Goal: Information Seeking & Learning: Learn about a topic

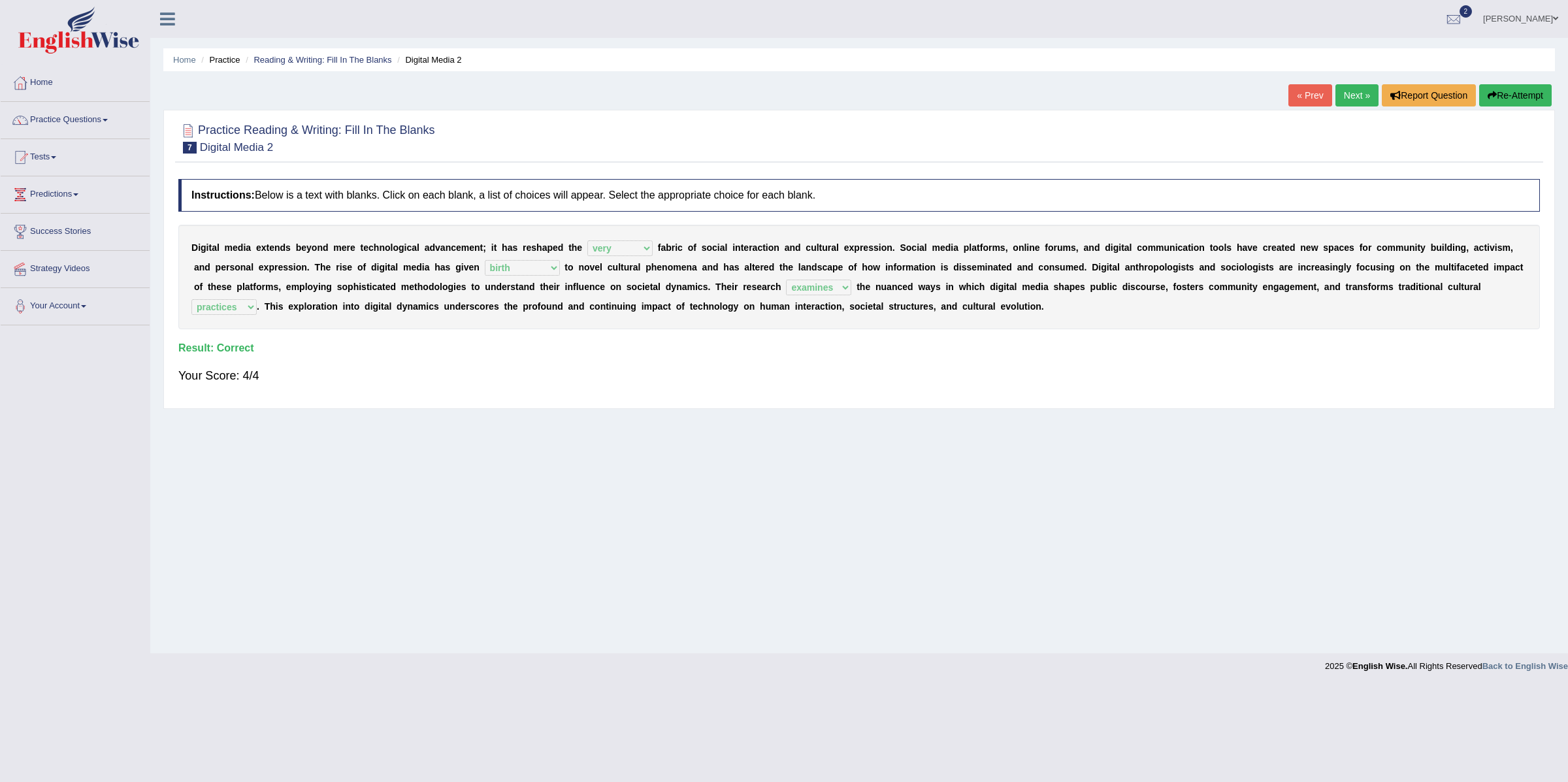
select select "very"
select select "birth"
select select "examines"
select select "practices"
click at [1351, 99] on link "Next »" at bounding box center [1357, 96] width 43 height 22
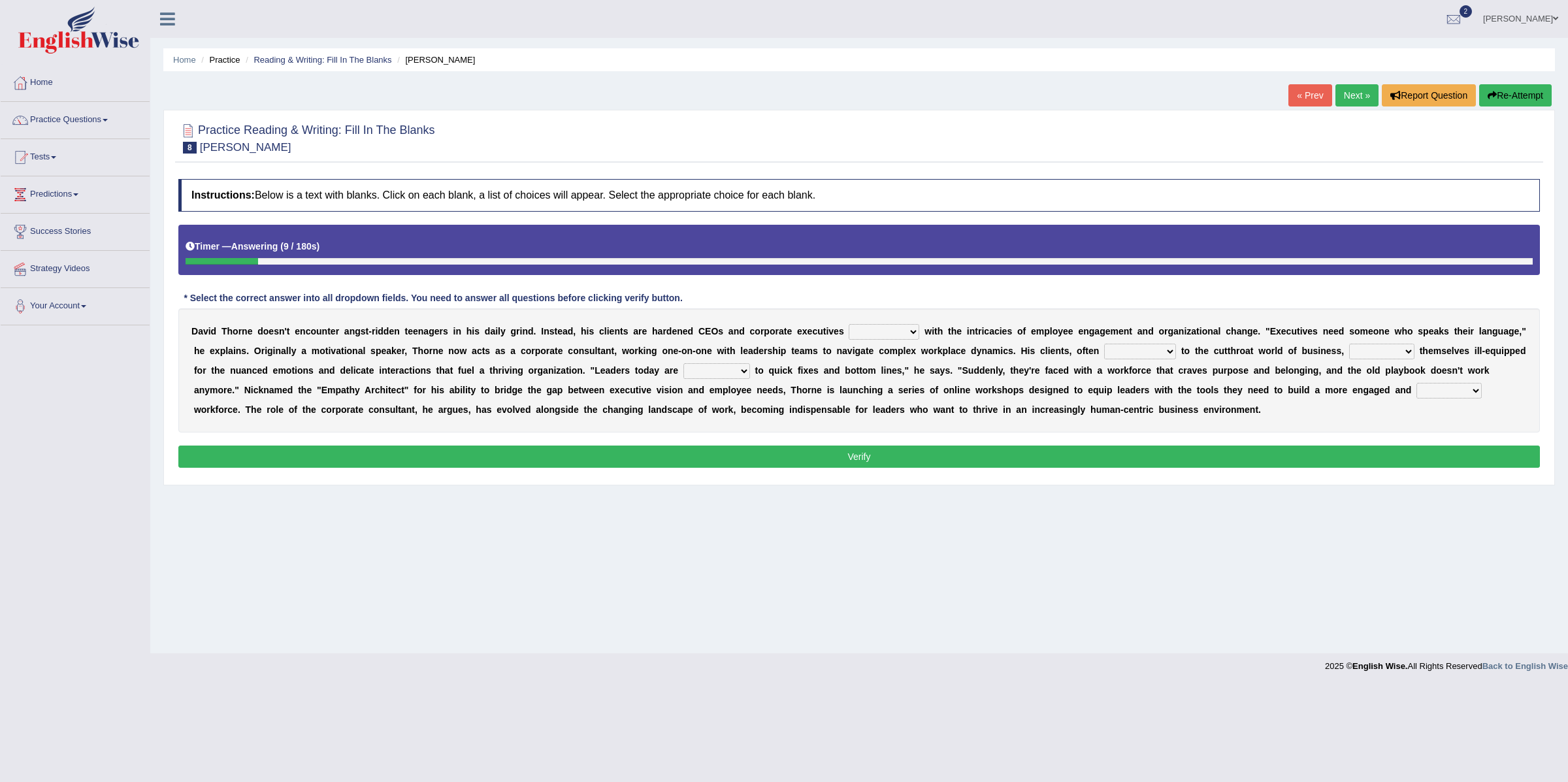
click at [887, 334] on select "mastering subscribing grappling disputing" at bounding box center [884, 332] width 70 height 15
select select "grappling"
click at [849, 325] on select "mastering subscribing grappling disputing" at bounding box center [884, 332] width 70 height 15
click at [1176, 351] on select "applicable immune accustomed allergic" at bounding box center [1140, 351] width 72 height 15
select select "accustomed"
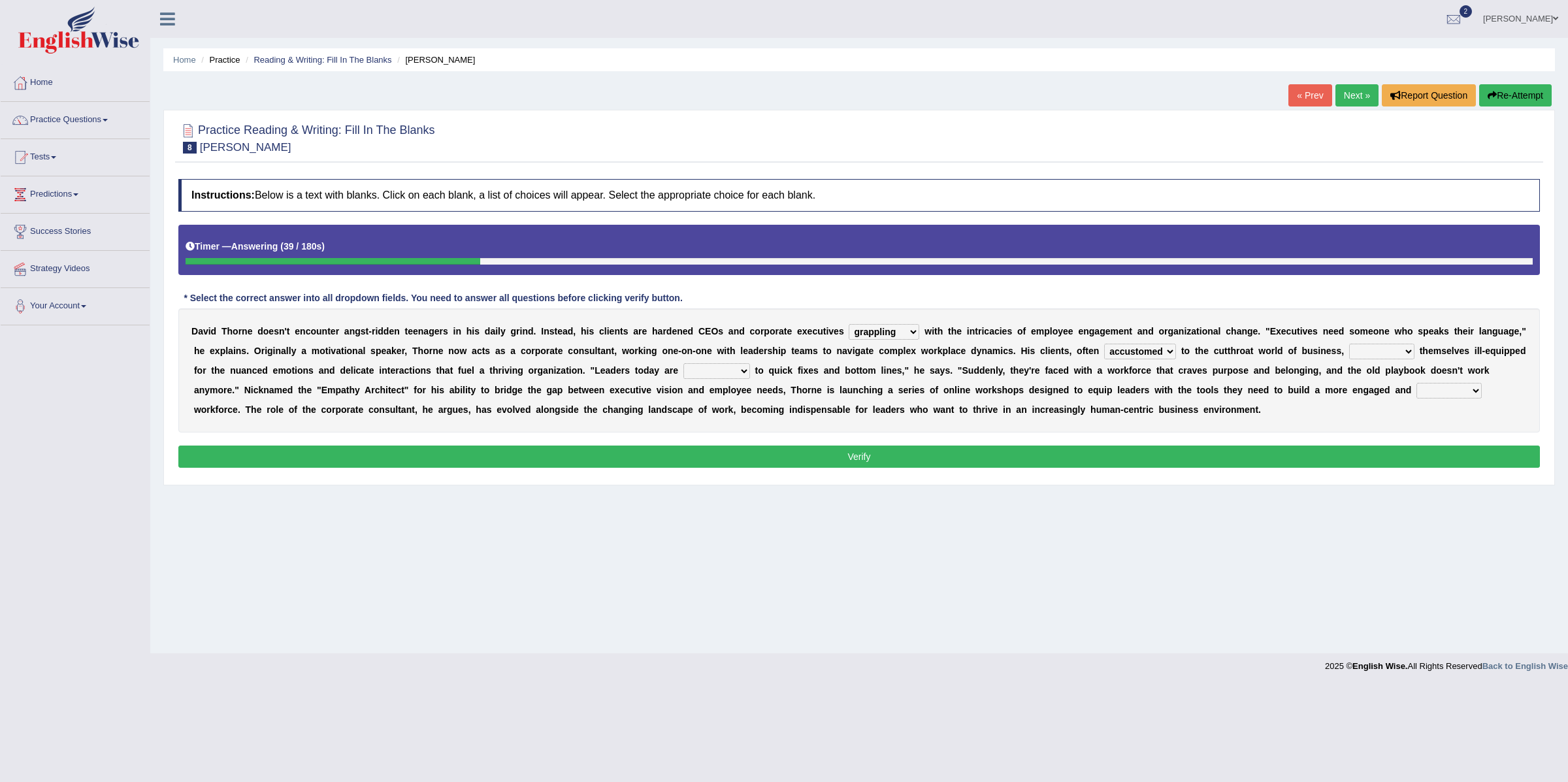
click at [1158, 345] on select "applicable immune accustomed allergic" at bounding box center [1140, 351] width 72 height 15
click at [1344, 353] on b "," at bounding box center [1343, 351] width 3 height 11
click at [1415, 355] on select "assure note find seem" at bounding box center [1382, 351] width 65 height 15
click at [1415, 356] on select "assure note find seem" at bounding box center [1382, 351] width 65 height 15
select select "find"
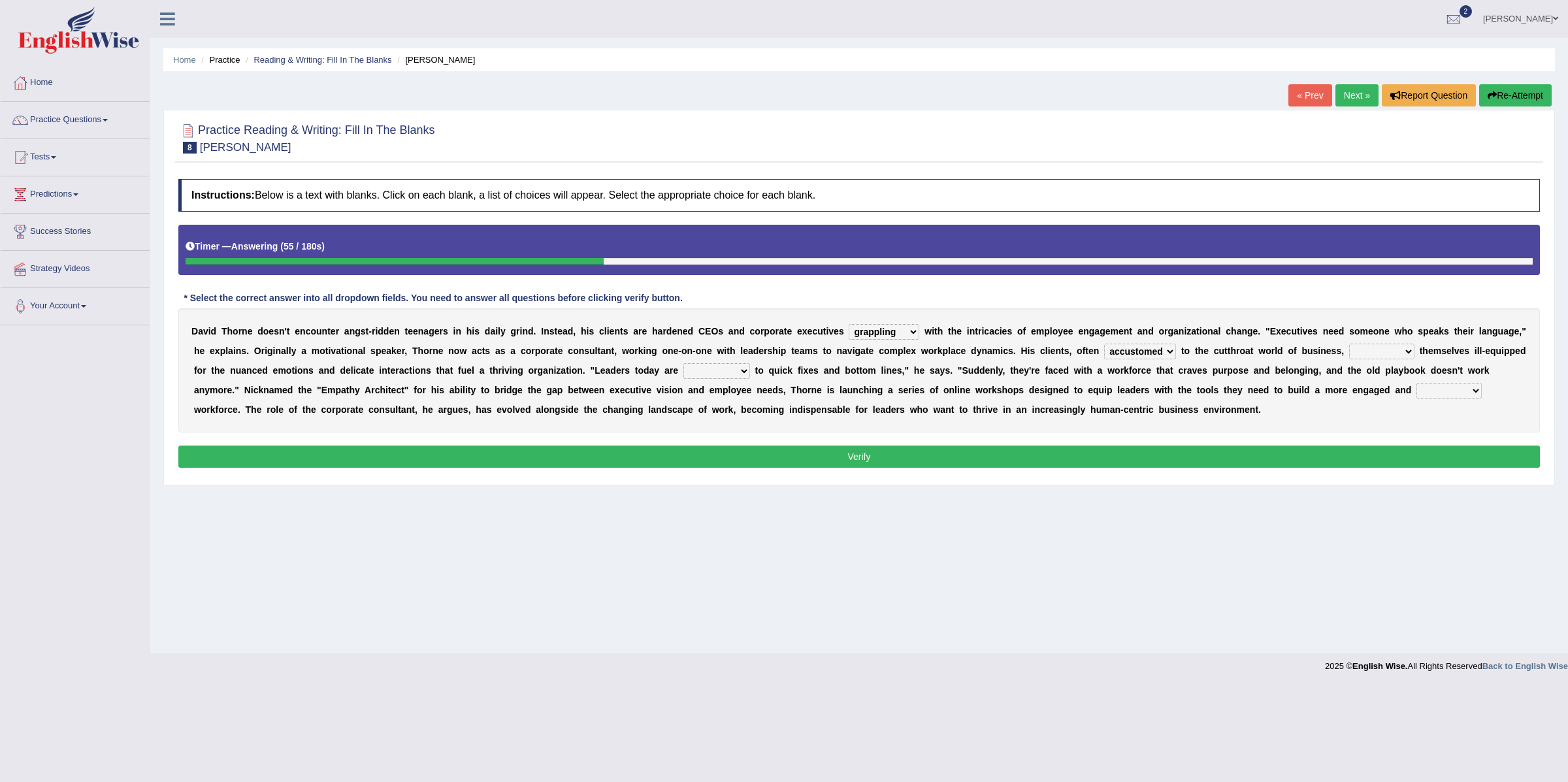
click at [1407, 345] on select "assure note find seem" at bounding box center [1382, 351] width 65 height 15
click at [750, 375] on select "to use using used being used" at bounding box center [717, 371] width 67 height 15
select select "used"
click at [750, 365] on select "to use using used being used" at bounding box center [717, 371] width 67 height 15
click at [1417, 398] on select "extensive beneficial productive directive" at bounding box center [1449, 391] width 65 height 15
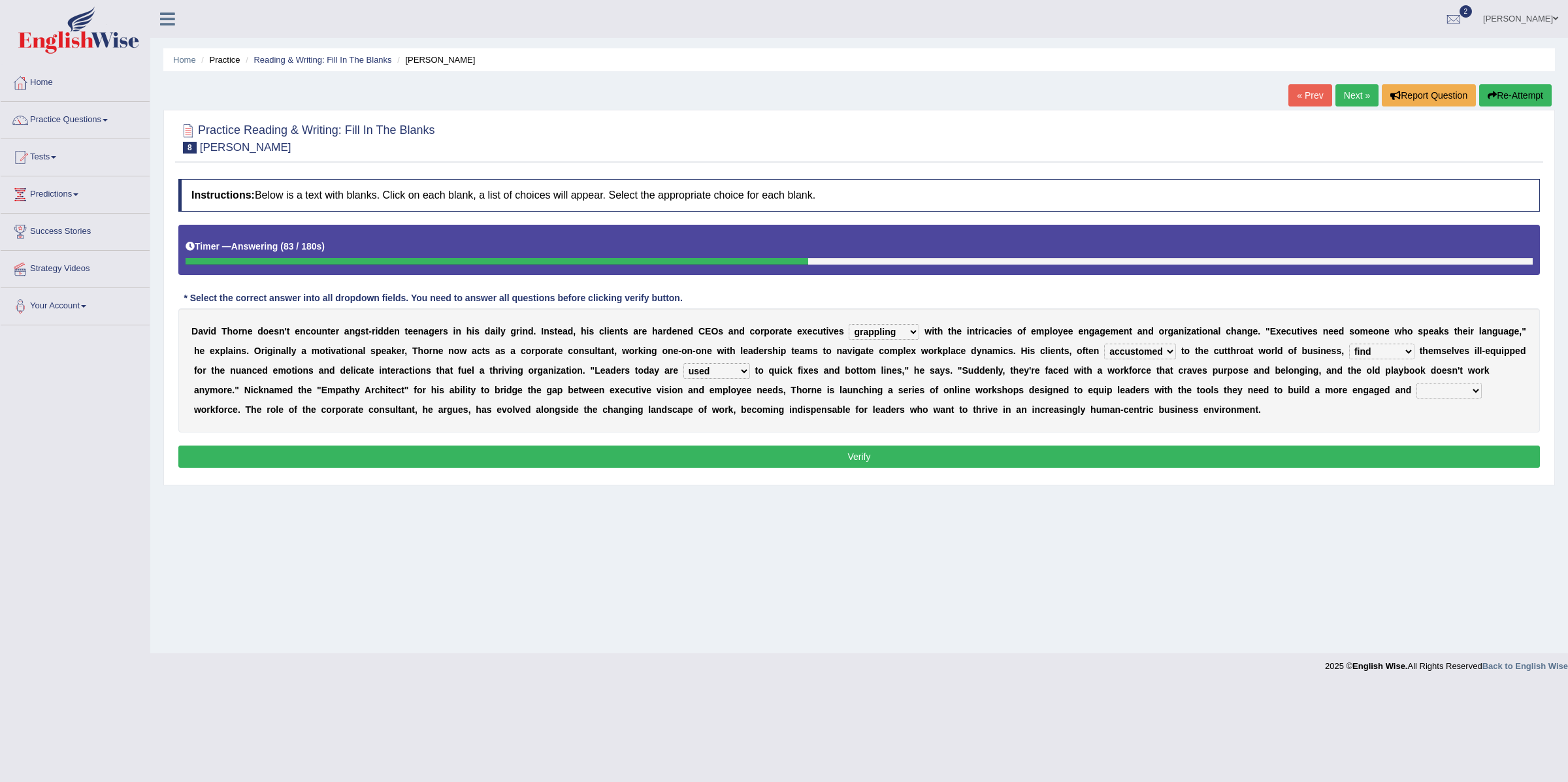
select select "productive"
click at [1417, 398] on select "extensive beneficial productive directive" at bounding box center [1449, 391] width 65 height 15
click at [476, 462] on button "Verify" at bounding box center [859, 457] width 1361 height 22
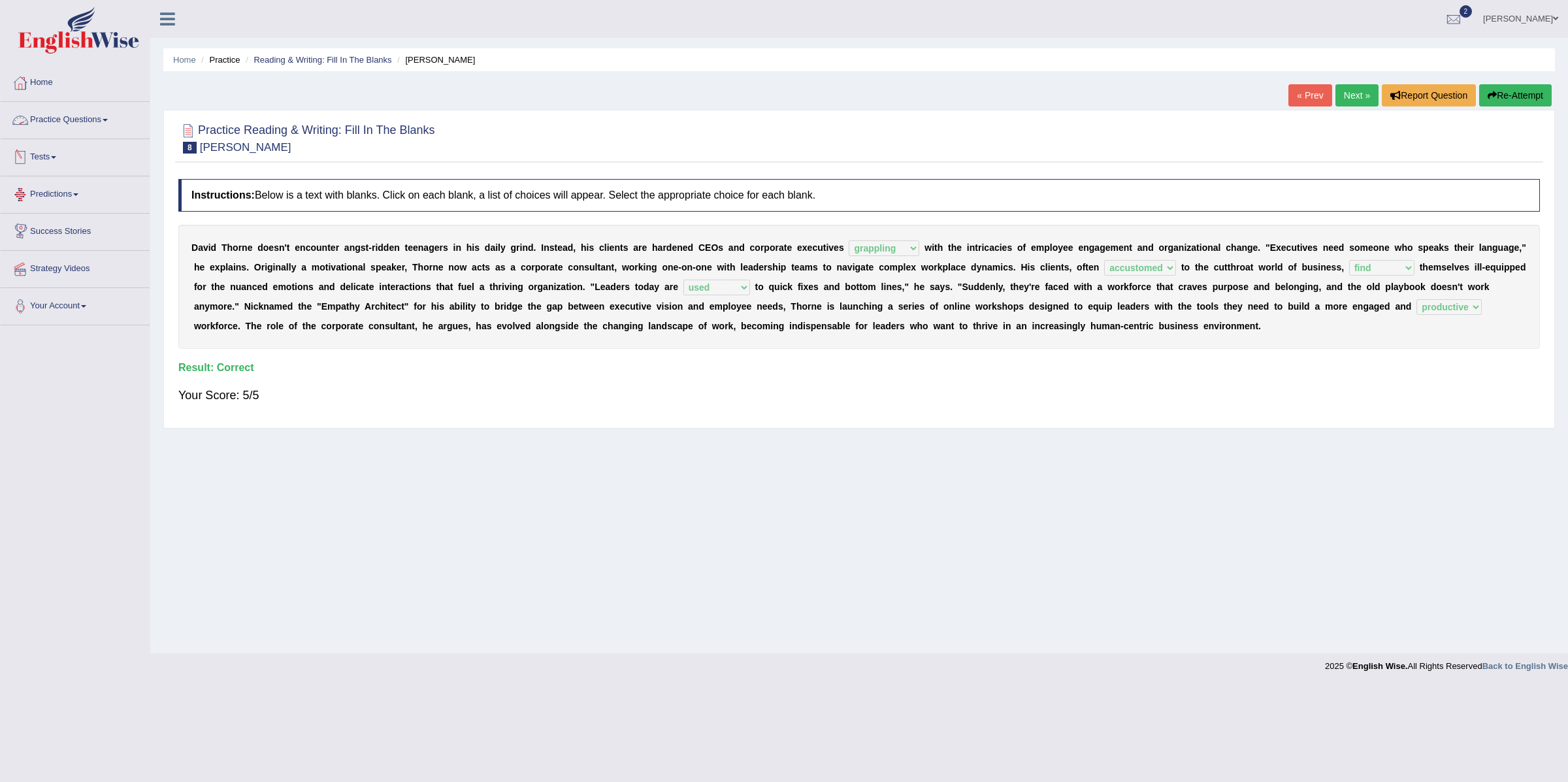
click at [89, 123] on link "Practice Questions" at bounding box center [75, 118] width 149 height 33
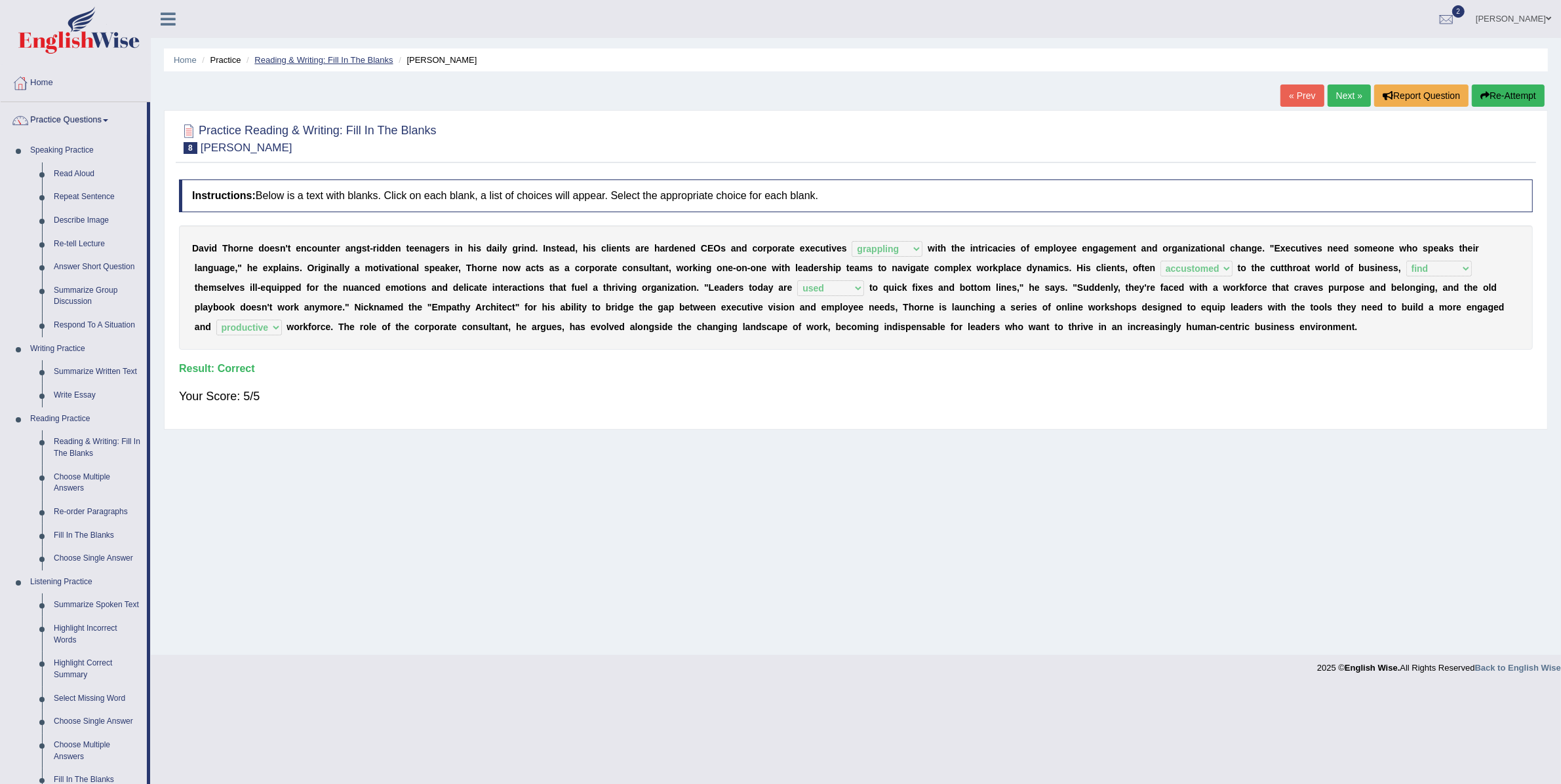
click at [352, 60] on link "Reading & Writing: Fill In The Blanks" at bounding box center [323, 60] width 138 height 10
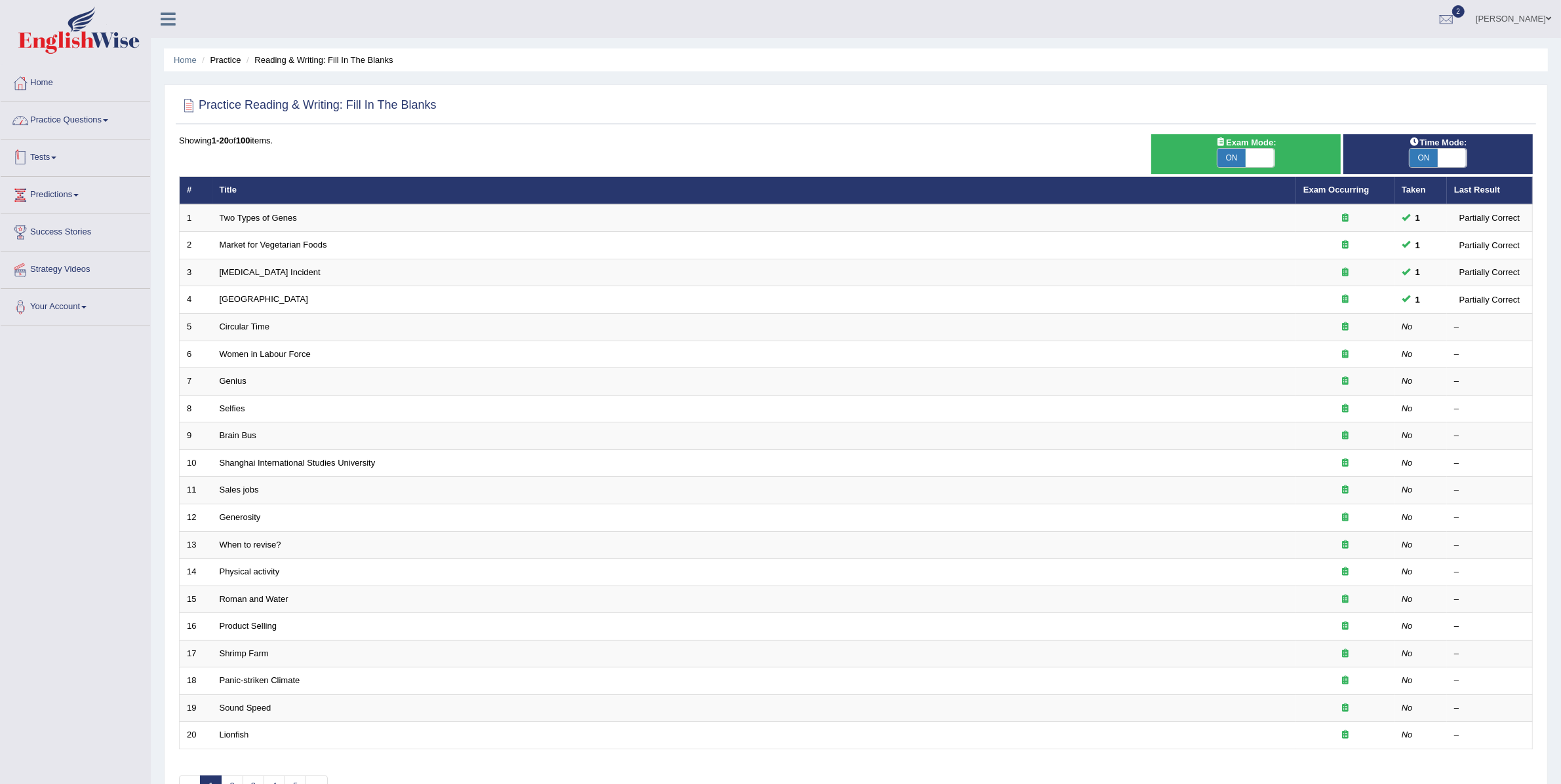
click at [44, 121] on link "Practice Questions" at bounding box center [75, 118] width 149 height 33
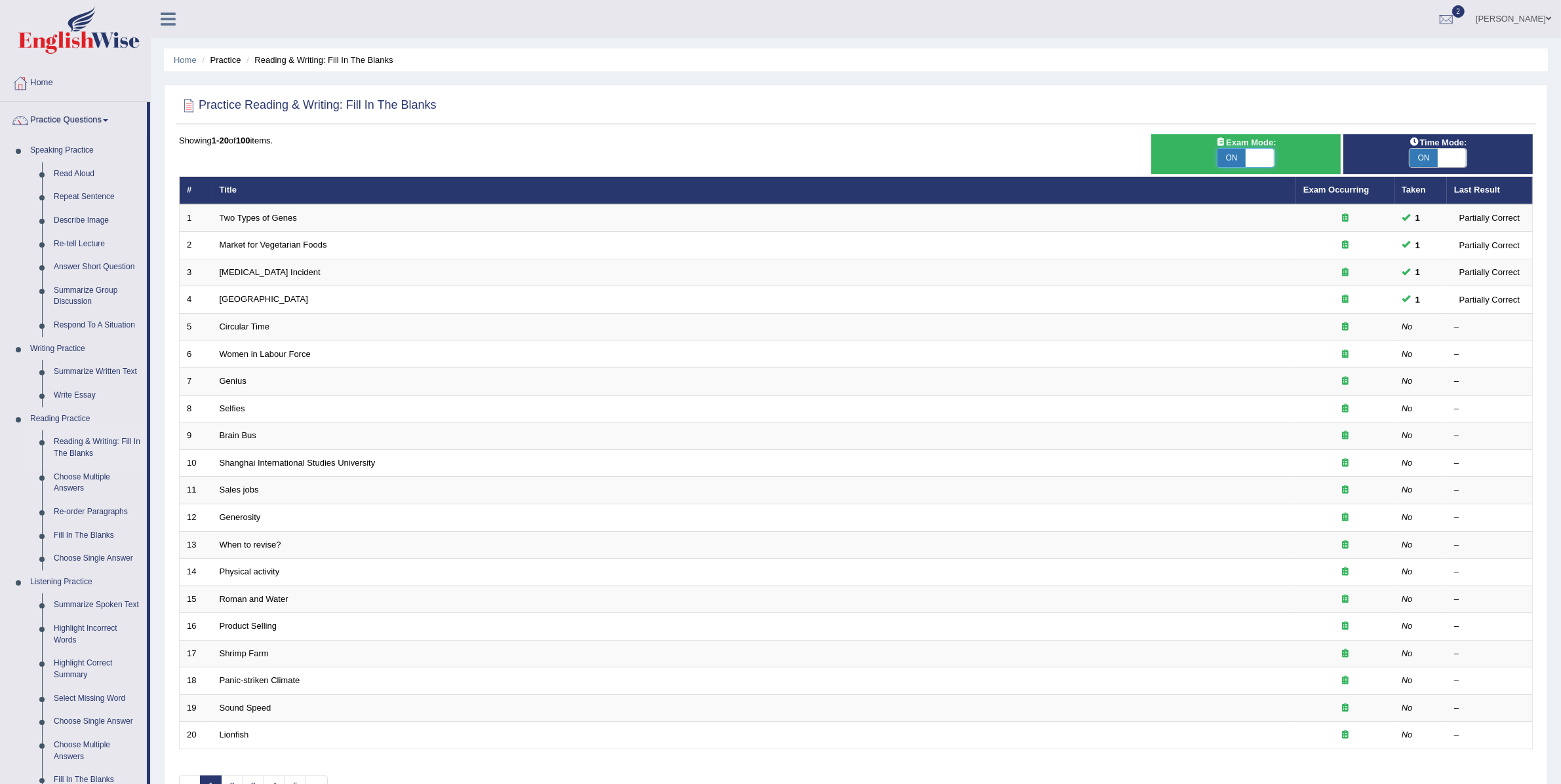
click at [1269, 159] on span at bounding box center [1259, 158] width 28 height 18
checkbox input "false"
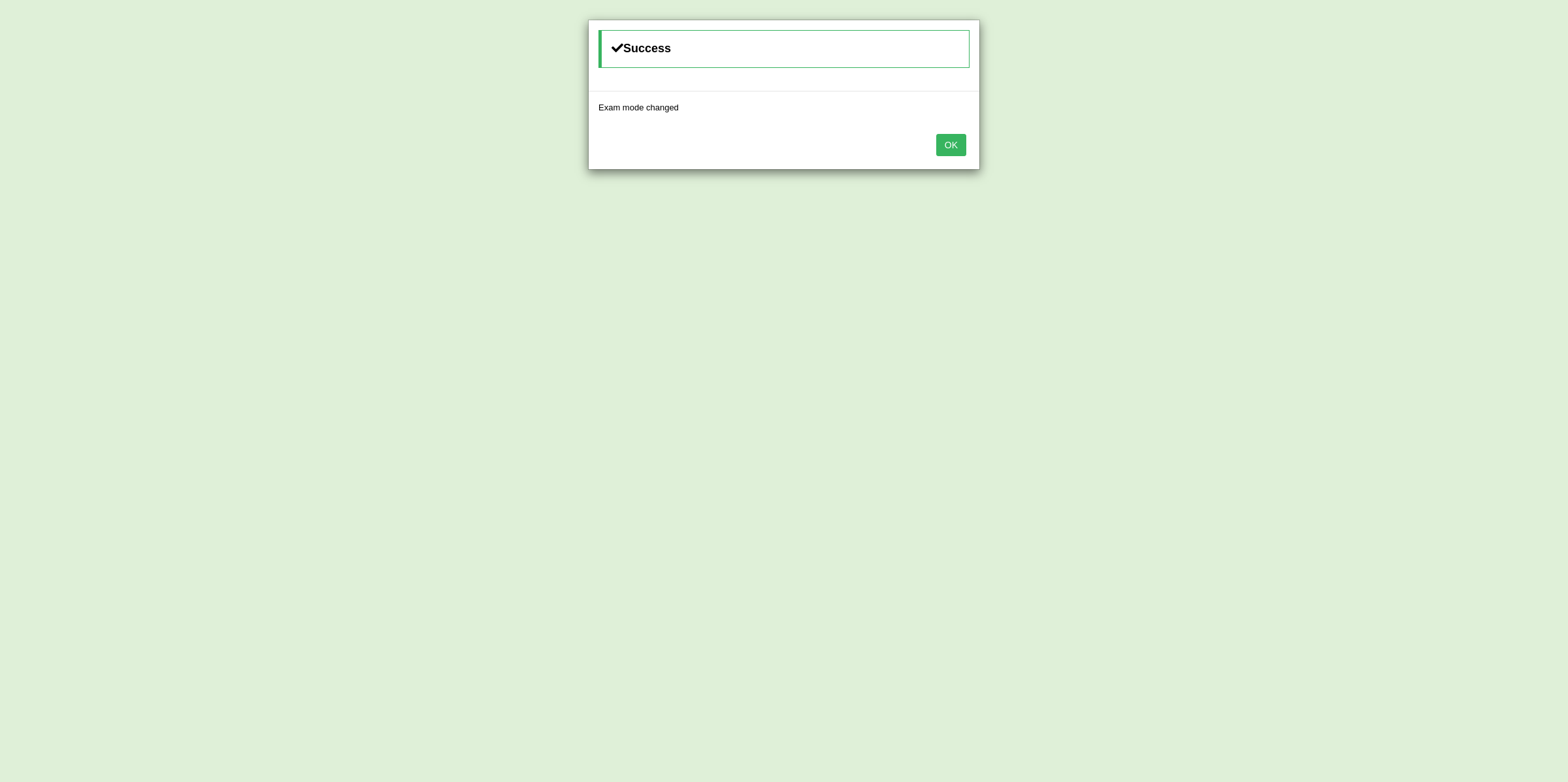
click at [939, 145] on button "OK" at bounding box center [951, 145] width 30 height 22
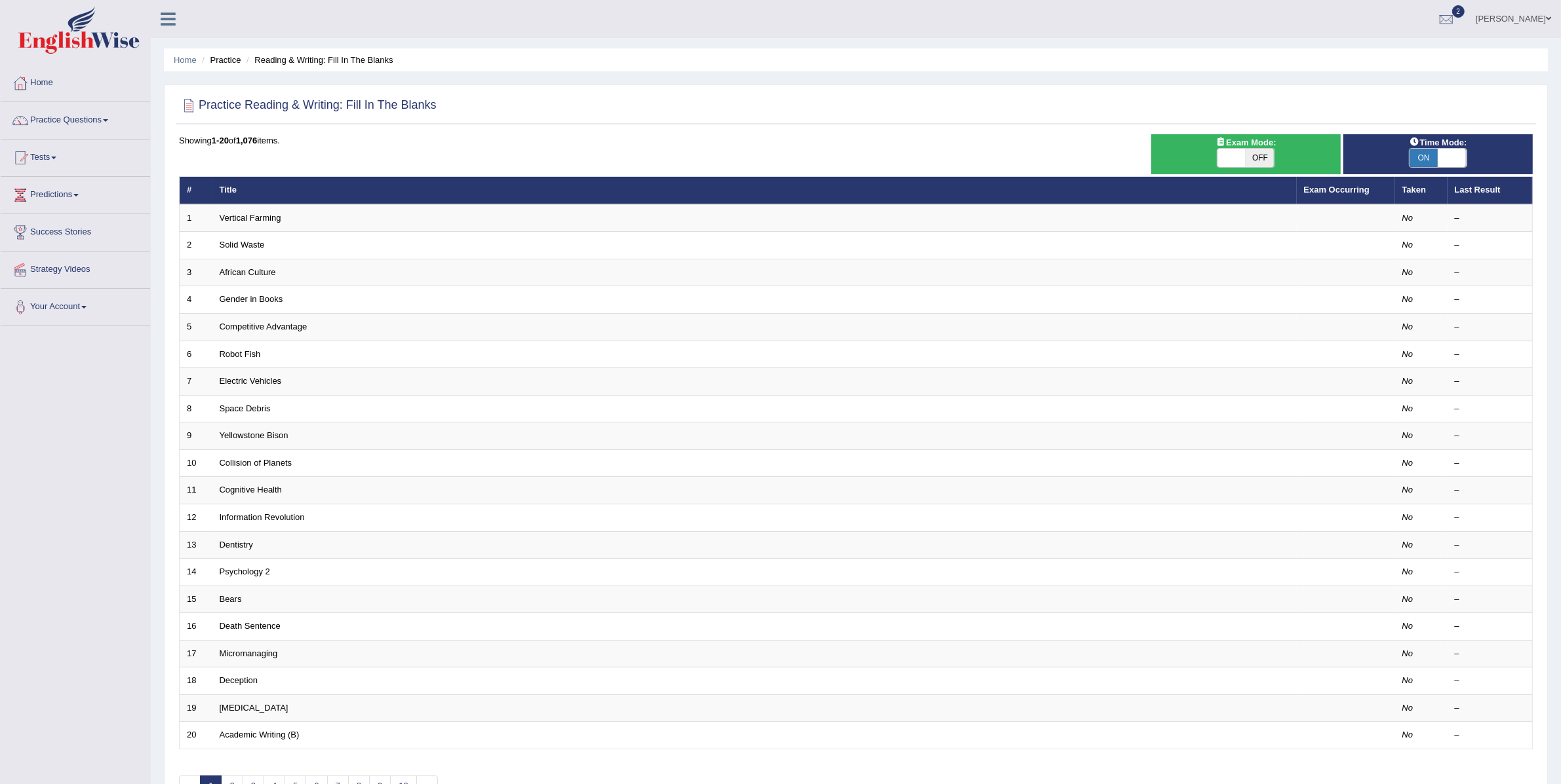
click at [1442, 151] on span at bounding box center [1452, 158] width 28 height 18
checkbox input "false"
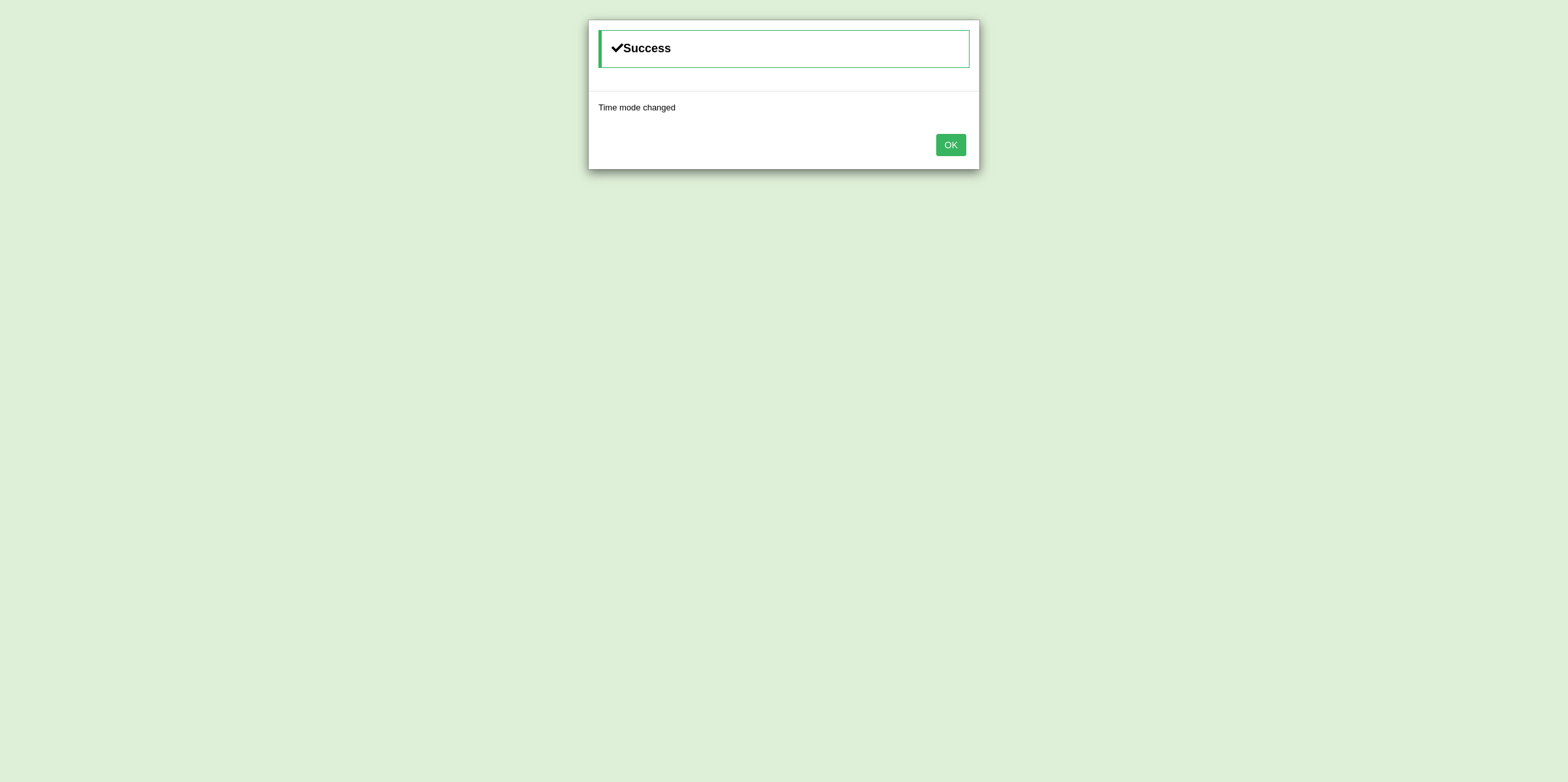
click at [952, 157] on div "OK" at bounding box center [784, 146] width 391 height 46
click at [954, 141] on button "OK" at bounding box center [951, 145] width 30 height 22
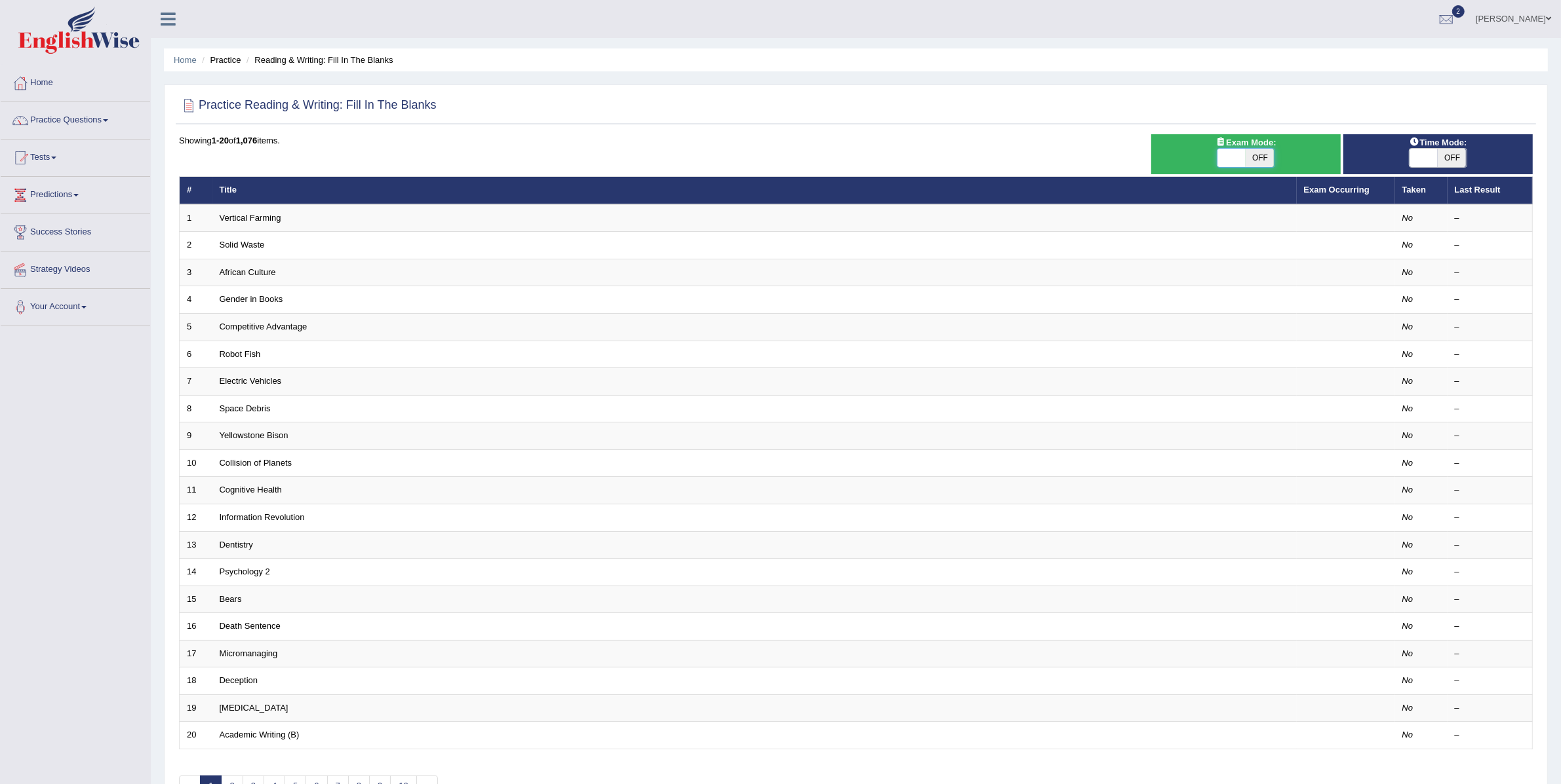
click at [1228, 154] on span at bounding box center [1231, 158] width 28 height 18
checkbox input "true"
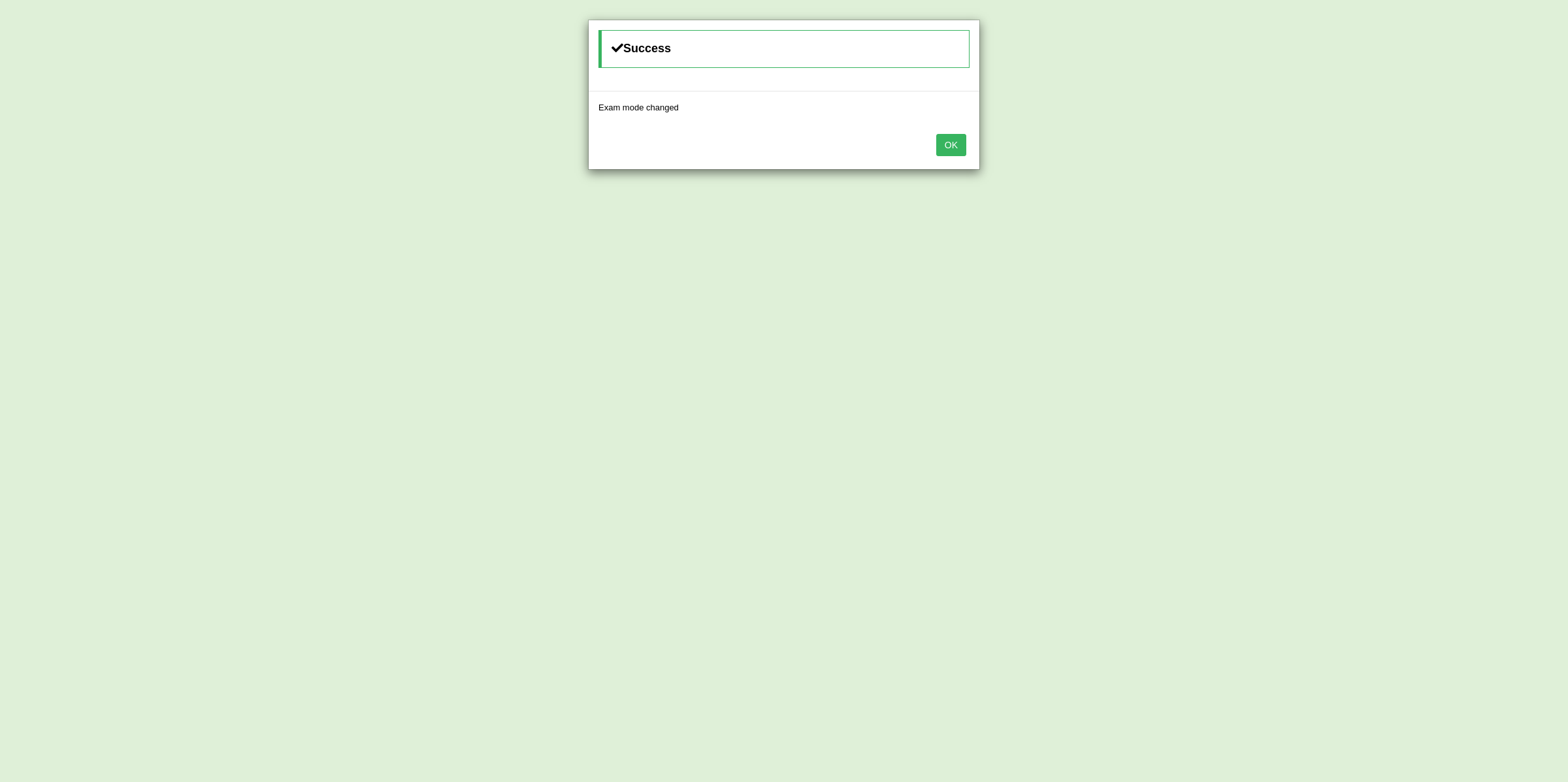
drag, startPoint x: 943, startPoint y: 143, endPoint x: 999, endPoint y: 155, distance: 57.3
click at [943, 143] on button "OK" at bounding box center [951, 145] width 30 height 22
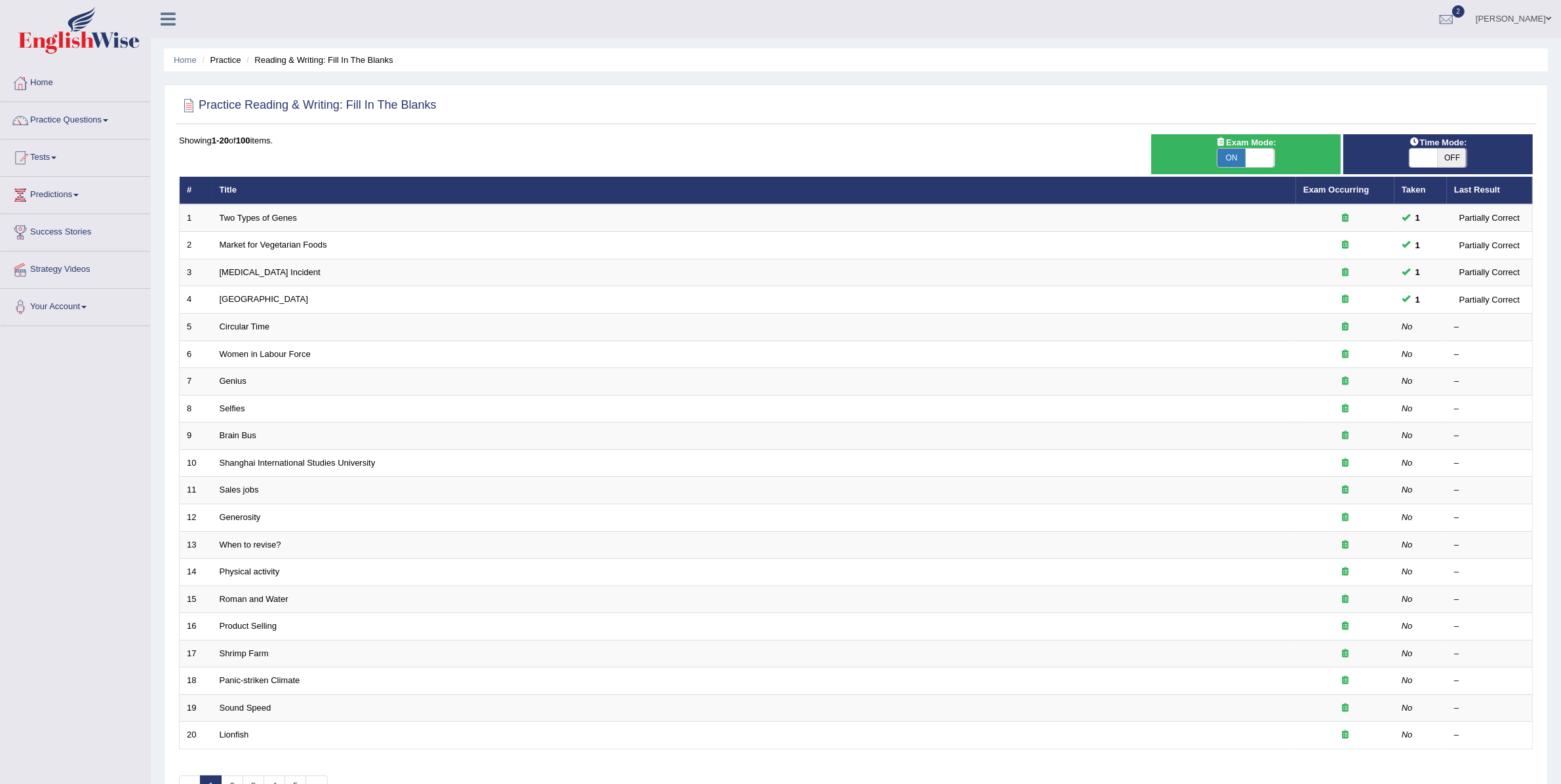
click at [1429, 161] on span at bounding box center [1424, 158] width 28 height 18
checkbox input "true"
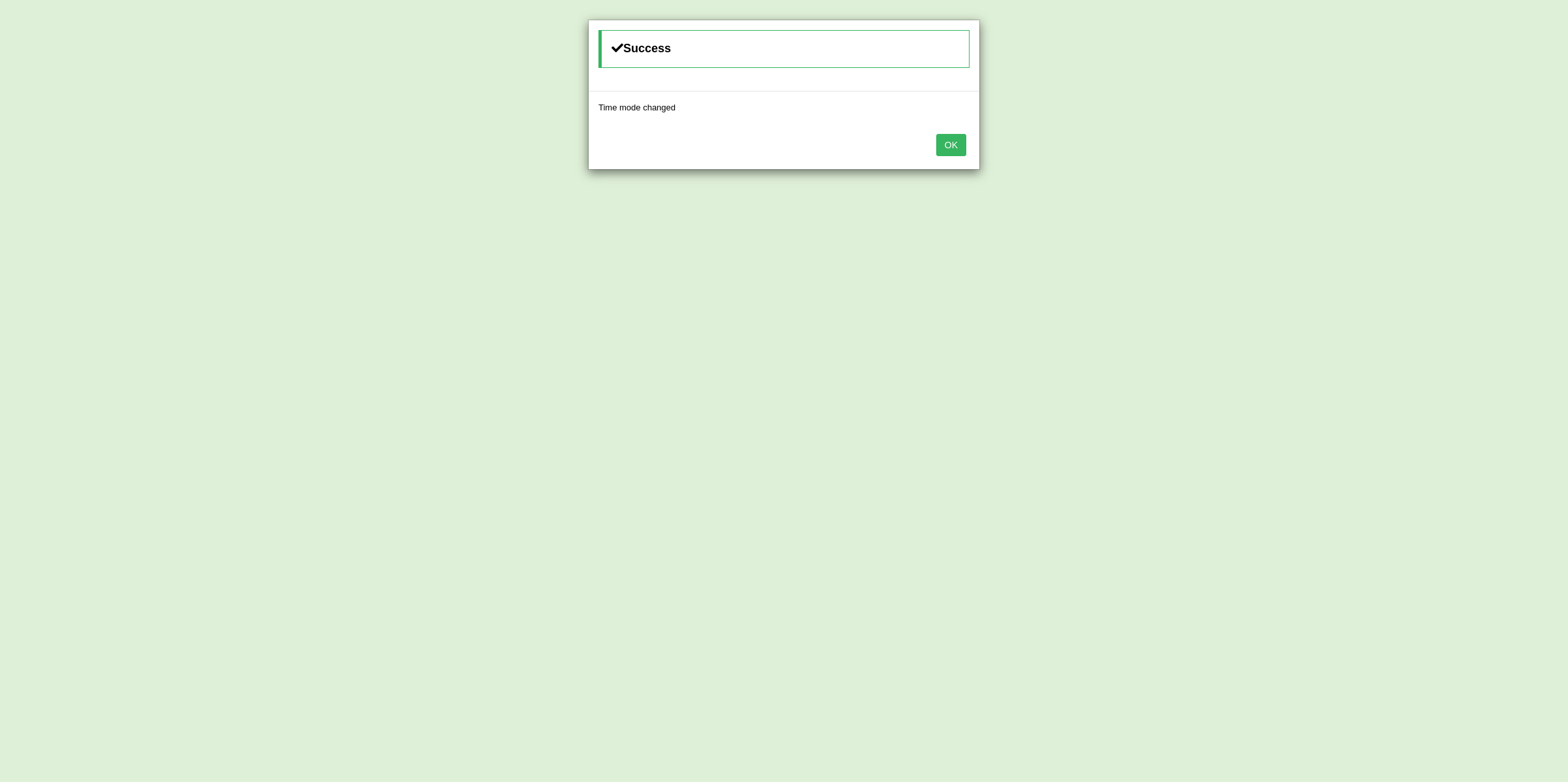
click at [941, 150] on button "OK" at bounding box center [951, 145] width 30 height 22
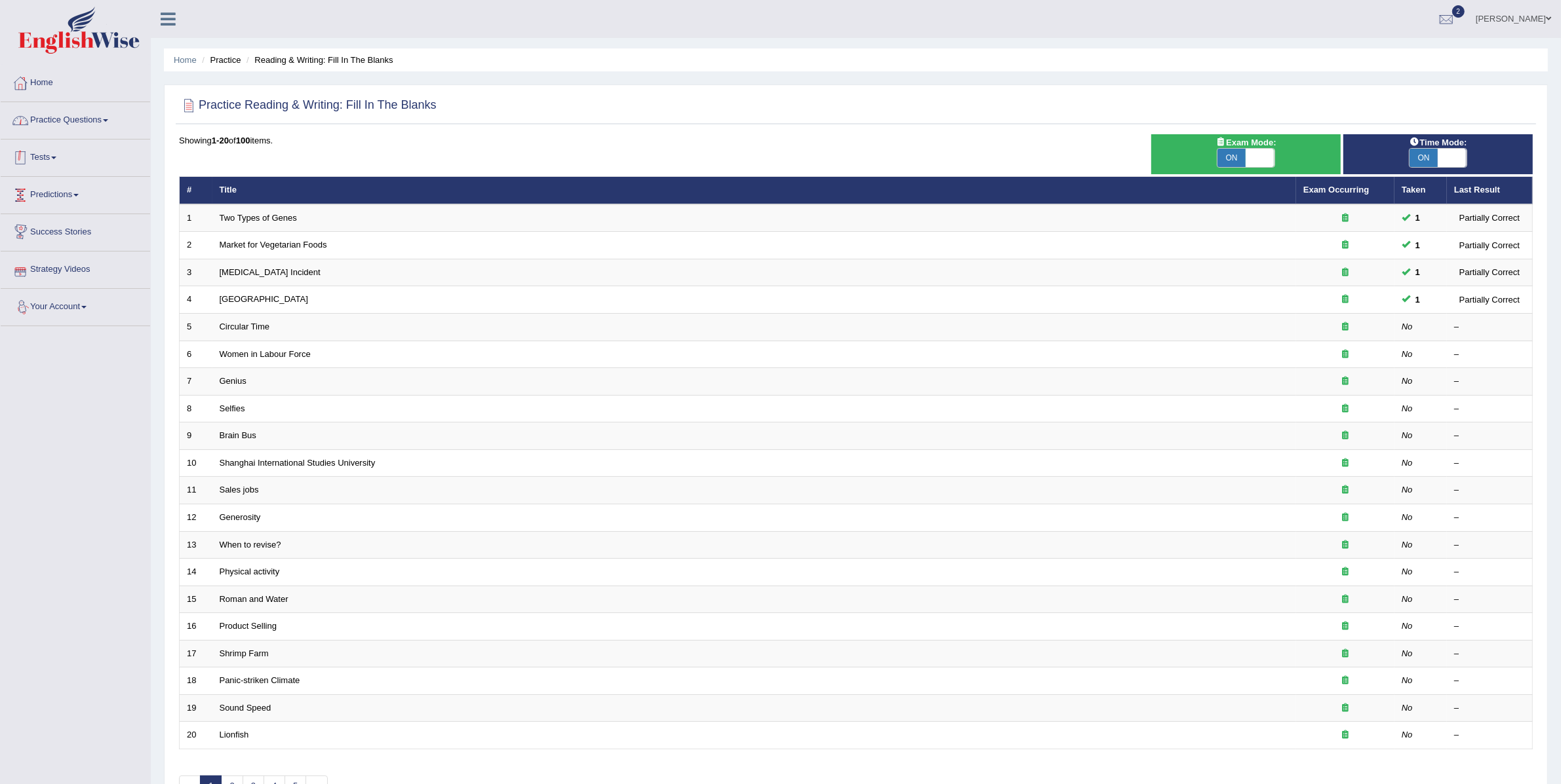
click at [70, 117] on link "Practice Questions" at bounding box center [75, 118] width 149 height 33
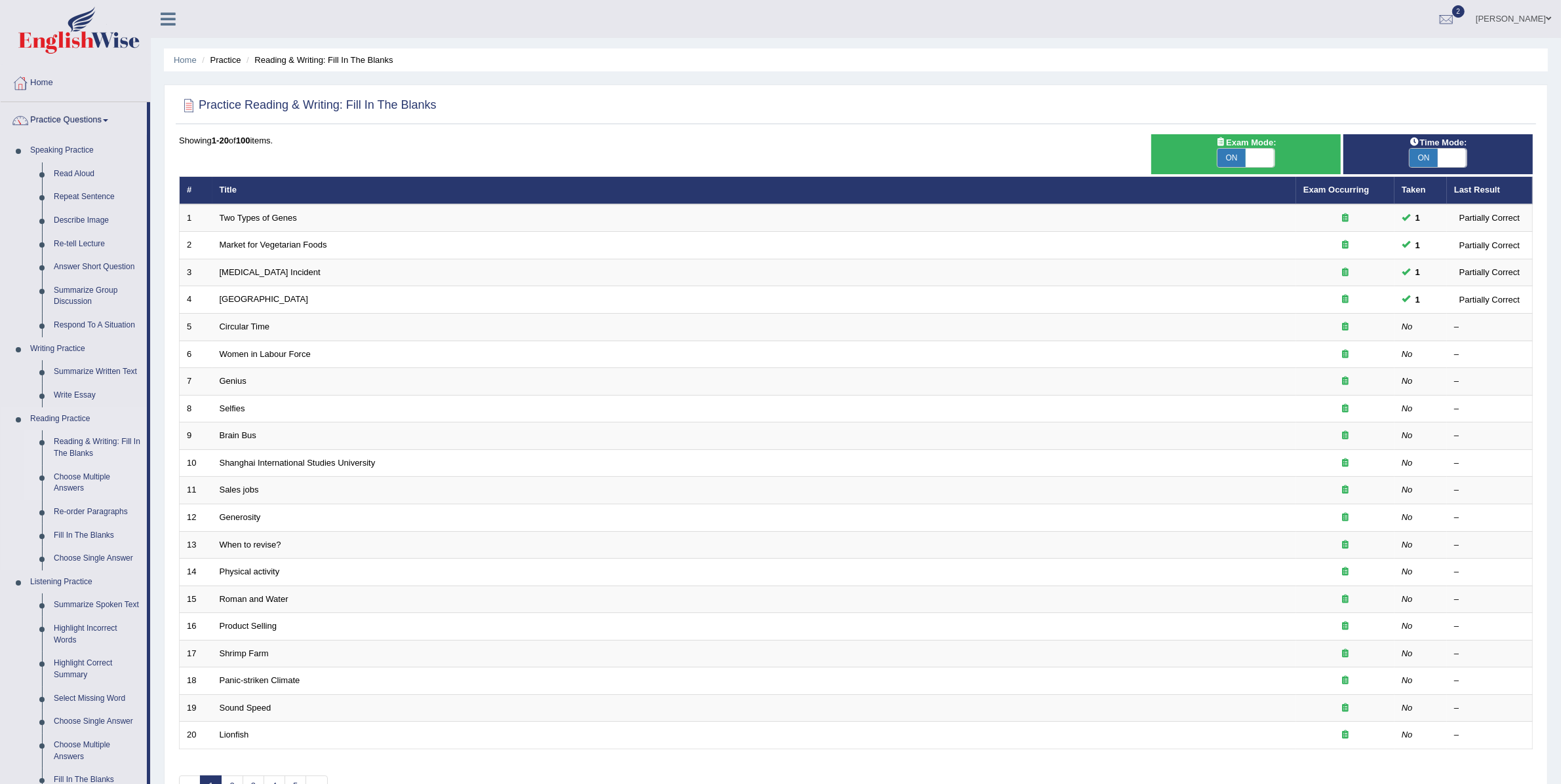
click at [86, 481] on link "Choose Multiple Answers" at bounding box center [97, 483] width 99 height 35
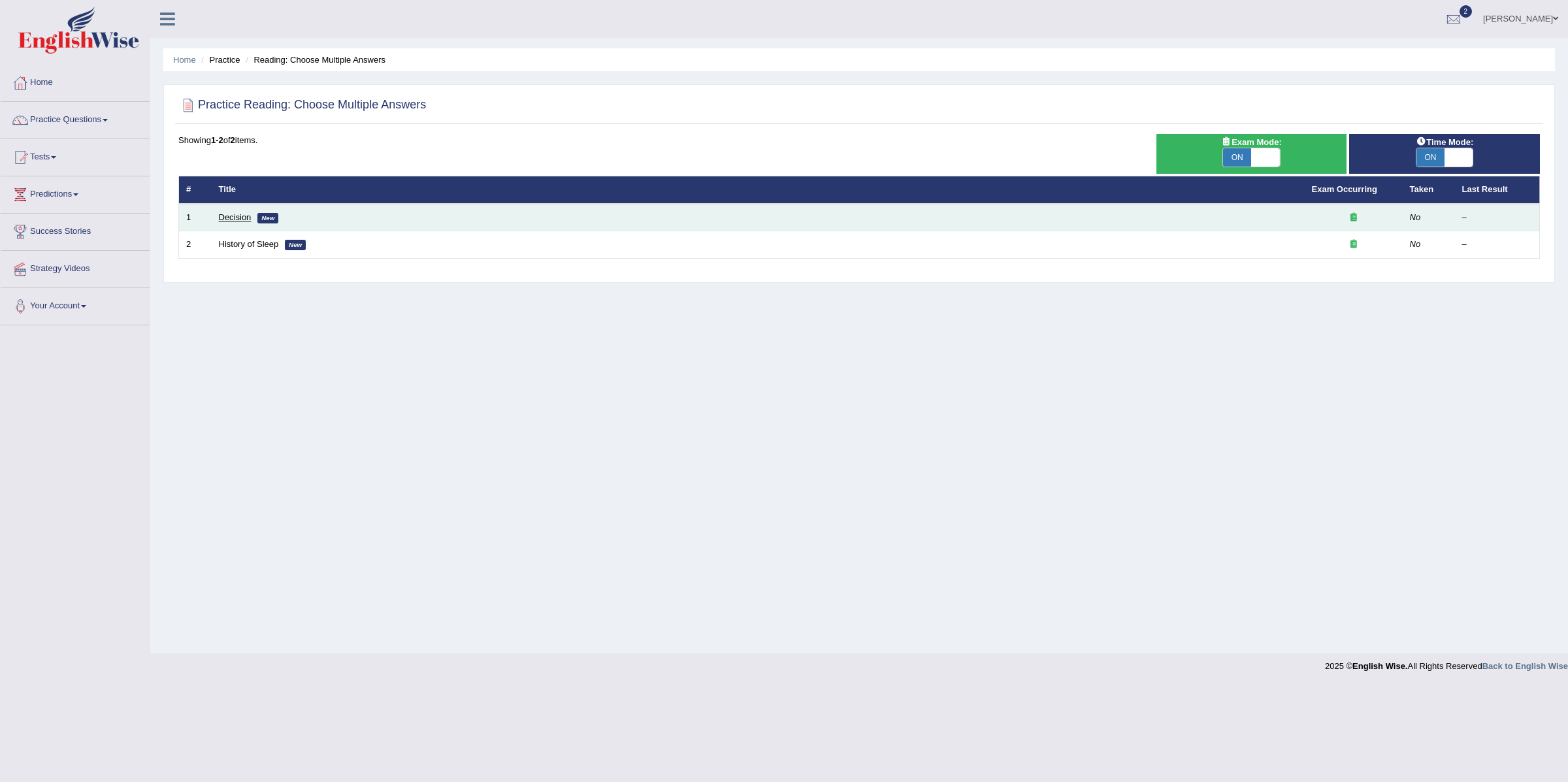
click at [237, 221] on link "Decision" at bounding box center [235, 217] width 33 height 10
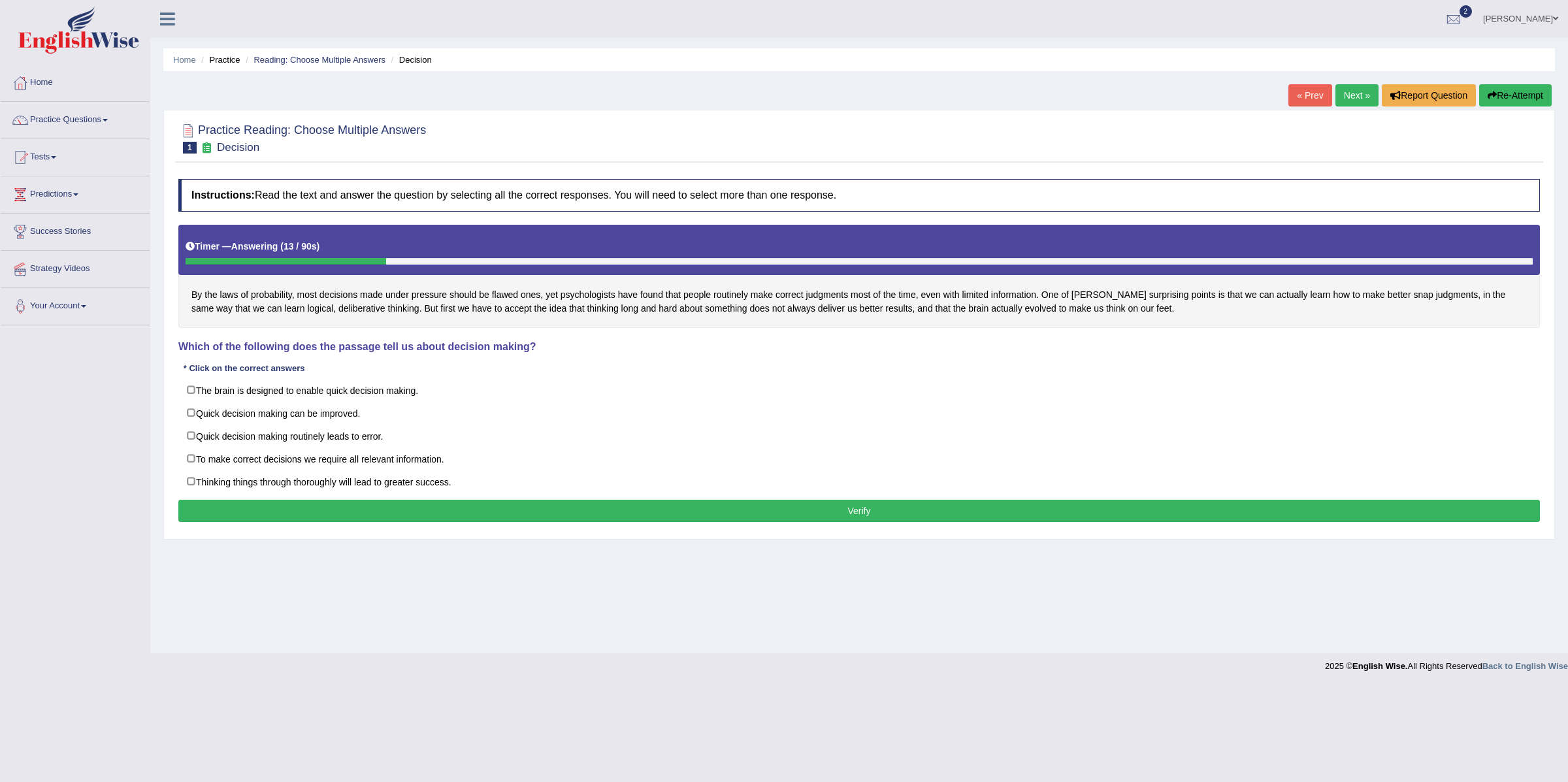
click at [1050, 295] on div "By the laws of probability, most decisions made under pressure should be flawed…" at bounding box center [859, 277] width 1361 height 104
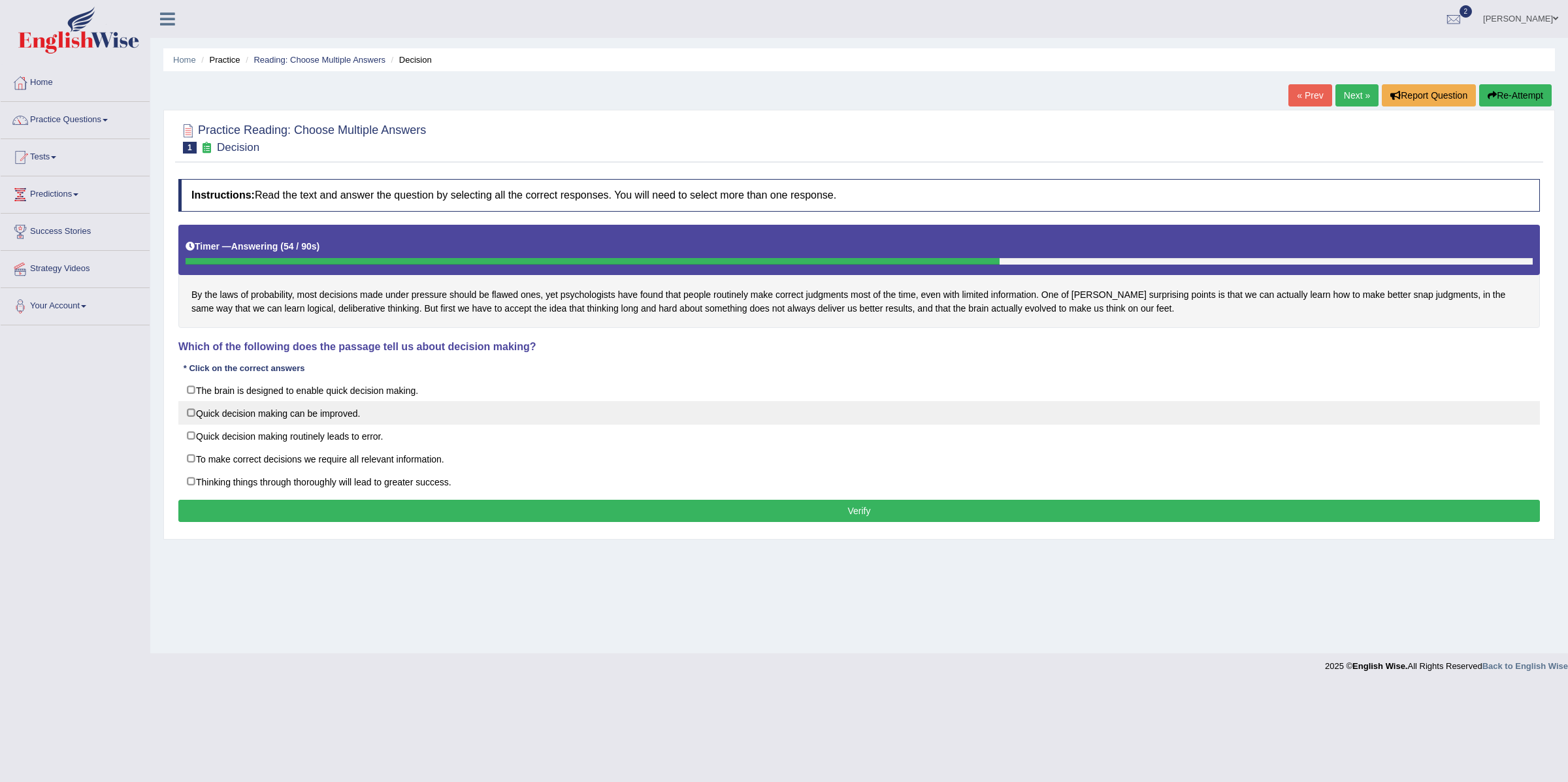
click at [190, 415] on label "Quick decision making can be improved." at bounding box center [859, 412] width 1361 height 23
checkbox input "true"
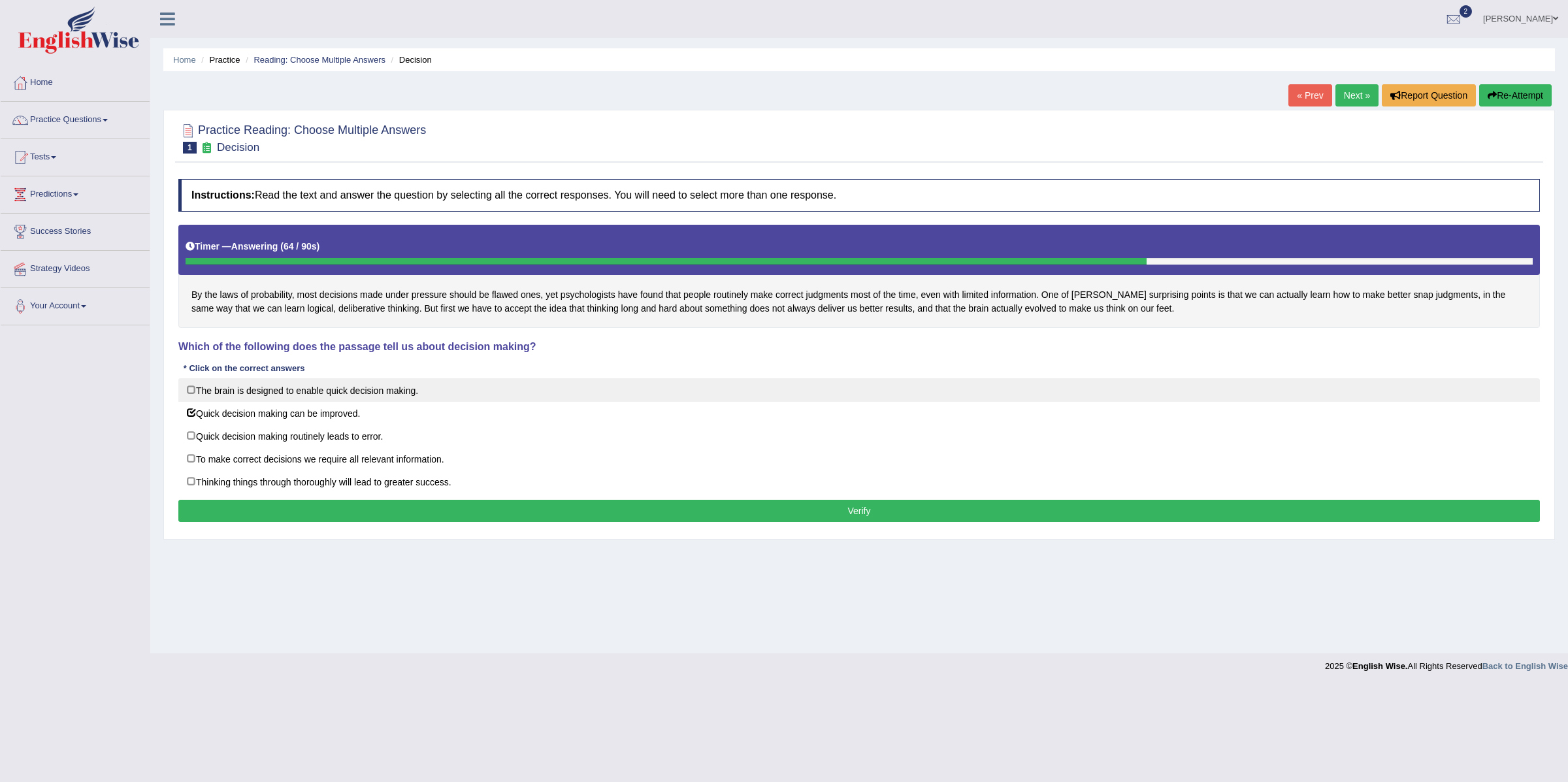
click at [191, 390] on label "The brain is designed to enable quick decision making." at bounding box center [859, 390] width 1361 height 23
checkbox input "true"
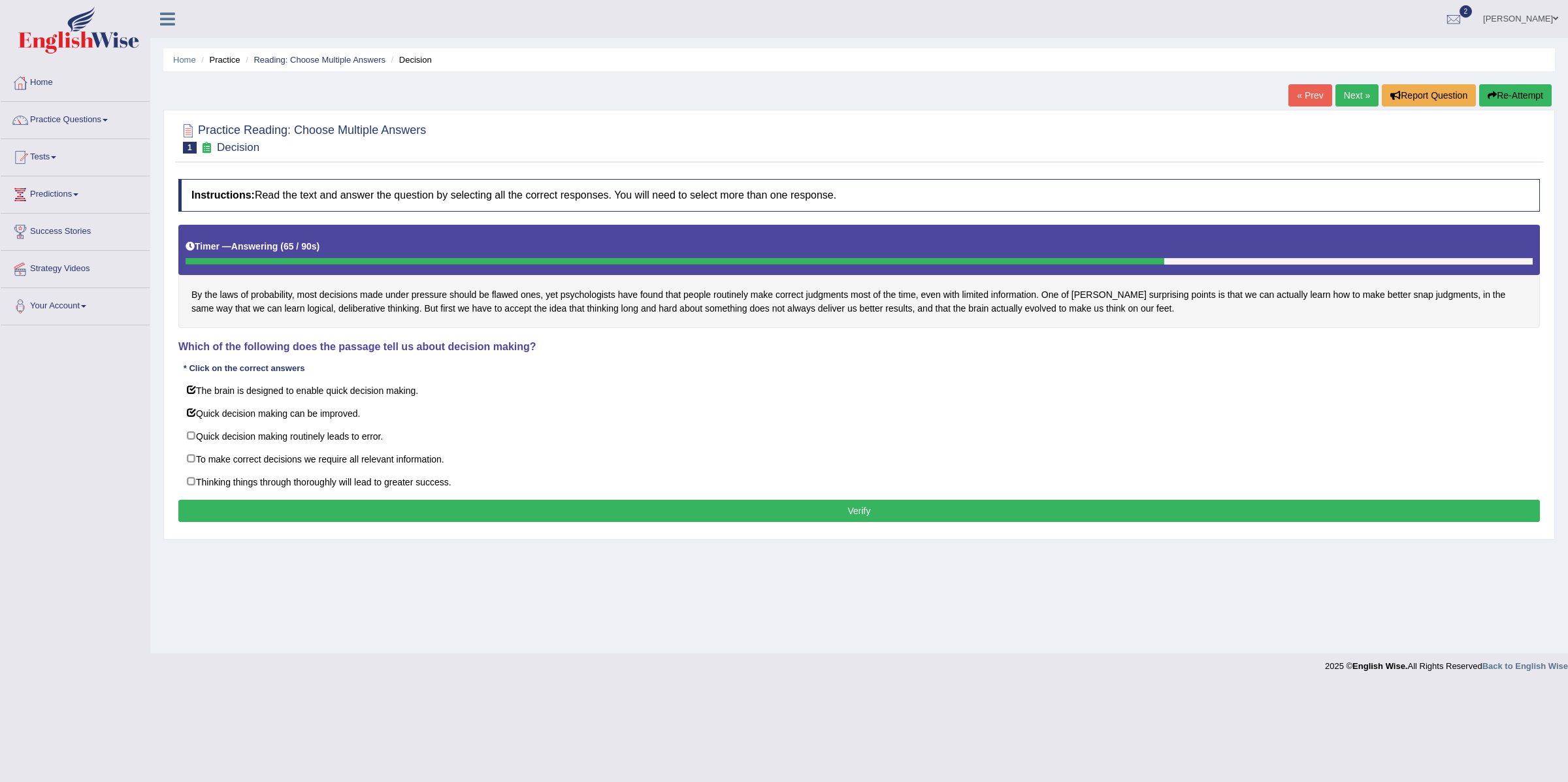
click at [246, 505] on button "Verify" at bounding box center [859, 511] width 1361 height 22
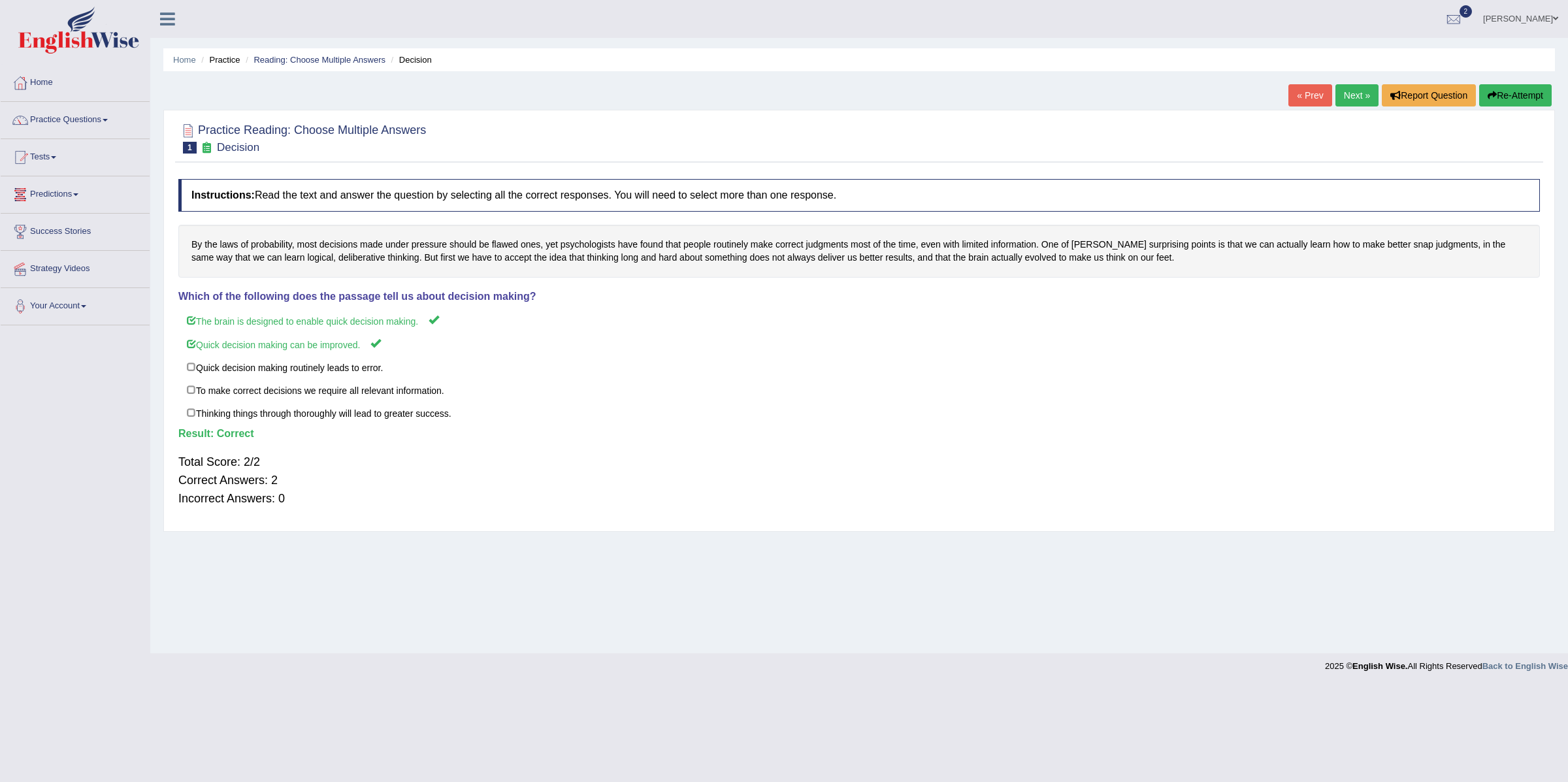
click at [73, 197] on link "Predictions" at bounding box center [75, 193] width 149 height 33
click at [51, 190] on link "Predictions" at bounding box center [73, 193] width 145 height 33
click at [51, 154] on link "Tests" at bounding box center [75, 155] width 149 height 33
click at [80, 122] on link "Practice Questions" at bounding box center [75, 118] width 149 height 33
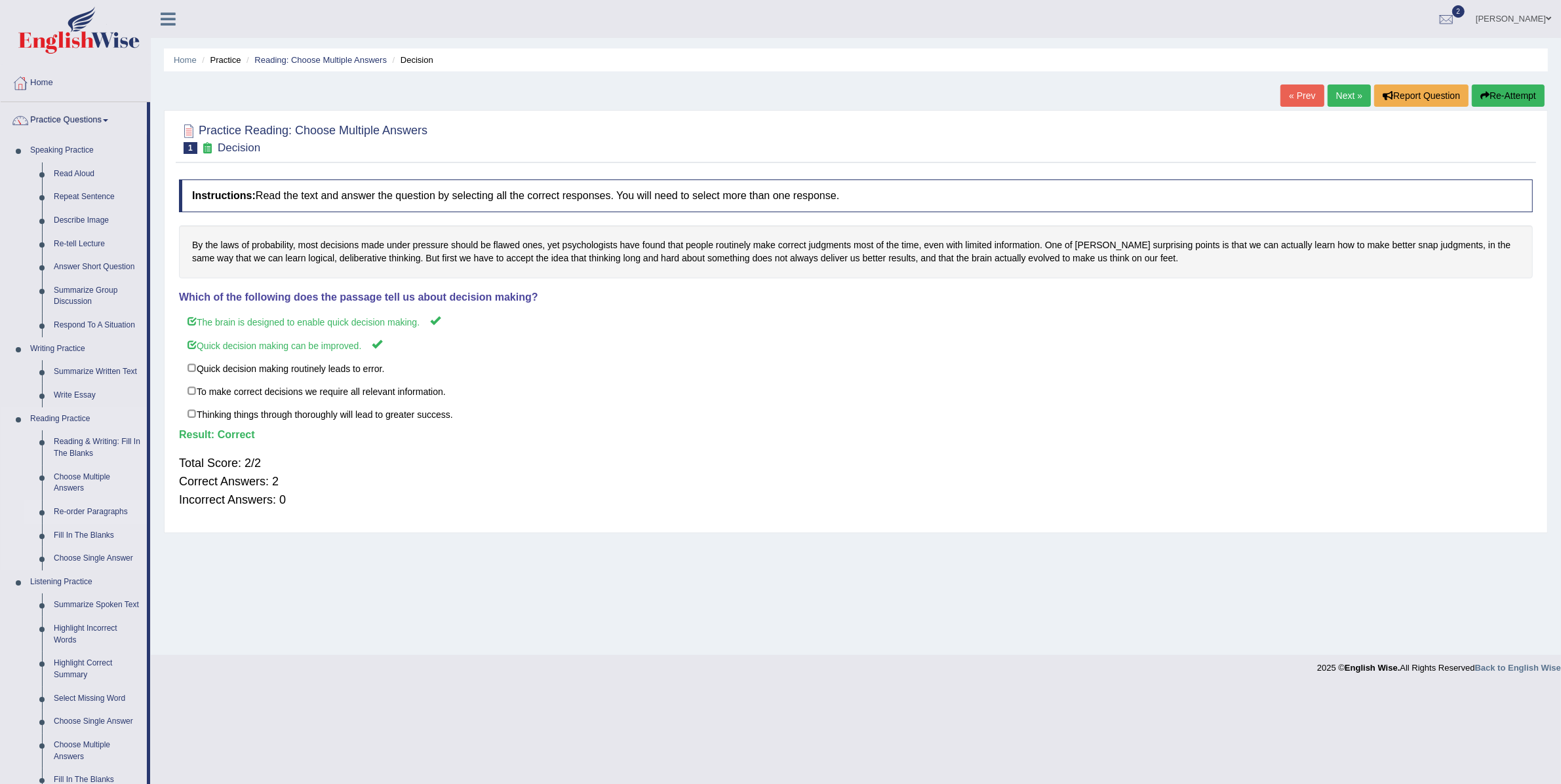
click at [80, 511] on link "Re-order Paragraphs" at bounding box center [97, 512] width 99 height 23
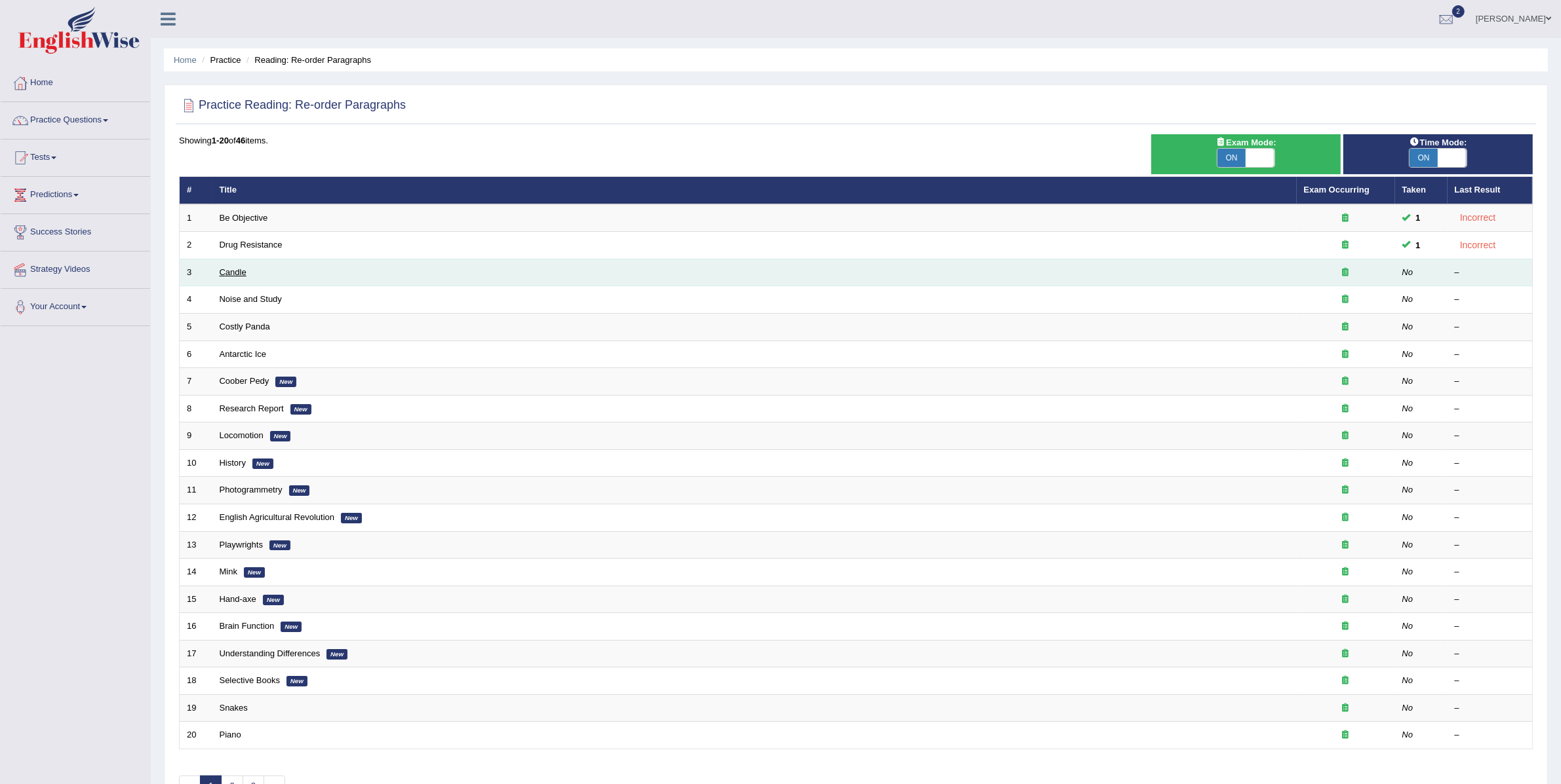
click at [223, 275] on link "Candle" at bounding box center [233, 273] width 27 height 10
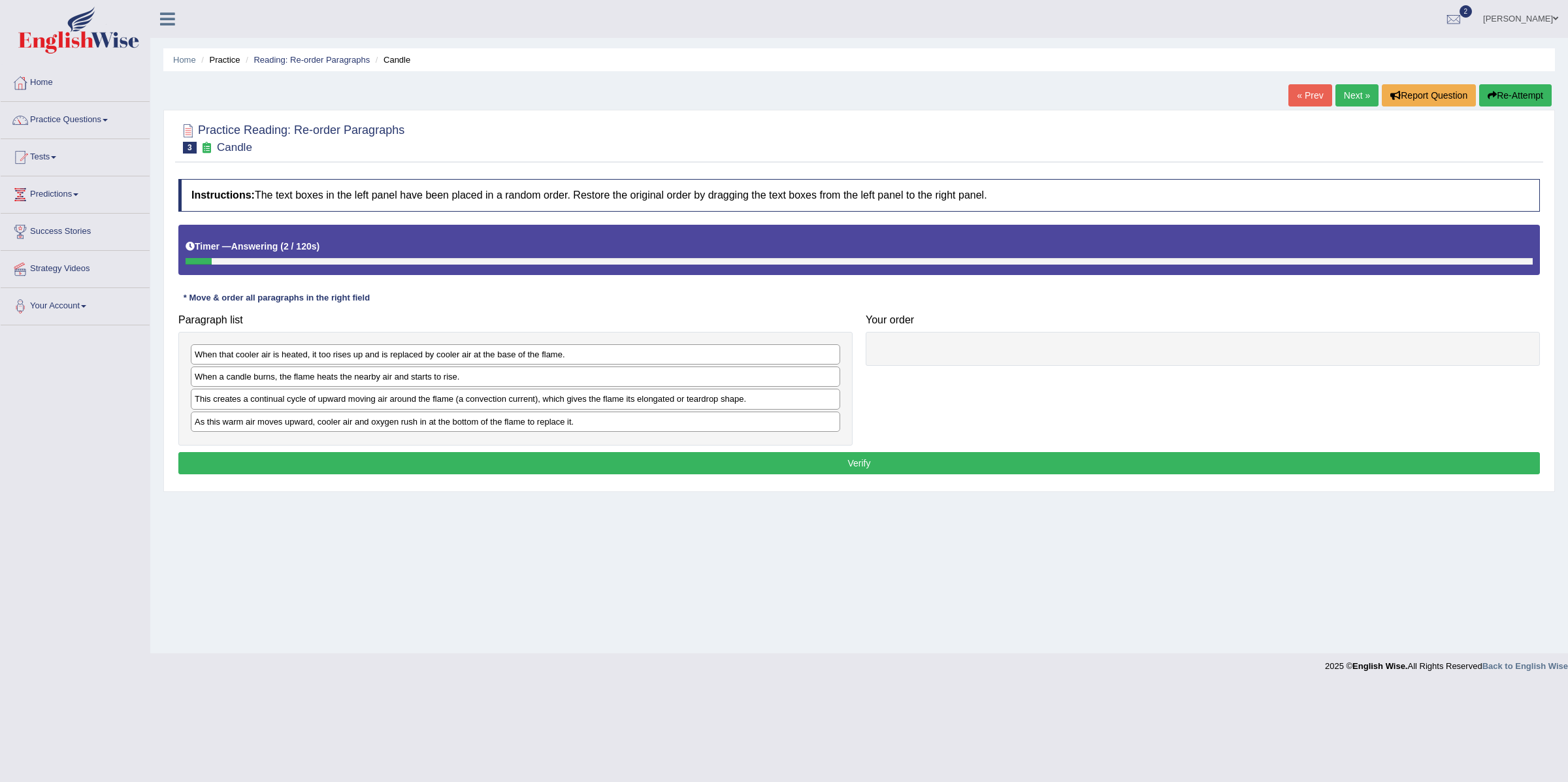
click at [351, 399] on div "This creates a continual cycle of upward moving air around the flame (a convect…" at bounding box center [516, 398] width 650 height 20
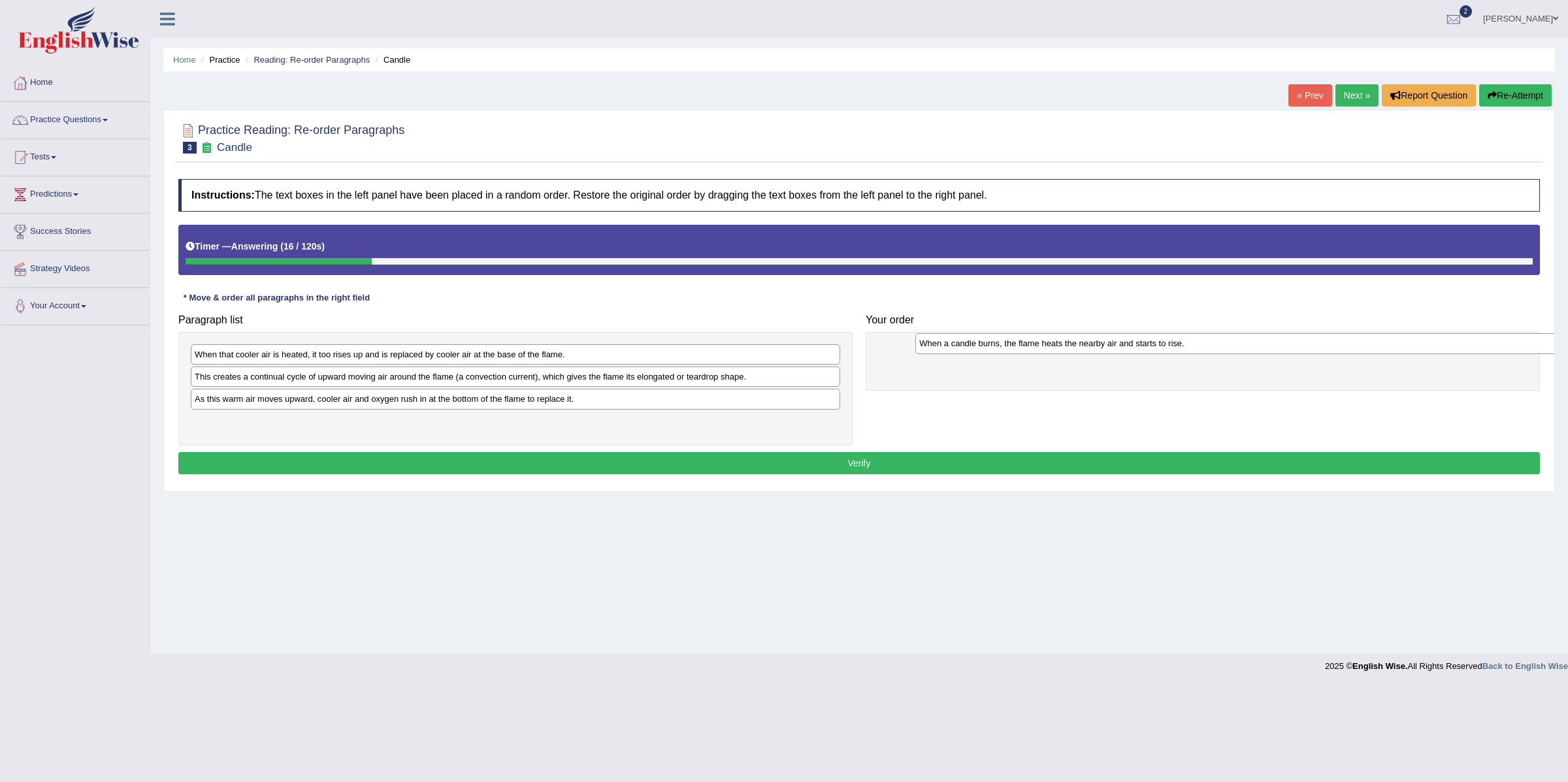
drag, startPoint x: 528, startPoint y: 382, endPoint x: 1249, endPoint y: 349, distance: 721.8
click at [1249, 349] on div "When a candle burns, the flame heats the nearby air and starts to rise." at bounding box center [1240, 344] width 649 height 21
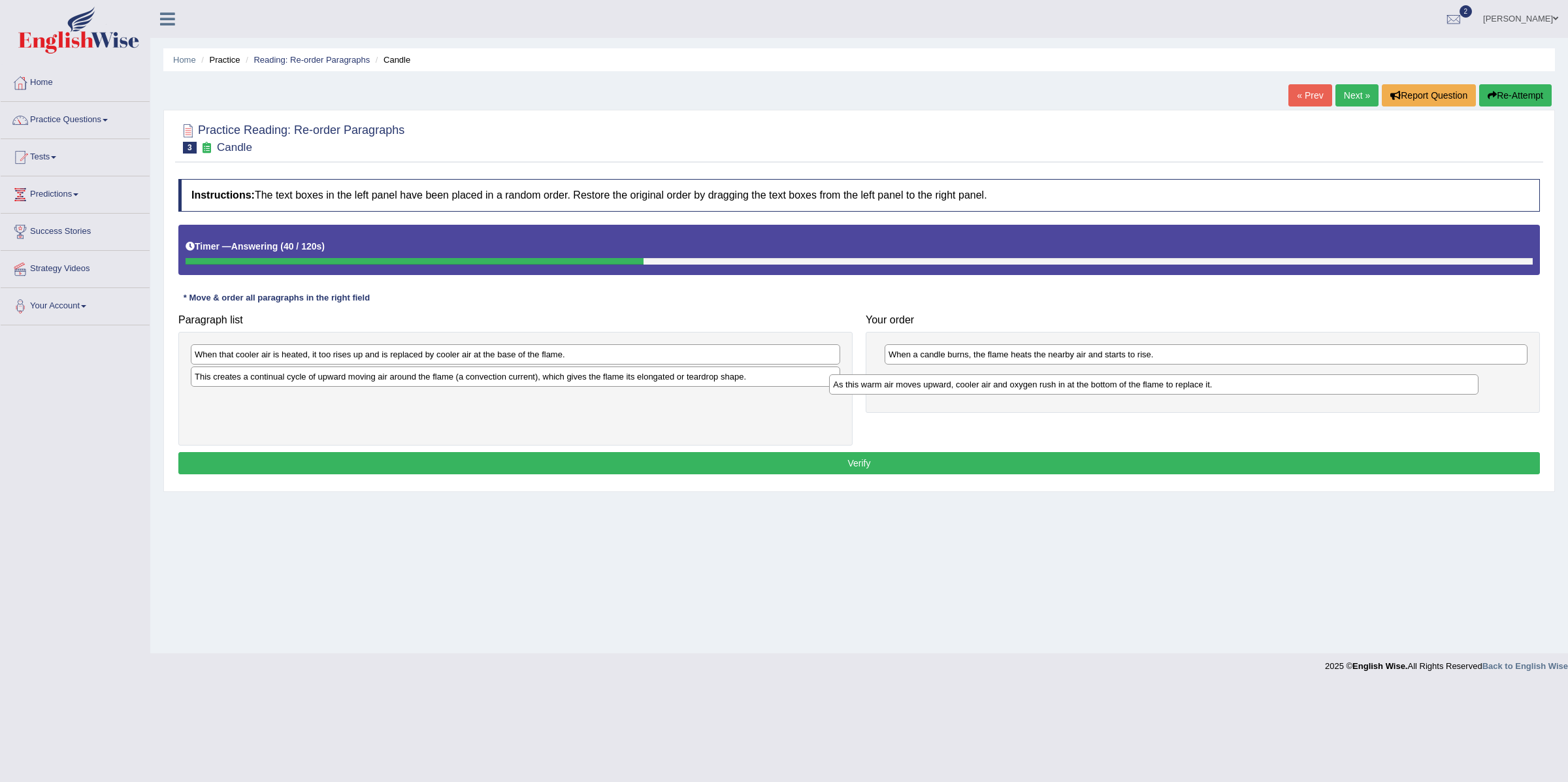
drag, startPoint x: 316, startPoint y: 403, endPoint x: 957, endPoint y: 381, distance: 641.4
click at [957, 381] on div "As this warm air moves upward, cooler air and oxygen rush in at the bottom of t…" at bounding box center [1154, 385] width 649 height 21
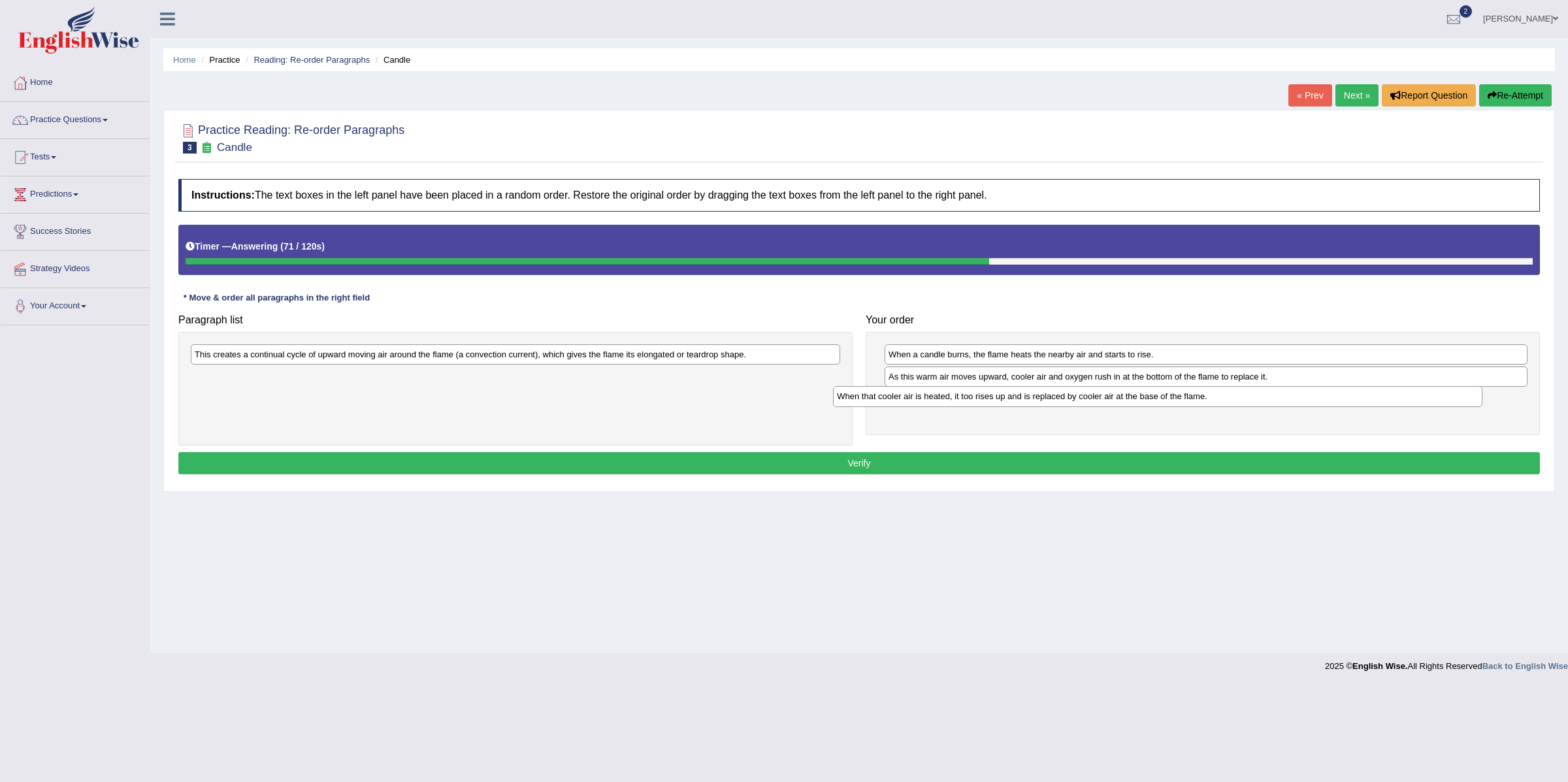
drag, startPoint x: 344, startPoint y: 364, endPoint x: 987, endPoint y: 406, distance: 644.4
click at [987, 406] on div "When that cooler air is heated, it too rises up and is replaced by cooler air a…" at bounding box center [1158, 397] width 649 height 21
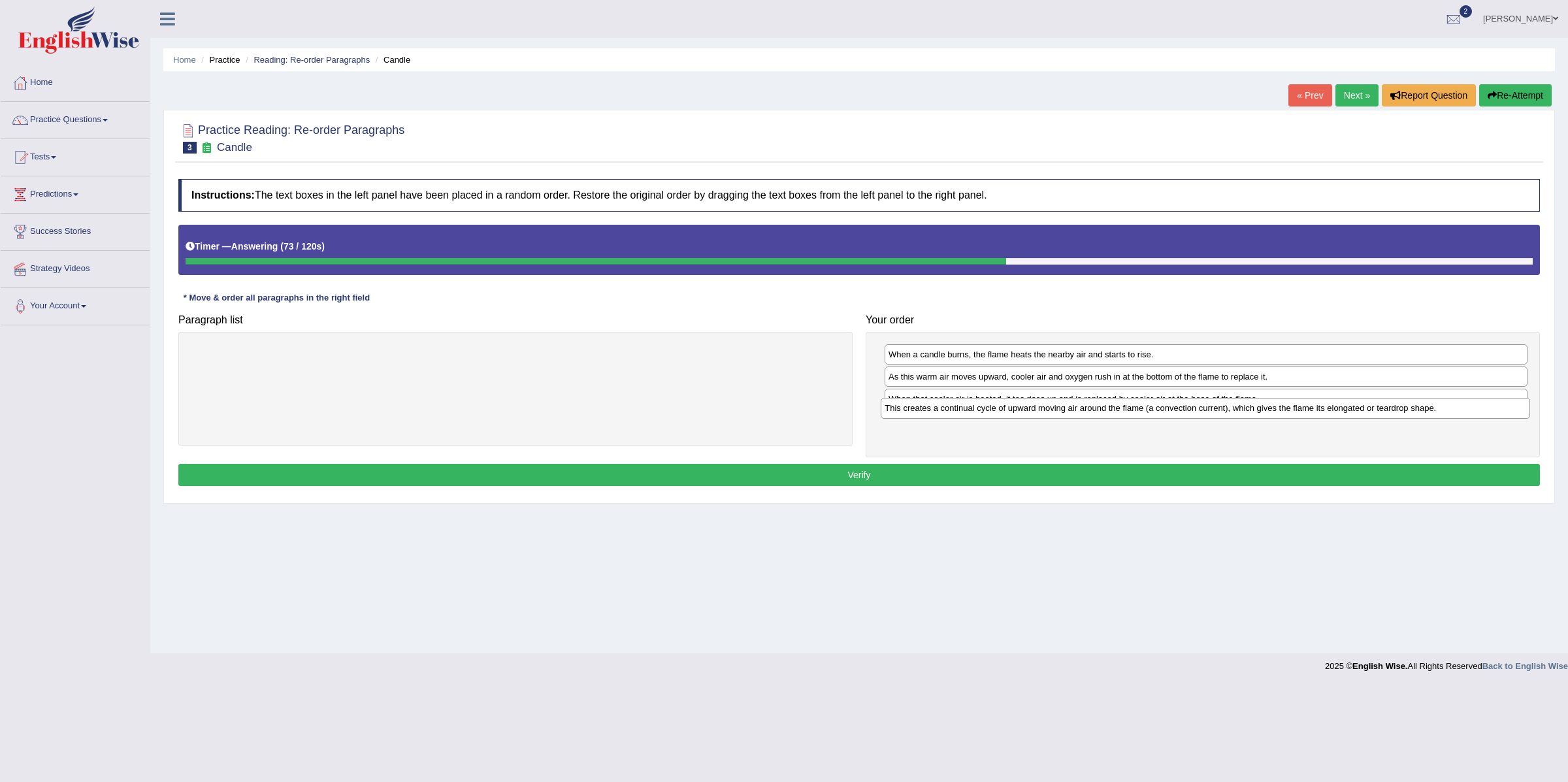
drag, startPoint x: 650, startPoint y: 360, endPoint x: 1321, endPoint y: 419, distance: 673.6
click at [1335, 412] on div "This creates a continual cycle of upward moving air around the flame (a convect…" at bounding box center [1206, 408] width 649 height 21
click at [1071, 476] on button "Verify" at bounding box center [859, 475] width 1361 height 22
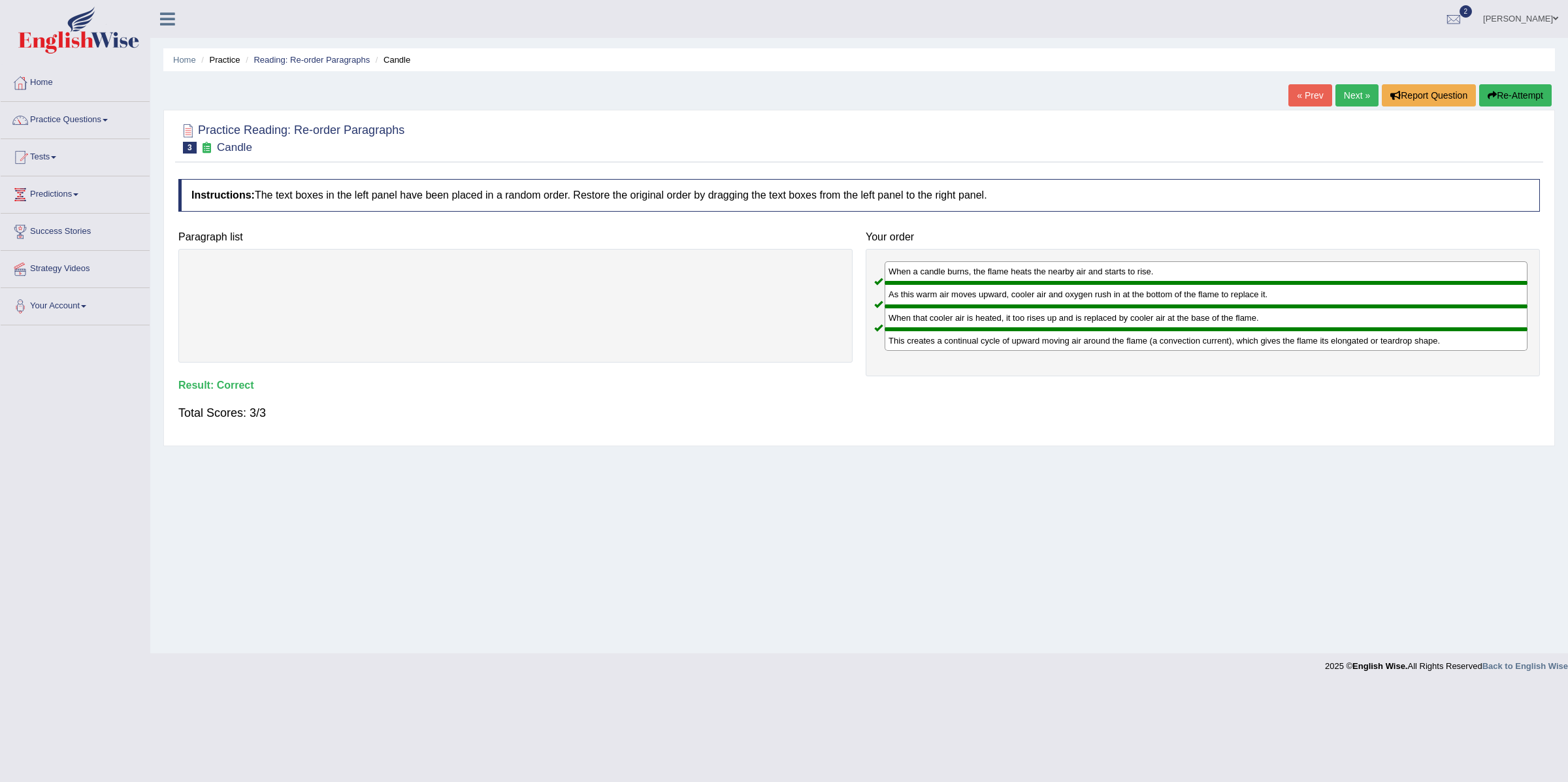
click at [1340, 89] on link "Next »" at bounding box center [1357, 96] width 43 height 22
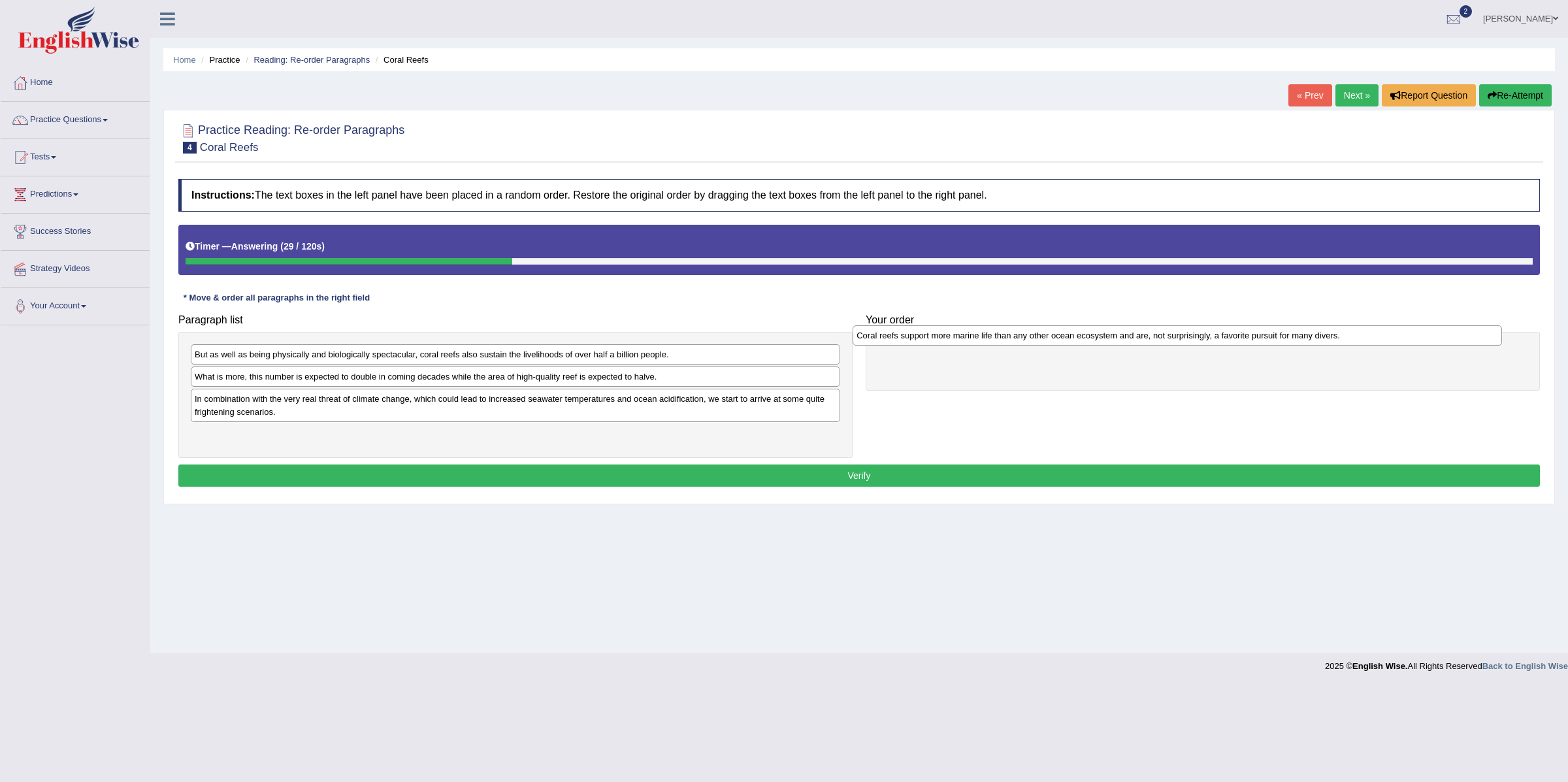
drag, startPoint x: 426, startPoint y: 403, endPoint x: 1089, endPoint y: 338, distance: 666.2
click at [1089, 338] on div "Coral reefs support more marine life than any other ocean ecosystem and are, no…" at bounding box center [1177, 336] width 649 height 21
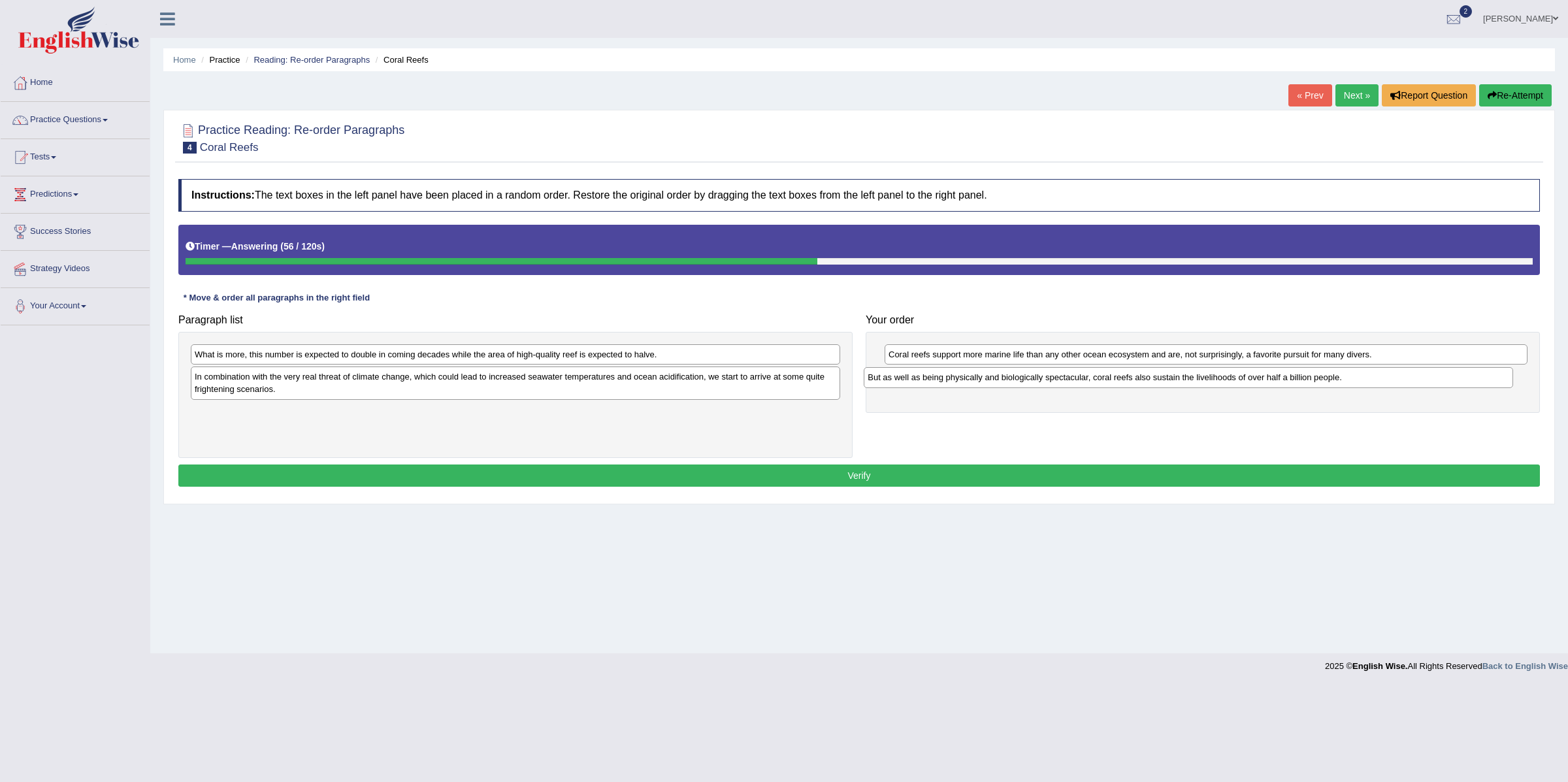
drag, startPoint x: 683, startPoint y: 357, endPoint x: 1356, endPoint y: 379, distance: 673.4
click at [1356, 379] on div "But as well as being physically and biologically spectacular, coral reefs also …" at bounding box center [1189, 378] width 649 height 21
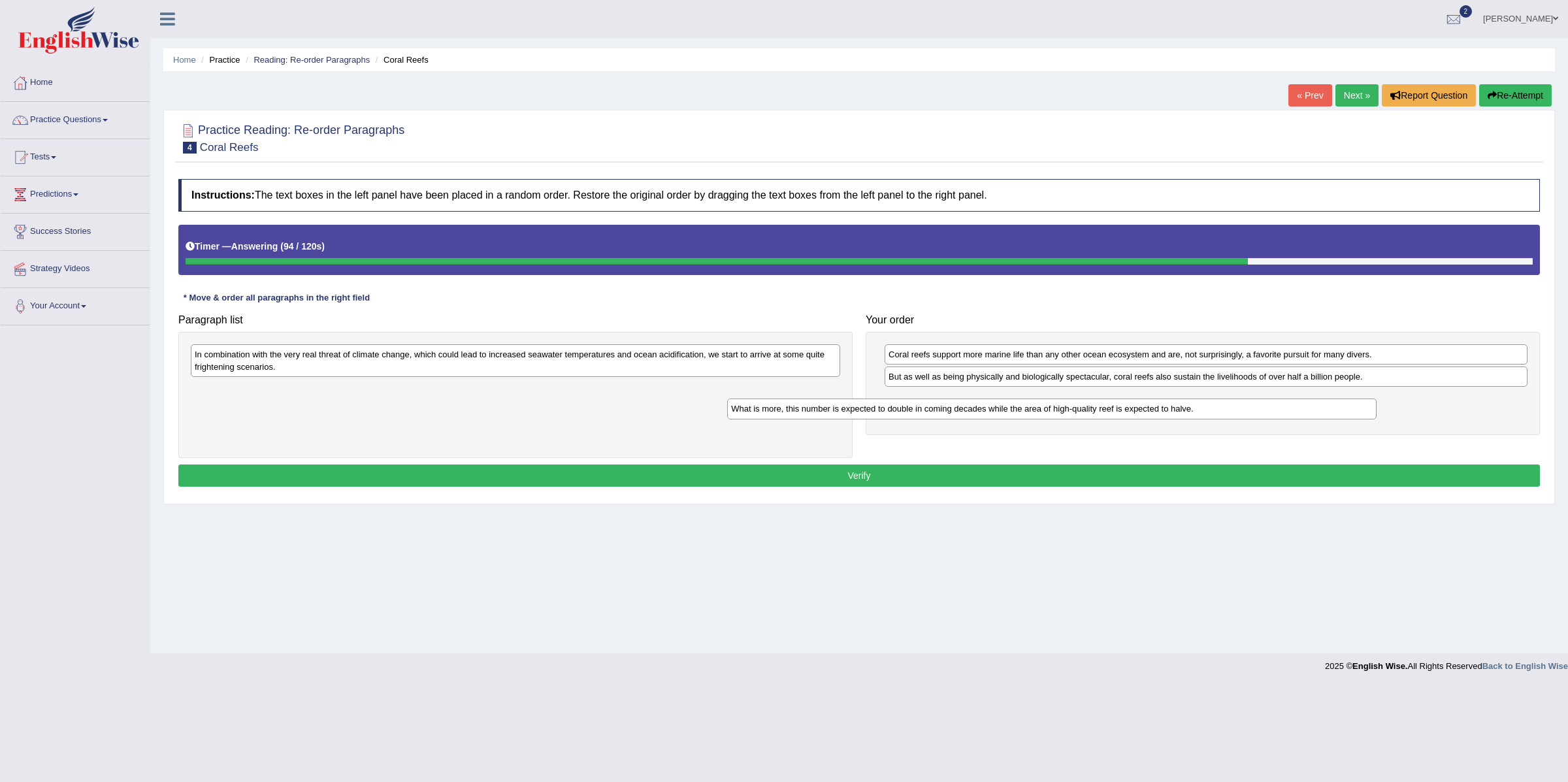
drag, startPoint x: 502, startPoint y: 353, endPoint x: 1056, endPoint y: 408, distance: 556.7
click at [1056, 408] on div "What is more, this number is expected to double in coming decades while the are…" at bounding box center [1052, 409] width 649 height 21
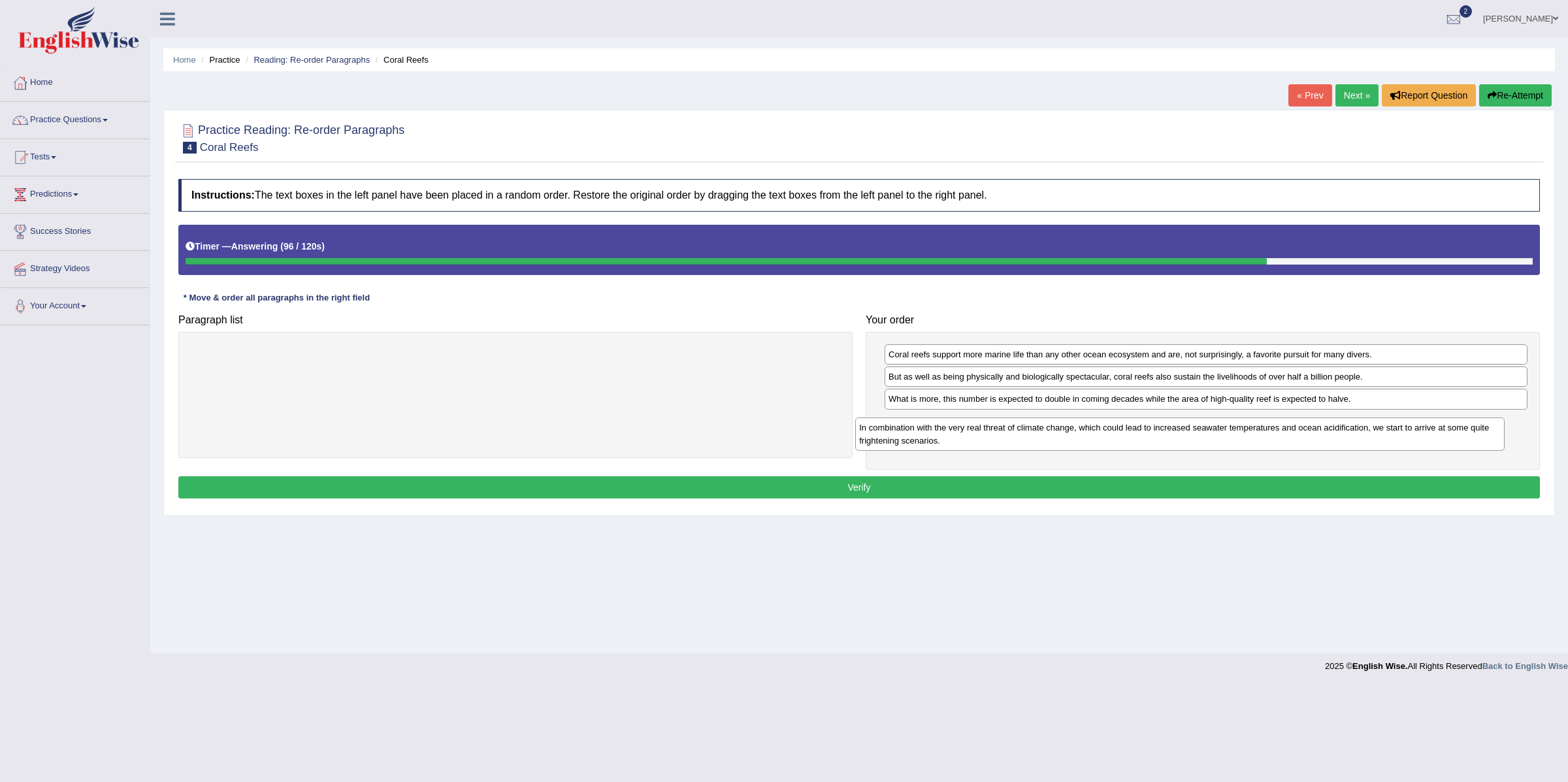
drag, startPoint x: 669, startPoint y: 358, endPoint x: 1371, endPoint y: 426, distance: 705.3
click at [1371, 426] on div "In combination with the very real threat of climate change, which could lead to…" at bounding box center [1180, 434] width 649 height 33
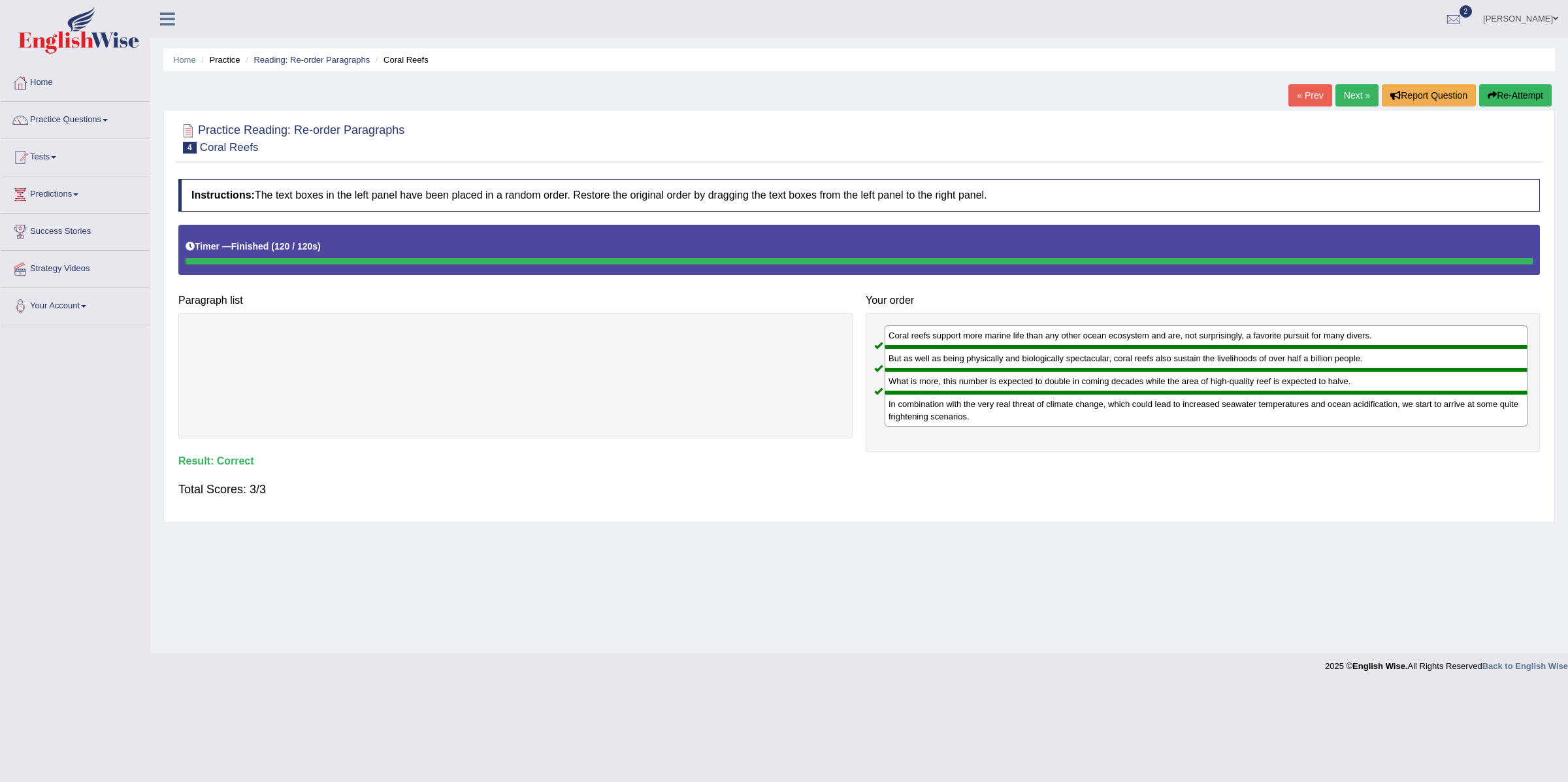
click at [1341, 91] on link "Next »" at bounding box center [1357, 96] width 43 height 22
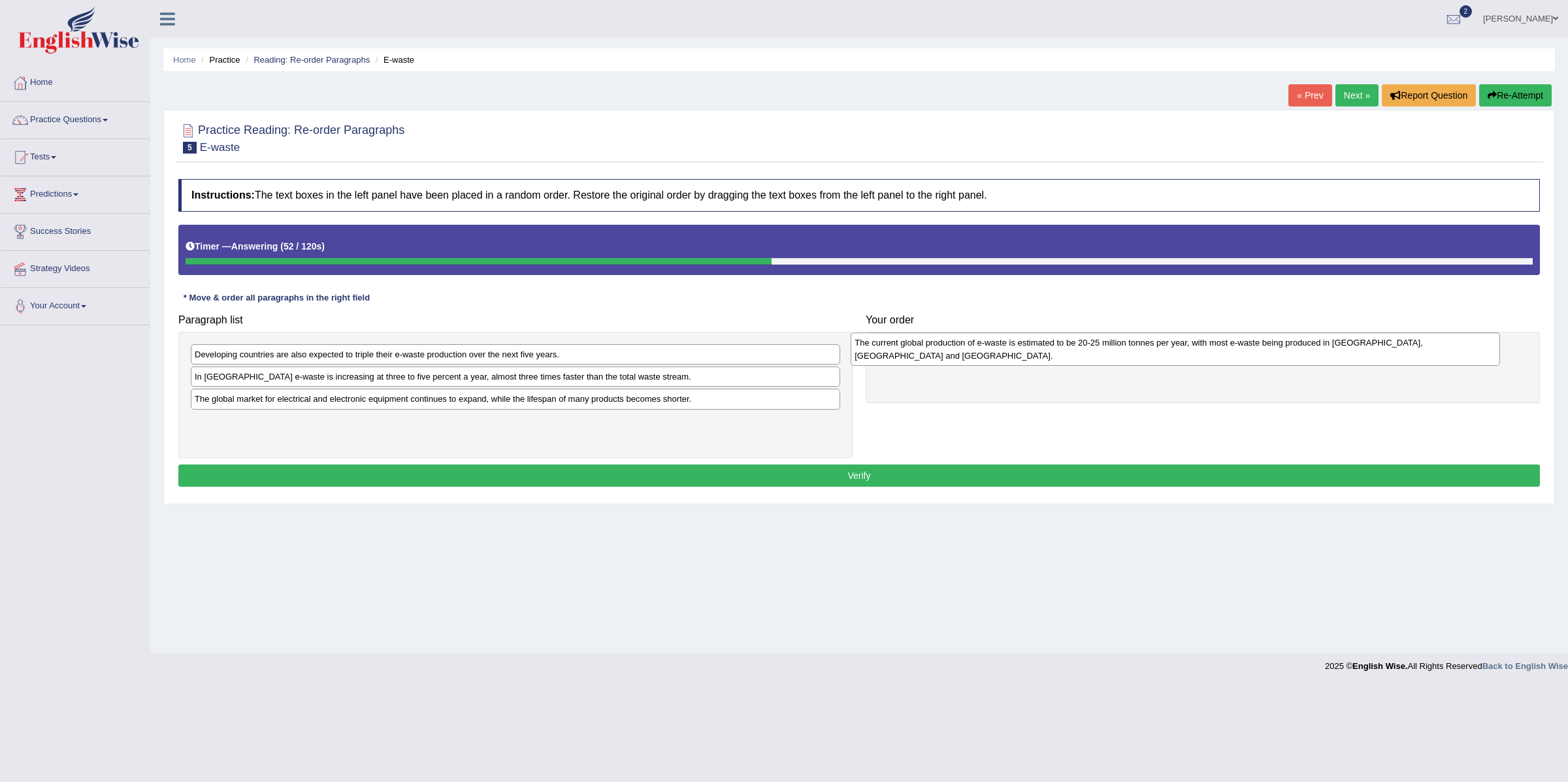
drag, startPoint x: 380, startPoint y: 369, endPoint x: 1041, endPoint y: 357, distance: 661.1
click at [1041, 357] on div "The current global production of e-waste is estimated to be 20-25 million tonne…" at bounding box center [1175, 348] width 649 height 33
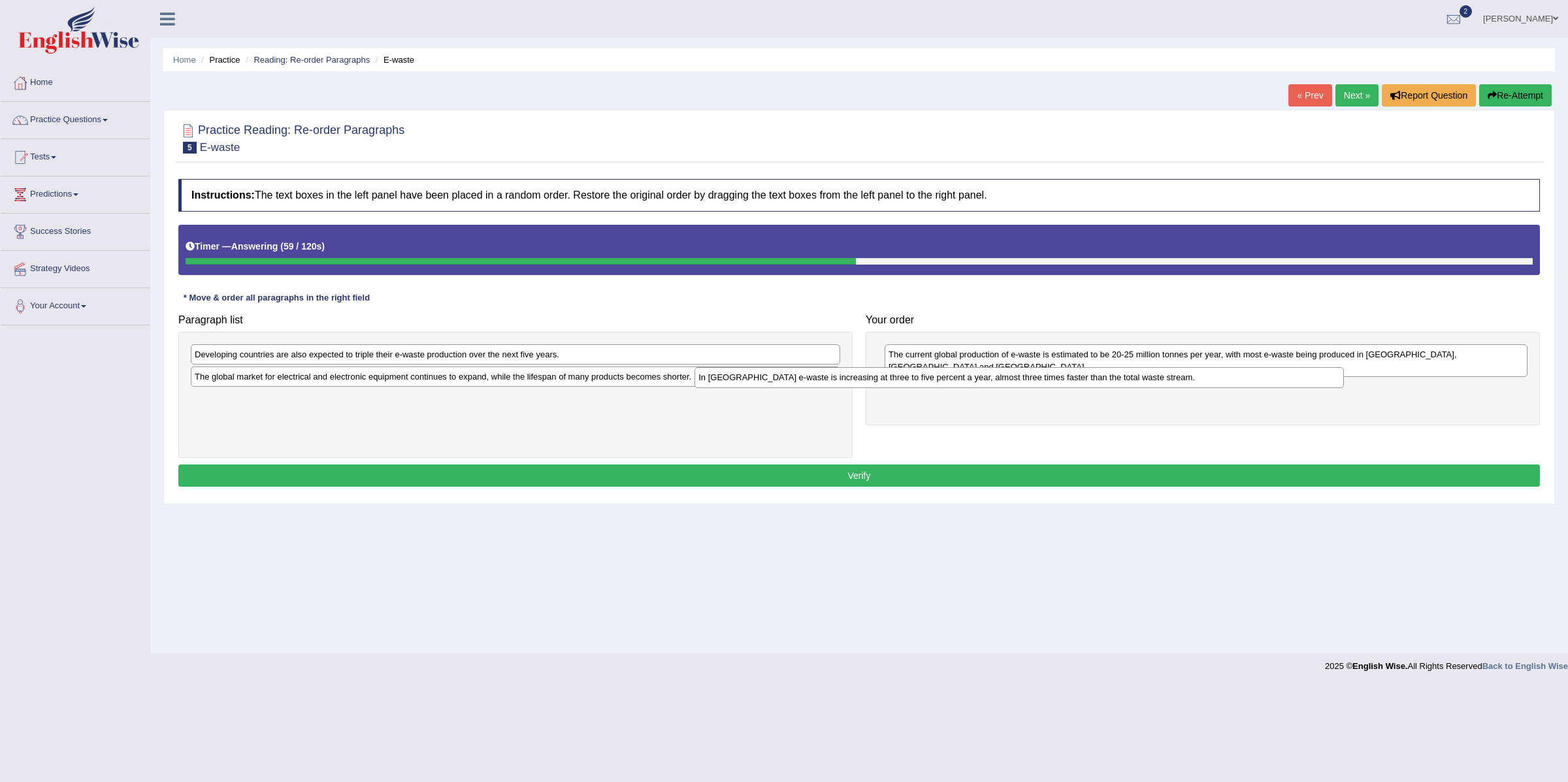
drag, startPoint x: 351, startPoint y: 375, endPoint x: 856, endPoint y: 375, distance: 505.0
click at [856, 375] on div "In [GEOGRAPHIC_DATA] e-waste is increasing at three to five percent a year, alm…" at bounding box center [1019, 378] width 649 height 21
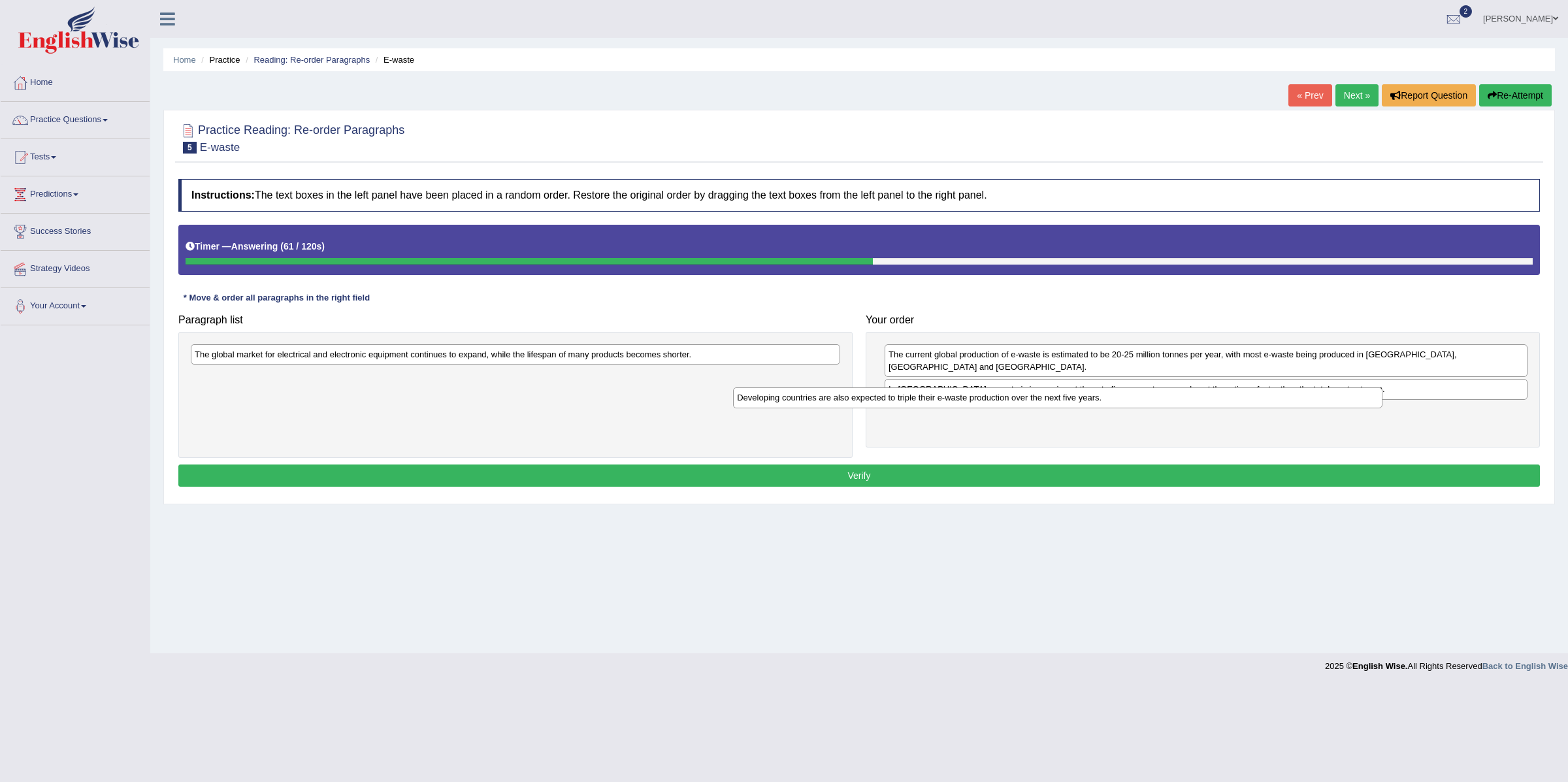
drag, startPoint x: 613, startPoint y: 360, endPoint x: 1069, endPoint y: 396, distance: 457.4
click at [1118, 404] on div "Developing countries are also expected to triple their e-waste production over …" at bounding box center [1058, 398] width 649 height 21
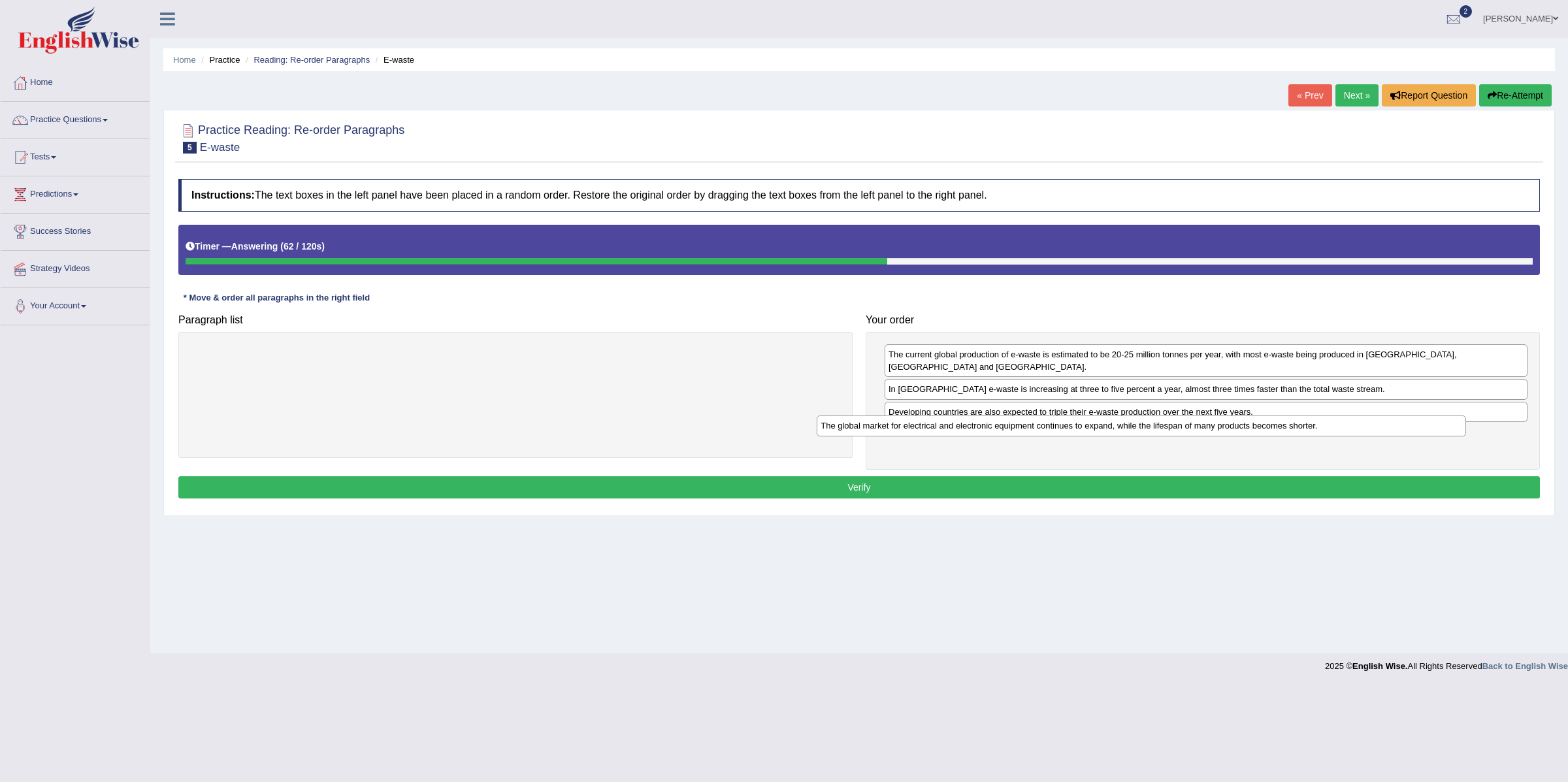
drag, startPoint x: 710, startPoint y: 360, endPoint x: 1340, endPoint y: 431, distance: 634.0
click at [1340, 431] on div "The global market for electrical and electronic equipment continues to expand, …" at bounding box center [1142, 426] width 649 height 21
click at [994, 497] on button "Verify" at bounding box center [859, 488] width 1361 height 22
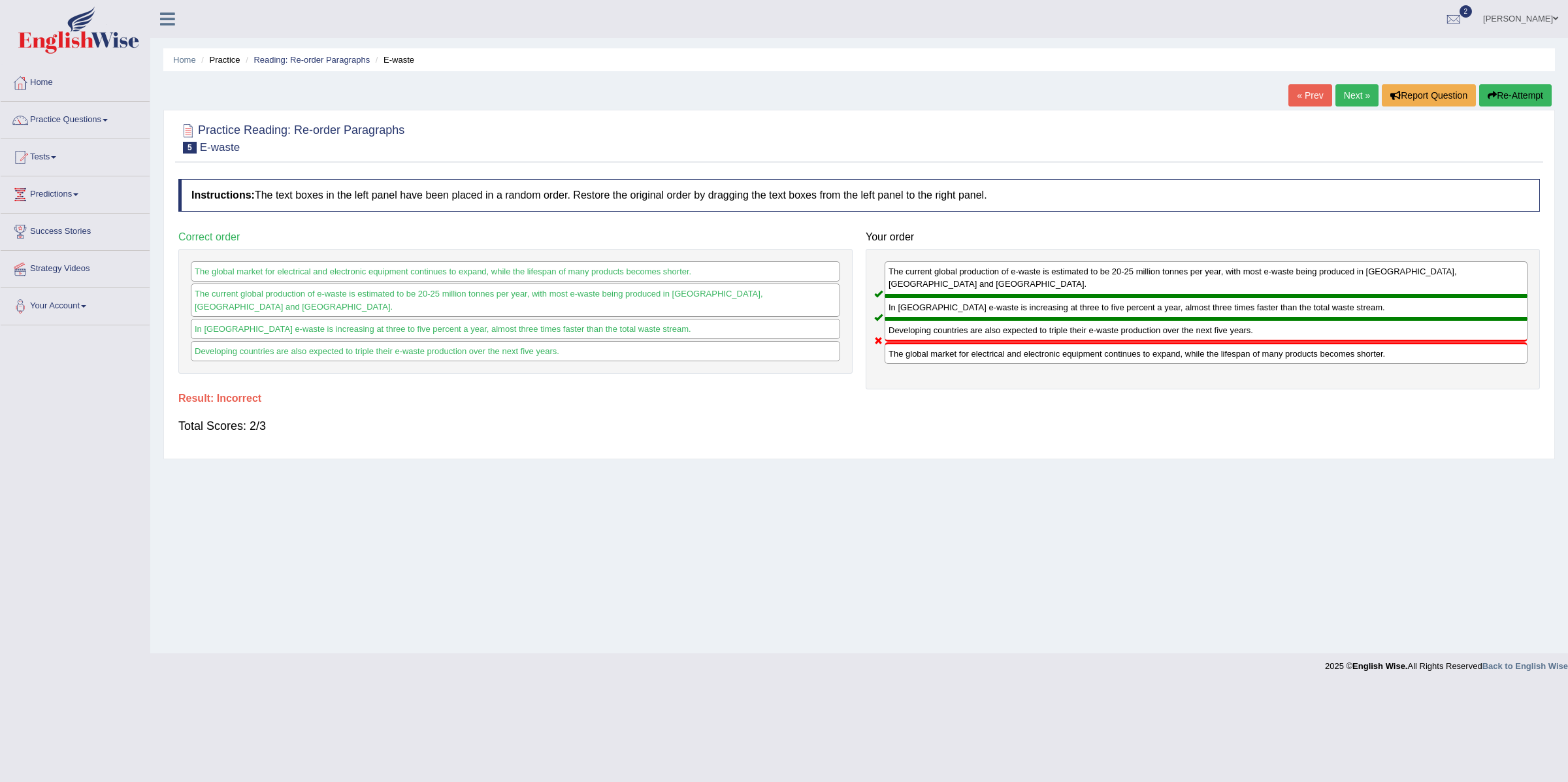
click at [1342, 99] on link "Next »" at bounding box center [1357, 96] width 43 height 22
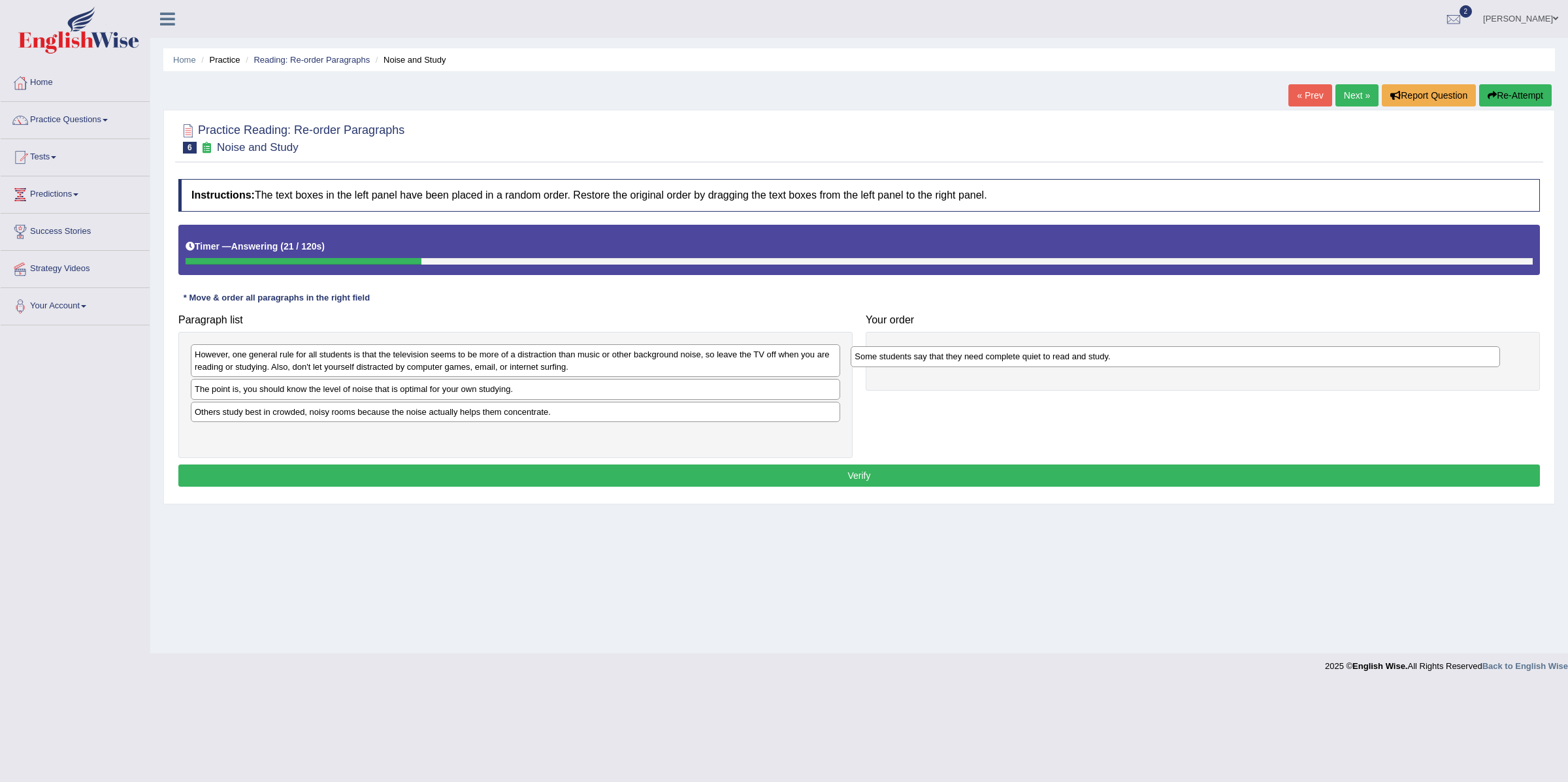
drag, startPoint x: 296, startPoint y: 395, endPoint x: 970, endPoint y: 359, distance: 675.0
click at [970, 359] on div "Some students say that they need complete quiet to read and study." at bounding box center [1175, 357] width 649 height 21
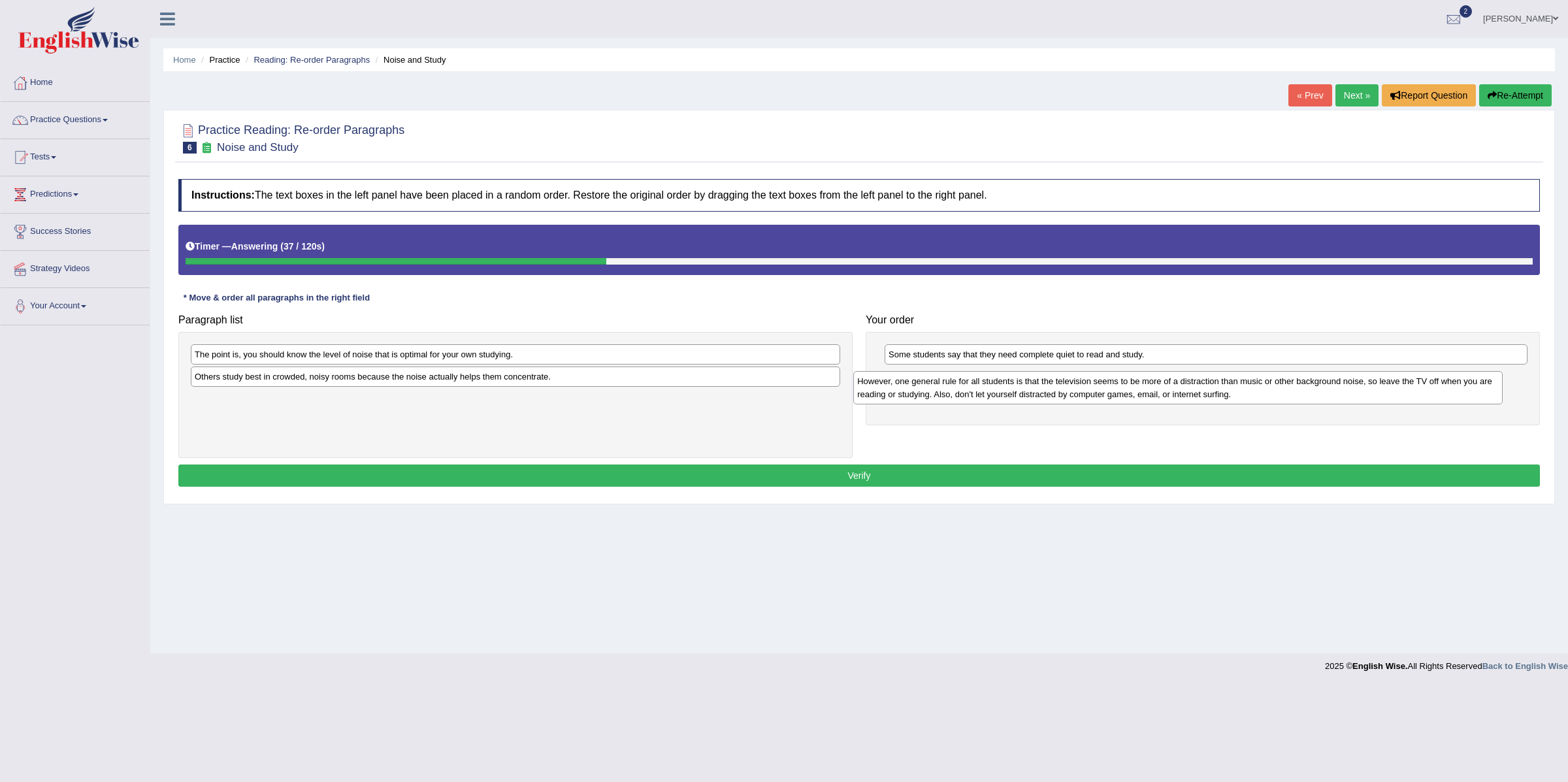
drag, startPoint x: 580, startPoint y: 367, endPoint x: 1229, endPoint y: 393, distance: 649.5
click at [1229, 393] on div "However, one general rule for all students is that the television seems to be m…" at bounding box center [1178, 387] width 649 height 33
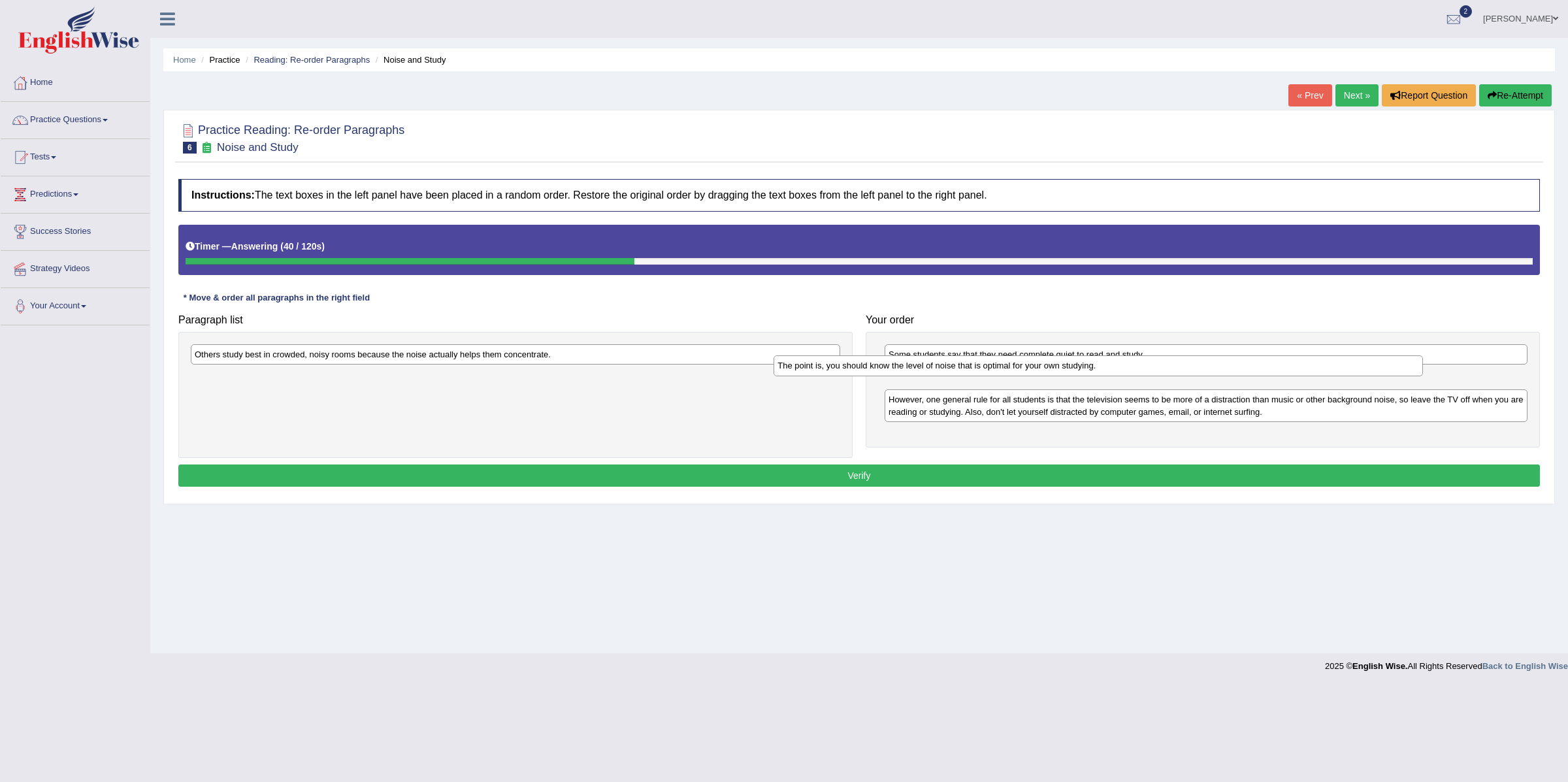
drag, startPoint x: 509, startPoint y: 353, endPoint x: 1096, endPoint y: 364, distance: 587.1
click at [1096, 364] on div "The point is, you should know the level of noise that is optimal for your own s…" at bounding box center [1098, 366] width 649 height 21
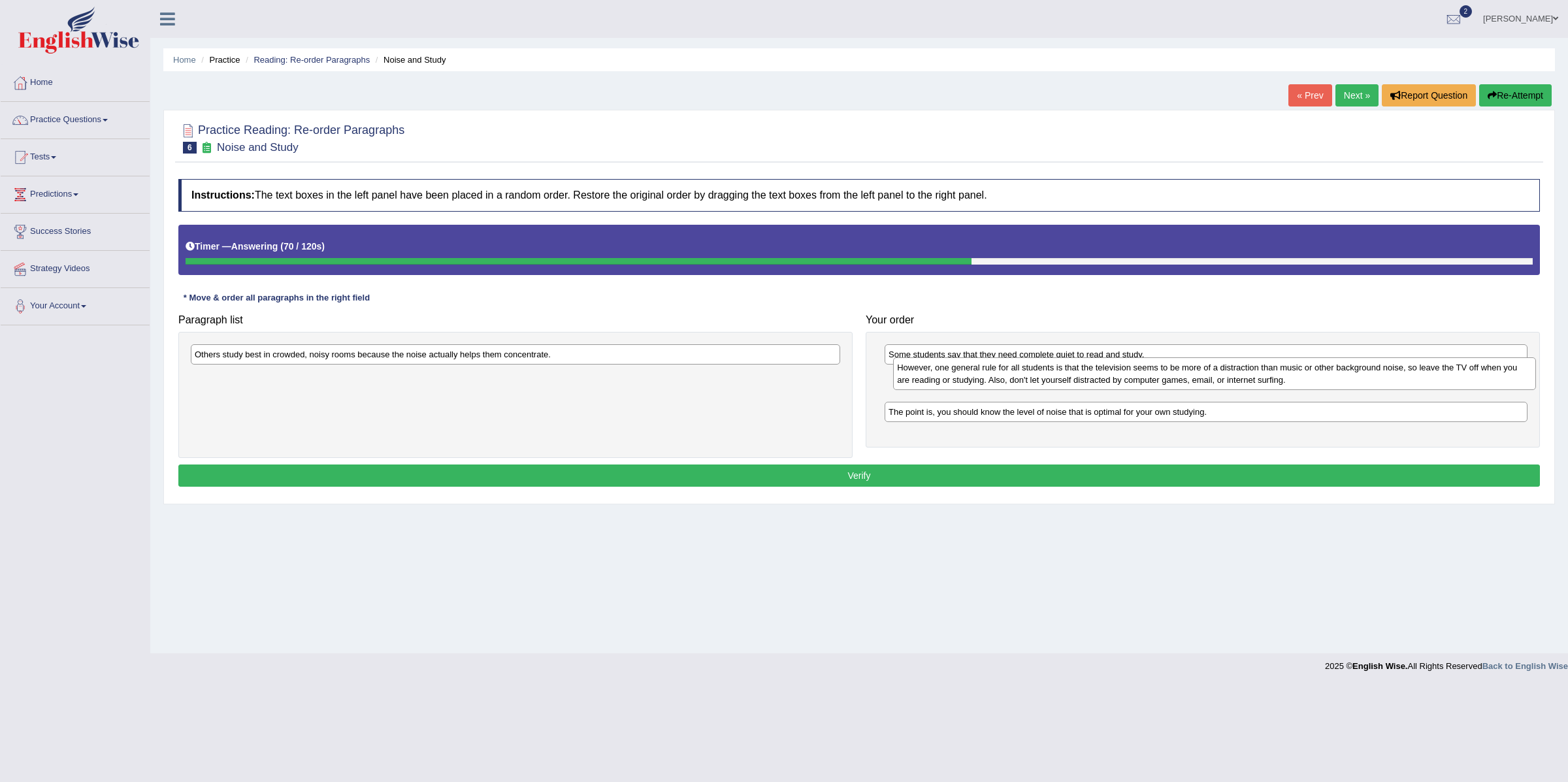
drag, startPoint x: 995, startPoint y: 408, endPoint x: 1002, endPoint y: 373, distance: 35.7
click at [1002, 373] on div "However, one general rule for all students is that the television seems to be m…" at bounding box center [1215, 374] width 642 height 33
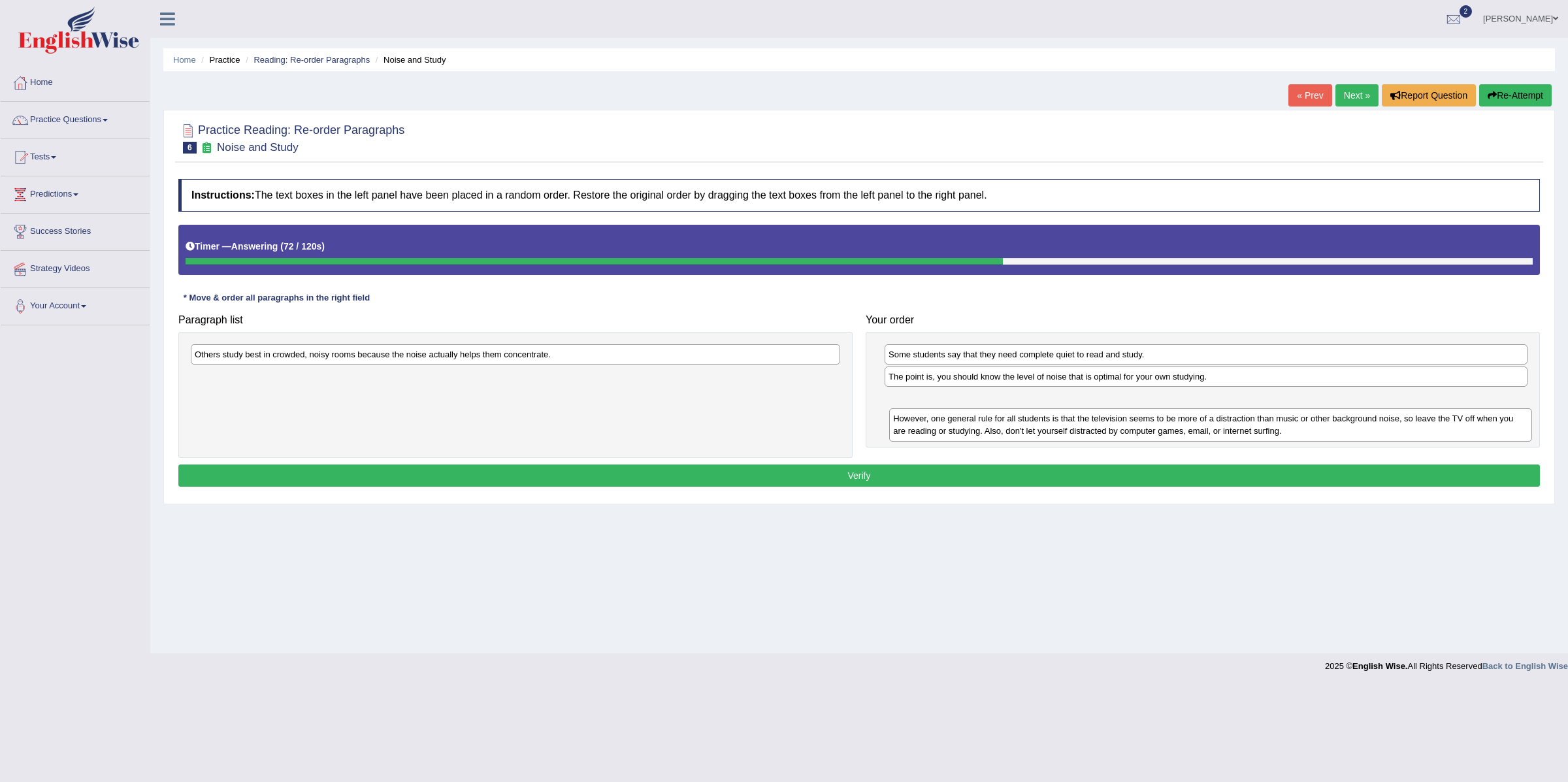
drag, startPoint x: 995, startPoint y: 382, endPoint x: 996, endPoint y: 415, distance: 33.0
click at [996, 415] on div "However, one general rule for all students is that the television seems to be m…" at bounding box center [1210, 424] width 642 height 33
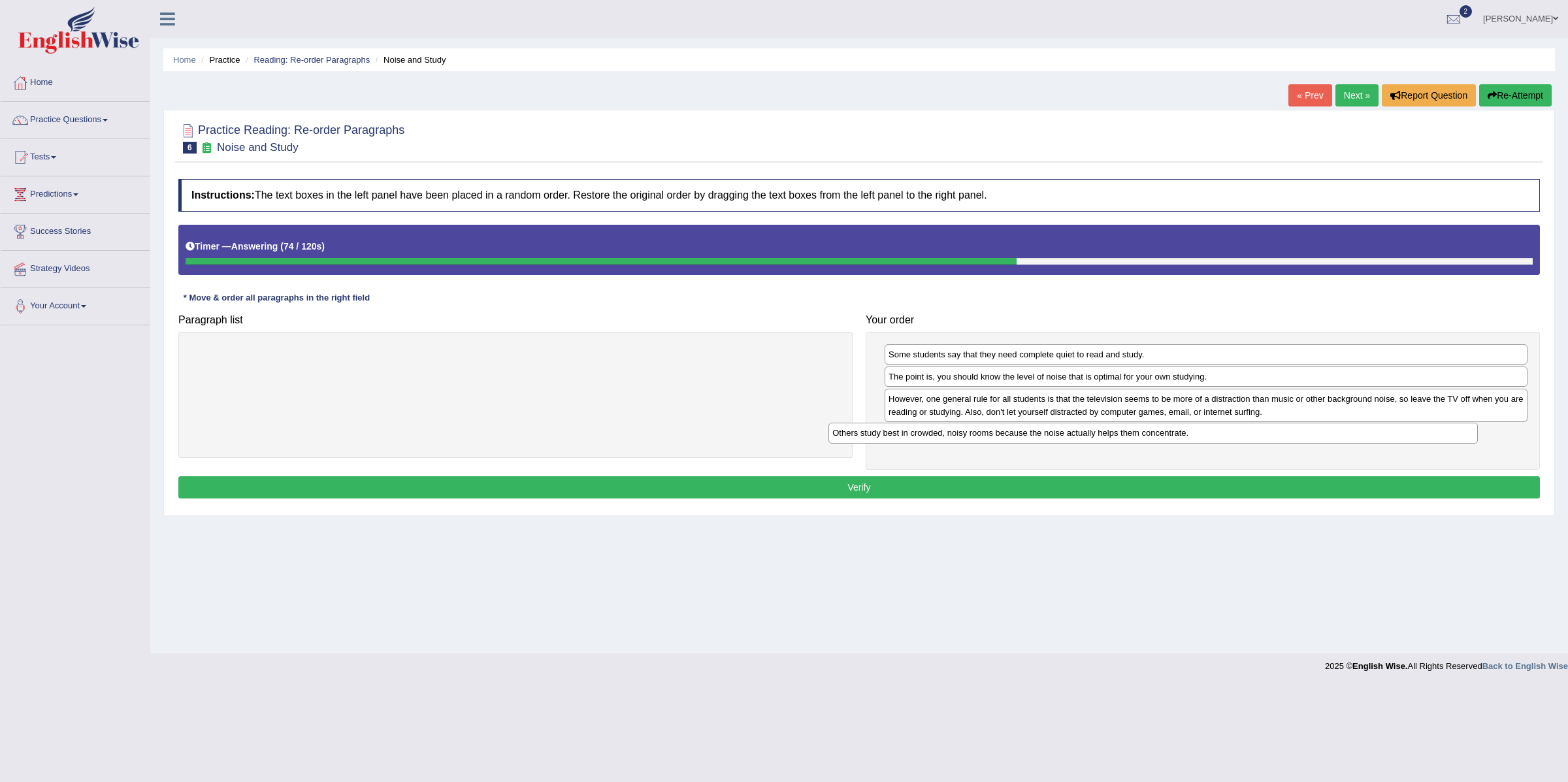
drag, startPoint x: 667, startPoint y: 349, endPoint x: 1340, endPoint y: 416, distance: 676.3
click at [1340, 423] on div "Others study best in crowded, noisy rooms because the noise actually helps them…" at bounding box center [1153, 434] width 649 height 21
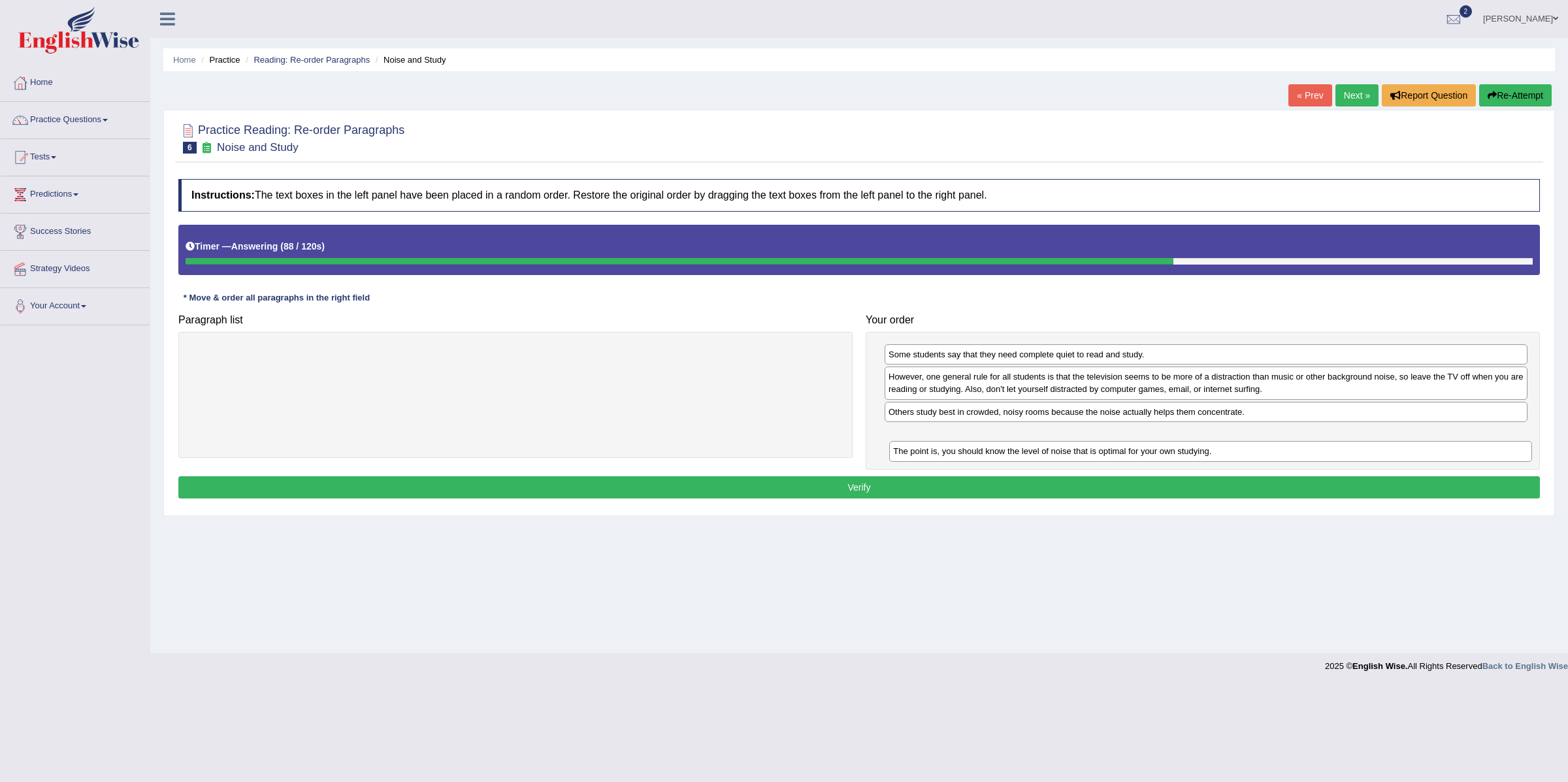
drag, startPoint x: 1045, startPoint y: 375, endPoint x: 1050, endPoint y: 449, distance: 74.2
click at [1050, 449] on div "The point is, you should know the level of noise that is optimal for your own s…" at bounding box center [1210, 452] width 642 height 21
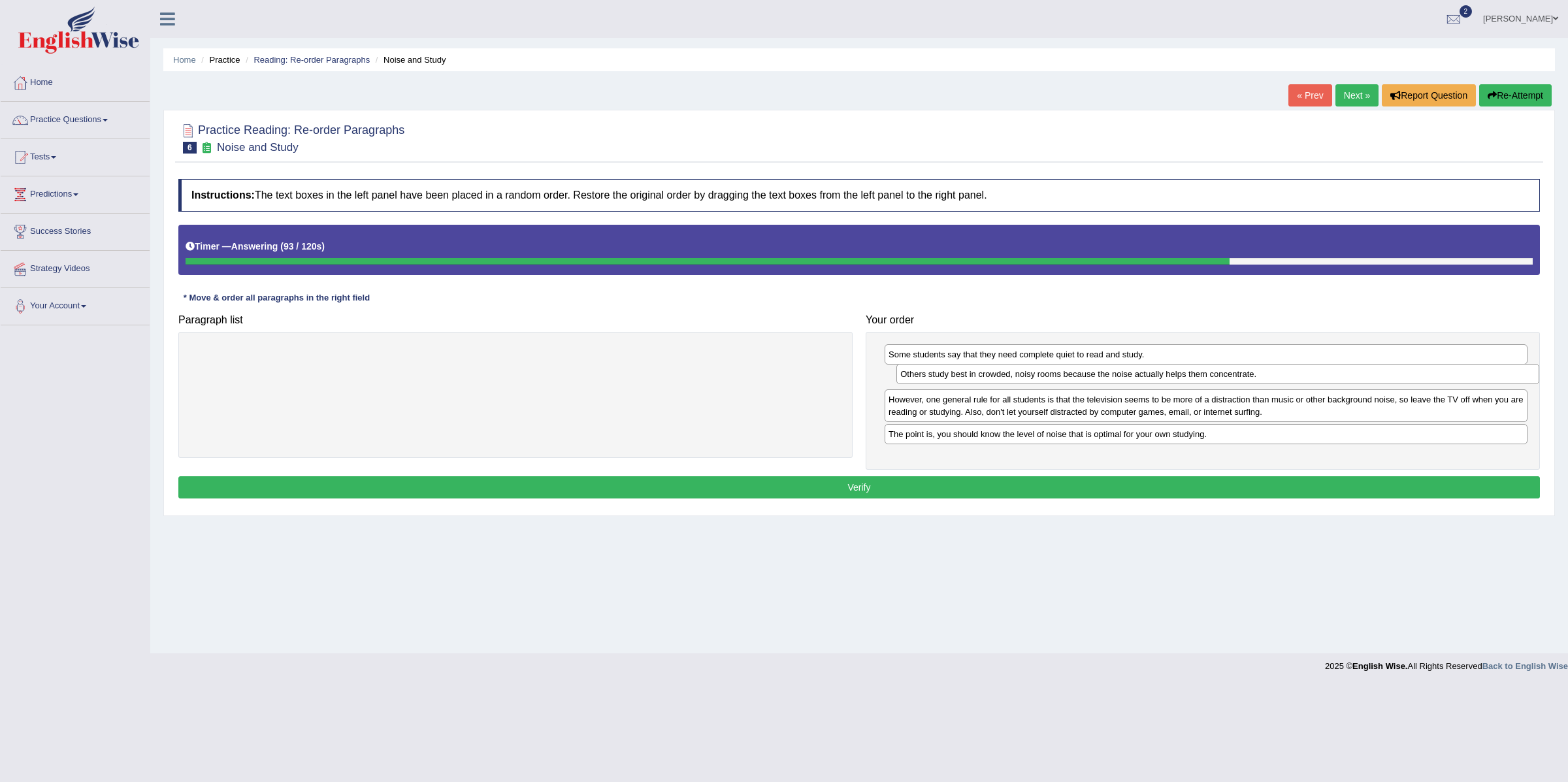
drag, startPoint x: 969, startPoint y: 417, endPoint x: 976, endPoint y: 379, distance: 38.6
click at [978, 378] on div "Others study best in crowded, noisy rooms because the noise actually helps them…" at bounding box center [1217, 374] width 642 height 21
drag, startPoint x: 920, startPoint y: 439, endPoint x: 920, endPoint y: 401, distance: 38.0
click at [920, 401] on div "The point is, you should know the level of noise that is optimal for your own s…" at bounding box center [1205, 398] width 642 height 21
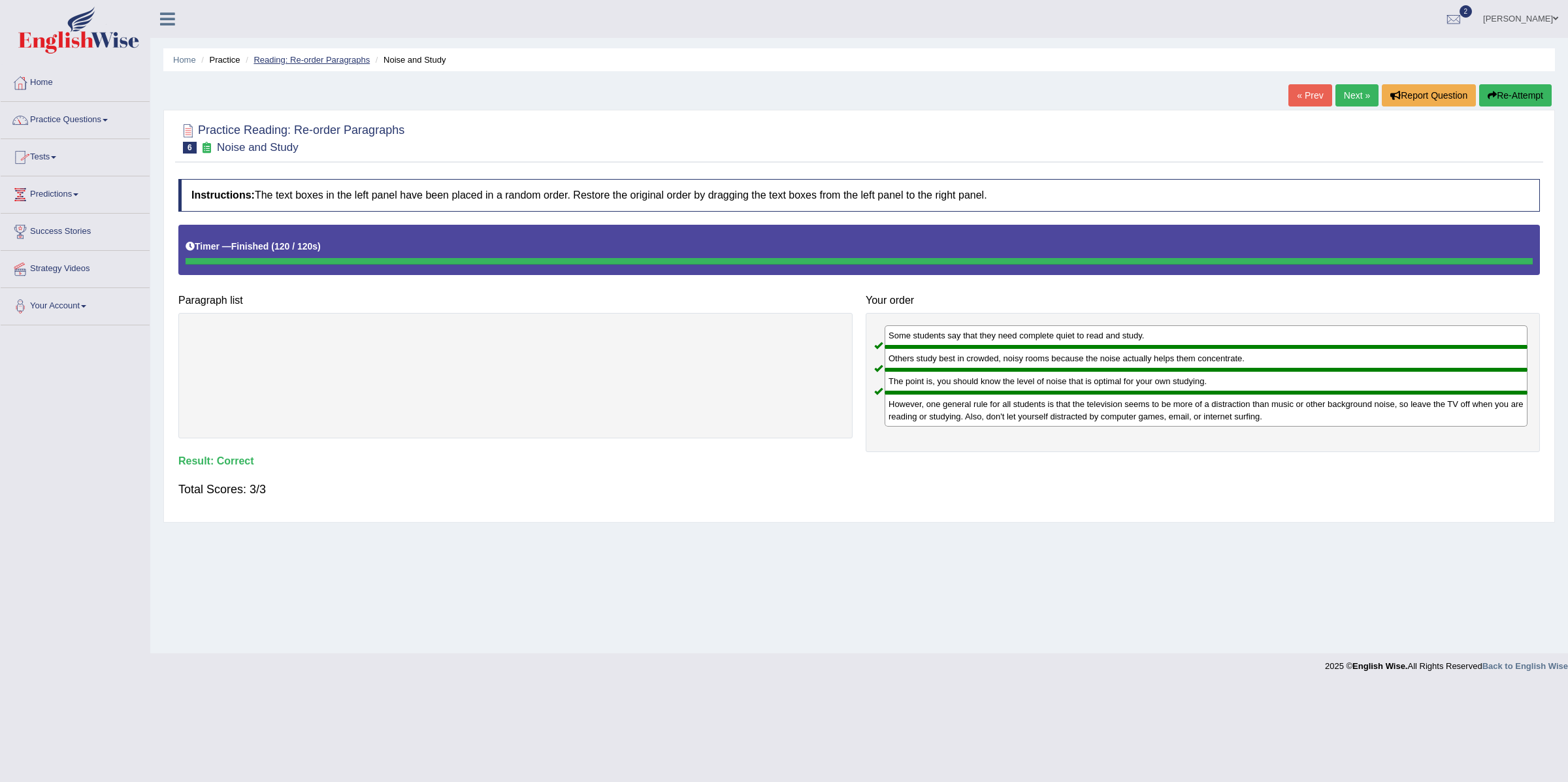
click at [322, 60] on link "Reading: Re-order Paragraphs" at bounding box center [312, 60] width 117 height 10
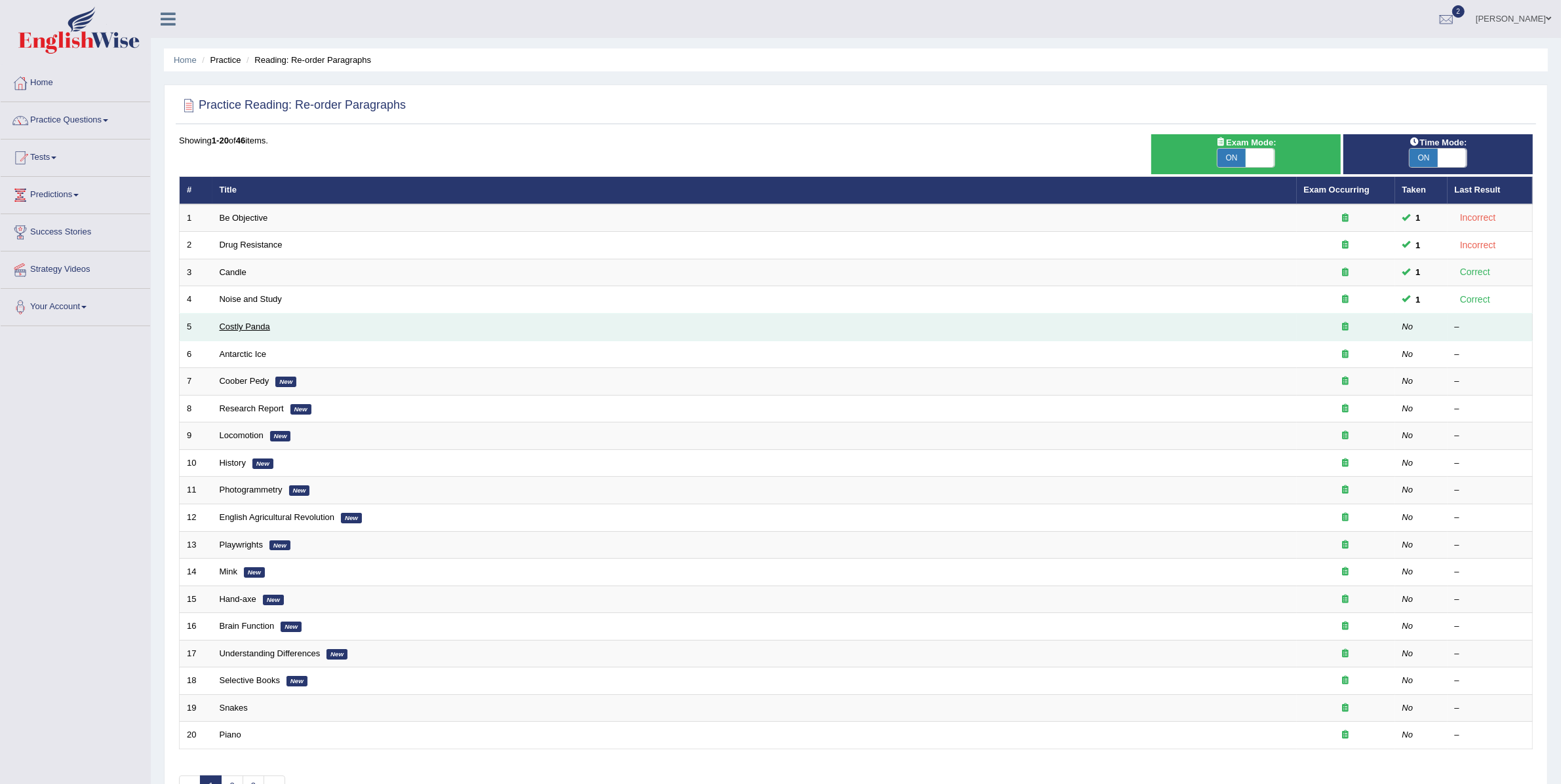
click at [250, 328] on link "Costly Panda" at bounding box center [245, 327] width 51 height 10
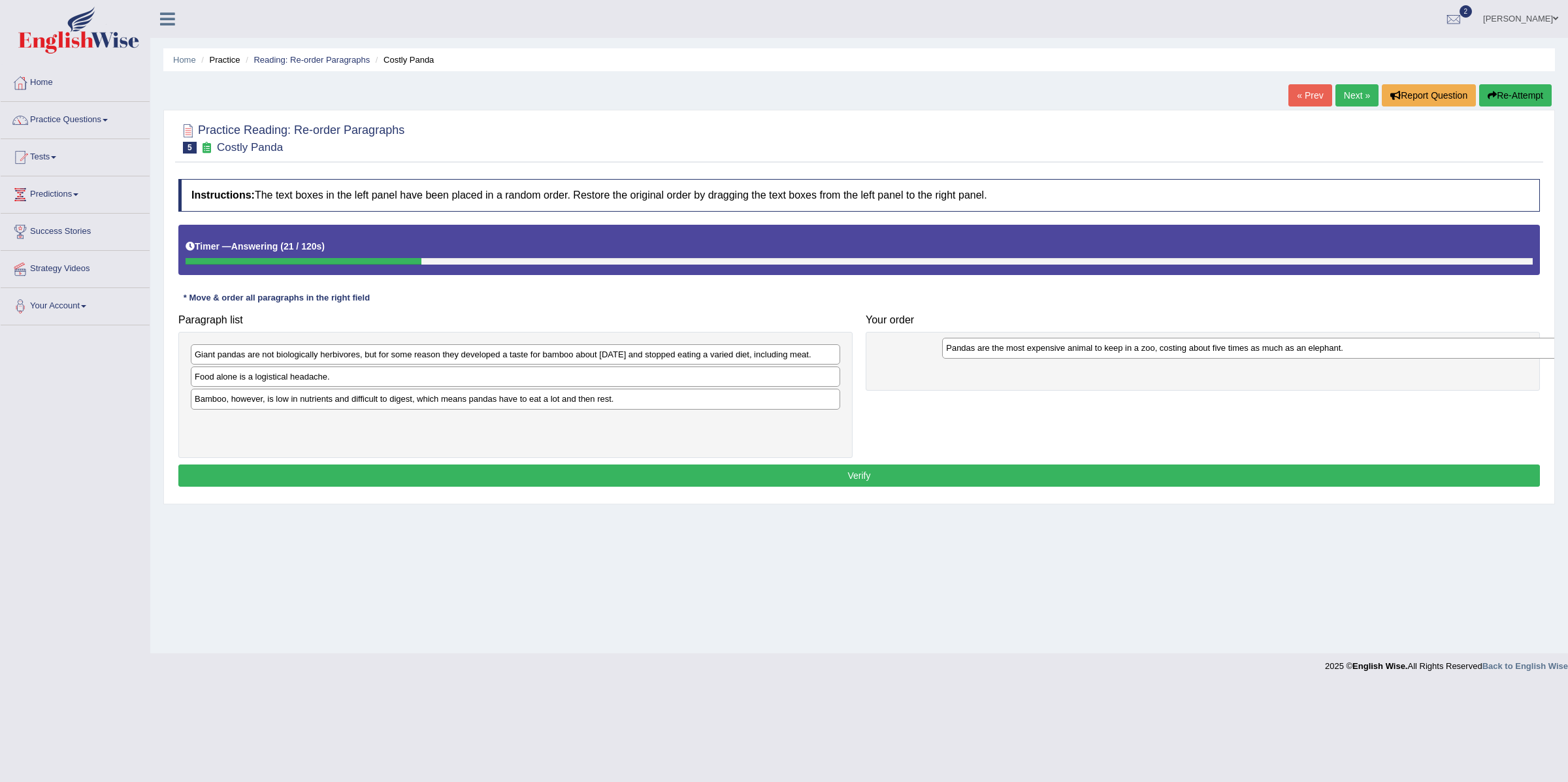
drag, startPoint x: 418, startPoint y: 392, endPoint x: 1155, endPoint y: 347, distance: 738.4
click at [1163, 347] on div "Pandas are the most expensive animal to keep in a zoo, costing about five times…" at bounding box center [1267, 348] width 649 height 21
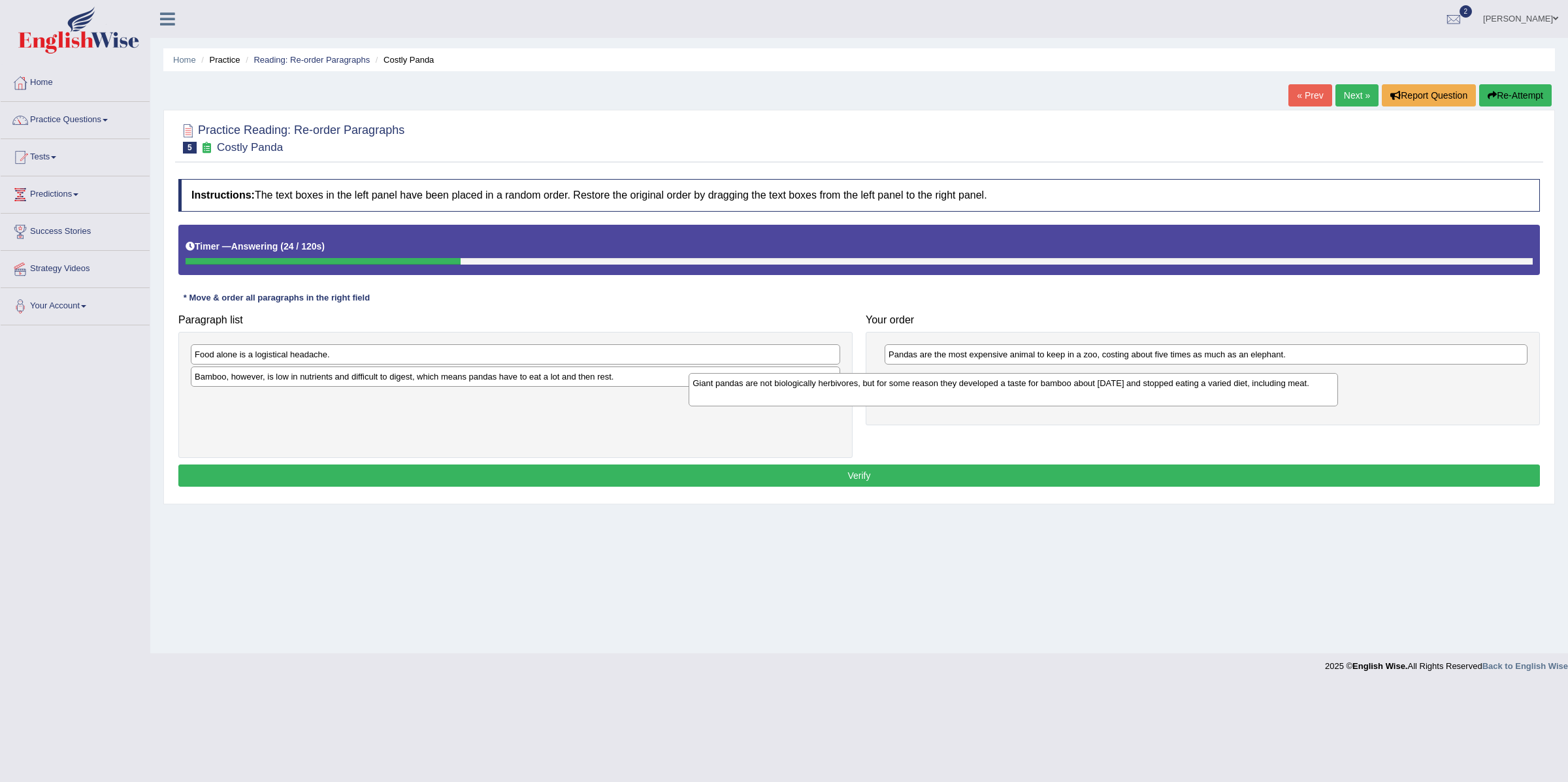
drag, startPoint x: 610, startPoint y: 358, endPoint x: 1071, endPoint y: 379, distance: 461.5
click at [1076, 384] on div "Giant pandas are not biologically herbivores, but for some reason they develope…" at bounding box center [1013, 389] width 649 height 33
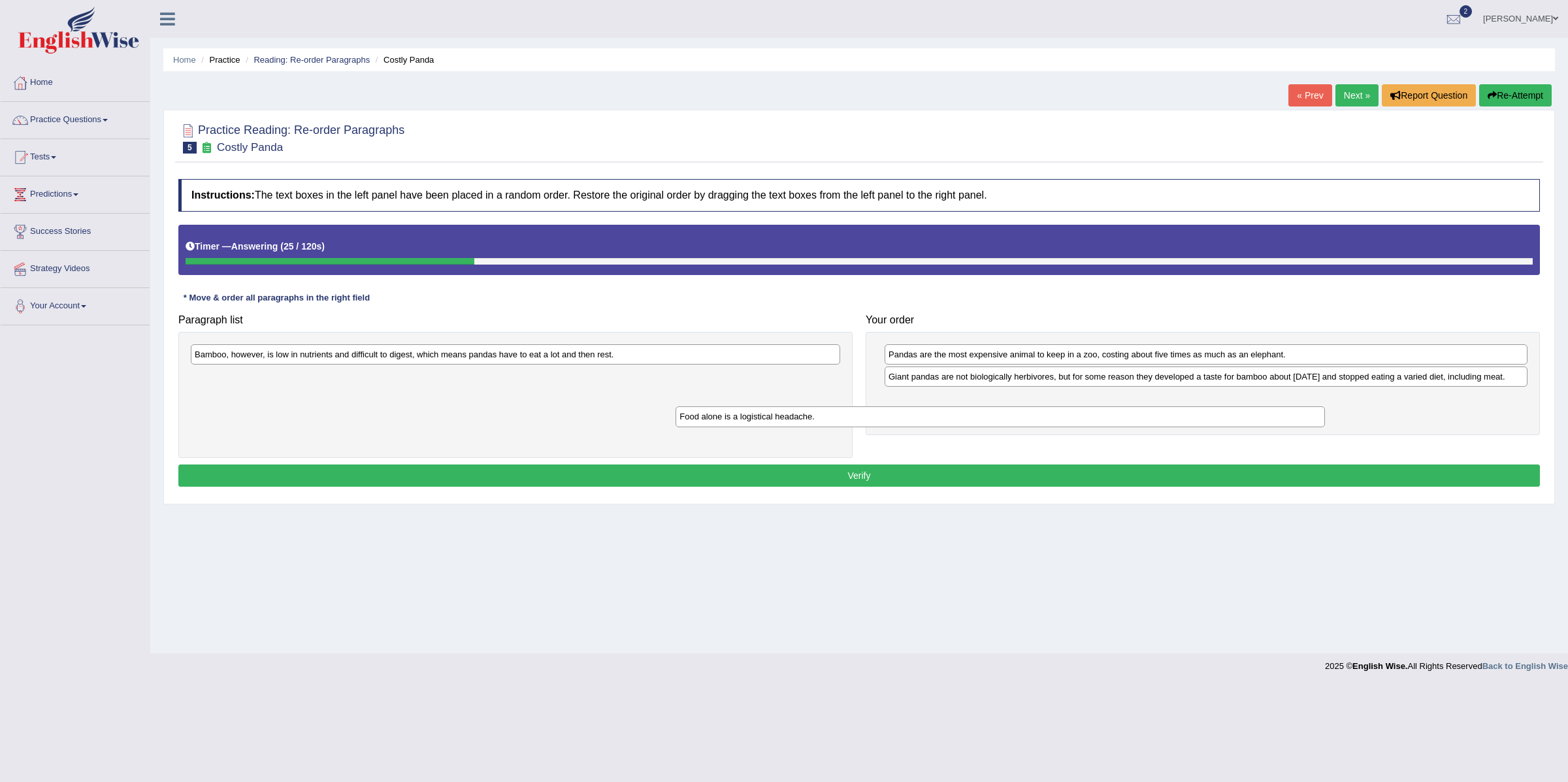
drag, startPoint x: 697, startPoint y: 365, endPoint x: 1193, endPoint y: 420, distance: 499.0
click at [1193, 421] on div "Food alone is a logistical headache." at bounding box center [1000, 417] width 649 height 21
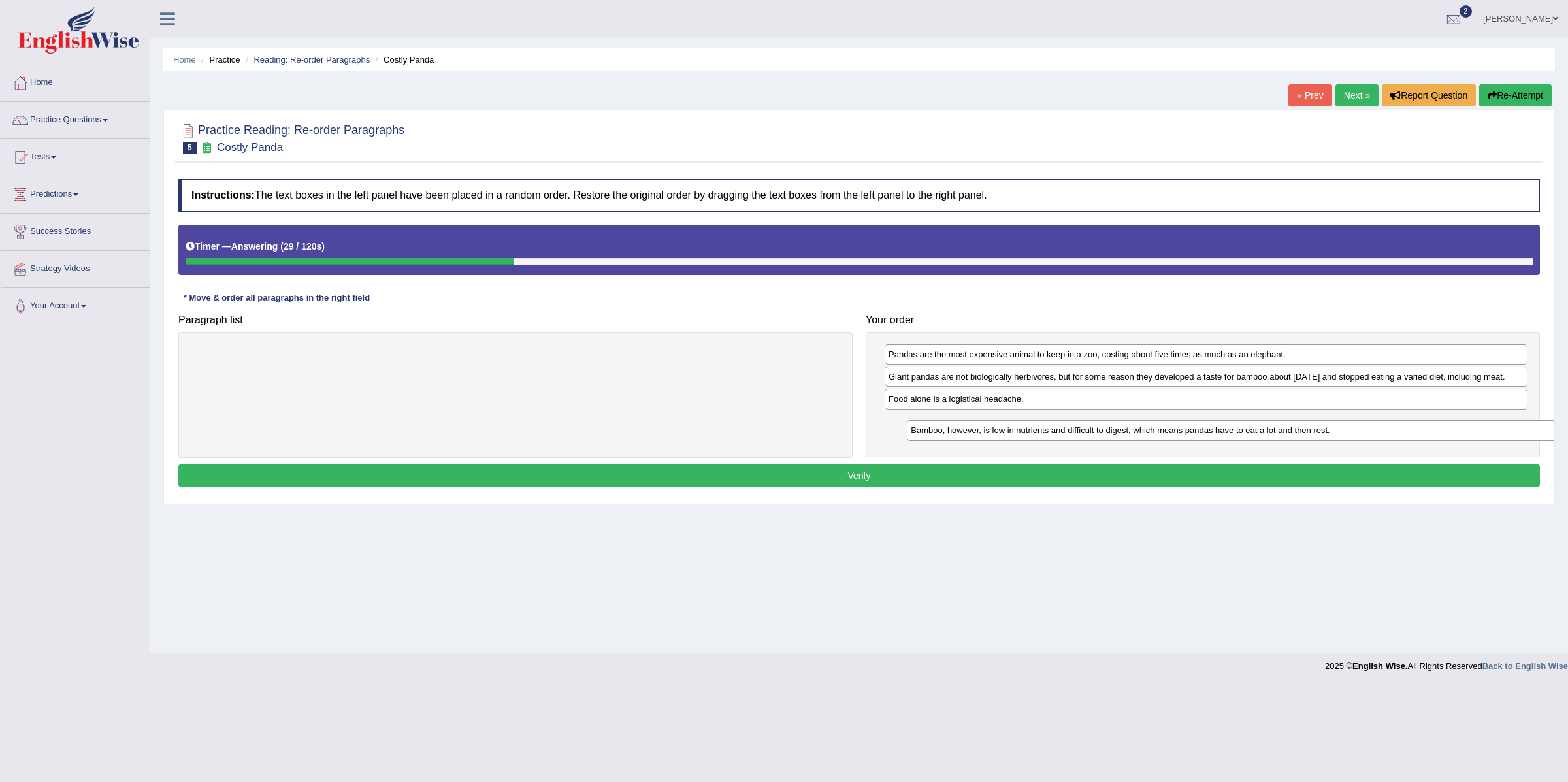
drag, startPoint x: 616, startPoint y: 358, endPoint x: 1333, endPoint y: 434, distance: 721.0
click at [1333, 434] on div "Bamboo, however, is low in nutrients and difficult to digest, which means panda…" at bounding box center [1231, 431] width 649 height 21
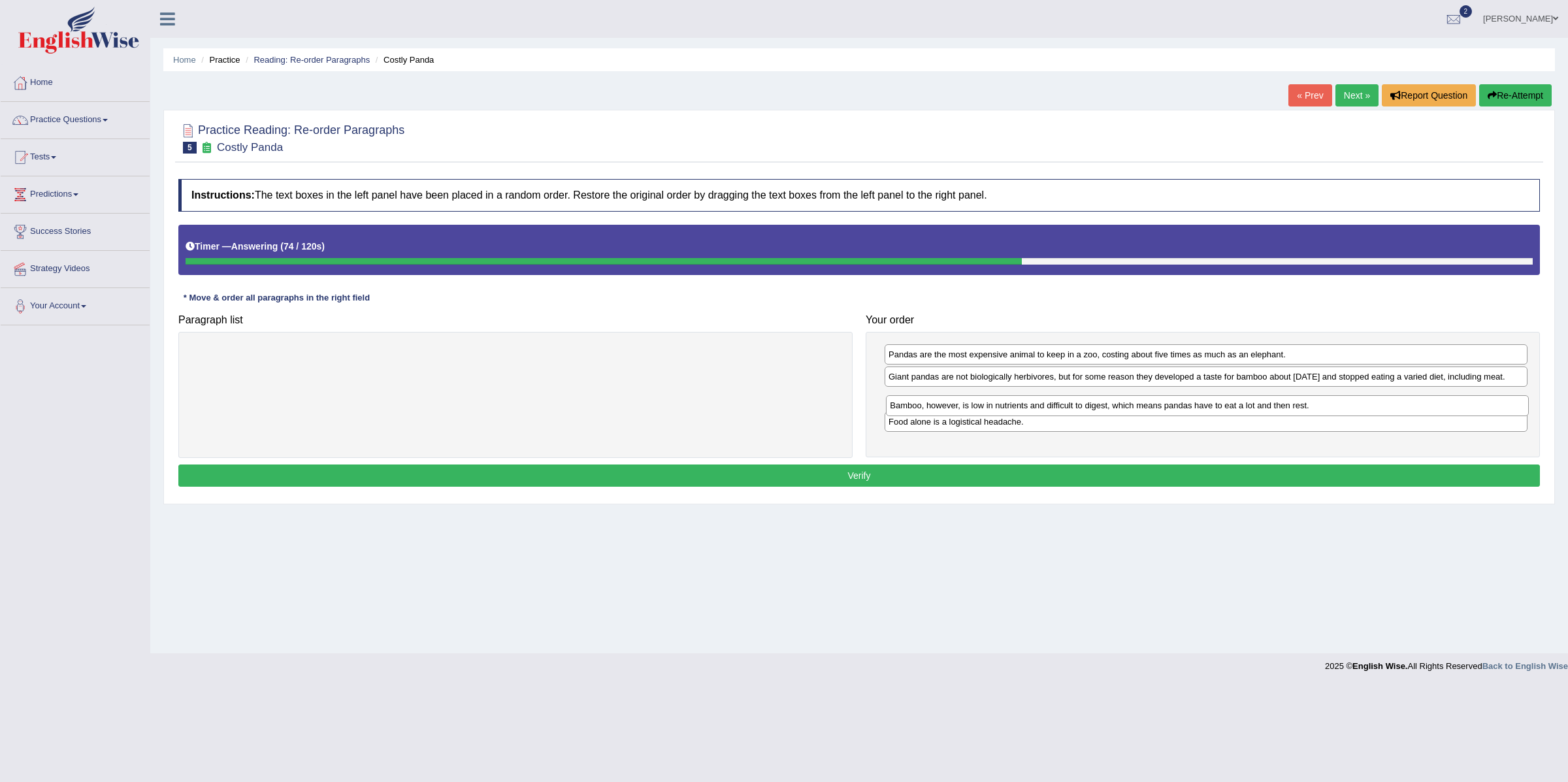
drag, startPoint x: 942, startPoint y: 440, endPoint x: 943, endPoint y: 410, distance: 30.0
click at [943, 410] on div "Bamboo, however, is low in nutrients and difficult to digest, which means panda…" at bounding box center [1207, 406] width 642 height 21
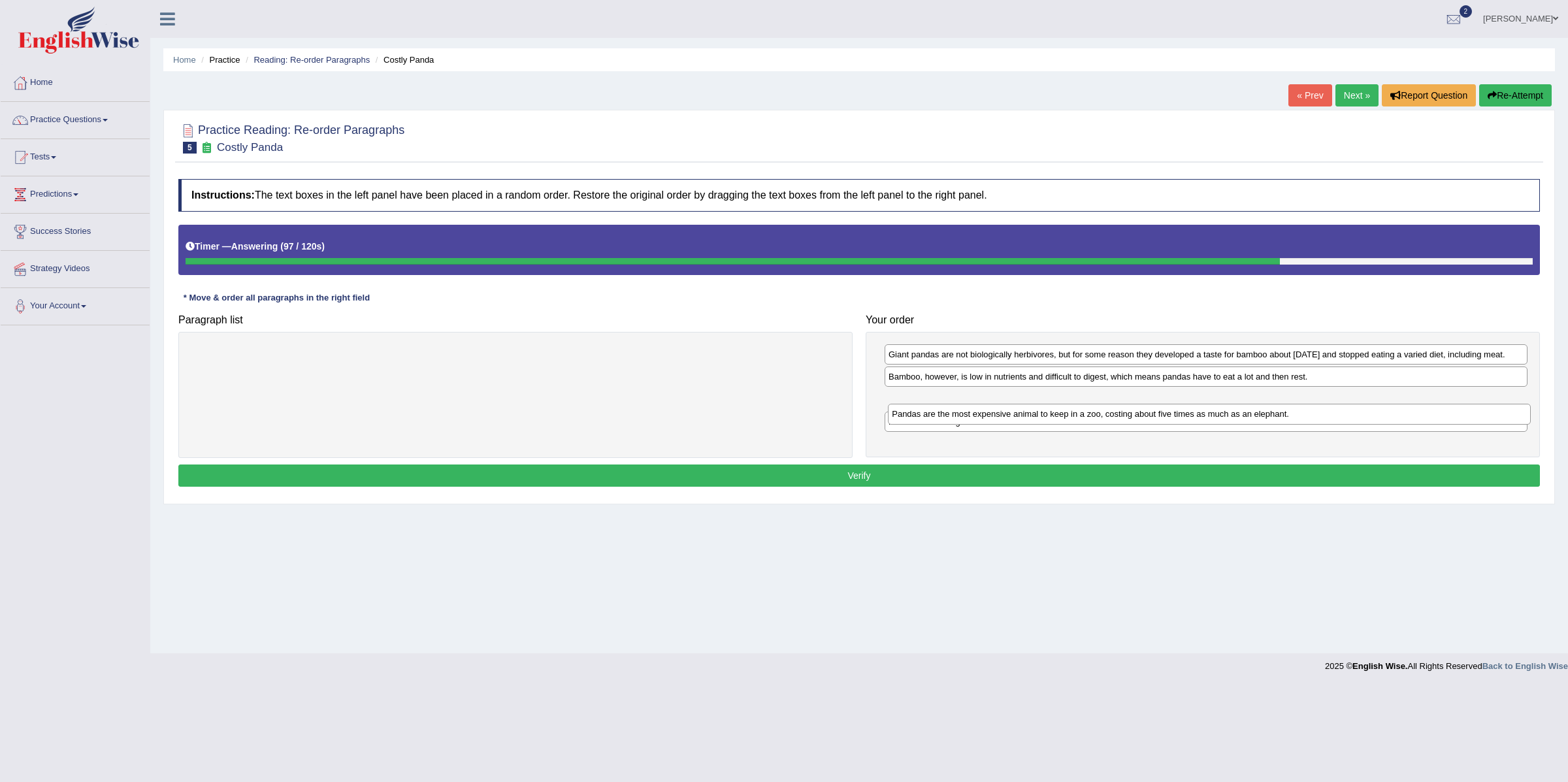
drag, startPoint x: 956, startPoint y: 356, endPoint x: 958, endPoint y: 414, distance: 58.0
click at [959, 414] on div "Pandas are the most expensive animal to keep in a zoo, costing about five times…" at bounding box center [1209, 415] width 642 height 21
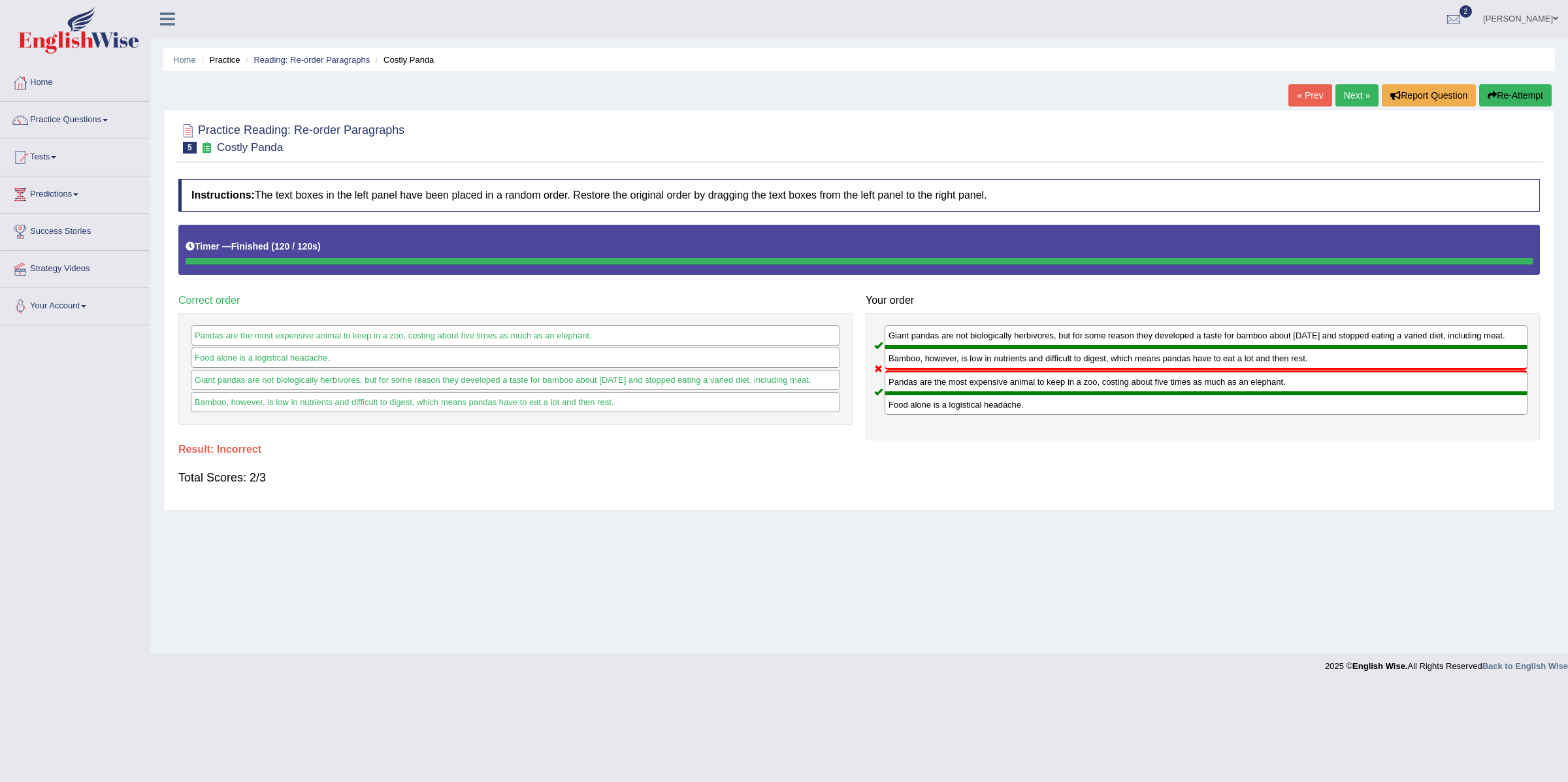
click at [1345, 91] on link "Next »" at bounding box center [1357, 96] width 43 height 22
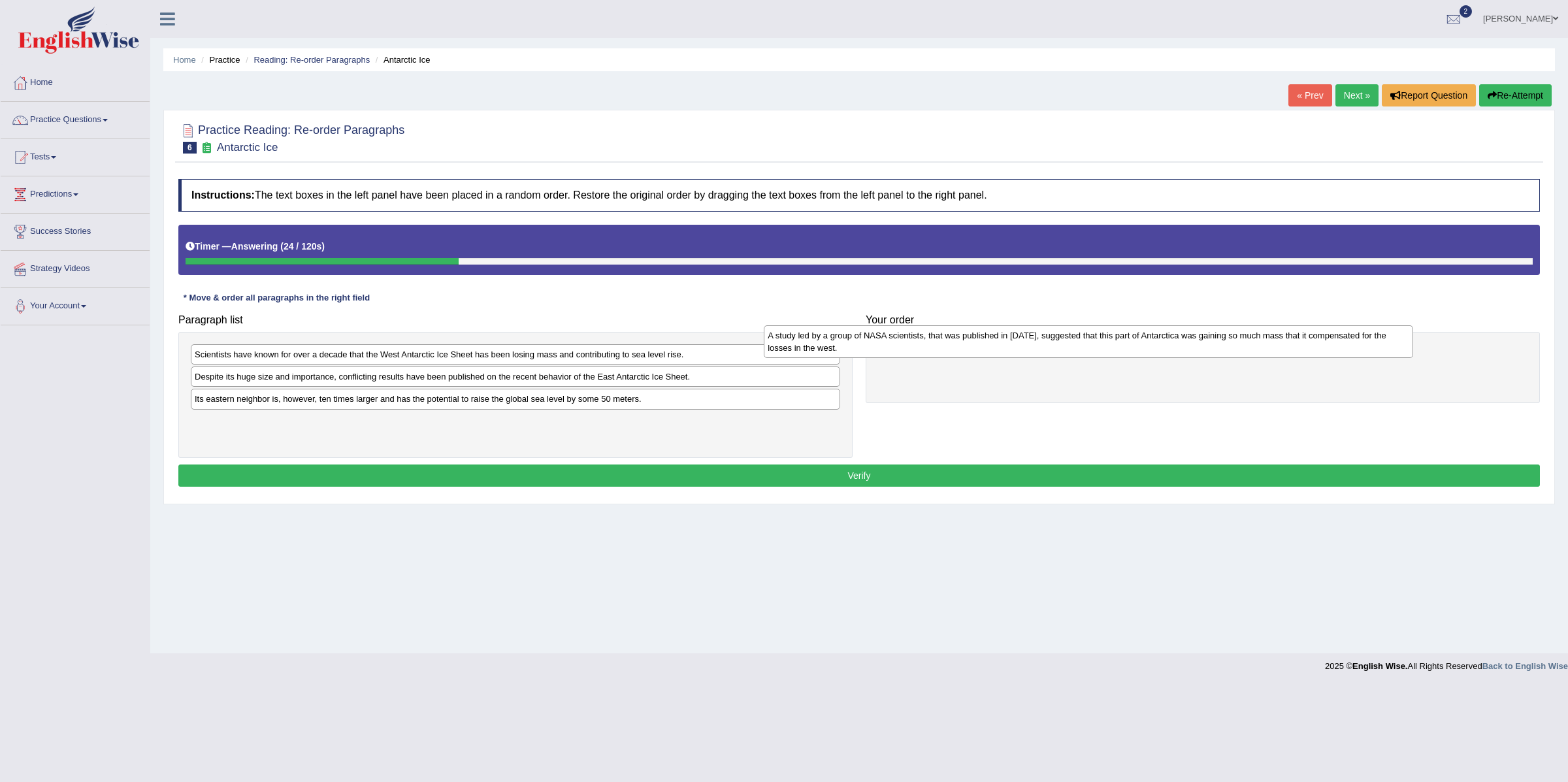
drag, startPoint x: 631, startPoint y: 412, endPoint x: 1204, endPoint y: 348, distance: 576.6
click at [1204, 348] on div "A study led by a group of NASA scientists, that was published in [DATE], sugges…" at bounding box center [1088, 341] width 649 height 33
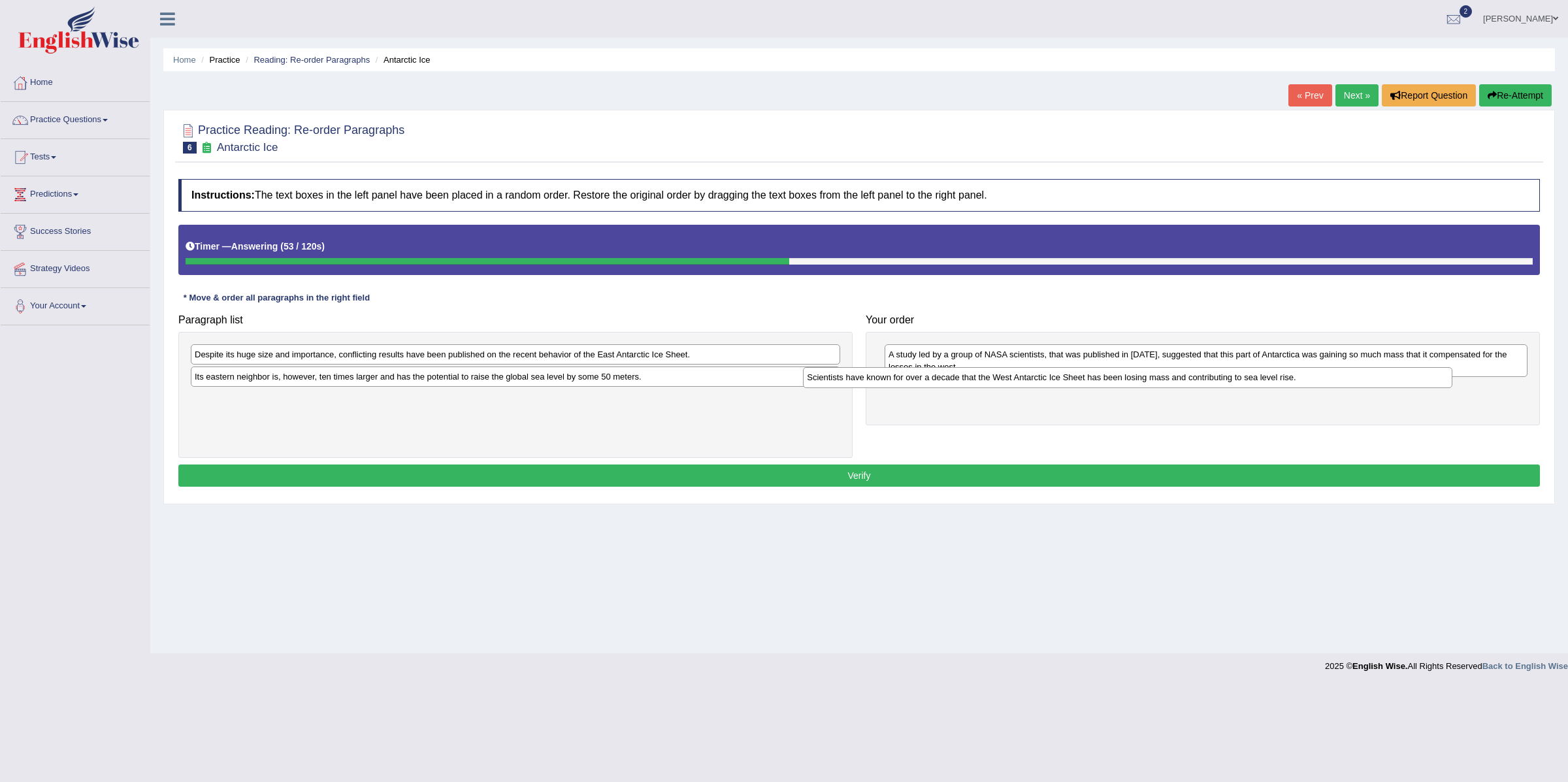
drag, startPoint x: 491, startPoint y: 360, endPoint x: 1128, endPoint y: 380, distance: 637.3
click at [1128, 380] on div "Scientists have known for over a decade that the West Antarctic Ice Sheet has b…" at bounding box center [1128, 378] width 649 height 21
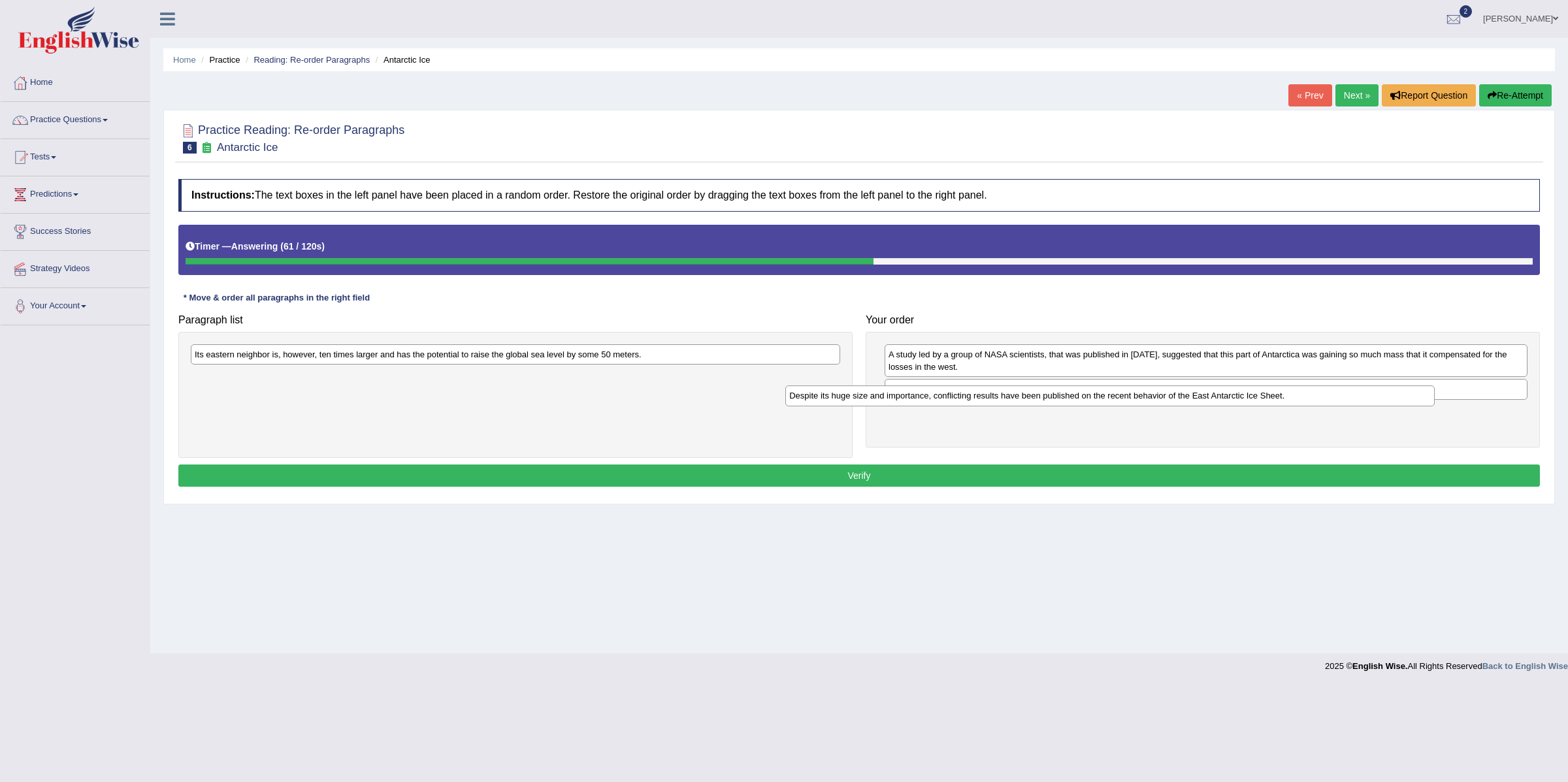
drag, startPoint x: 496, startPoint y: 361, endPoint x: 1091, endPoint y: 403, distance: 596.5
click at [1091, 403] on div "Despite its huge size and importance, conflicting results have been published o…" at bounding box center [1110, 396] width 649 height 21
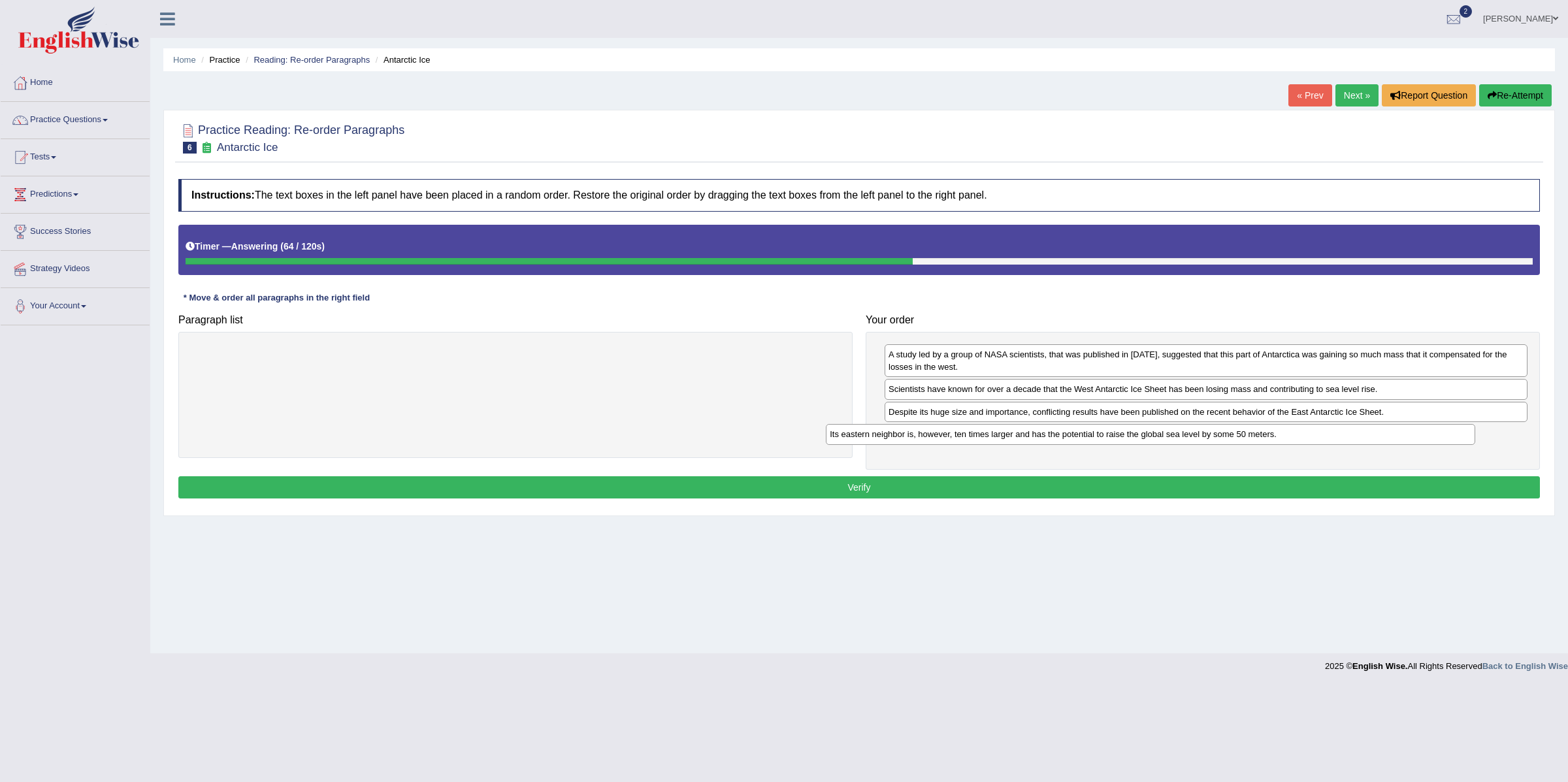
drag, startPoint x: 724, startPoint y: 358, endPoint x: 1359, endPoint y: 436, distance: 639.8
click at [1359, 436] on div "Its eastern neighbor is, however, ten times larger and has the potential to rai…" at bounding box center [1151, 435] width 649 height 21
drag, startPoint x: 1117, startPoint y: 393, endPoint x: 1116, endPoint y: 350, distance: 43.0
click at [1116, 350] on div "Scientists have known for over a decade that the West Antarctic Ice Sheet has b…" at bounding box center [1205, 347] width 642 height 21
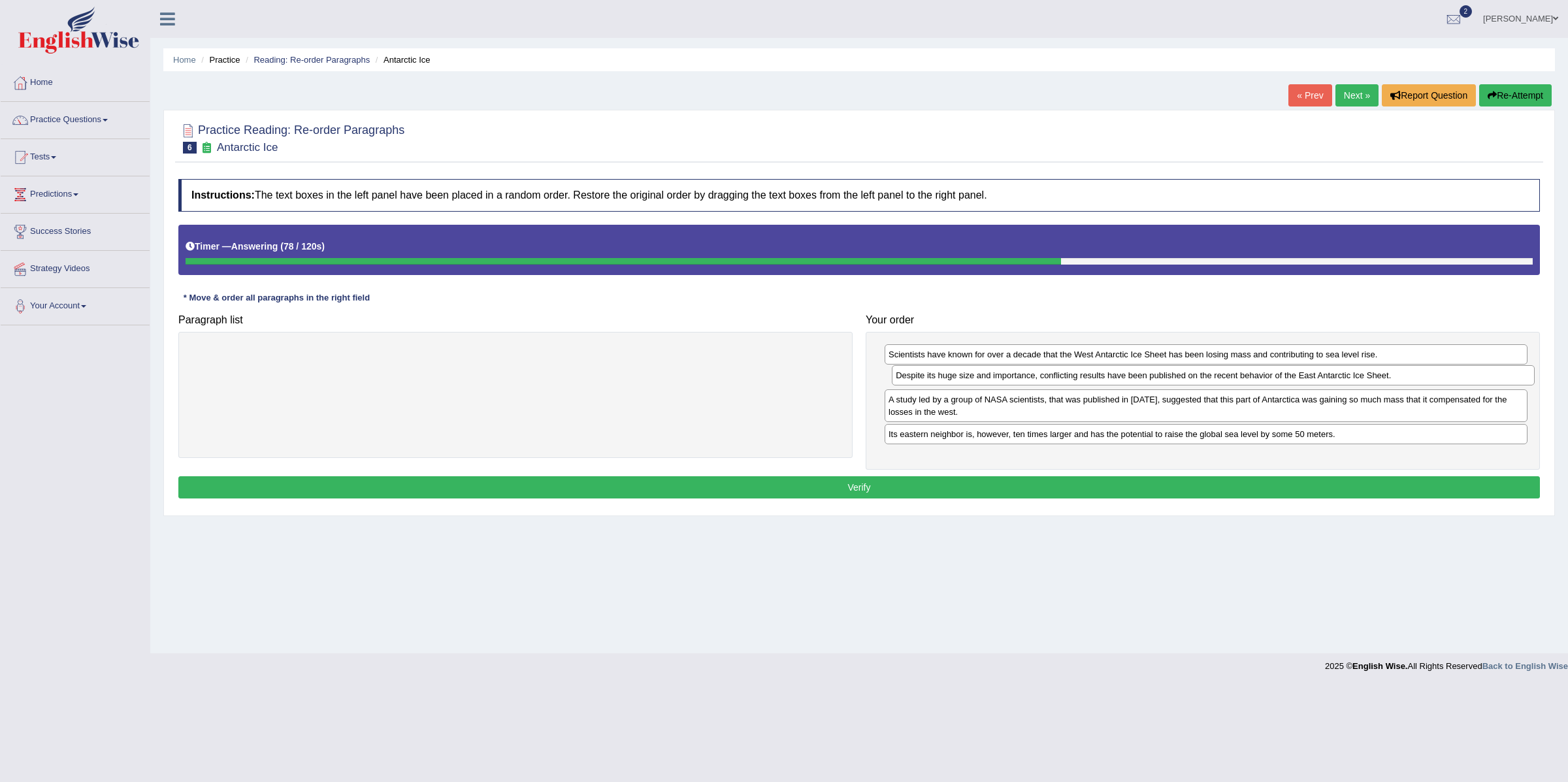
drag, startPoint x: 1038, startPoint y: 413, endPoint x: 1045, endPoint y: 374, distance: 39.6
click at [1045, 374] on div "Despite its huge size and importance, conflicting results have been published o…" at bounding box center [1213, 376] width 642 height 21
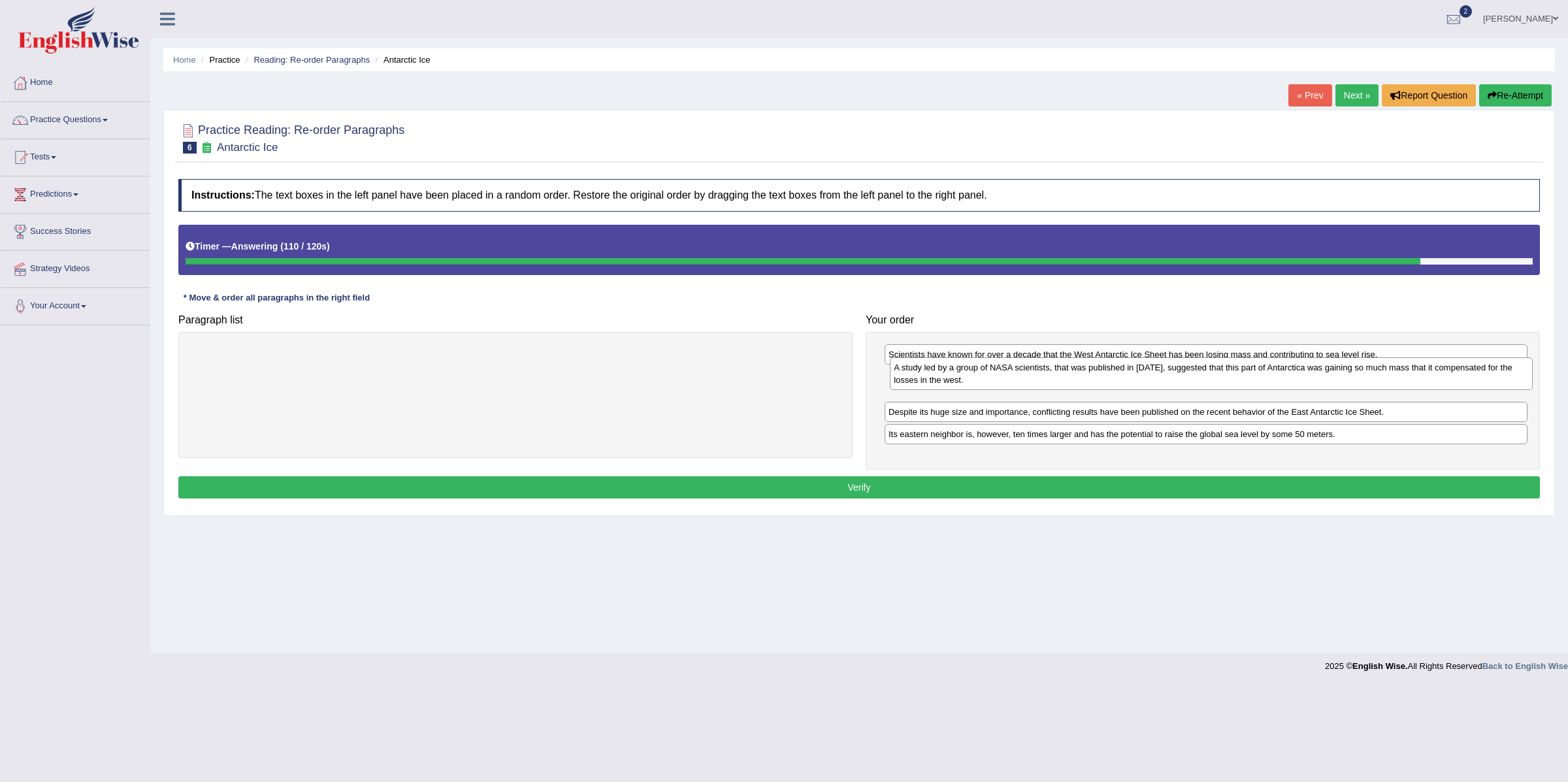
drag, startPoint x: 940, startPoint y: 410, endPoint x: 944, endPoint y: 374, distance: 36.2
click at [944, 374] on div "A study led by a group of NASA scientists, that was published in [DATE], sugges…" at bounding box center [1211, 374] width 642 height 33
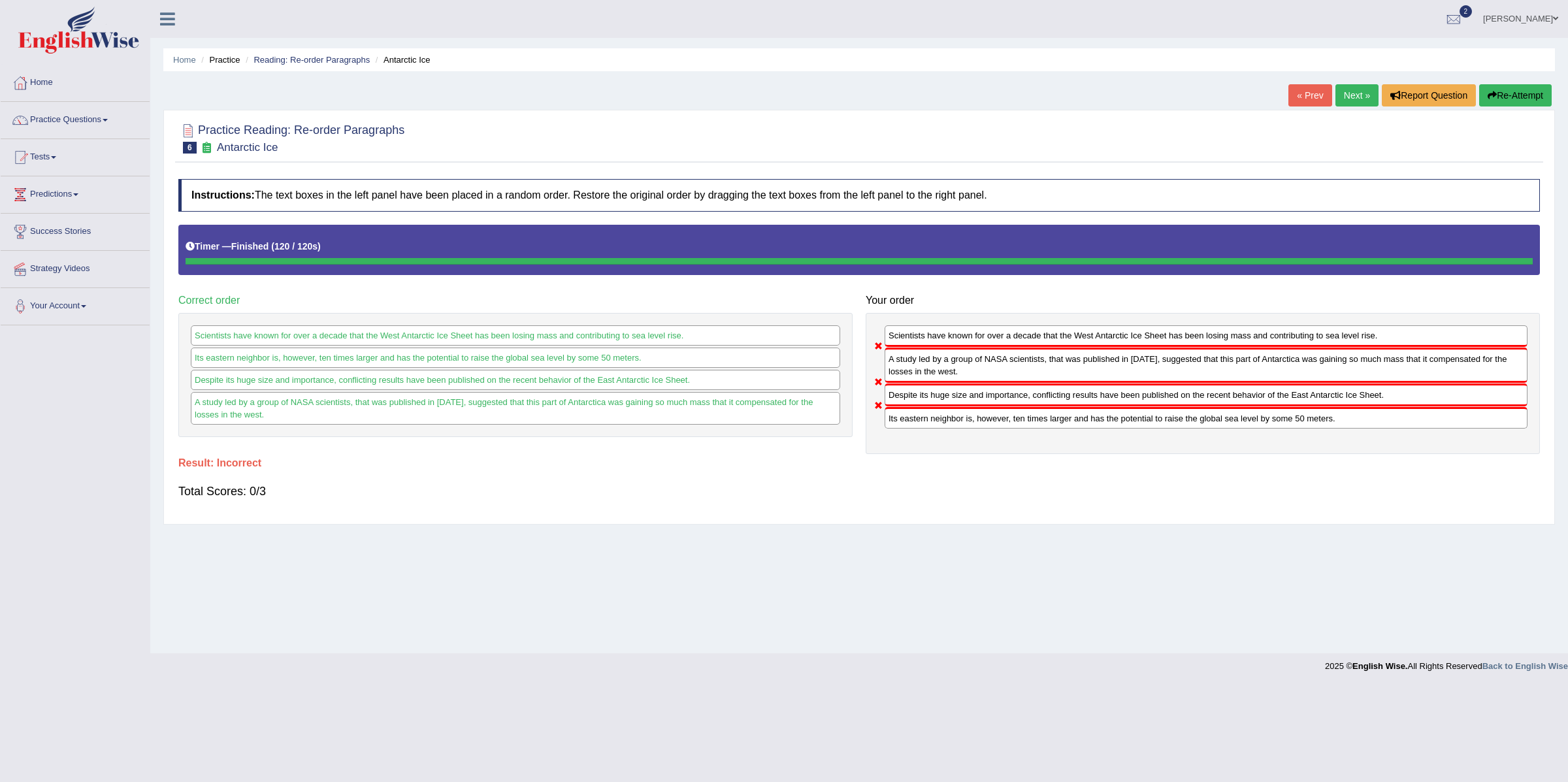
click at [1341, 102] on link "Next »" at bounding box center [1357, 96] width 43 height 22
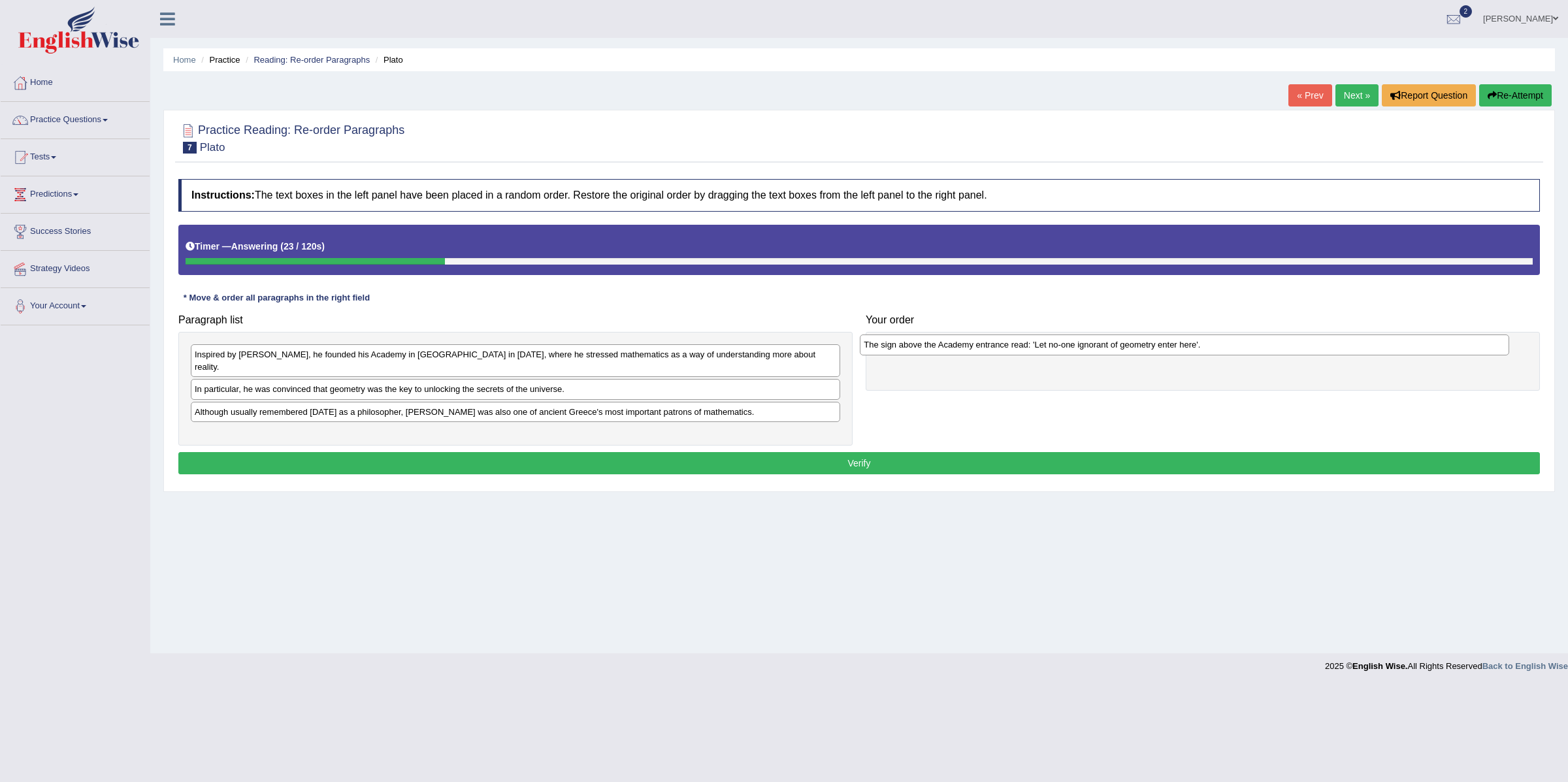
drag, startPoint x: 301, startPoint y: 379, endPoint x: 969, endPoint y: 347, distance: 668.8
click at [969, 347] on div "The sign above the Academy entrance read: 'Let no-one ignorant of geometry ente…" at bounding box center [1184, 345] width 649 height 21
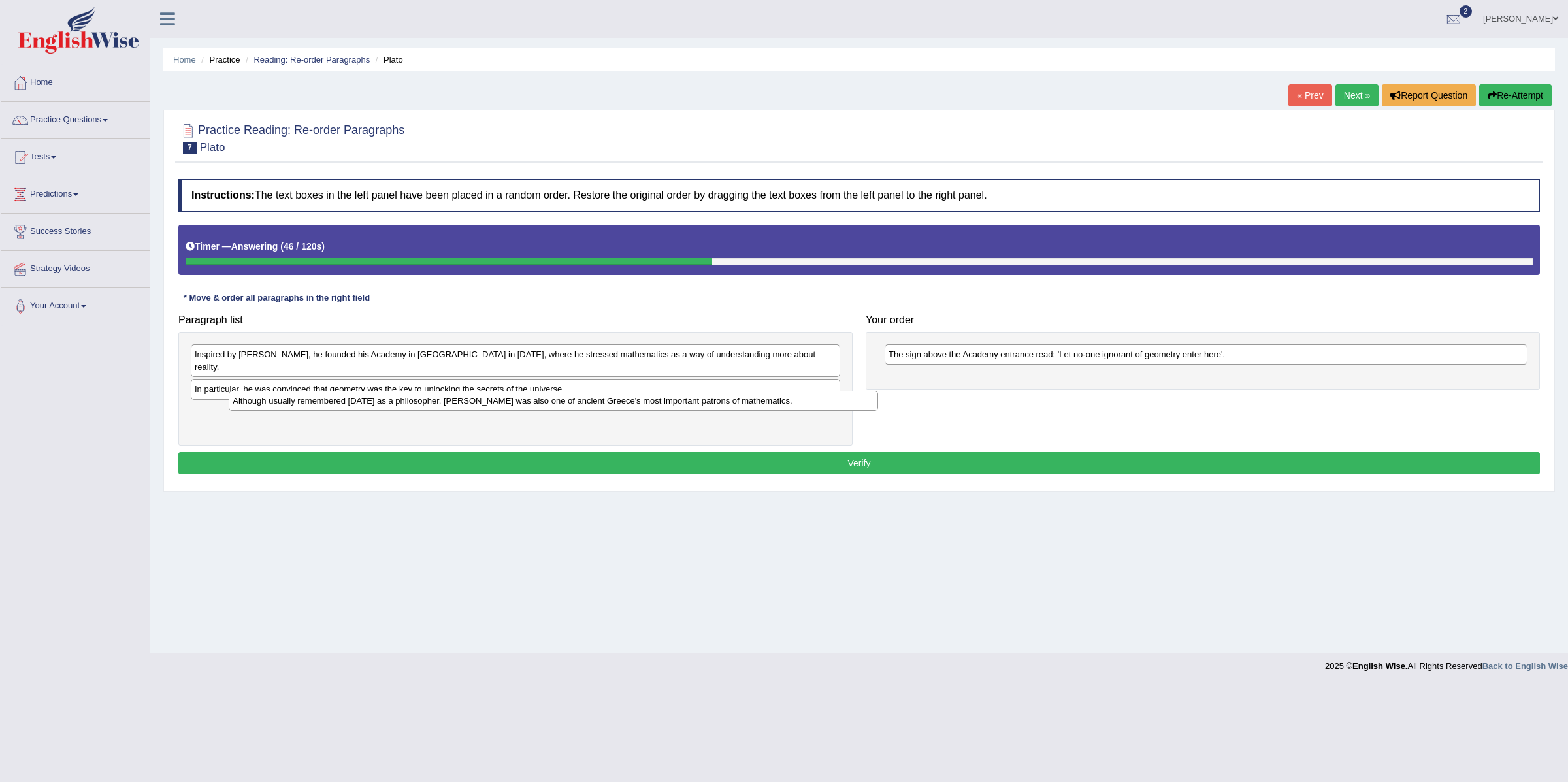
drag, startPoint x: 542, startPoint y: 403, endPoint x: 999, endPoint y: 365, distance: 458.6
click at [877, 391] on div "Although usually remembered [DATE] as a philosopher, [PERSON_NAME] was also one…" at bounding box center [554, 401] width 649 height 21
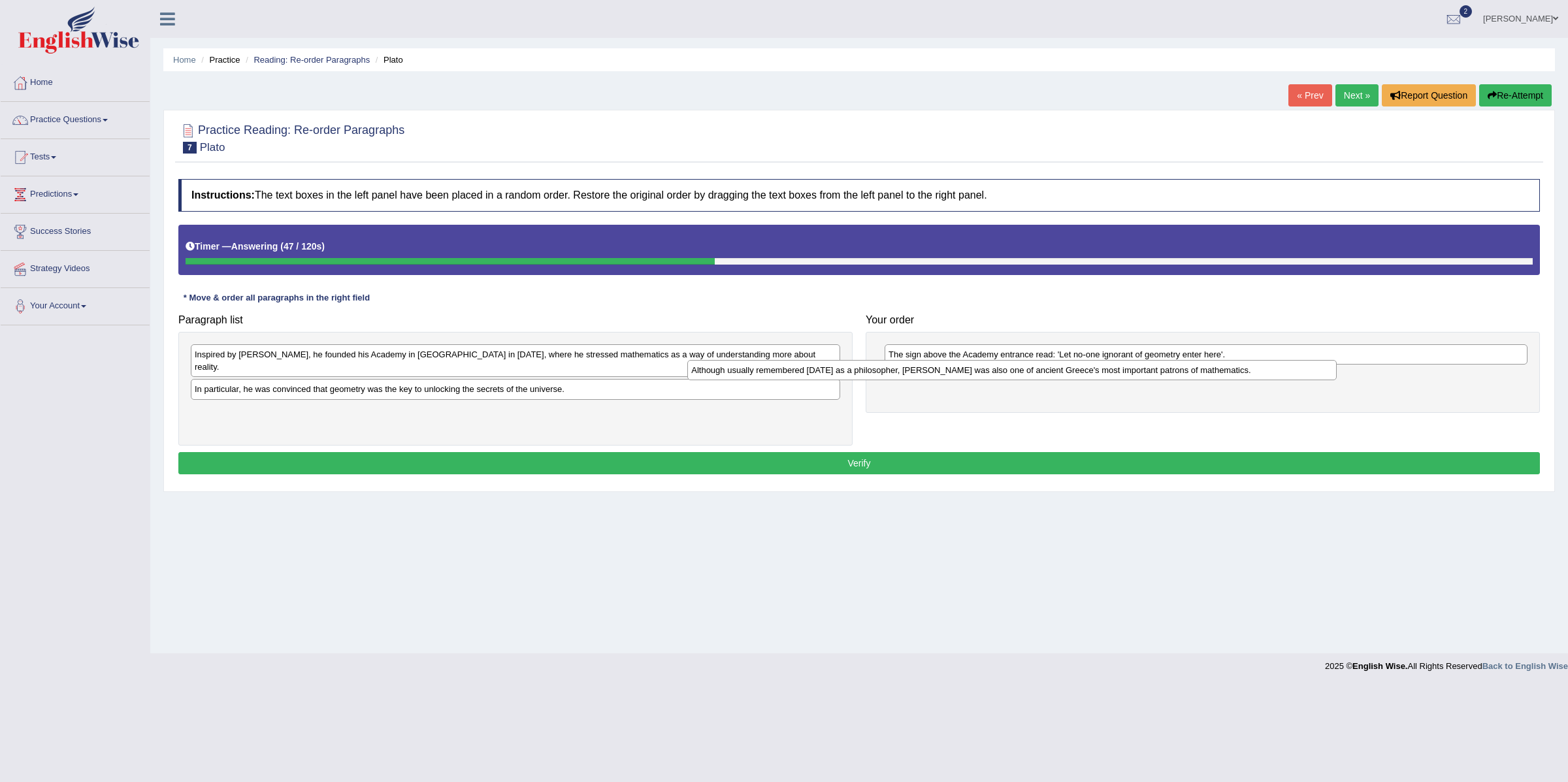
click at [1128, 325] on div "Your order The sign above the Academy entrance read: 'Let no-one ignorant of ge…" at bounding box center [1203, 360] width 688 height 105
drag, startPoint x: 1168, startPoint y: 308, endPoint x: 1134, endPoint y: 295, distance: 36.4
click at [1135, 295] on div "Instructions: The text boxes in the left panel have been placed in a random ord…" at bounding box center [859, 329] width 1368 height 312
drag, startPoint x: 1035, startPoint y: 350, endPoint x: 1027, endPoint y: 359, distance: 12.0
click at [1027, 359] on div "The sign above the Academy entrance read: 'Let no-one ignorant of geometry ente…" at bounding box center [1203, 372] width 674 height 80
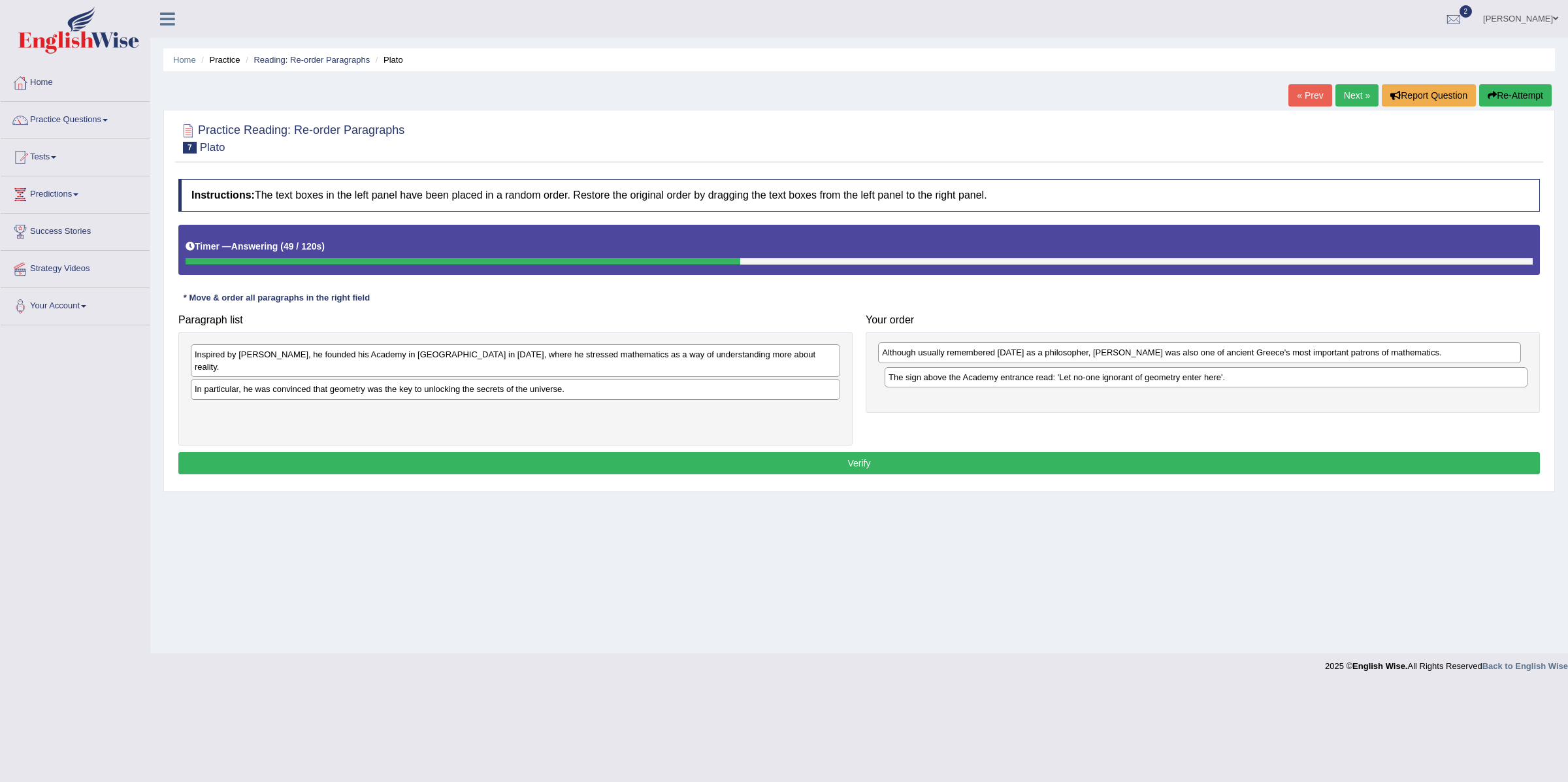
drag, startPoint x: 1003, startPoint y: 376, endPoint x: 996, endPoint y: 347, distance: 29.8
click at [996, 347] on div "Although usually remembered today as a philosopher, Plato was also one of ancie…" at bounding box center [1199, 353] width 642 height 21
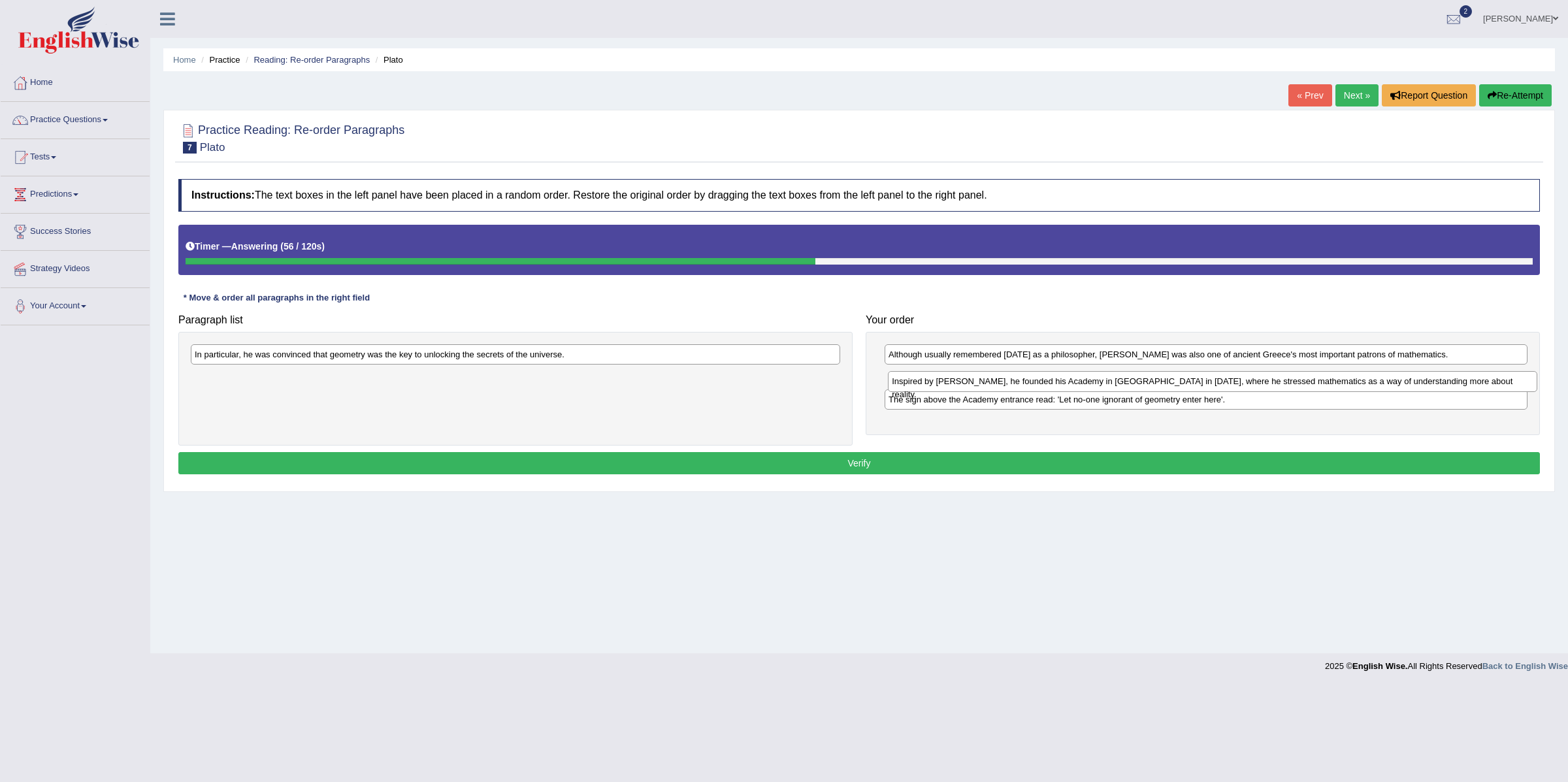
drag, startPoint x: 332, startPoint y: 360, endPoint x: 1028, endPoint y: 386, distance: 696.5
click at [1028, 386] on div "Inspired by Pythagoras, he founded his Academy in Athens in 387 BC, where he st…" at bounding box center [1213, 382] width 649 height 21
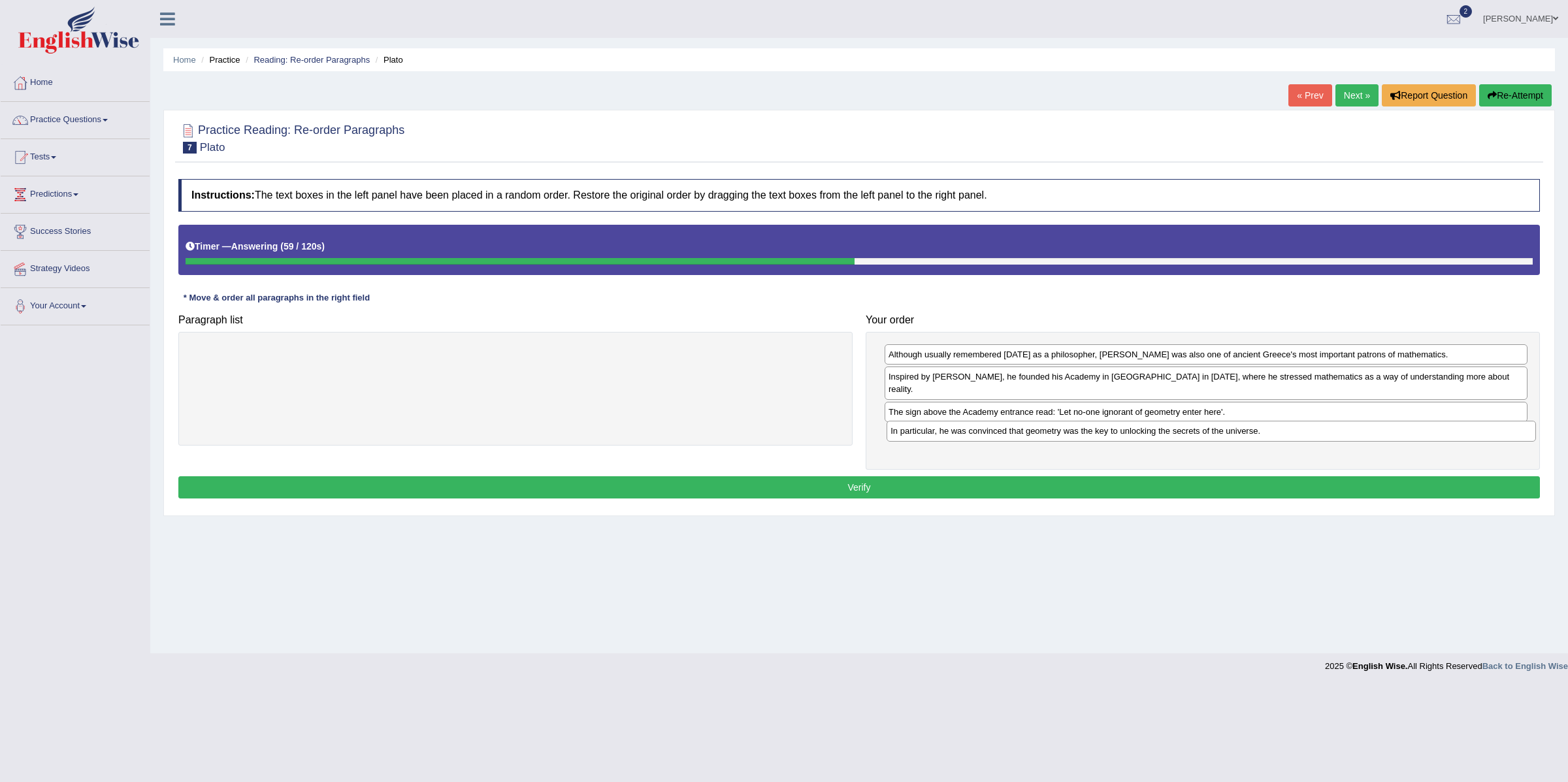
drag, startPoint x: 360, startPoint y: 356, endPoint x: 1051, endPoint y: 429, distance: 694.8
click at [1051, 429] on div "In particular, he was convinced that geometry was the key to unlocking the secr…" at bounding box center [1211, 431] width 649 height 21
click at [1021, 476] on button "Verify" at bounding box center [859, 488] width 1361 height 22
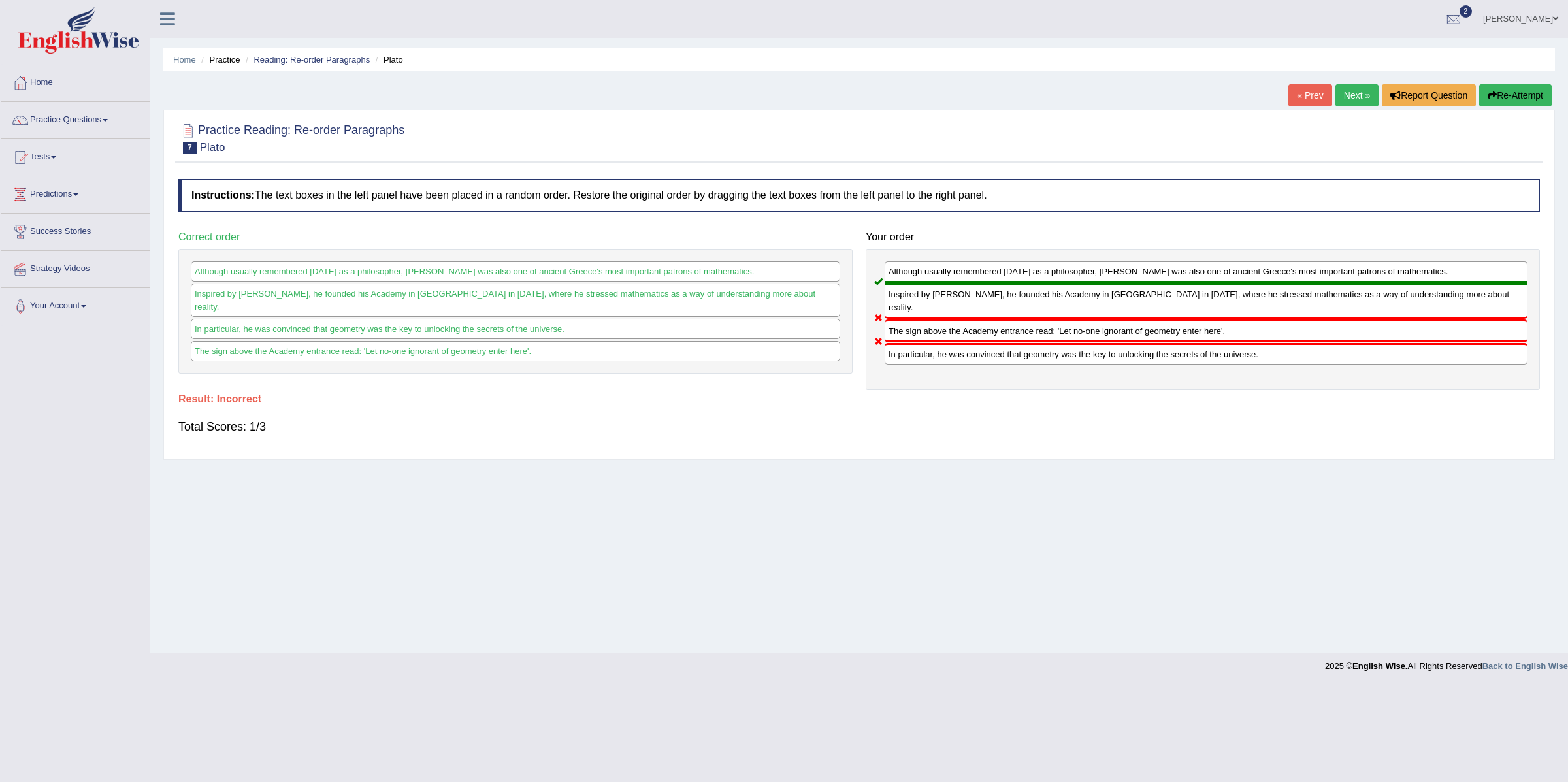
click at [1342, 98] on link "Next »" at bounding box center [1357, 96] width 43 height 22
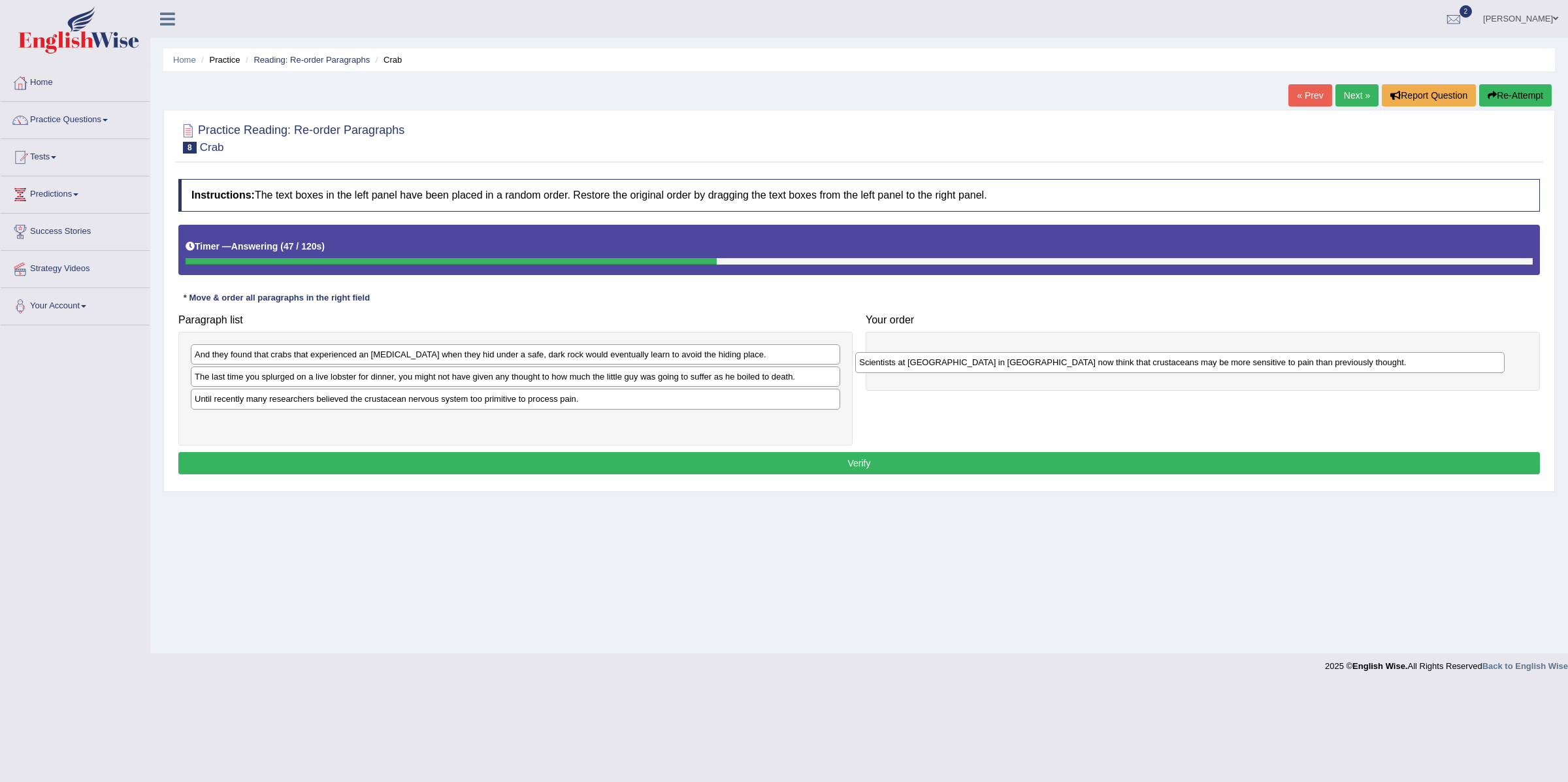
drag, startPoint x: 346, startPoint y: 379, endPoint x: 992, endPoint y: 358, distance: 646.3
click at [1010, 360] on div "Scientists at [GEOGRAPHIC_DATA] in [GEOGRAPHIC_DATA] now think that crustaceans…" at bounding box center [1180, 363] width 649 height 21
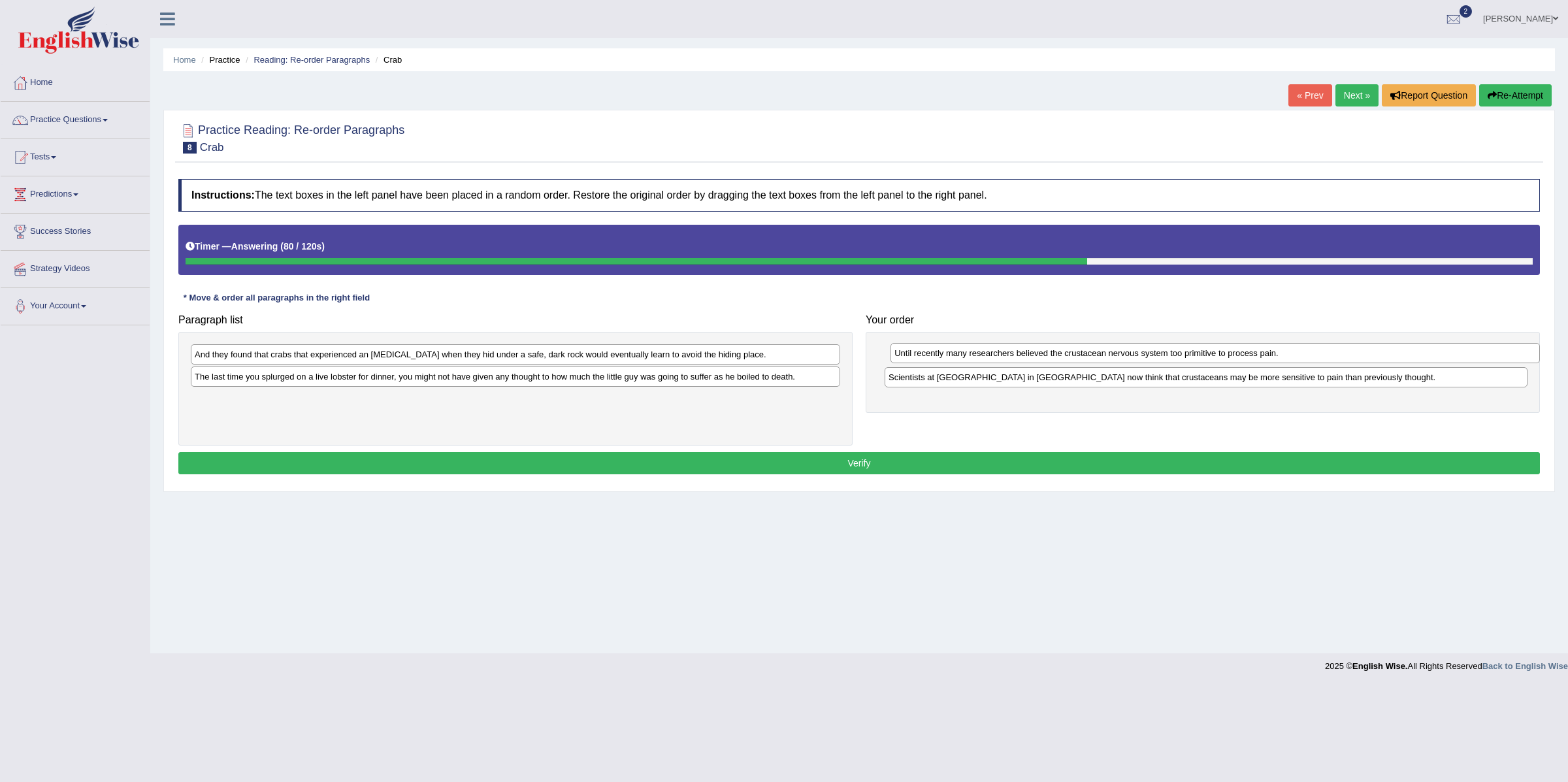
drag, startPoint x: 424, startPoint y: 406, endPoint x: 1123, endPoint y: 359, distance: 700.6
click at [1123, 359] on div "Until recently many researchers believed the crustacean nervous system too prim…" at bounding box center [1215, 353] width 649 height 21
drag, startPoint x: 295, startPoint y: 384, endPoint x: 304, endPoint y: 383, distance: 9.1
click at [304, 383] on div "The last time you splurged on a live lobster for dinner, you might not have giv…" at bounding box center [525, 377] width 649 height 21
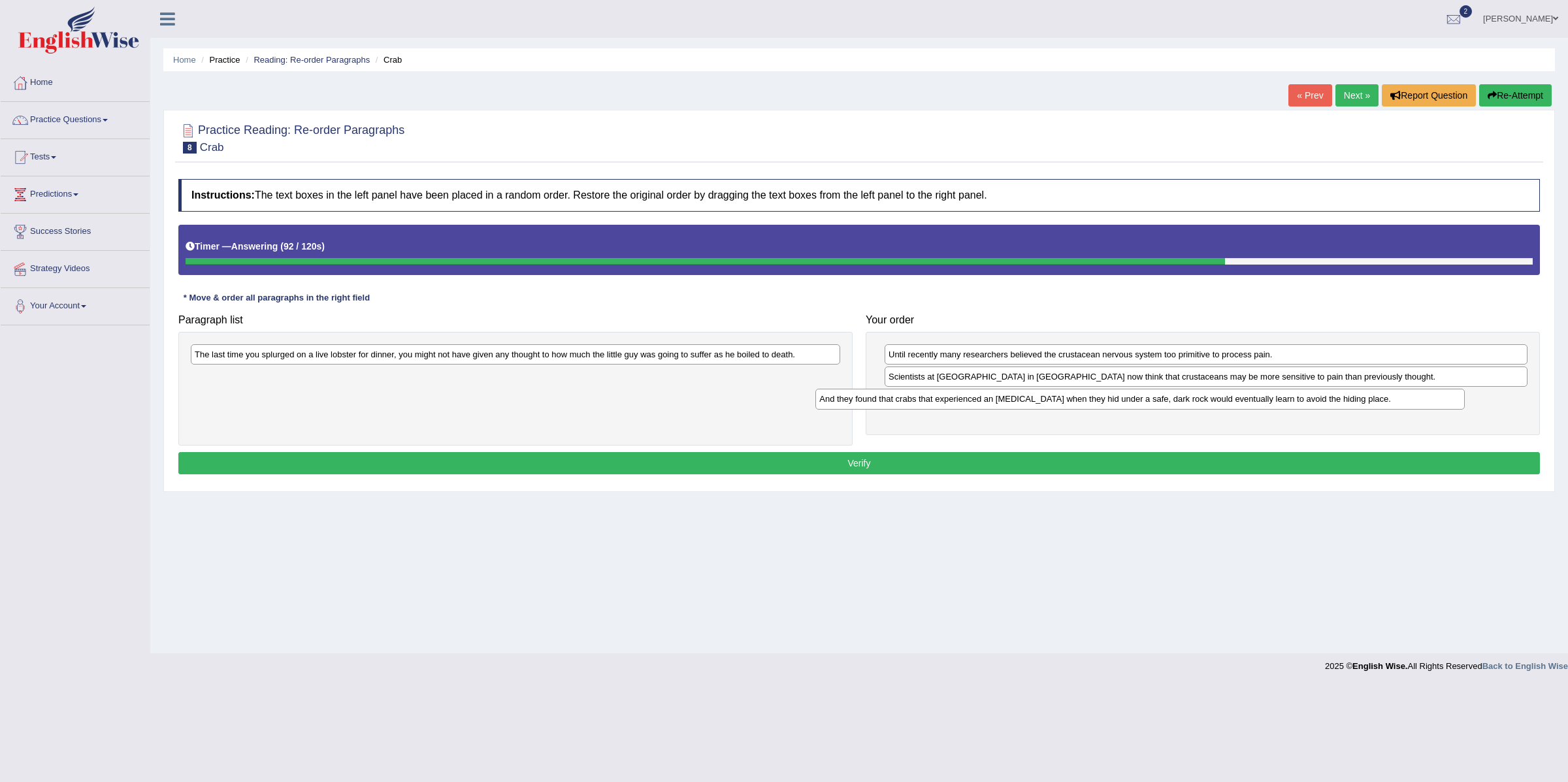
drag, startPoint x: 330, startPoint y: 357, endPoint x: 978, endPoint y: 401, distance: 649.5
click at [978, 401] on div "And they found that crabs that experienced an electric shock when they hid unde…" at bounding box center [1140, 399] width 649 height 21
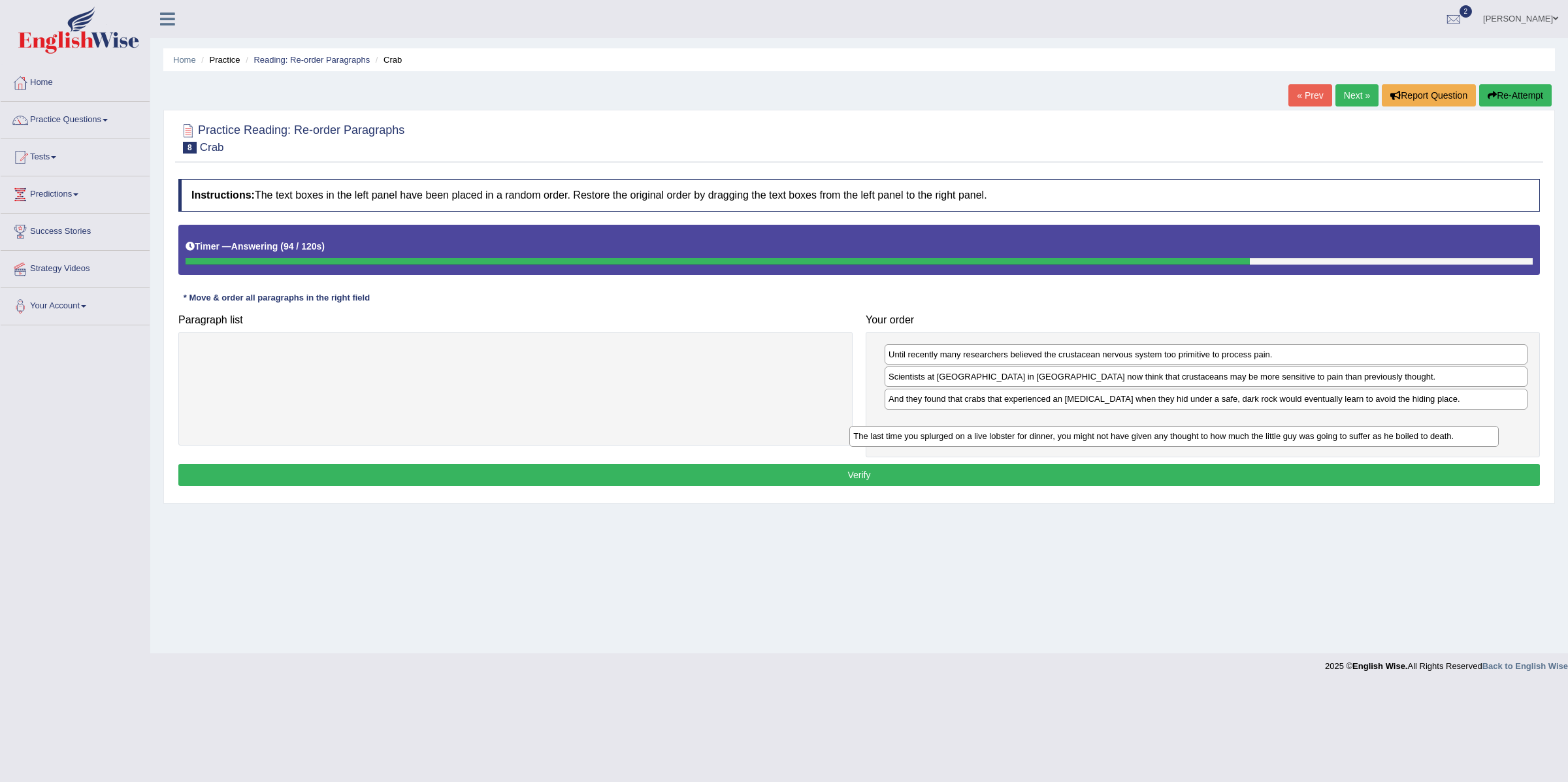
drag, startPoint x: 746, startPoint y: 365, endPoint x: 1331, endPoint y: 436, distance: 589.3
click at [1331, 437] on div "The last time you splurged on a live lobster for dinner, you might not have giv…" at bounding box center [1174, 436] width 649 height 21
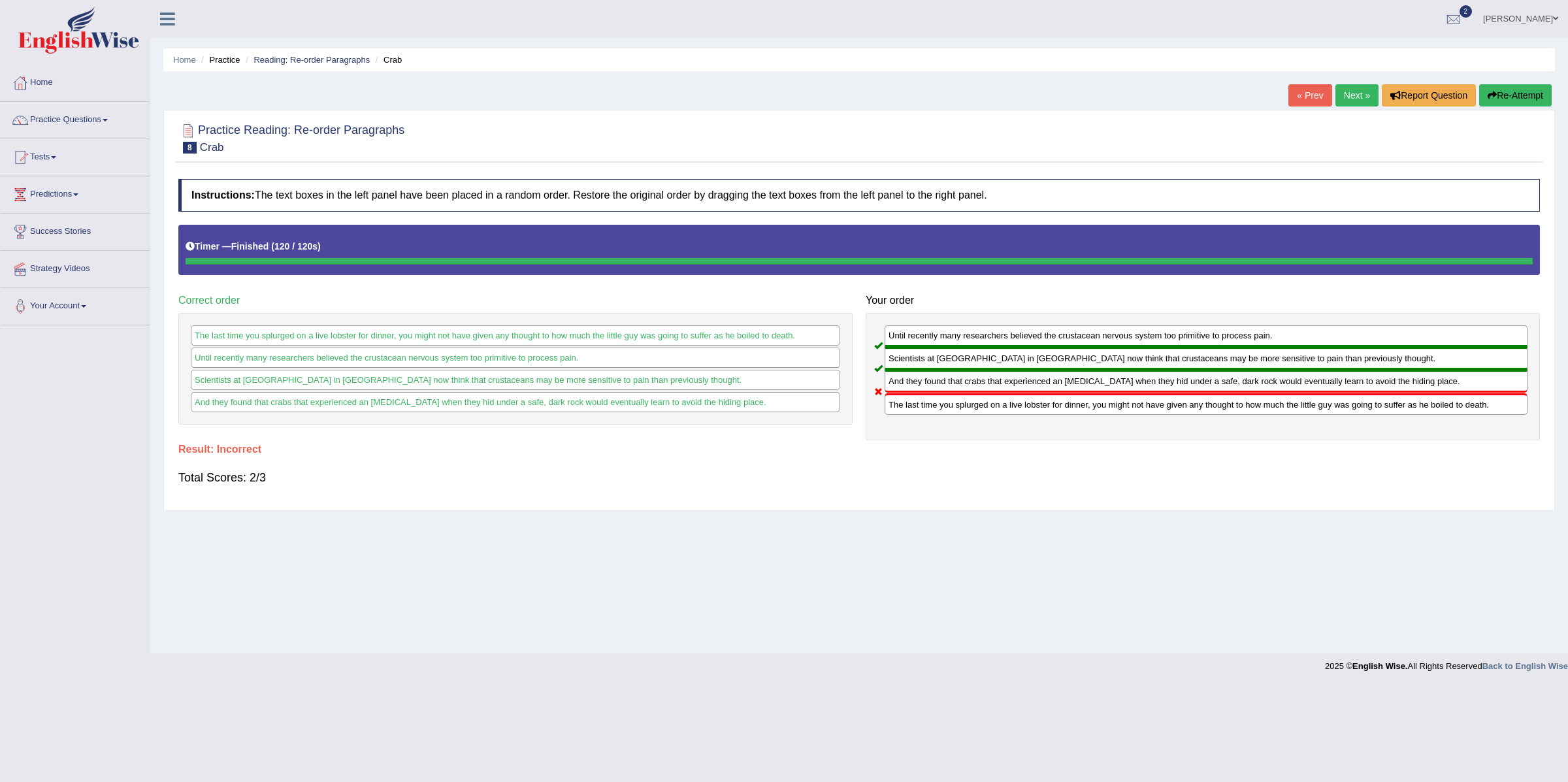
click at [1350, 95] on link "Next »" at bounding box center [1357, 96] width 43 height 22
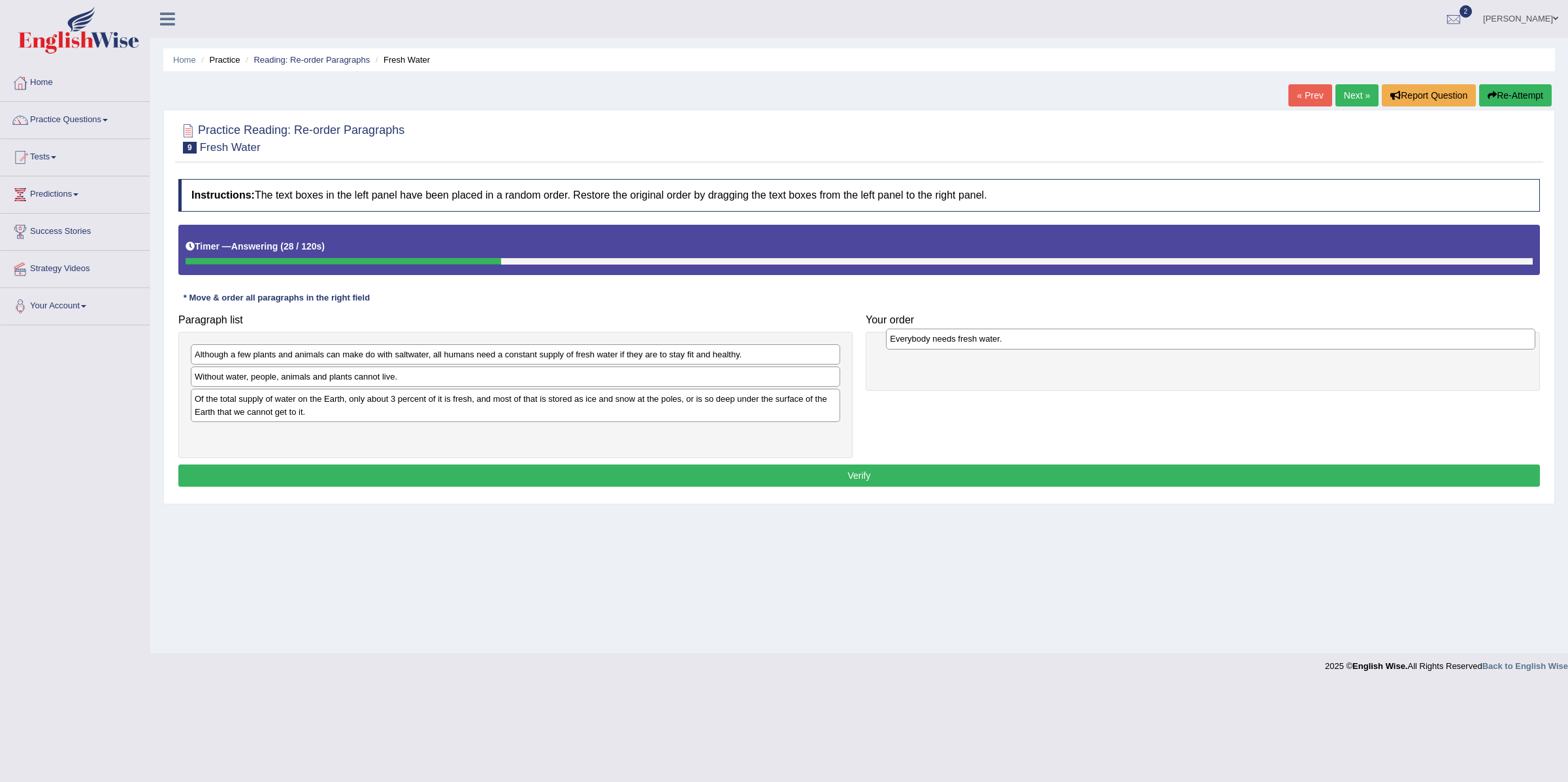
drag, startPoint x: 315, startPoint y: 441, endPoint x: 1007, endPoint y: 342, distance: 699.0
click at [1008, 343] on div "Everybody needs fresh water." at bounding box center [1210, 339] width 649 height 21
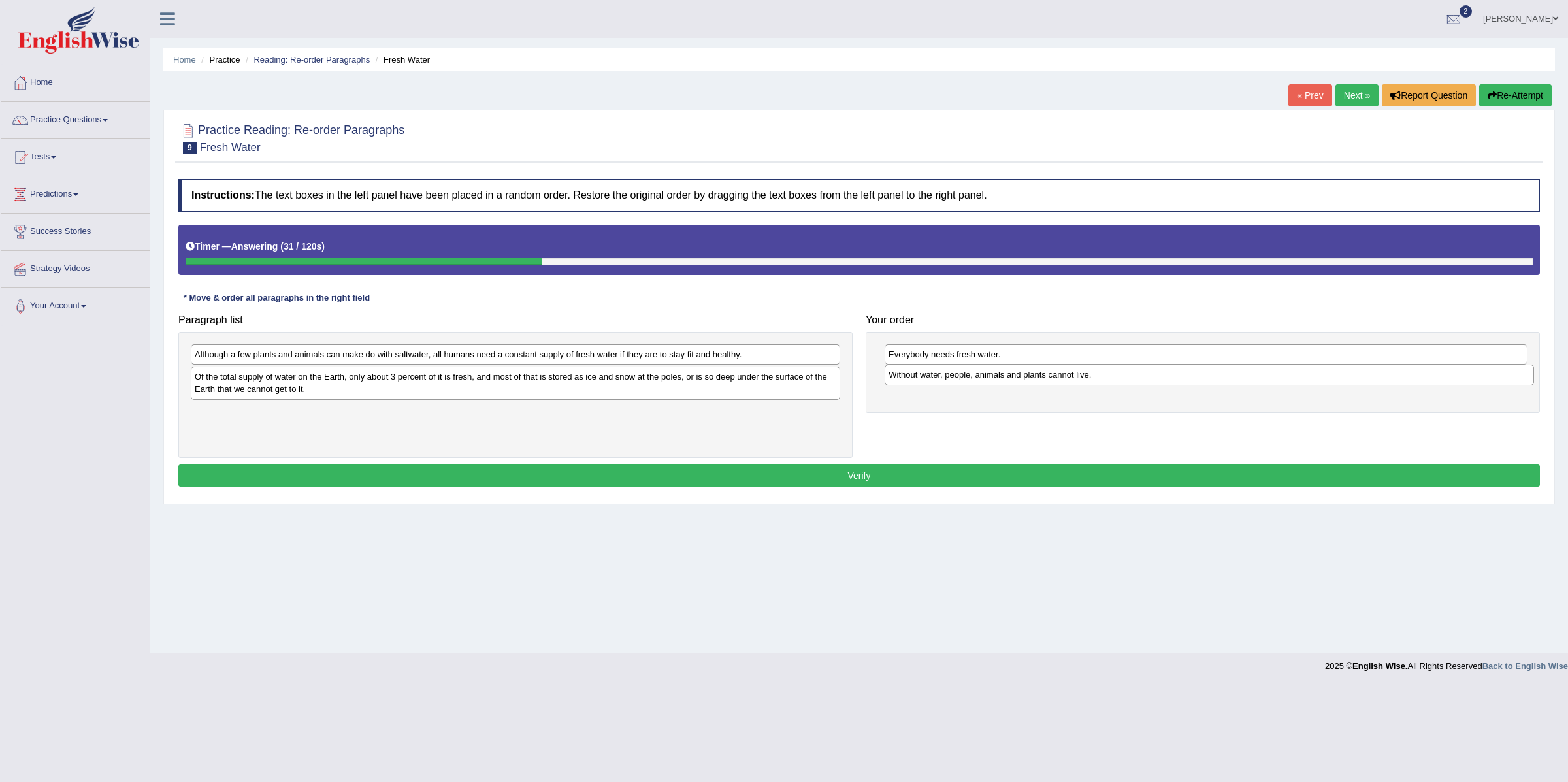
drag, startPoint x: 342, startPoint y: 382, endPoint x: 1037, endPoint y: 379, distance: 695.0
click at [1037, 379] on div "Without water, people, animals and plants cannot live." at bounding box center [1209, 375] width 649 height 21
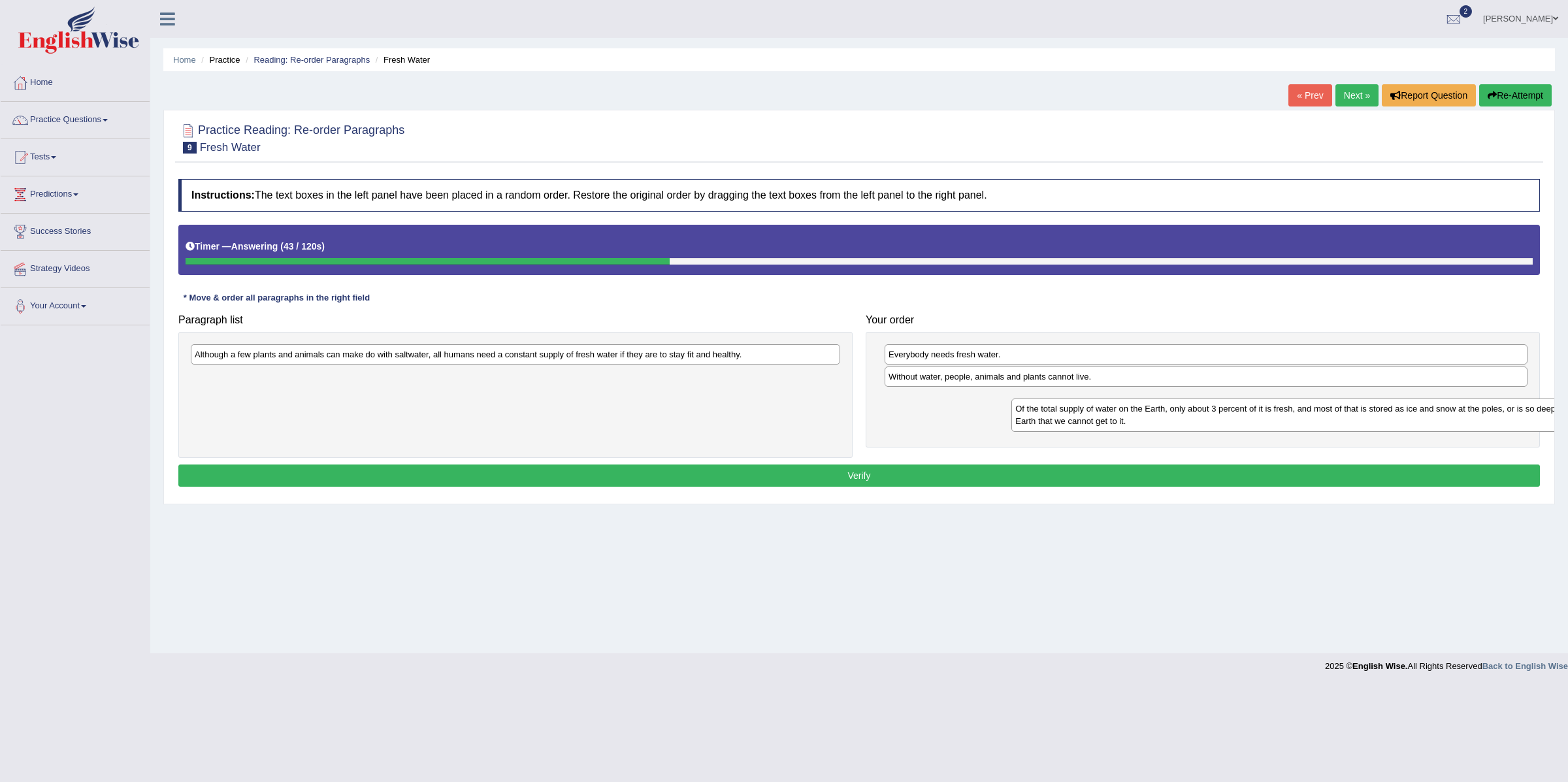
drag, startPoint x: 339, startPoint y: 391, endPoint x: 969, endPoint y: 415, distance: 630.5
click div "Of the total supply of water on the Earth, only about 3 percent of it is fresh,…"
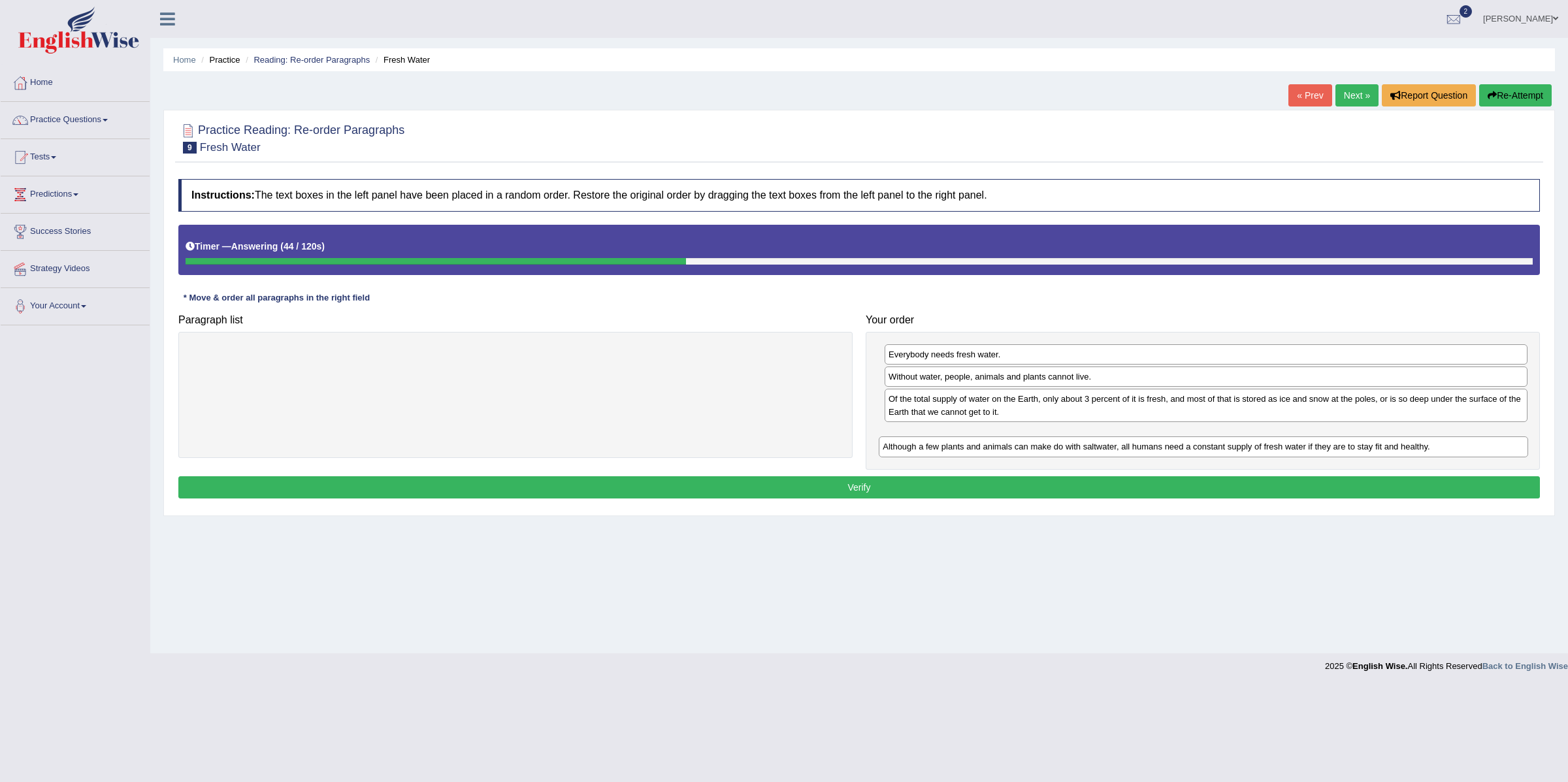
drag, startPoint x: 580, startPoint y: 356, endPoint x: 1267, endPoint y: 448, distance: 693.1
click div "Although a few plants and animals can make do with saltwater, all humans need a…"
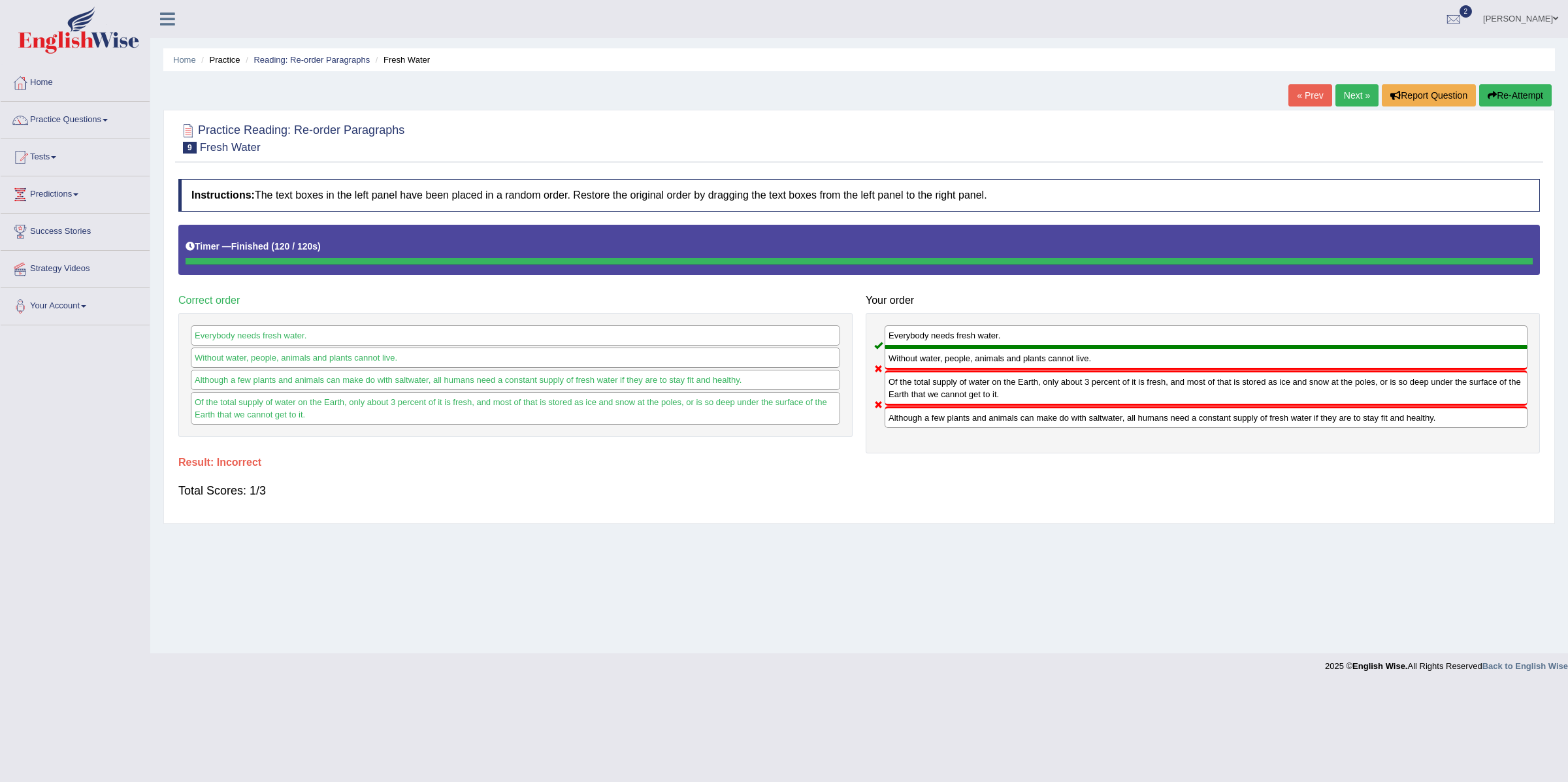
click button "Re-Attempt"
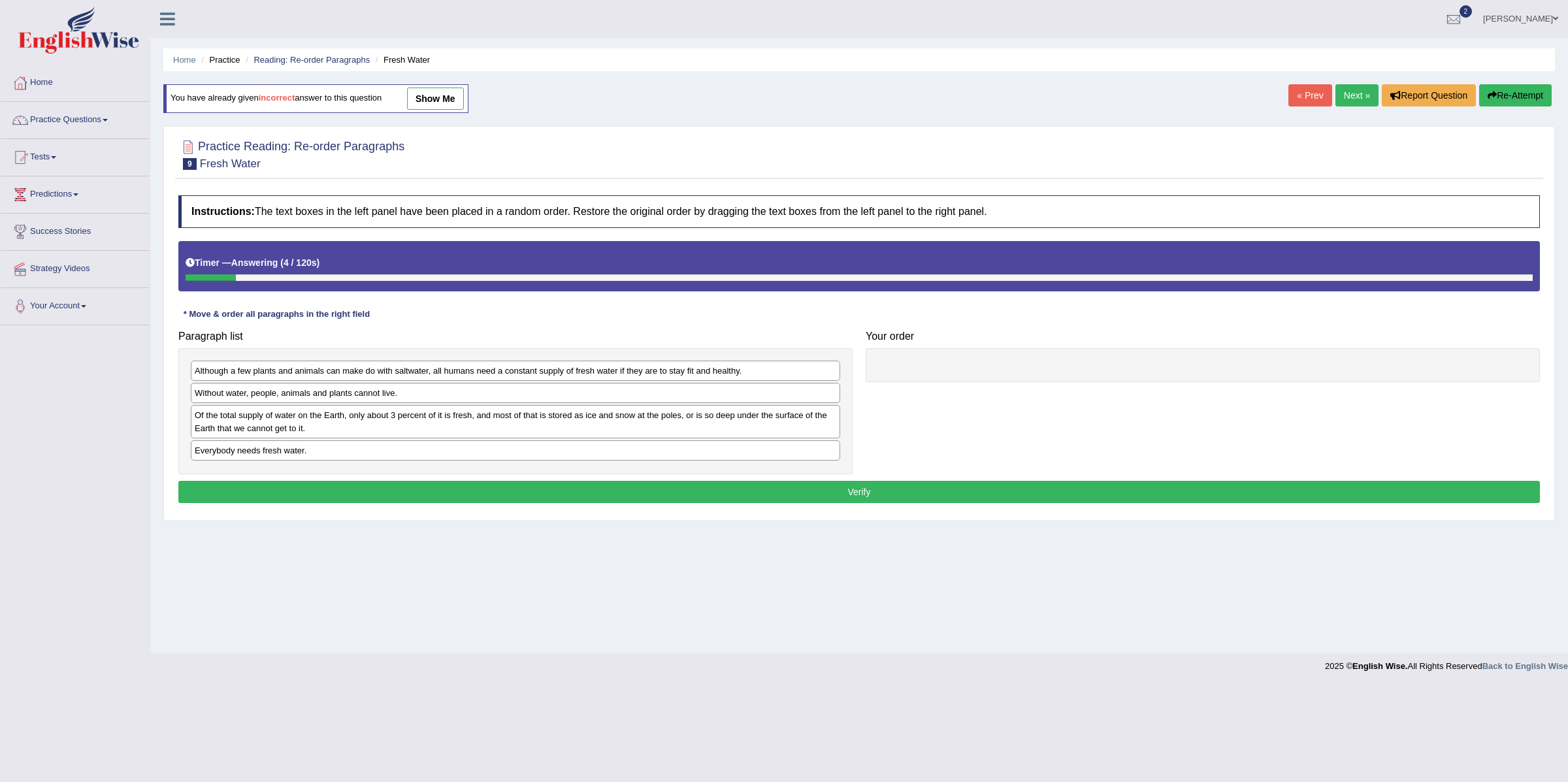
drag, startPoint x: 217, startPoint y: 278, endPoint x: 190, endPoint y: 282, distance: 27.3
click at [190, 281] on div at bounding box center [211, 278] width 51 height 6
click at [190, 281] on div at bounding box center [212, 278] width 53 height 6
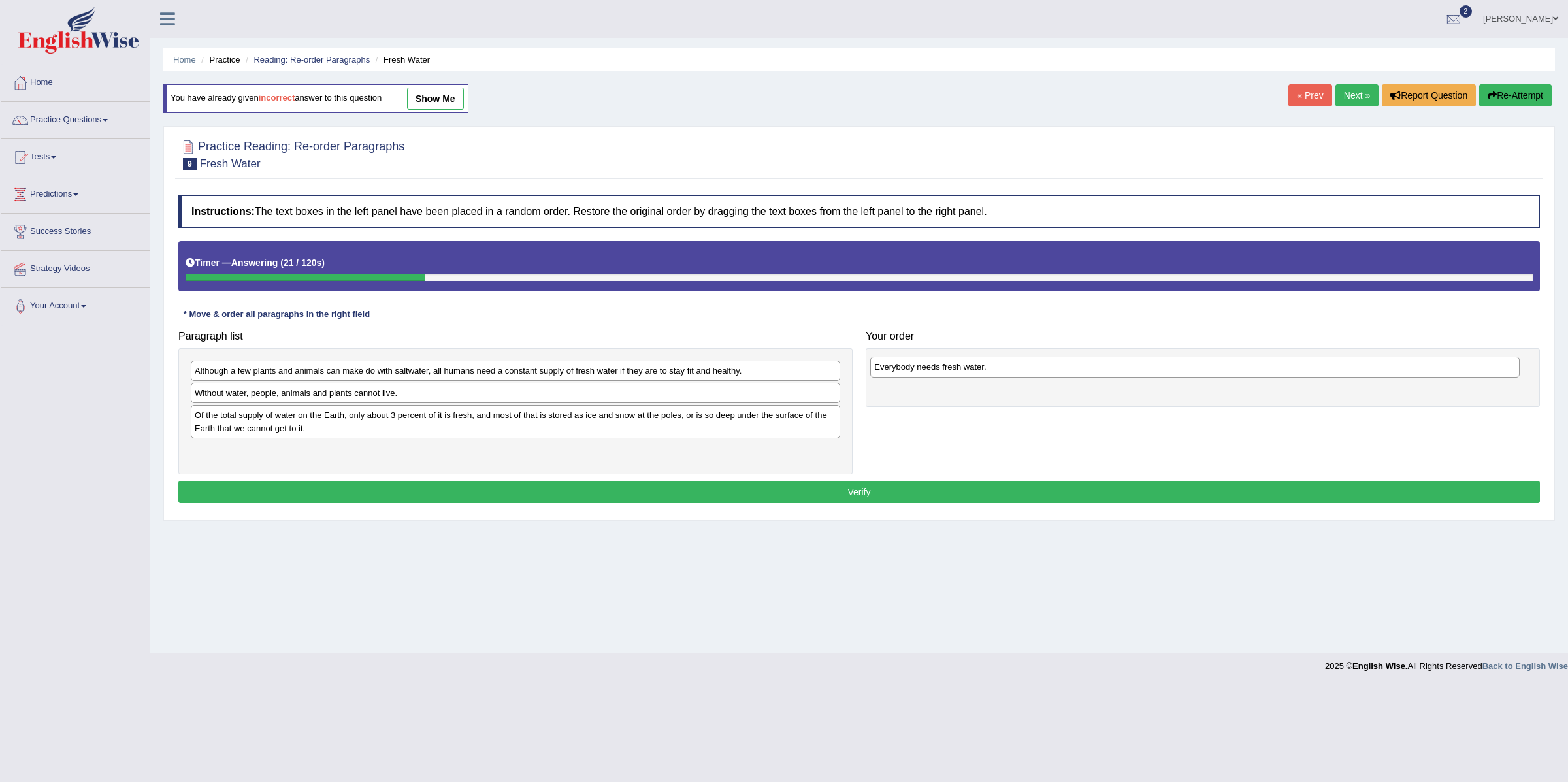
drag, startPoint x: 405, startPoint y: 453, endPoint x: 1085, endPoint y: 367, distance: 685.4
click at [1085, 367] on div "Everybody needs fresh water." at bounding box center [1195, 367] width 649 height 21
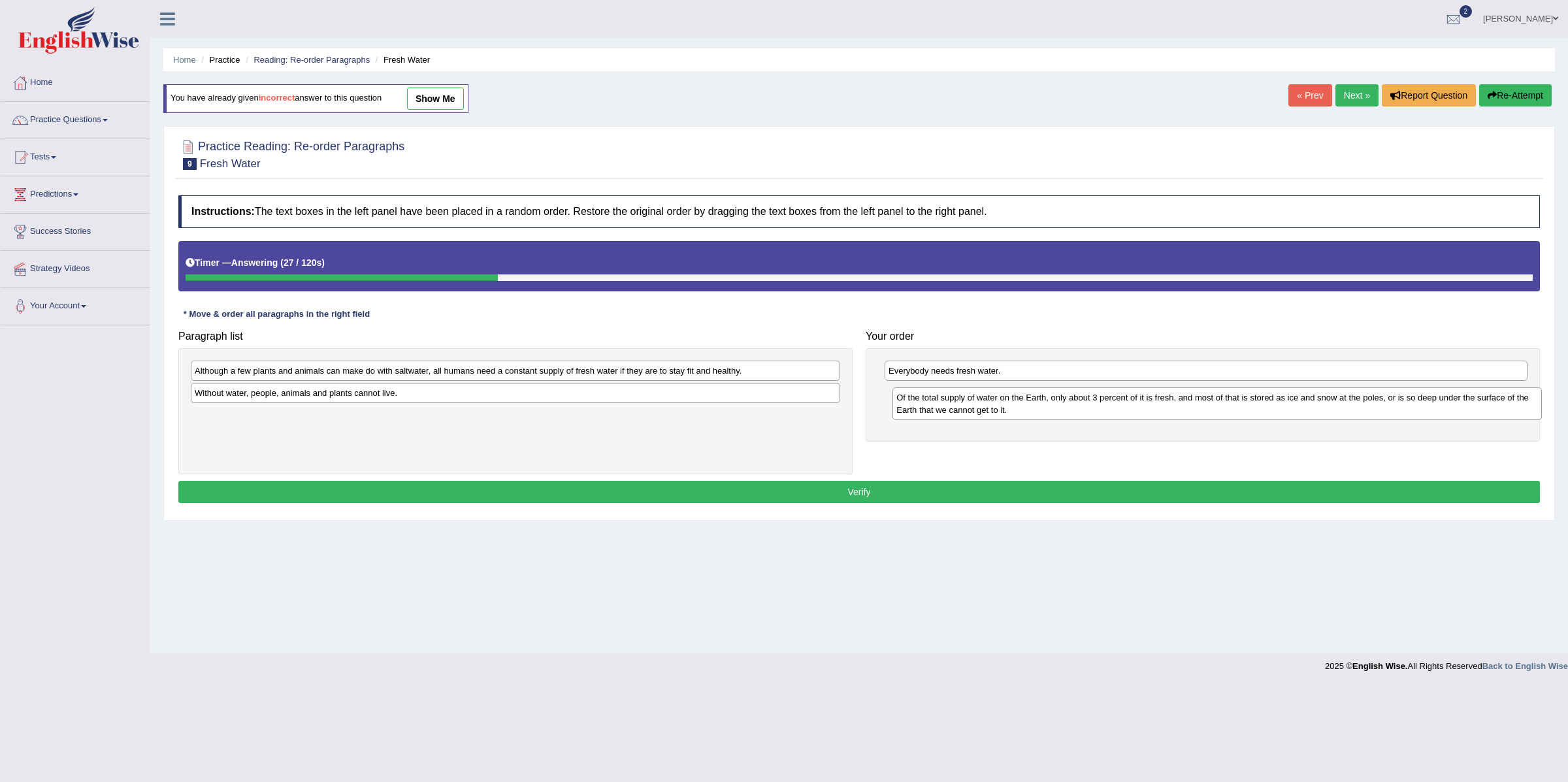
drag, startPoint x: 436, startPoint y: 426, endPoint x: 1138, endPoint y: 407, distance: 702.3
click at [1138, 407] on div "Of the total supply of water on the Earth, only about 3 percent of it is fresh,…" at bounding box center [1217, 404] width 649 height 33
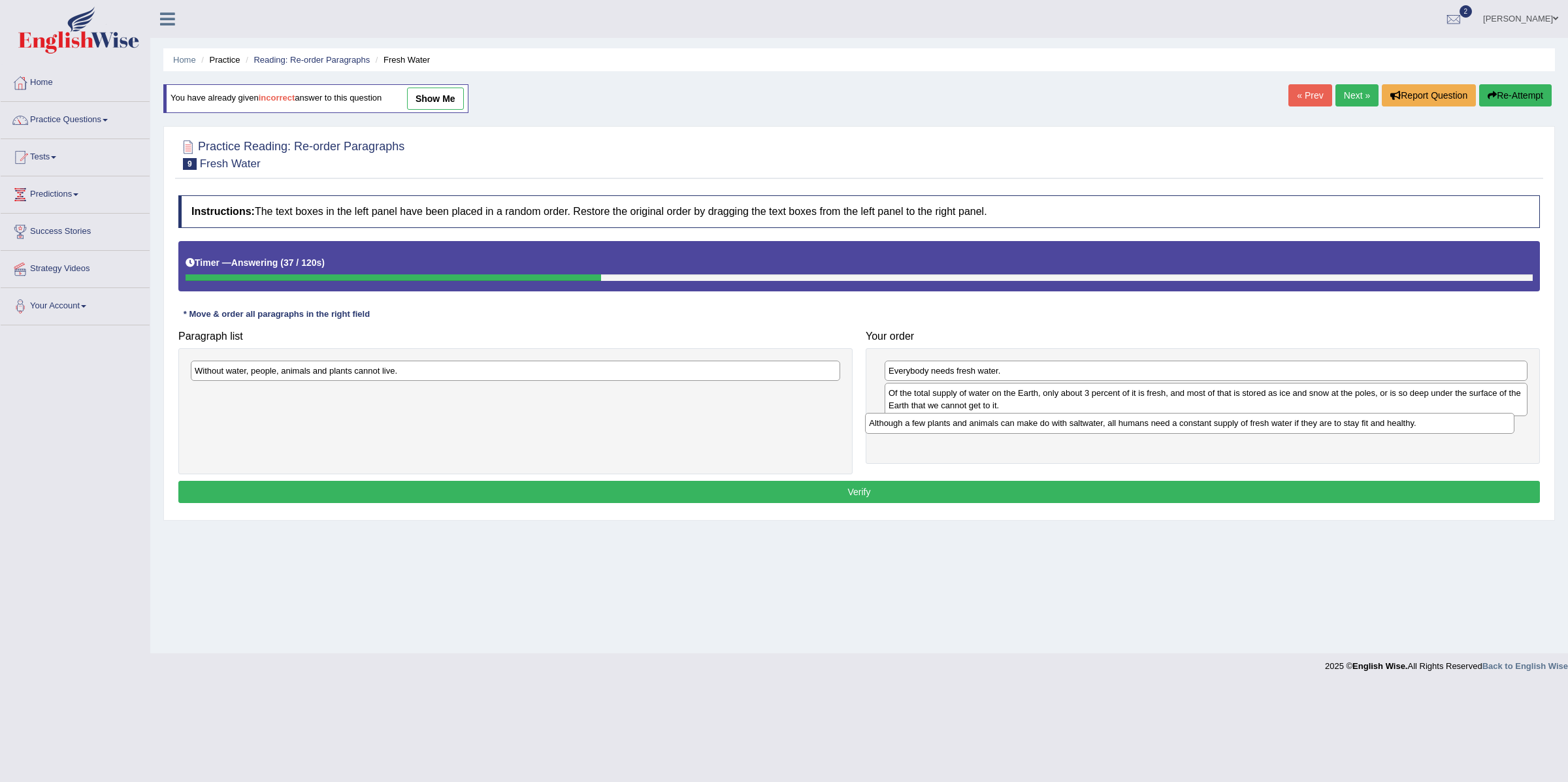
drag, startPoint x: 589, startPoint y: 377, endPoint x: 1265, endPoint y: 429, distance: 678.0
click at [1265, 429] on div "Although a few plants and animals can make do with saltwater, all humans need a…" at bounding box center [1190, 424] width 649 height 21
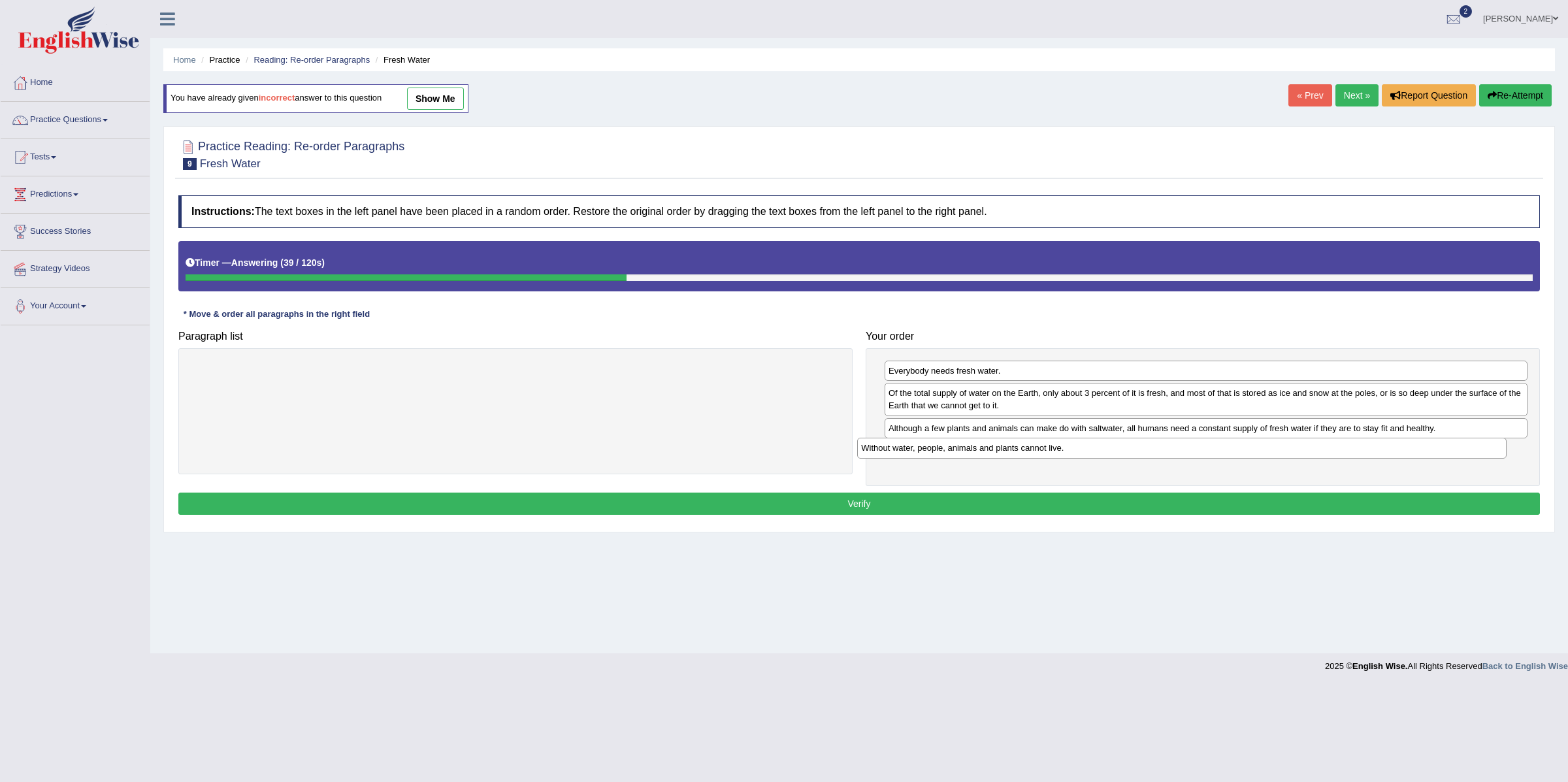
drag, startPoint x: 704, startPoint y: 374, endPoint x: 1371, endPoint y: 451, distance: 671.4
click at [1371, 451] on div "Without water, people, animals and plants cannot live." at bounding box center [1182, 448] width 649 height 21
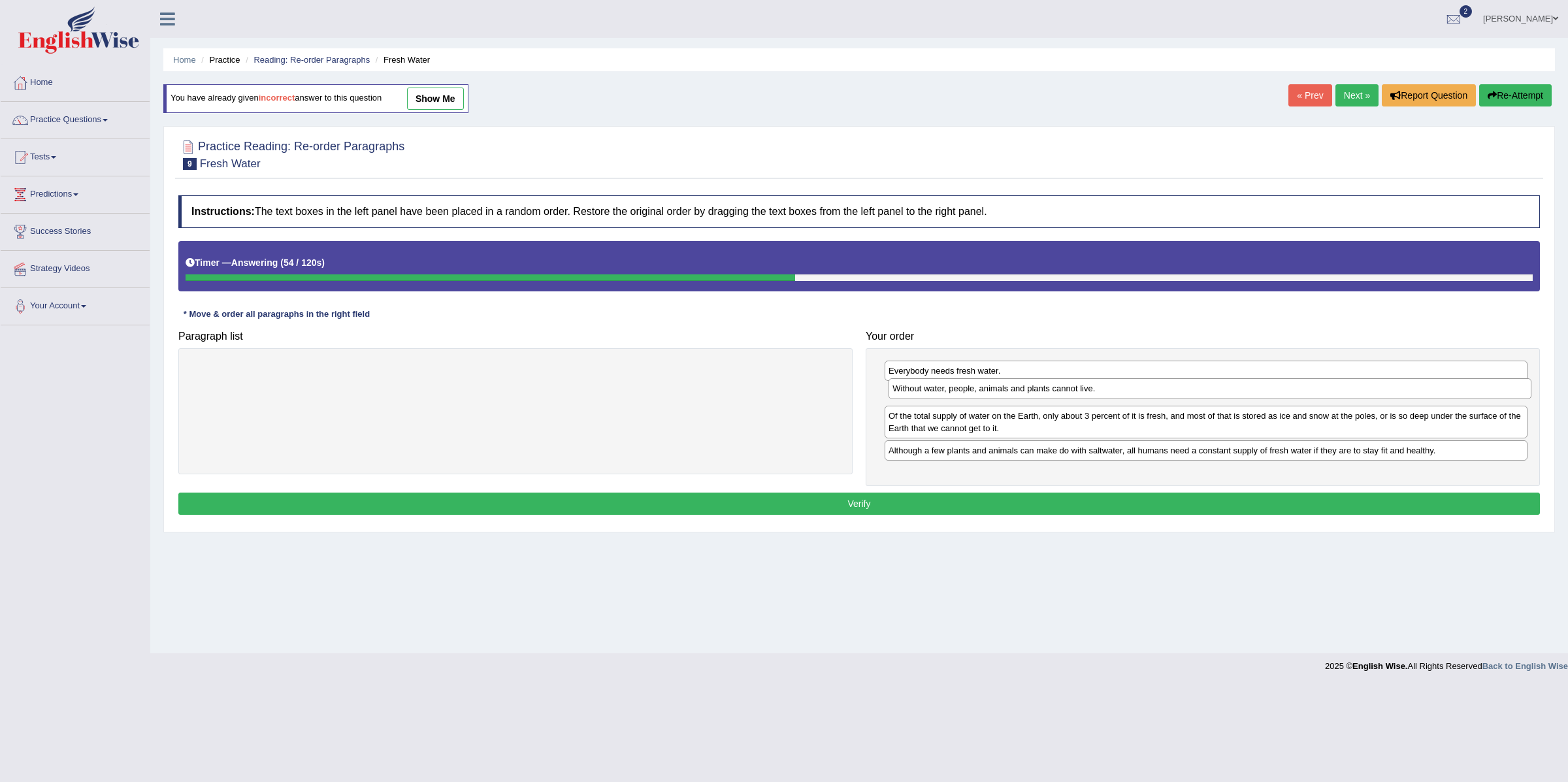
drag, startPoint x: 1000, startPoint y: 459, endPoint x: 1004, endPoint y: 396, distance: 63.1
click at [1004, 396] on div "Without water, people, animals and plants cannot live." at bounding box center [1210, 389] width 642 height 21
click at [835, 509] on button "Verify" at bounding box center [859, 504] width 1361 height 22
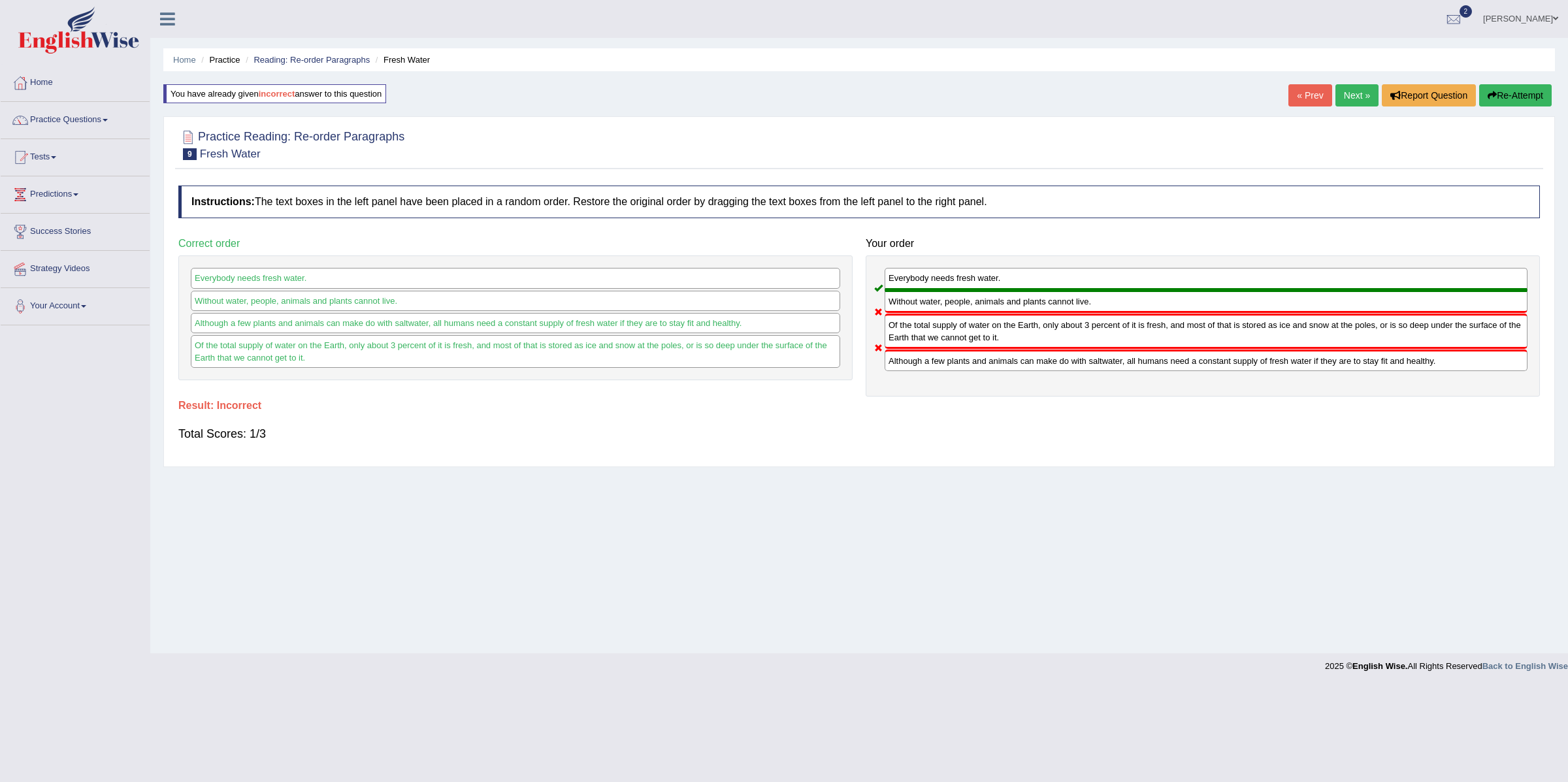
click at [1348, 92] on link "Next »" at bounding box center [1357, 96] width 43 height 22
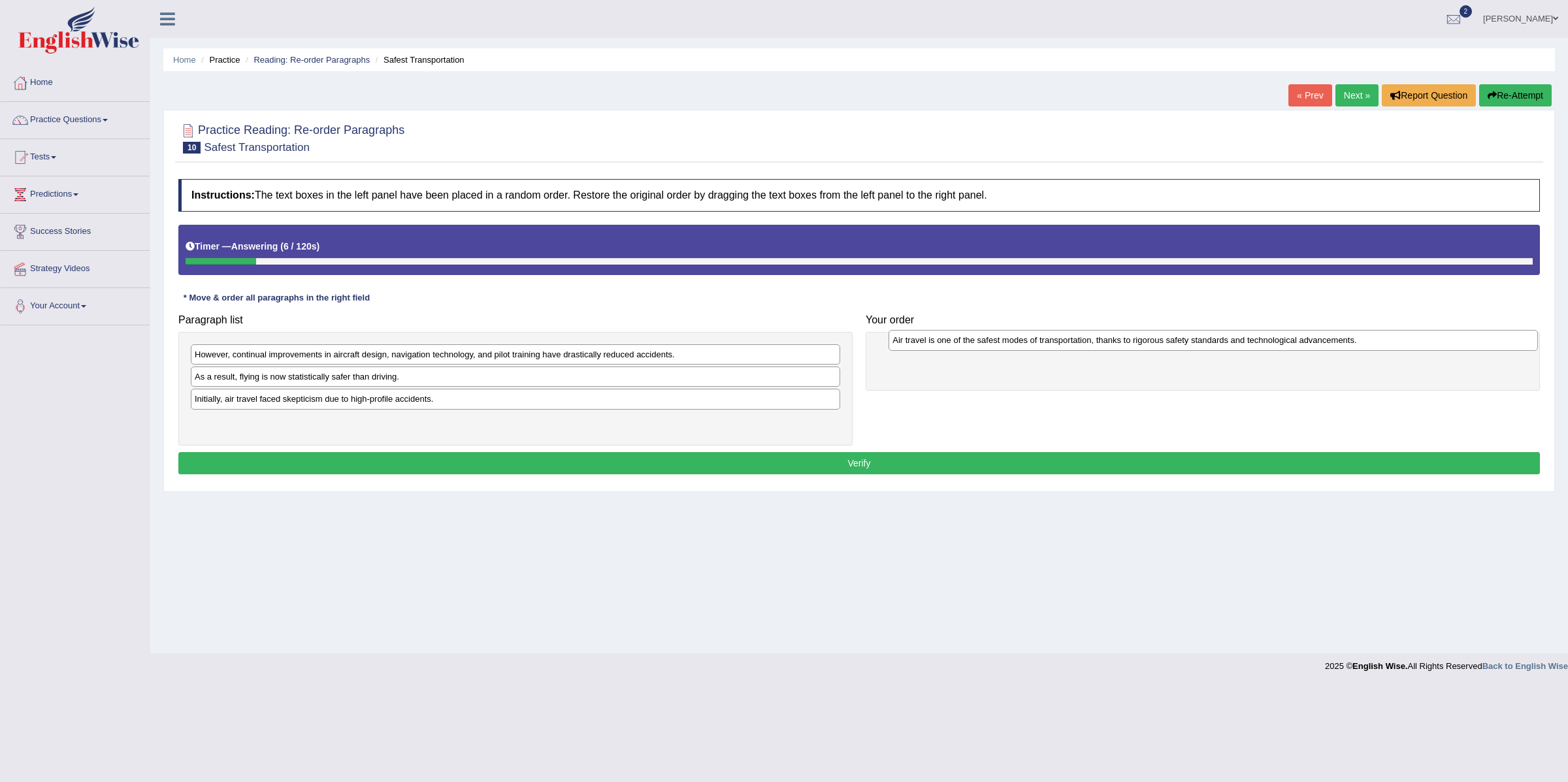
drag, startPoint x: 369, startPoint y: 424, endPoint x: 1066, endPoint y: 341, distance: 701.9
click at [1066, 341] on div "Air travel is one of the safest modes of transportation, thanks to rigorous saf…" at bounding box center [1213, 341] width 649 height 21
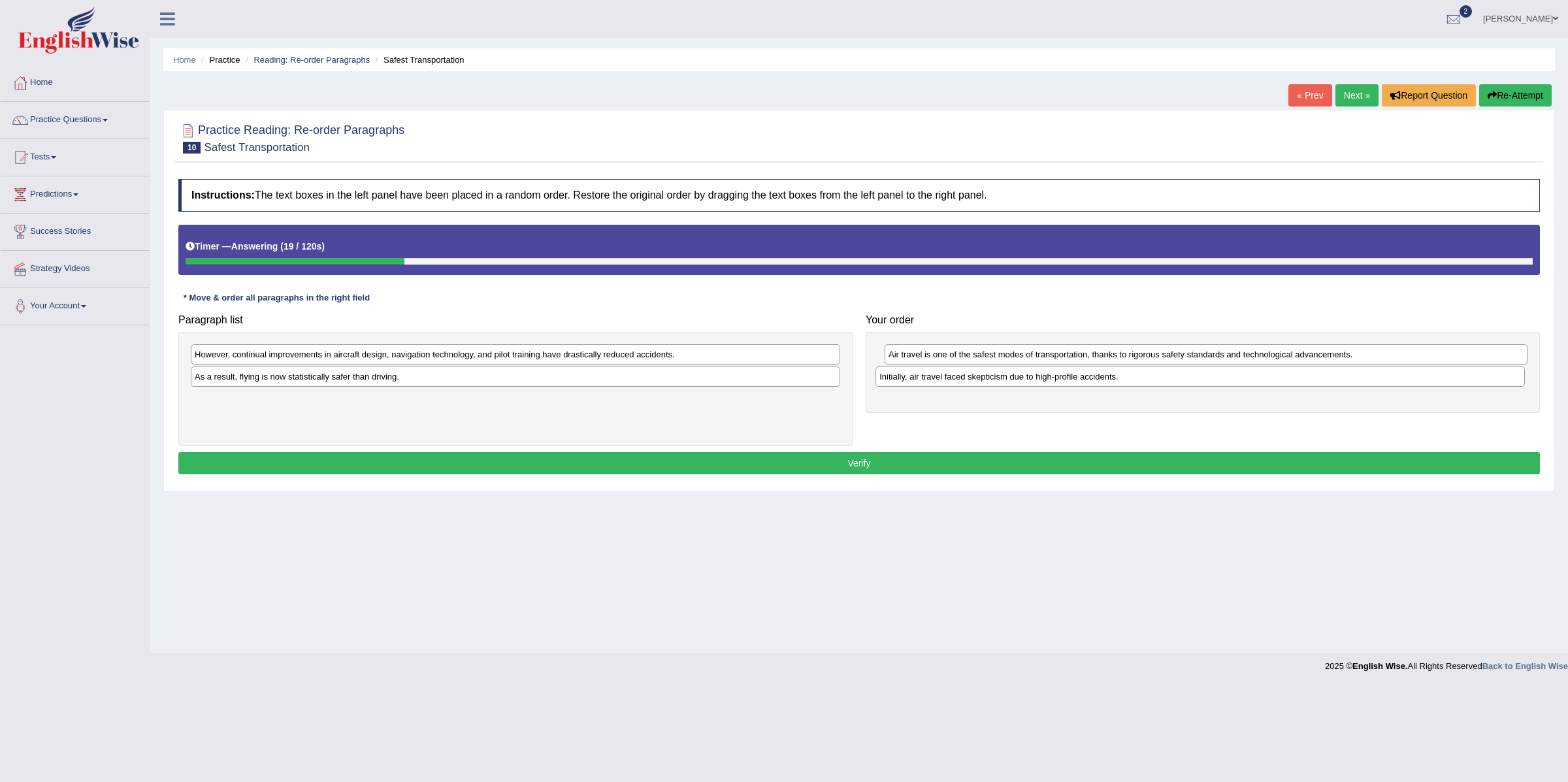
drag, startPoint x: 593, startPoint y: 408, endPoint x: 1277, endPoint y: 385, distance: 684.4
click at [1277, 385] on div "Initially, air travel faced skepticism due to high-profile accidents." at bounding box center [1200, 377] width 649 height 21
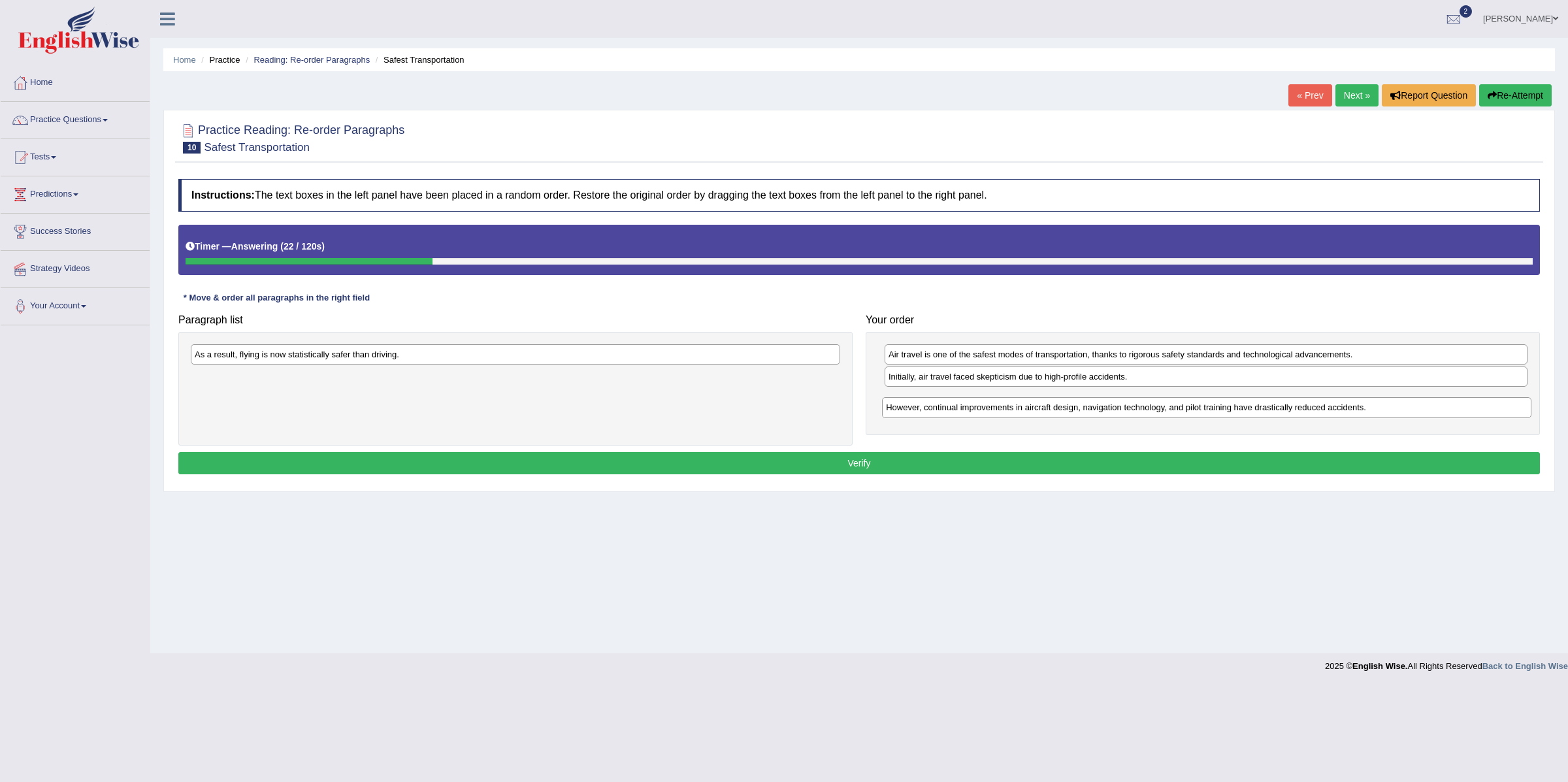
drag, startPoint x: 622, startPoint y: 363, endPoint x: 1304, endPoint y: 411, distance: 683.7
click at [1304, 411] on div "However, continual improvements in aircraft design, navigation technology, and …" at bounding box center [1207, 408] width 649 height 21
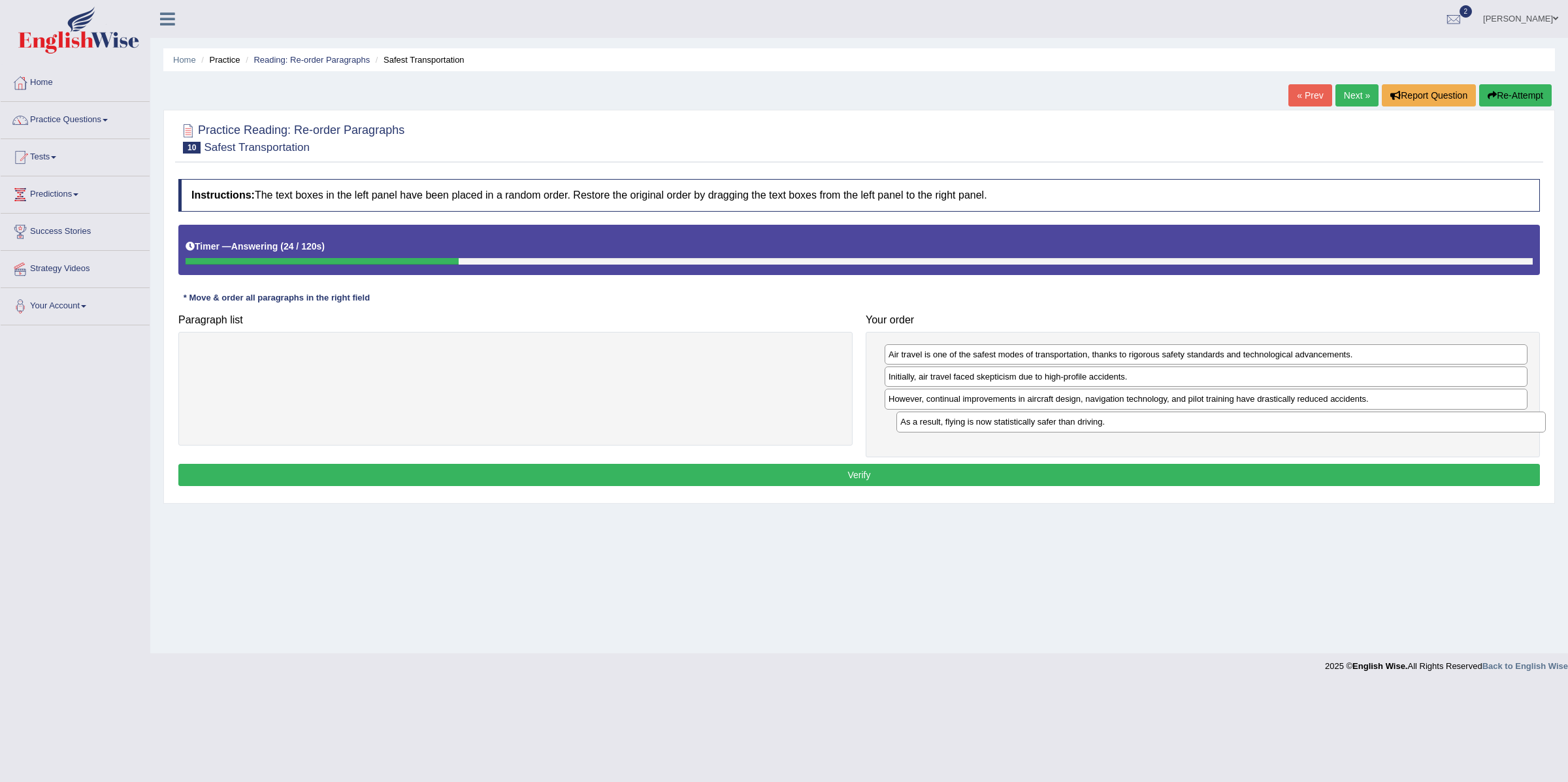
drag, startPoint x: 667, startPoint y: 368, endPoint x: 1344, endPoint y: 423, distance: 679.2
click at [1344, 423] on div "As a result, flying is now statistically safer than driving." at bounding box center [1221, 422] width 649 height 21
click at [861, 478] on button "Verify" at bounding box center [859, 475] width 1361 height 22
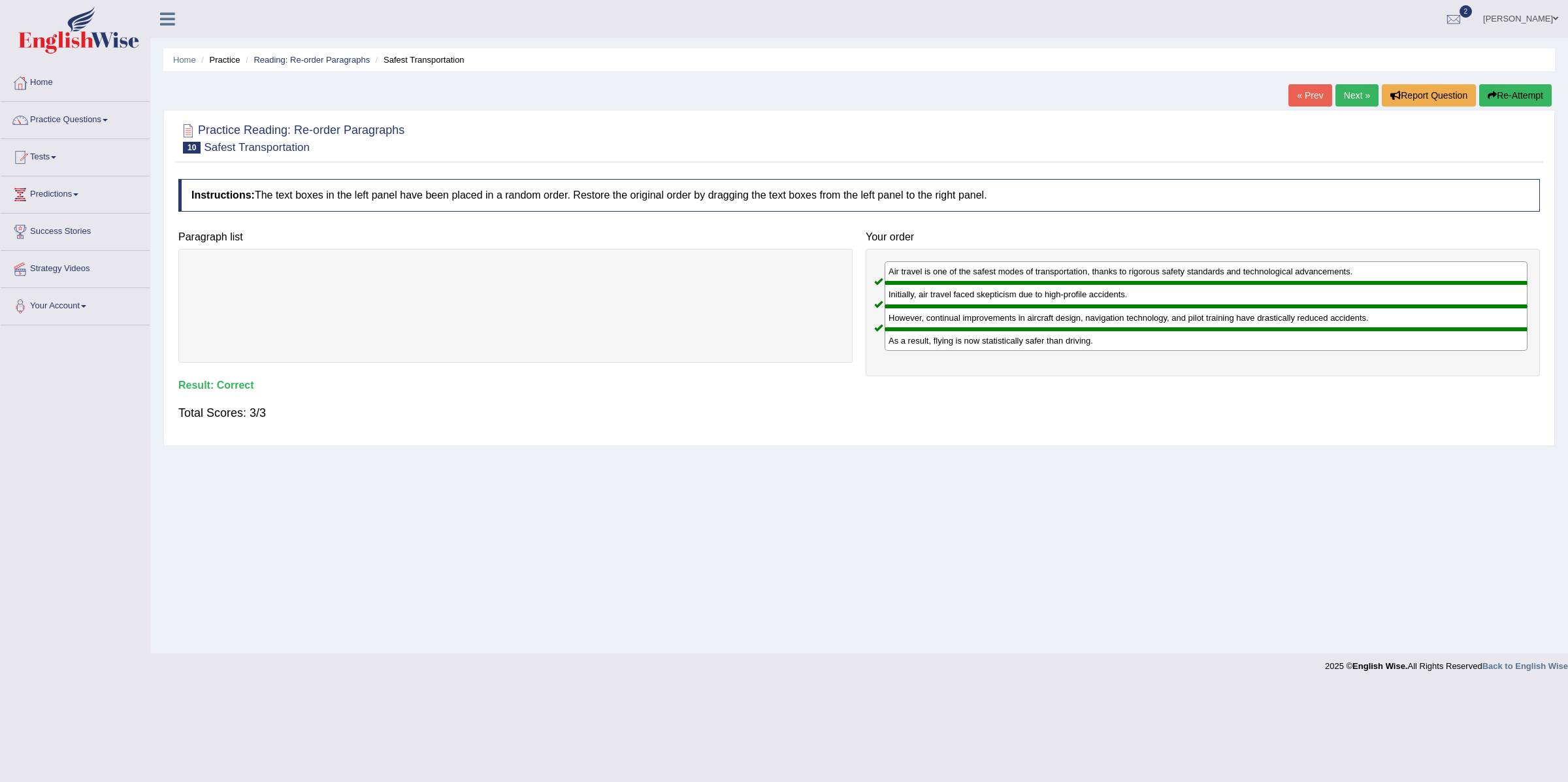
click at [1354, 99] on link "Next »" at bounding box center [1357, 96] width 43 height 22
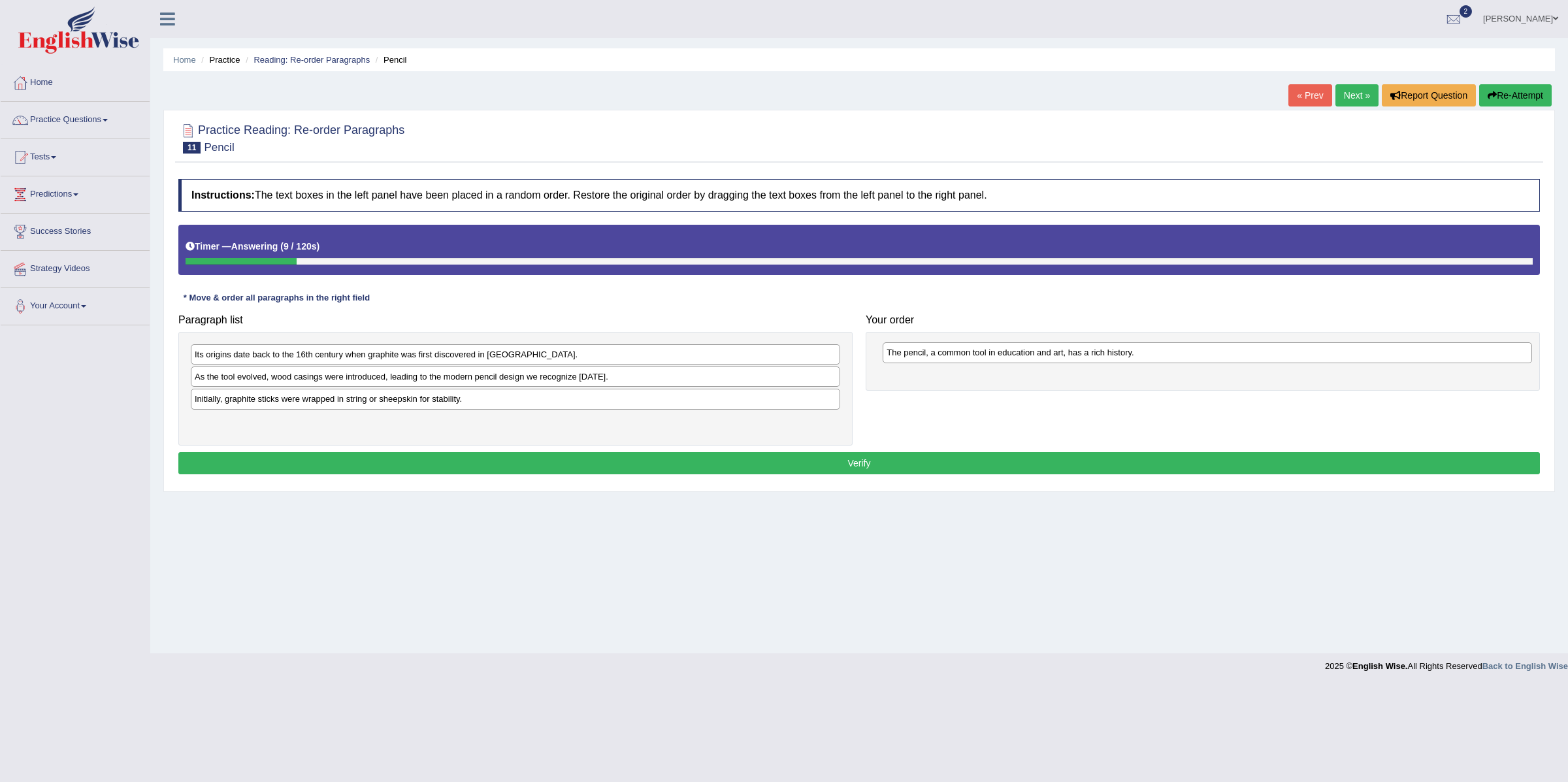
drag, startPoint x: 315, startPoint y: 358, endPoint x: 1007, endPoint y: 356, distance: 692.0
click at [1007, 356] on div "The pencil, a common tool in education and art, has a rich history." at bounding box center [1208, 353] width 649 height 21
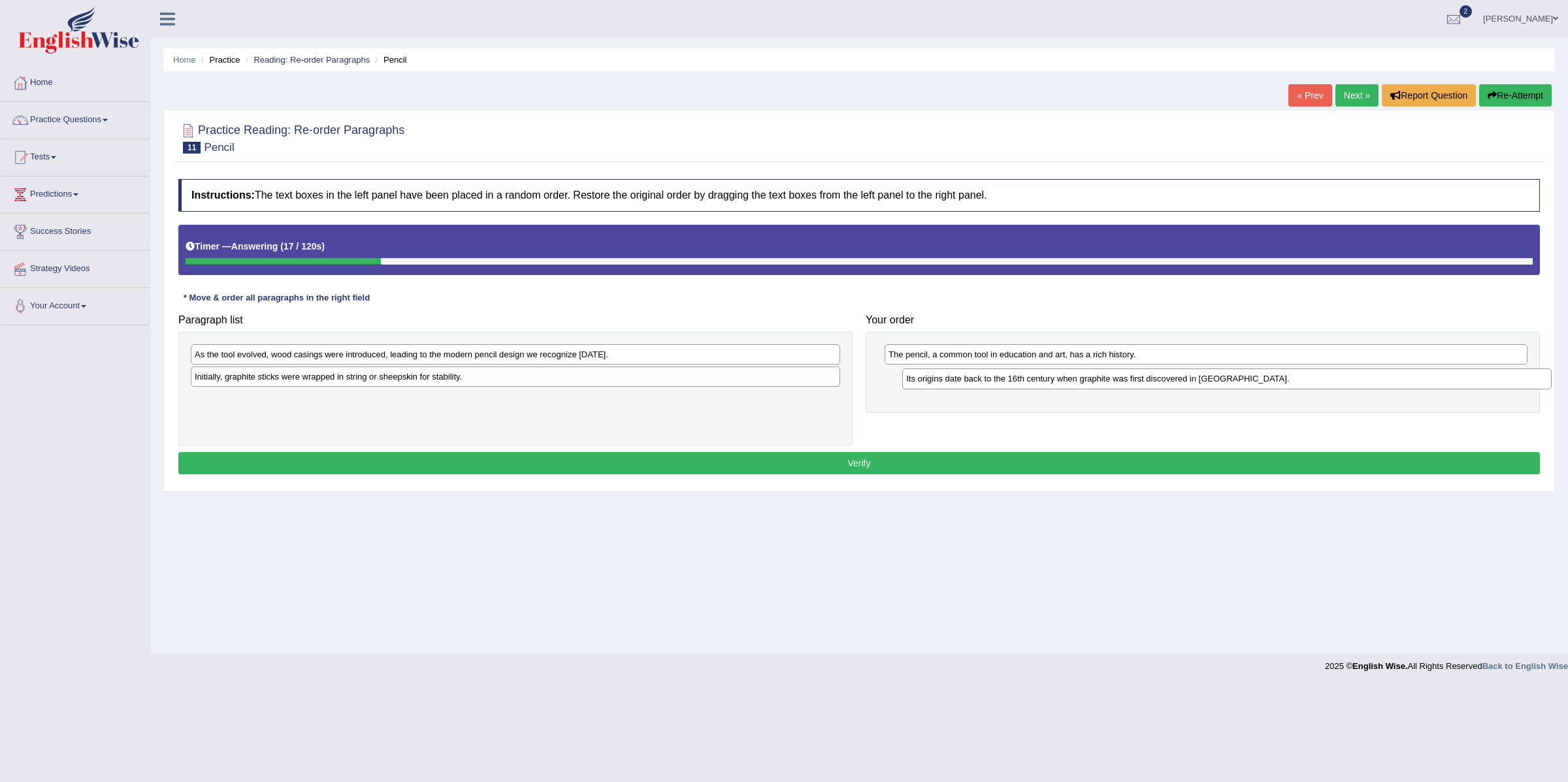
drag, startPoint x: 479, startPoint y: 358, endPoint x: 1072, endPoint y: 398, distance: 594.3
click at [1181, 380] on div "Its origins date back to the 16th century when graphite was first discovered in…" at bounding box center [1227, 379] width 649 height 21
drag, startPoint x: 488, startPoint y: 379, endPoint x: 1180, endPoint y: 412, distance: 692.8
click at [1180, 412] on div "Initially, graphite sticks were wrapped in string or sheepskin for stability." at bounding box center [1208, 419] width 649 height 21
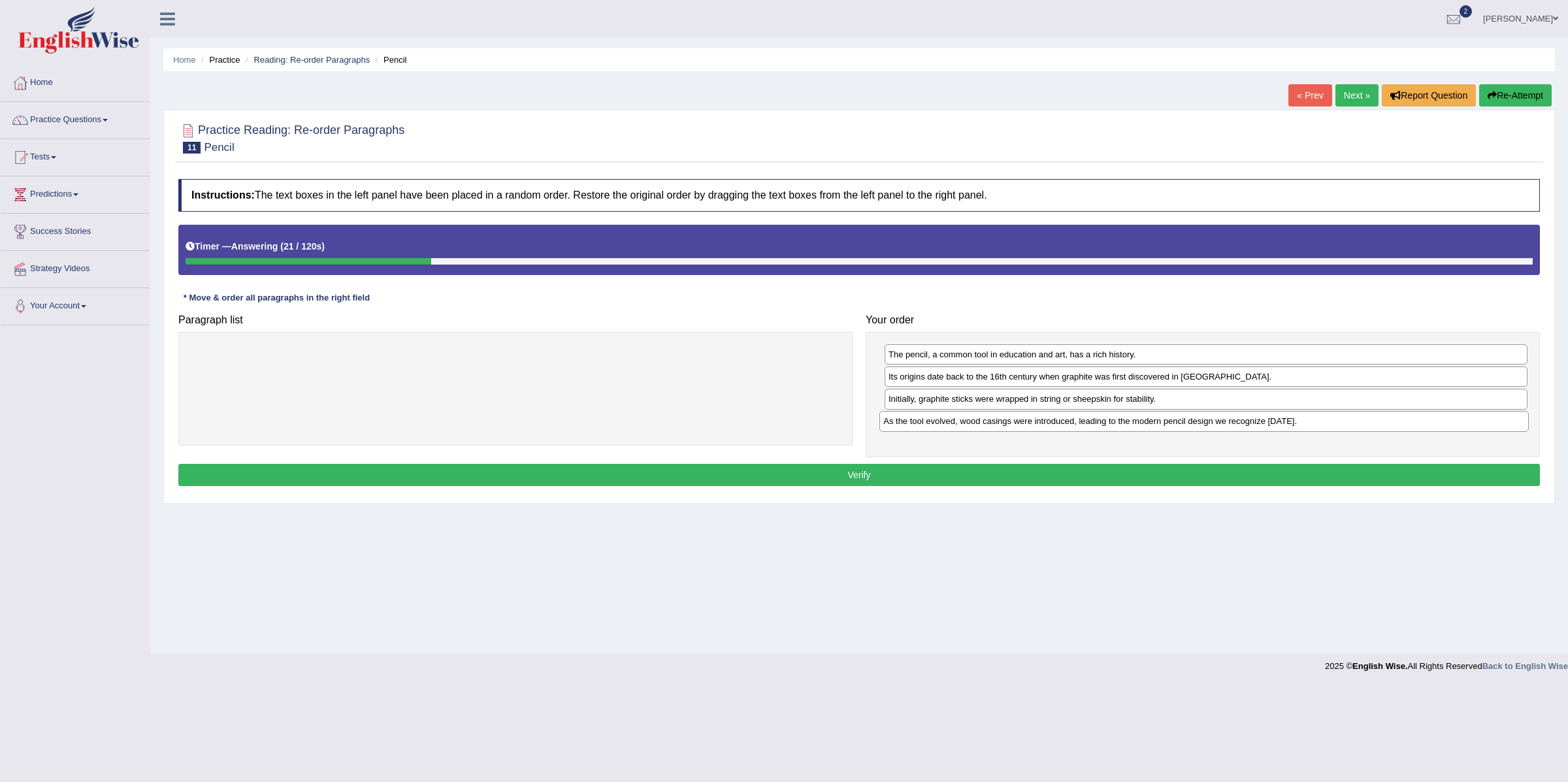
drag, startPoint x: 706, startPoint y: 360, endPoint x: 1394, endPoint y: 427, distance: 691.3
click div "As the tool evolved, wood casings were introduced, leading to the modern pencil…"
click button "Verify"
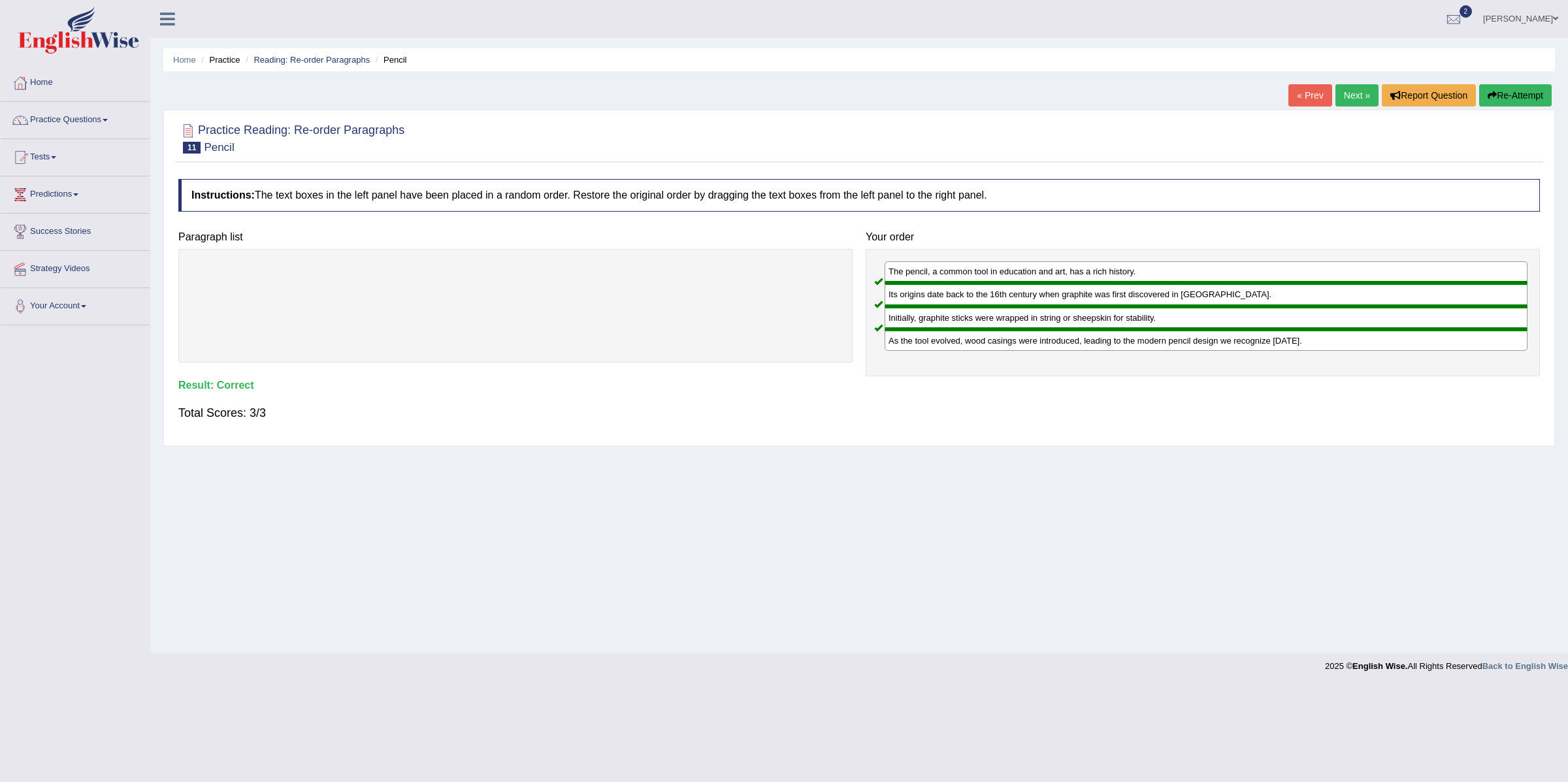
click link "Next »"
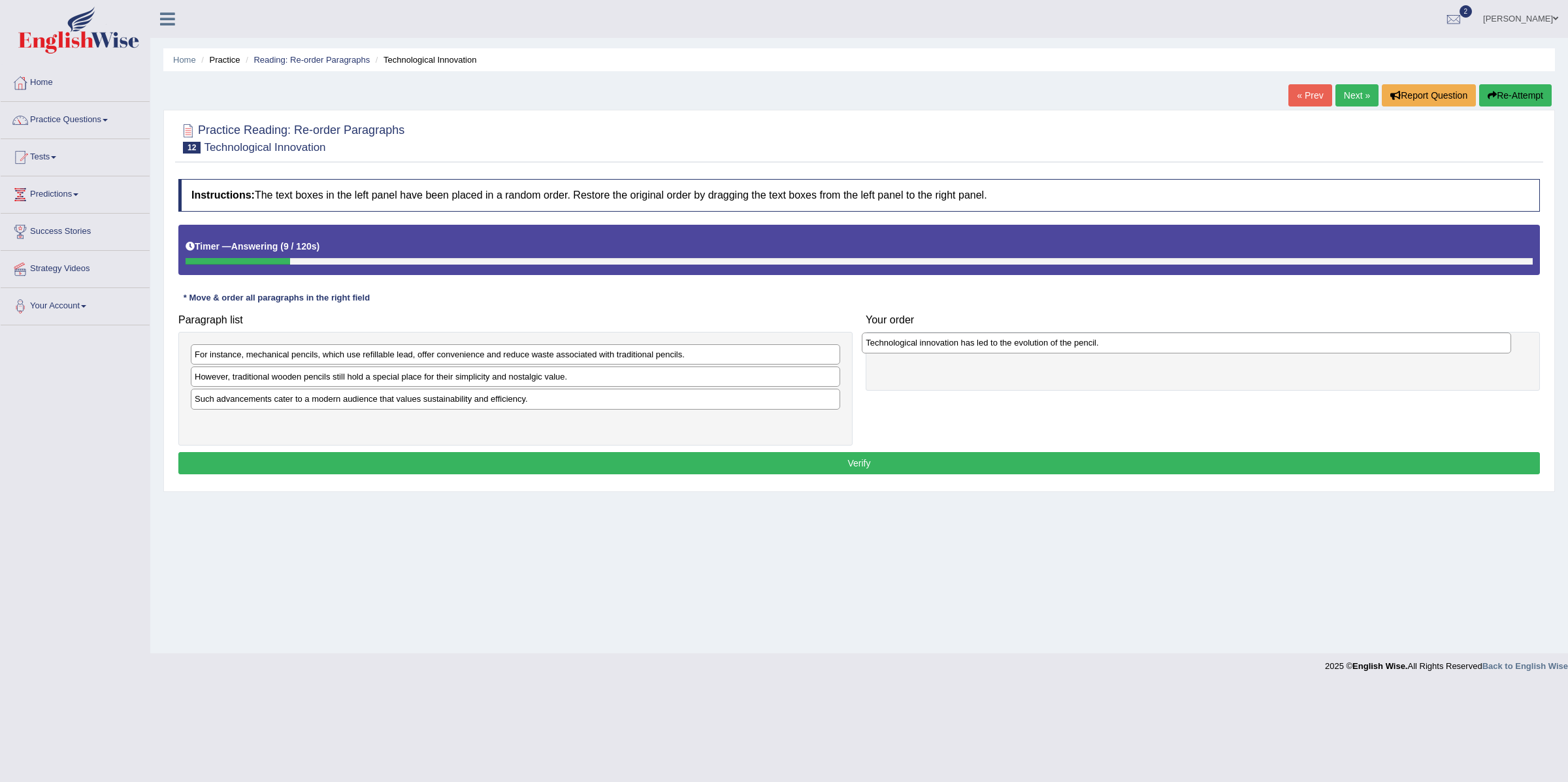
drag, startPoint x: 433, startPoint y: 357, endPoint x: 1083, endPoint y: 348, distance: 650.1
click at [1083, 348] on div "Technological innovation has led to the evolution of the pencil." at bounding box center [1187, 343] width 649 height 21
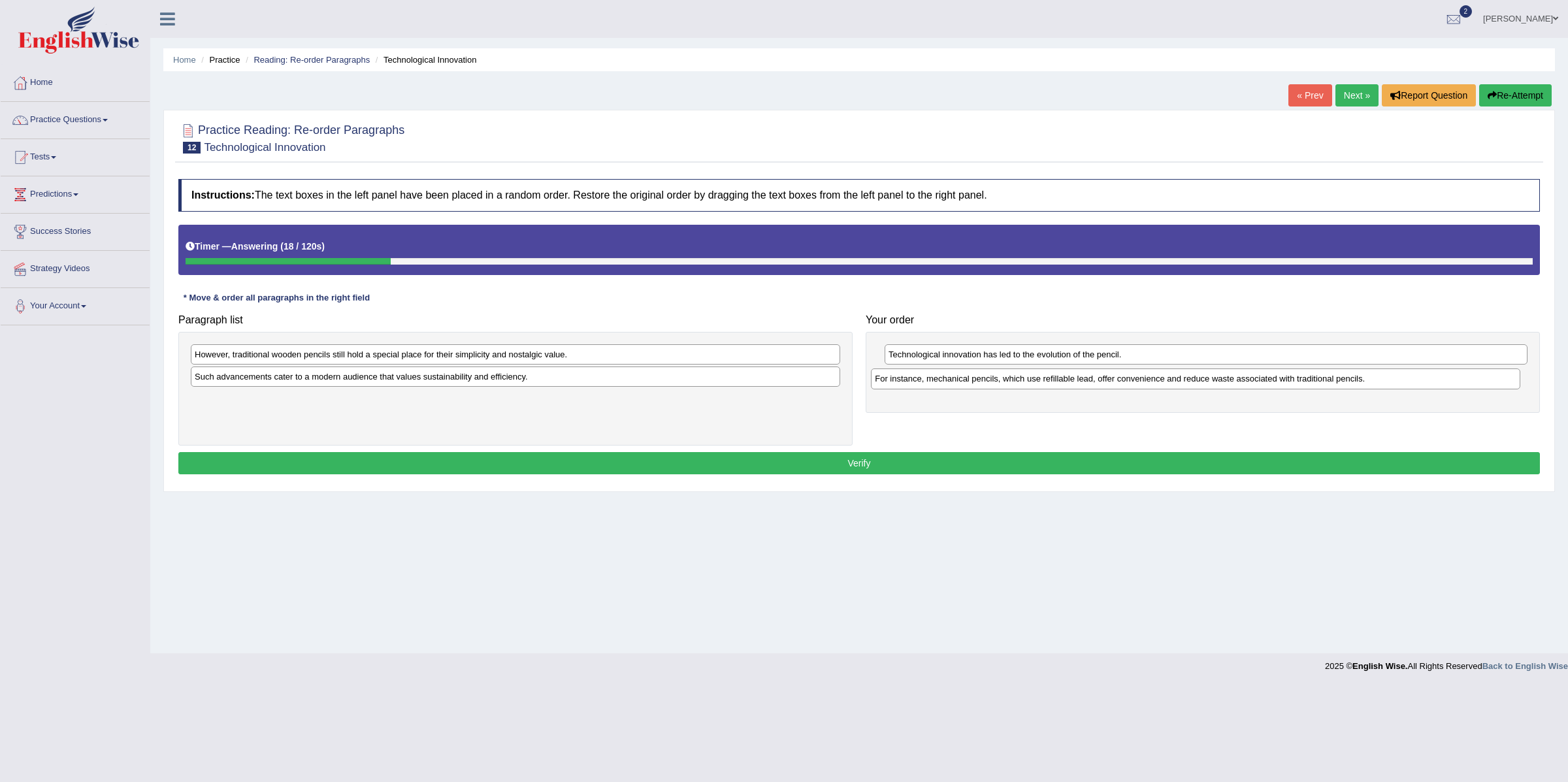
drag, startPoint x: 537, startPoint y: 351, endPoint x: 1217, endPoint y: 376, distance: 680.5
click at [1217, 376] on div "For instance, mechanical pencils, which use refillable lead, offer convenience …" at bounding box center [1196, 379] width 649 height 21
drag, startPoint x: 553, startPoint y: 384, endPoint x: 1246, endPoint y: 403, distance: 693.3
click at [1246, 403] on div "Such advancements cater to a modern audience that values sustainability and eff…" at bounding box center [1194, 400] width 649 height 21
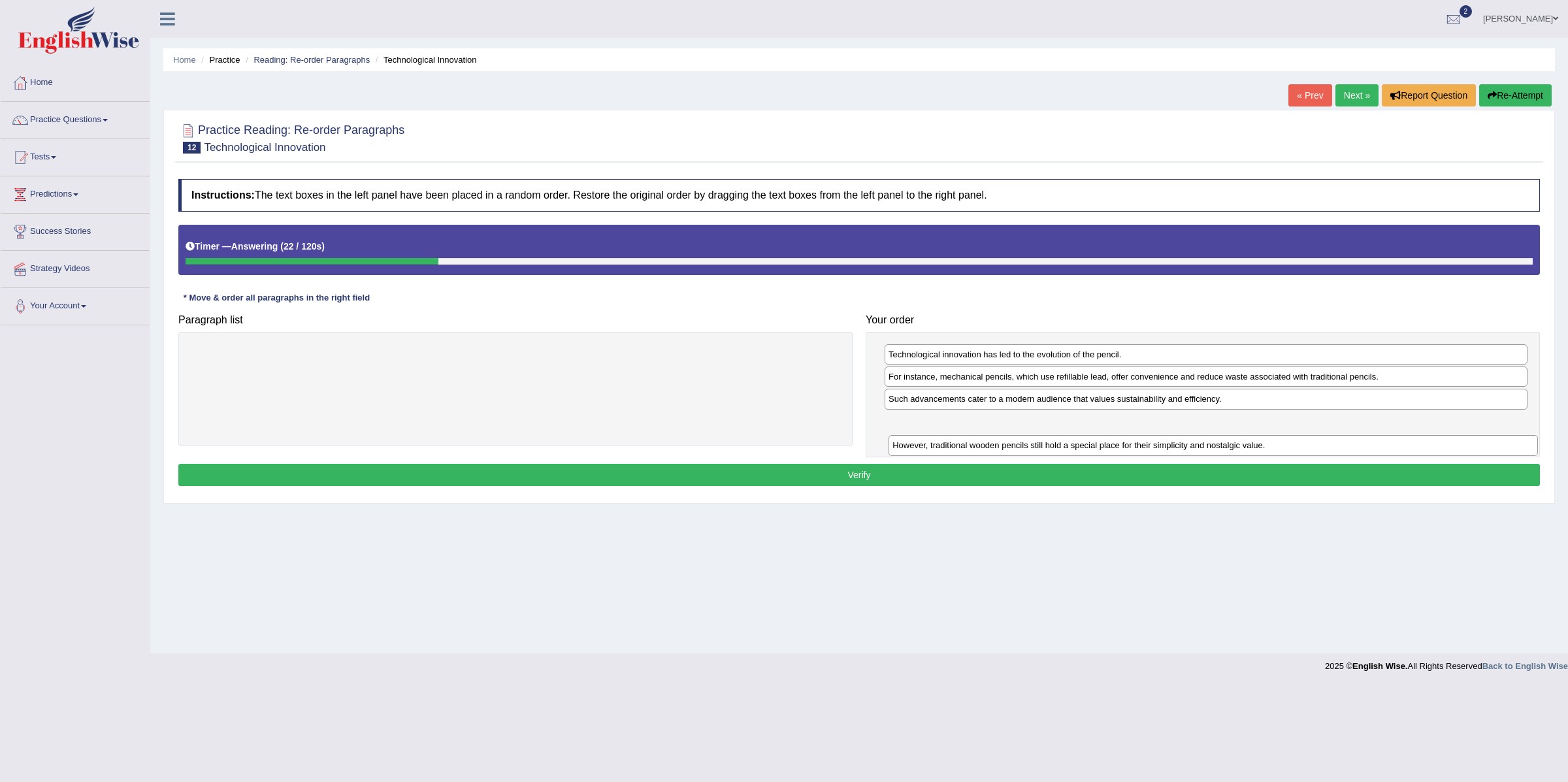
drag, startPoint x: 723, startPoint y: 360, endPoint x: 1422, endPoint y: 441, distance: 703.7
click at [1422, 441] on div "However, traditional wooden pencils still hold a special place for their simpli…" at bounding box center [1213, 445] width 649 height 21
click at [908, 484] on button "Verify" at bounding box center [859, 475] width 1361 height 22
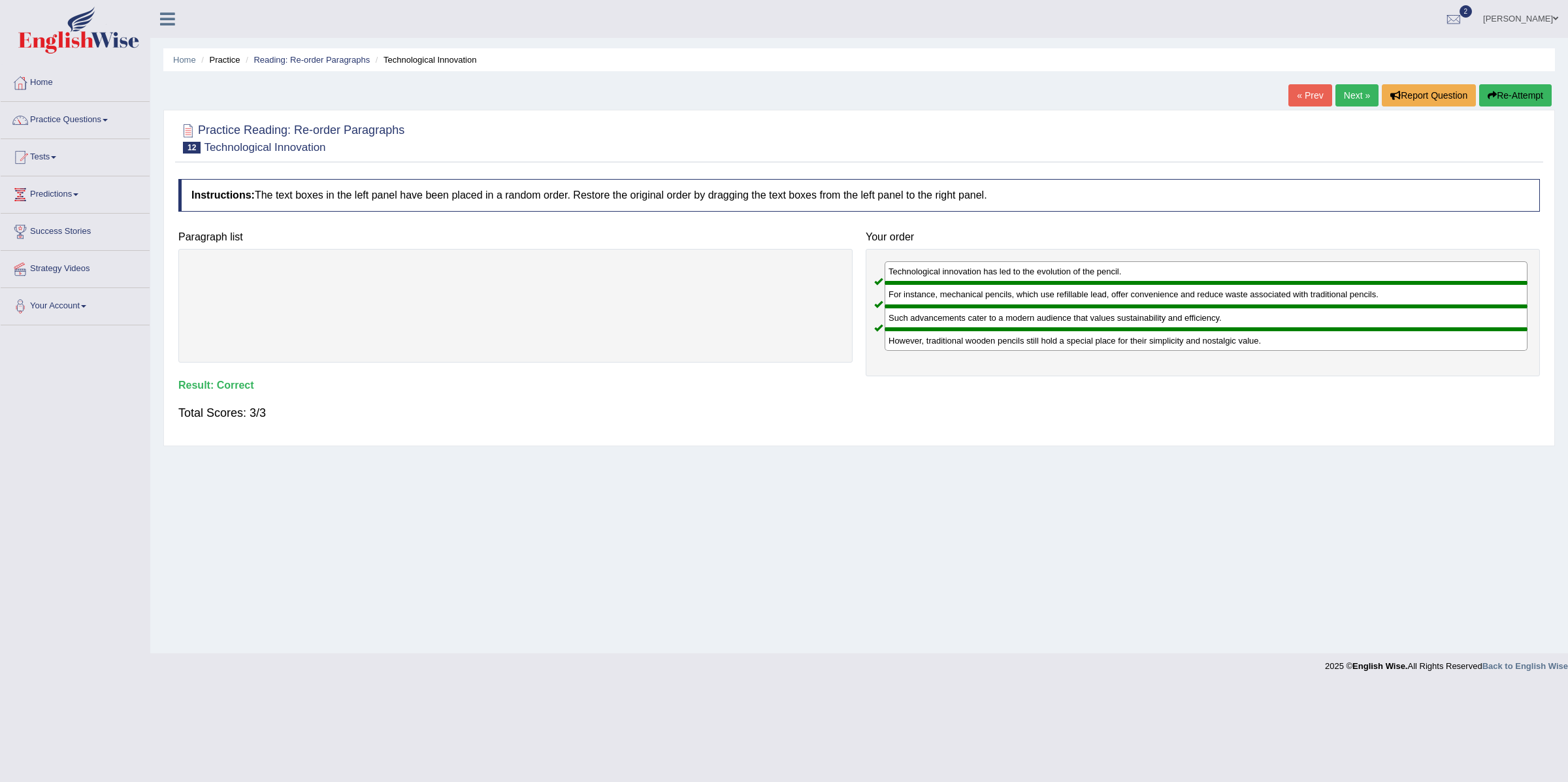
click at [1352, 94] on link "Next »" at bounding box center [1357, 96] width 43 height 22
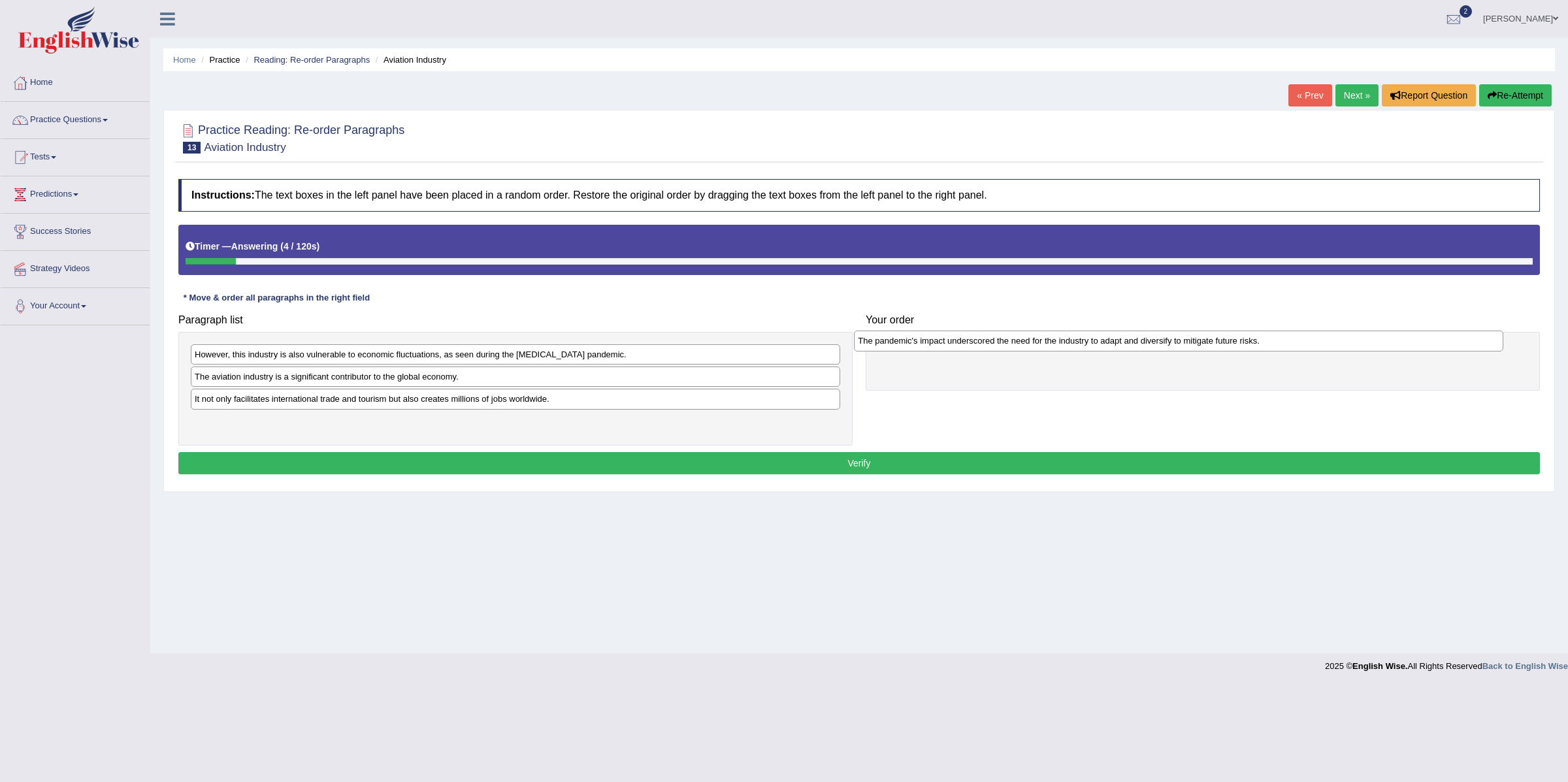
drag, startPoint x: 569, startPoint y: 352, endPoint x: 1232, endPoint y: 339, distance: 663.1
click at [1232, 339] on div "The pandemic's impact underscored the need for the industry to adapt and divers…" at bounding box center [1179, 341] width 649 height 21
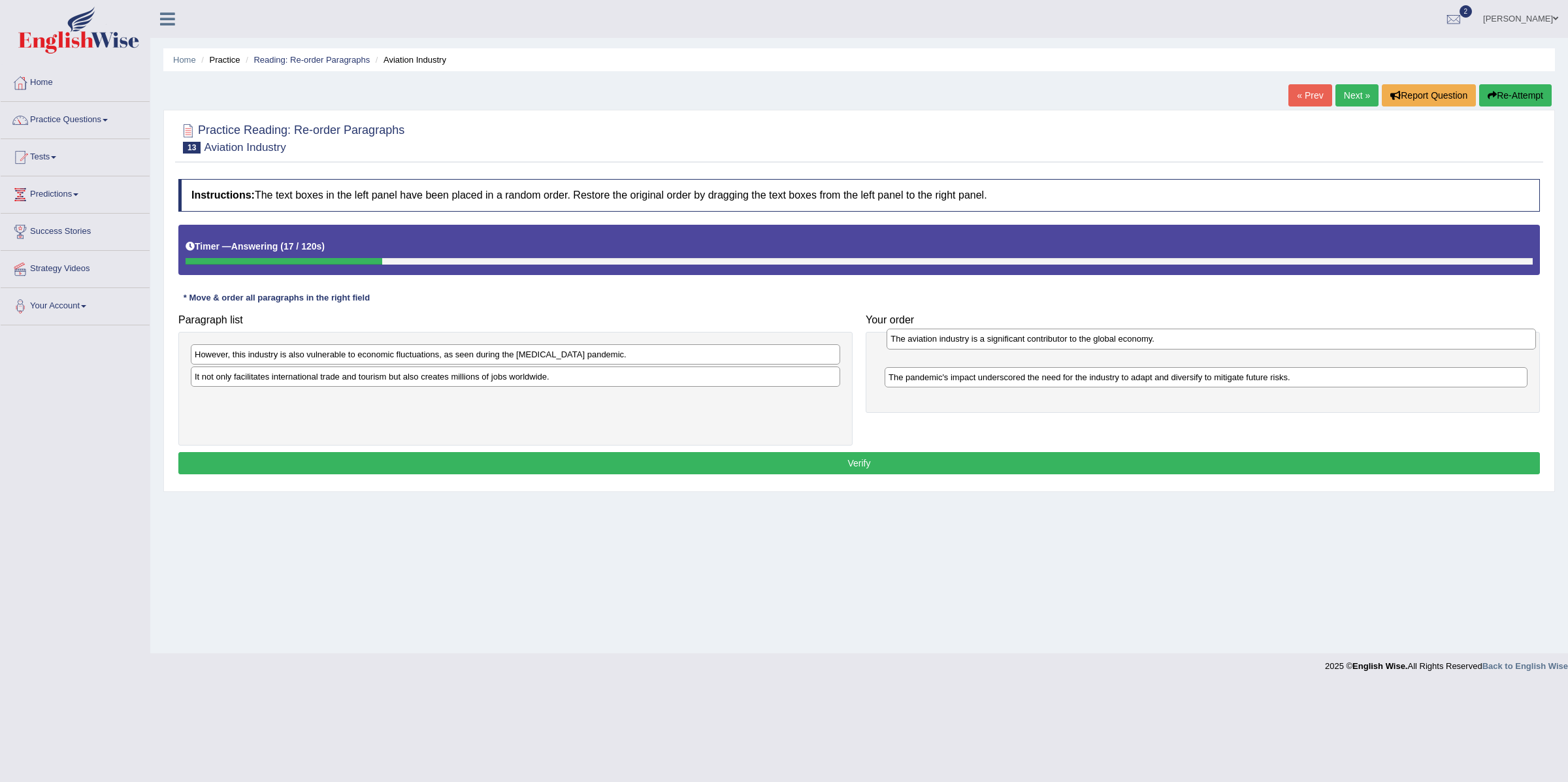
drag, startPoint x: 422, startPoint y: 379, endPoint x: 1118, endPoint y: 341, distance: 697.0
click at [1118, 341] on div "The aviation industry is a significant contributor to the global economy." at bounding box center [1211, 339] width 649 height 21
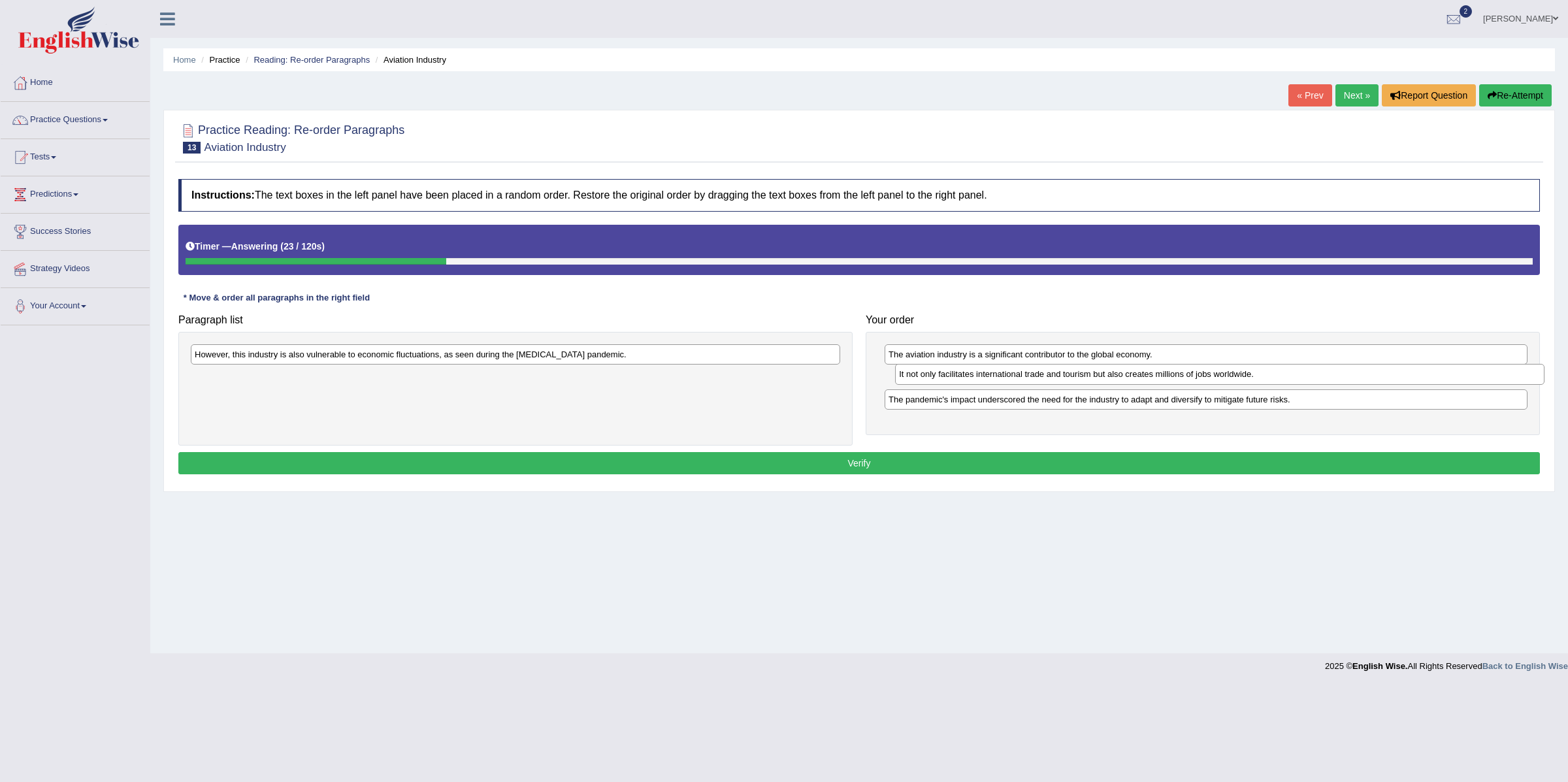
drag, startPoint x: 603, startPoint y: 381, endPoint x: 1307, endPoint y: 378, distance: 704.0
click at [1307, 378] on div "It not only facilitates international trade and tourism but also creates millio…" at bounding box center [1220, 374] width 649 height 21
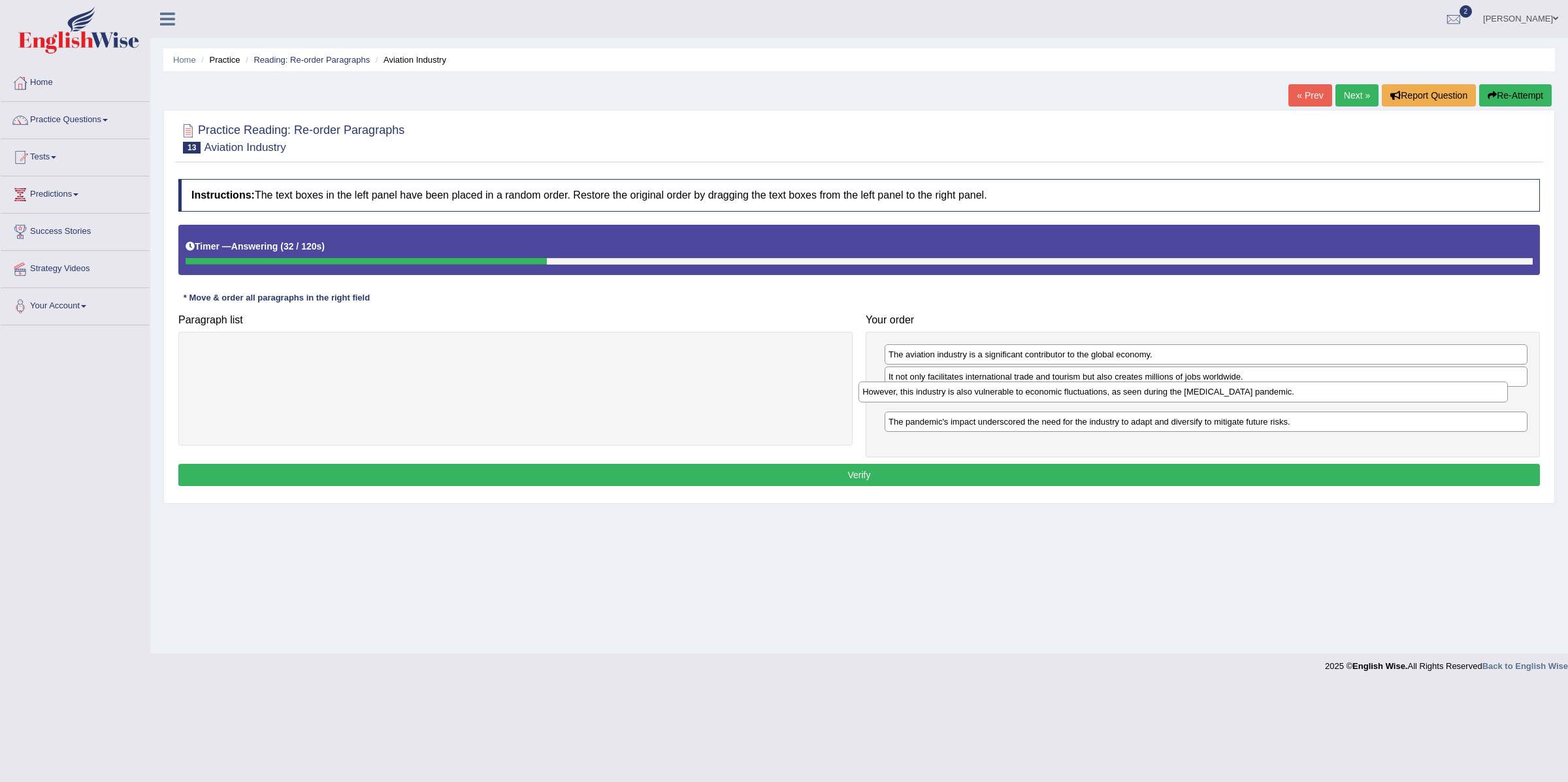
drag, startPoint x: 524, startPoint y: 358, endPoint x: 1192, endPoint y: 395, distance: 669.0
click at [1192, 395] on div "However, this industry is also vulnerable to economic fluctuations, as seen dur…" at bounding box center [1183, 392] width 649 height 21
click at [900, 482] on button "Verify" at bounding box center [859, 475] width 1361 height 22
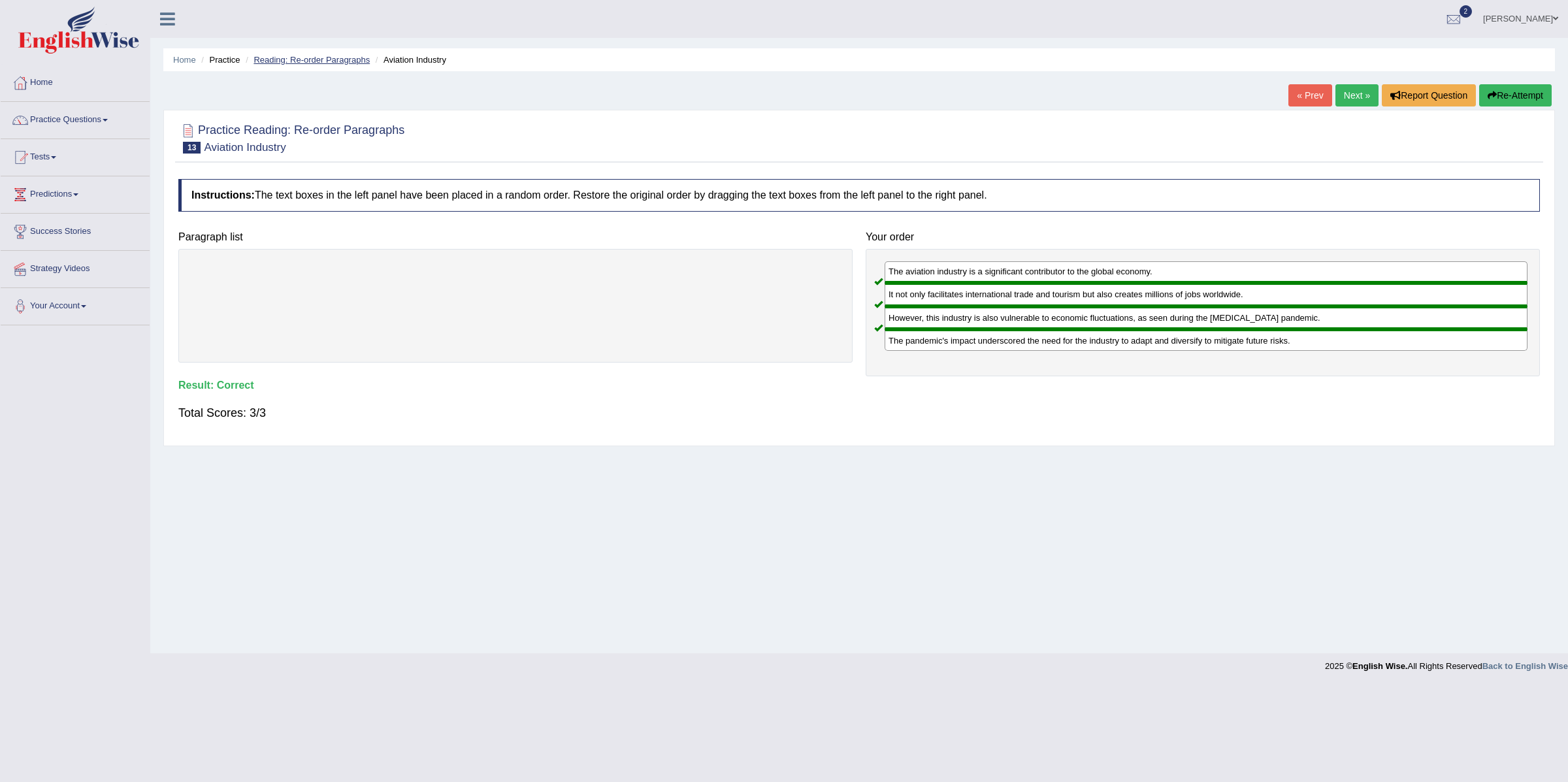
click at [323, 58] on link "Reading: Re-order Paragraphs" at bounding box center [312, 60] width 117 height 10
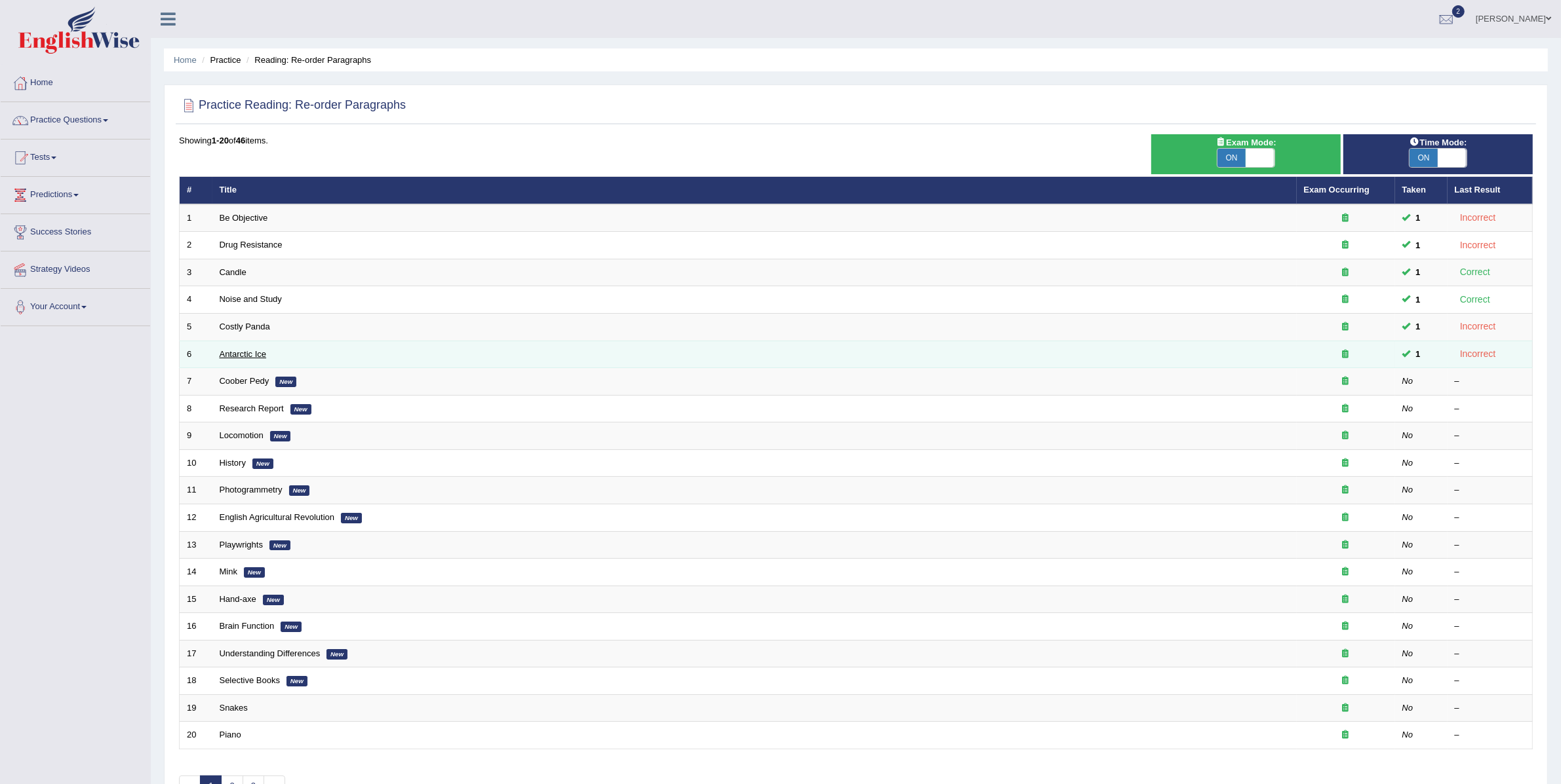
click at [257, 353] on link "Antarctic Ice" at bounding box center [243, 354] width 47 height 10
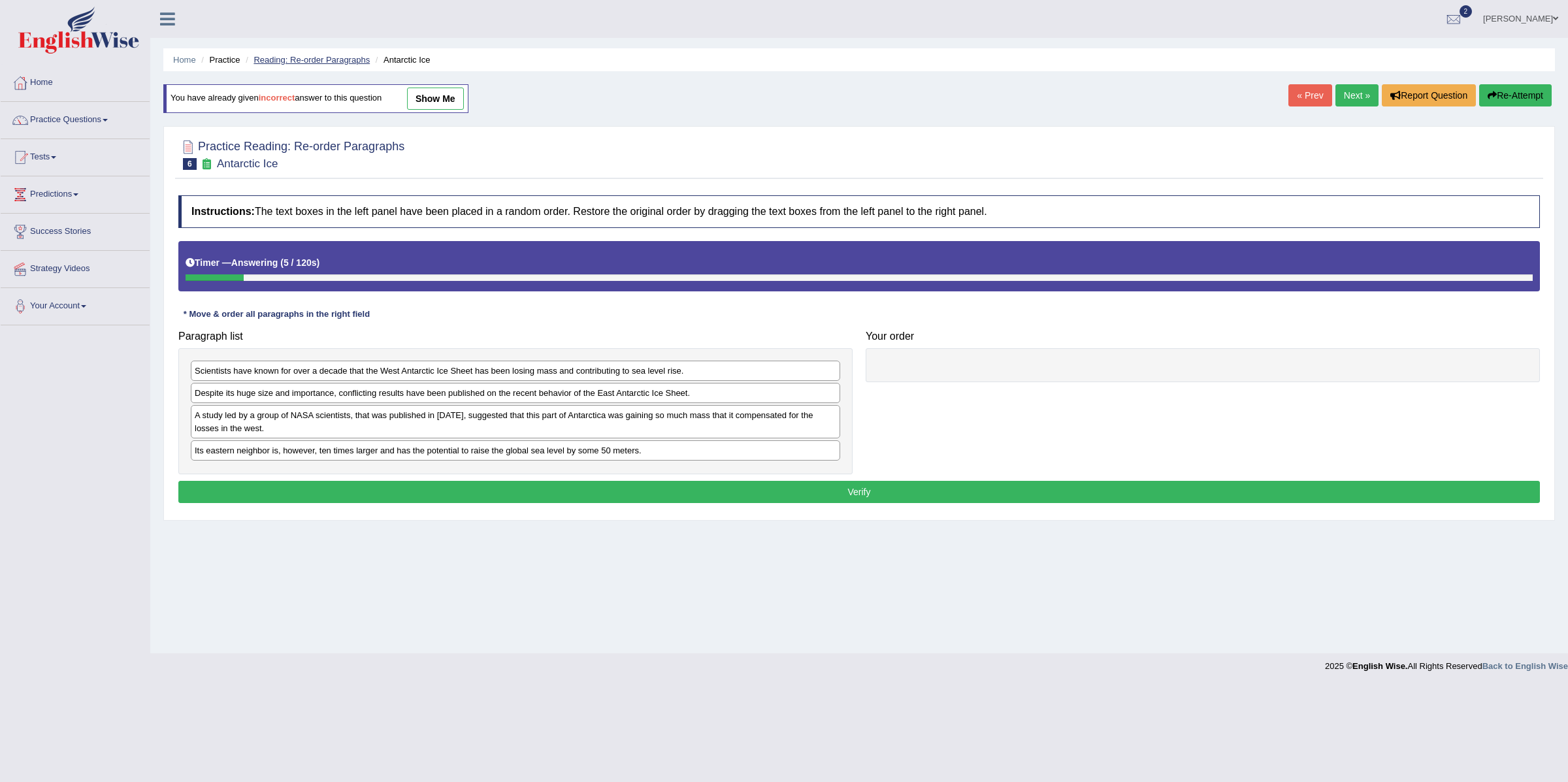
click at [332, 59] on link "Reading: Re-order Paragraphs" at bounding box center [312, 60] width 117 height 10
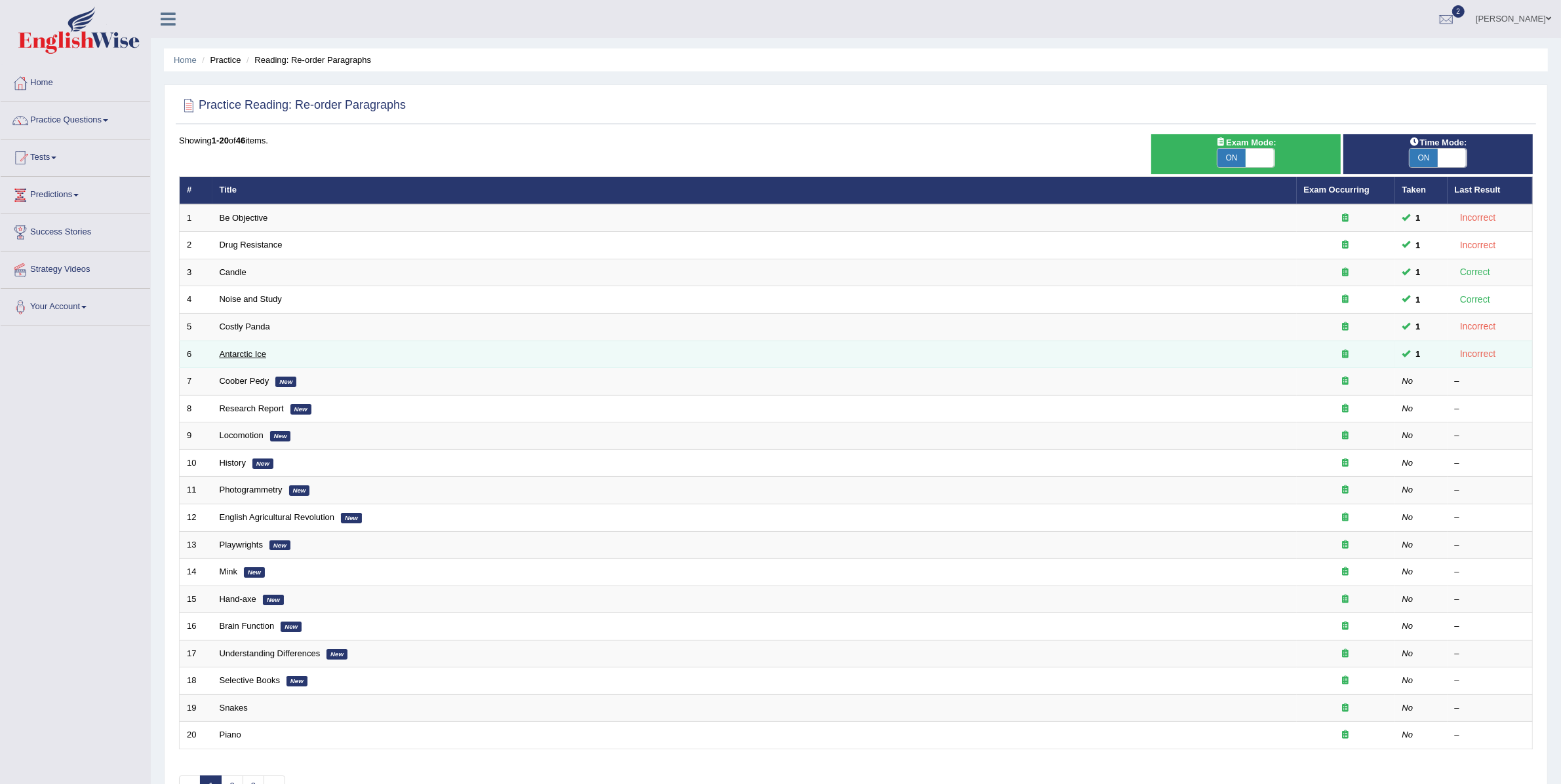
click at [256, 353] on link "Antarctic Ice" at bounding box center [243, 354] width 47 height 10
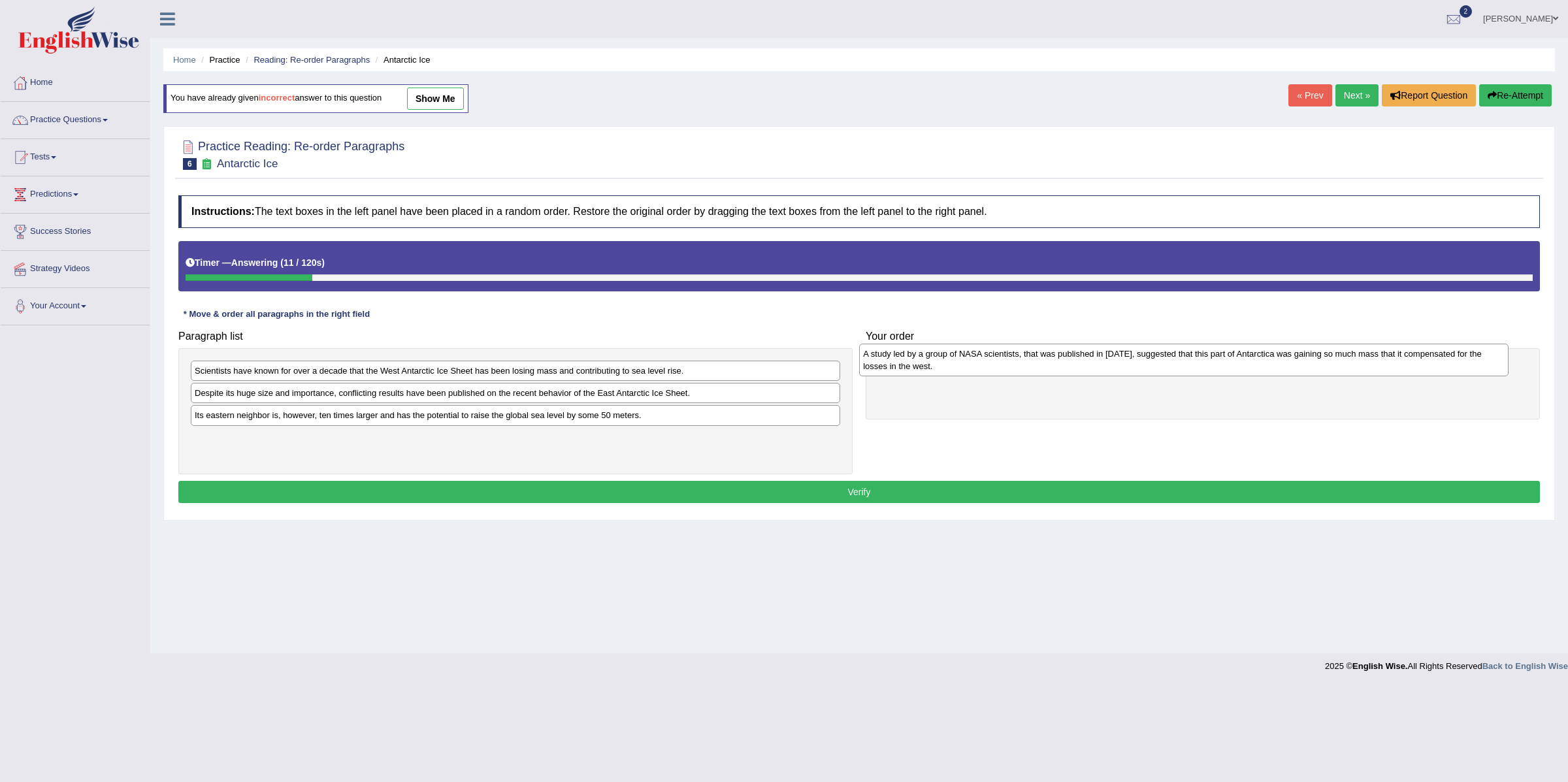
drag, startPoint x: 410, startPoint y: 434, endPoint x: 1080, endPoint y: 371, distance: 673.0
click at [1080, 371] on div "A study led by a group of NASA scientists, that was published in 2015, suggeste…" at bounding box center [1184, 360] width 649 height 33
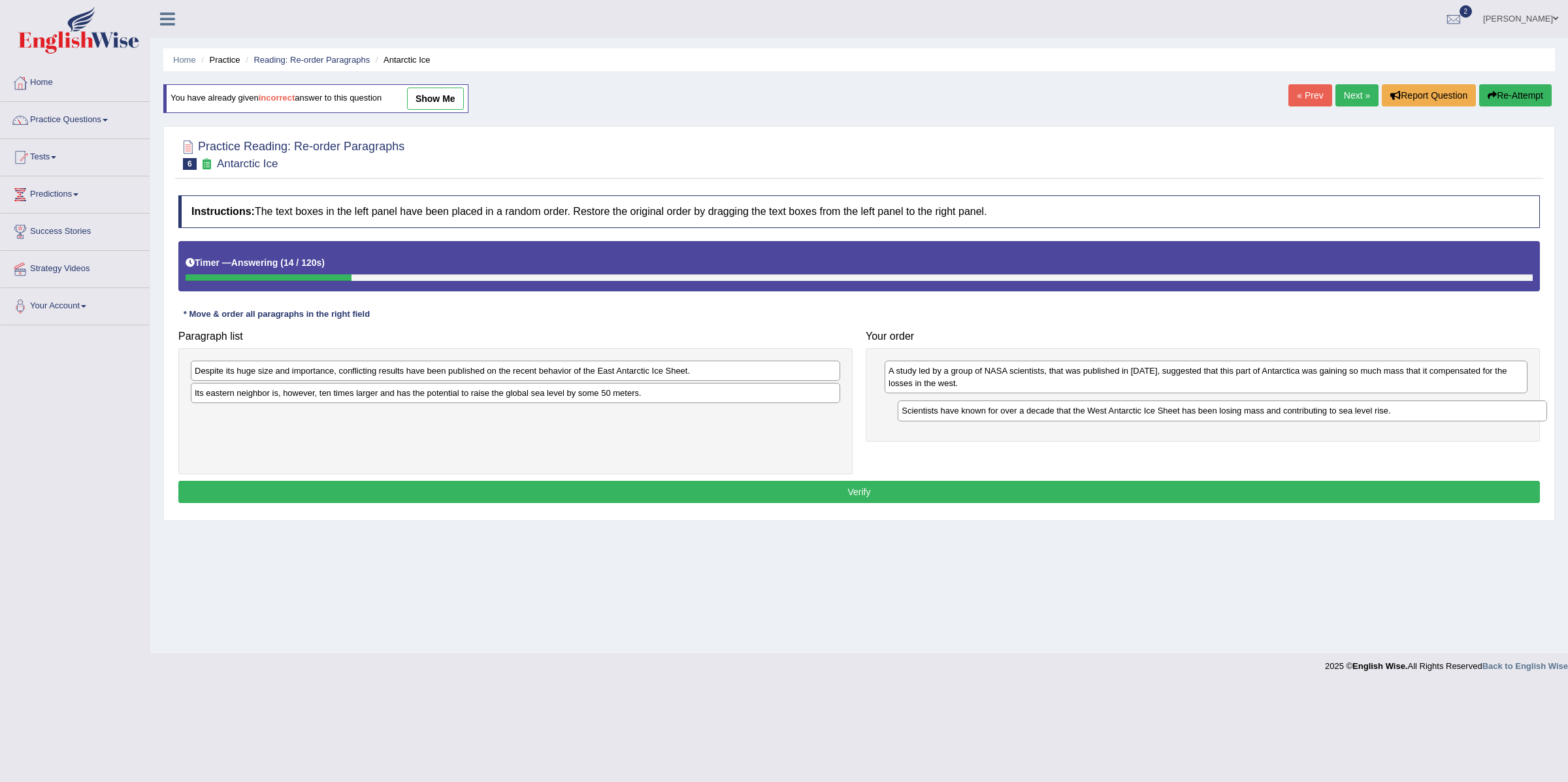
drag, startPoint x: 497, startPoint y: 368, endPoint x: 1194, endPoint y: 405, distance: 698.0
click at [1195, 406] on div "Scientists have known for over a decade that the West Antarctic Ice Sheet has b…" at bounding box center [1222, 411] width 649 height 21
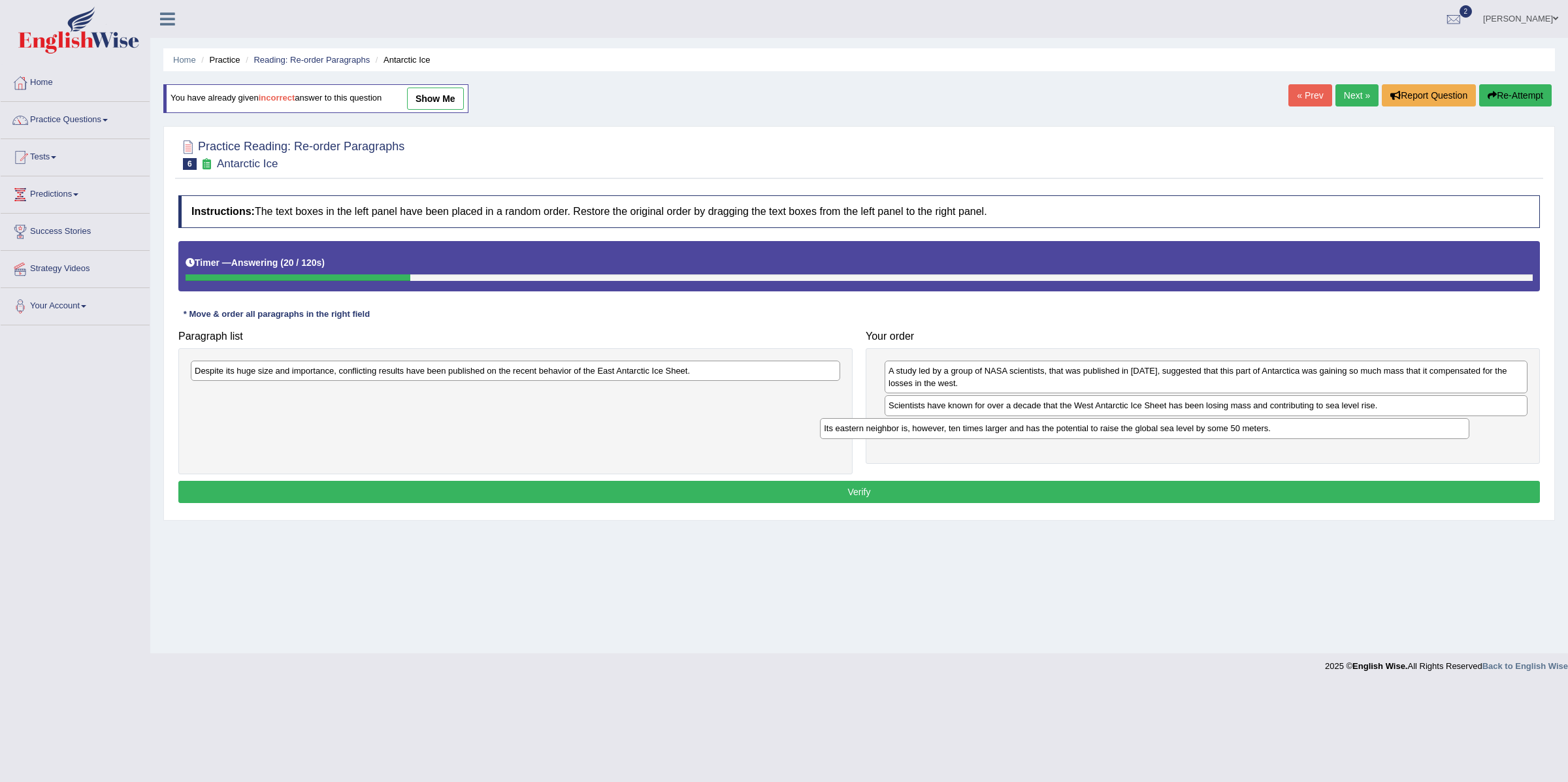
drag, startPoint x: 555, startPoint y: 403, endPoint x: 1200, endPoint y: 431, distance: 645.6
click at [1200, 431] on div "Its eastern neighbor is, however, ten times larger and has the potential to rai…" at bounding box center [1144, 429] width 649 height 21
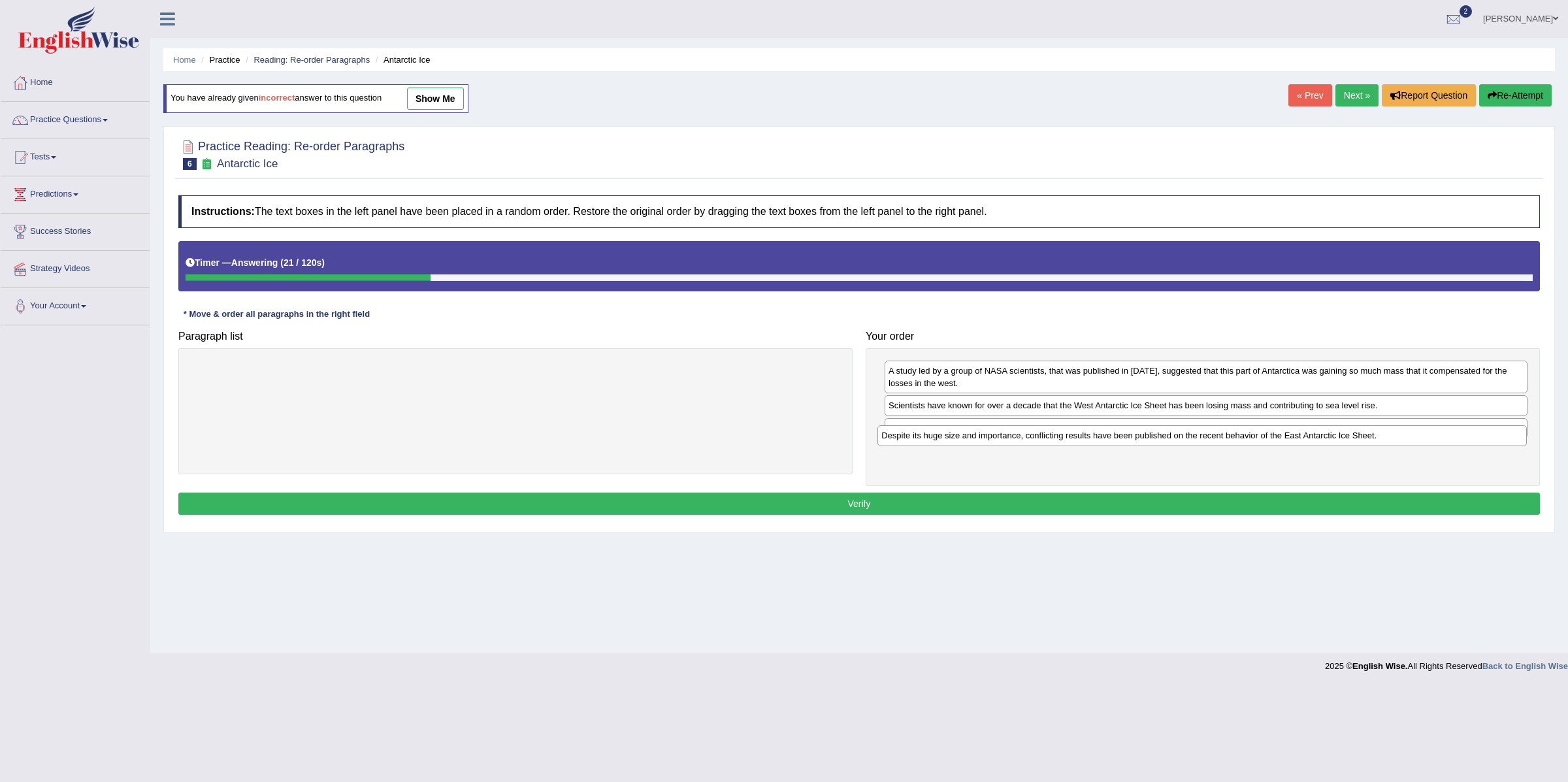
drag, startPoint x: 576, startPoint y: 374, endPoint x: 1276, endPoint y: 445, distance: 703.6
click at [1276, 445] on div "Despite its huge size and importance, conflicting results have been published o…" at bounding box center [1202, 436] width 649 height 21
click at [849, 512] on button "Verify" at bounding box center [859, 504] width 1361 height 22
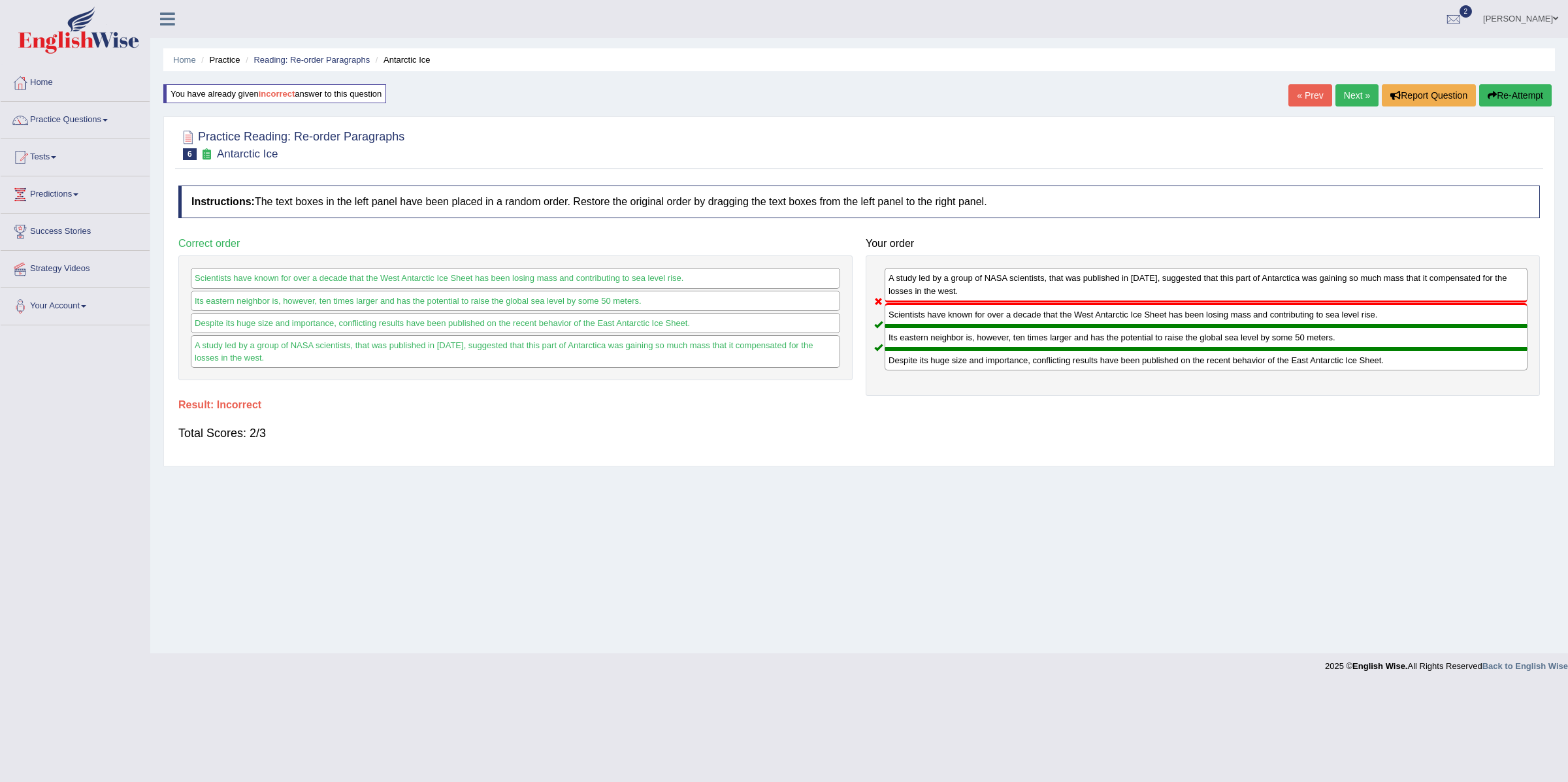
click at [1354, 100] on link "Next »" at bounding box center [1357, 96] width 43 height 22
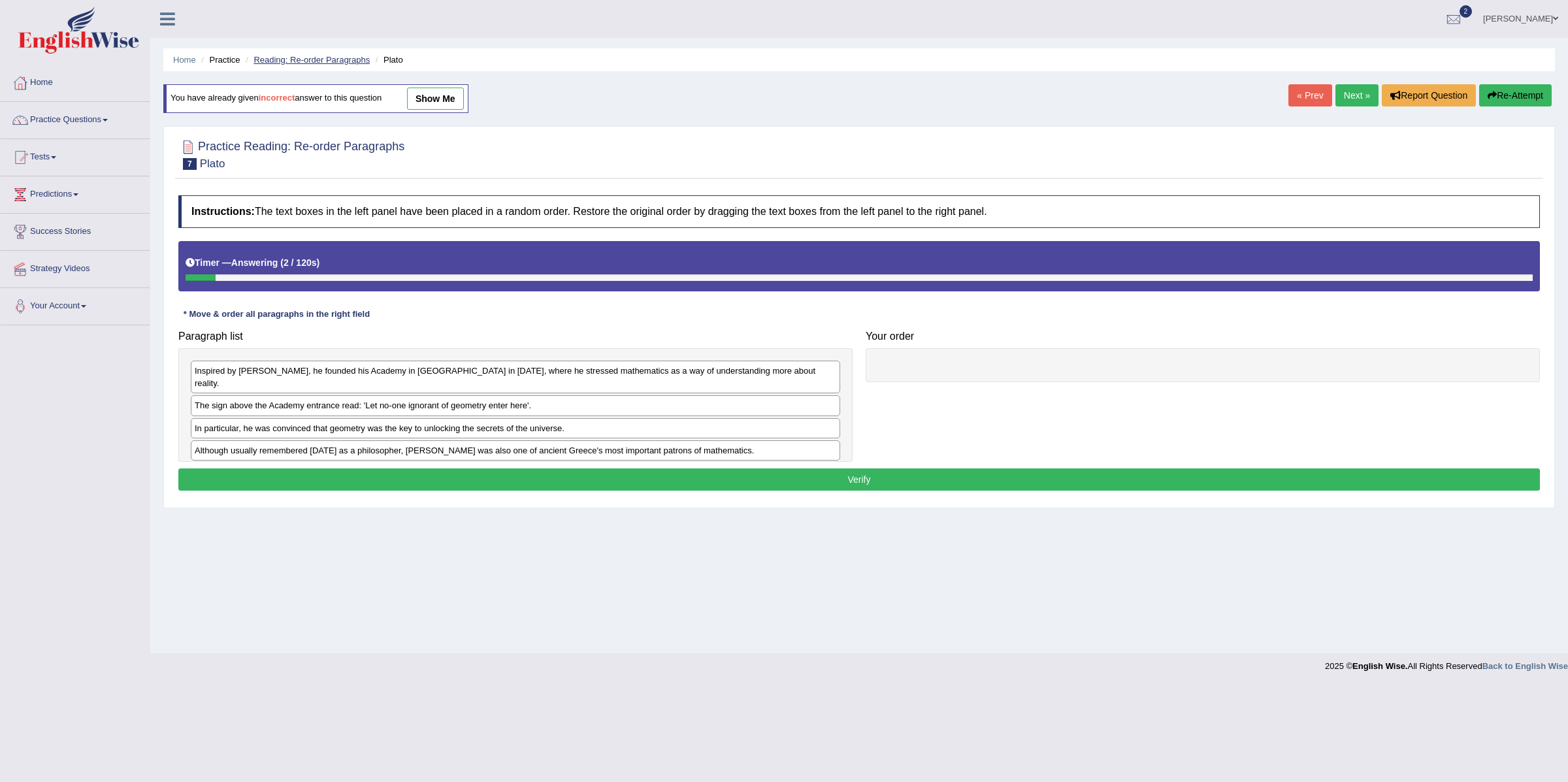
click at [292, 61] on link "Reading: Re-order Paragraphs" at bounding box center [312, 60] width 117 height 10
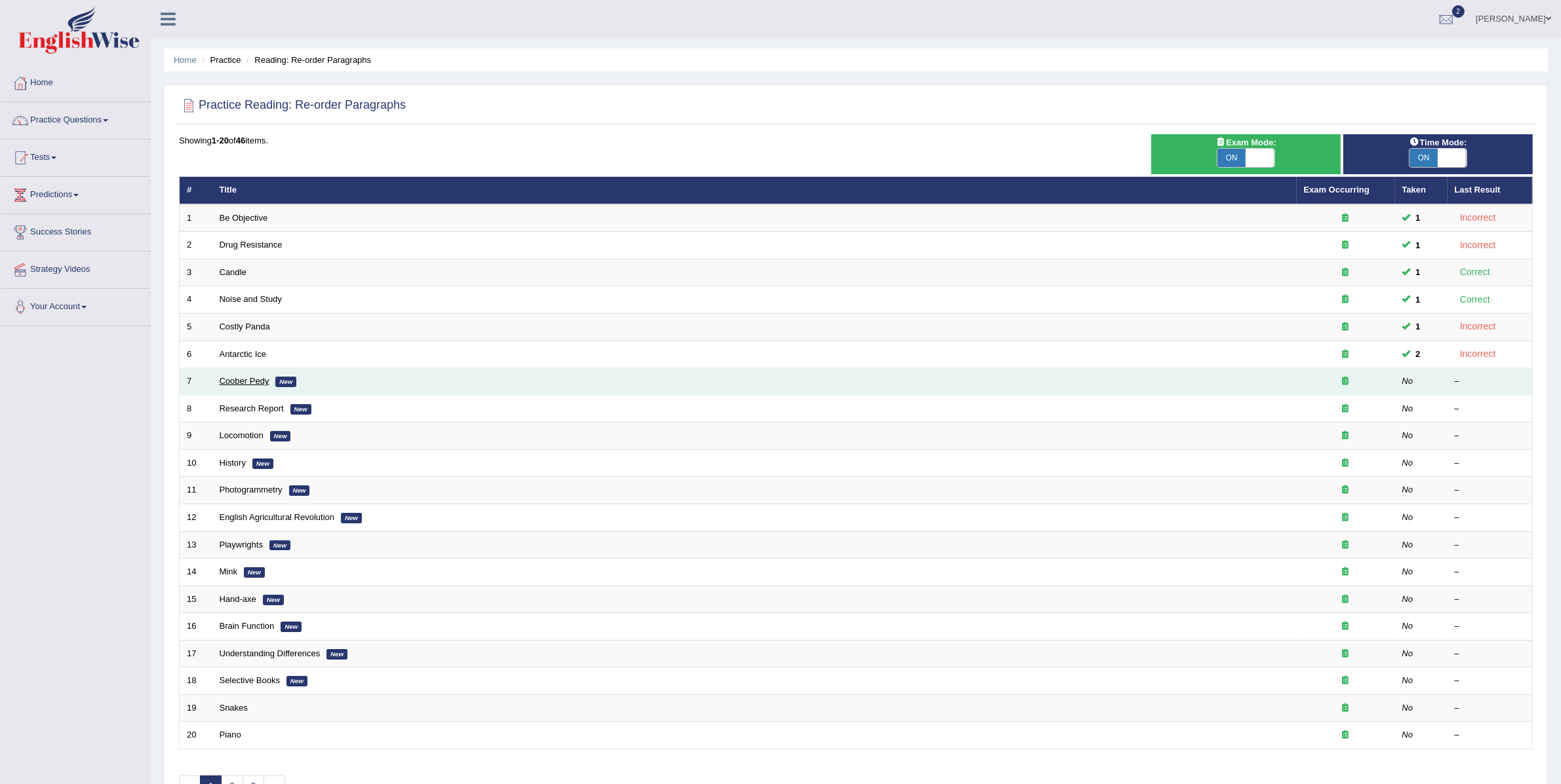
click at [225, 380] on link "Coober Pedy" at bounding box center [245, 381] width 50 height 10
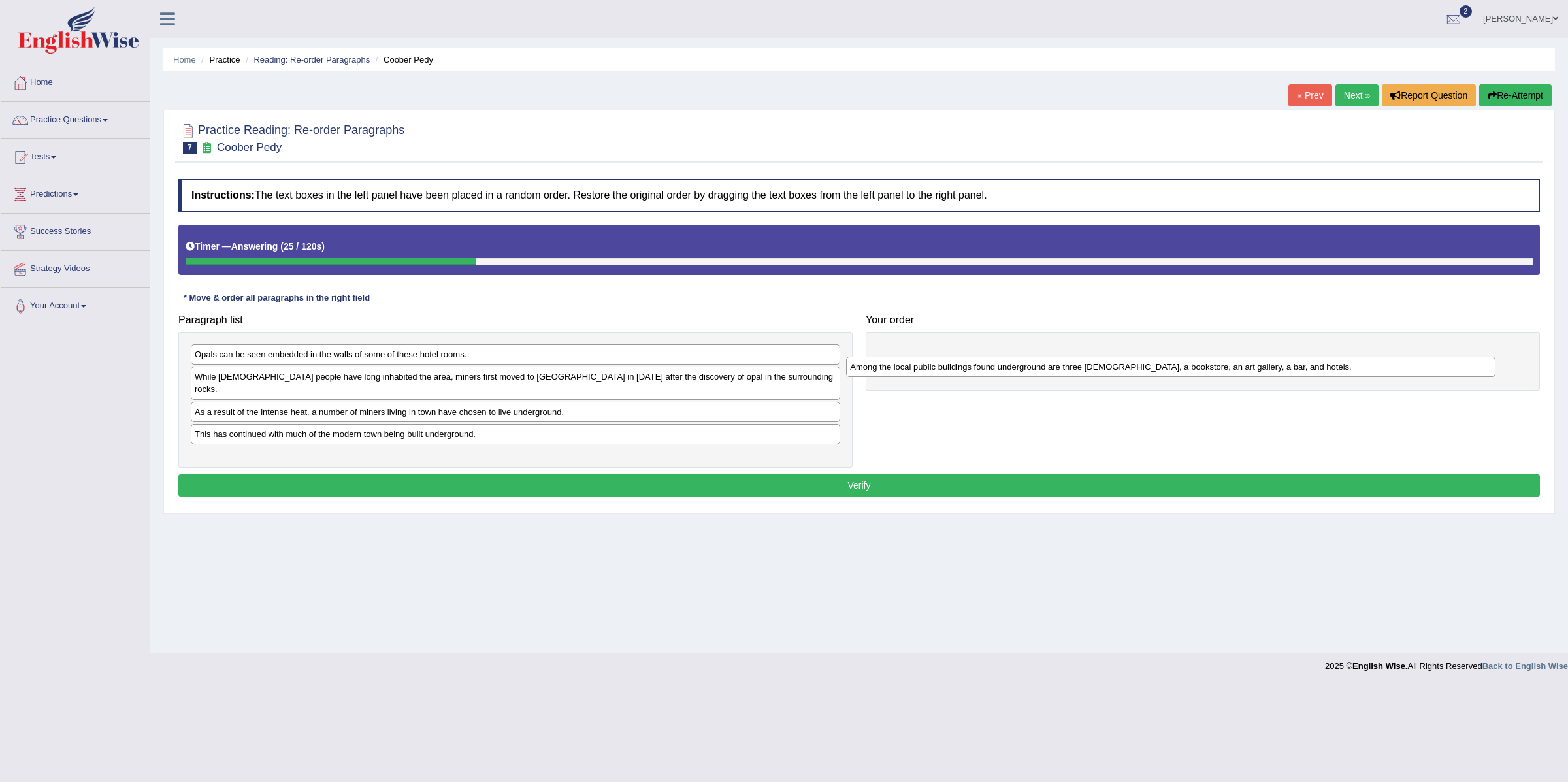
drag, startPoint x: 304, startPoint y: 451, endPoint x: 960, endPoint y: 372, distance: 660.7
click at [960, 372] on div "Among the local public buildings found underground are three churches, a bookst…" at bounding box center [1171, 367] width 649 height 21
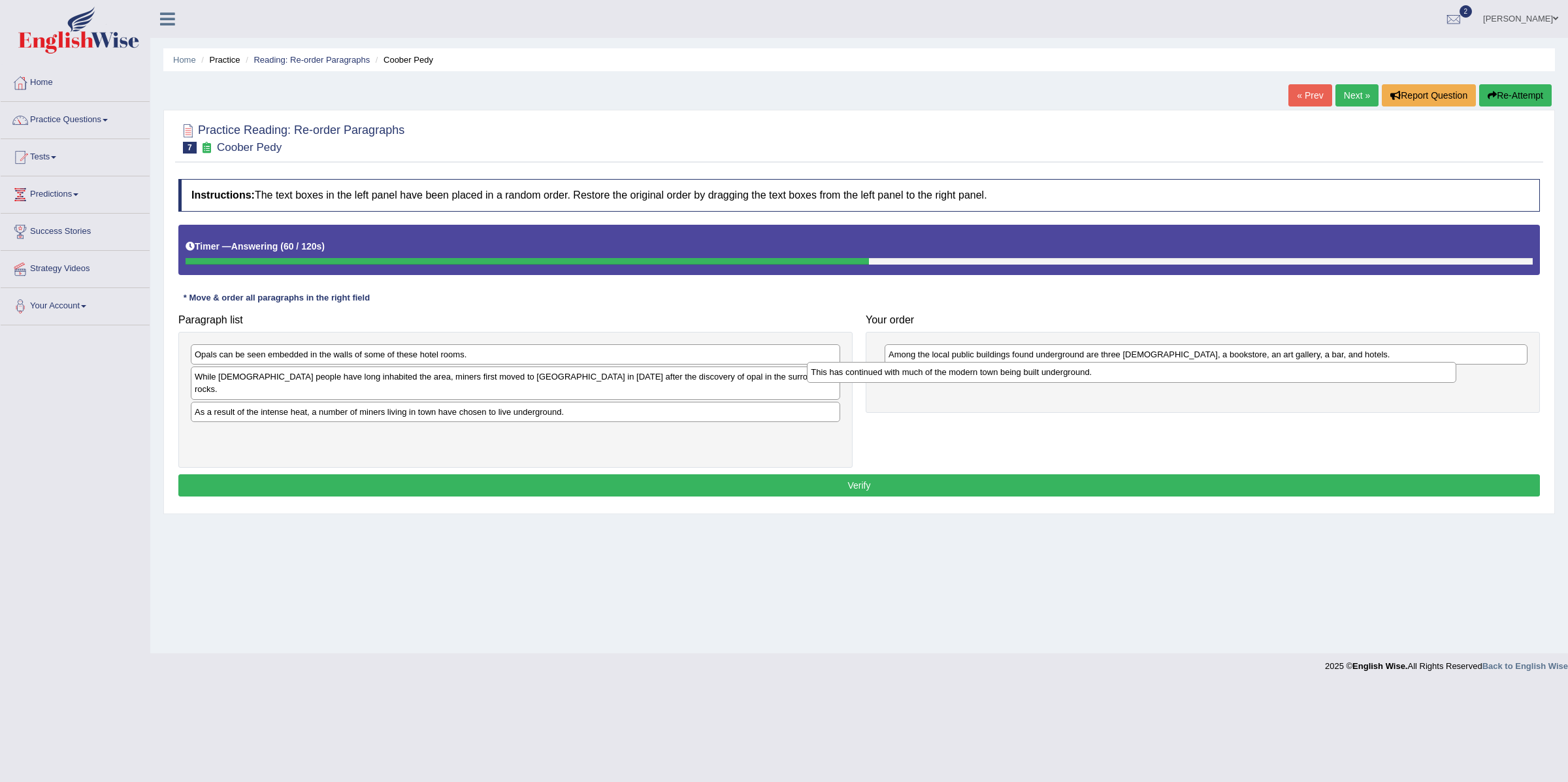
drag, startPoint x: 341, startPoint y: 429, endPoint x: 958, endPoint y: 379, distance: 619.0
click at [958, 379] on div "This has continued with much of the modern town being built underground." at bounding box center [1132, 372] width 649 height 21
drag, startPoint x: 485, startPoint y: 367, endPoint x: 1472, endPoint y: 449, distance: 990.4
click at [1472, 449] on div "Paragraph list Opals can be seen embedded in the walls of some of these hotel r…" at bounding box center [859, 388] width 1375 height 161
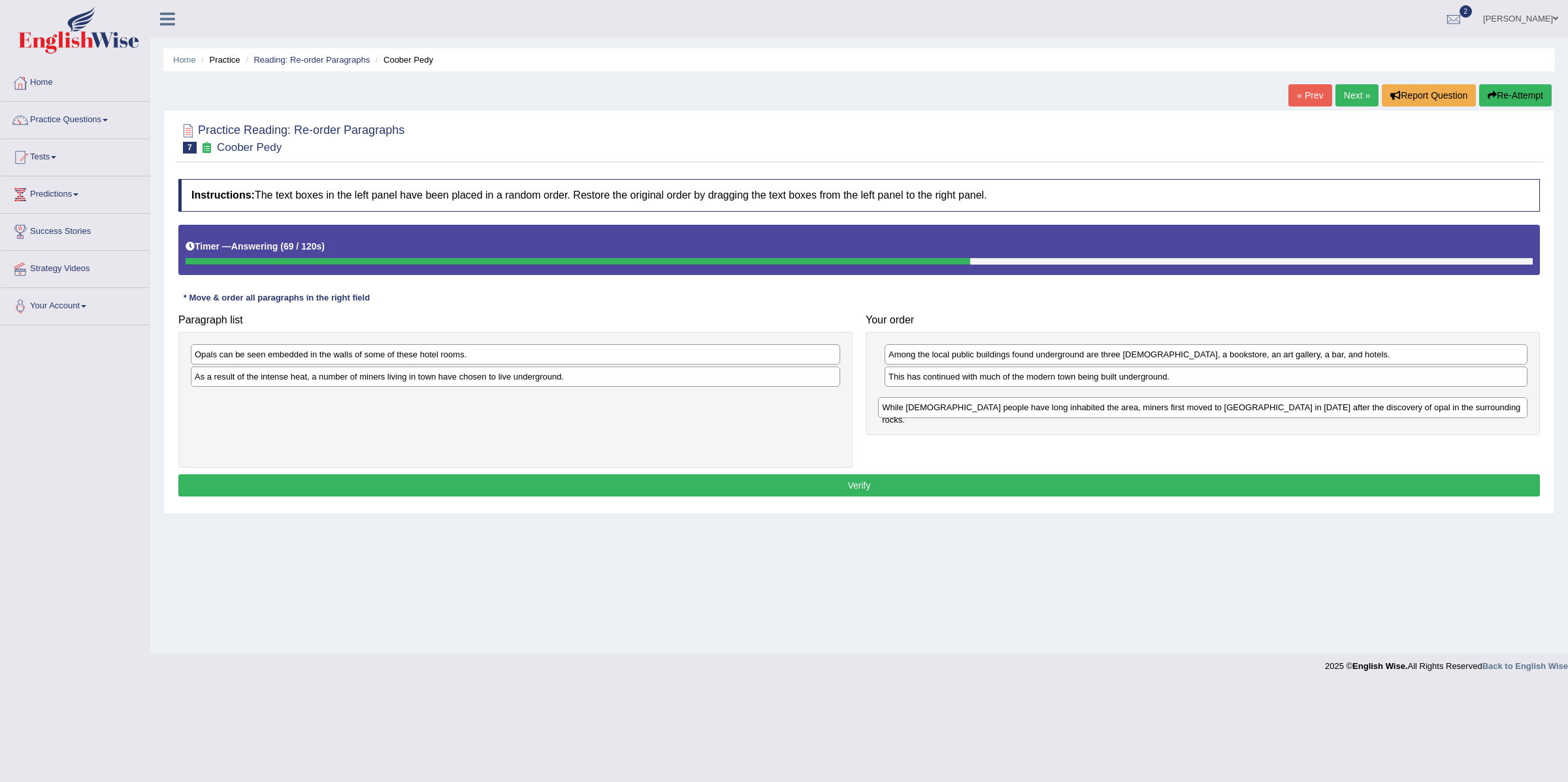
drag, startPoint x: 730, startPoint y: 381, endPoint x: 1418, endPoint y: 411, distance: 688.7
click at [1418, 411] on div "While Aboriginal people have long inhabited the area, miners first moved to Coo…" at bounding box center [1203, 408] width 649 height 21
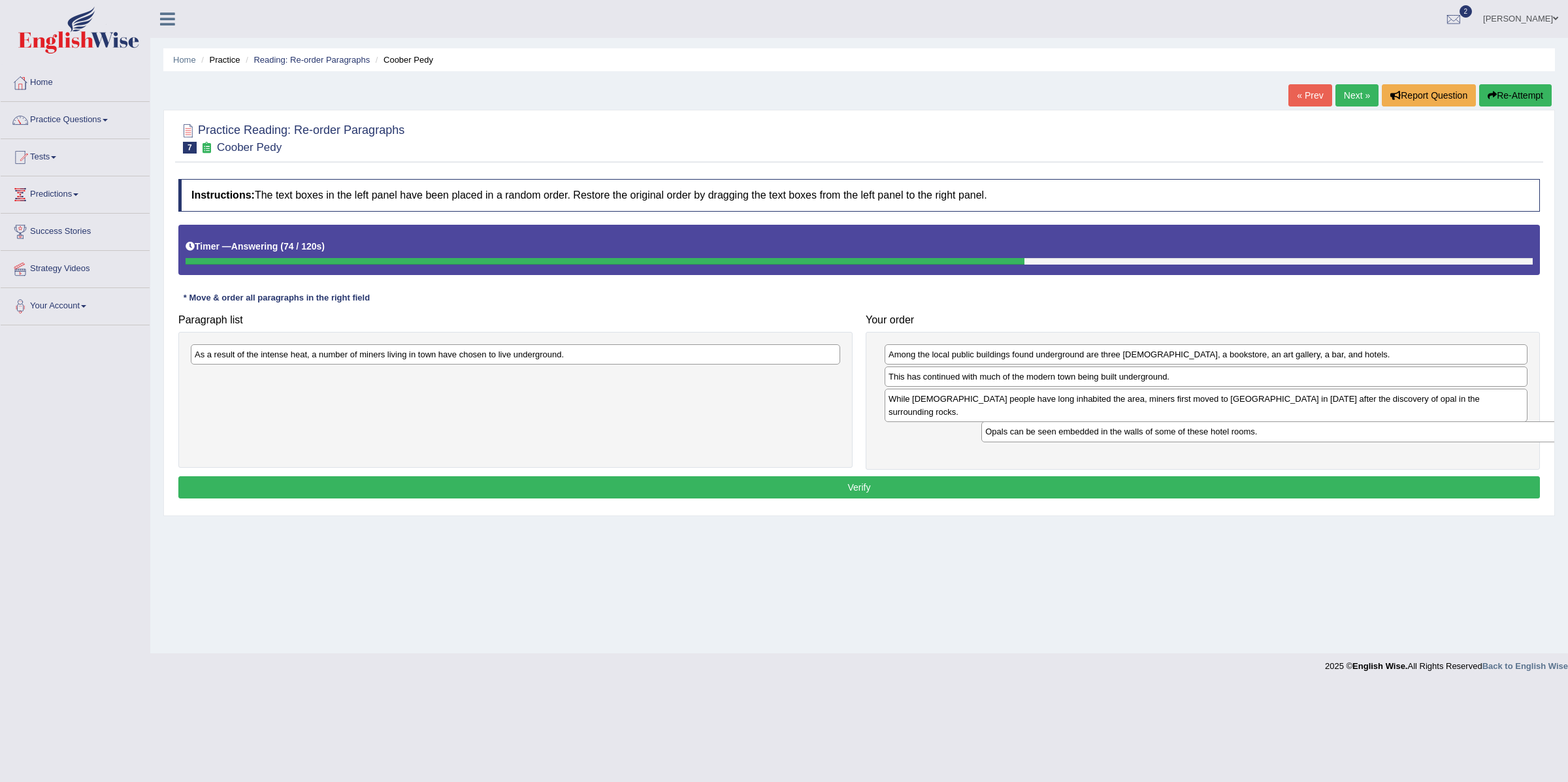
drag, startPoint x: 412, startPoint y: 351, endPoint x: 1197, endPoint y: 425, distance: 788.5
click at [1202, 428] on div "Opals can be seen embedded in the walls of some of these hotel rooms." at bounding box center [1306, 432] width 649 height 21
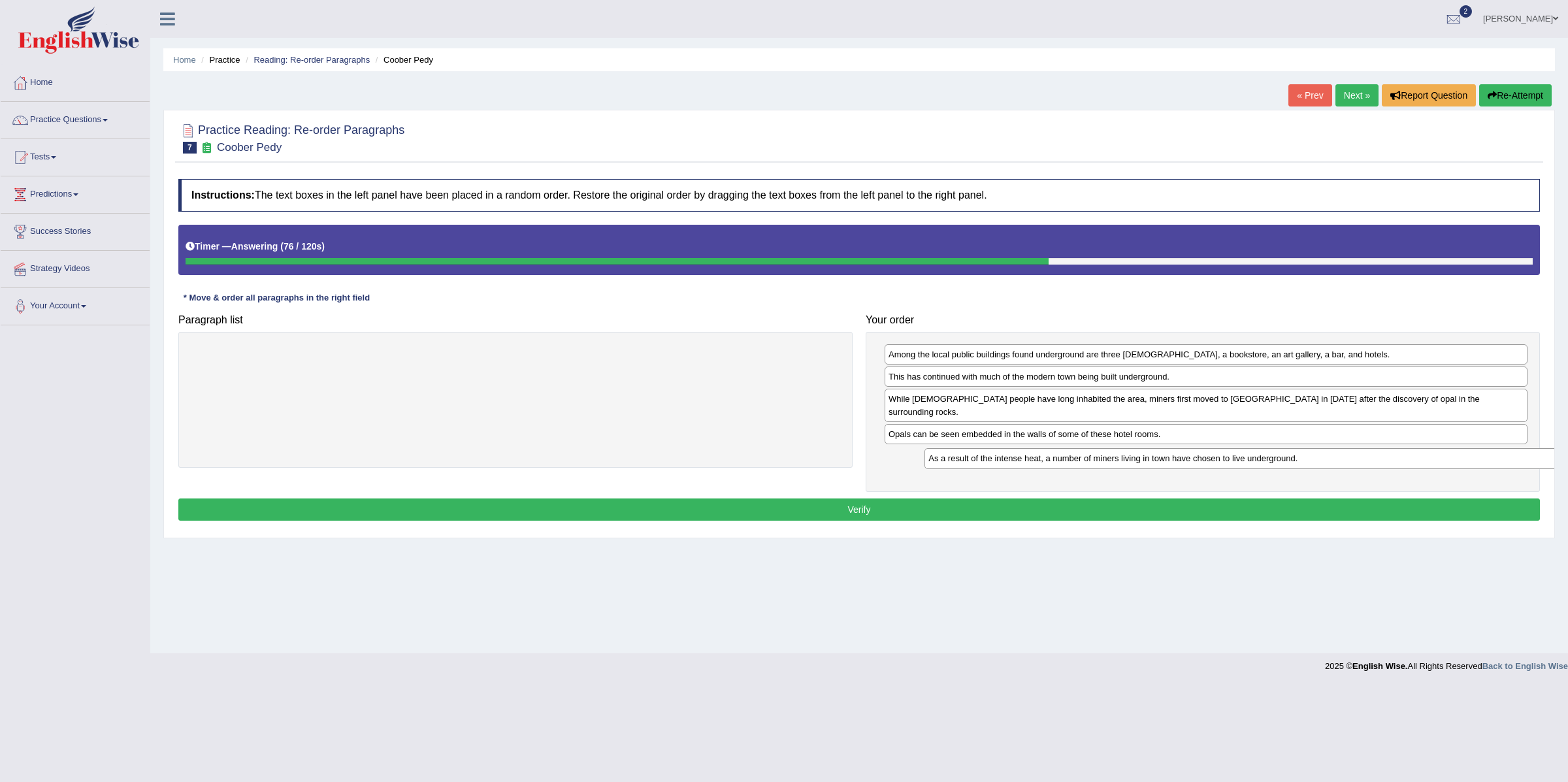
drag, startPoint x: 478, startPoint y: 355, endPoint x: 1207, endPoint y: 454, distance: 735.7
click at [1210, 455] on div "As a result of the intense heat, a number of miners living in town have chosen …" at bounding box center [1249, 459] width 649 height 21
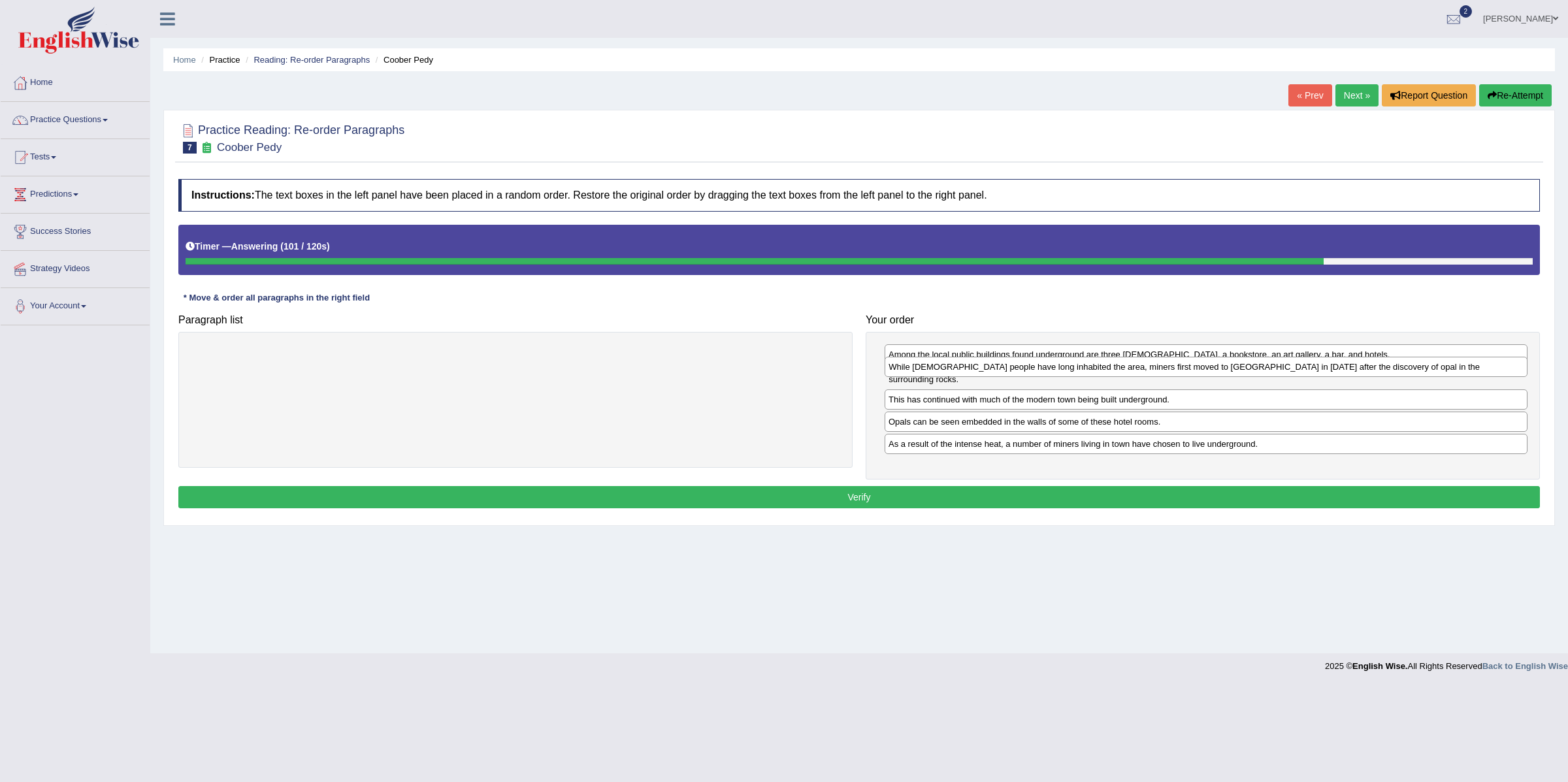
drag, startPoint x: 997, startPoint y: 401, endPoint x: 997, endPoint y: 368, distance: 33.0
click at [997, 368] on div "While Aboriginal people have long inhabited the area, miners first moved to Coo…" at bounding box center [1206, 367] width 642 height 21
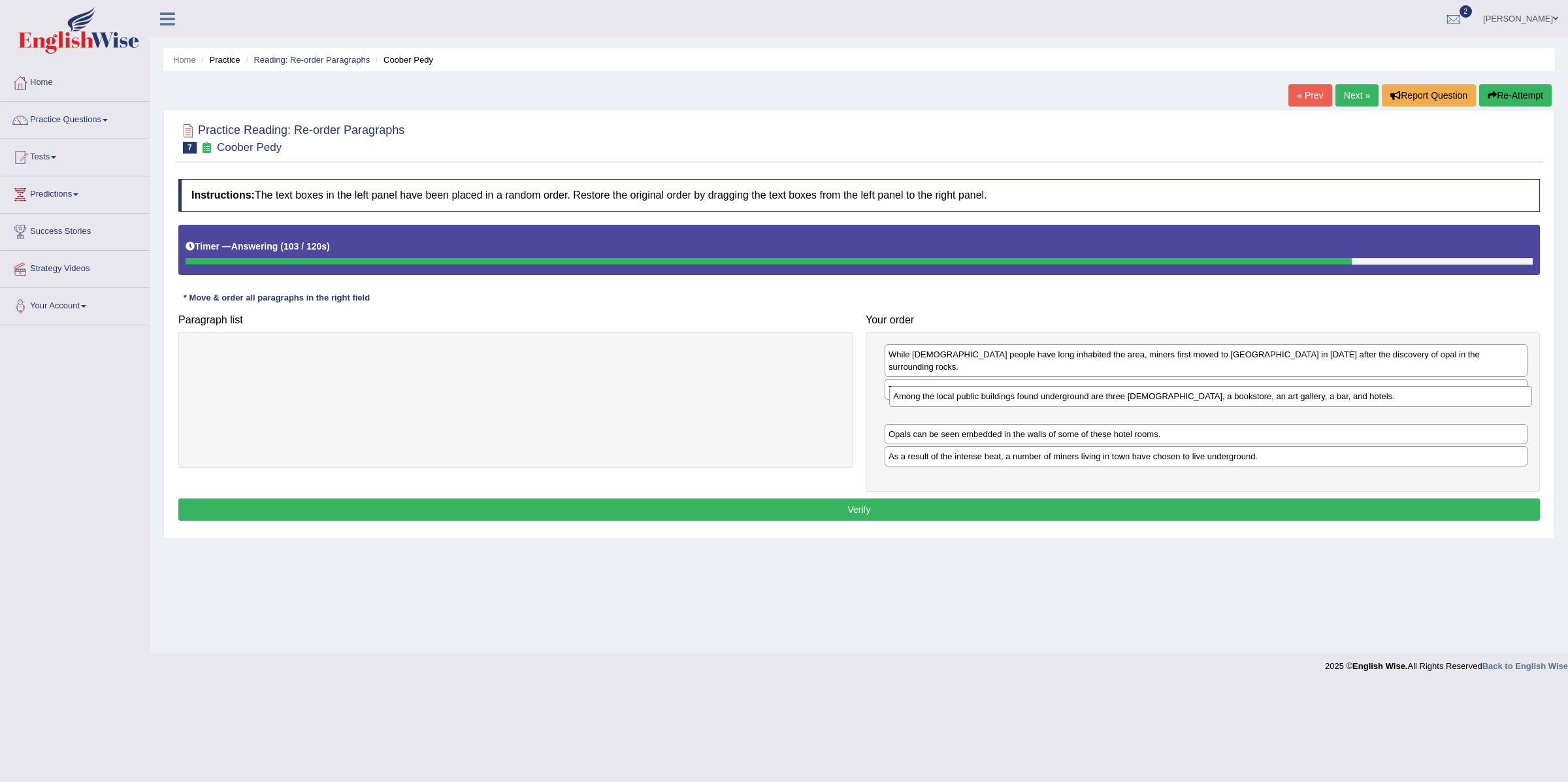
drag, startPoint x: 993, startPoint y: 357, endPoint x: 997, endPoint y: 399, distance: 42.2
click at [997, 399] on div "Among the local public buildings found underground are three churches, a bookst…" at bounding box center [1210, 397] width 642 height 21
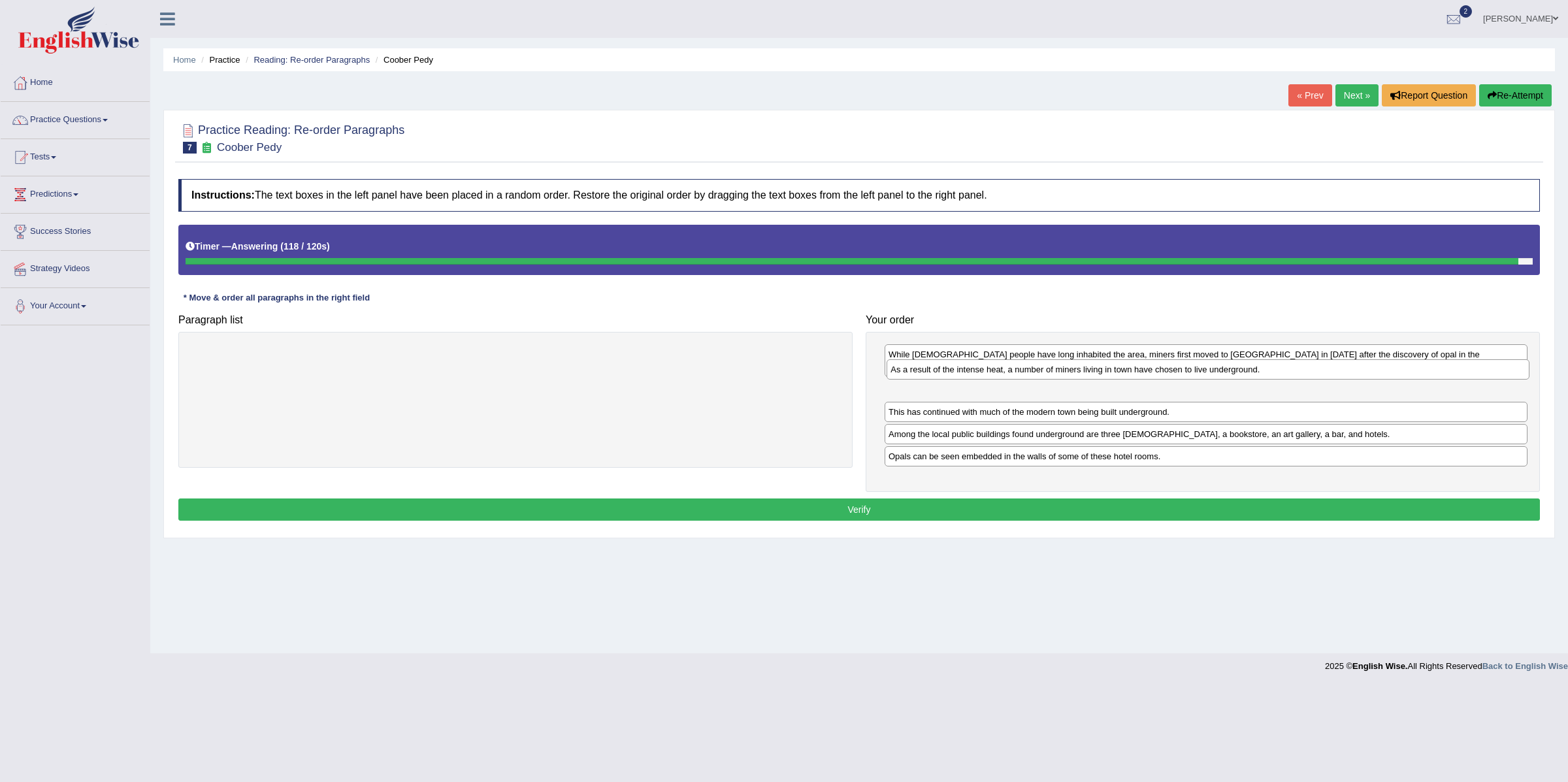
drag, startPoint x: 996, startPoint y: 452, endPoint x: 998, endPoint y: 376, distance: 76.0
click at [998, 376] on div "As a result of the intense heat, a number of miners living in town have chosen …" at bounding box center [1208, 370] width 642 height 21
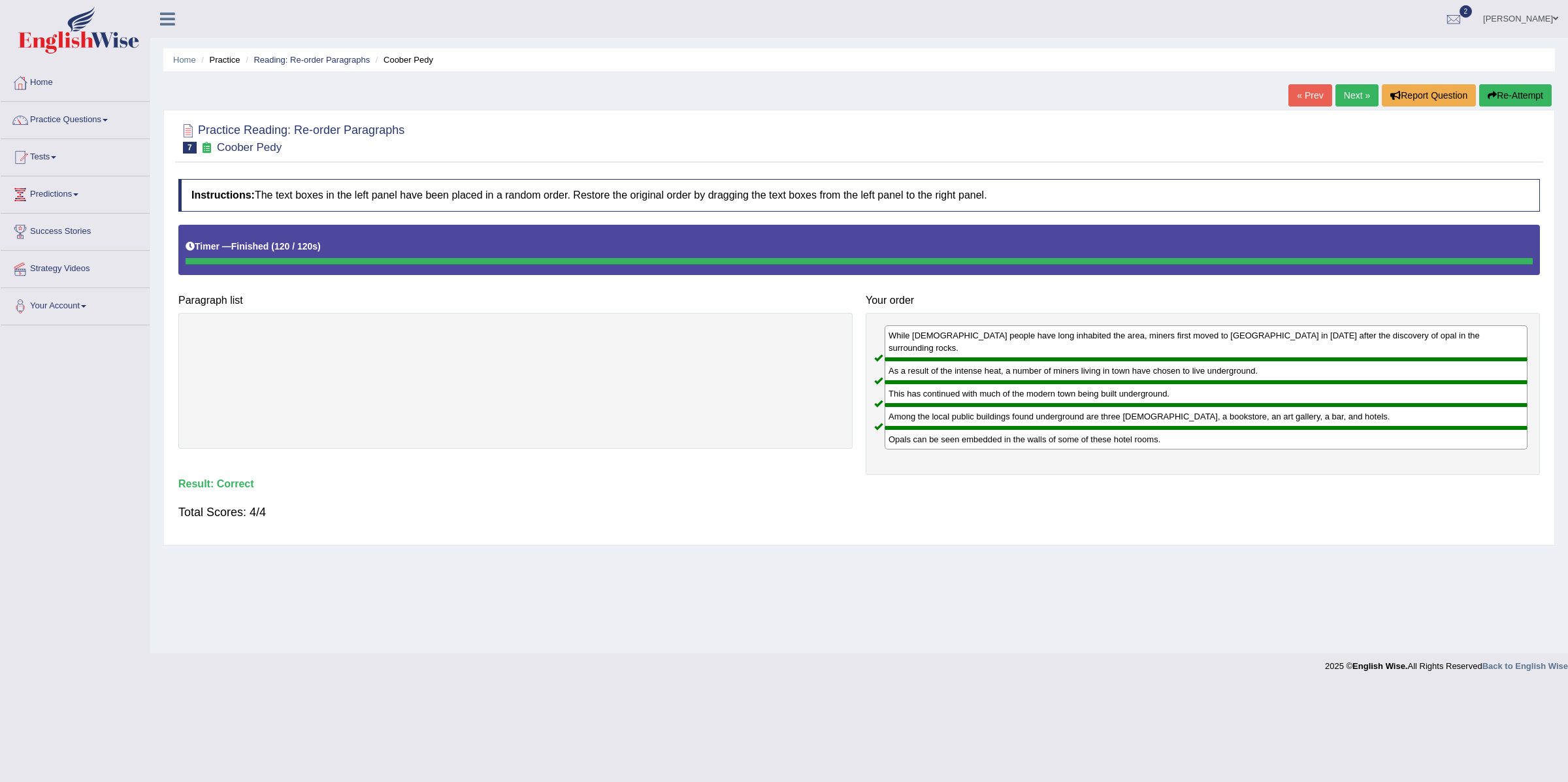
click at [1342, 99] on link "Next »" at bounding box center [1357, 96] width 43 height 22
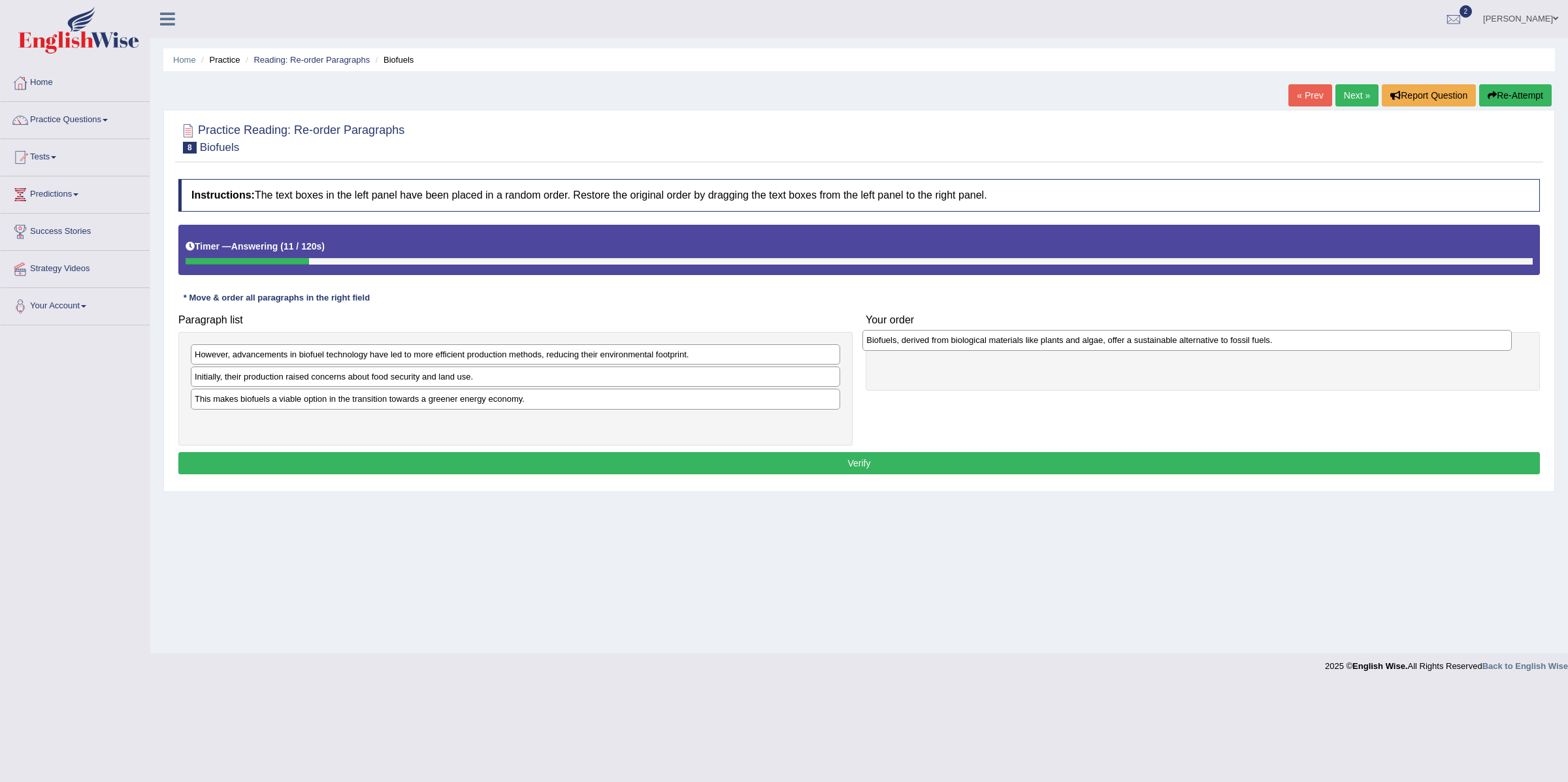
drag, startPoint x: 303, startPoint y: 360, endPoint x: 974, endPoint y: 345, distance: 671.2
click at [974, 345] on div "Biofuels, derived from biological materials like plants and algae, offer a sust…" at bounding box center [1187, 341] width 649 height 21
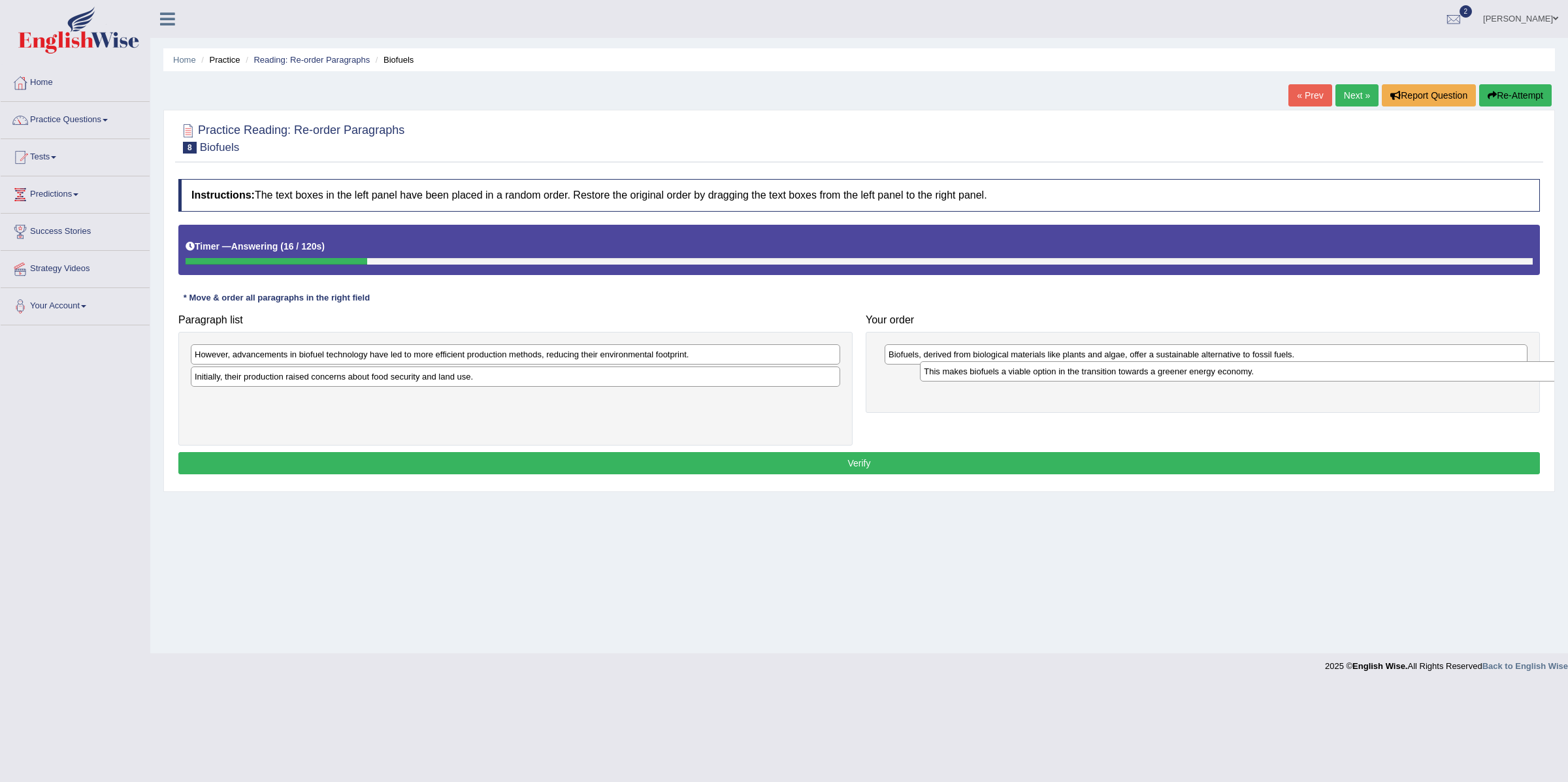
drag, startPoint x: 412, startPoint y: 401, endPoint x: 1140, endPoint y: 372, distance: 728.6
click at [1140, 372] on div "This makes biofuels a viable option in the transition towards a greener energy …" at bounding box center [1245, 372] width 649 height 21
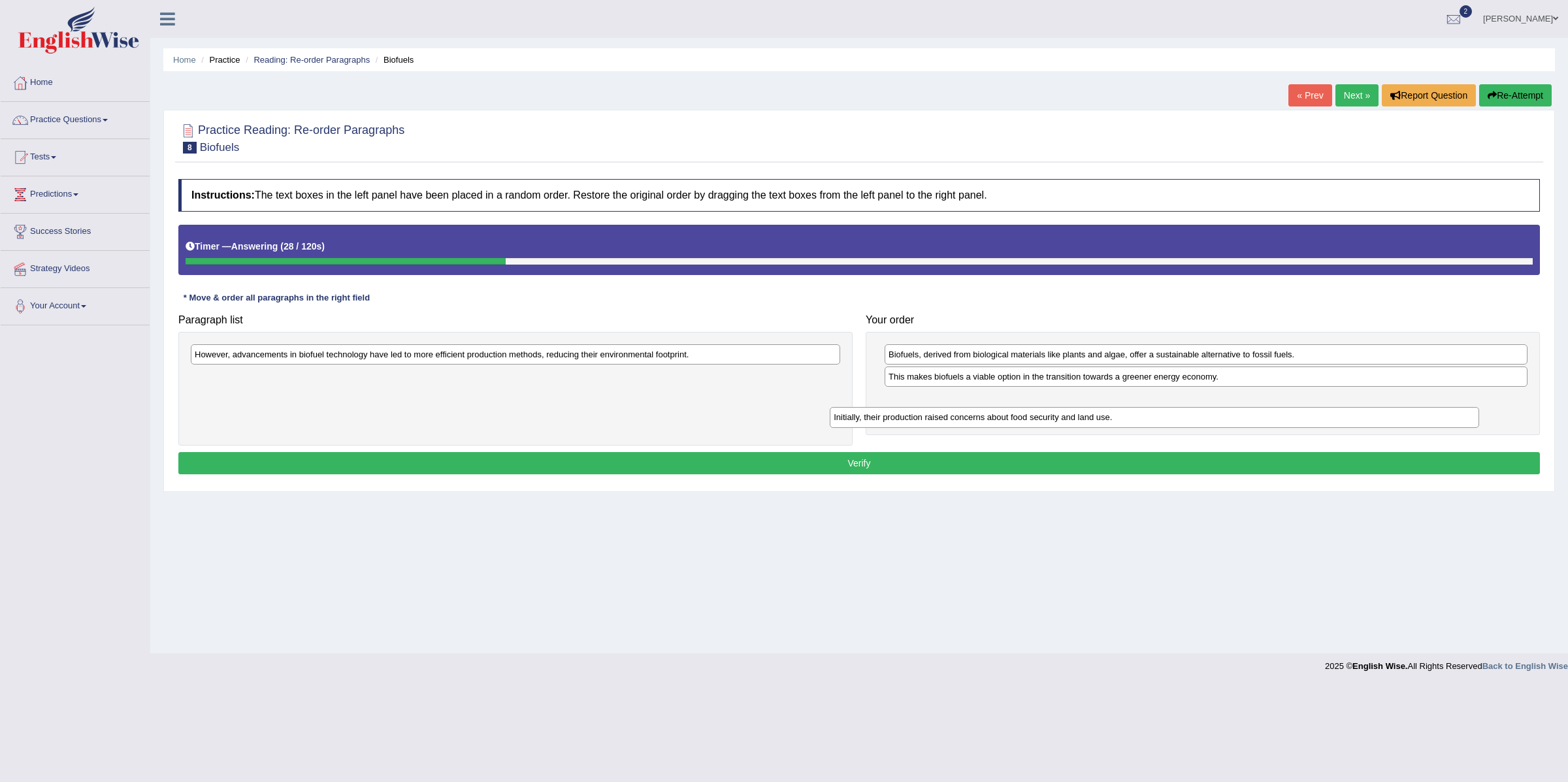
drag, startPoint x: 360, startPoint y: 386, endPoint x: 991, endPoint y: 413, distance: 631.6
click at [993, 416] on div "Initially, their production raised concerns about food security and land use." at bounding box center [1154, 417] width 649 height 21
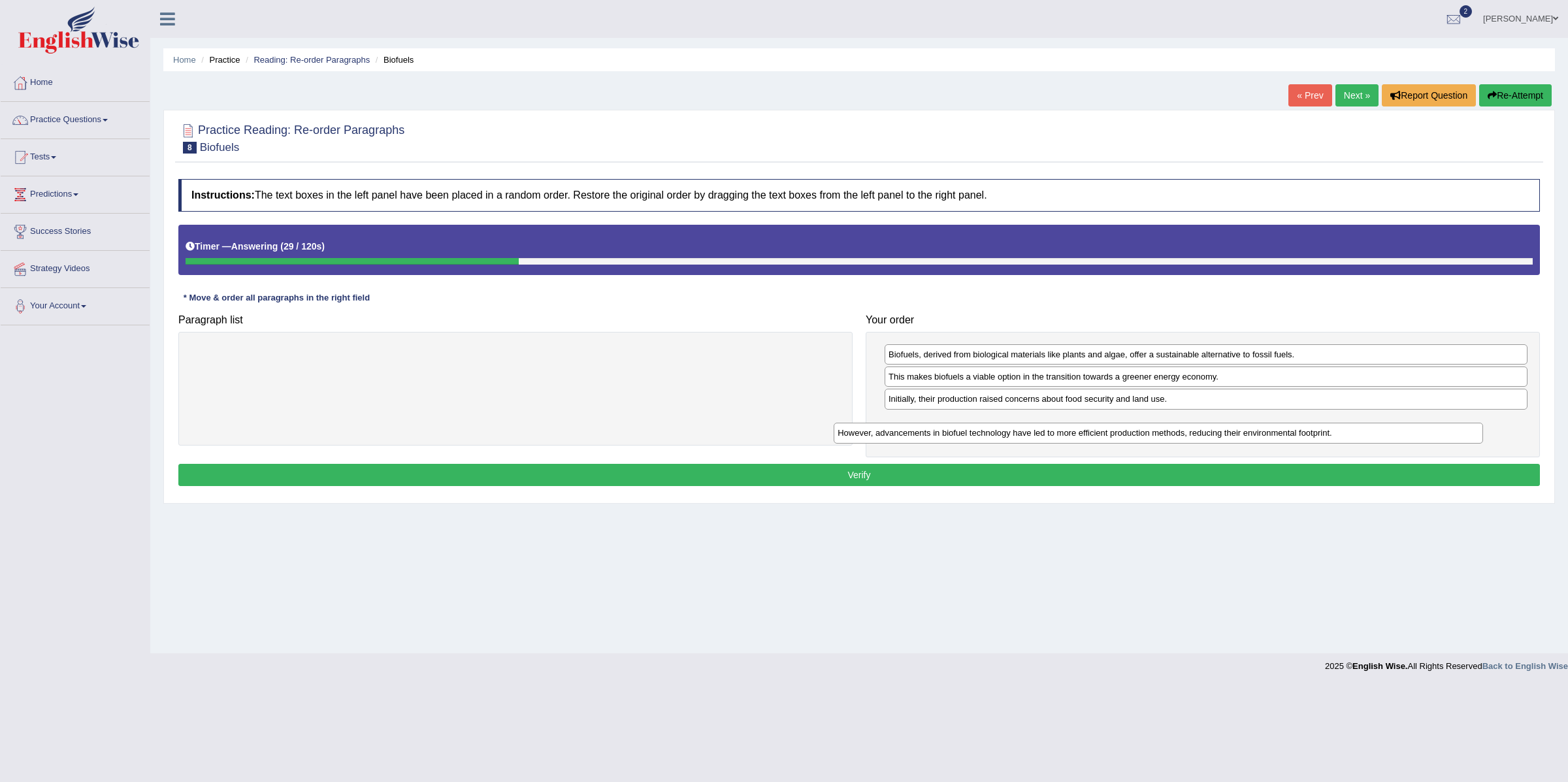
drag, startPoint x: 715, startPoint y: 365, endPoint x: 1378, endPoint y: 432, distance: 666.4
click at [1378, 432] on div "However, advancements in biofuel technology have led to more efficient producti…" at bounding box center [1158, 434] width 649 height 21
click at [890, 483] on button "Verify" at bounding box center [859, 475] width 1361 height 22
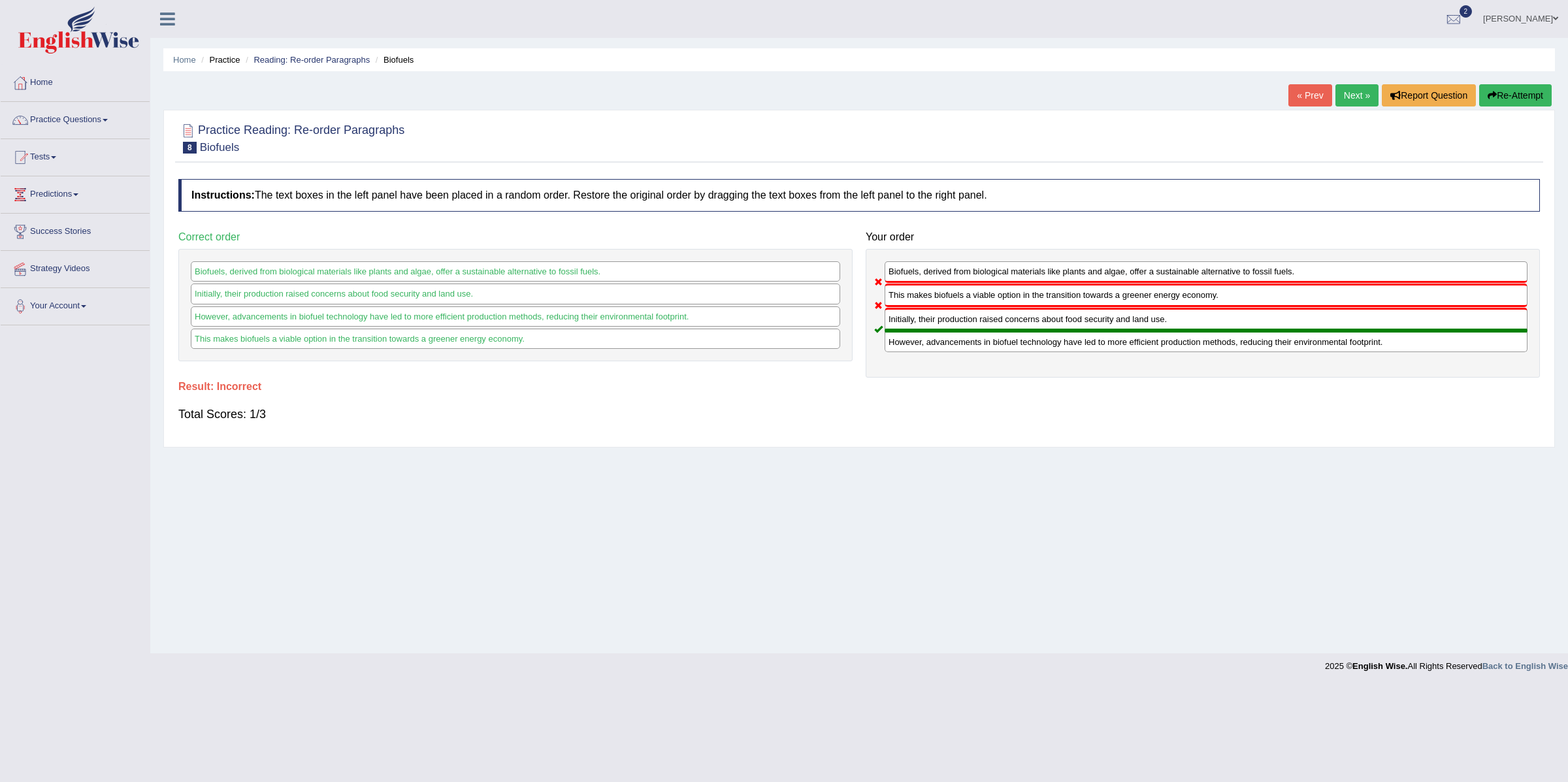
click at [1350, 91] on link "Next »" at bounding box center [1357, 96] width 43 height 22
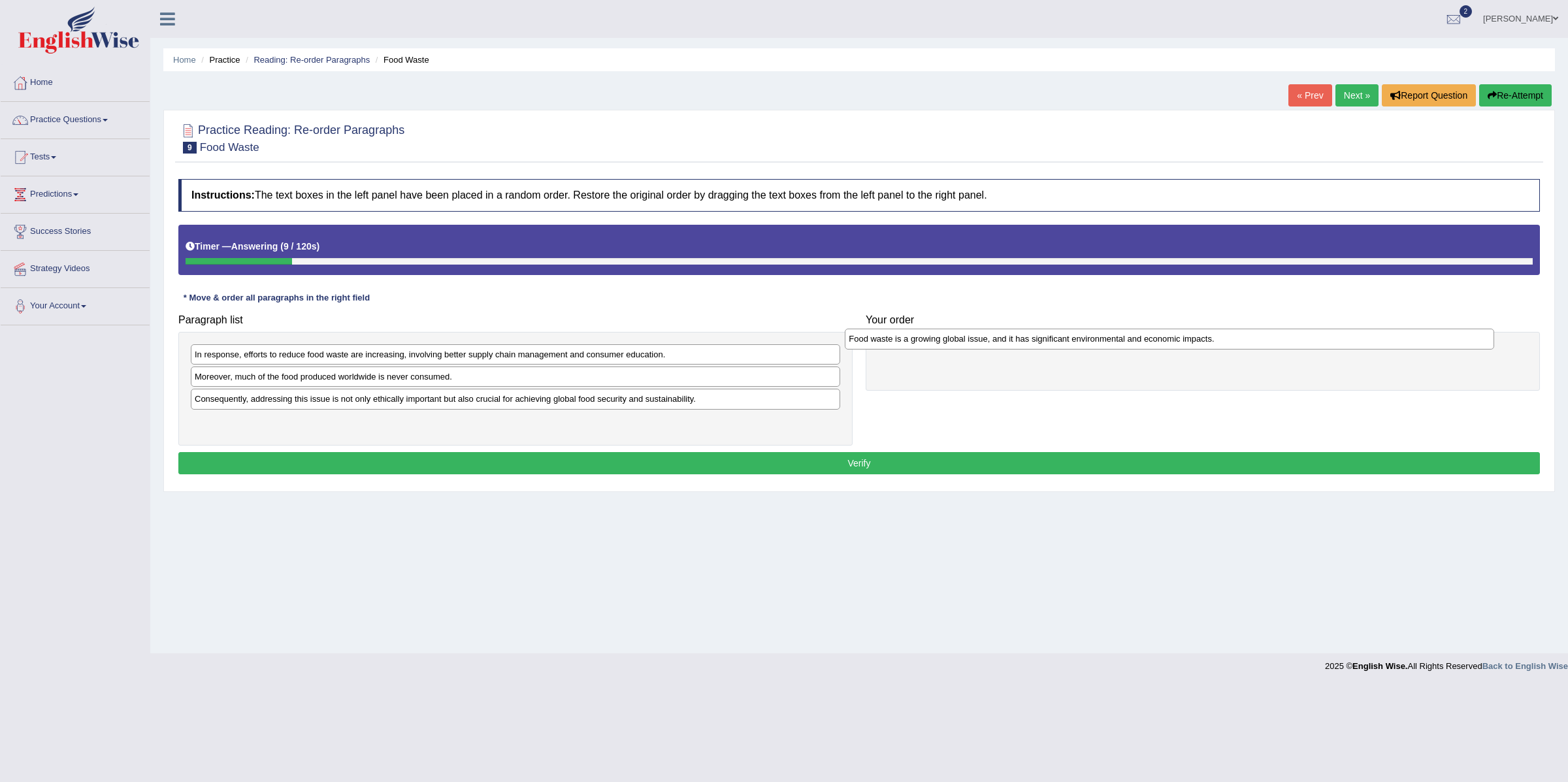
drag, startPoint x: 292, startPoint y: 431, endPoint x: 947, endPoint y: 338, distance: 661.6
click at [947, 338] on div "Food waste is a growing global issue, and it has significant environmental and …" at bounding box center [1170, 339] width 649 height 21
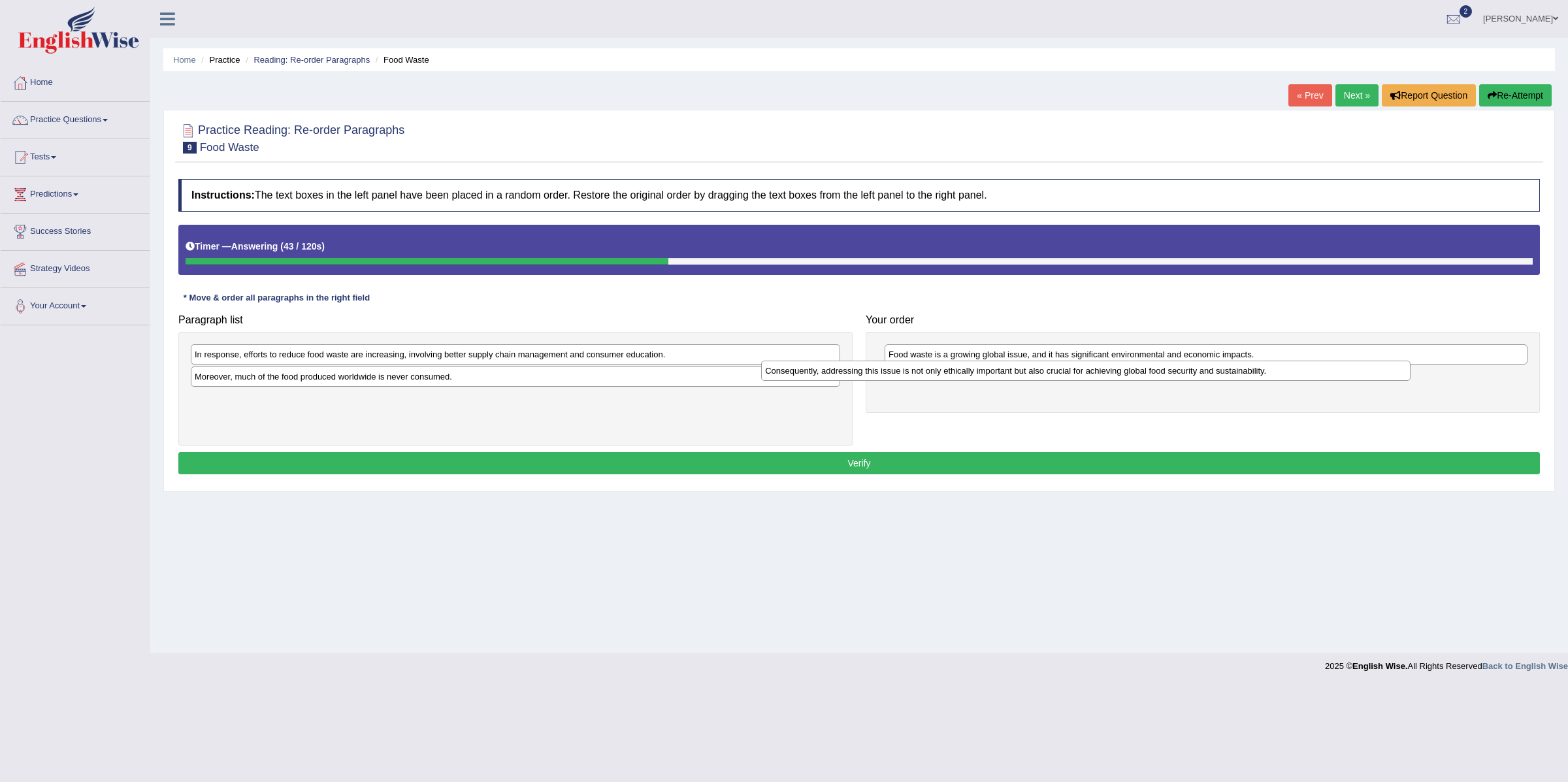
drag, startPoint x: 325, startPoint y: 408, endPoint x: 896, endPoint y: 378, distance: 571.8
click at [896, 378] on div "Consequently, addressing this issue is not only ethically important but also cr…" at bounding box center [1086, 371] width 649 height 21
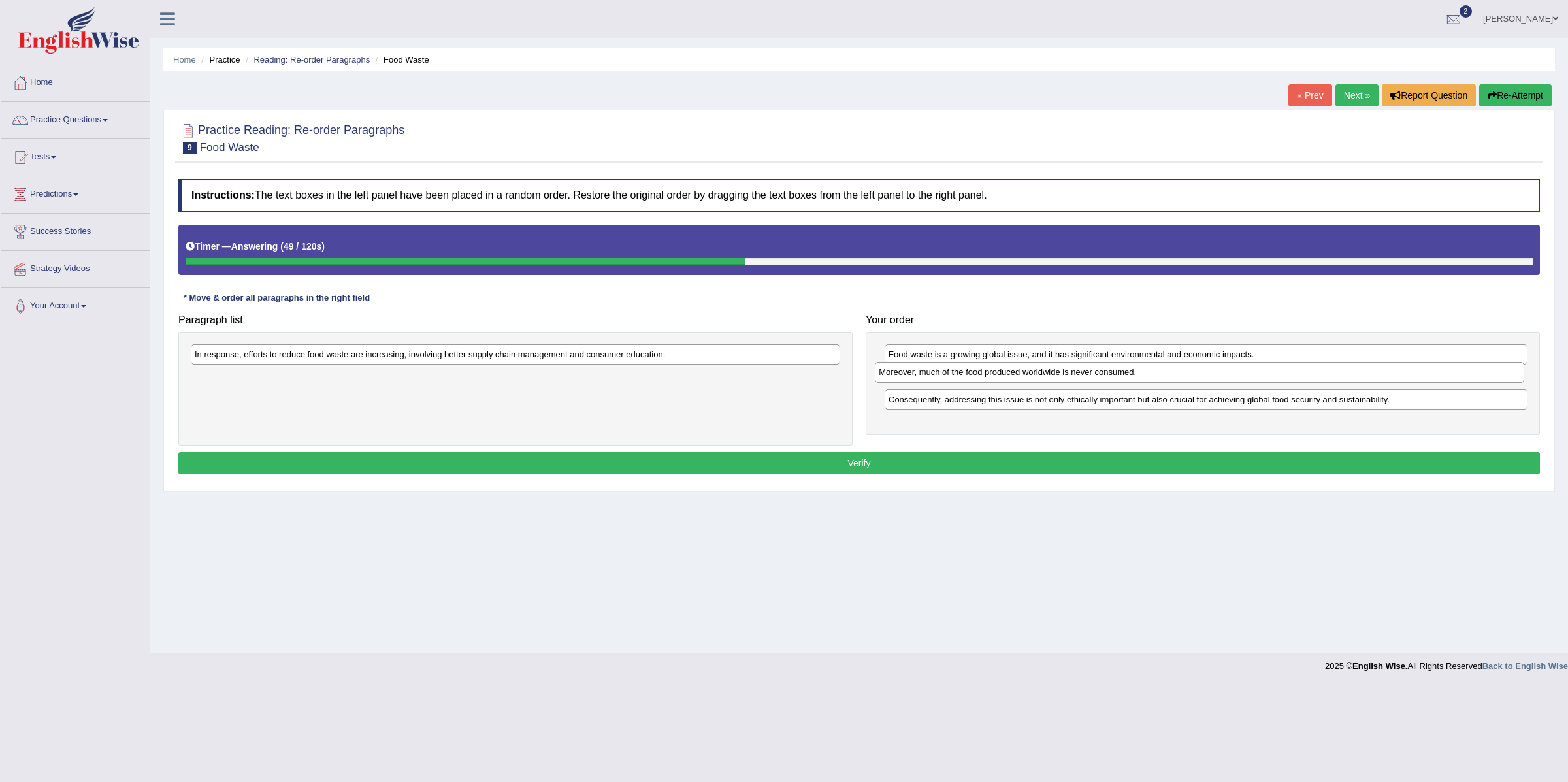
drag, startPoint x: 435, startPoint y: 381, endPoint x: 1118, endPoint y: 376, distance: 683.0
click at [1118, 376] on div "Moreover, much of the food produced worldwide is never consumed." at bounding box center [1199, 372] width 649 height 21
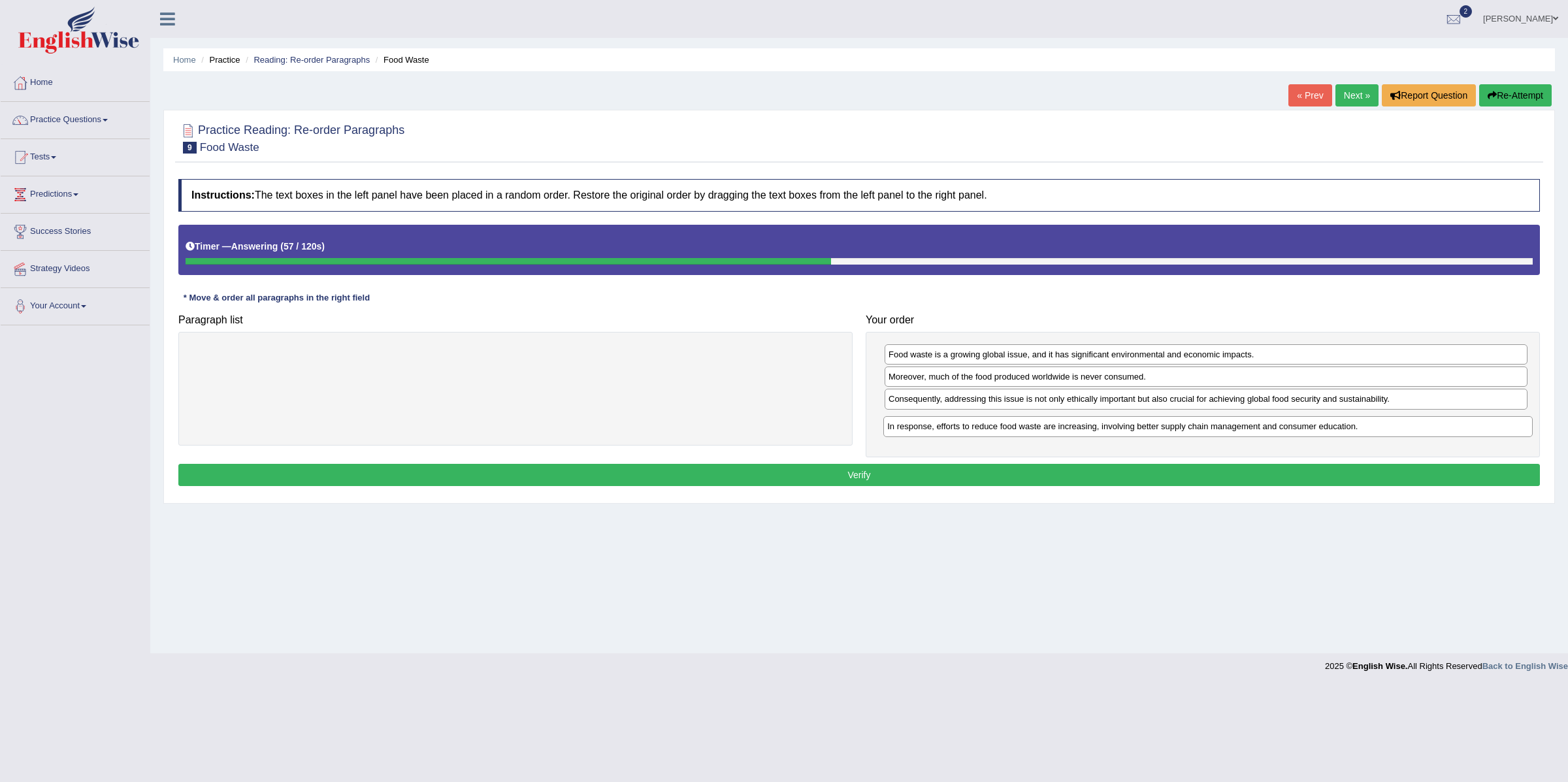
drag, startPoint x: 383, startPoint y: 362, endPoint x: 1078, endPoint y: 431, distance: 698.4
click at [1078, 431] on div "In response, efforts to reduce food waste are increasing, involving better supp…" at bounding box center [1208, 427] width 649 height 21
drag, startPoint x: 1077, startPoint y: 405, endPoint x: 1078, endPoint y: 376, distance: 29.0
click at [1078, 376] on div "Consequently, addressing this issue is not only ethically important but also cr…" at bounding box center [1208, 374] width 642 height 21
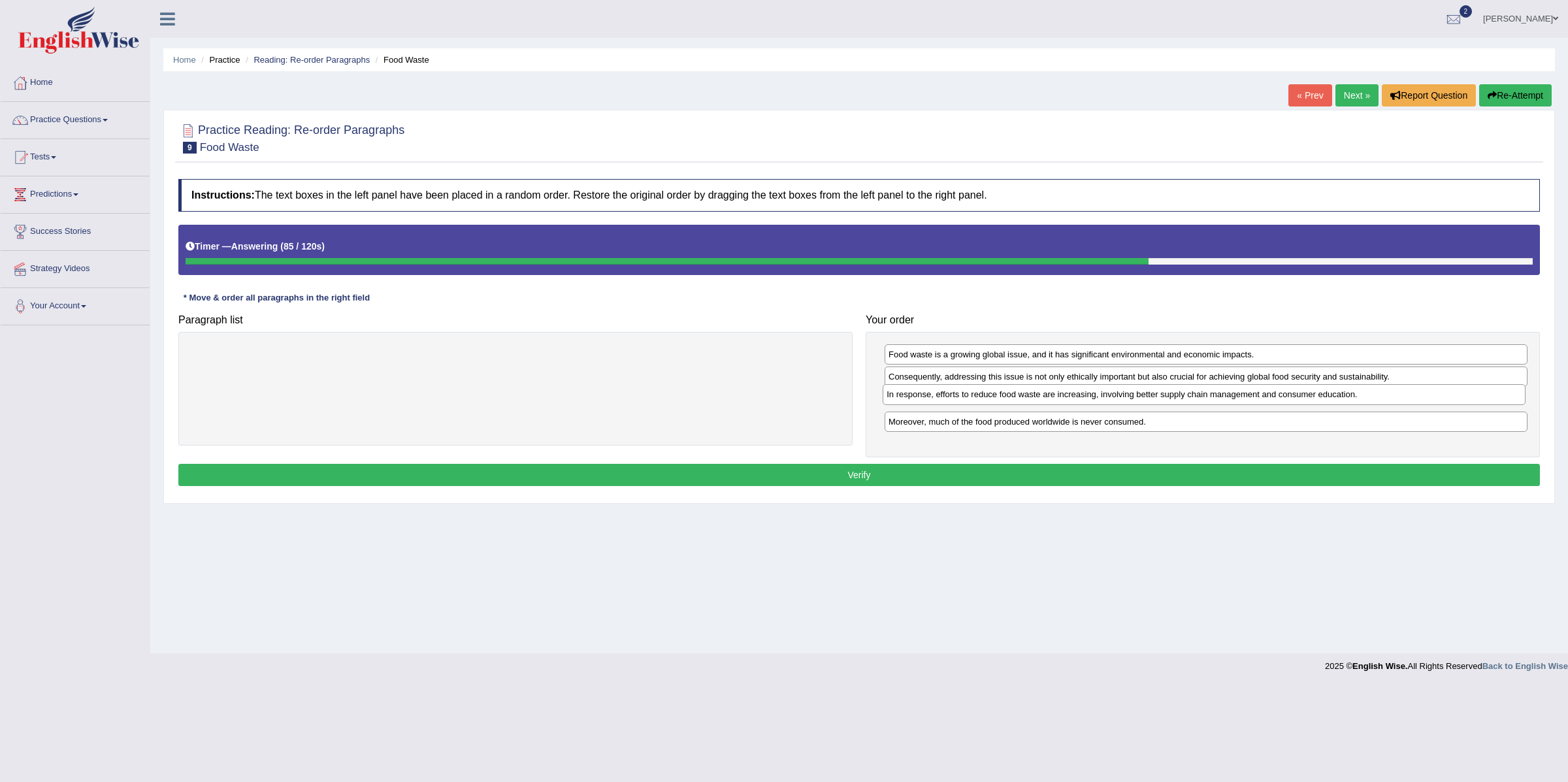
drag, startPoint x: 952, startPoint y: 428, endPoint x: 950, endPoint y: 397, distance: 31.1
click at [950, 397] on div "In response, efforts to reduce food waste are increasing, involving better supp…" at bounding box center [1204, 395] width 642 height 21
click at [854, 475] on button "Verify" at bounding box center [859, 475] width 1361 height 22
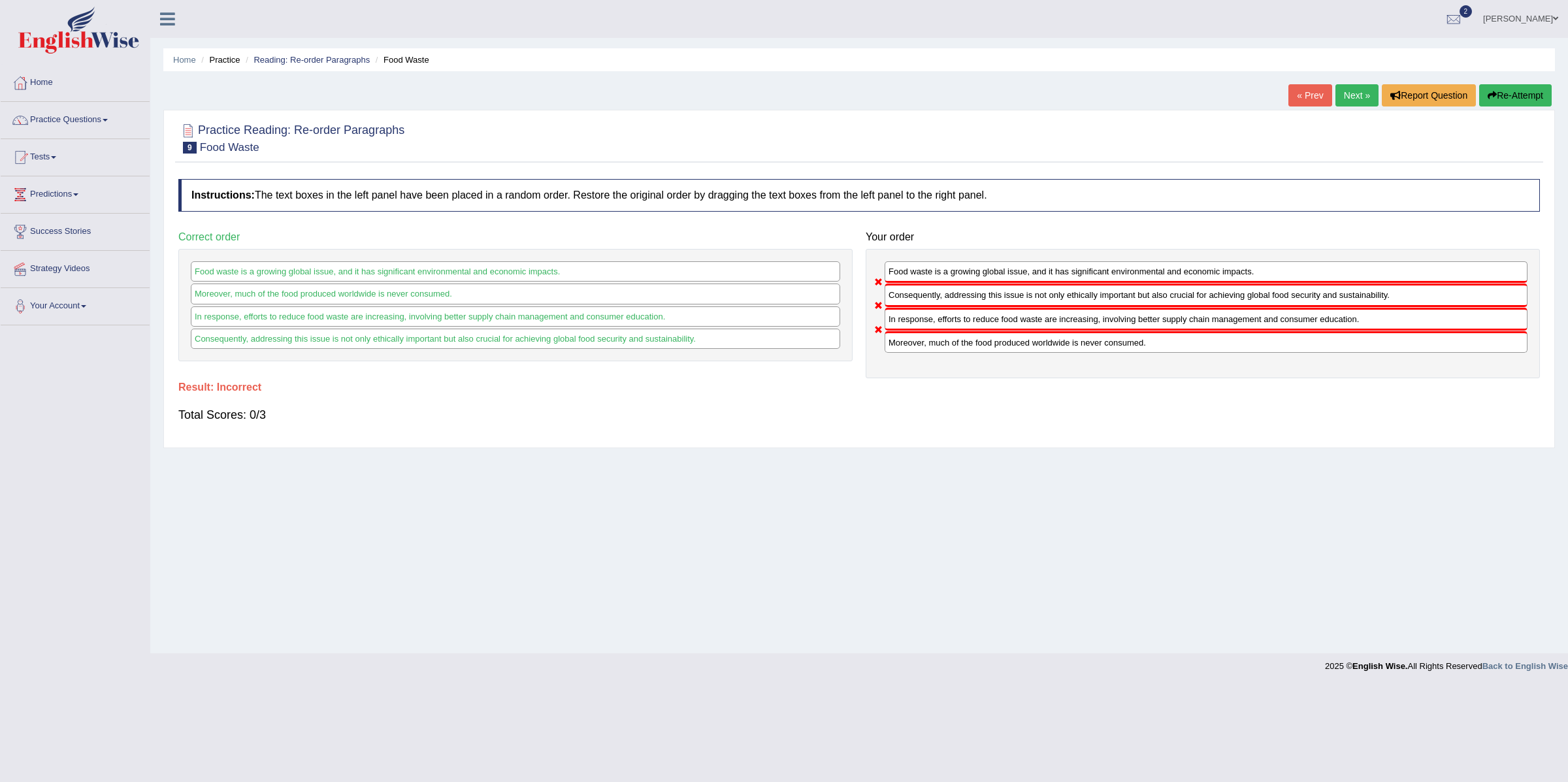
click at [1351, 87] on link "Next »" at bounding box center [1357, 96] width 43 height 22
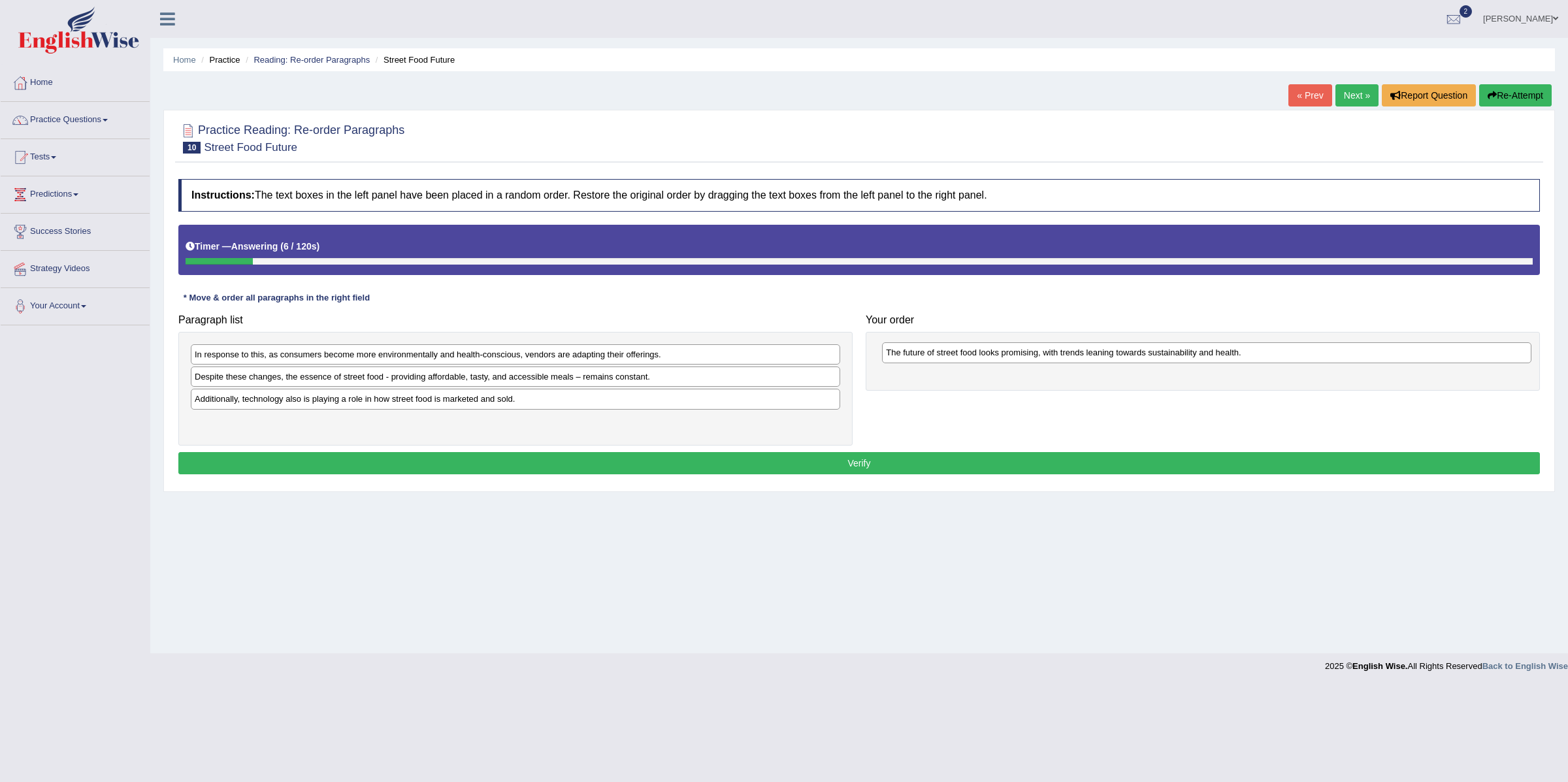
drag, startPoint x: 308, startPoint y: 426, endPoint x: 998, endPoint y: 356, distance: 693.5
click at [1000, 357] on div "The future of street food looks promising, with trends leaning towards sustaina…" at bounding box center [1207, 353] width 649 height 21
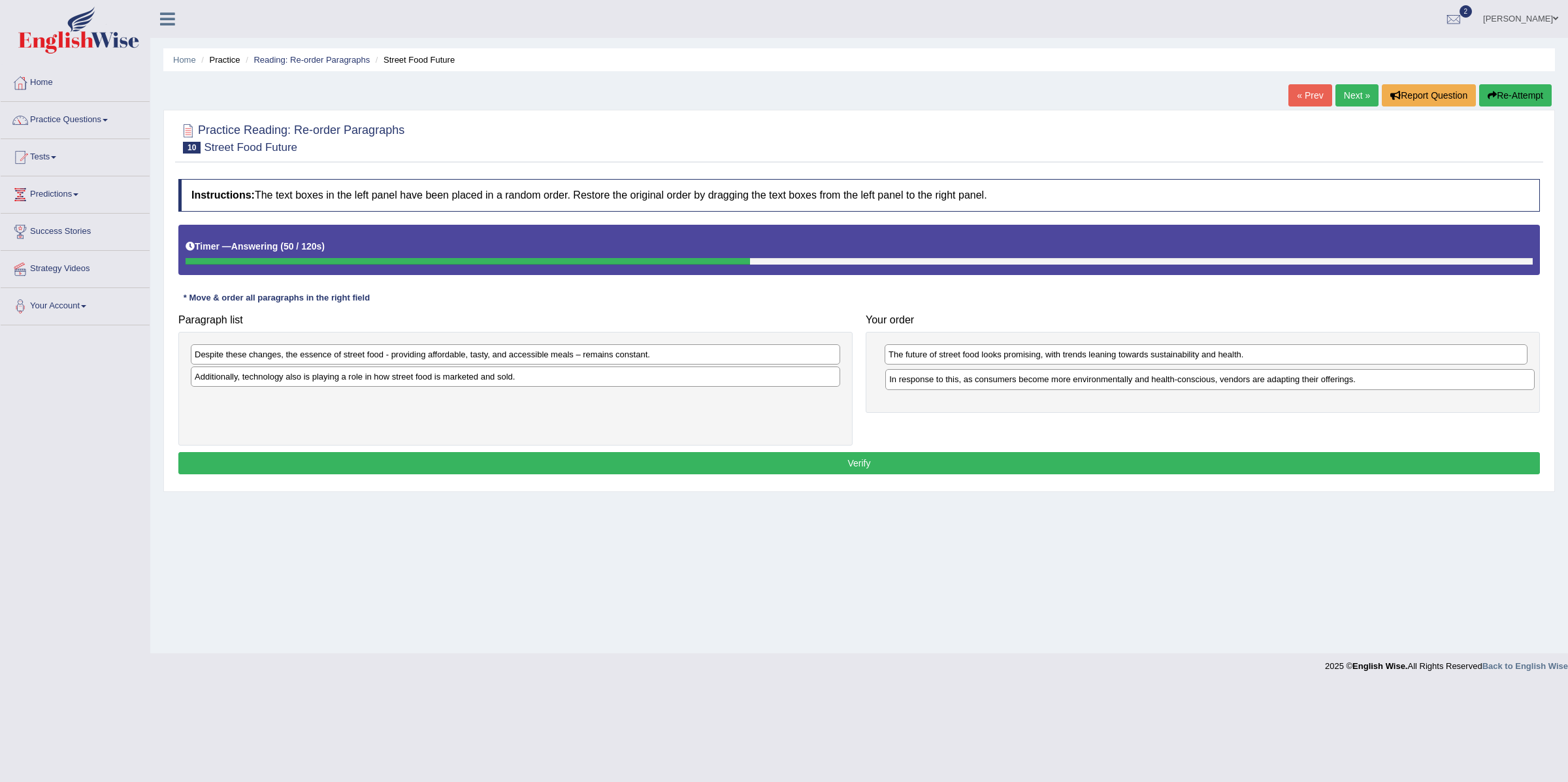
drag, startPoint x: 284, startPoint y: 355, endPoint x: 978, endPoint y: 379, distance: 694.4
click at [978, 379] on div "In response to this, as consumers become more environmentally and health-consci…" at bounding box center [1210, 380] width 649 height 21
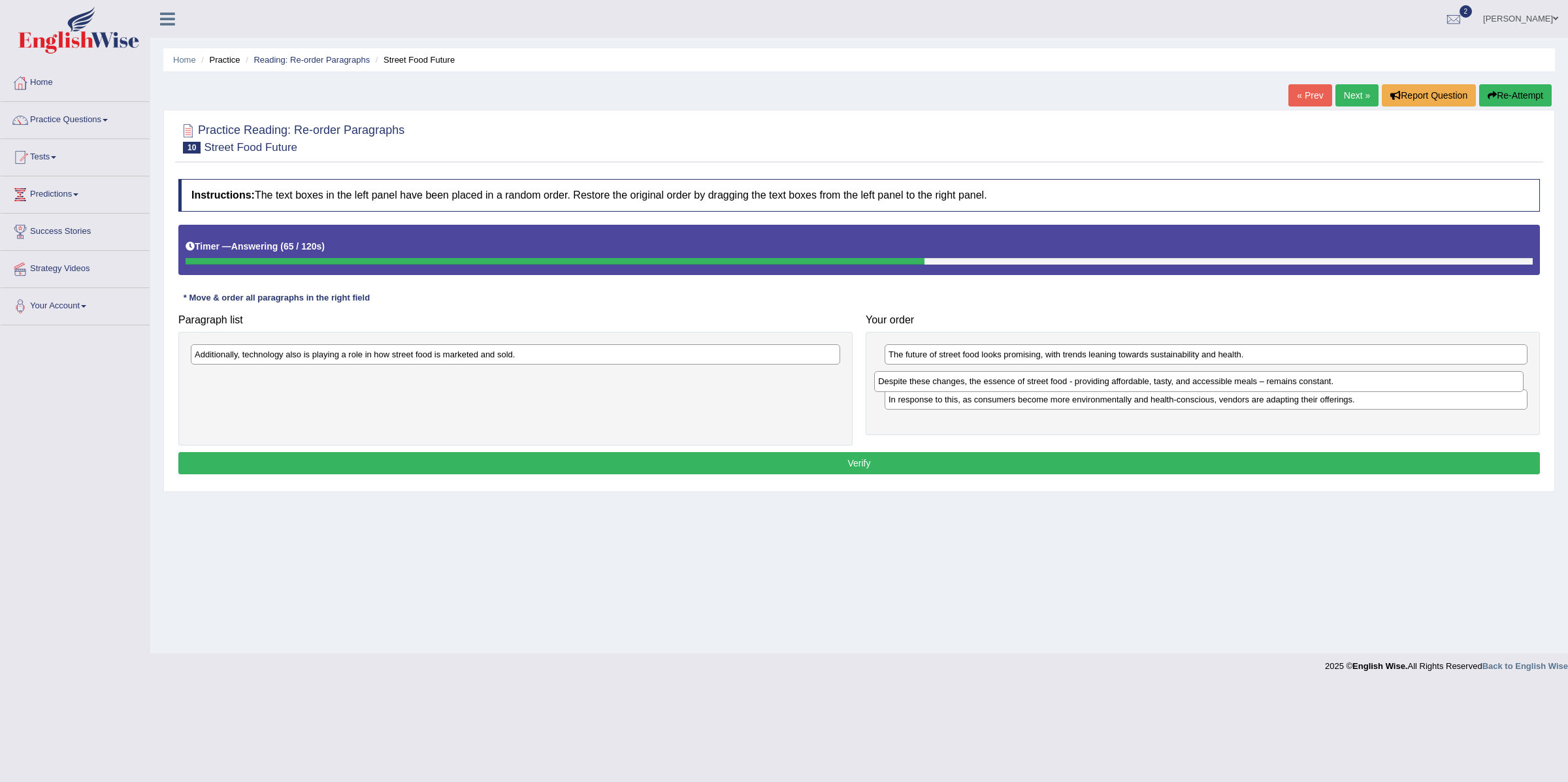
drag, startPoint x: 377, startPoint y: 360, endPoint x: 1060, endPoint y: 386, distance: 683.5
click at [1060, 386] on div "Despite these changes, the essence of street food - providing affordable, tasty…" at bounding box center [1199, 382] width 649 height 21
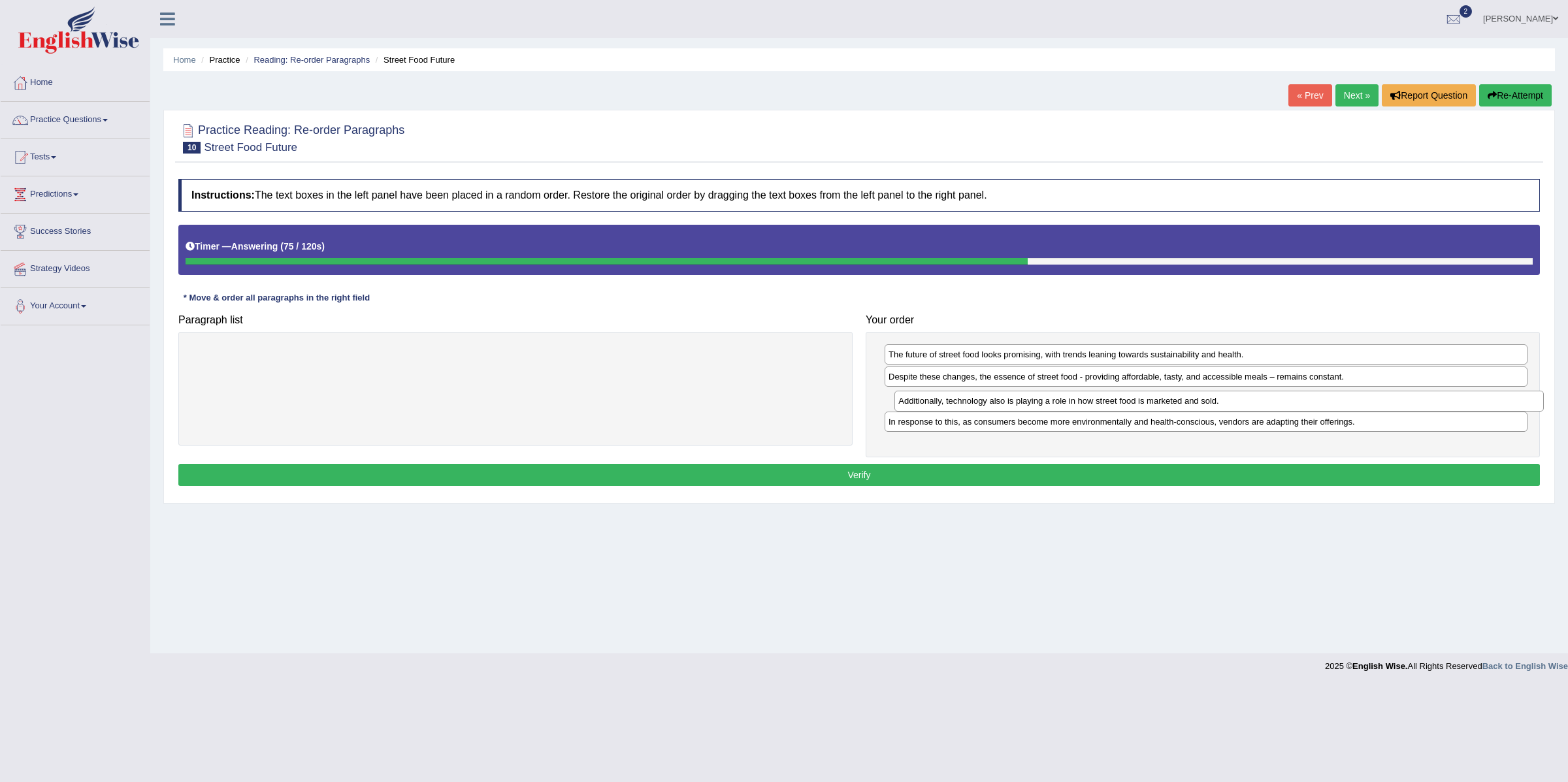
drag, startPoint x: 473, startPoint y: 360, endPoint x: 1175, endPoint y: 405, distance: 703.4
click at [1175, 405] on div "Additionally, technology also is playing a role in how street food is marketed …" at bounding box center [1219, 401] width 649 height 21
drag, startPoint x: 1062, startPoint y: 429, endPoint x: 1066, endPoint y: 375, distance: 54.1
click at [1066, 375] on div "In response to this, as consumers become more environmentally and health-consci…" at bounding box center [1209, 369] width 642 height 21
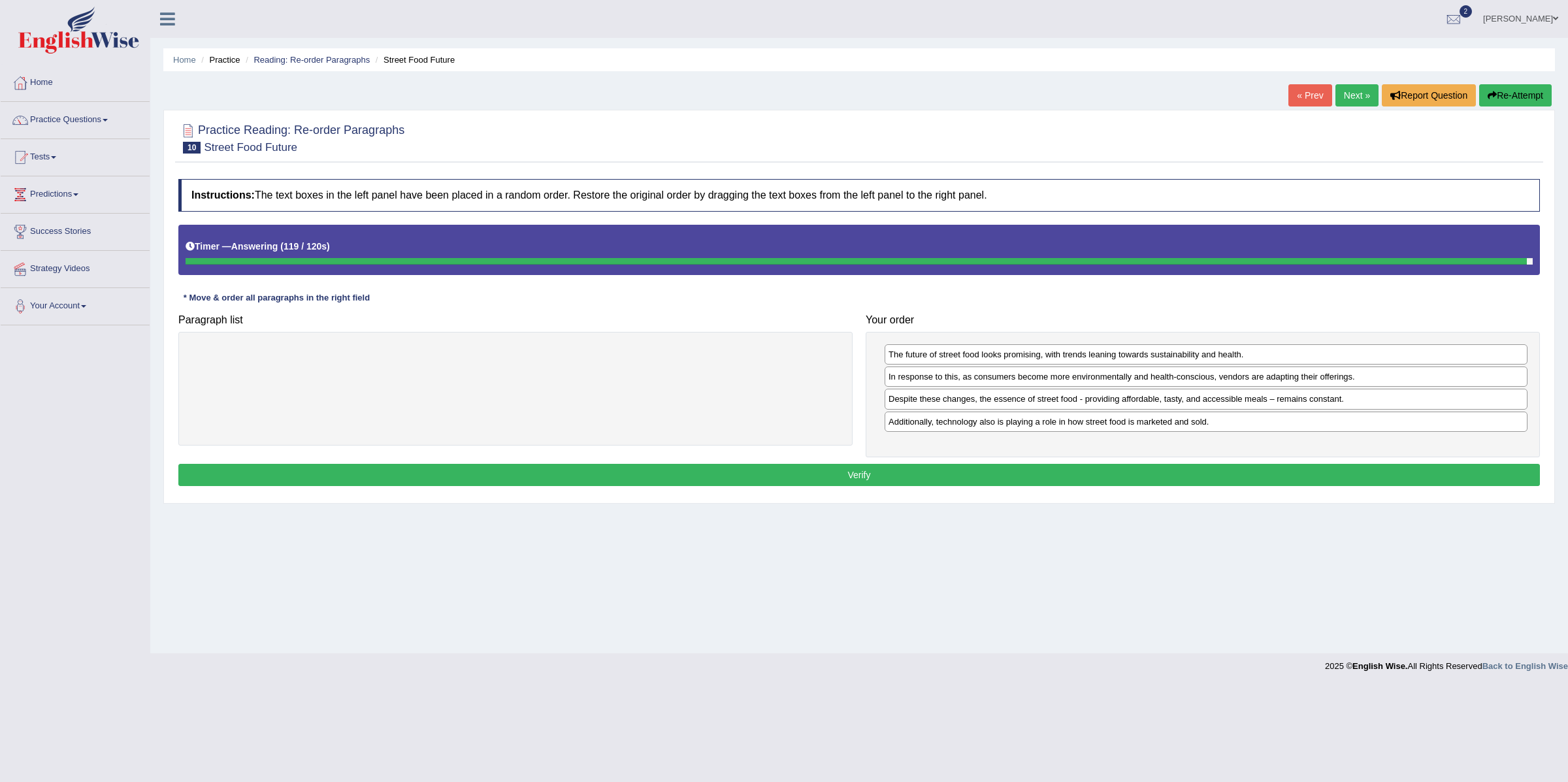
click at [1038, 413] on div "The future of street food looks promising, with trends leaning towards sustaina…" at bounding box center [1203, 395] width 674 height 125
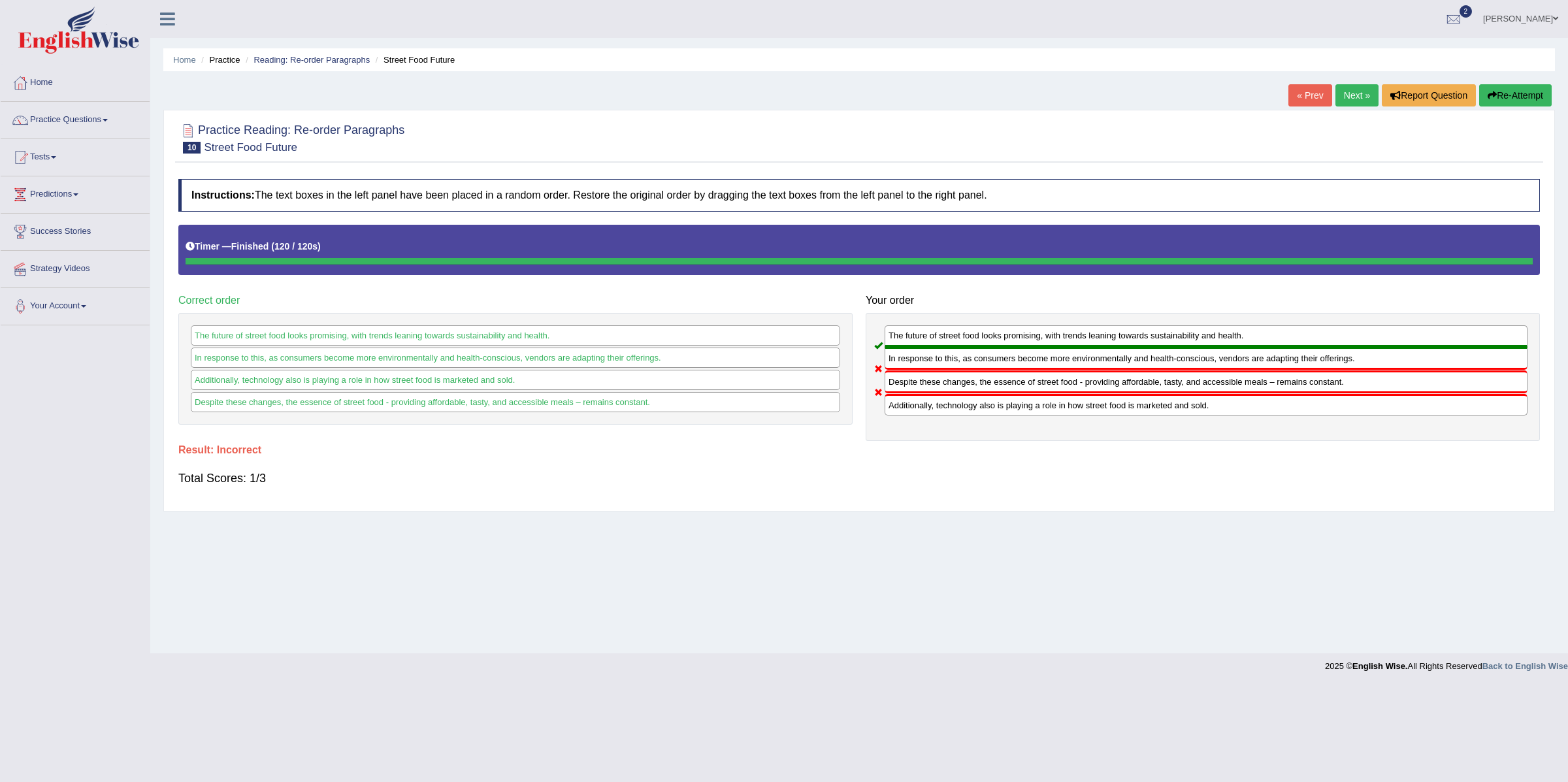
click at [1345, 91] on link "Next »" at bounding box center [1357, 96] width 43 height 22
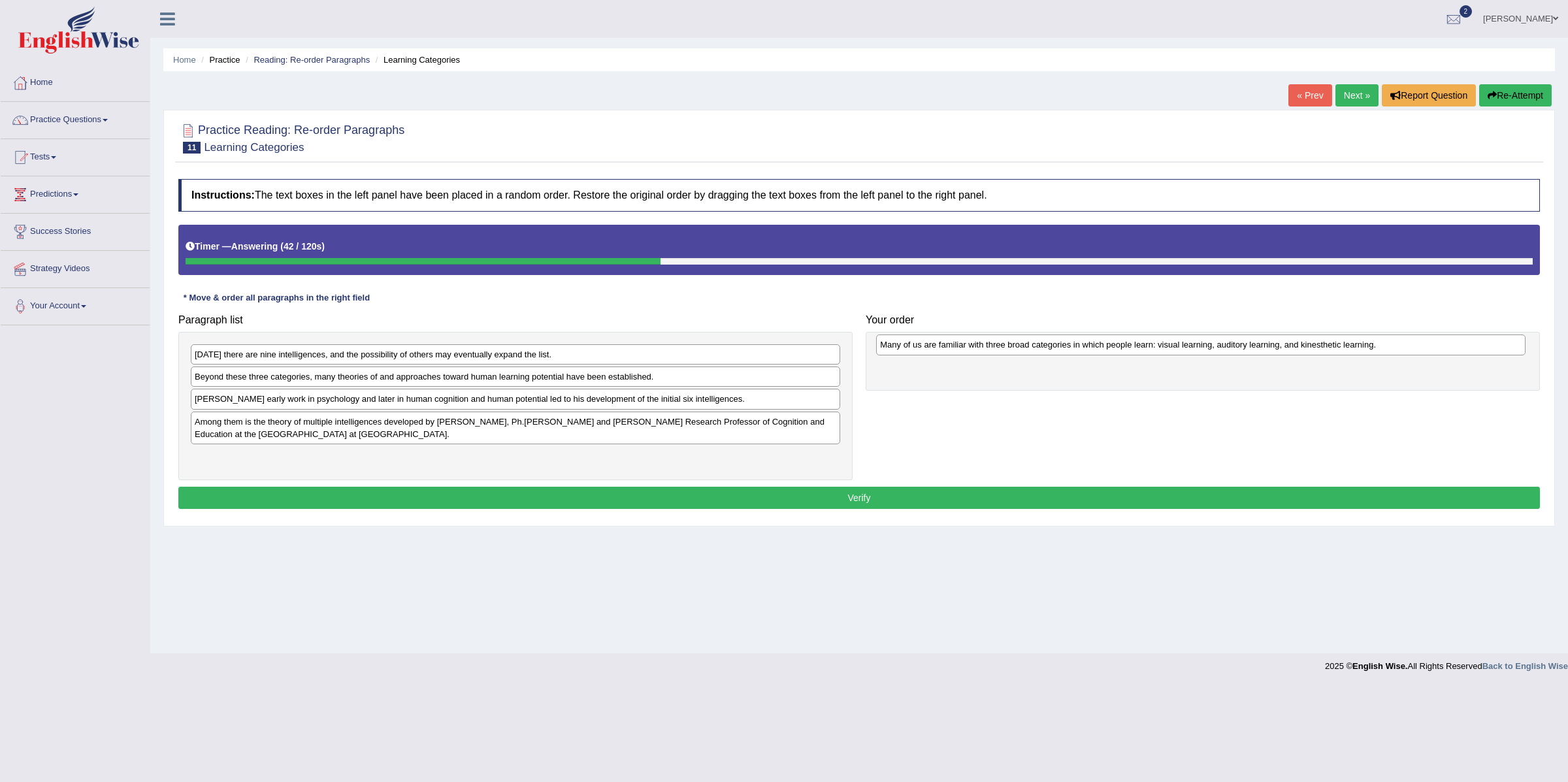
drag, startPoint x: 325, startPoint y: 386, endPoint x: 1008, endPoint y: 353, distance: 683.8
click at [1009, 353] on div "Many of us are familiar with three broad categories in which people learn: visu…" at bounding box center [1201, 345] width 649 height 21
click at [434, 434] on div "Among them is the theory of multiple intelligences developed by [PERSON_NAME], …" at bounding box center [522, 429] width 649 height 33
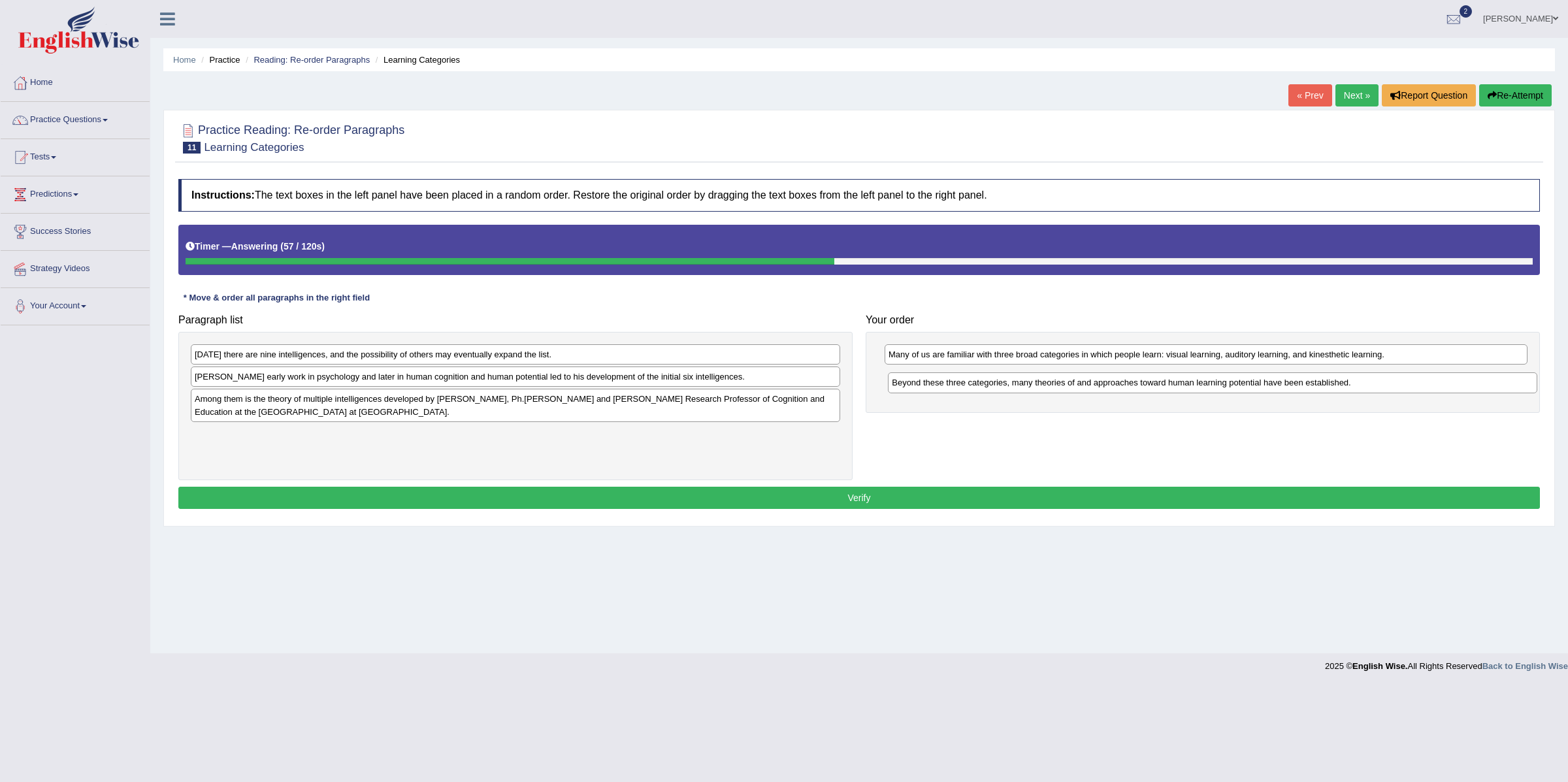
drag, startPoint x: 419, startPoint y: 382, endPoint x: 1115, endPoint y: 383, distance: 696.0
click at [1115, 383] on div "Beyond these three categories, many theories of and approaches toward human lea…" at bounding box center [1213, 383] width 649 height 21
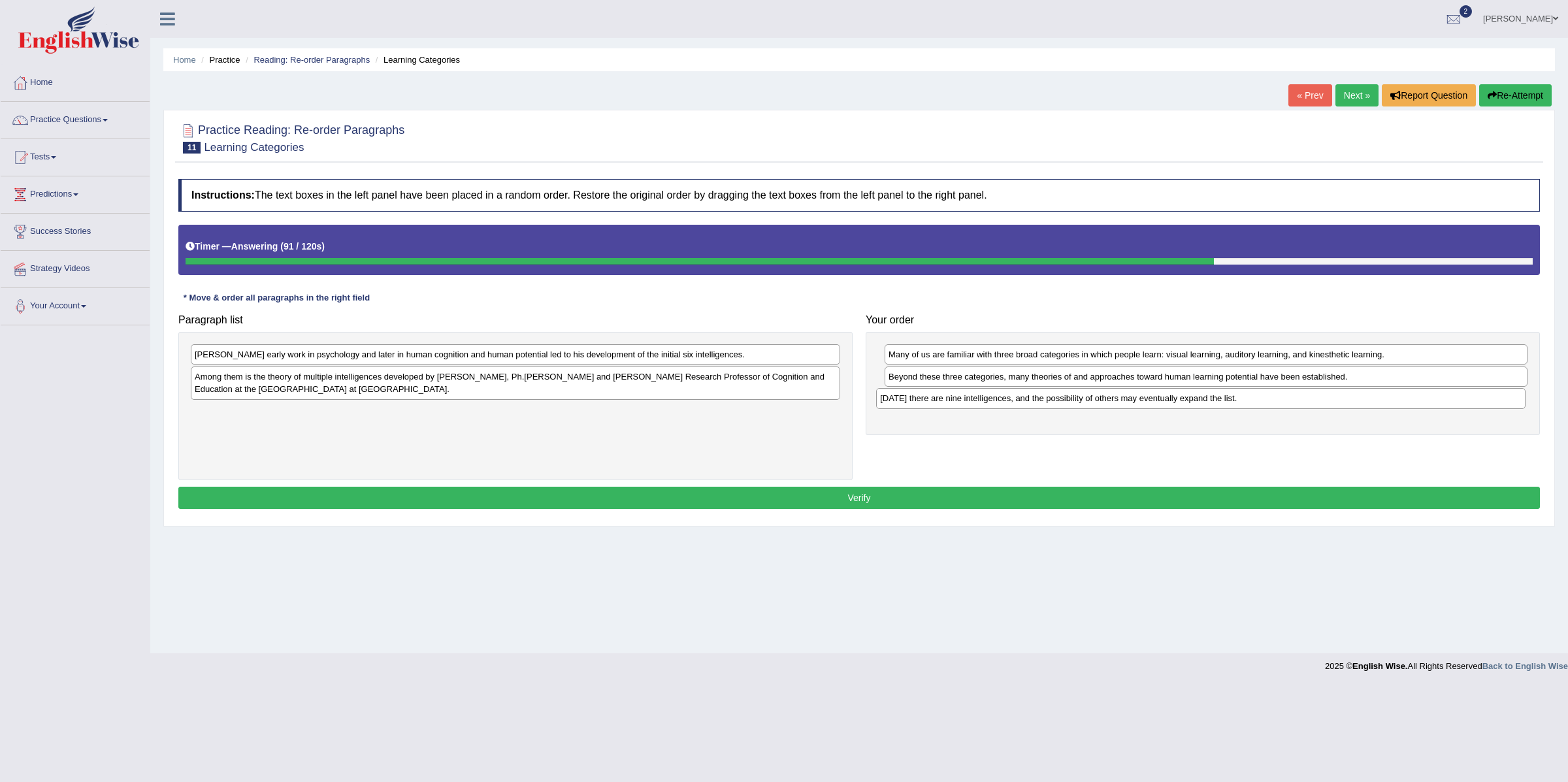
drag, startPoint x: 367, startPoint y: 363, endPoint x: 1049, endPoint y: 405, distance: 683.3
click at [1049, 405] on div "Today there are nine intelligences, and the possibility of others may eventuall…" at bounding box center [1201, 399] width 649 height 21
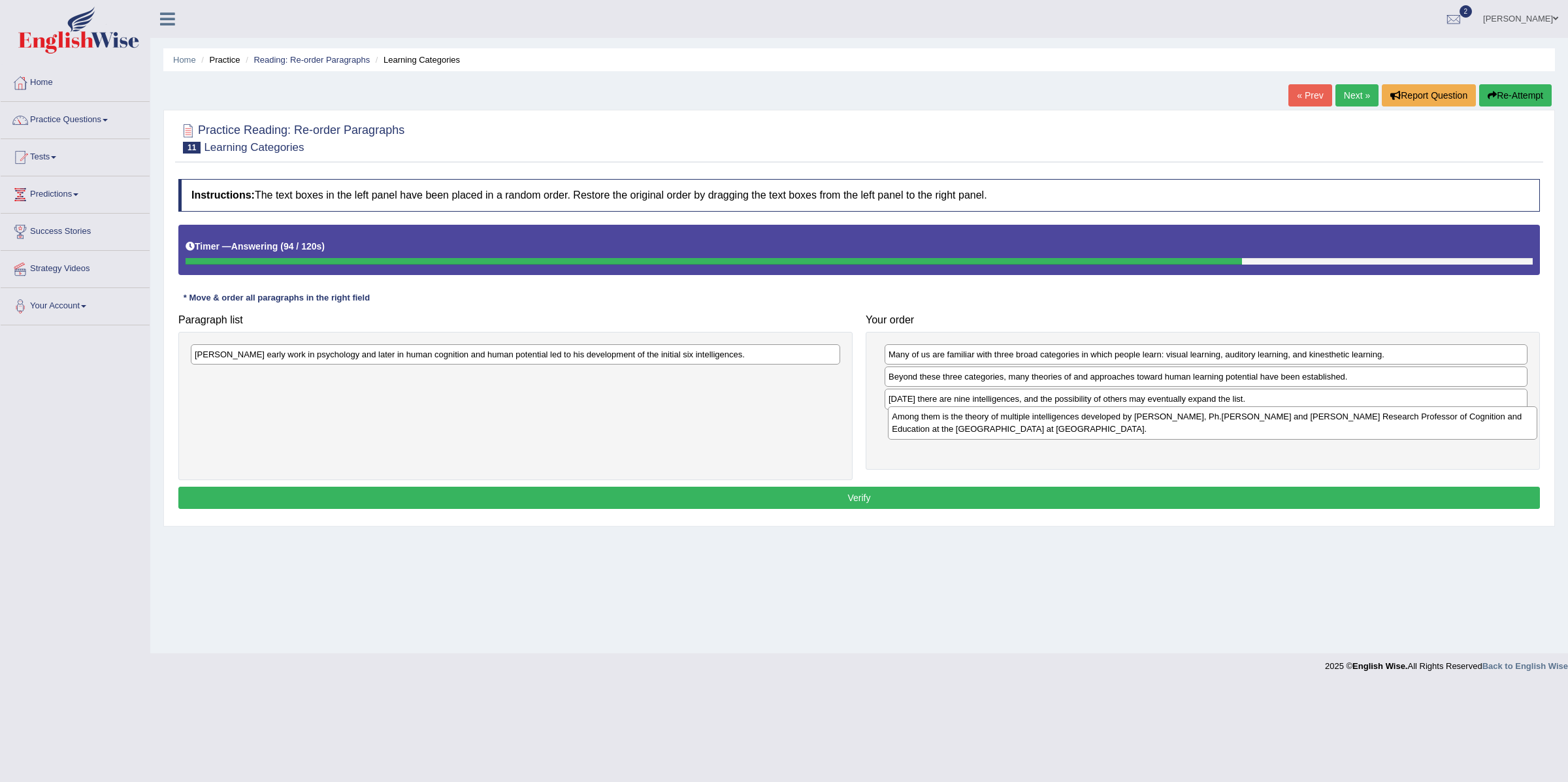
drag, startPoint x: 397, startPoint y: 391, endPoint x: 1095, endPoint y: 431, distance: 699.1
click at [1095, 431] on div "Among them is the theory of multiple intelligences developed by Howard Gardner,…" at bounding box center [1213, 423] width 649 height 33
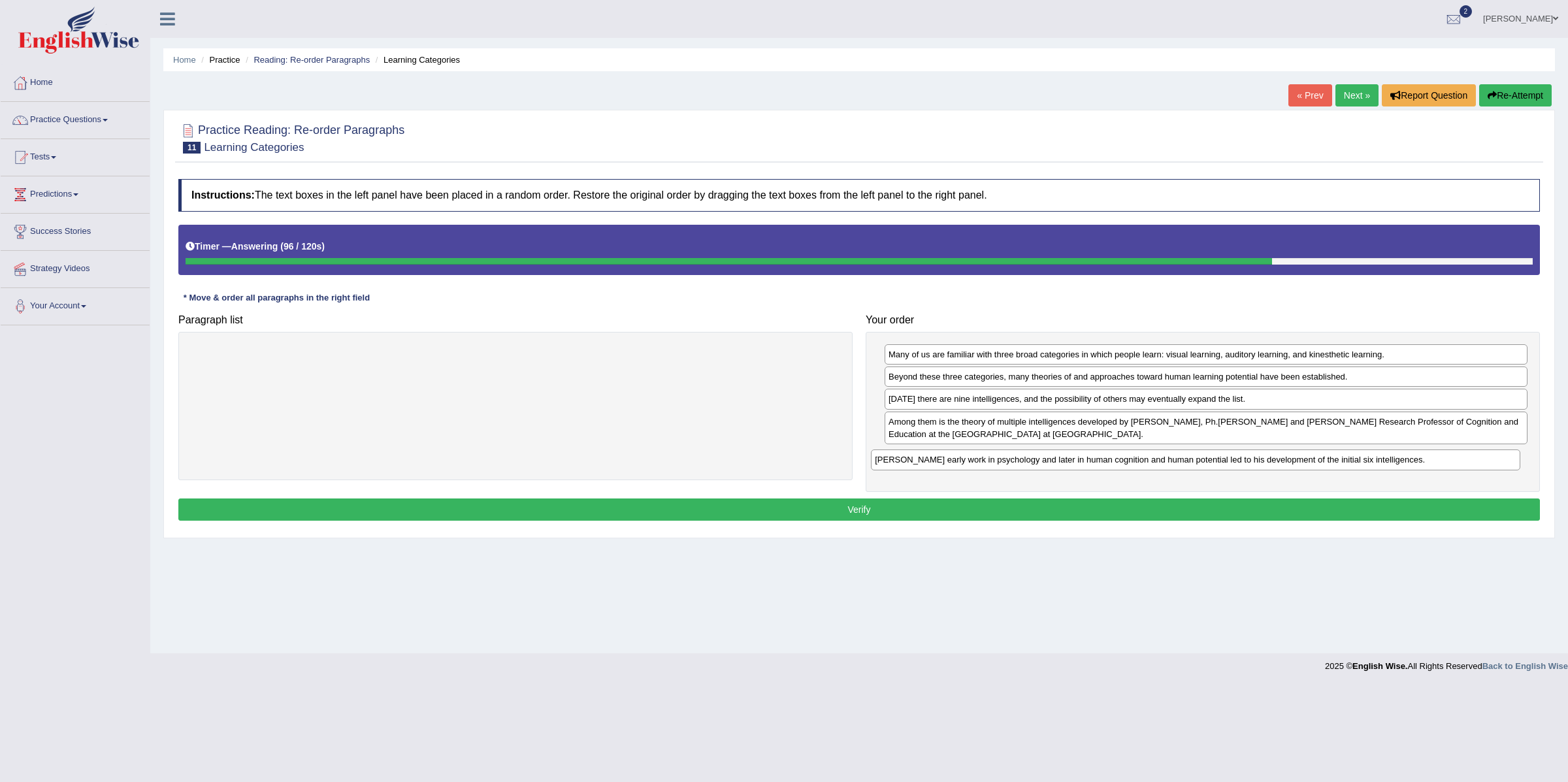
drag, startPoint x: 561, startPoint y: 375, endPoint x: 1078, endPoint y: 464, distance: 524.6
click at [1078, 465] on div "Gardner's early work in psychology and later in human cognition and human poten…" at bounding box center [1196, 460] width 649 height 21
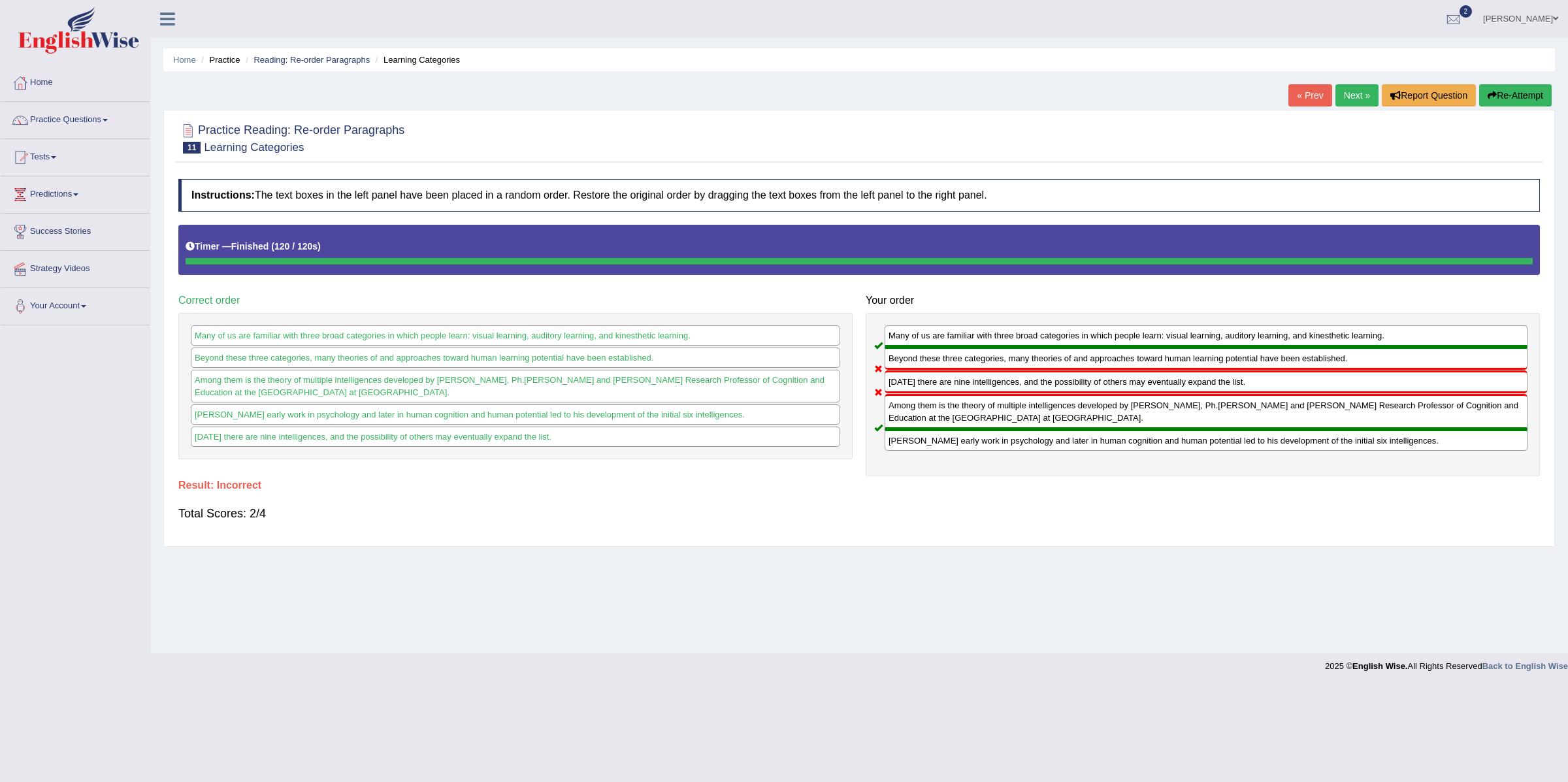
click at [1340, 96] on link "Next »" at bounding box center [1357, 96] width 43 height 22
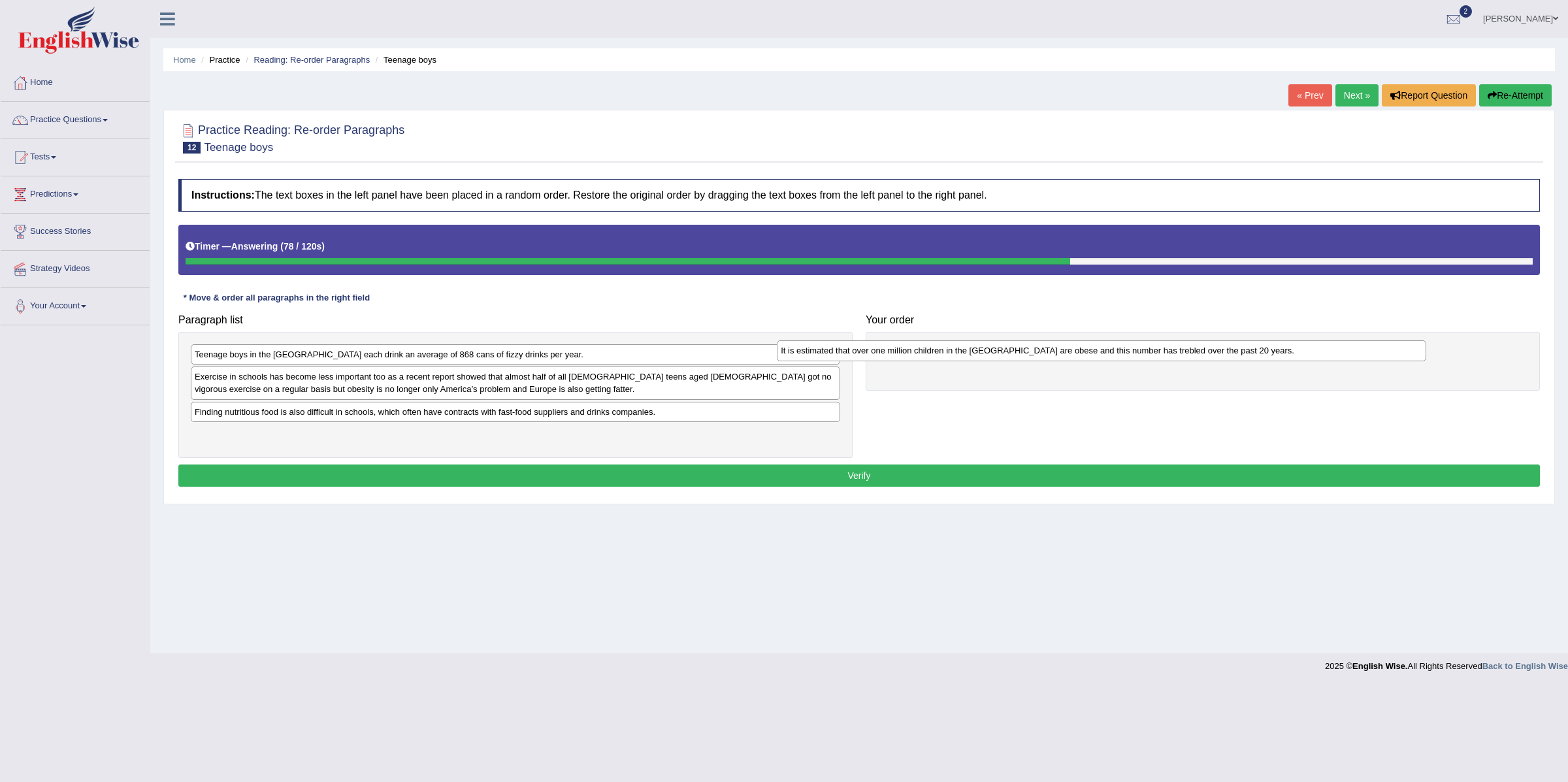
drag, startPoint x: 351, startPoint y: 441, endPoint x: 938, endPoint y: 356, distance: 593.1
click at [938, 356] on div "It is estimated that over one million children in the [GEOGRAPHIC_DATA] are obe…" at bounding box center [1102, 351] width 649 height 21
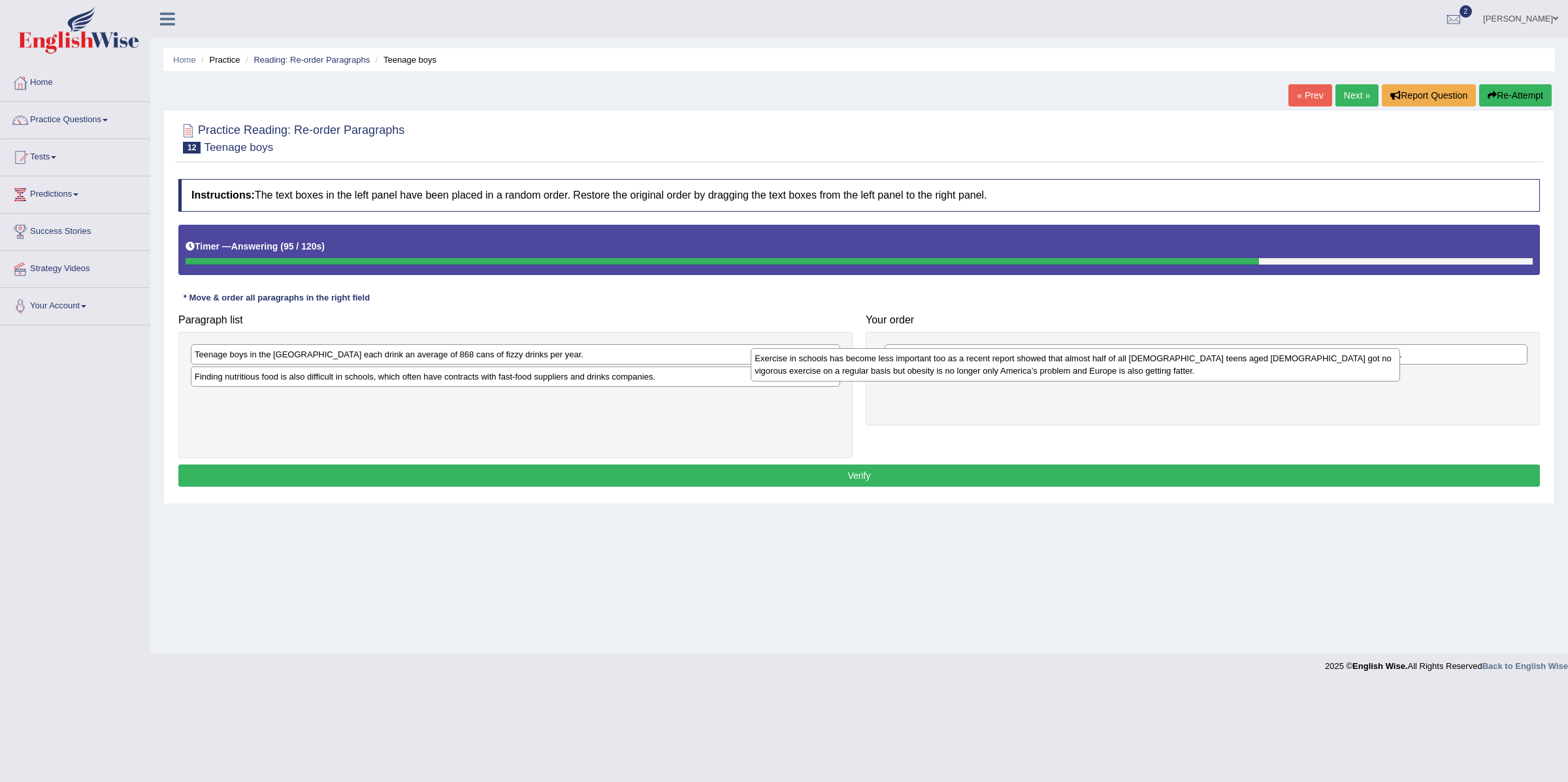
drag, startPoint x: 388, startPoint y: 388, endPoint x: 949, endPoint y: 369, distance: 561.3
click at [949, 369] on div "Exercise in schools has become less important too as a recent report showed tha…" at bounding box center [1076, 365] width 649 height 33
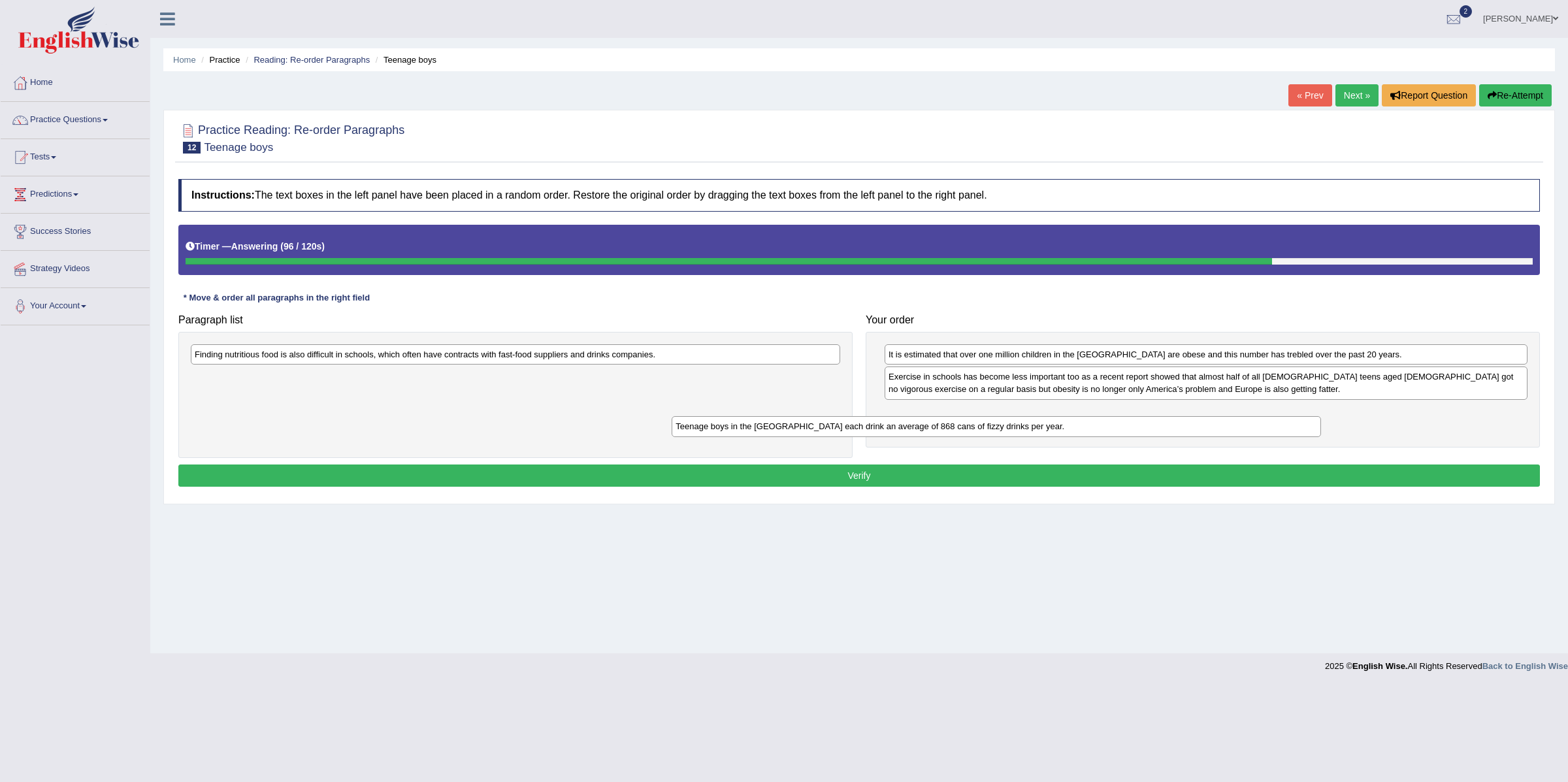
drag, startPoint x: 797, startPoint y: 382, endPoint x: 1144, endPoint y: 431, distance: 350.4
click at [1144, 431] on div "Teenage boys in the US each drink an average of 868 cans of fizzy drinks per ye…" at bounding box center [996, 427] width 649 height 21
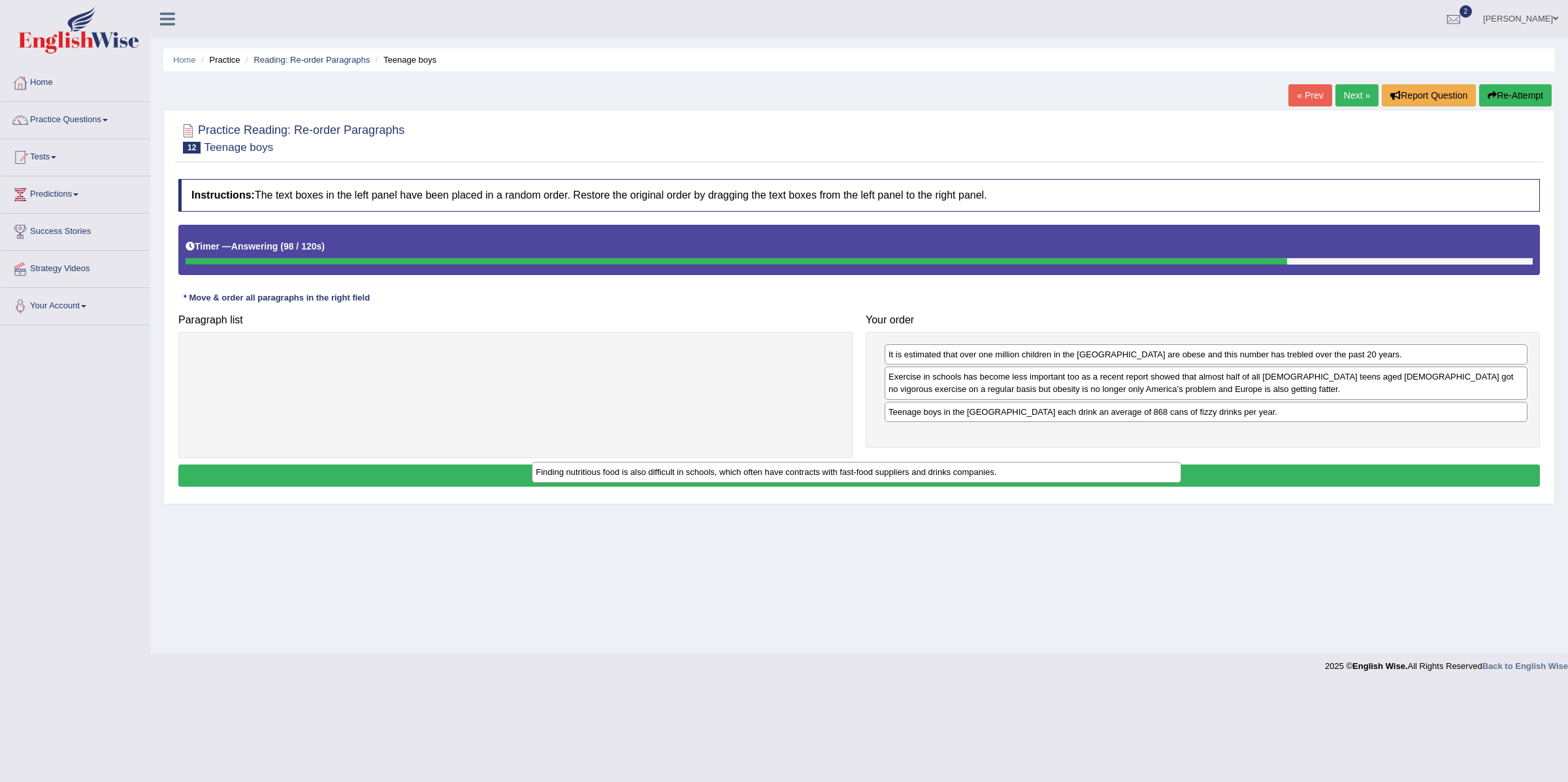
drag, startPoint x: 771, startPoint y: 349, endPoint x: 1212, endPoint y: 450, distance: 452.4
click at [1177, 462] on div "Finding nutritious food is also difficult in schools, which often have contract…" at bounding box center [856, 473] width 649 height 21
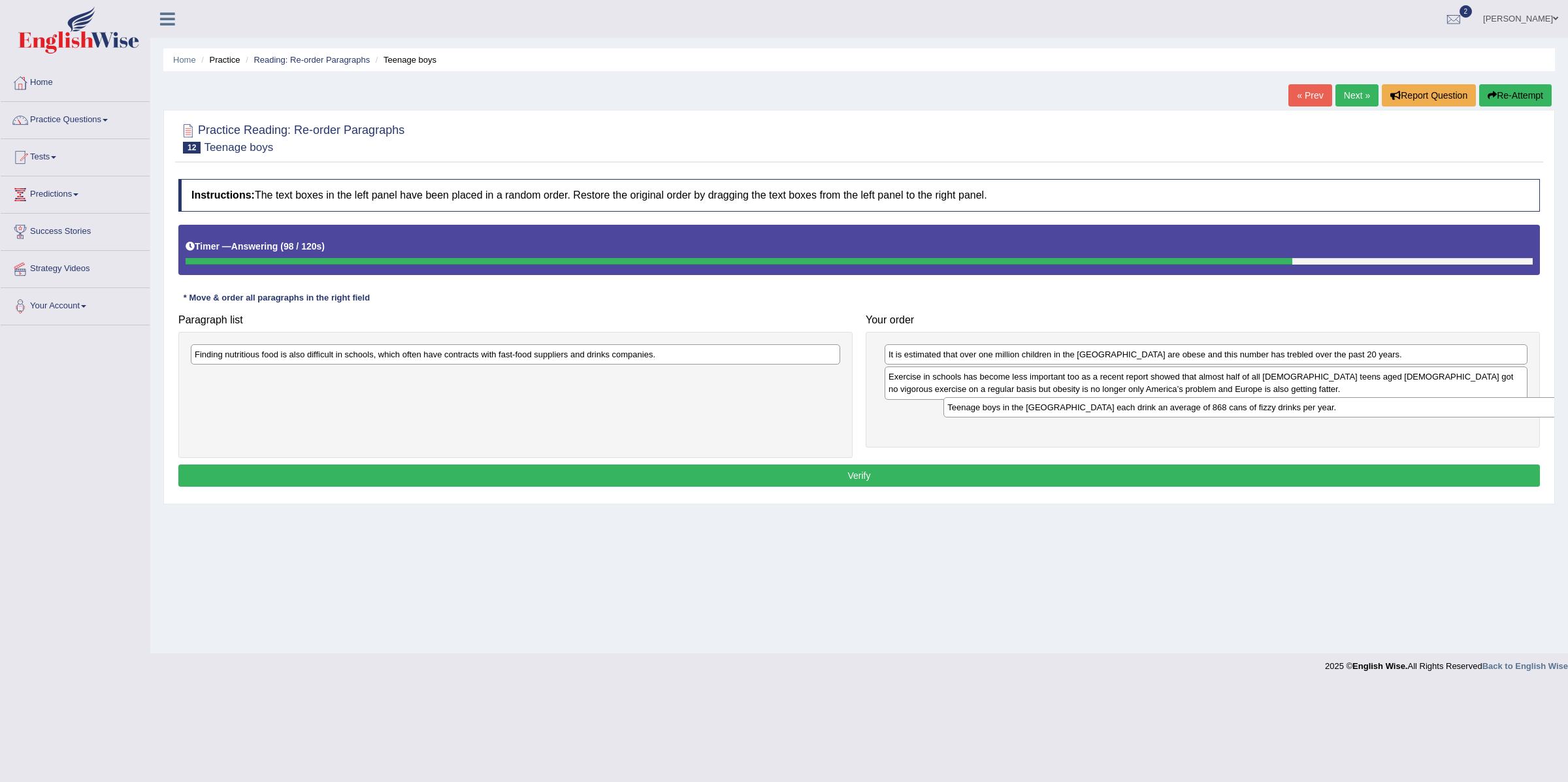
drag, startPoint x: 1338, startPoint y: 417, endPoint x: 1385, endPoint y: 413, distance: 47.2
click at [1385, 413] on div "Teenage boys in the US each drink an average of 868 cans of fizzy drinks per ye…" at bounding box center [1265, 408] width 642 height 21
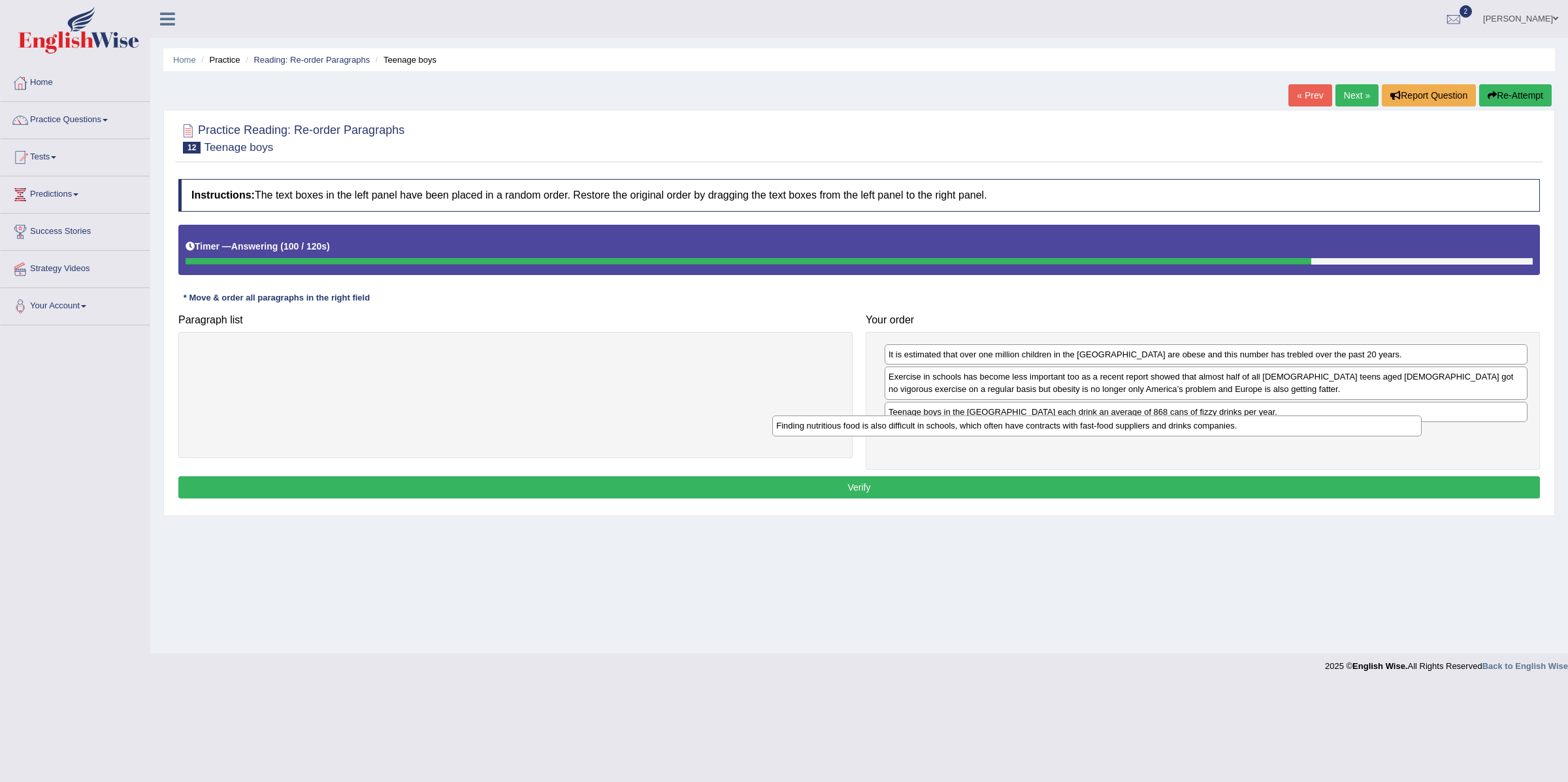
drag, startPoint x: 812, startPoint y: 367, endPoint x: 1346, endPoint y: 450, distance: 540.4
click at [1345, 436] on div "Finding nutritious food is also difficult in schools, which often have contract…" at bounding box center [1097, 426] width 649 height 21
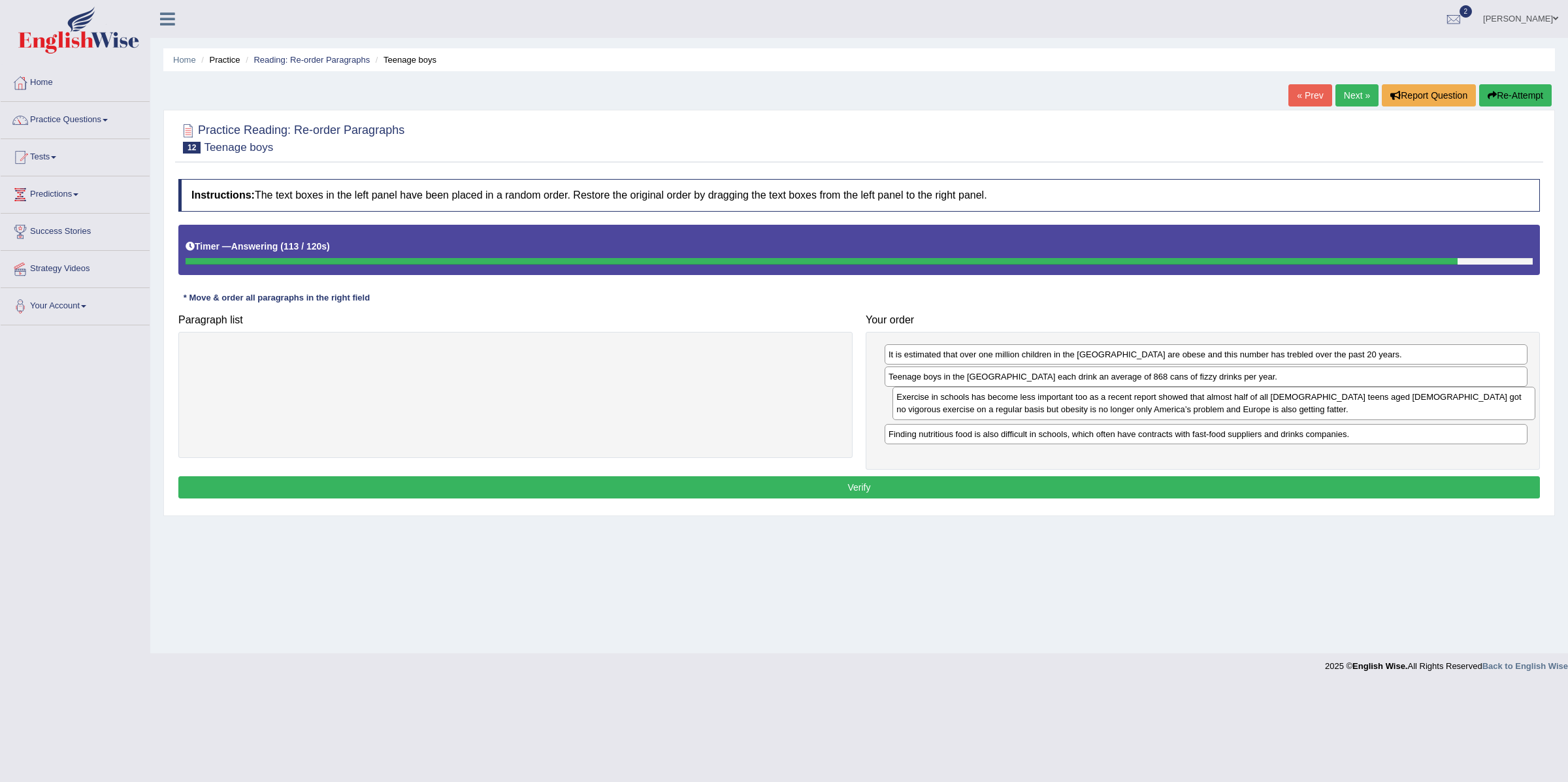
drag, startPoint x: 1037, startPoint y: 389, endPoint x: 1045, endPoint y: 407, distance: 19.7
click at [1045, 407] on div "Exercise in schools has become less important too as a recent report showed tha…" at bounding box center [1214, 403] width 642 height 33
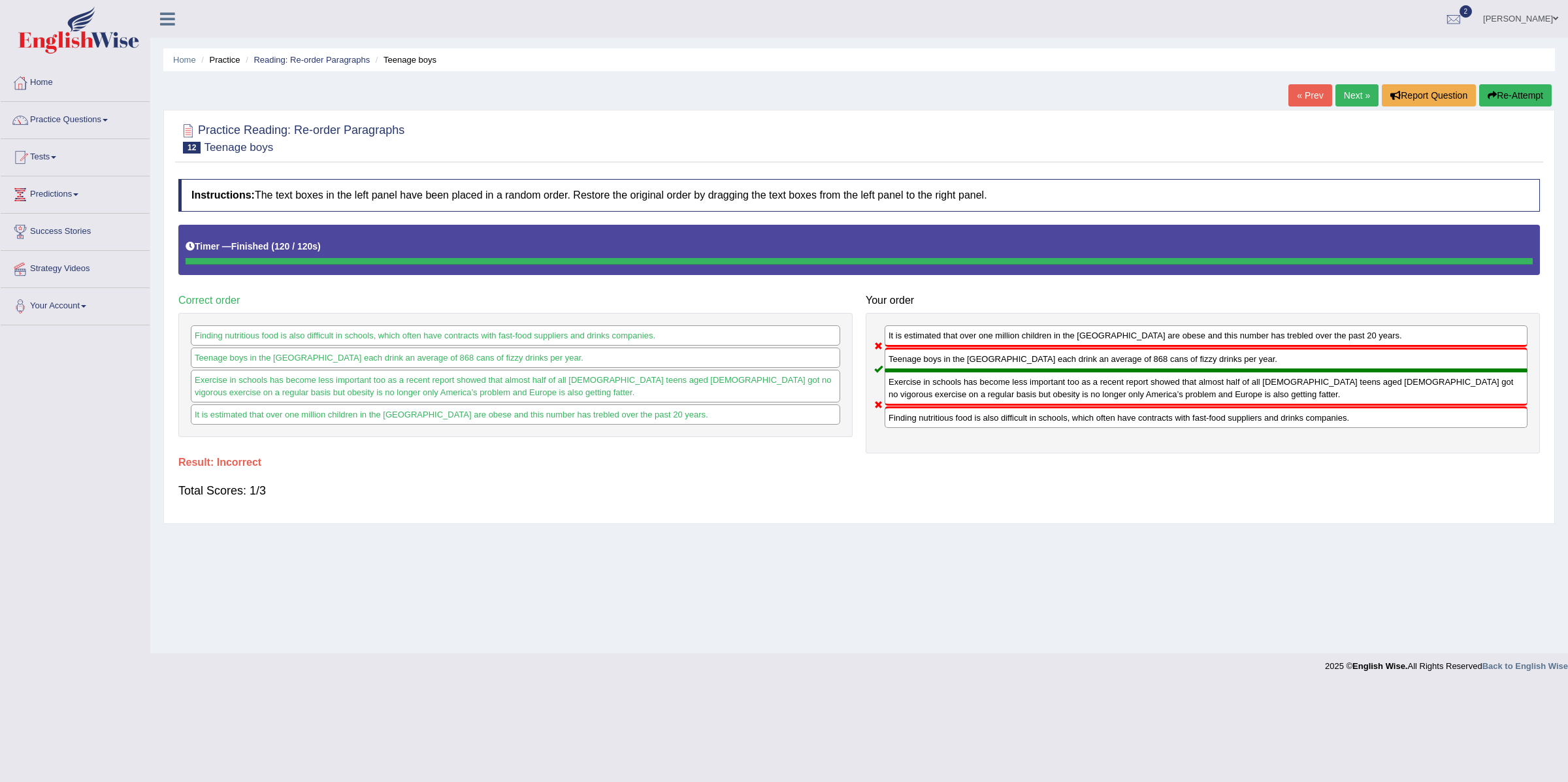
click at [1338, 99] on link "Next »" at bounding box center [1357, 96] width 43 height 22
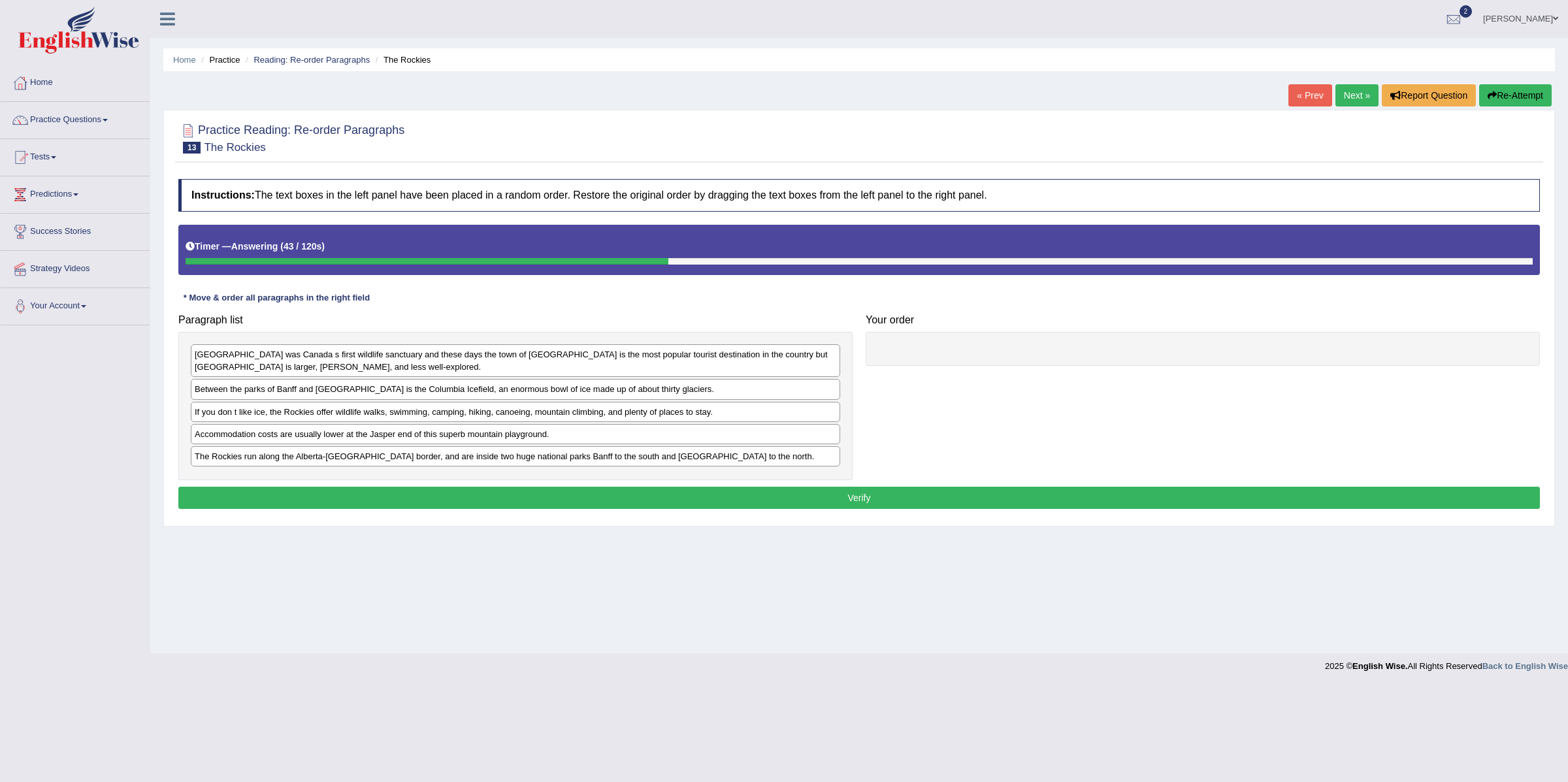
click at [308, 434] on div "Accommodation costs are usually lower at the Jasper end of this superb mountain…" at bounding box center [516, 434] width 650 height 20
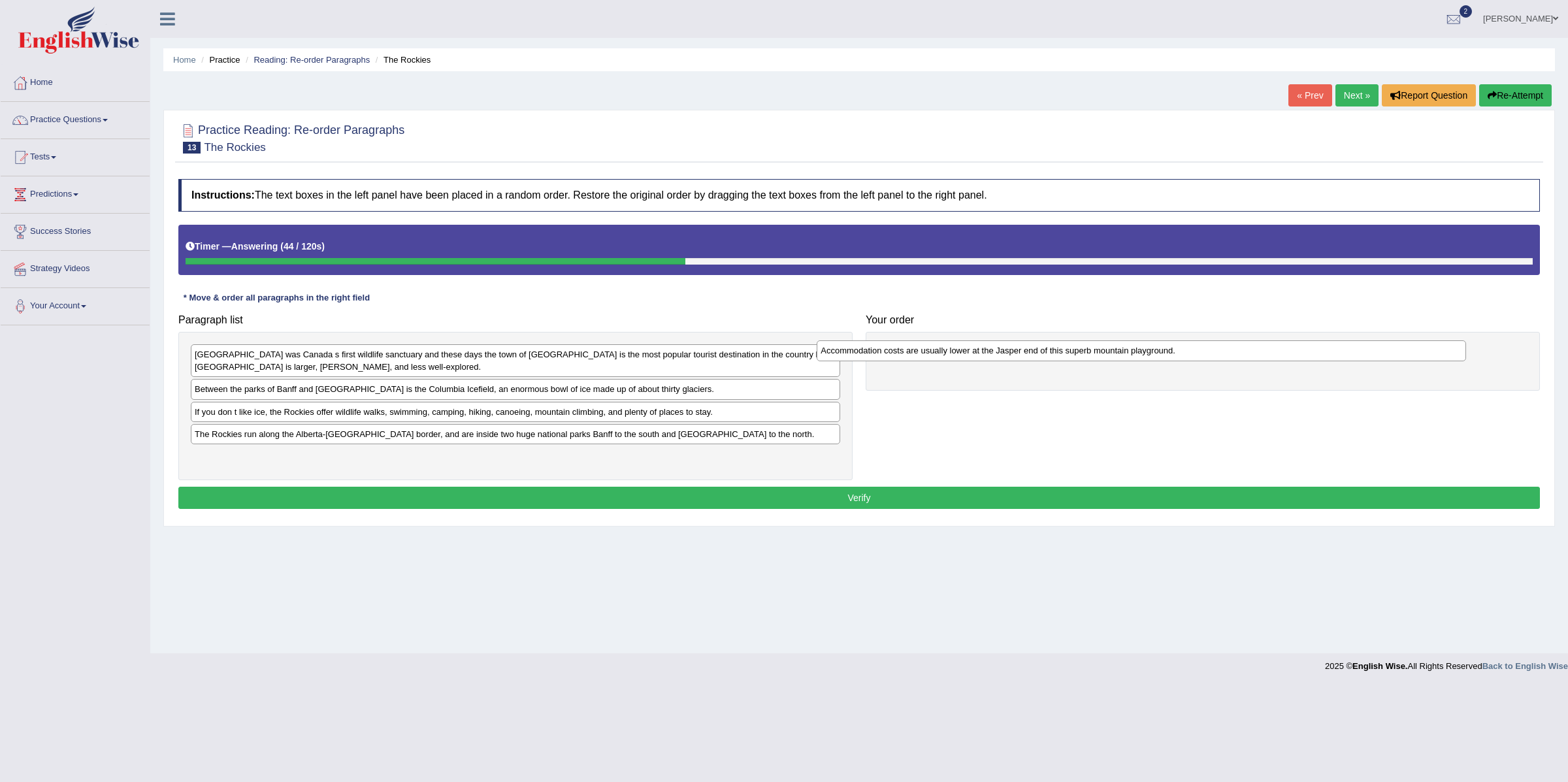
drag, startPoint x: 308, startPoint y: 434, endPoint x: 960, endPoint y: 317, distance: 662.4
click at [960, 341] on div "Accommodation costs are usually lower at the Jasper end of this superb mountain…" at bounding box center [1142, 351] width 649 height 21
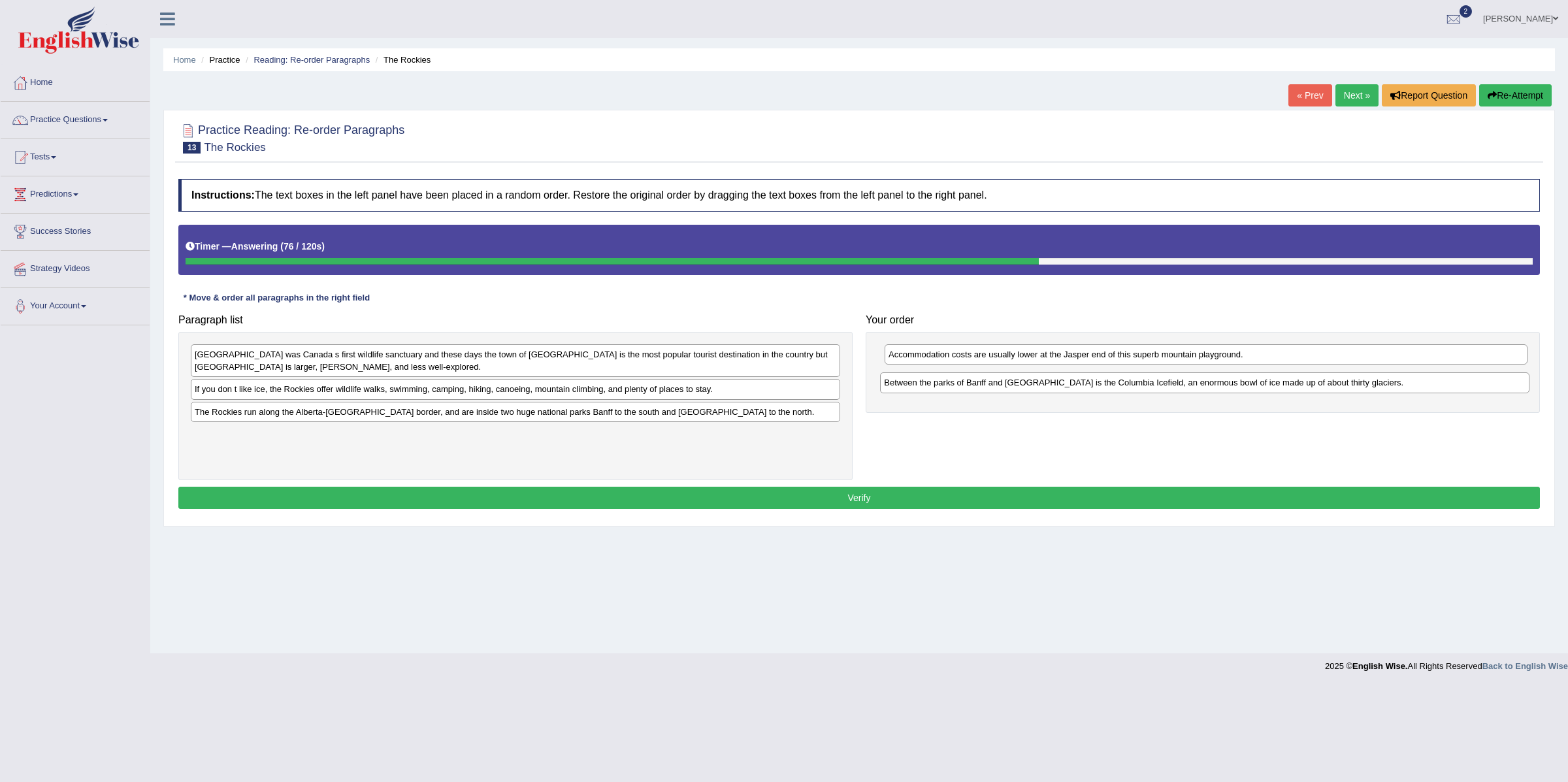
drag, startPoint x: 407, startPoint y: 393, endPoint x: 1097, endPoint y: 386, distance: 690.0
click at [1097, 386] on div "Between the parks of Banff and [GEOGRAPHIC_DATA] is the Columbia Icefield, an e…" at bounding box center [1205, 383] width 649 height 21
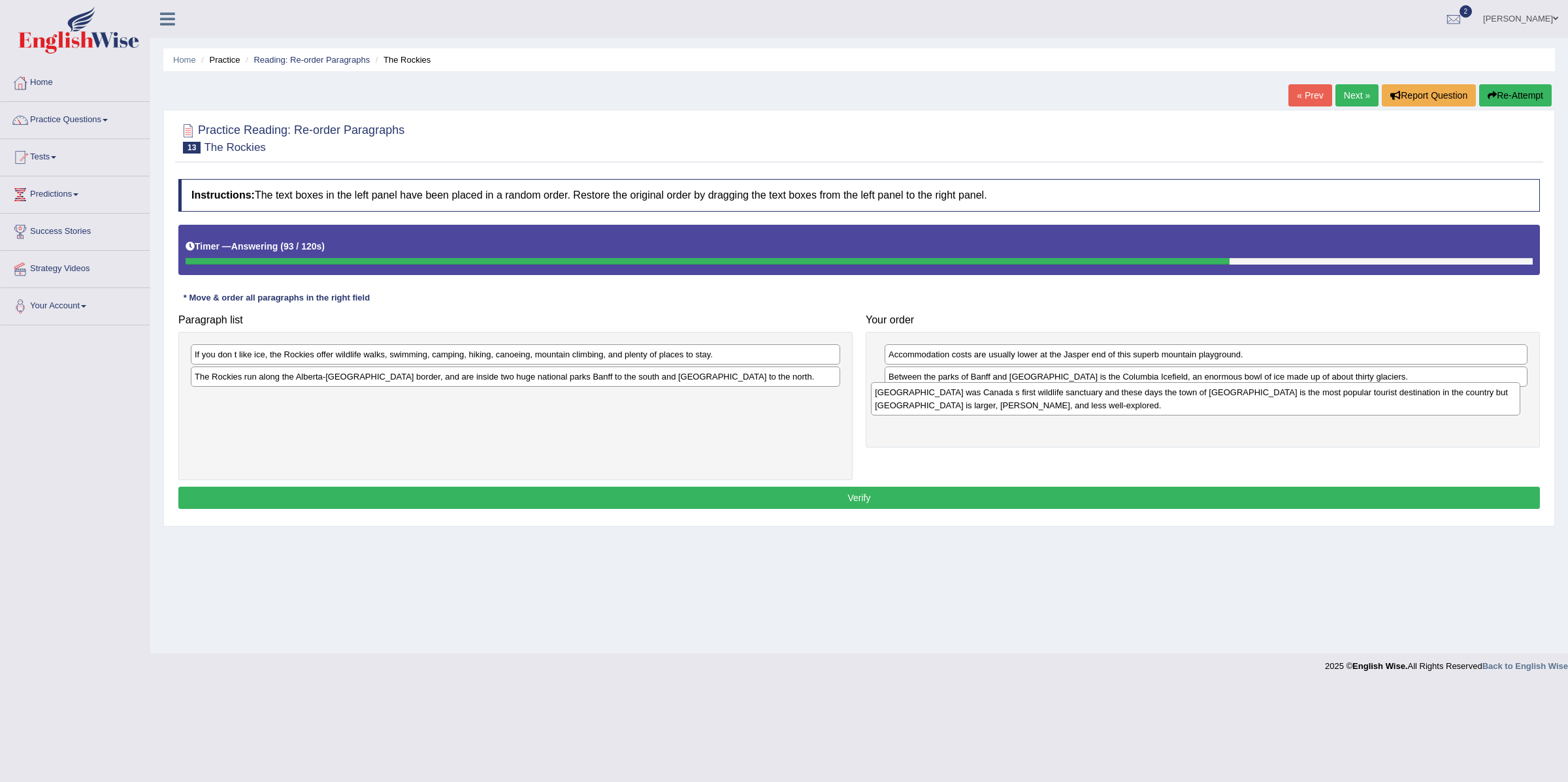
drag, startPoint x: 386, startPoint y: 366, endPoint x: 1066, endPoint y: 405, distance: 681.1
click at [1066, 405] on div "[GEOGRAPHIC_DATA] was Canada s first wildlife sanctuary and these days the town…" at bounding box center [1196, 398] width 649 height 33
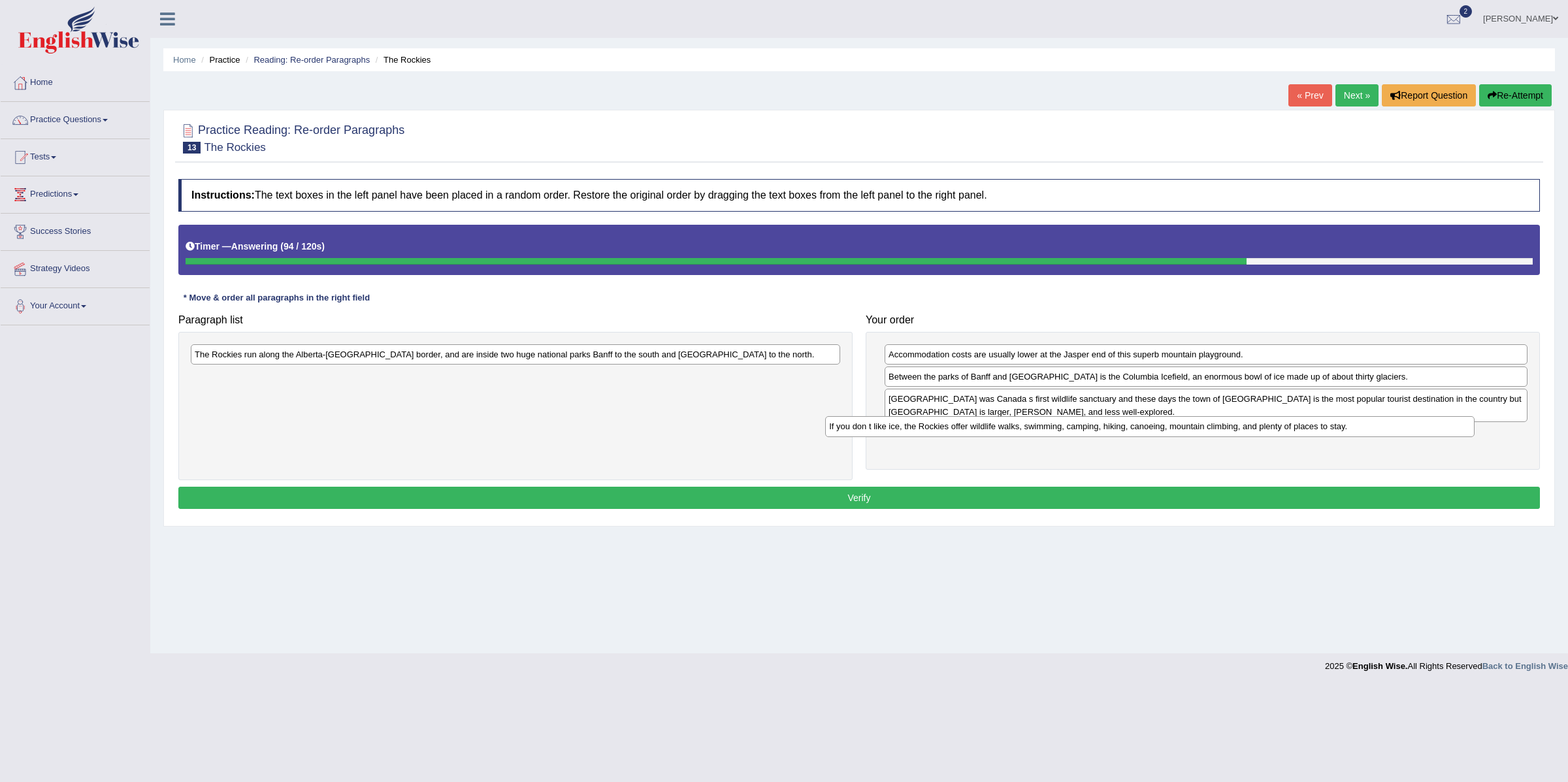
drag, startPoint x: 496, startPoint y: 355, endPoint x: 1135, endPoint y: 432, distance: 643.6
click at [1135, 432] on div "If you don t like ice, the Rockies offer wildlife walks, swimming, camping, hik…" at bounding box center [1150, 427] width 649 height 21
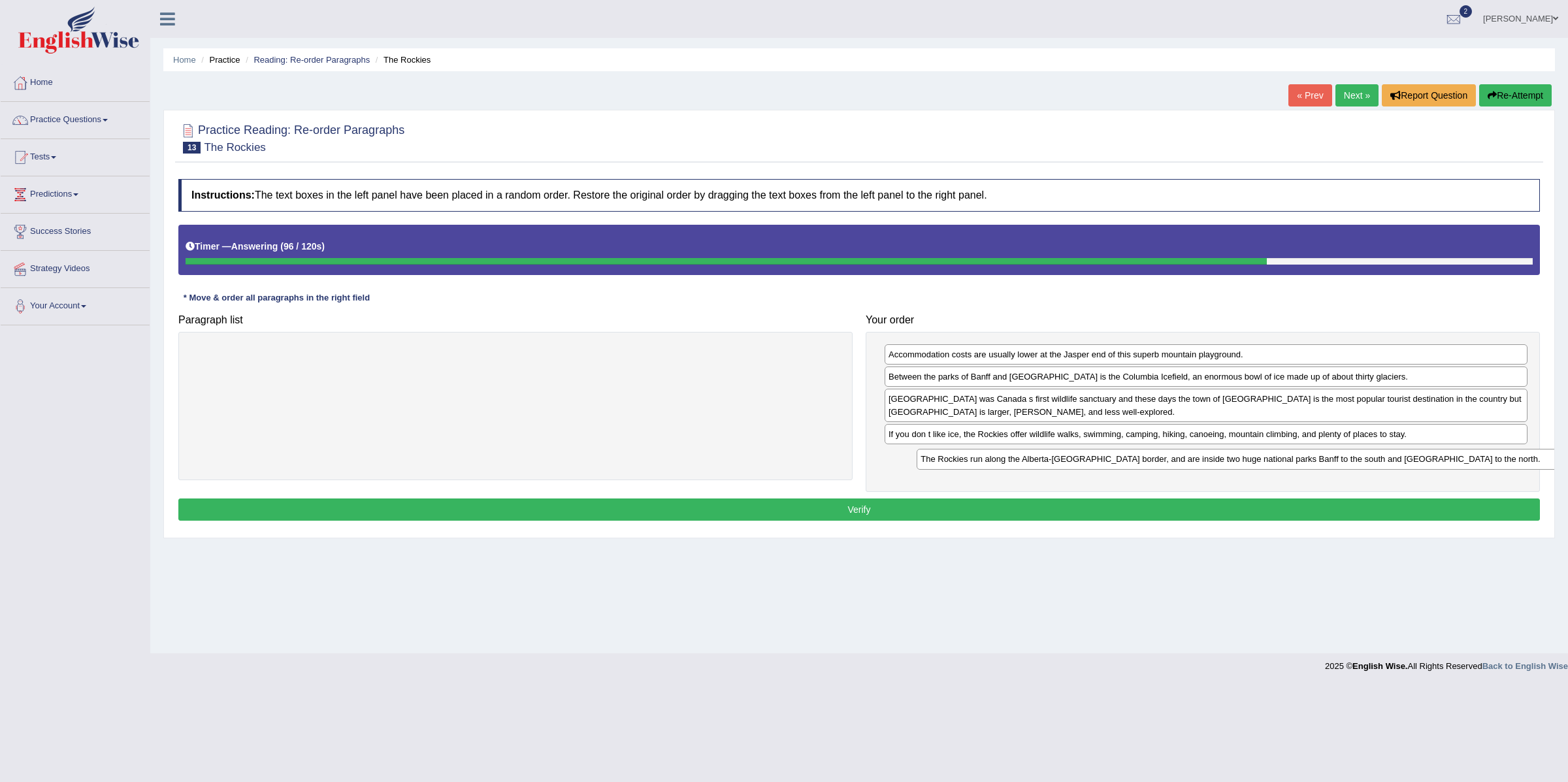
drag, startPoint x: 743, startPoint y: 360, endPoint x: 1435, endPoint y: 462, distance: 699.5
click at [1457, 463] on div "The Rockies run along the Alberta-[GEOGRAPHIC_DATA] border, and are inside two …" at bounding box center [1241, 460] width 649 height 21
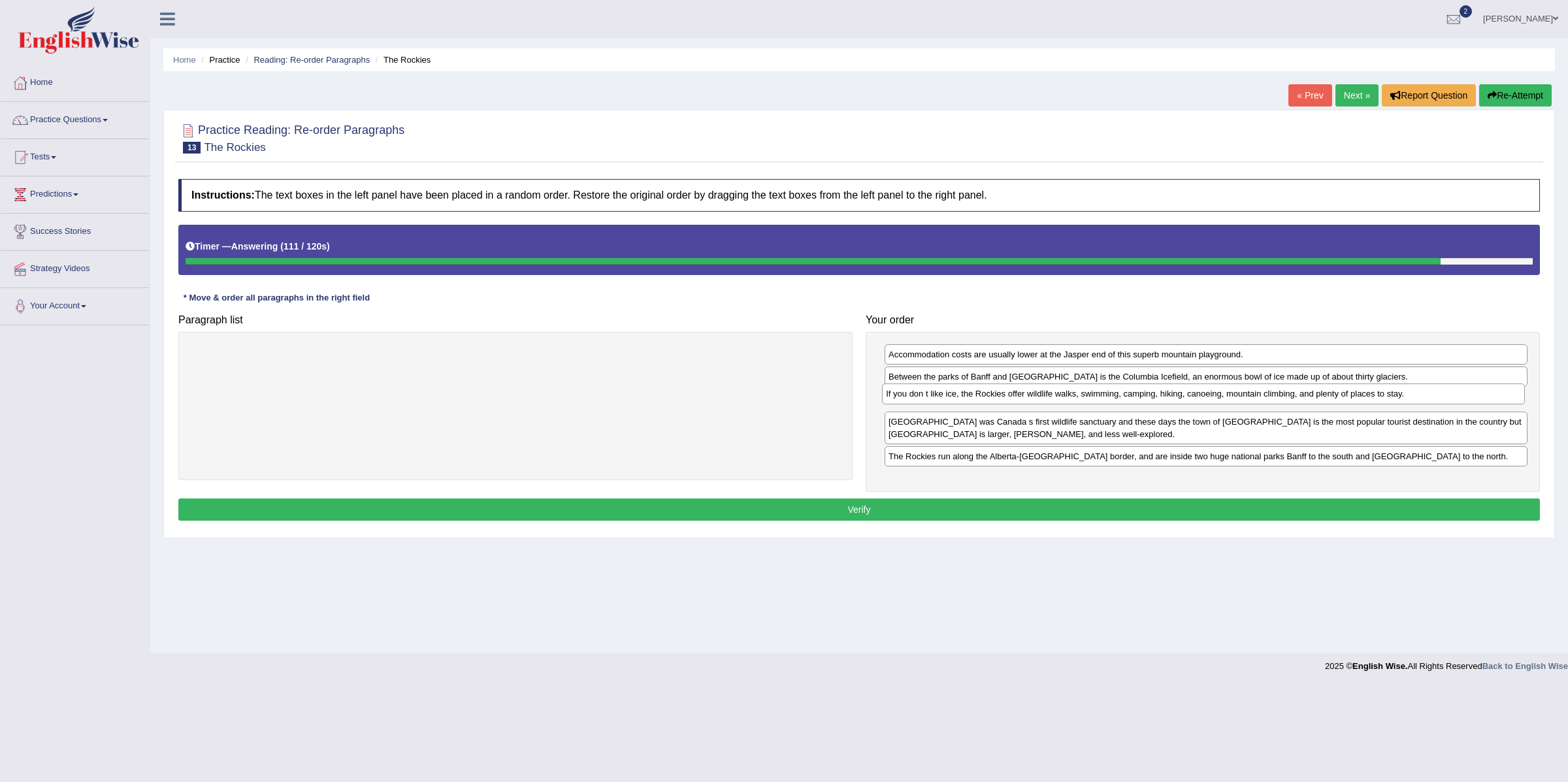
drag, startPoint x: 1335, startPoint y: 438, endPoint x: 1333, endPoint y: 398, distance: 40.0
click at [1333, 398] on div "If you don t like ice, the Rockies offer wildlife walks, swimming, camping, hik…" at bounding box center [1203, 394] width 642 height 21
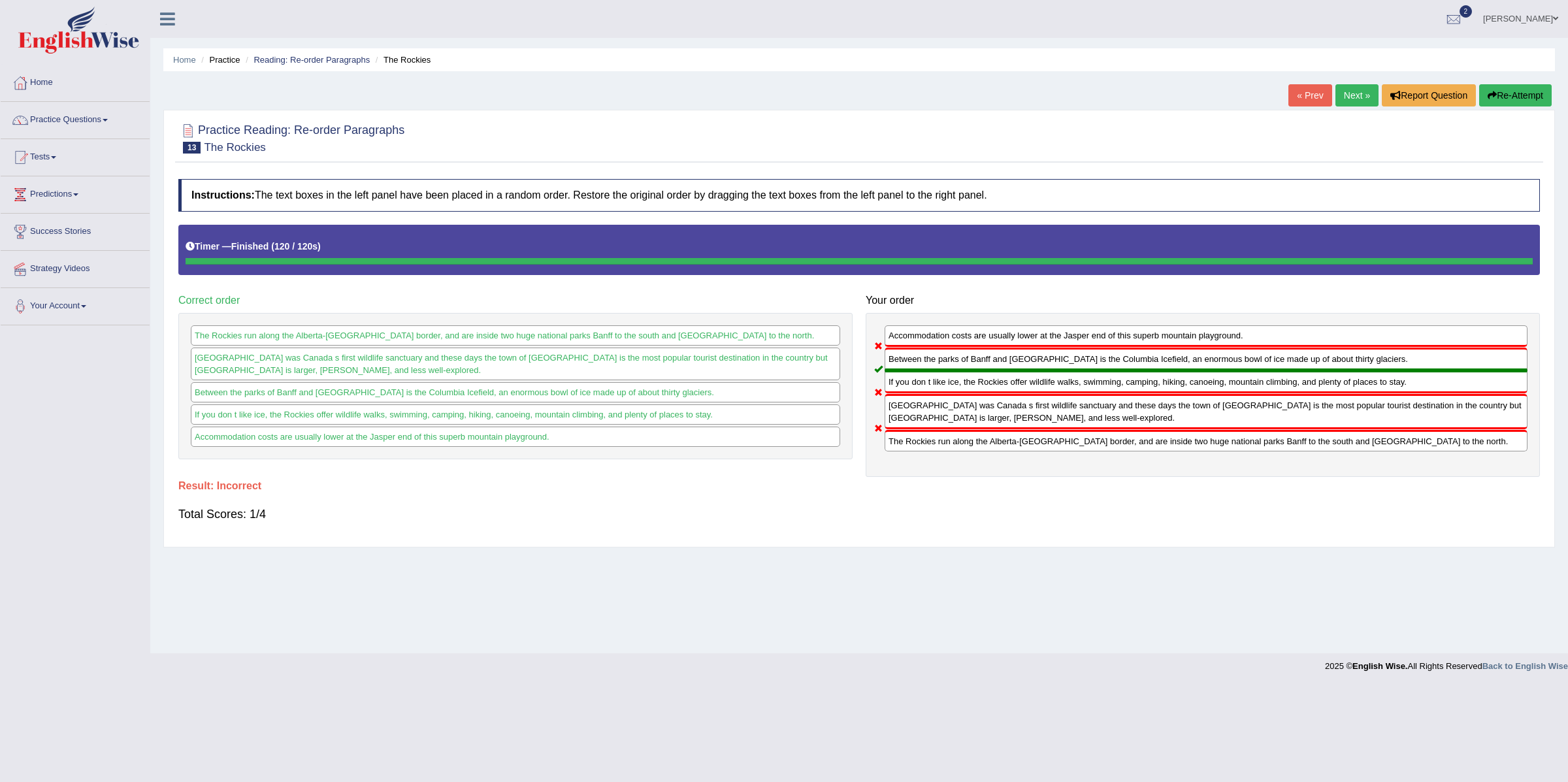
click at [1335, 93] on link "Next »" at bounding box center [1357, 96] width 43 height 22
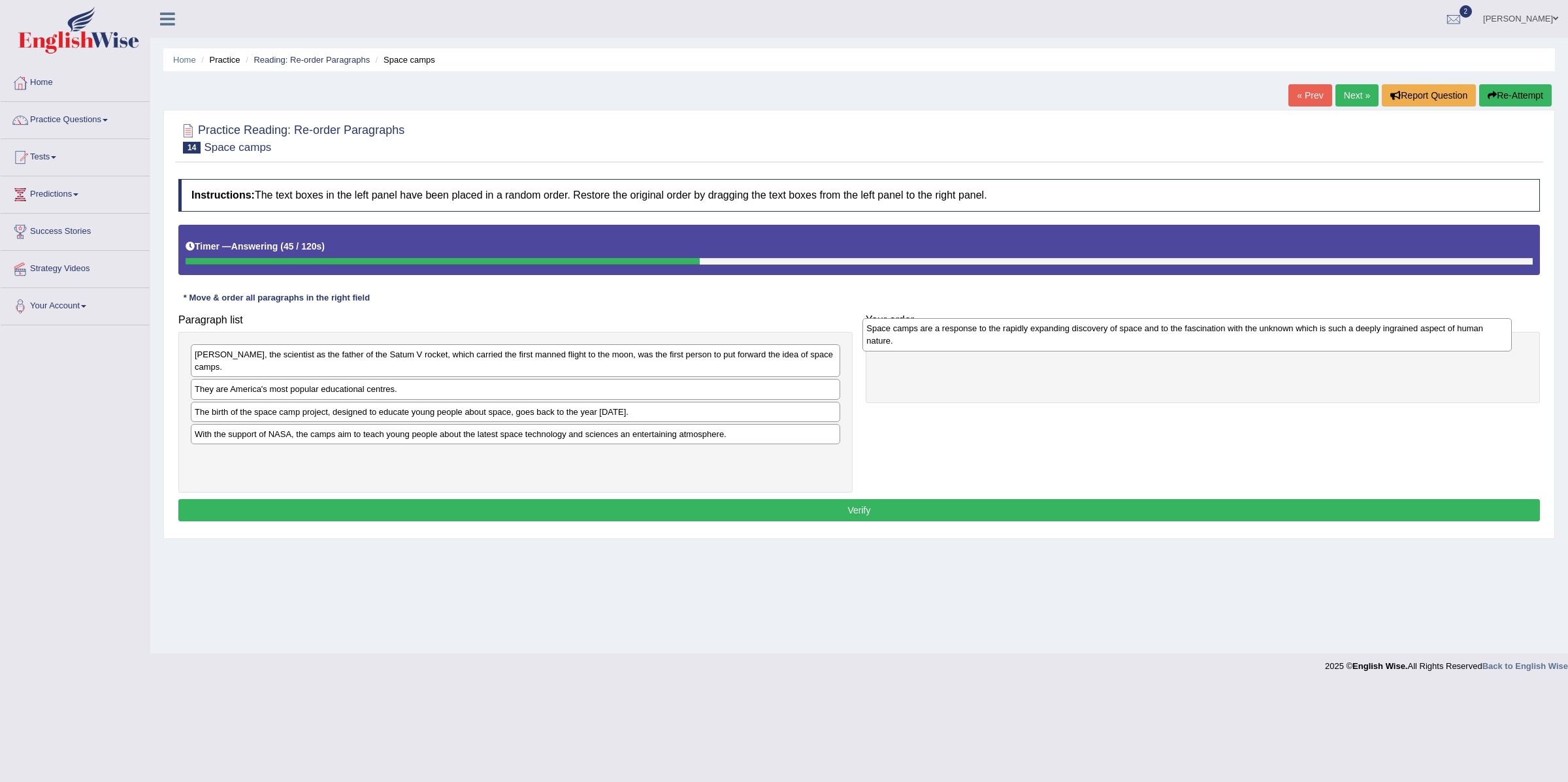
drag, startPoint x: 381, startPoint y: 450, endPoint x: 1052, endPoint y: 343, distance: 679.5
click at [1052, 343] on div "Space camps are a response to the rapidly expanding discovery of space and to t…" at bounding box center [1187, 334] width 649 height 33
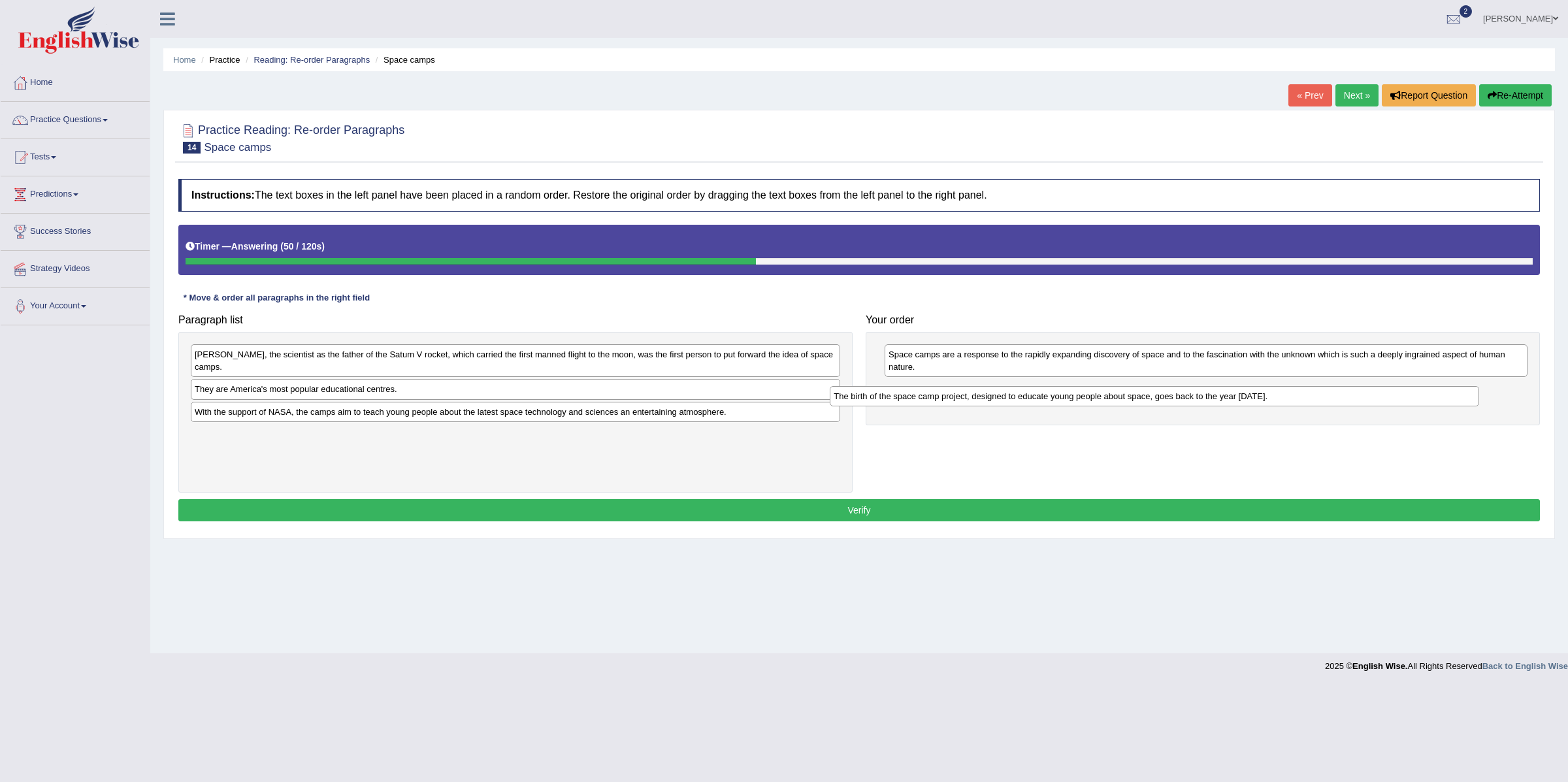
drag, startPoint x: 378, startPoint y: 419, endPoint x: 1017, endPoint y: 403, distance: 639.2
click at [1017, 403] on div "The birth of the space camp project, designed to educate young people about spa…" at bounding box center [1154, 397] width 649 height 21
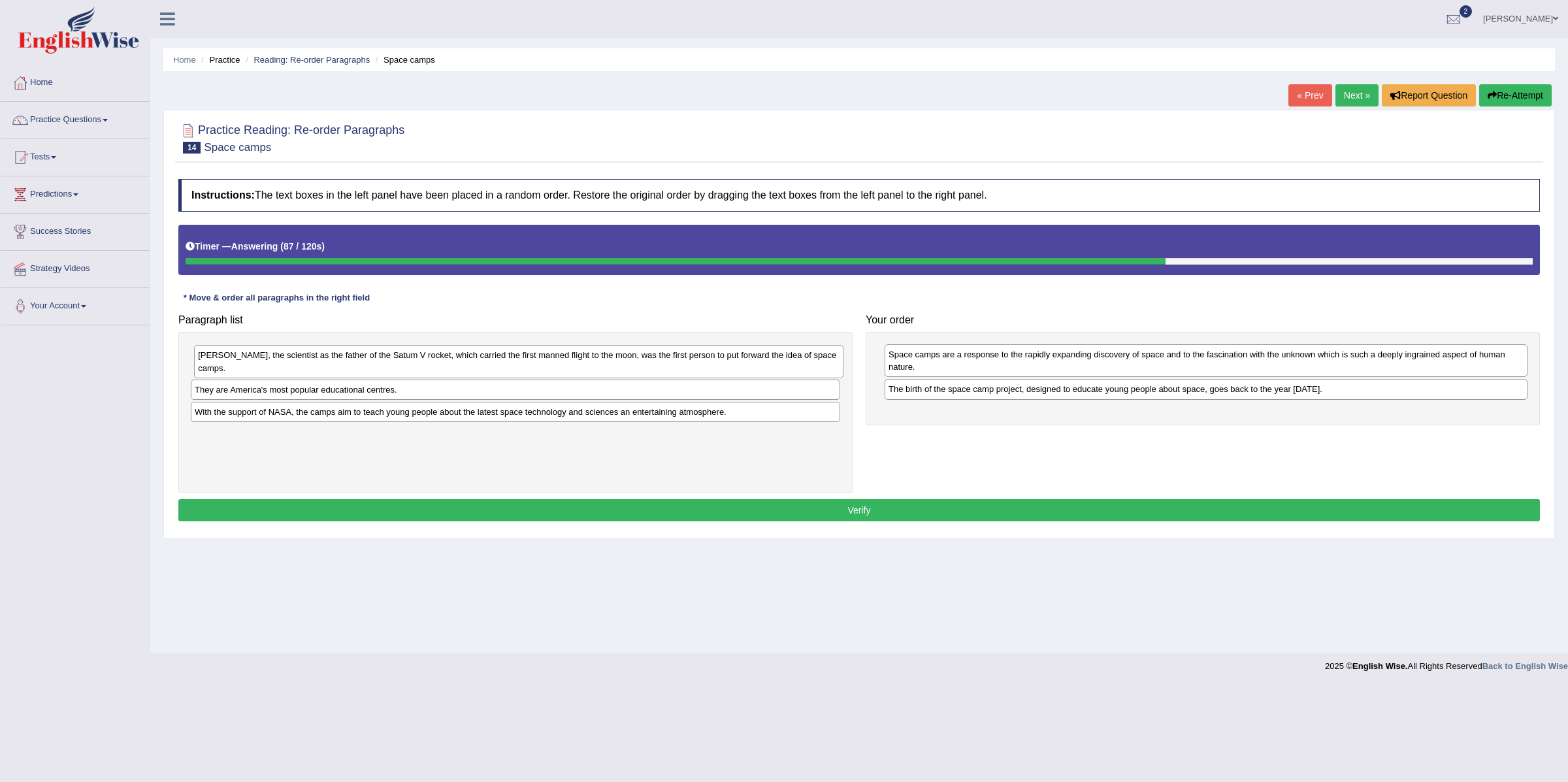
click at [371, 370] on div "Dr Wemer von Braun, the scientist as the father of the Satum V rocket, which ca…" at bounding box center [518, 361] width 649 height 33
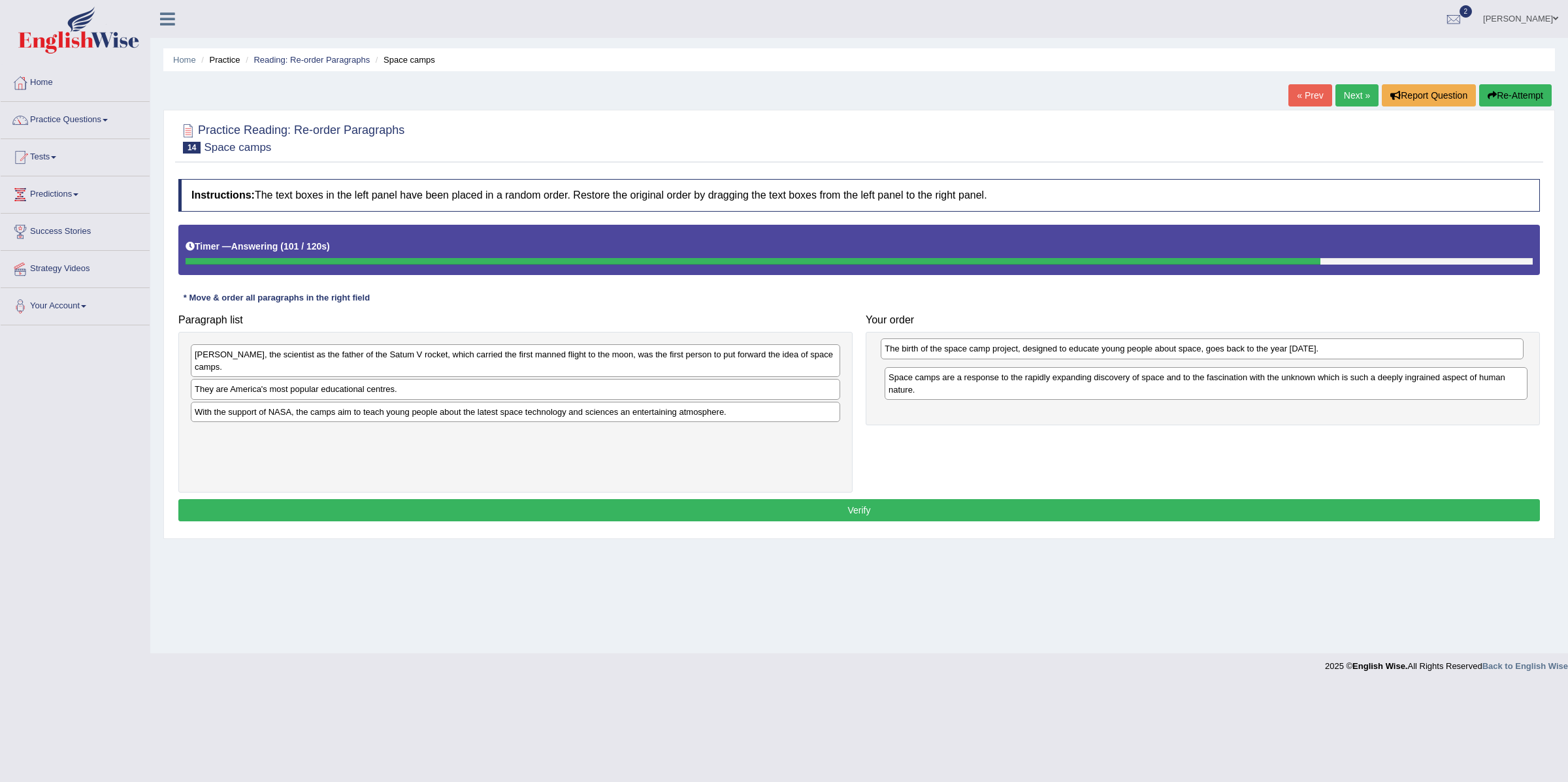
drag, startPoint x: 1003, startPoint y: 395, endPoint x: 999, endPoint y: 353, distance: 42.2
click at [999, 353] on div "The birth of the space camp project, designed to educate young people about spa…" at bounding box center [1202, 349] width 642 height 21
click at [999, 353] on div "The birth of the space camp project, designed to educate young people about spa…" at bounding box center [1203, 351] width 642 height 21
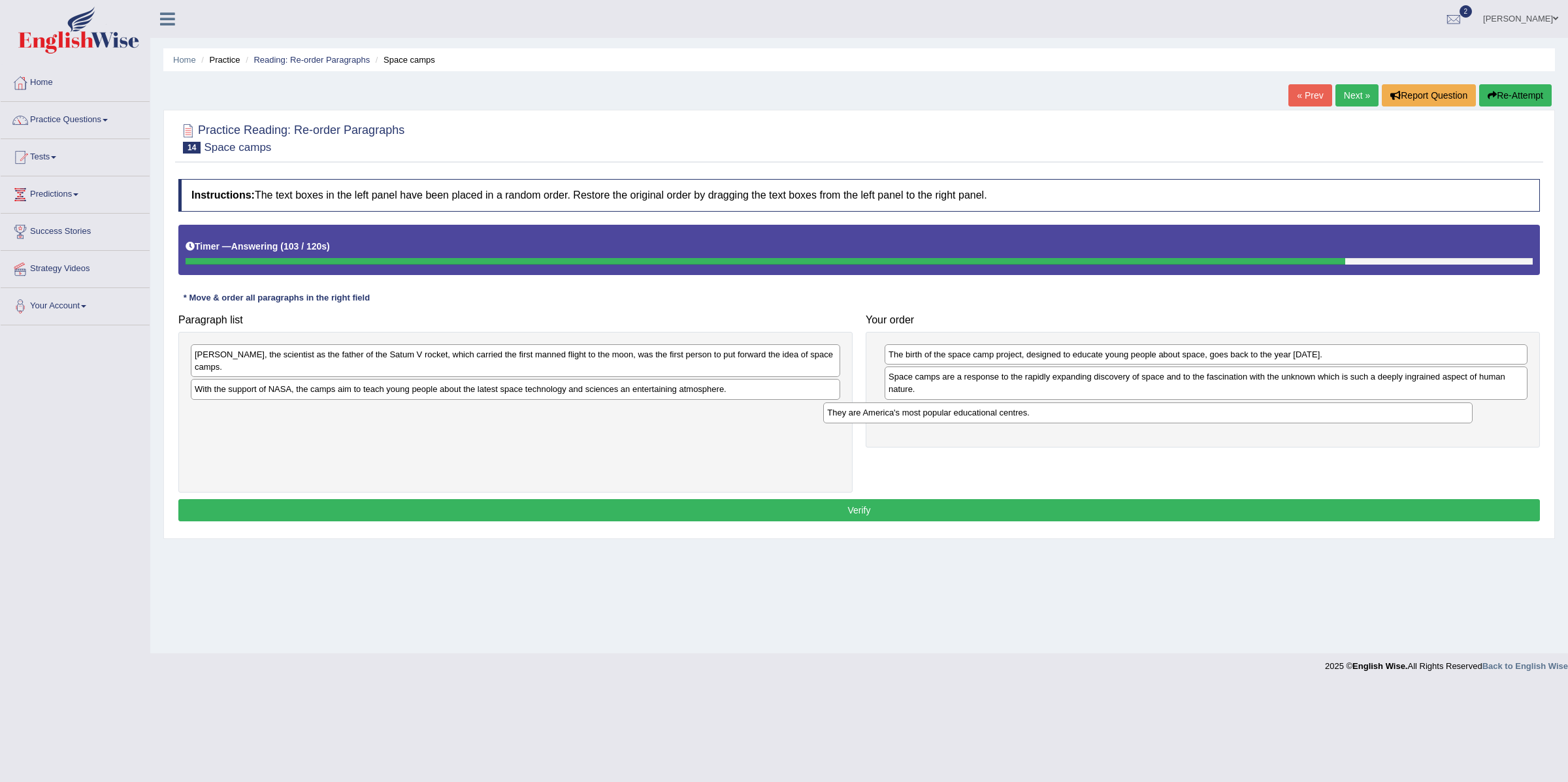
drag, startPoint x: 372, startPoint y: 393, endPoint x: 998, endPoint y: 417, distance: 626.5
click at [998, 417] on div "They are America's most popular educational centres." at bounding box center [1148, 413] width 649 height 21
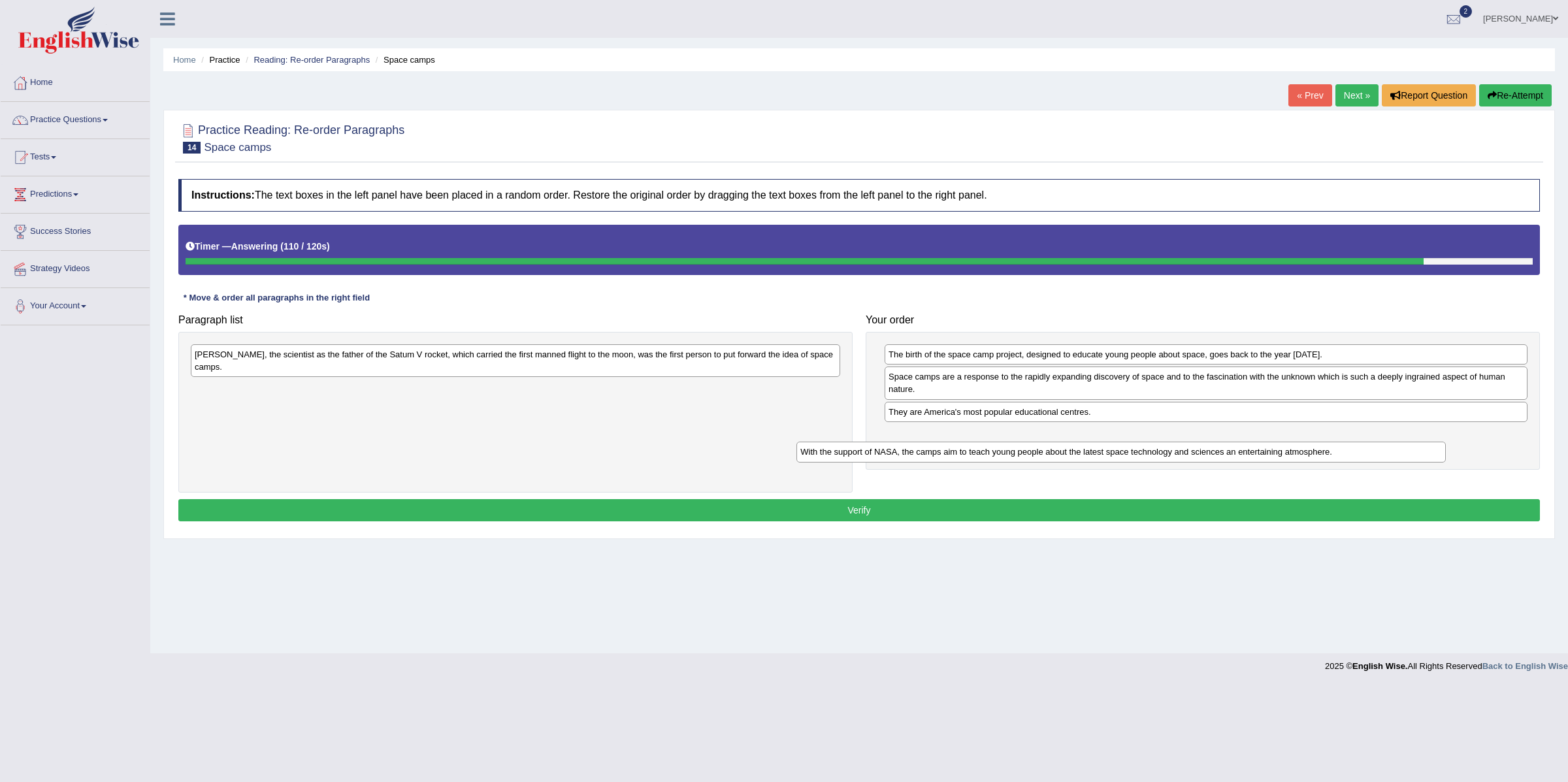
drag, startPoint x: 429, startPoint y: 395, endPoint x: 1026, endPoint y: 438, distance: 598.5
click at [1029, 445] on div "With the support of NASA, the camps aim to teach young people about the latest …" at bounding box center [1121, 452] width 649 height 21
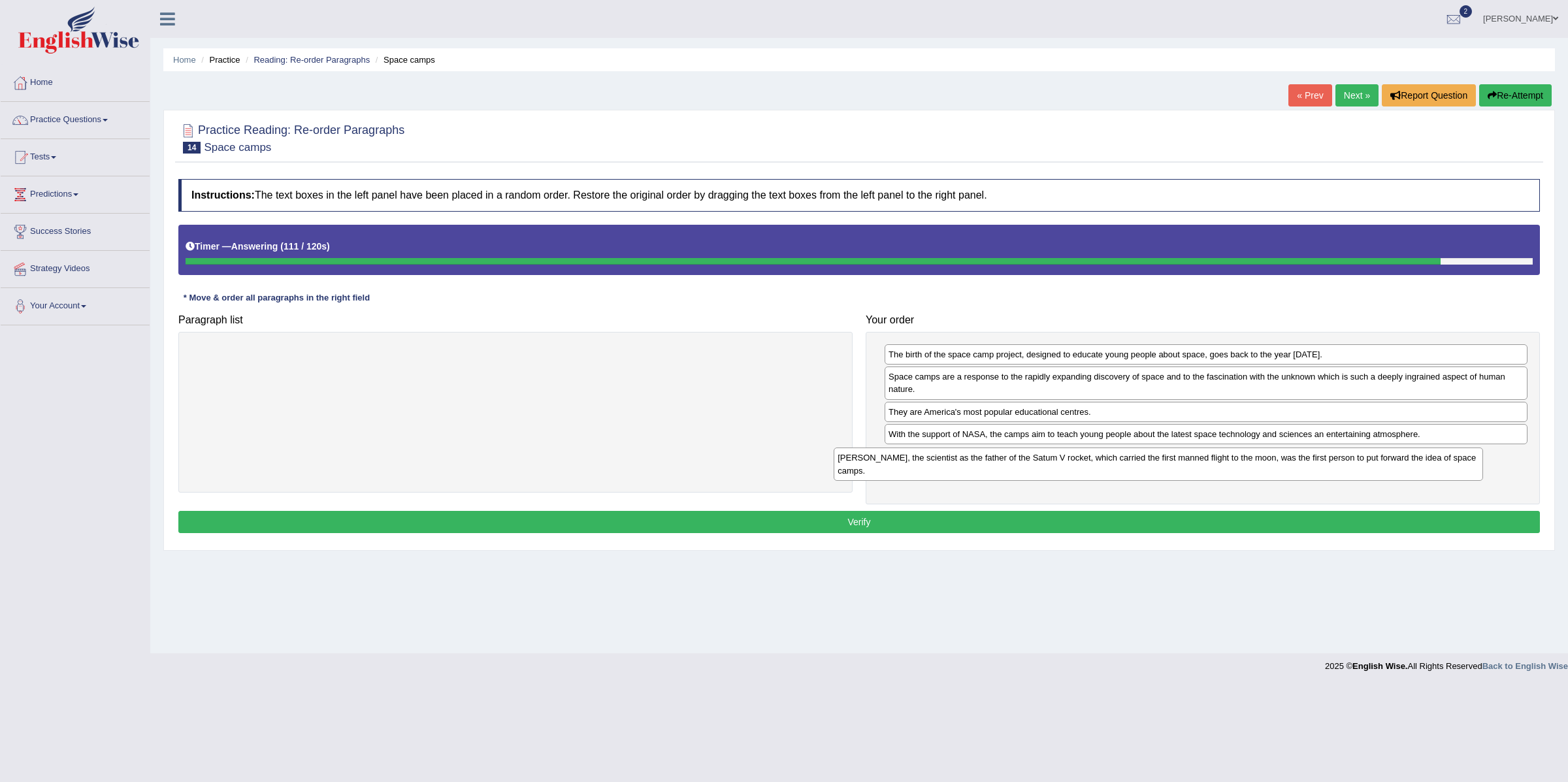
drag, startPoint x: 753, startPoint y: 374, endPoint x: 1380, endPoint y: 471, distance: 634.5
click at [1380, 471] on div "Dr Wemer von Braun, the scientist as the father of the Satum V rocket, which ca…" at bounding box center [1158, 464] width 649 height 33
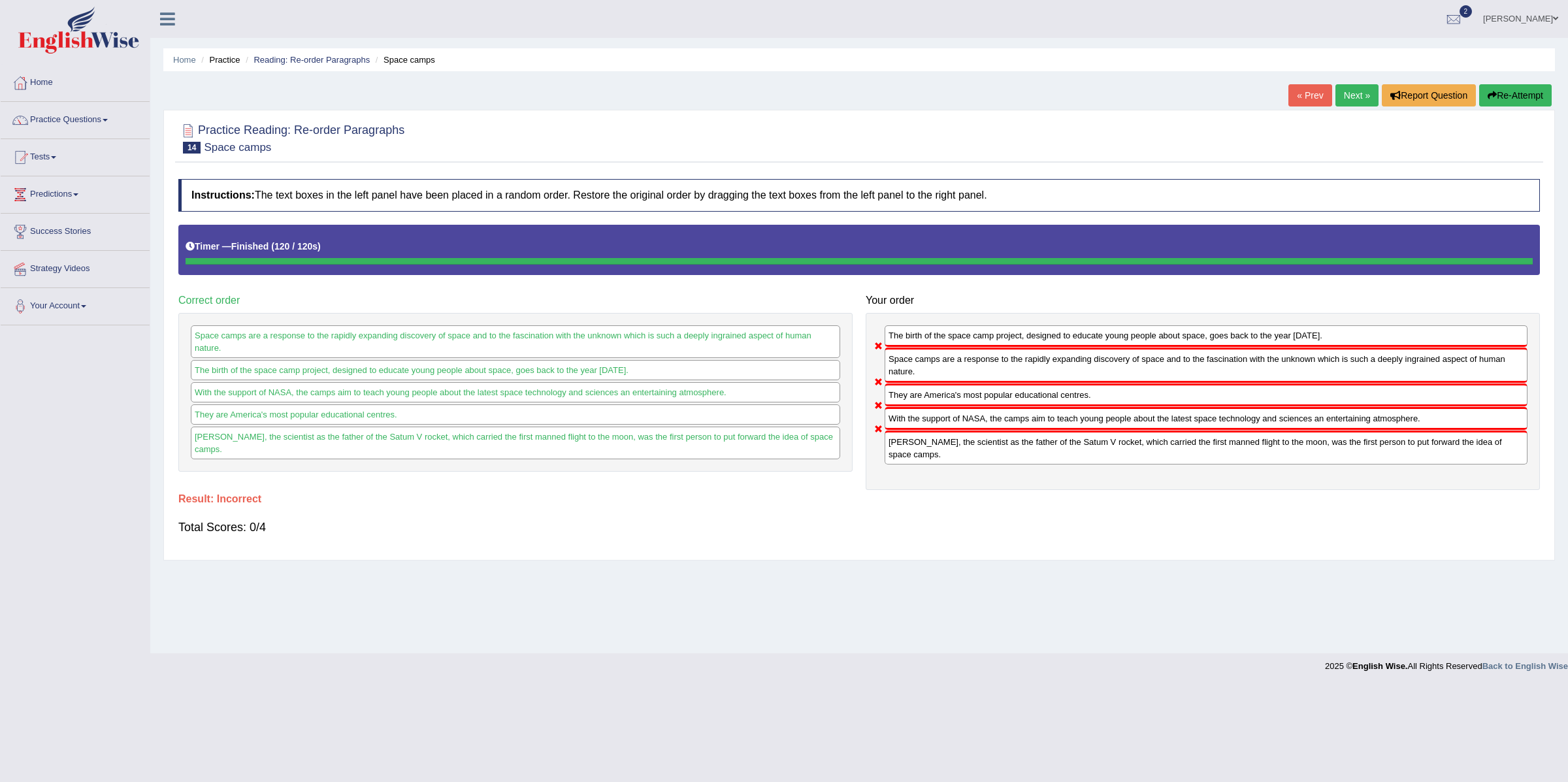
click at [1501, 95] on button "Re-Attempt" at bounding box center [1515, 96] width 72 height 22
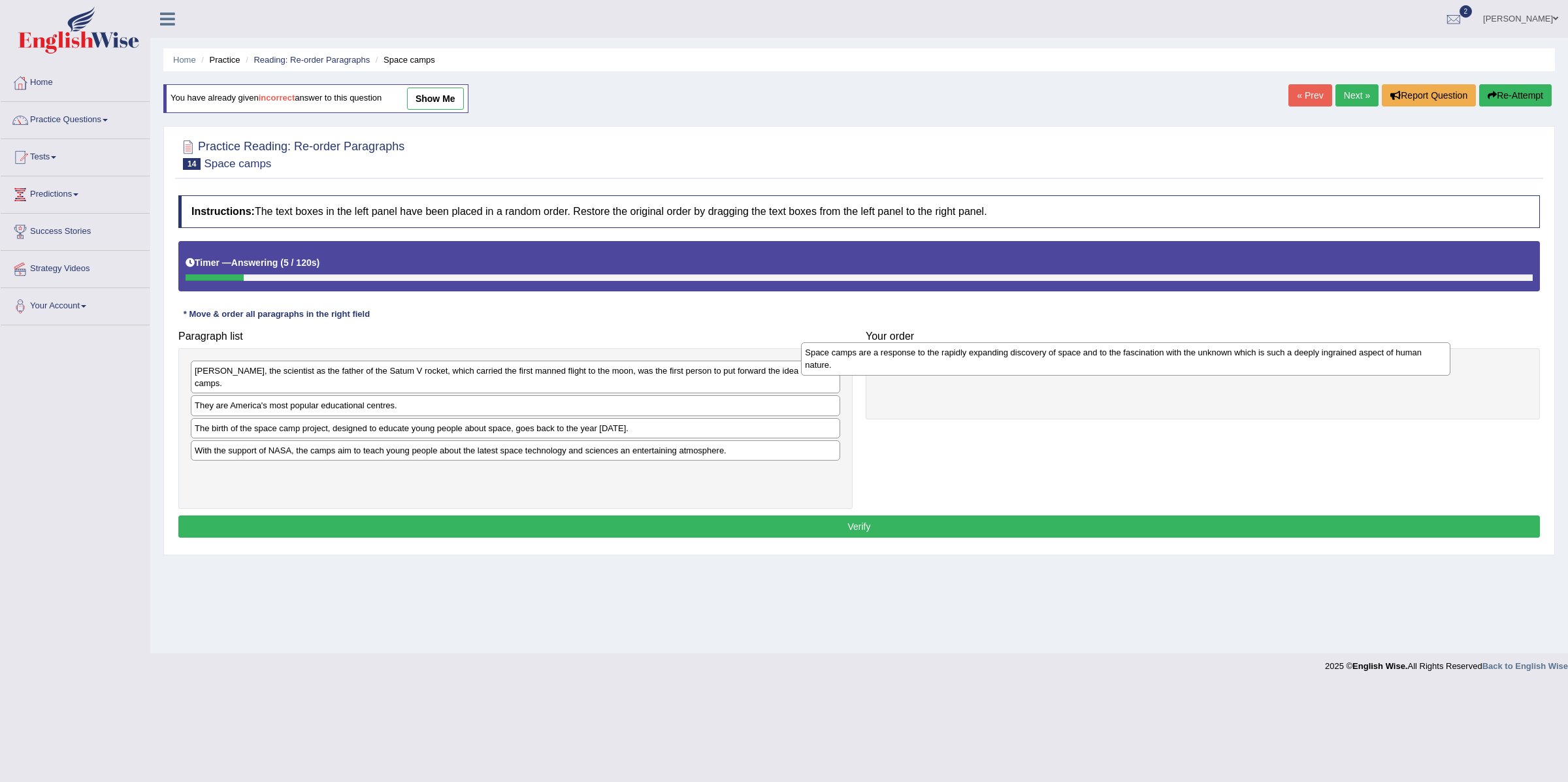
drag, startPoint x: 613, startPoint y: 462, endPoint x: 1222, endPoint y: 363, distance: 617.0
click at [1222, 363] on div "Space camps are a response to the rapidly expanding discovery of space and to t…" at bounding box center [1125, 358] width 649 height 33
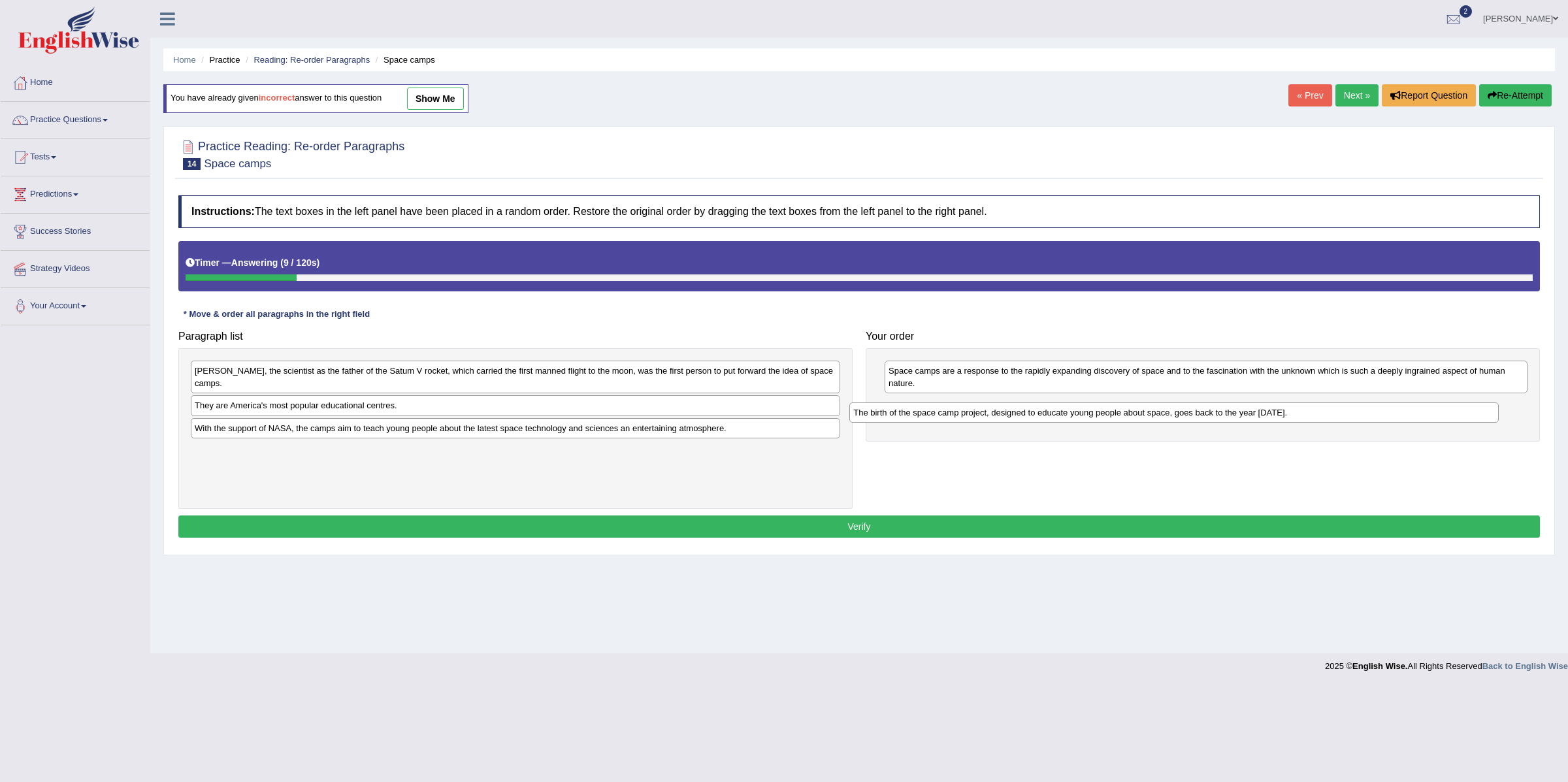
drag, startPoint x: 459, startPoint y: 431, endPoint x: 1118, endPoint y: 414, distance: 659.2
click at [1118, 414] on div "The birth of the space camp project, designed to educate young people about spa…" at bounding box center [1174, 413] width 649 height 21
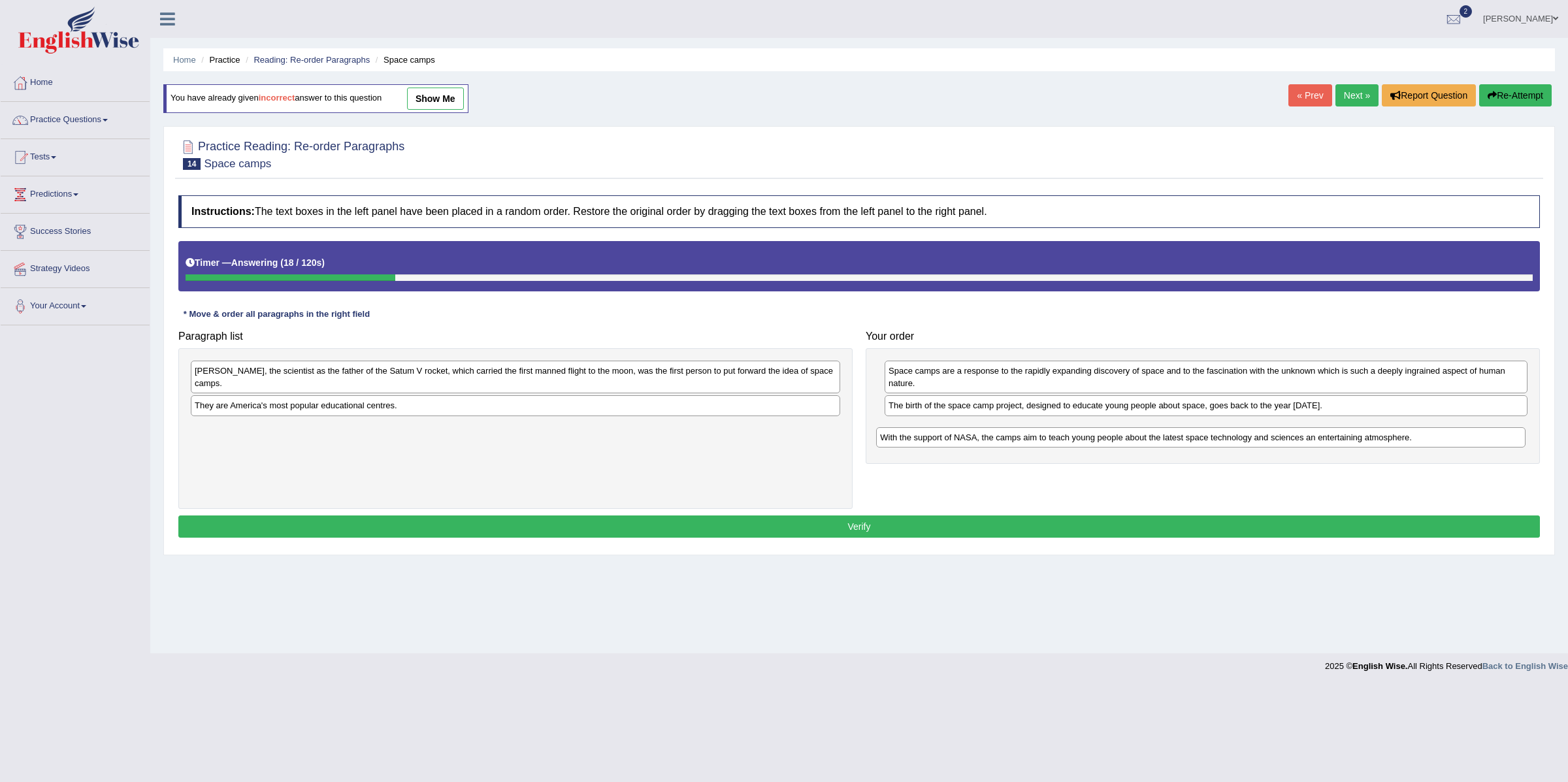
drag, startPoint x: 398, startPoint y: 438, endPoint x: 1080, endPoint y: 443, distance: 682.0
click at [1082, 445] on div "With the support of NASA, the camps aim to teach young people about the latest …" at bounding box center [1201, 438] width 649 height 21
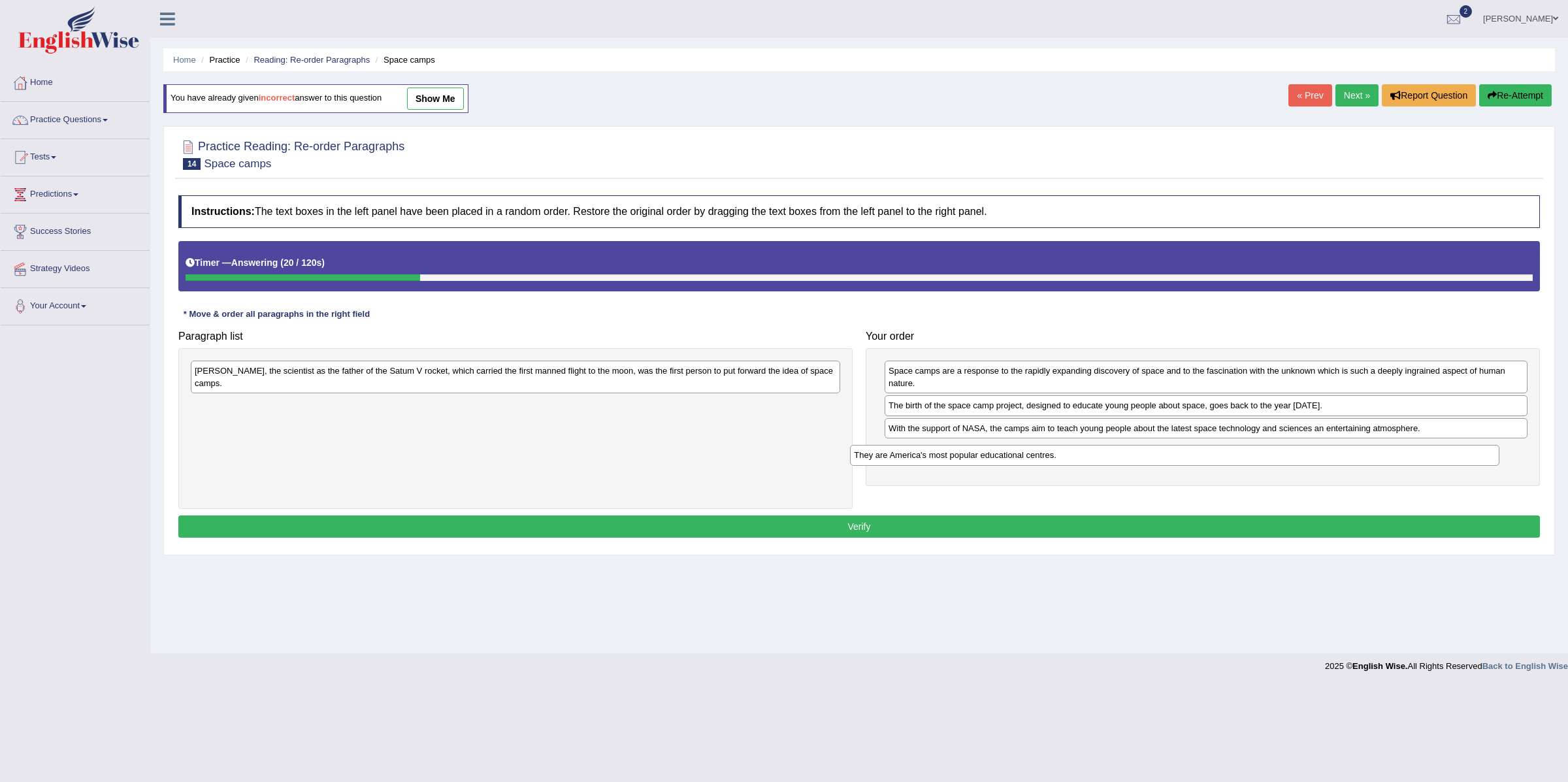
drag, startPoint x: 492, startPoint y: 411, endPoint x: 1176, endPoint y: 465, distance: 686.1
click at [1176, 465] on div "They are America's most popular educational centres." at bounding box center [1175, 455] width 649 height 21
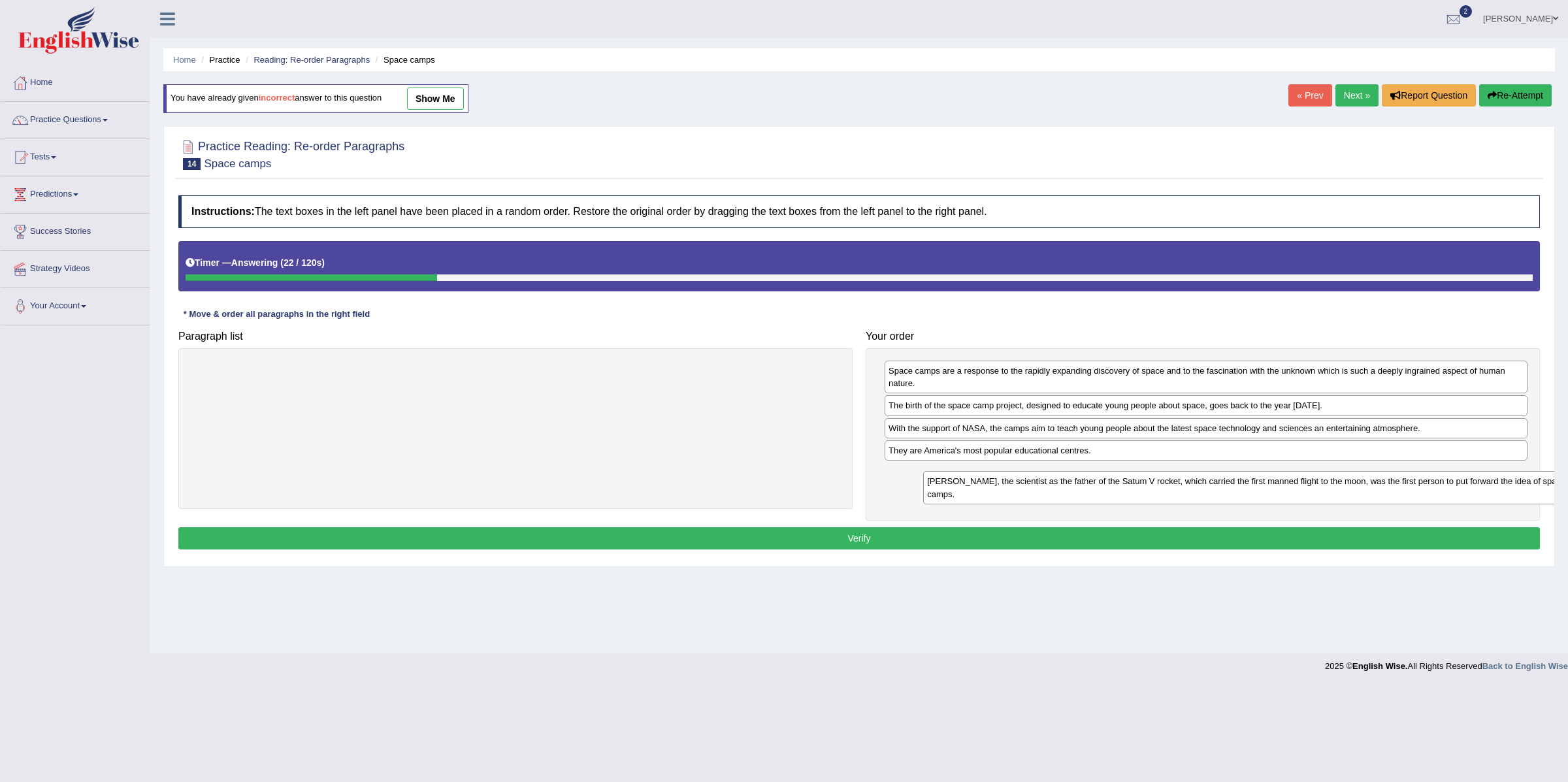
drag, startPoint x: 546, startPoint y: 385, endPoint x: 1253, endPoint y: 495, distance: 715.5
click at [1253, 495] on div "[PERSON_NAME], the scientist as the father of the Satum V rocket, which carried…" at bounding box center [1248, 488] width 649 height 33
click at [1008, 542] on button "Verify" at bounding box center [859, 539] width 1361 height 22
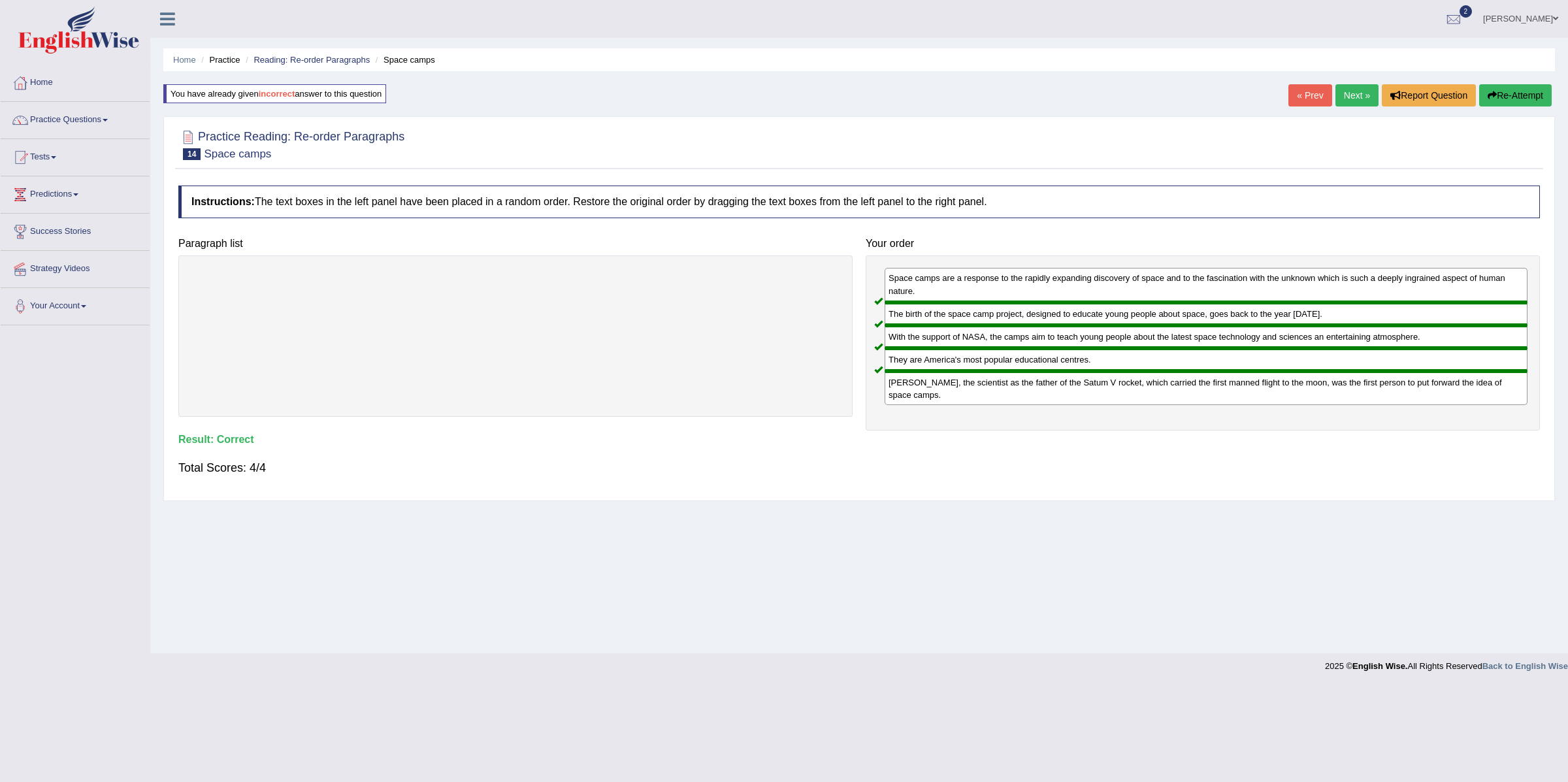
click at [1354, 93] on link "Next »" at bounding box center [1357, 96] width 43 height 22
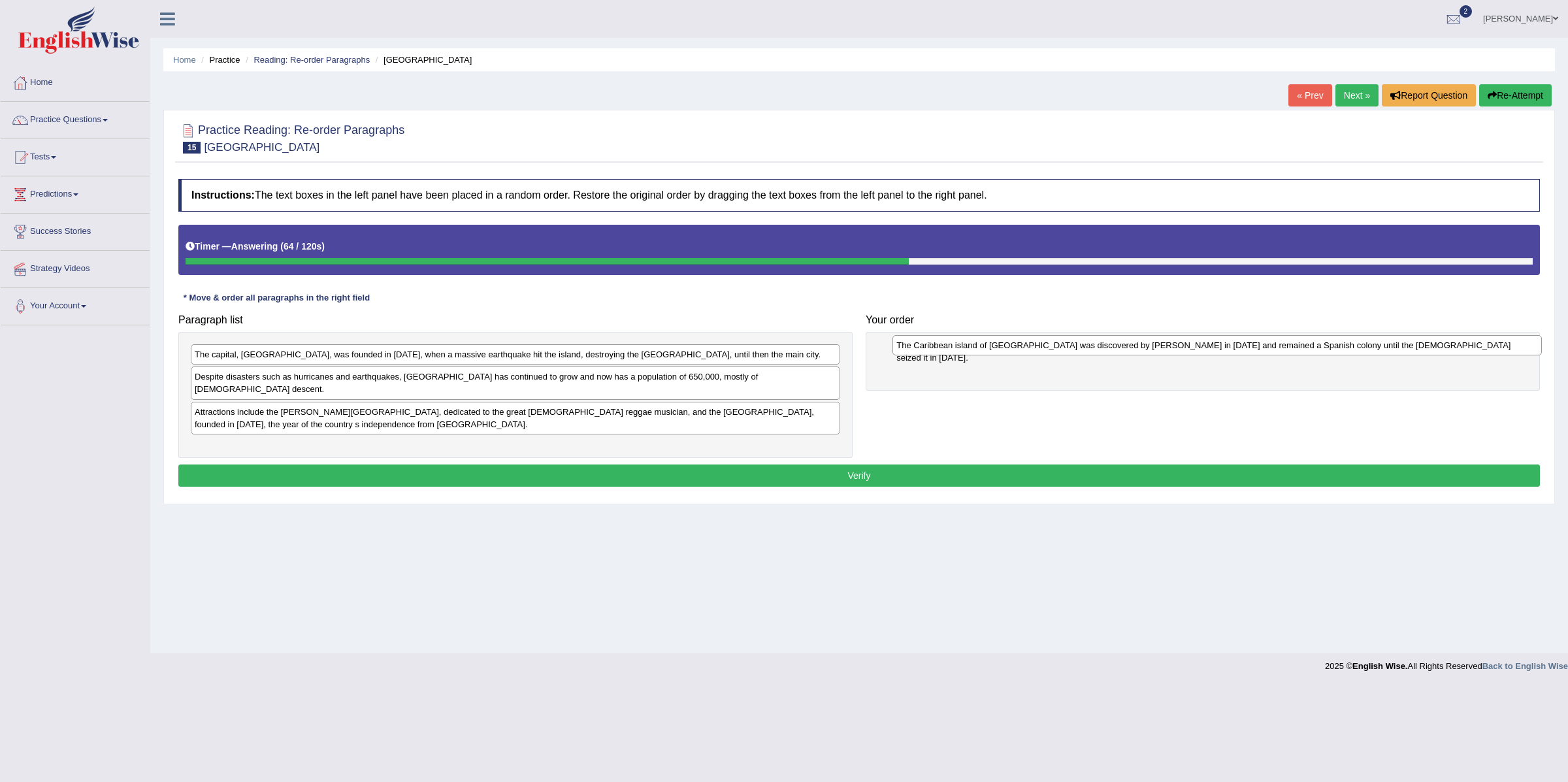
drag, startPoint x: 427, startPoint y: 402, endPoint x: 1115, endPoint y: 347, distance: 690.2
click at [1116, 347] on div "The Caribbean island of [GEOGRAPHIC_DATA] was discovered by [PERSON_NAME] in [D…" at bounding box center [1217, 346] width 649 height 21
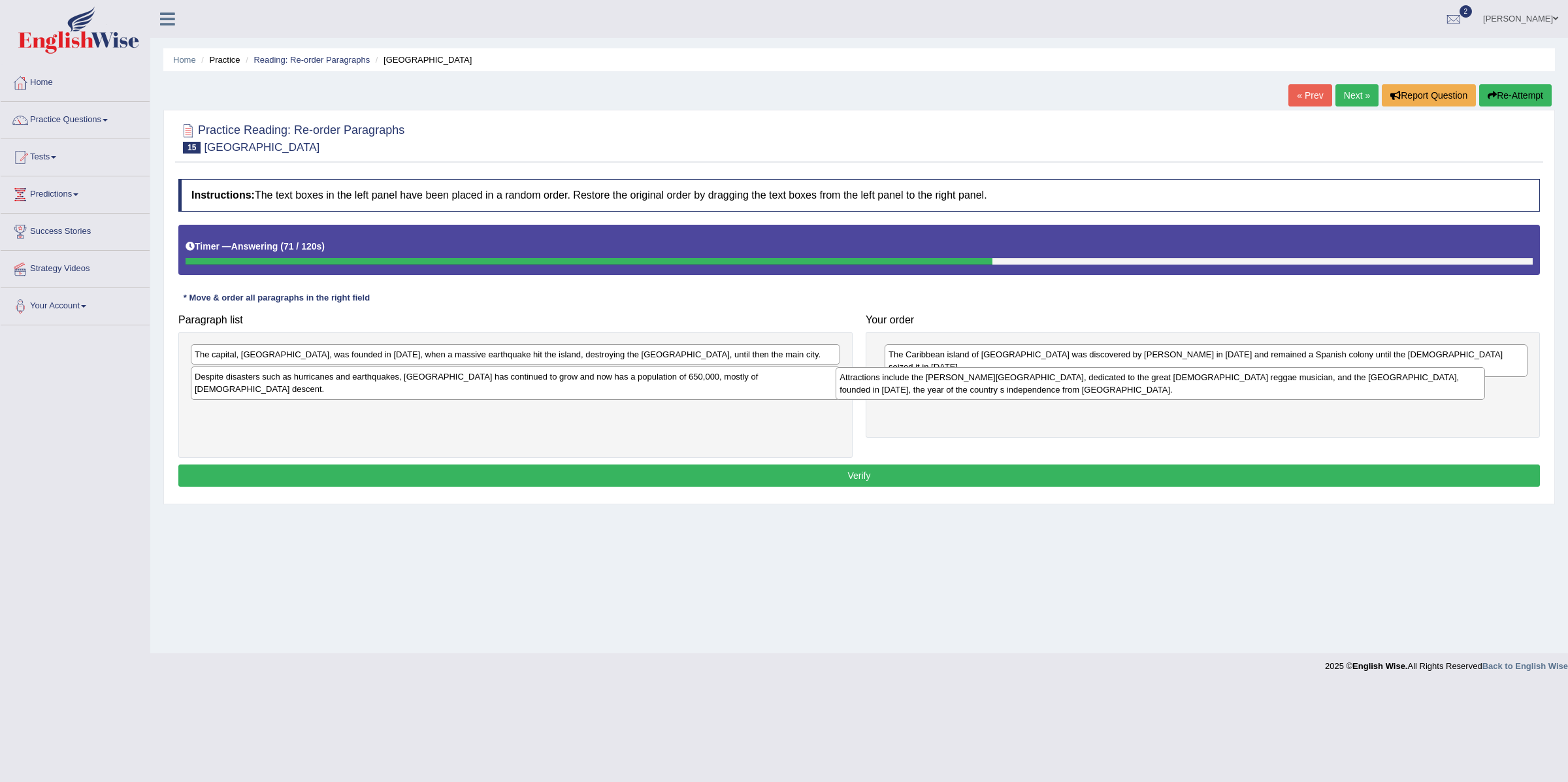
drag, startPoint x: 334, startPoint y: 405, endPoint x: 984, endPoint y: 379, distance: 650.5
click at [985, 379] on div "Attractions include the [PERSON_NAME][GEOGRAPHIC_DATA], dedicated to the great …" at bounding box center [1161, 384] width 649 height 33
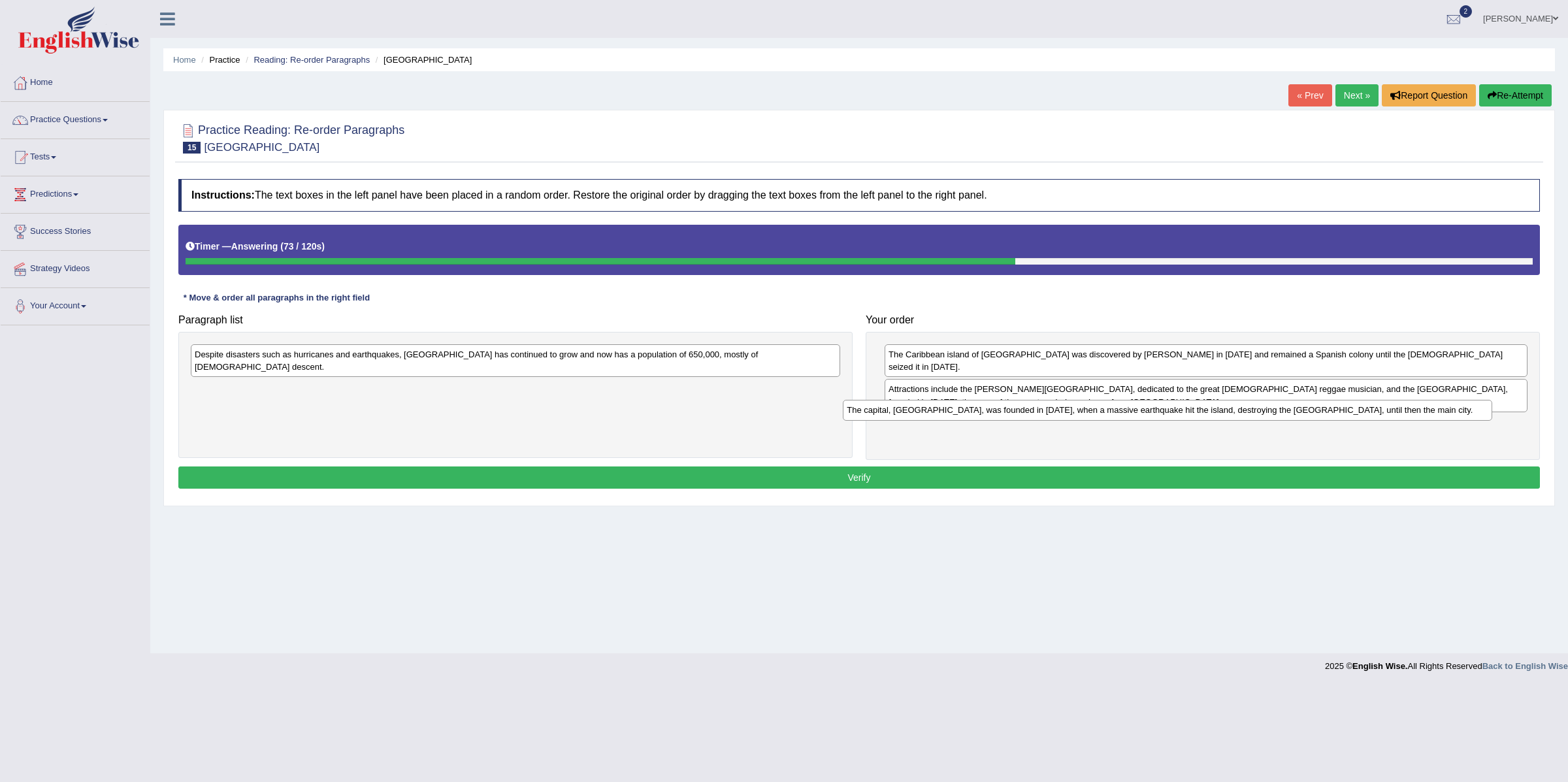
drag, startPoint x: 366, startPoint y: 353, endPoint x: 1018, endPoint y: 408, distance: 654.3
click at [1018, 408] on div "The capital, [GEOGRAPHIC_DATA], was founded in [DATE], when a massive earthquak…" at bounding box center [1168, 410] width 649 height 21
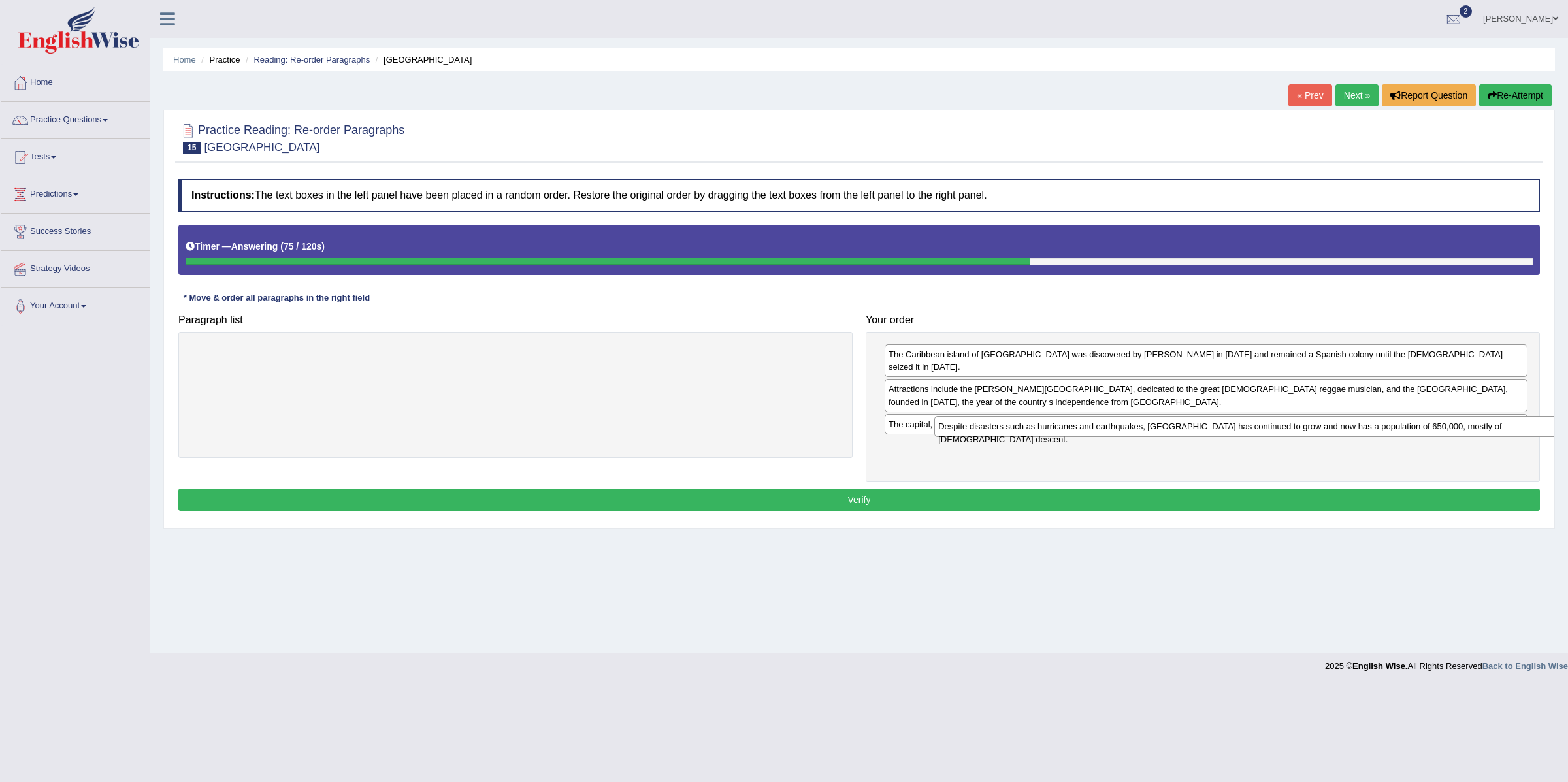
drag, startPoint x: 729, startPoint y: 362, endPoint x: 1473, endPoint y: 434, distance: 747.5
click at [1473, 434] on div "Despite disasters such as hurricanes and earthquakes, [GEOGRAPHIC_DATA] has con…" at bounding box center [1259, 427] width 649 height 21
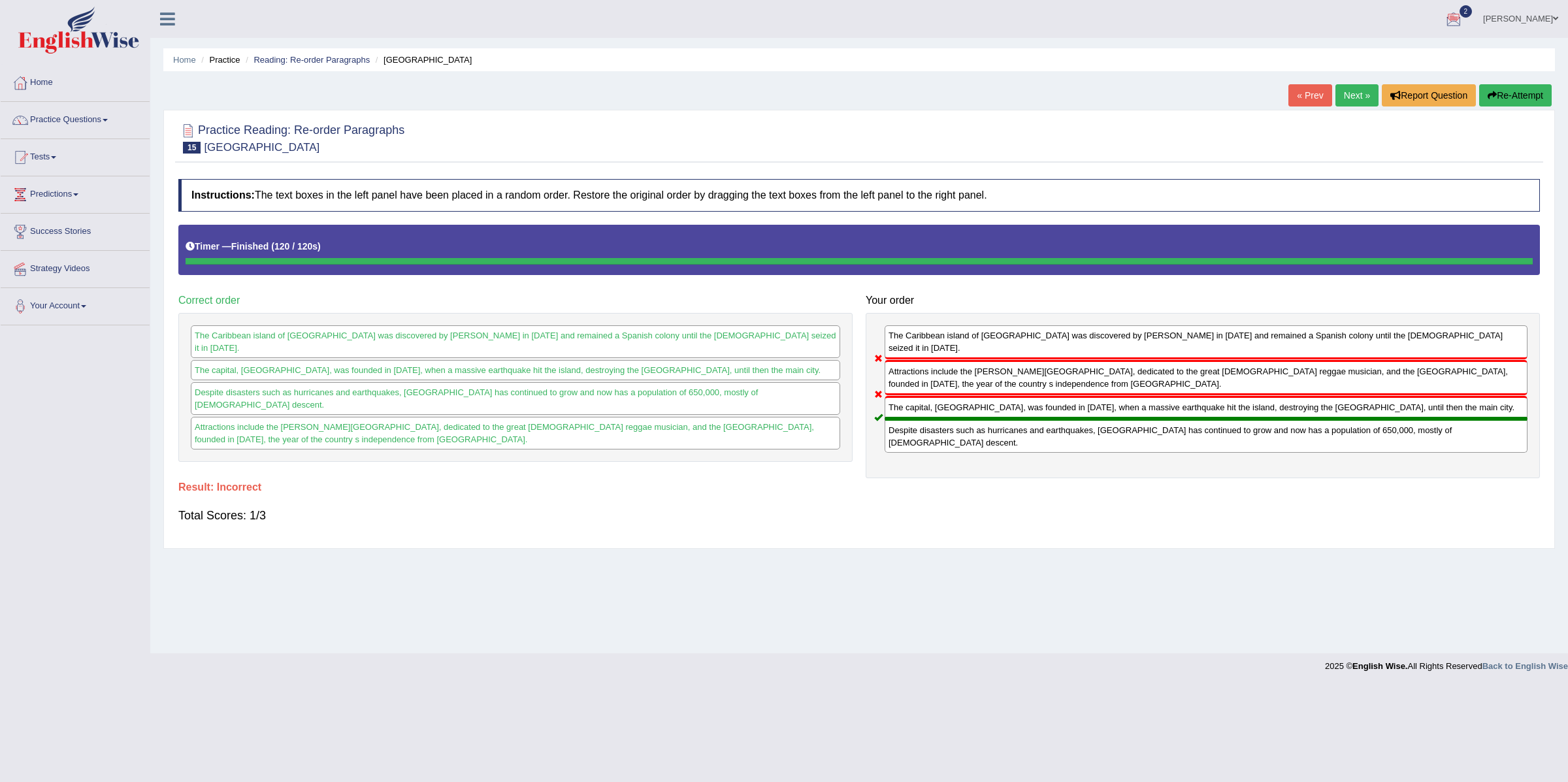
click at [1350, 96] on link "Next »" at bounding box center [1357, 96] width 43 height 22
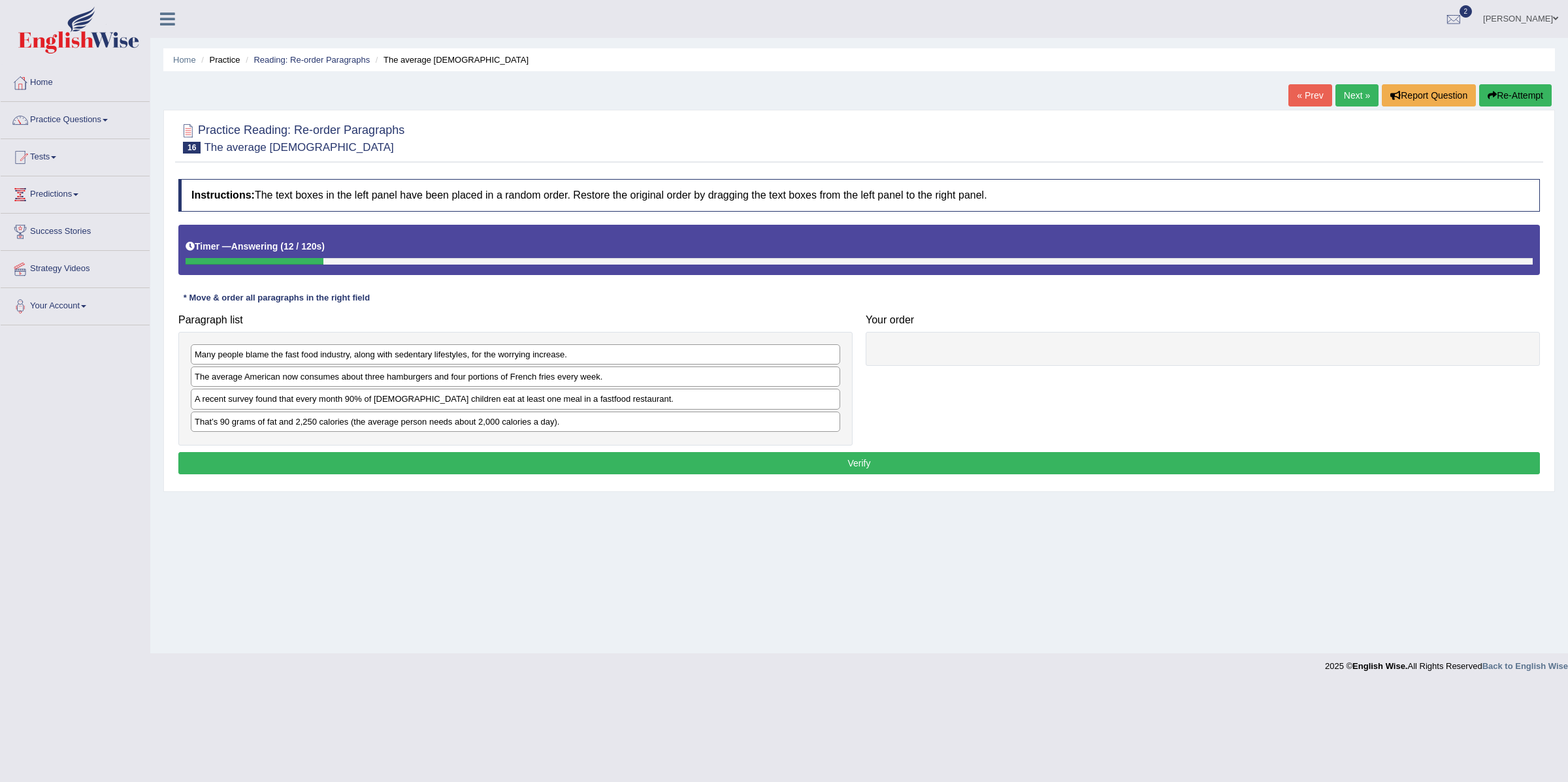
click at [271, 402] on div "A recent survey found that every month 90% of American children eat at least on…" at bounding box center [516, 398] width 650 height 20
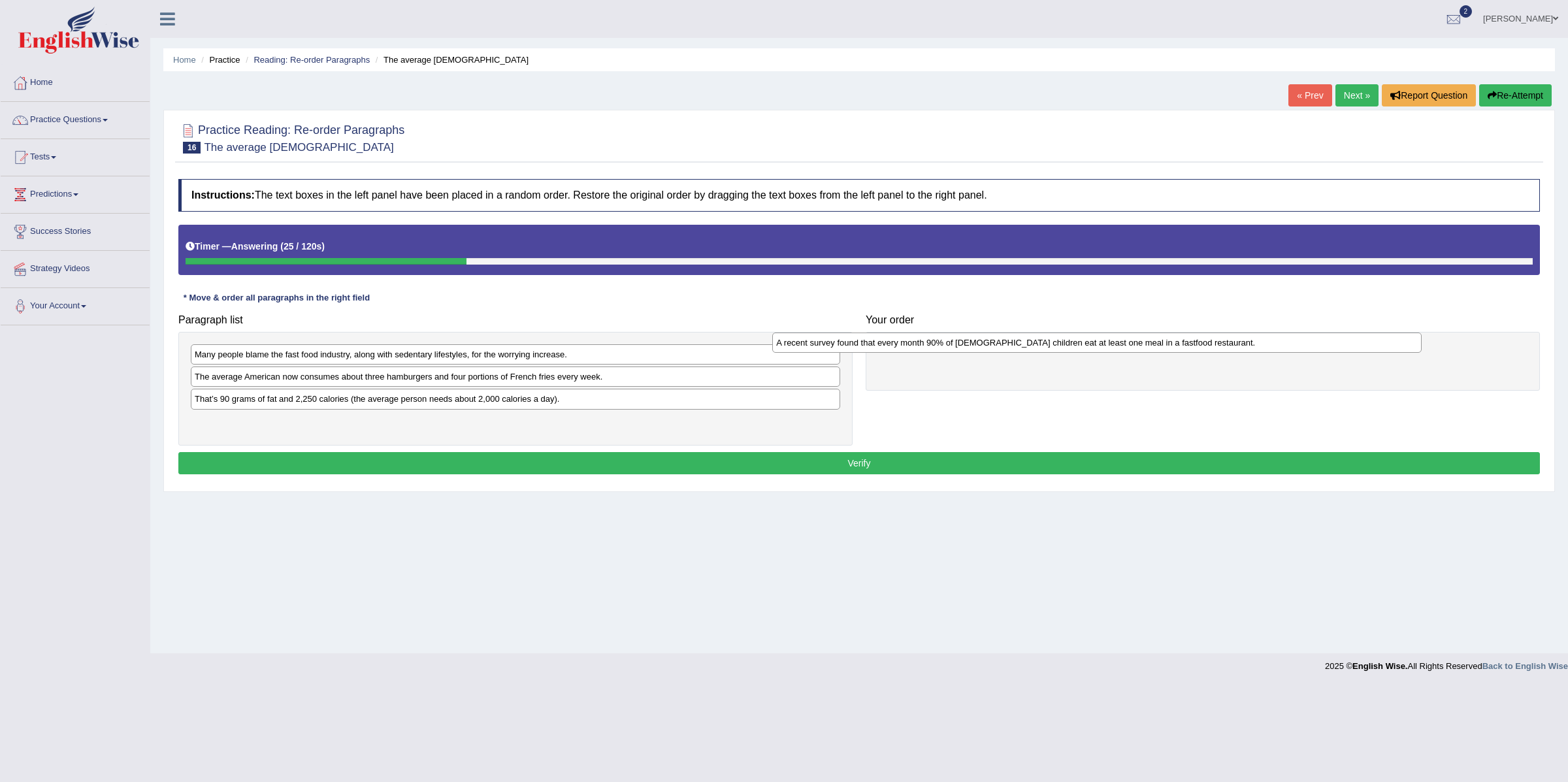
drag, startPoint x: 271, startPoint y: 402, endPoint x: 853, endPoint y: 344, distance: 584.9
click at [853, 344] on div "A recent survey found that every month 90% of American children eat at least on…" at bounding box center [1097, 343] width 649 height 21
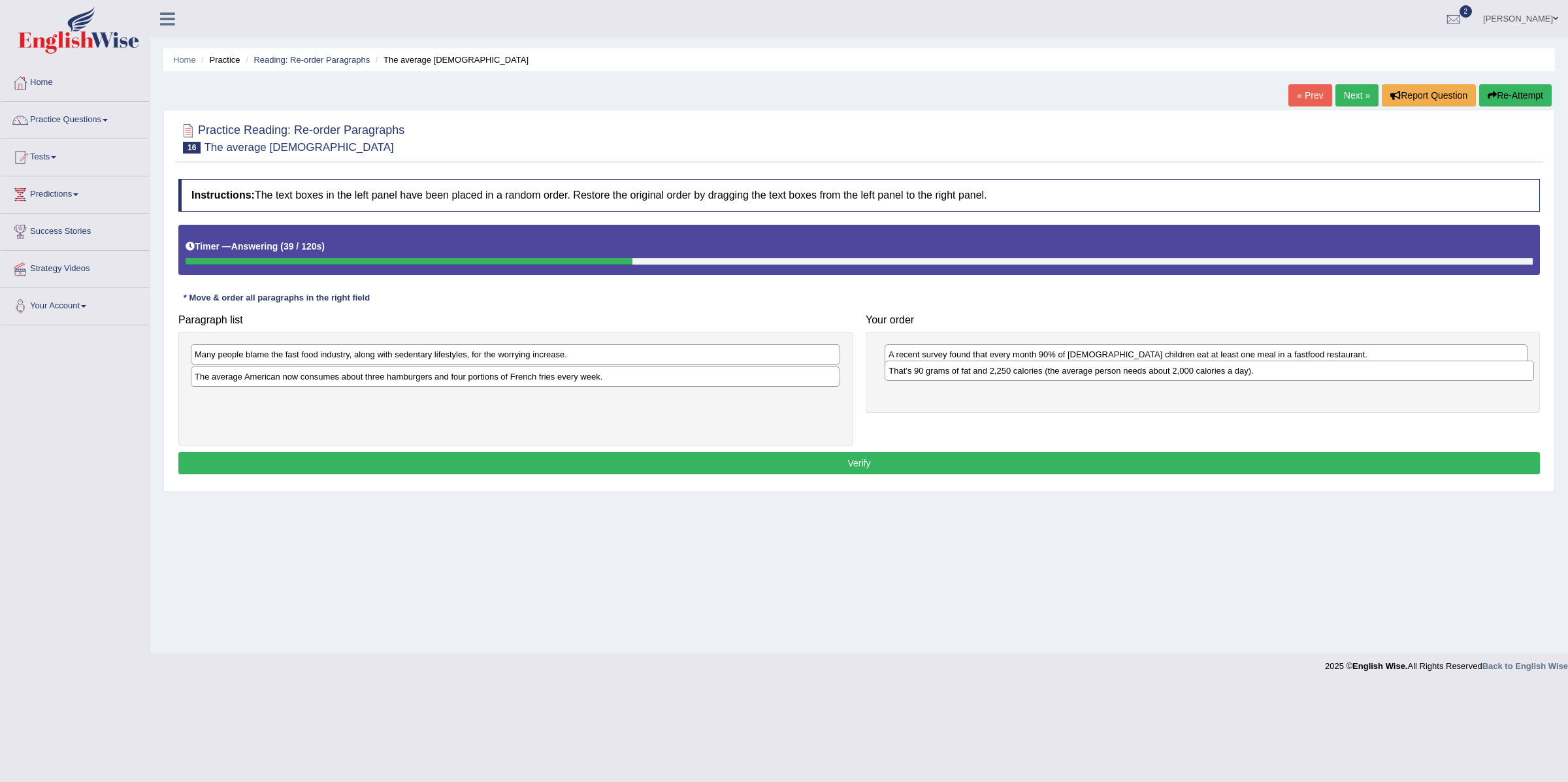
drag, startPoint x: 344, startPoint y: 403, endPoint x: 1038, endPoint y: 373, distance: 694.6
click at [1038, 373] on div "That’s 90 grams of fat and 2,250 calories (the average person needs about 2,000…" at bounding box center [1209, 371] width 649 height 21
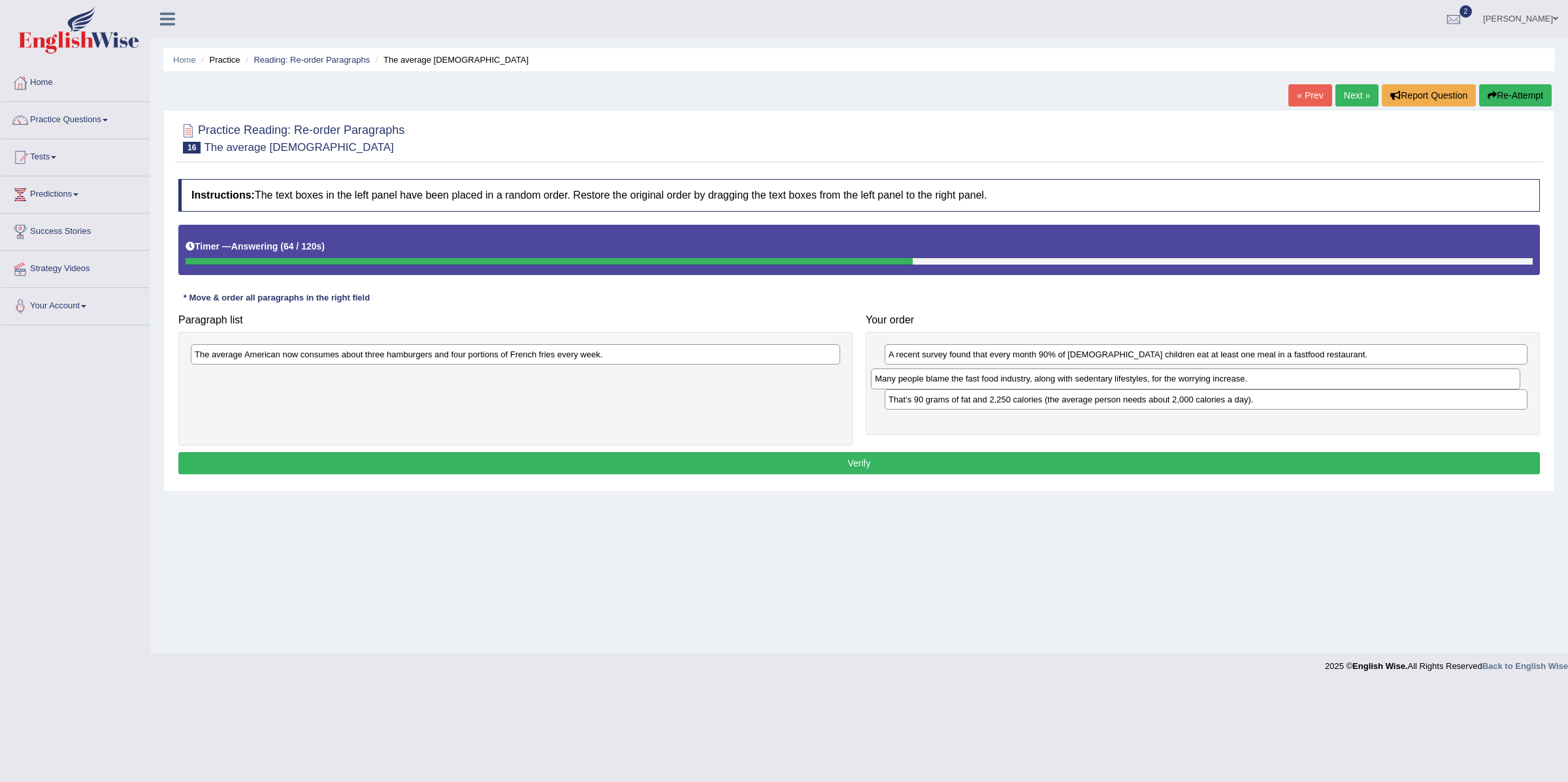
drag, startPoint x: 372, startPoint y: 357, endPoint x: 1061, endPoint y: 379, distance: 689.4
click at [1061, 379] on div "Many people blame the fast food industry, along with sedentary lifestyles, for …" at bounding box center [1196, 379] width 649 height 21
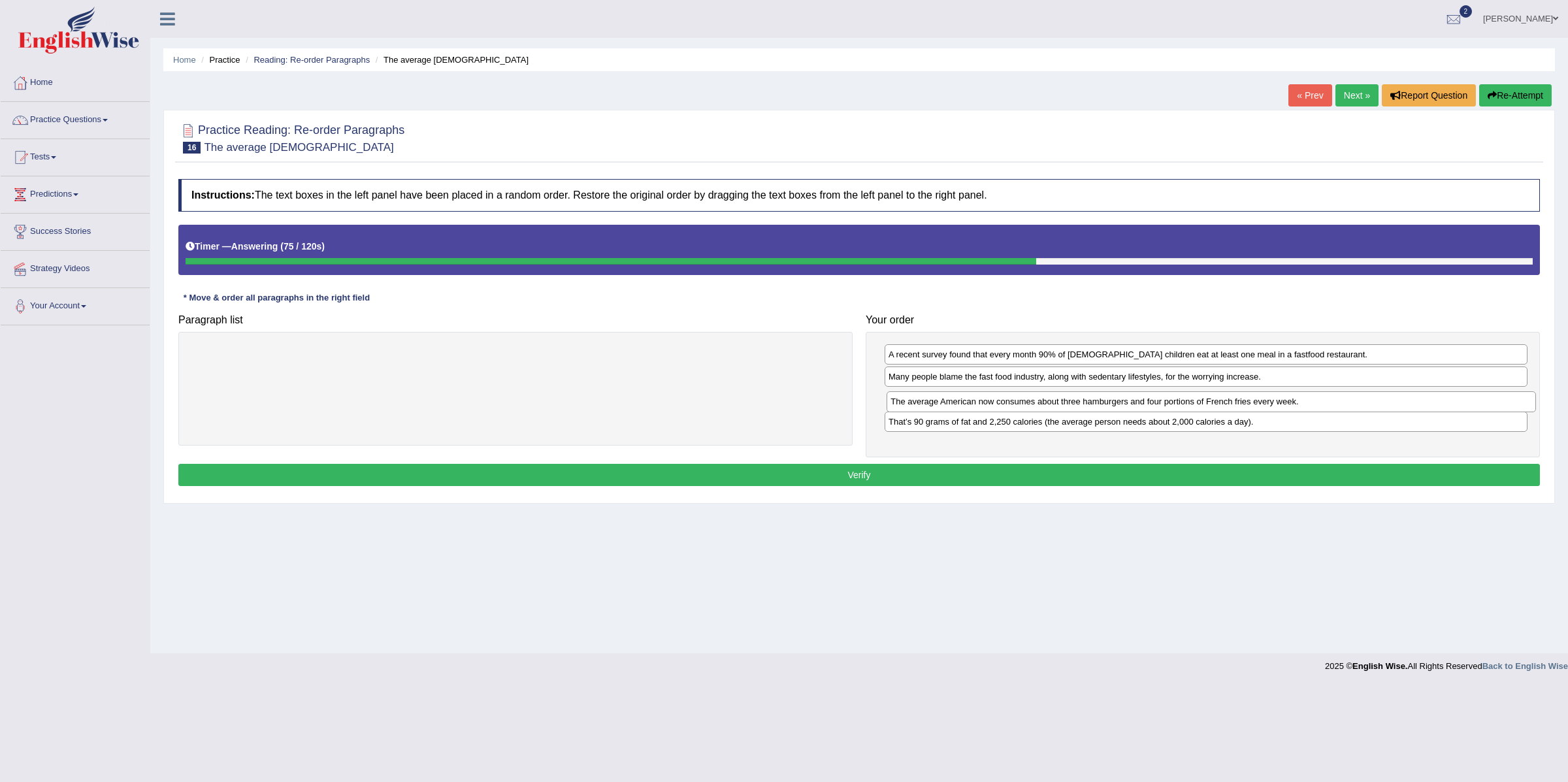
drag, startPoint x: 560, startPoint y: 353, endPoint x: 1251, endPoint y: 402, distance: 692.7
click at [1252, 402] on div "The average American now consumes about three hamburgers and four portions of F…" at bounding box center [1211, 402] width 649 height 21
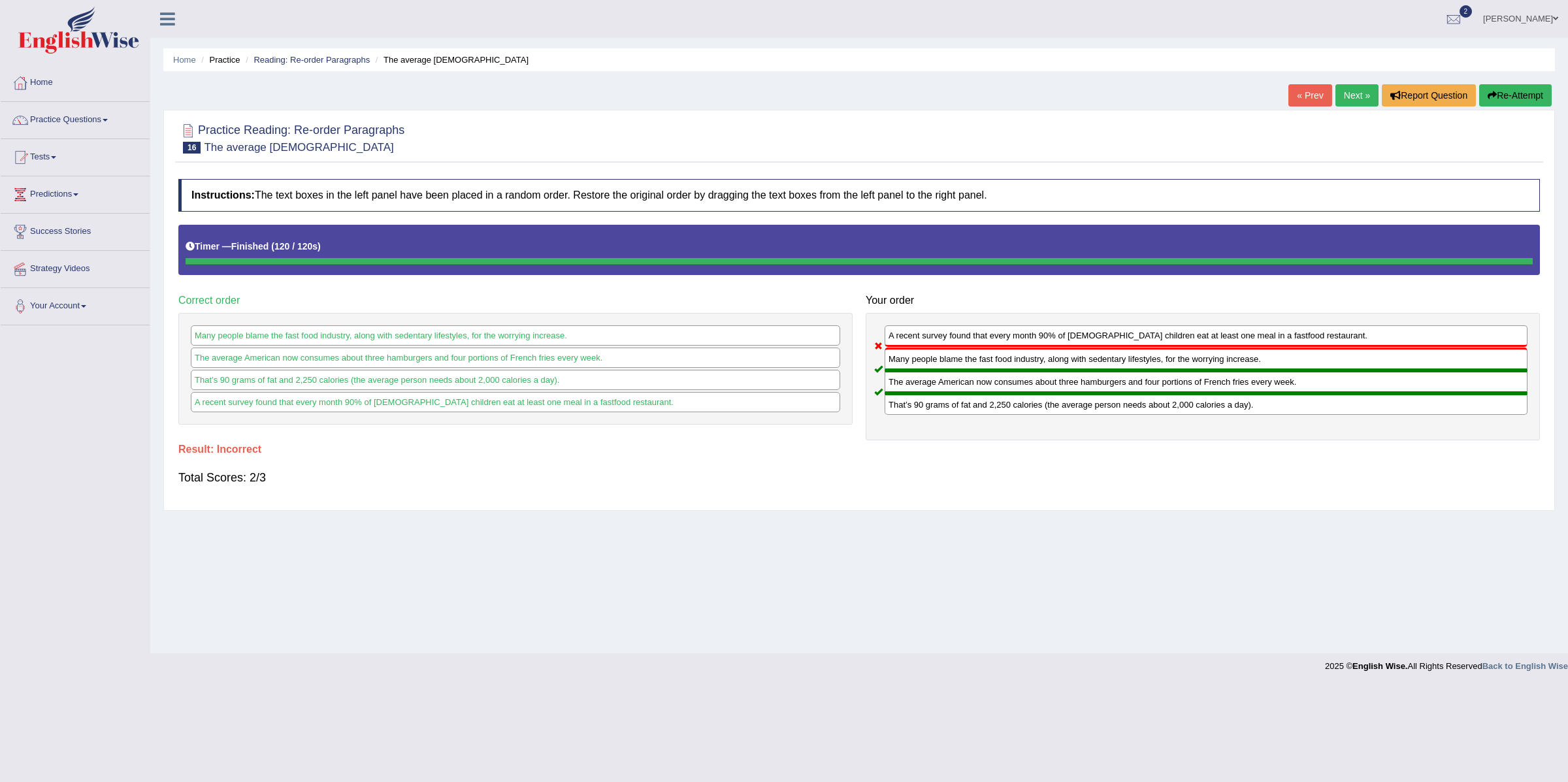
click at [1340, 100] on link "Next »" at bounding box center [1357, 96] width 43 height 22
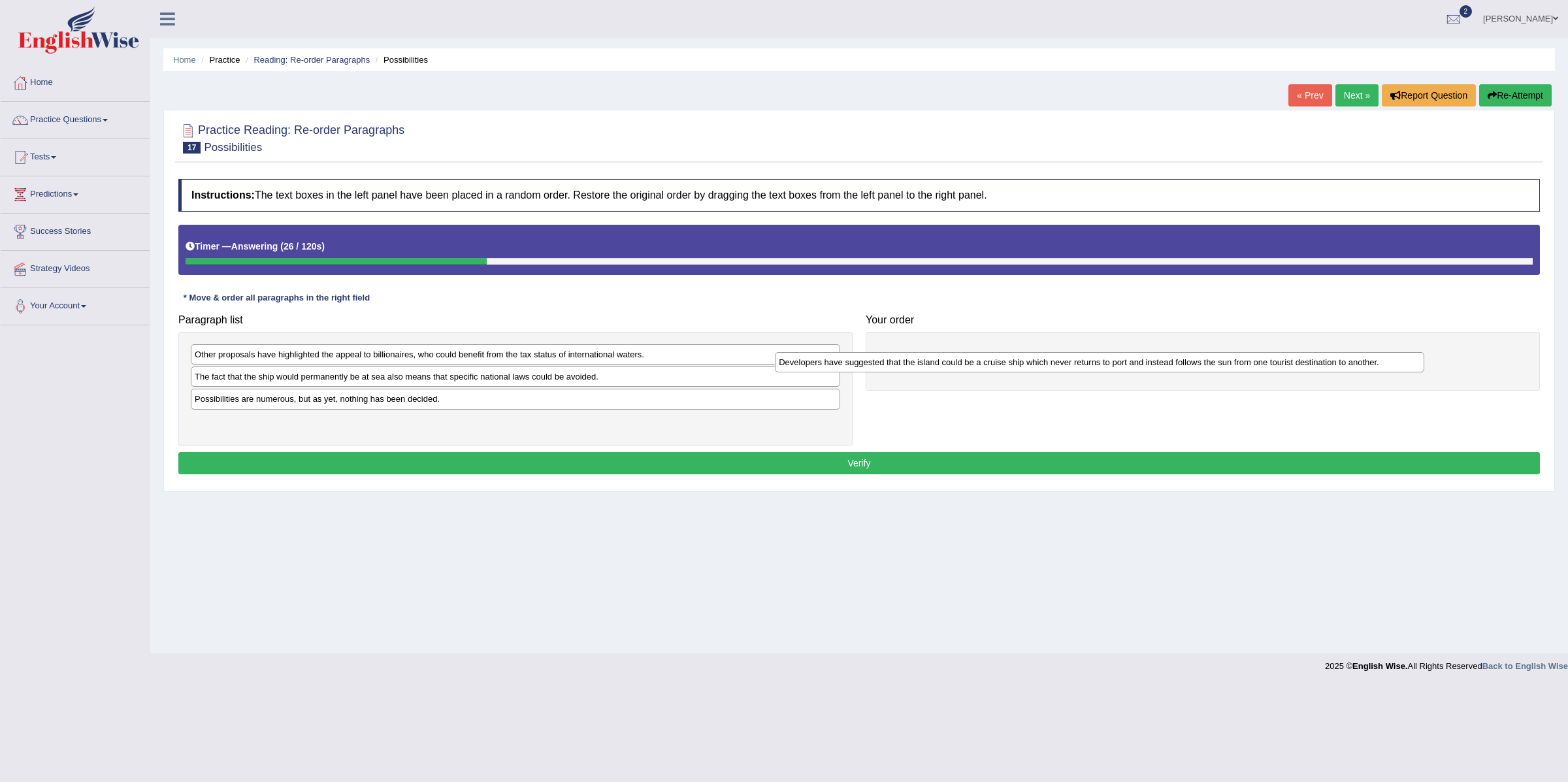
drag, startPoint x: 265, startPoint y: 407, endPoint x: 849, endPoint y: 369, distance: 585.2
click at [849, 369] on div "Developers have suggested that the island could be a cruise ship which never re…" at bounding box center [1099, 363] width 649 height 21
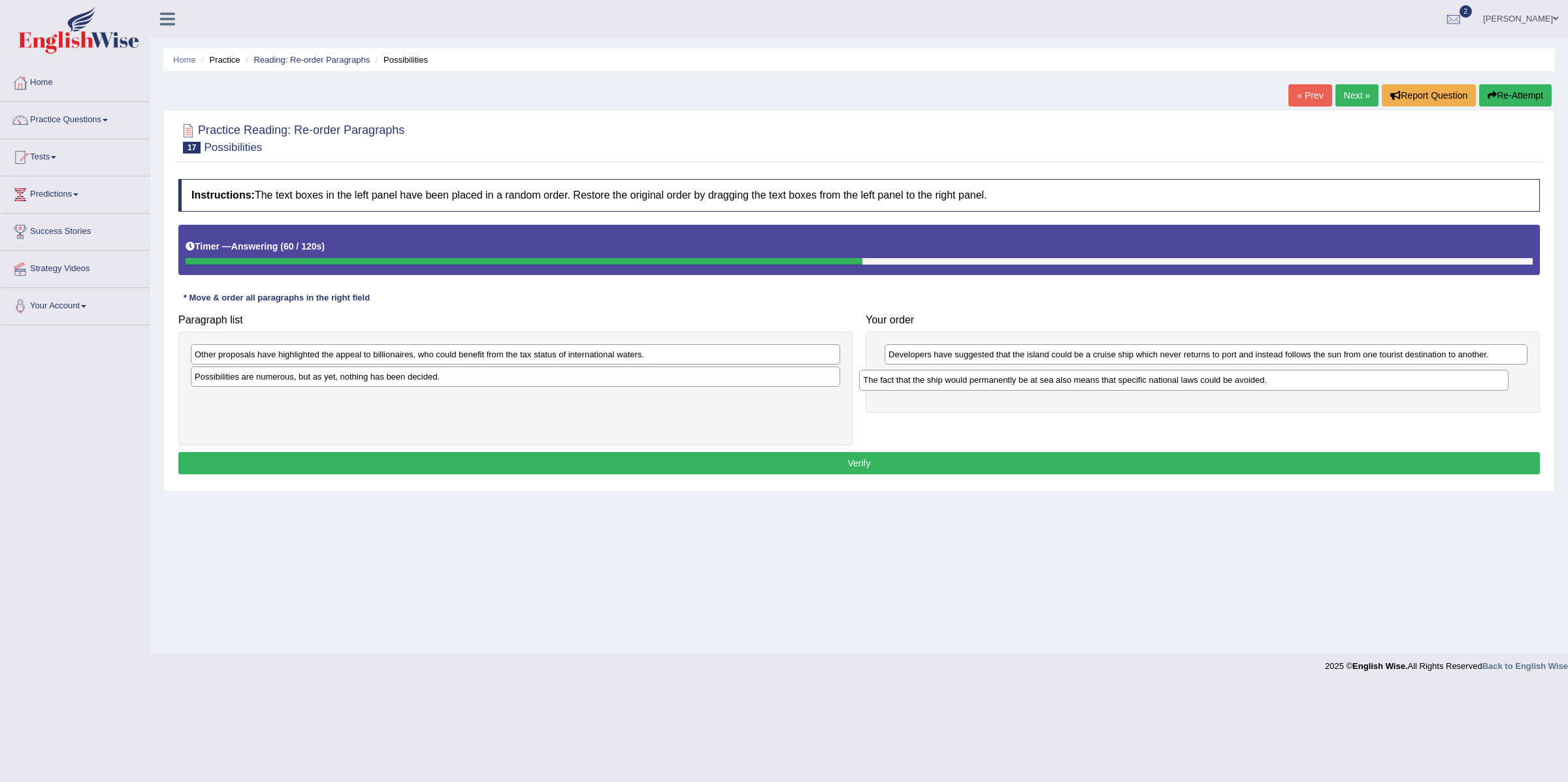
drag, startPoint x: 311, startPoint y: 379, endPoint x: 979, endPoint y: 381, distance: 668.0
click at [979, 381] on div "The fact that the ship would permanently be at sea also means that specific nat…" at bounding box center [1184, 380] width 649 height 21
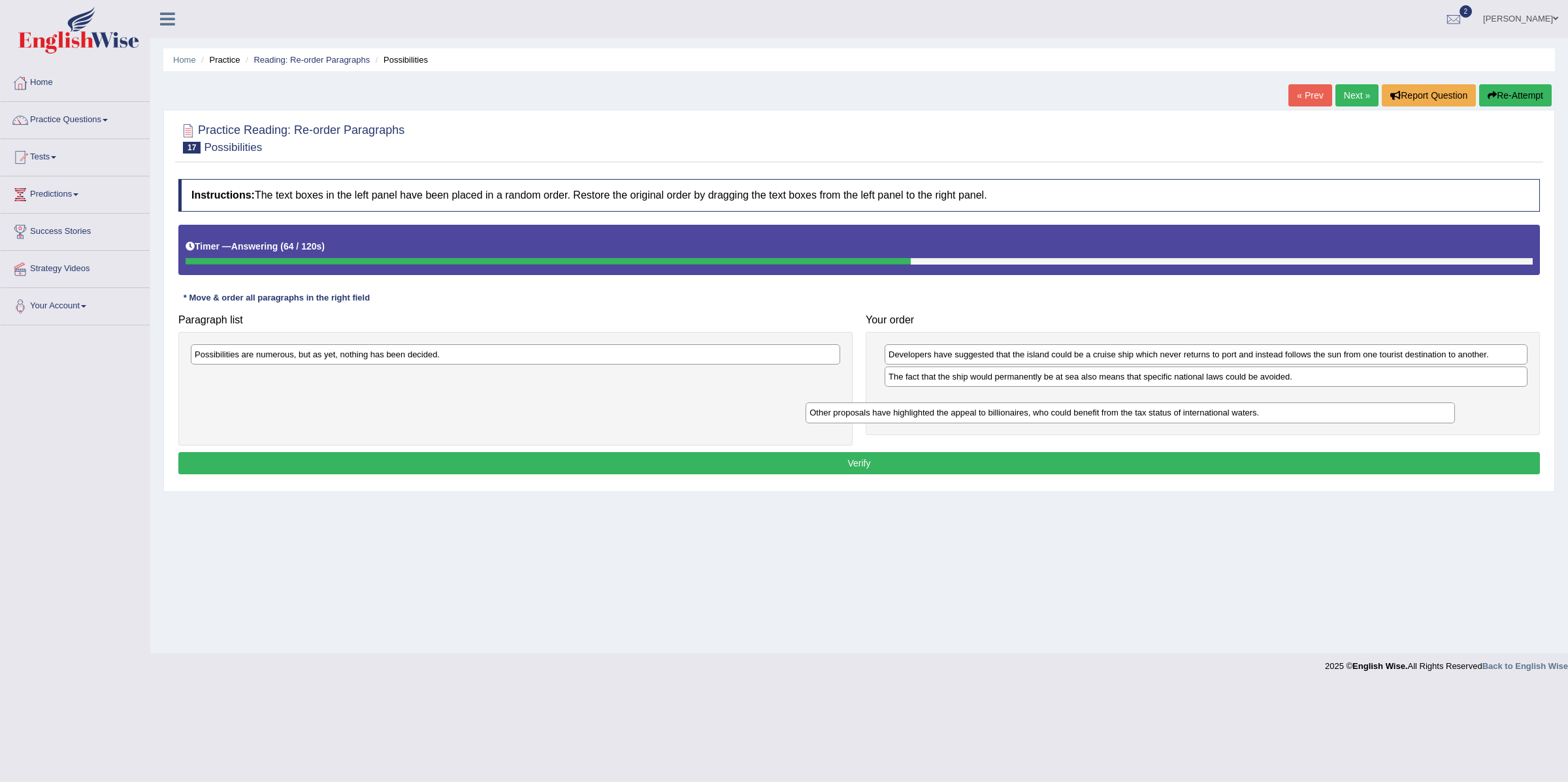
drag, startPoint x: 405, startPoint y: 357, endPoint x: 1026, endPoint y: 410, distance: 623.3
click at [1026, 410] on div "Other proposals have highlighted the appeal to billionaires, who could benefit …" at bounding box center [1130, 413] width 649 height 21
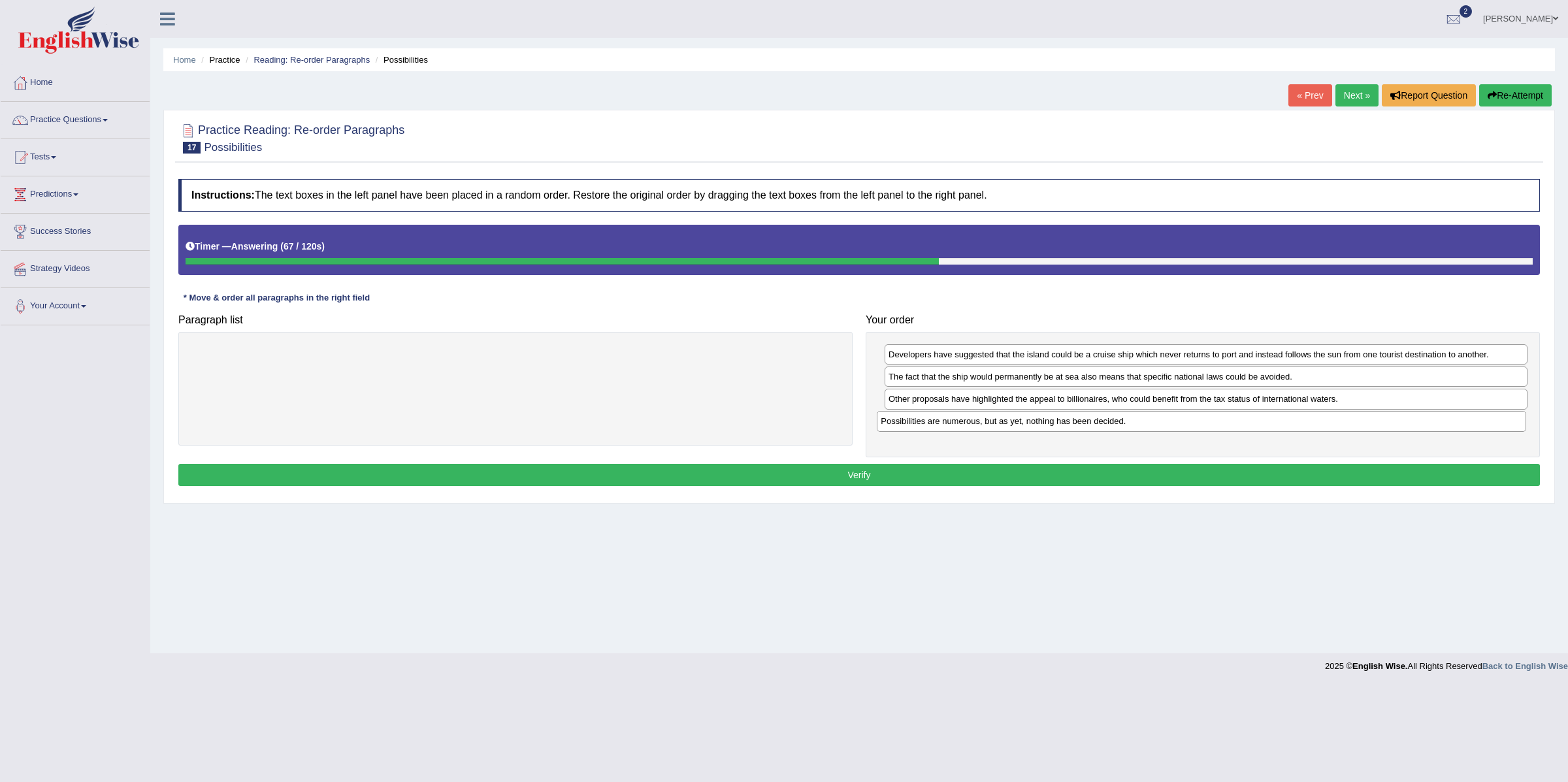
drag, startPoint x: 386, startPoint y: 360, endPoint x: 1077, endPoint y: 428, distance: 694.3
click at [1077, 428] on div "Possibilities are numerous, but as yet, nothing has been decided." at bounding box center [1201, 422] width 649 height 21
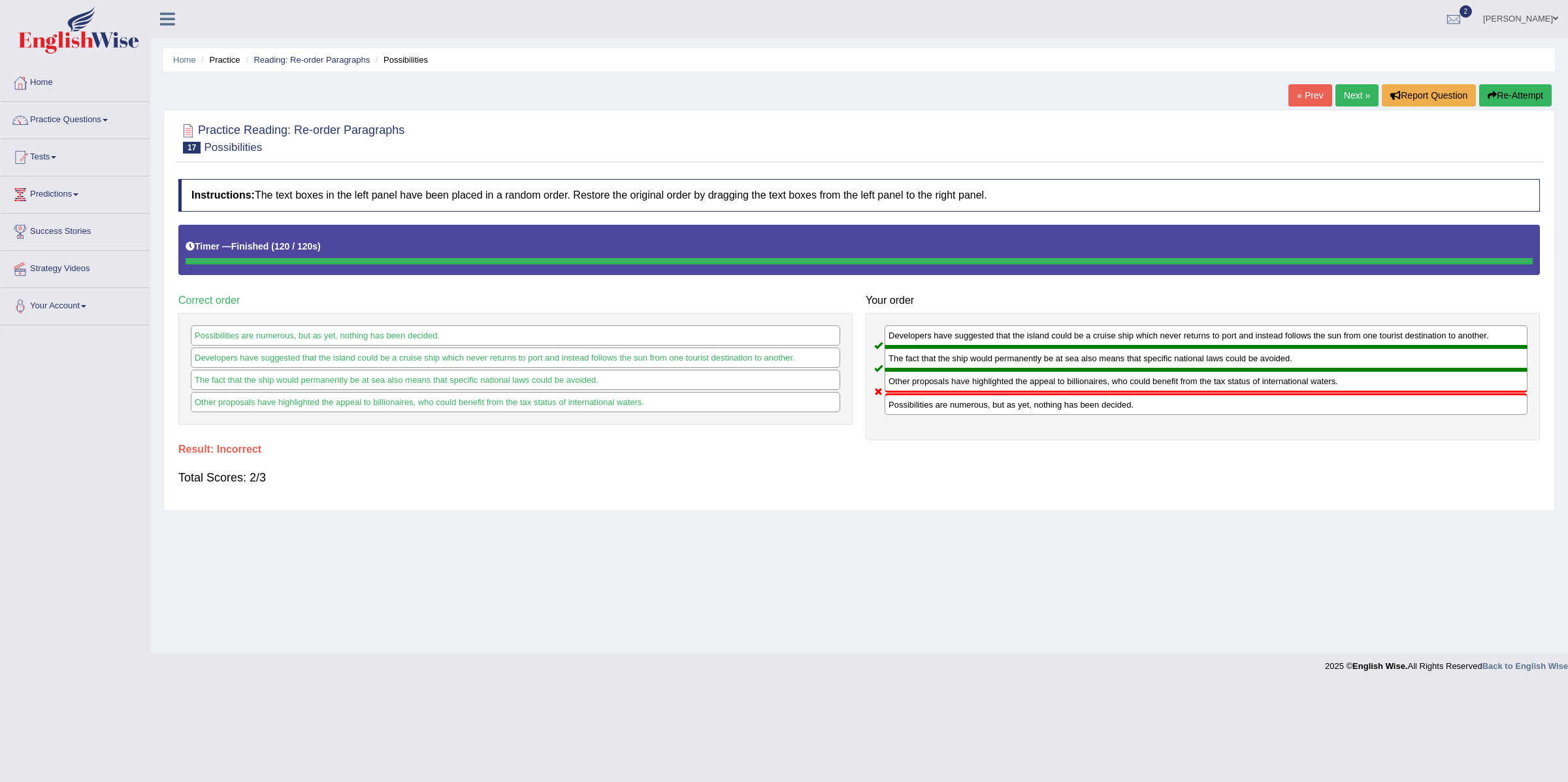
click at [1350, 84] on link "Next »" at bounding box center [1357, 96] width 43 height 22
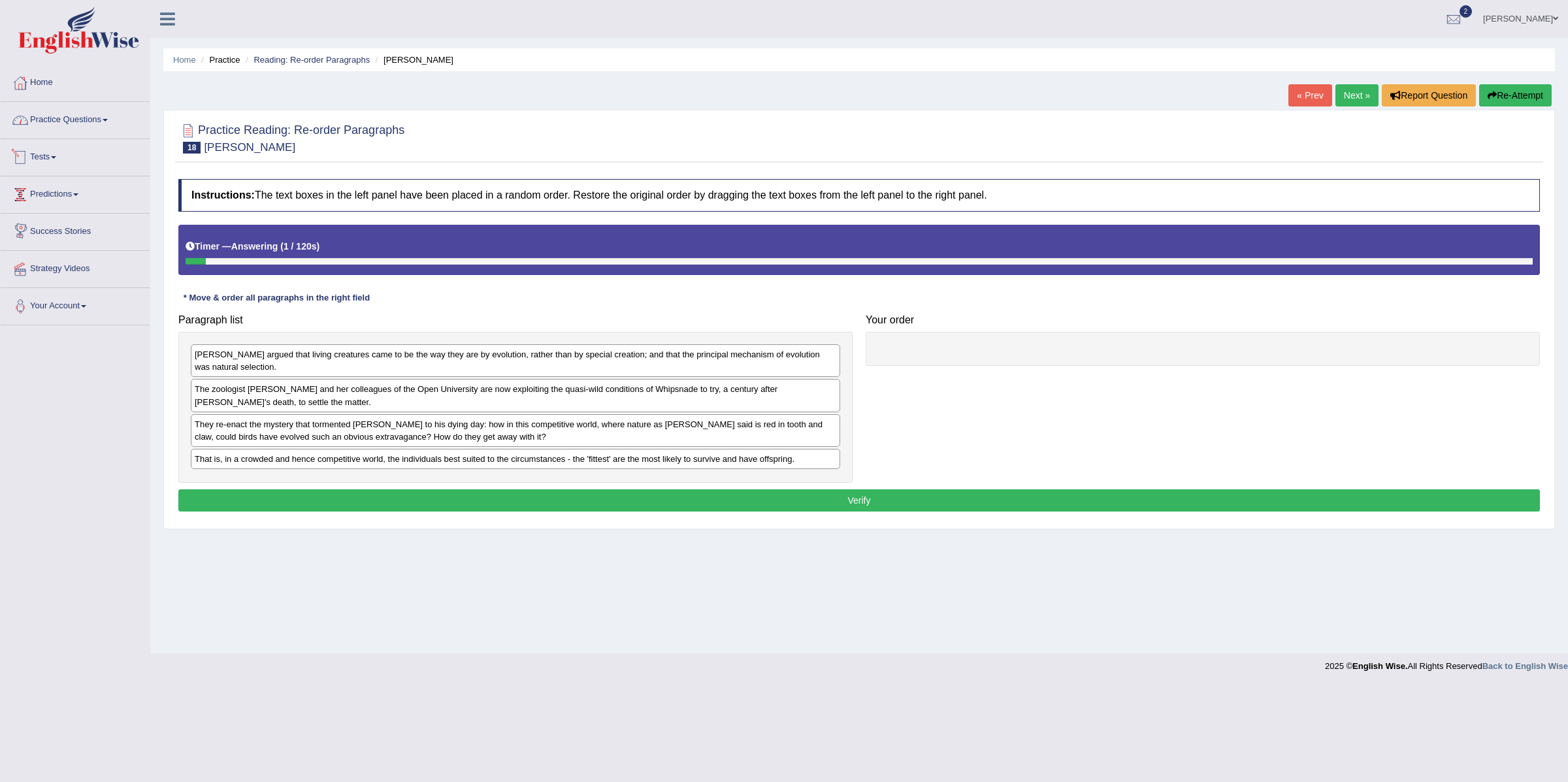
click at [51, 129] on link "Practice Questions" at bounding box center [75, 118] width 149 height 33
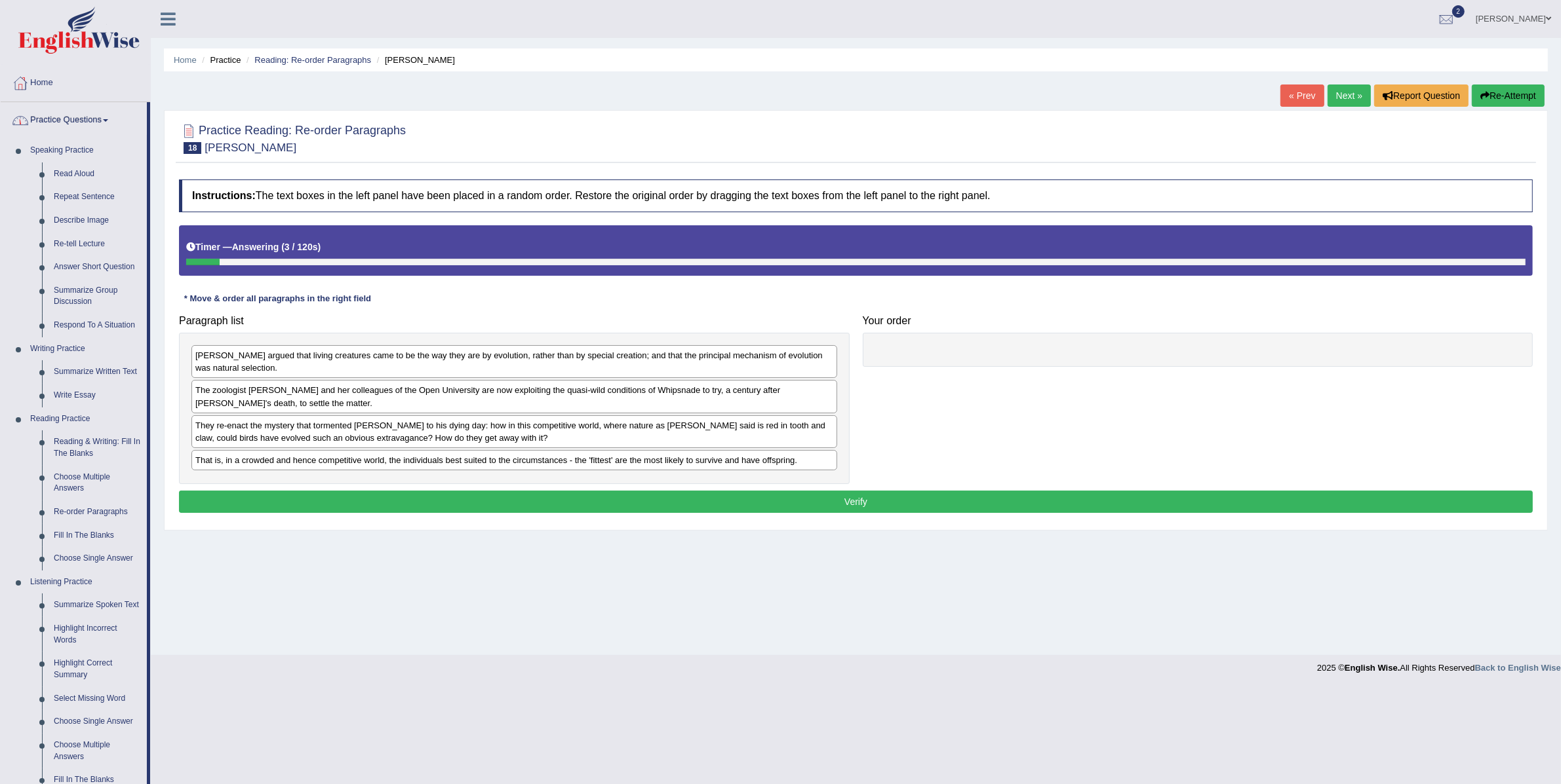
click at [61, 129] on link "Practice Questions" at bounding box center [73, 118] width 146 height 33
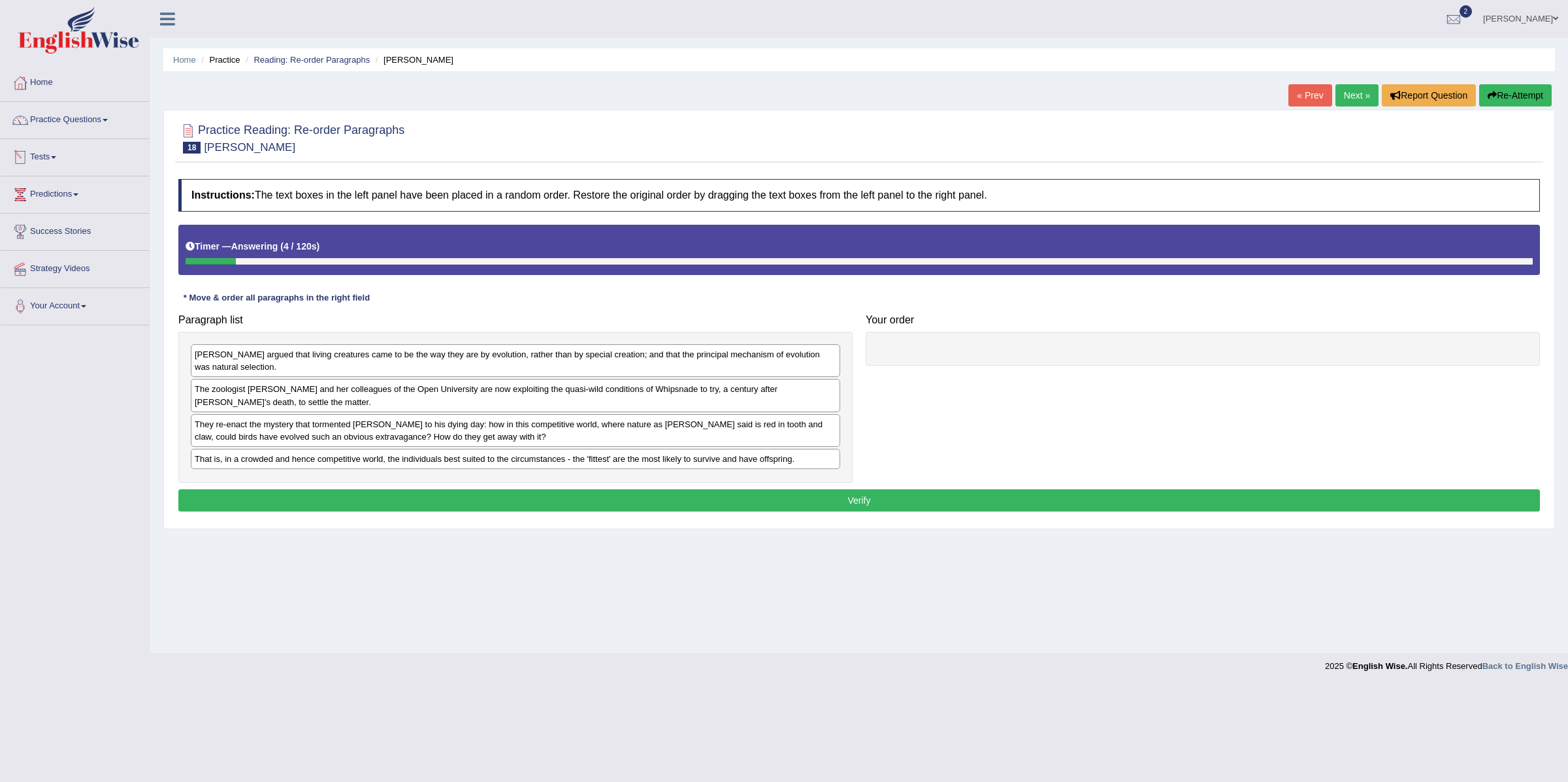
click at [50, 161] on link "Tests" at bounding box center [75, 155] width 149 height 33
click at [63, 189] on link "Take Practice Sectional Test" at bounding box center [85, 187] width 122 height 23
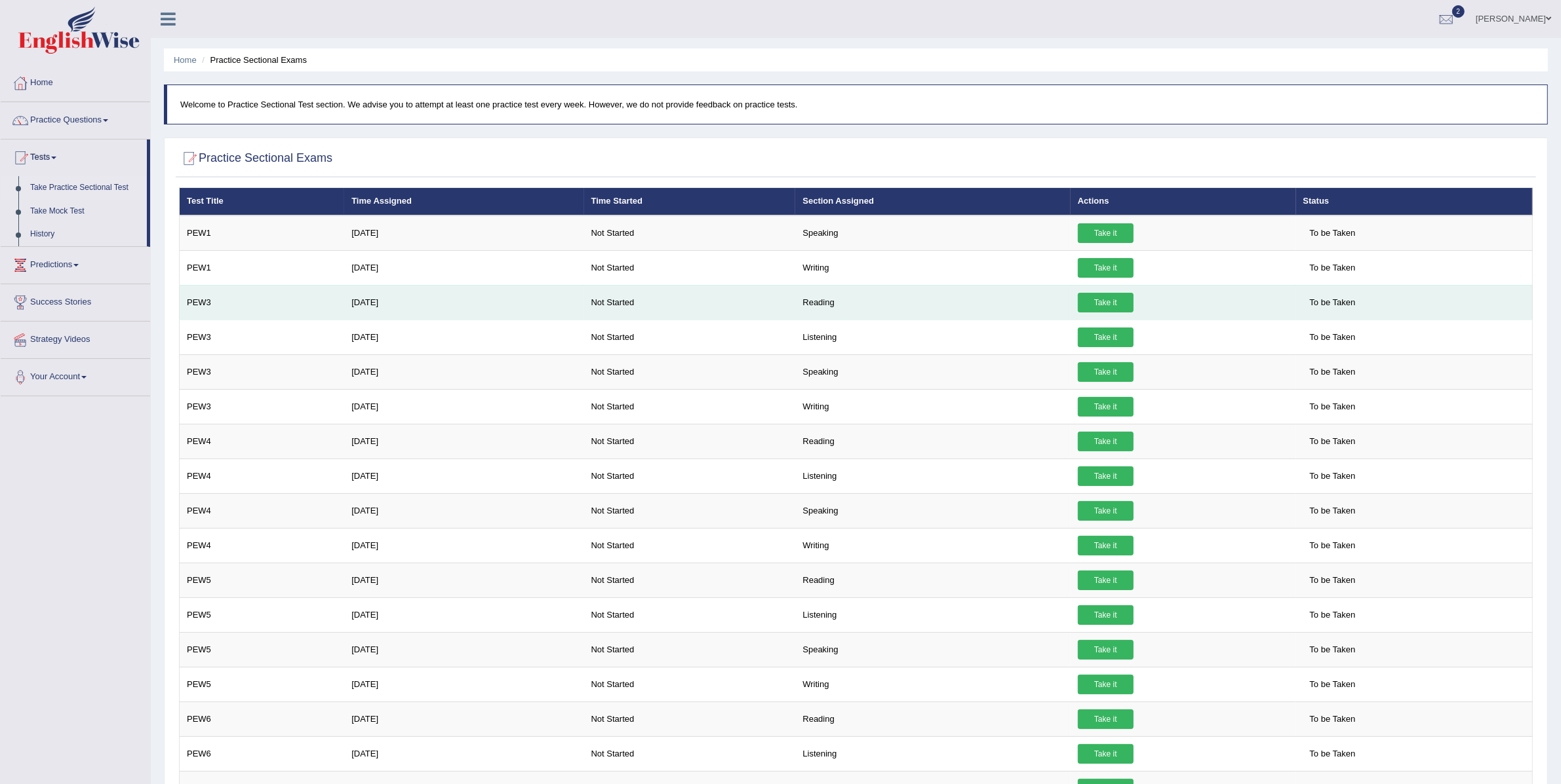
click at [1102, 305] on link "Take it" at bounding box center [1105, 303] width 56 height 20
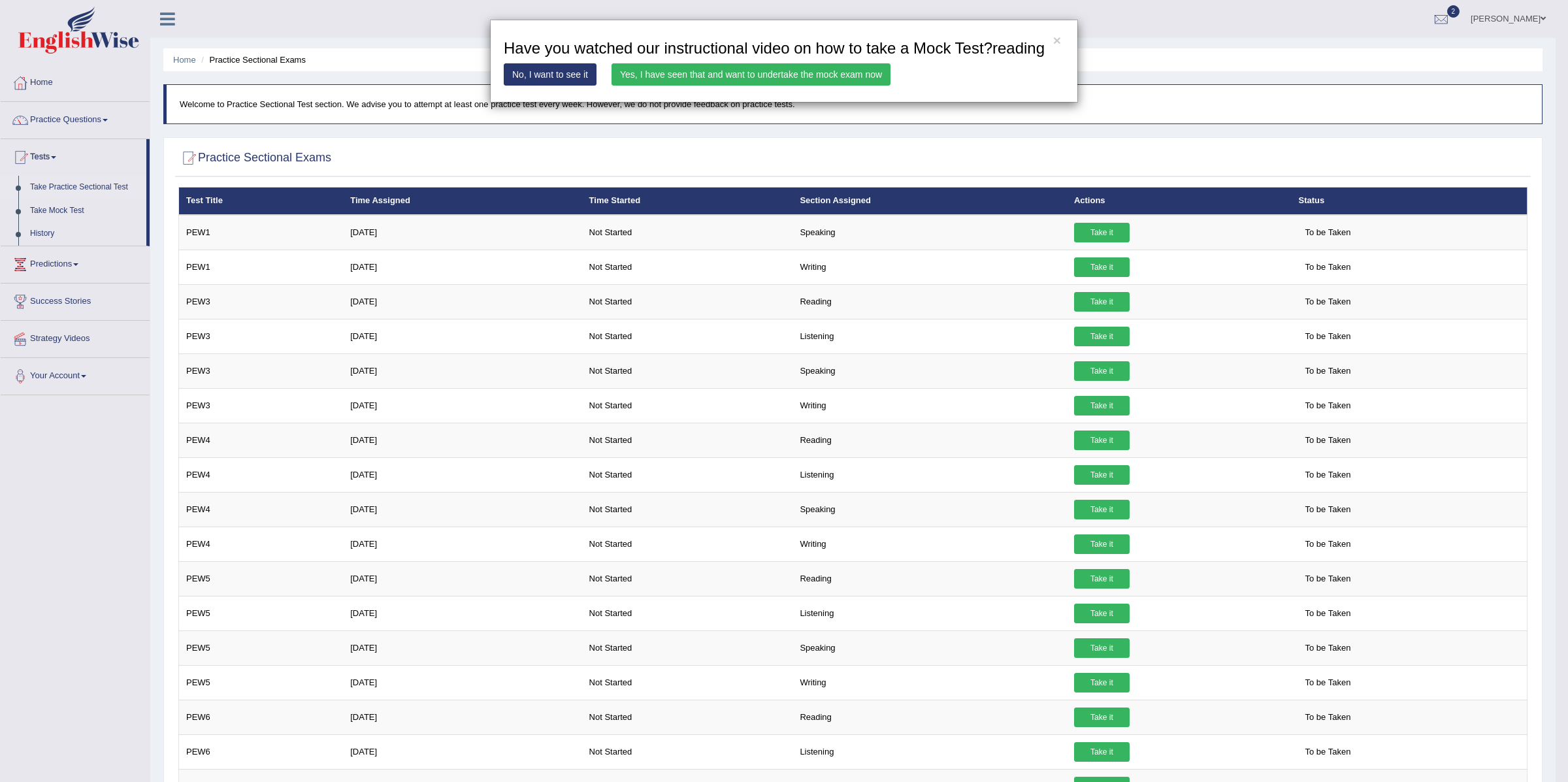
click at [655, 86] on link "Yes, I have seen that and want to undertake the mock exam now" at bounding box center [751, 74] width 279 height 22
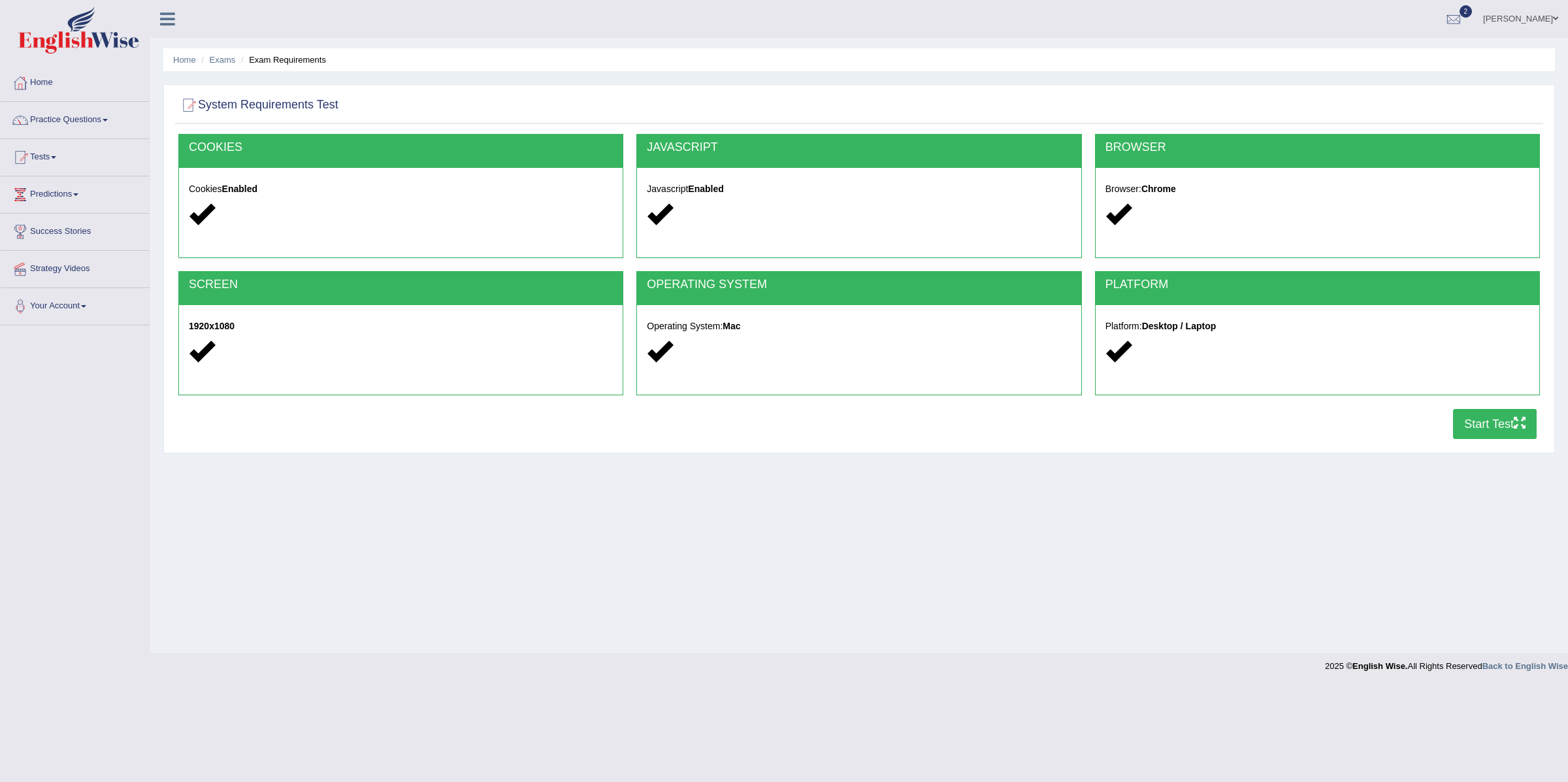
click at [1490, 425] on button "Start Test" at bounding box center [1495, 424] width 84 height 30
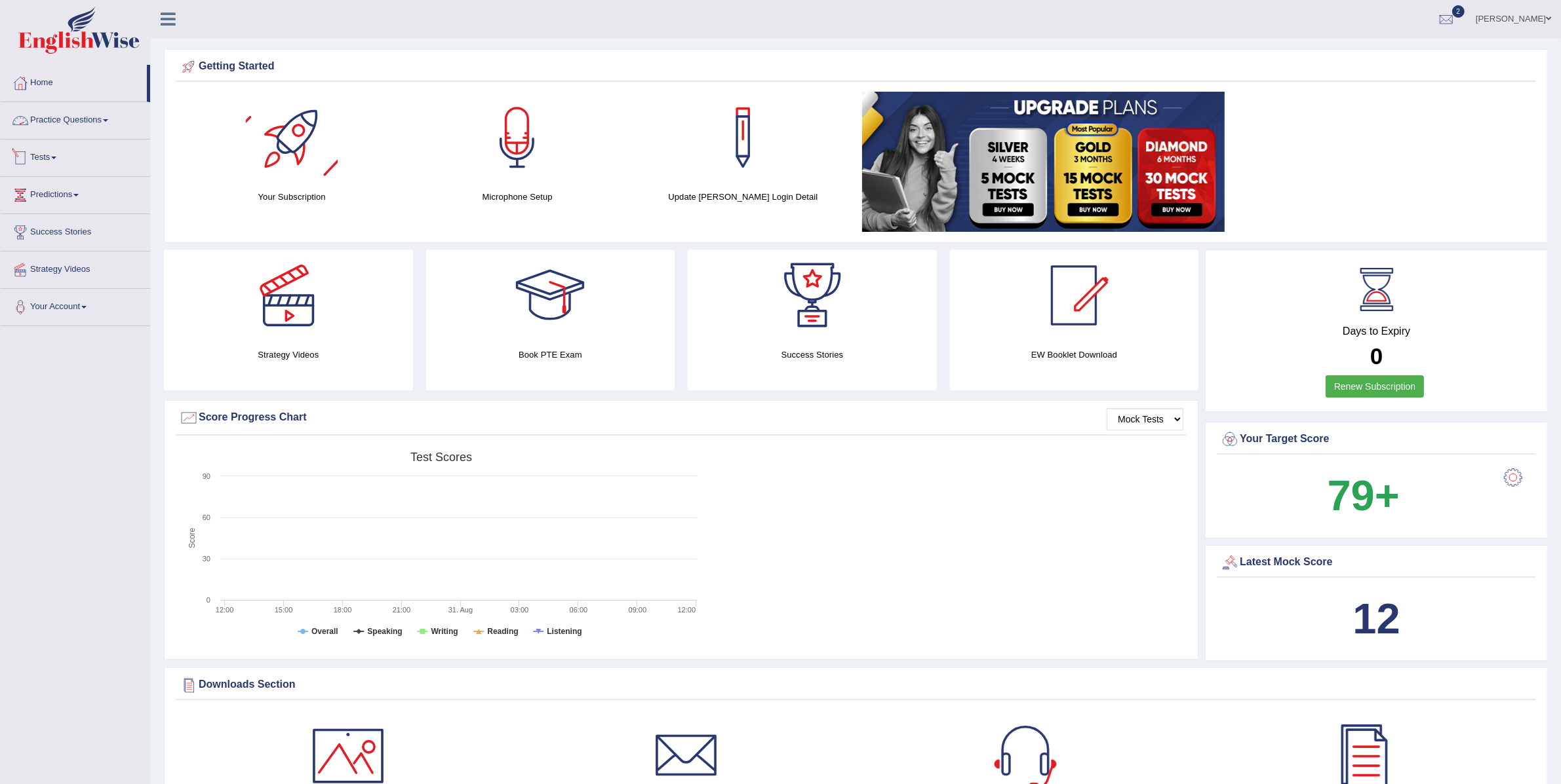
click at [61, 128] on link "Practice Questions" at bounding box center [75, 118] width 149 height 33
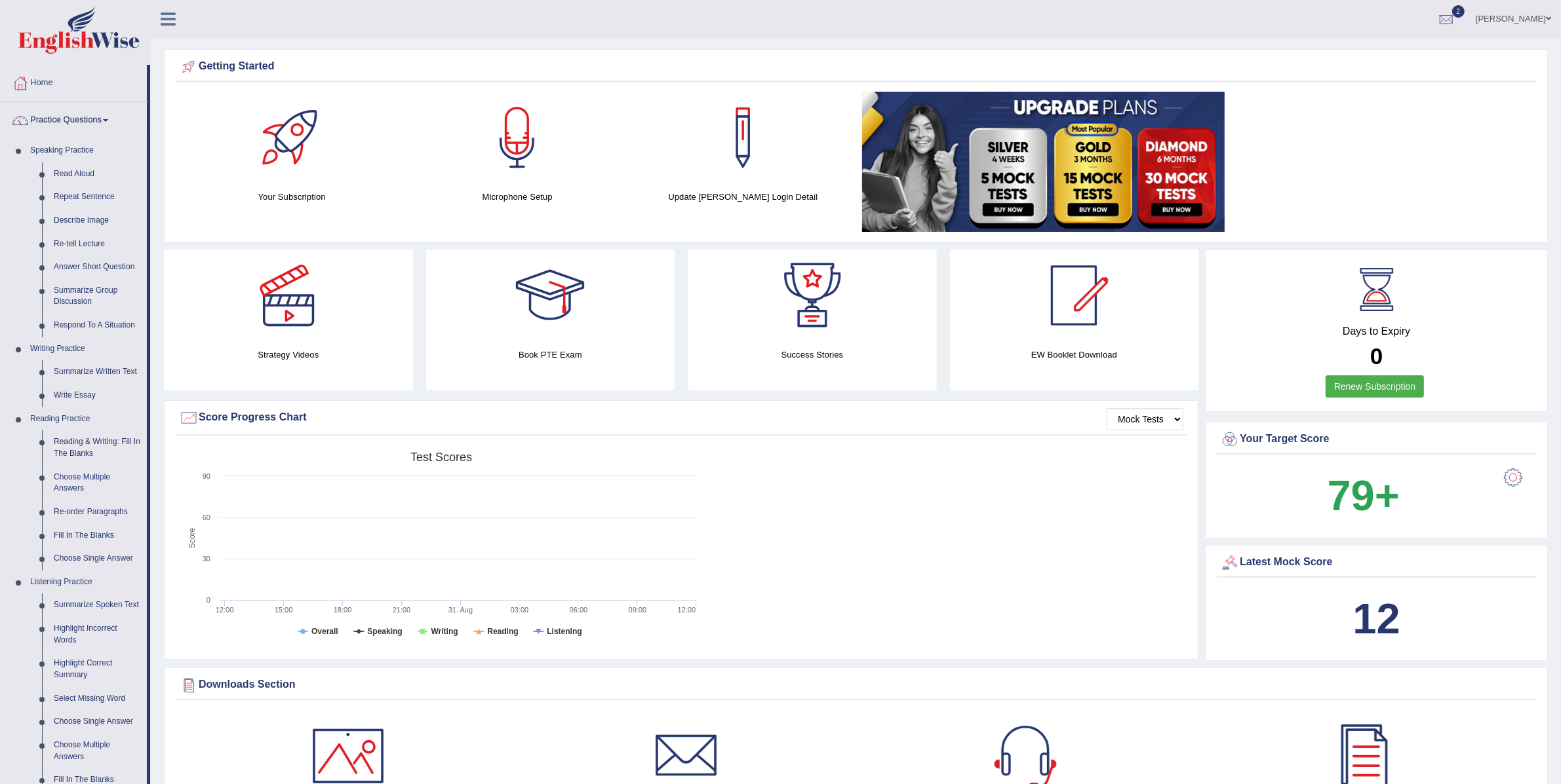
click at [70, 125] on link "Practice Questions" at bounding box center [73, 118] width 146 height 33
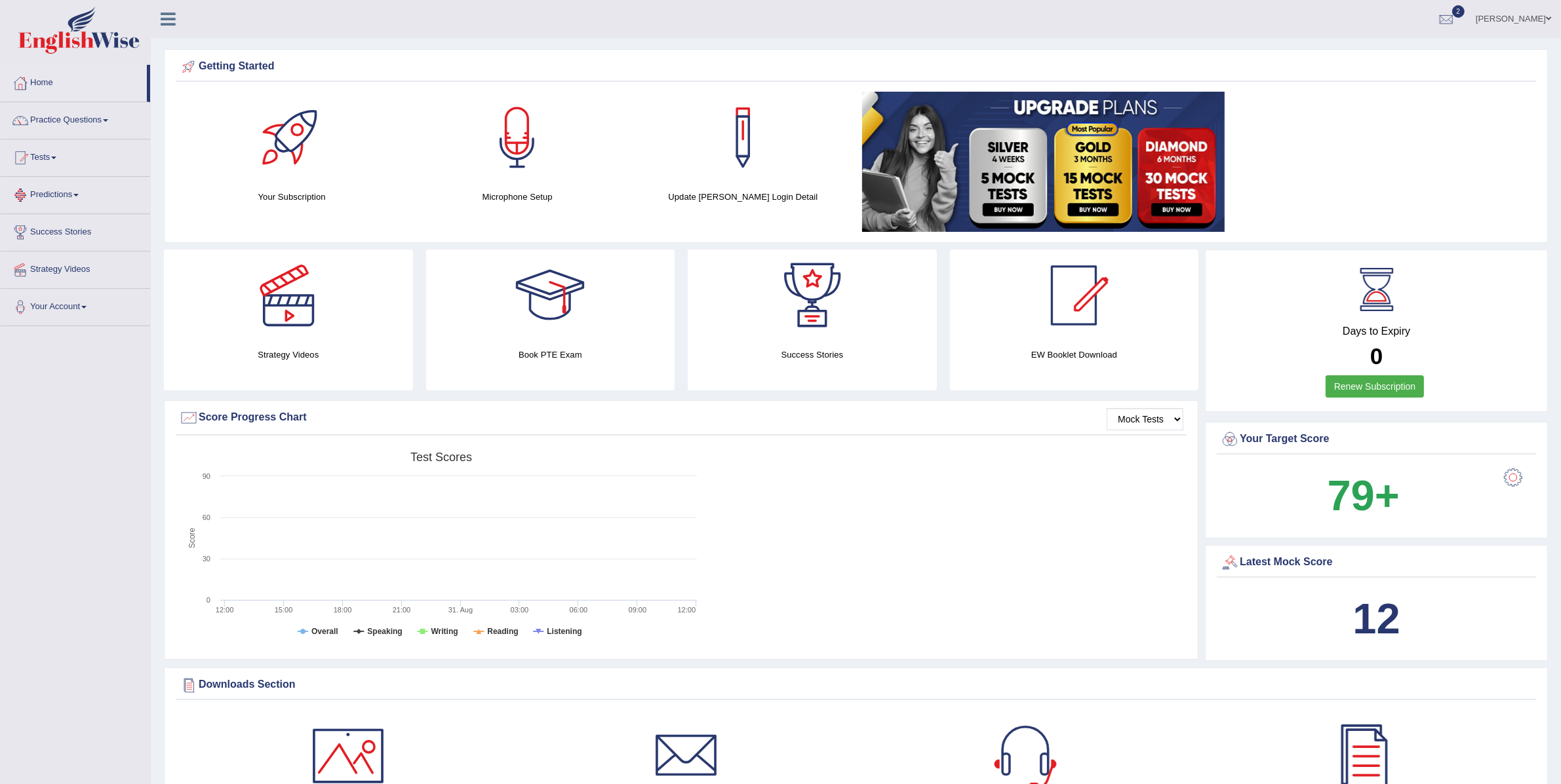
click at [68, 194] on link "Predictions" at bounding box center [75, 193] width 149 height 33
click at [51, 159] on link "Tests" at bounding box center [75, 156] width 149 height 33
click at [62, 183] on link "Take Practice Sectional Test" at bounding box center [85, 187] width 123 height 23
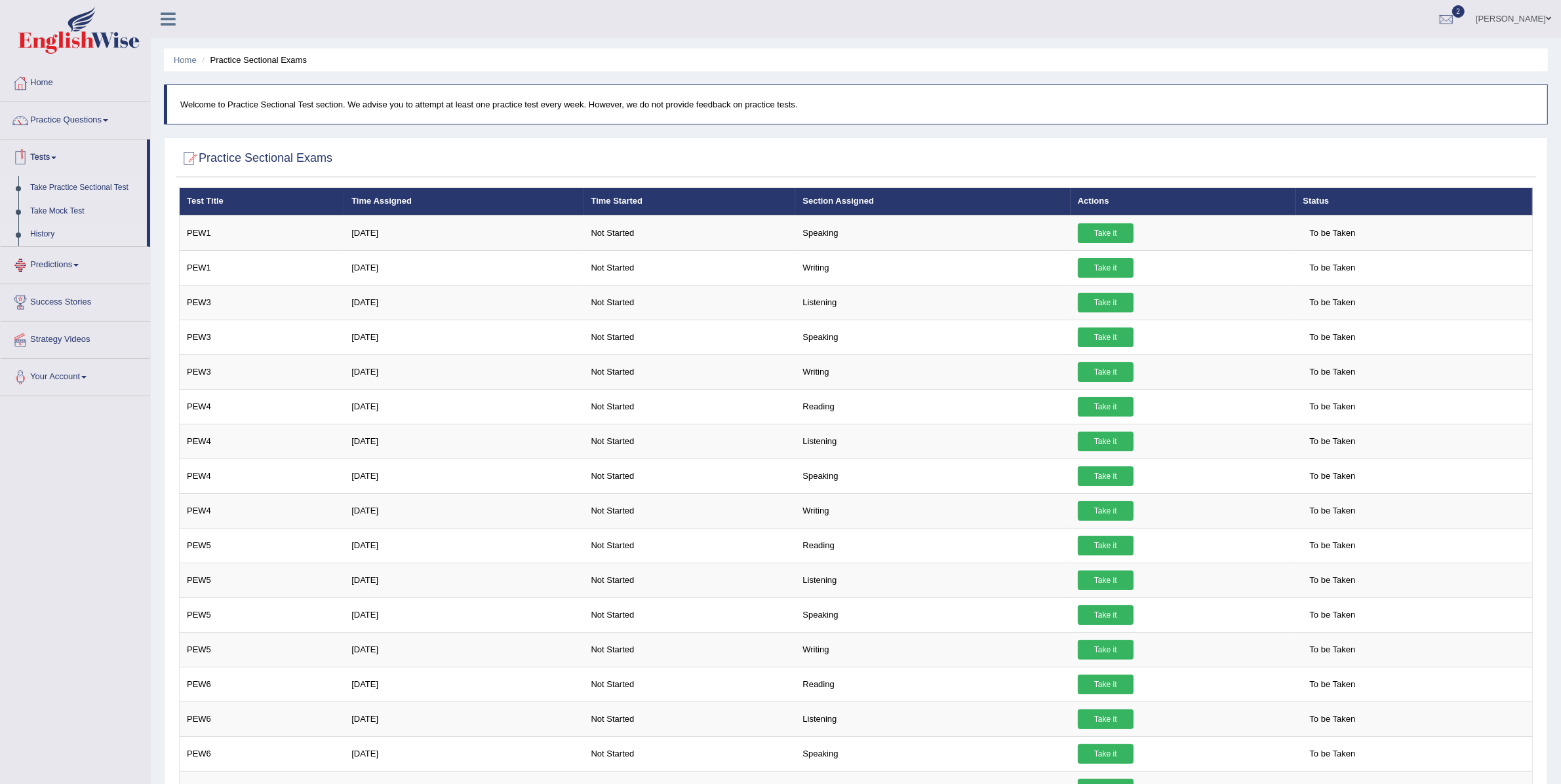
click at [45, 237] on link "History" at bounding box center [85, 234] width 123 height 23
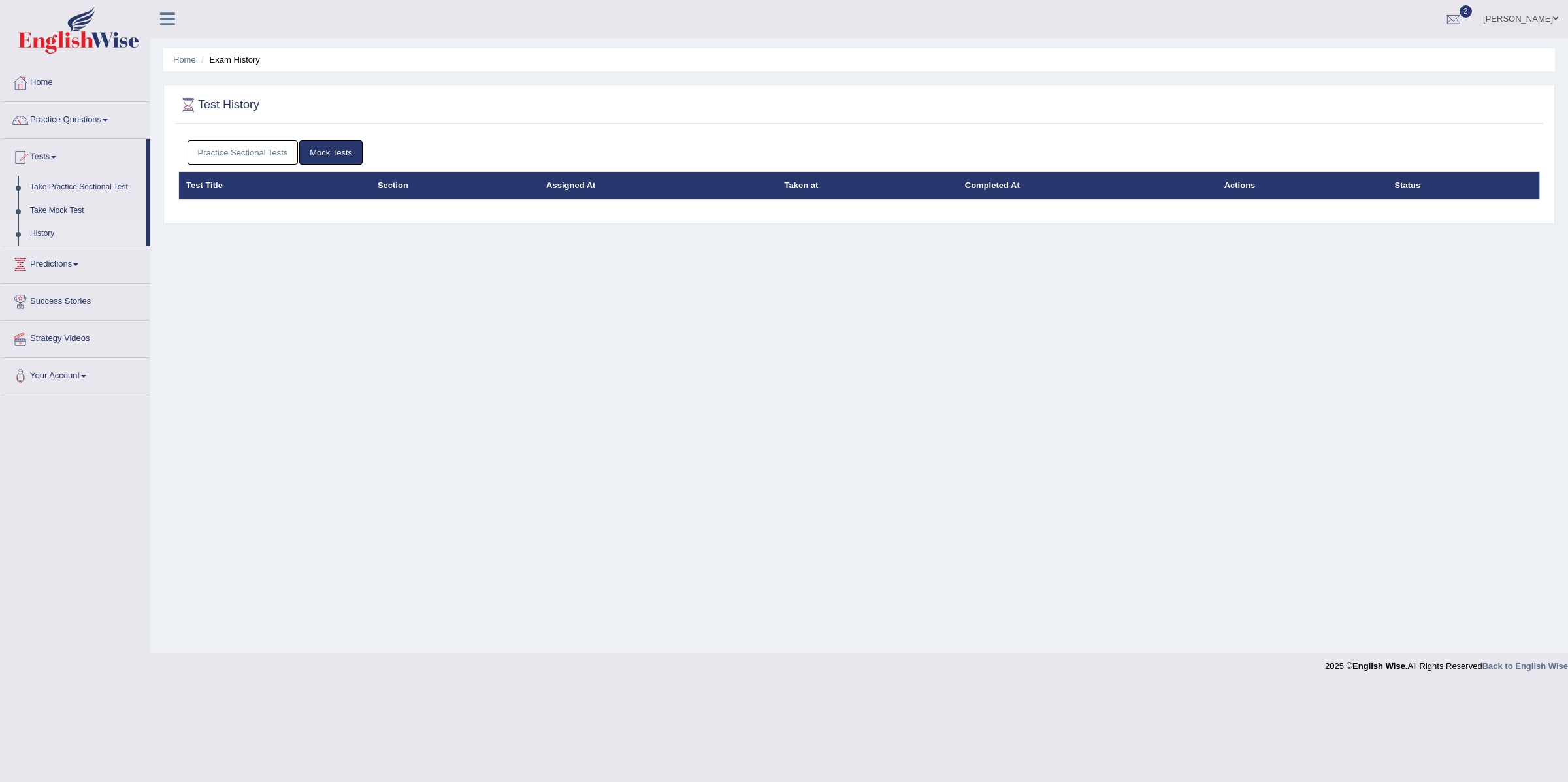
click at [271, 157] on link "Practice Sectional Tests" at bounding box center [243, 152] width 111 height 24
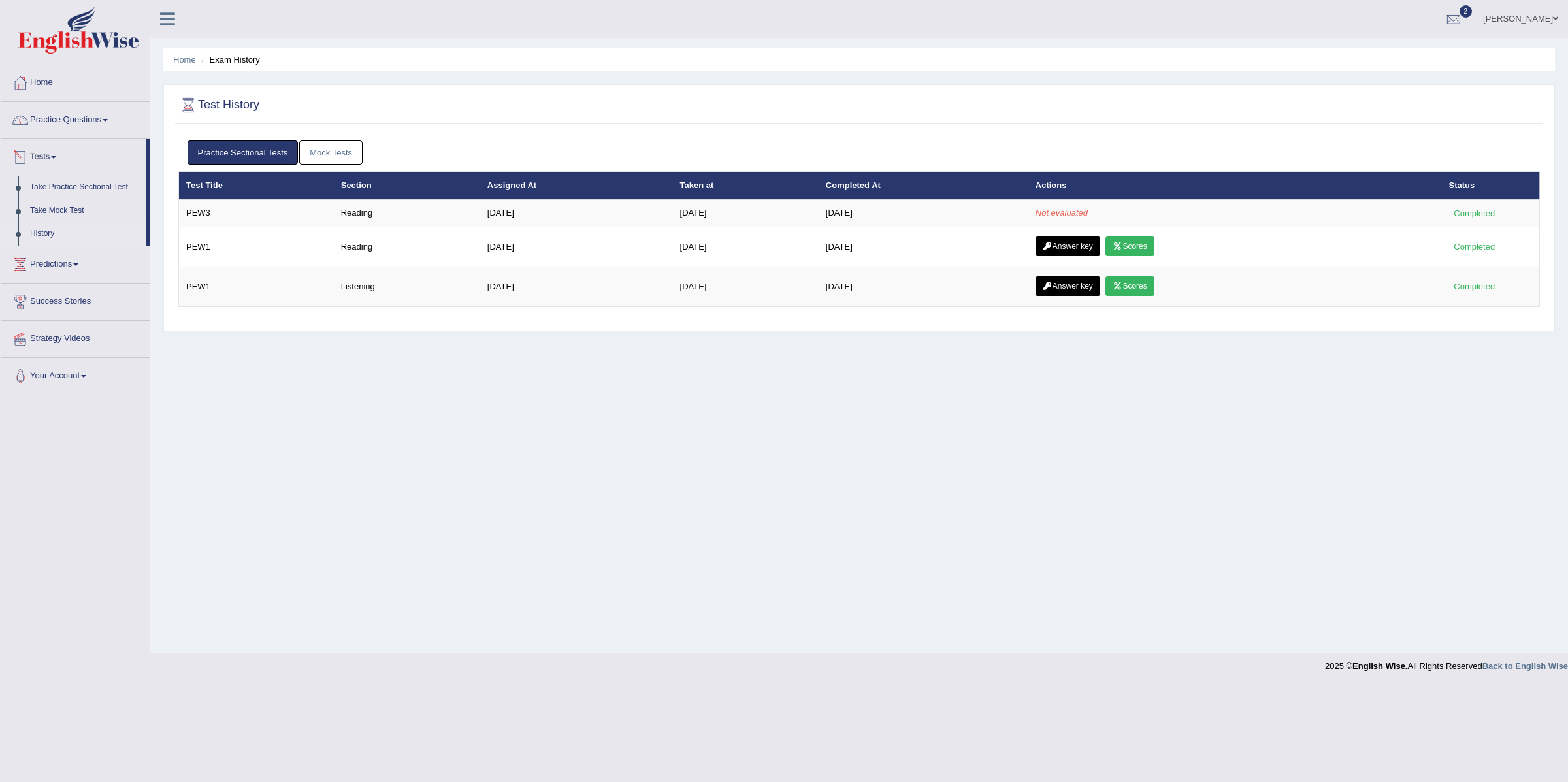
click at [65, 126] on link "Practice Questions" at bounding box center [75, 118] width 149 height 33
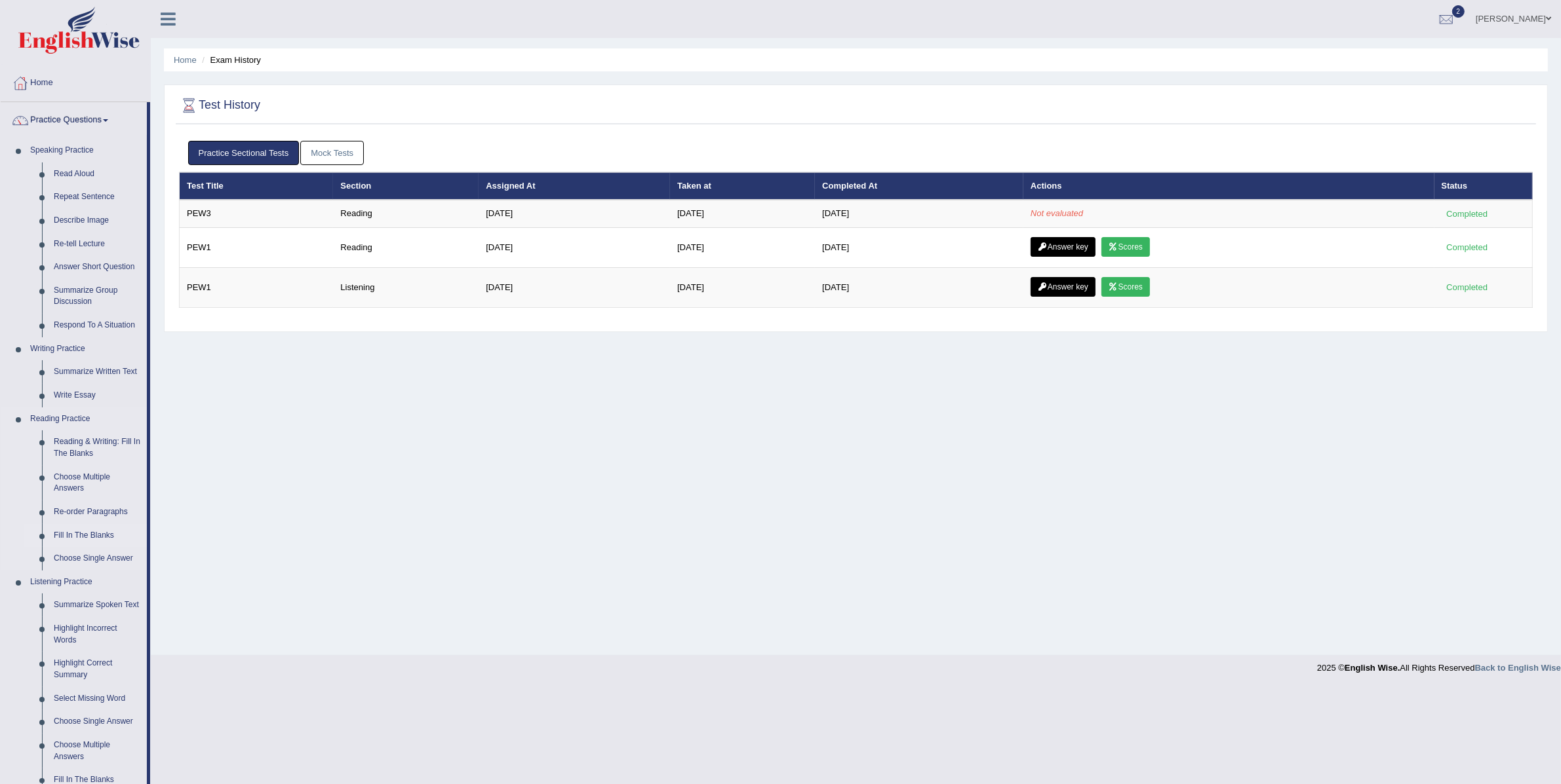
click at [90, 536] on link "Fill In The Blanks" at bounding box center [97, 535] width 99 height 23
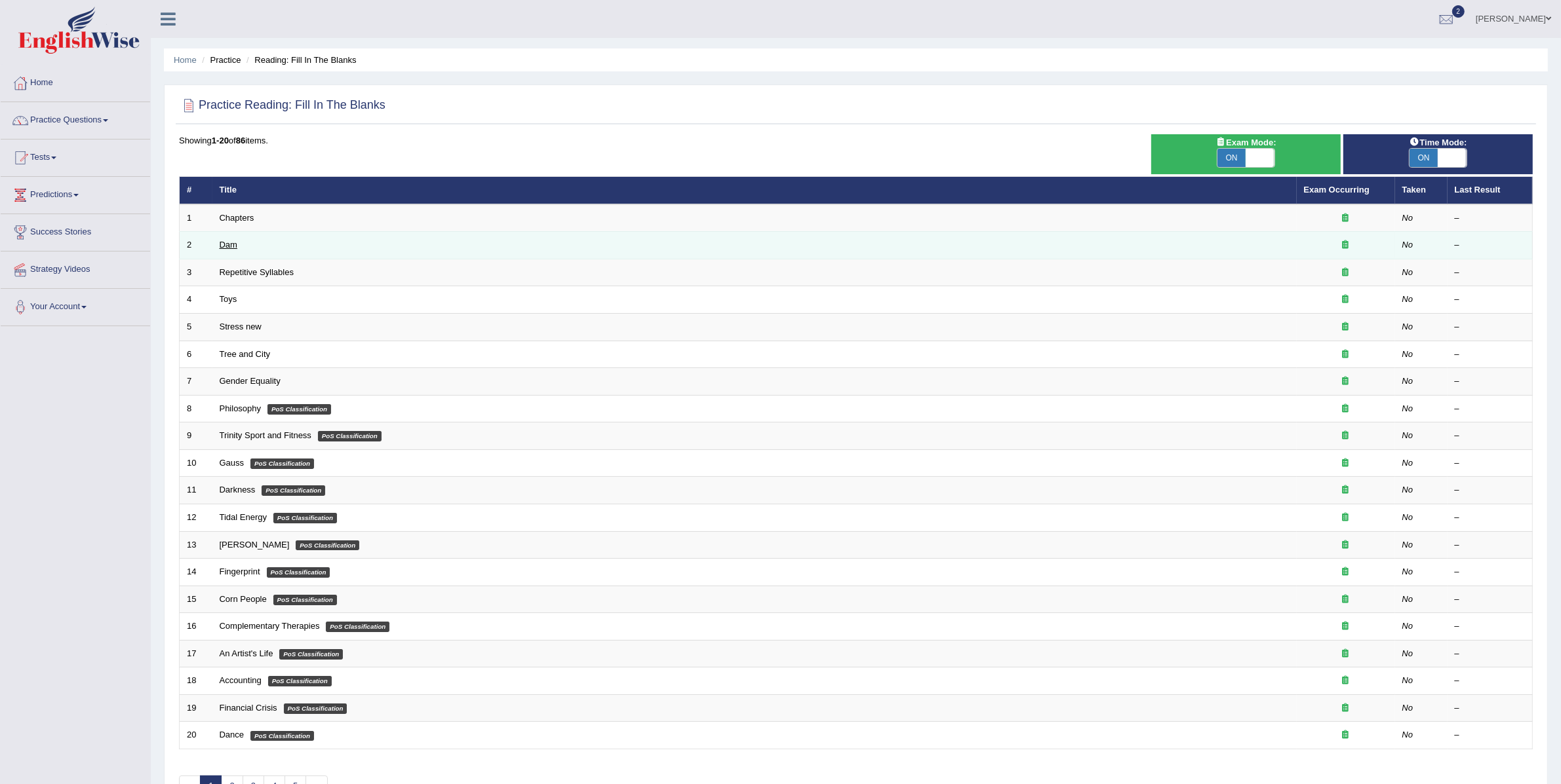
click at [230, 243] on link "Dam" at bounding box center [228, 244] width 18 height 10
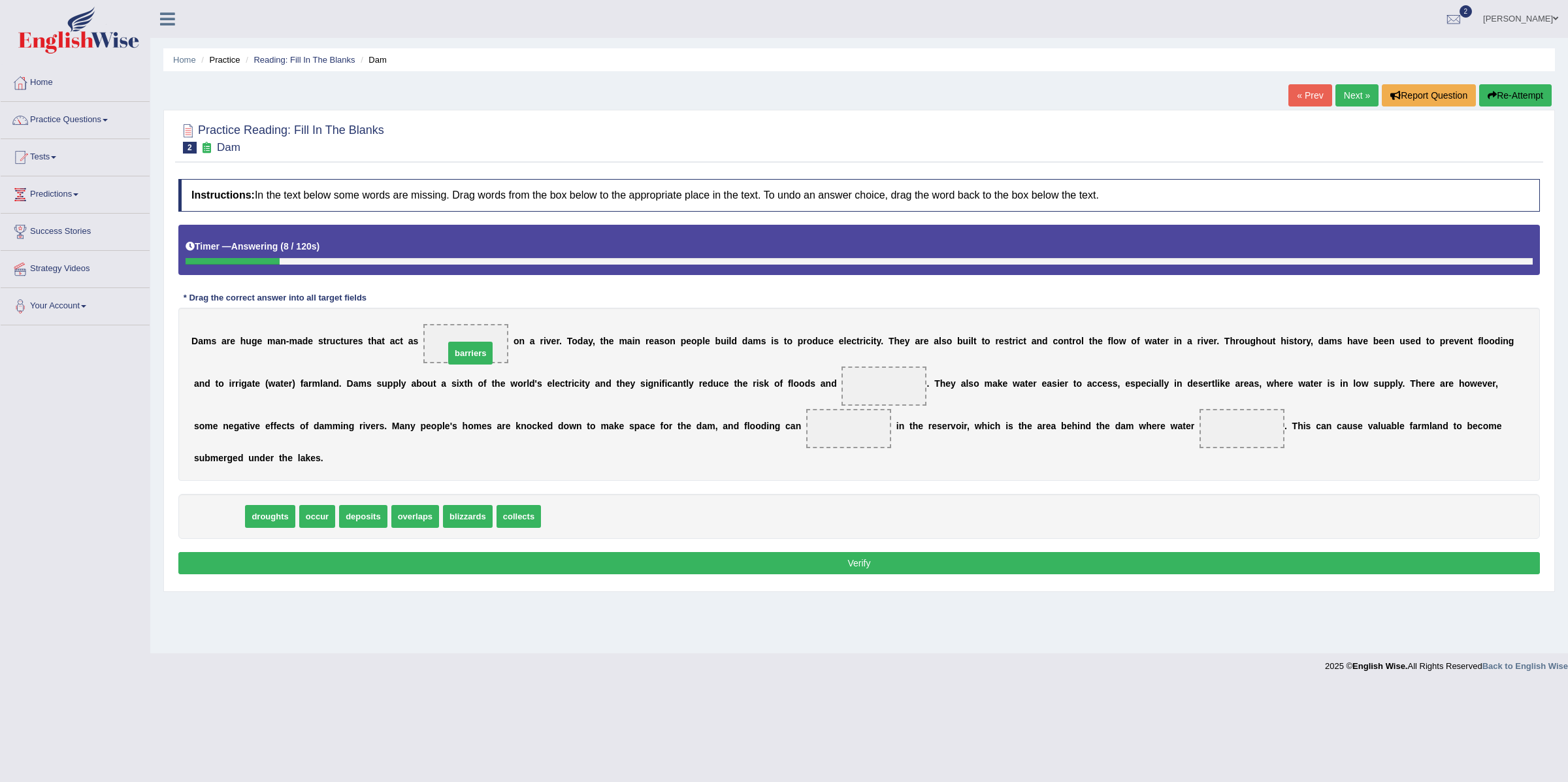
drag, startPoint x: 214, startPoint y: 522, endPoint x: 466, endPoint y: 359, distance: 300.1
drag, startPoint x: 236, startPoint y: 519, endPoint x: 897, endPoint y: 385, distance: 674.4
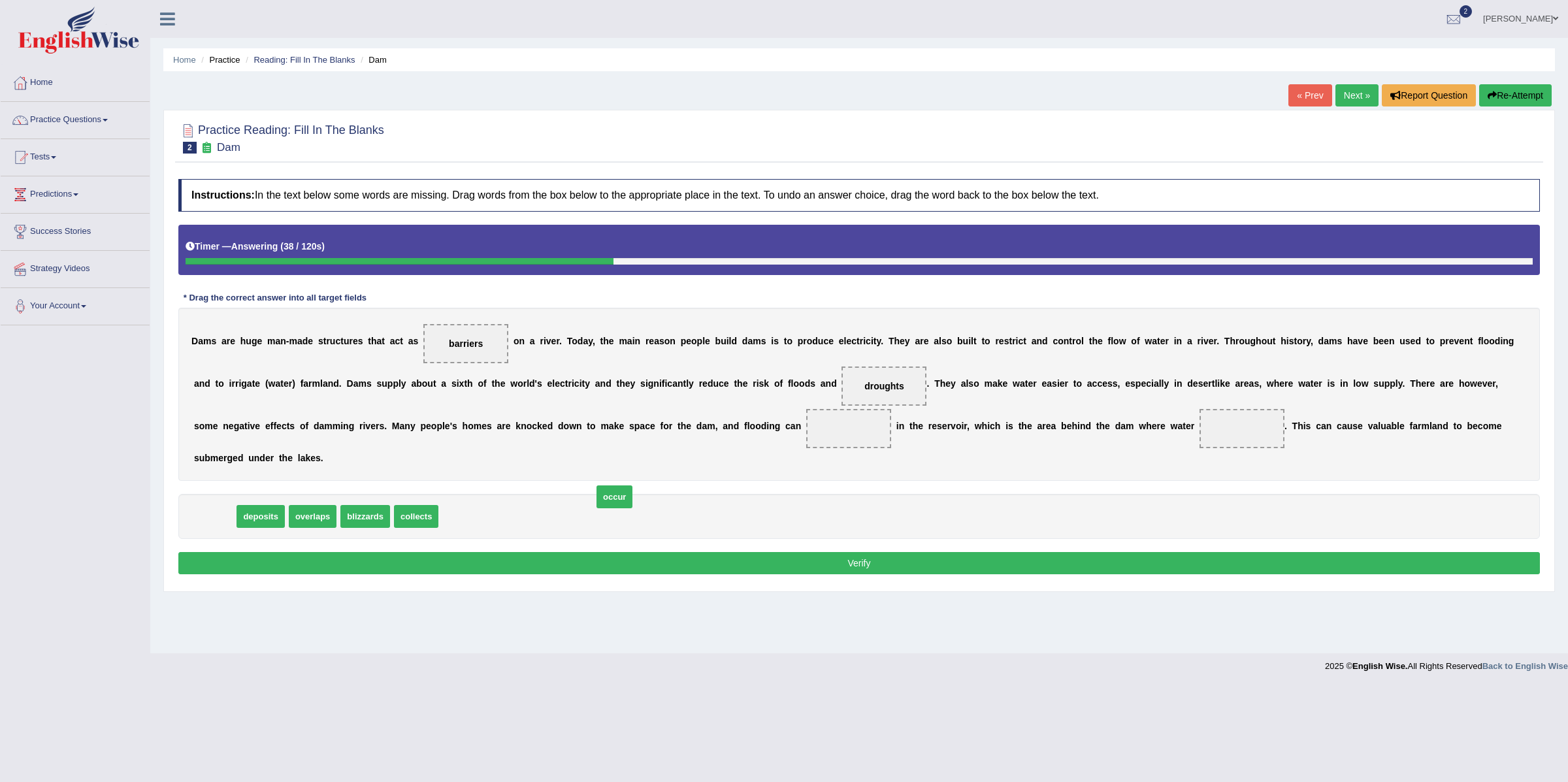
drag, startPoint x: 220, startPoint y: 520, endPoint x: 766, endPoint y: 476, distance: 547.8
drag, startPoint x: 766, startPoint y: 476, endPoint x: 781, endPoint y: 448, distance: 31.8
click at [836, 436] on div "Instructions: In the text below some words are missing. Drag words from the box…" at bounding box center [859, 379] width 1368 height 412
drag, startPoint x: 466, startPoint y: 507, endPoint x: 849, endPoint y: 432, distance: 390.3
drag, startPoint x: 231, startPoint y: 520, endPoint x: 202, endPoint y: 505, distance: 32.6
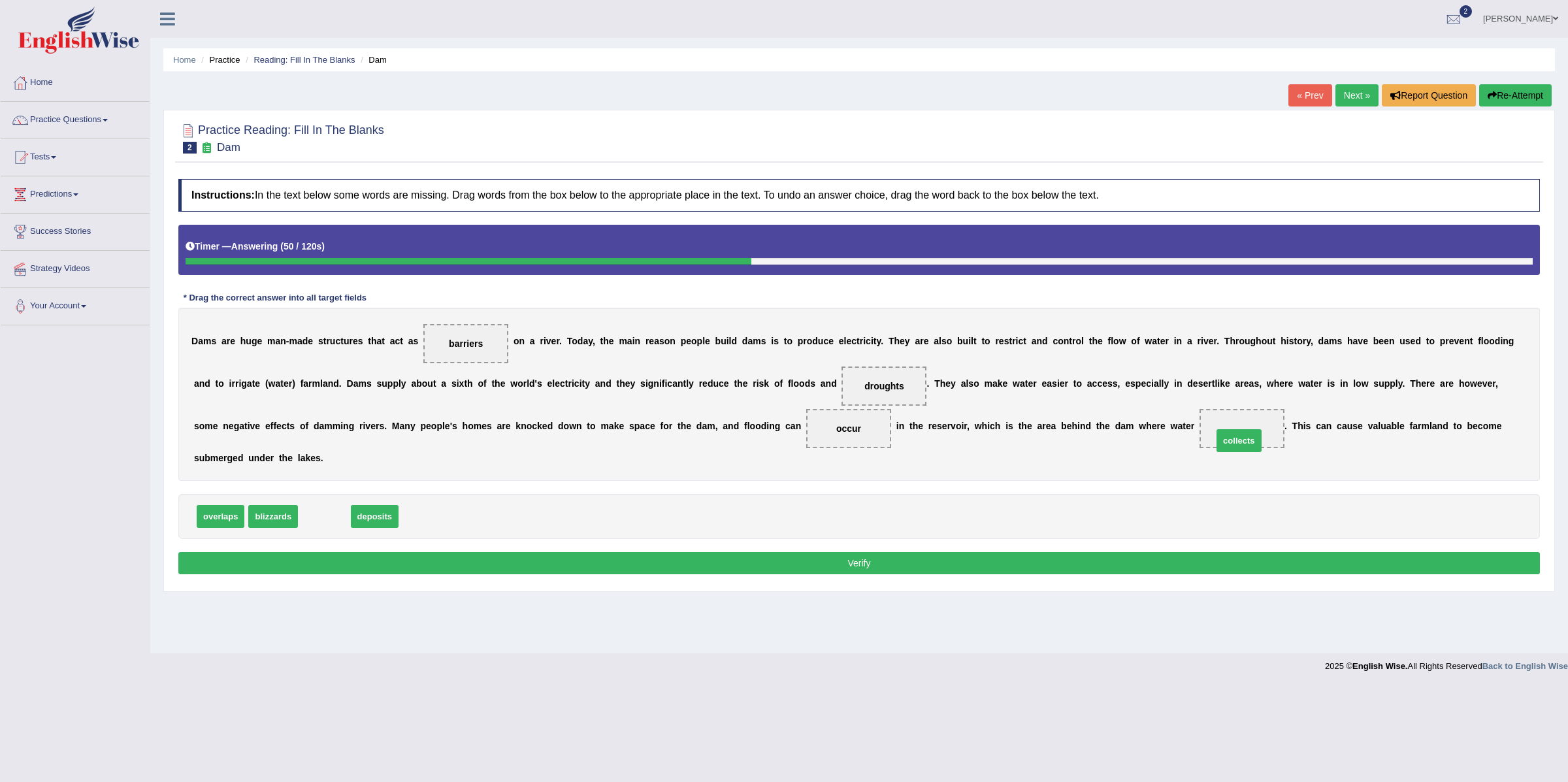
drag, startPoint x: 305, startPoint y: 518, endPoint x: 1219, endPoint y: 439, distance: 917.4
click at [584, 559] on button "Verify" at bounding box center [859, 563] width 1361 height 22
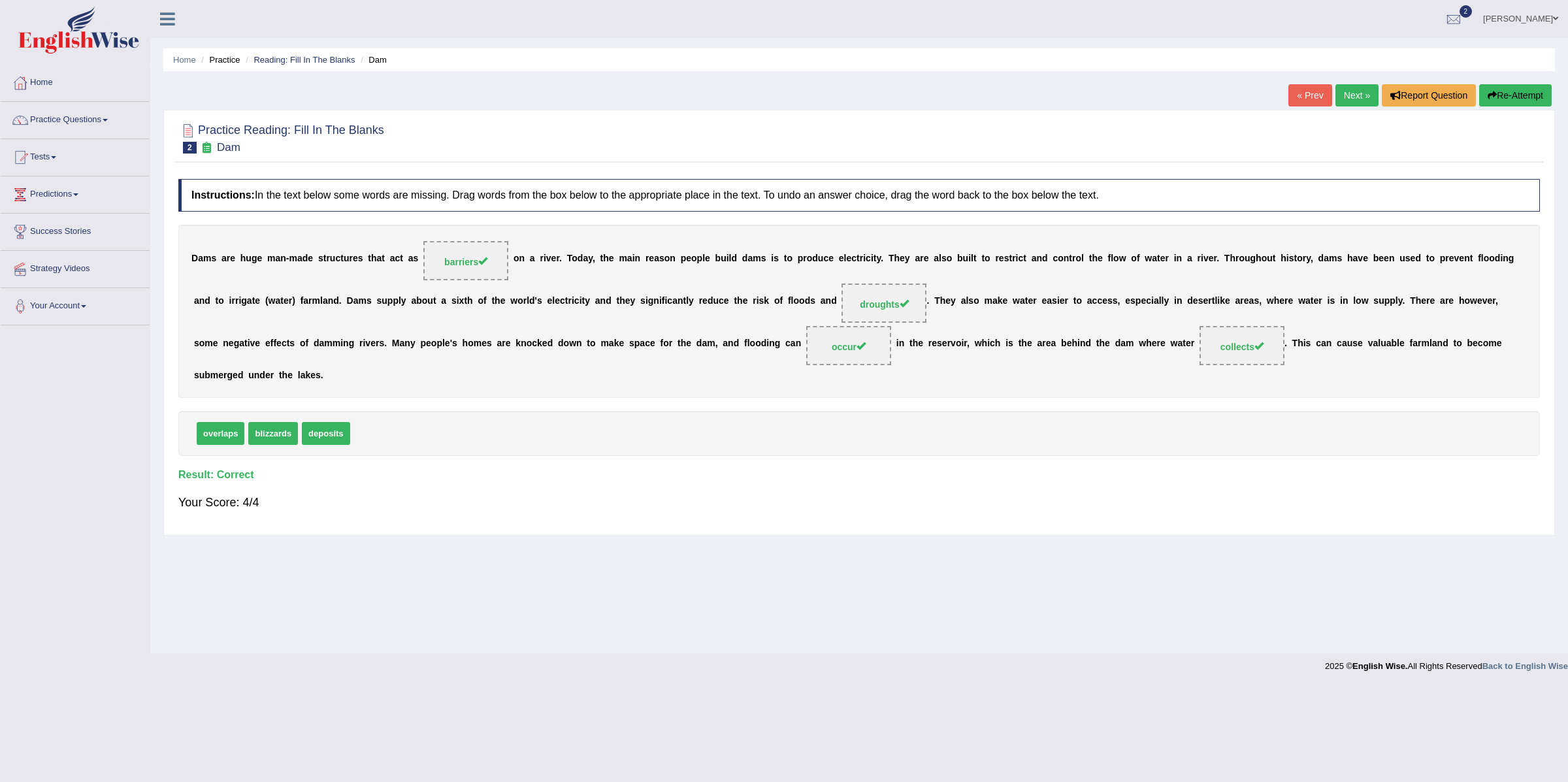
click at [1356, 99] on link "Next »" at bounding box center [1357, 96] width 43 height 22
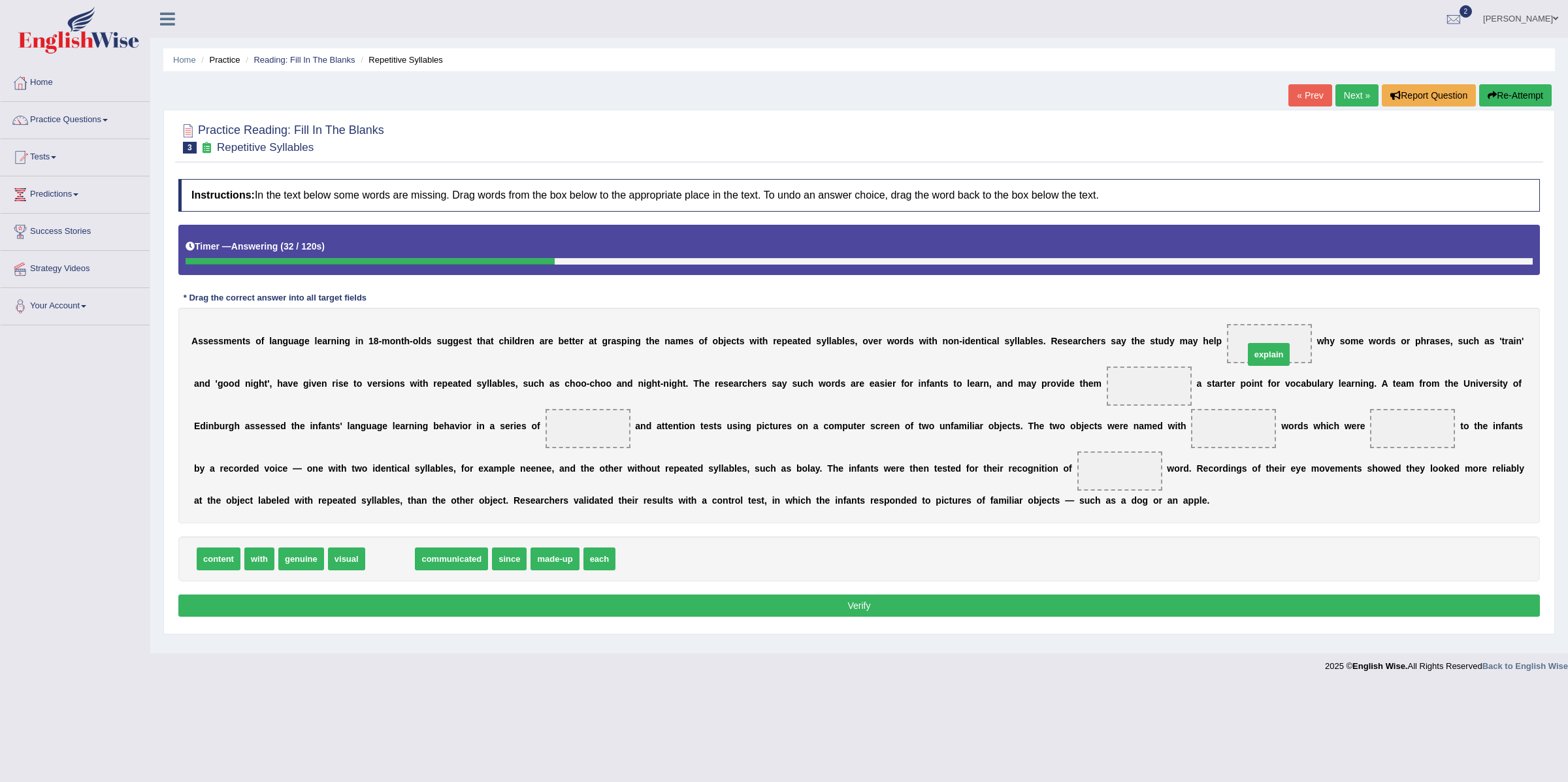
drag, startPoint x: 380, startPoint y: 560, endPoint x: 1259, endPoint y: 356, distance: 902.4
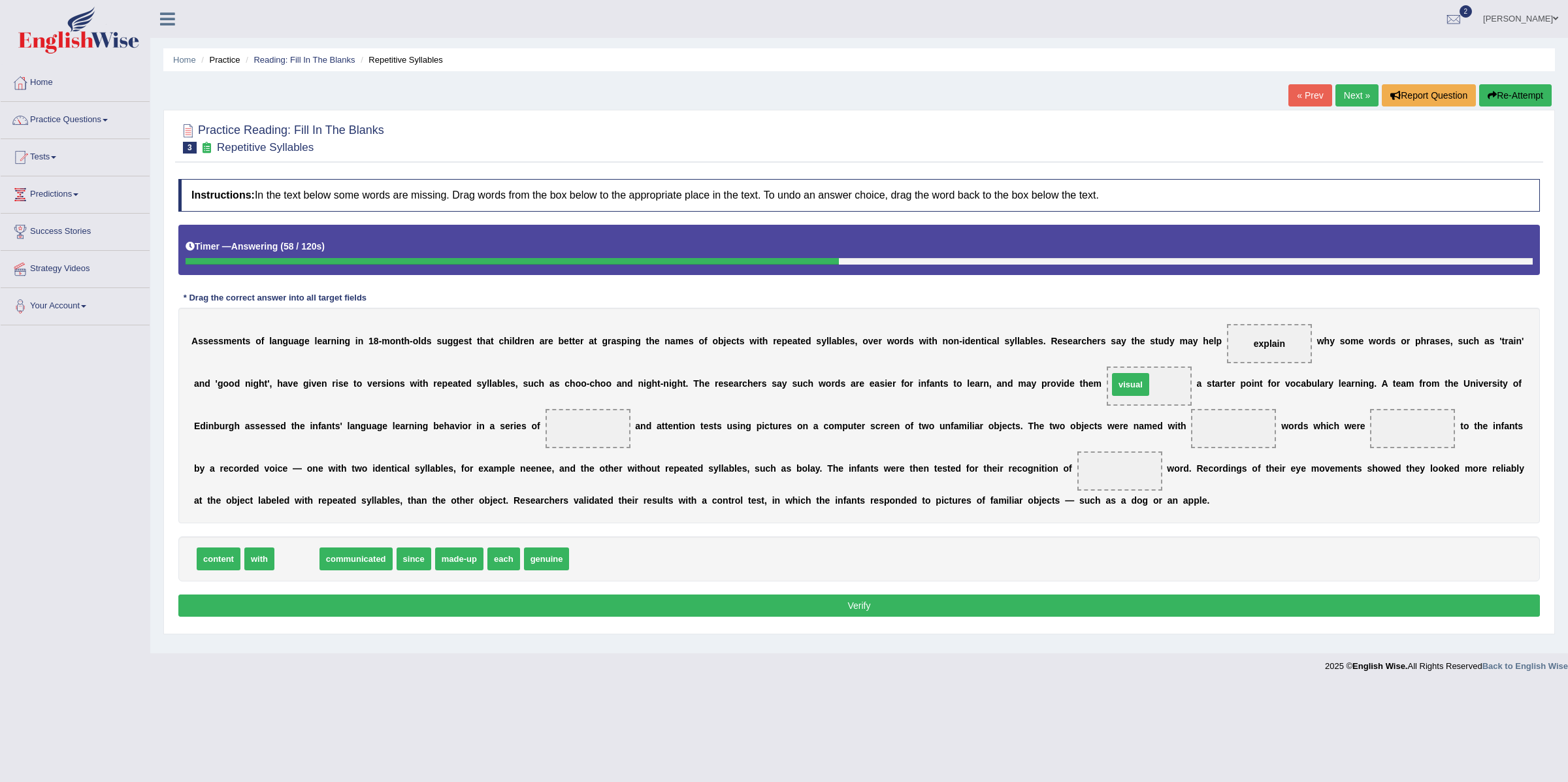
drag, startPoint x: 311, startPoint y: 563, endPoint x: 1145, endPoint y: 389, distance: 852.0
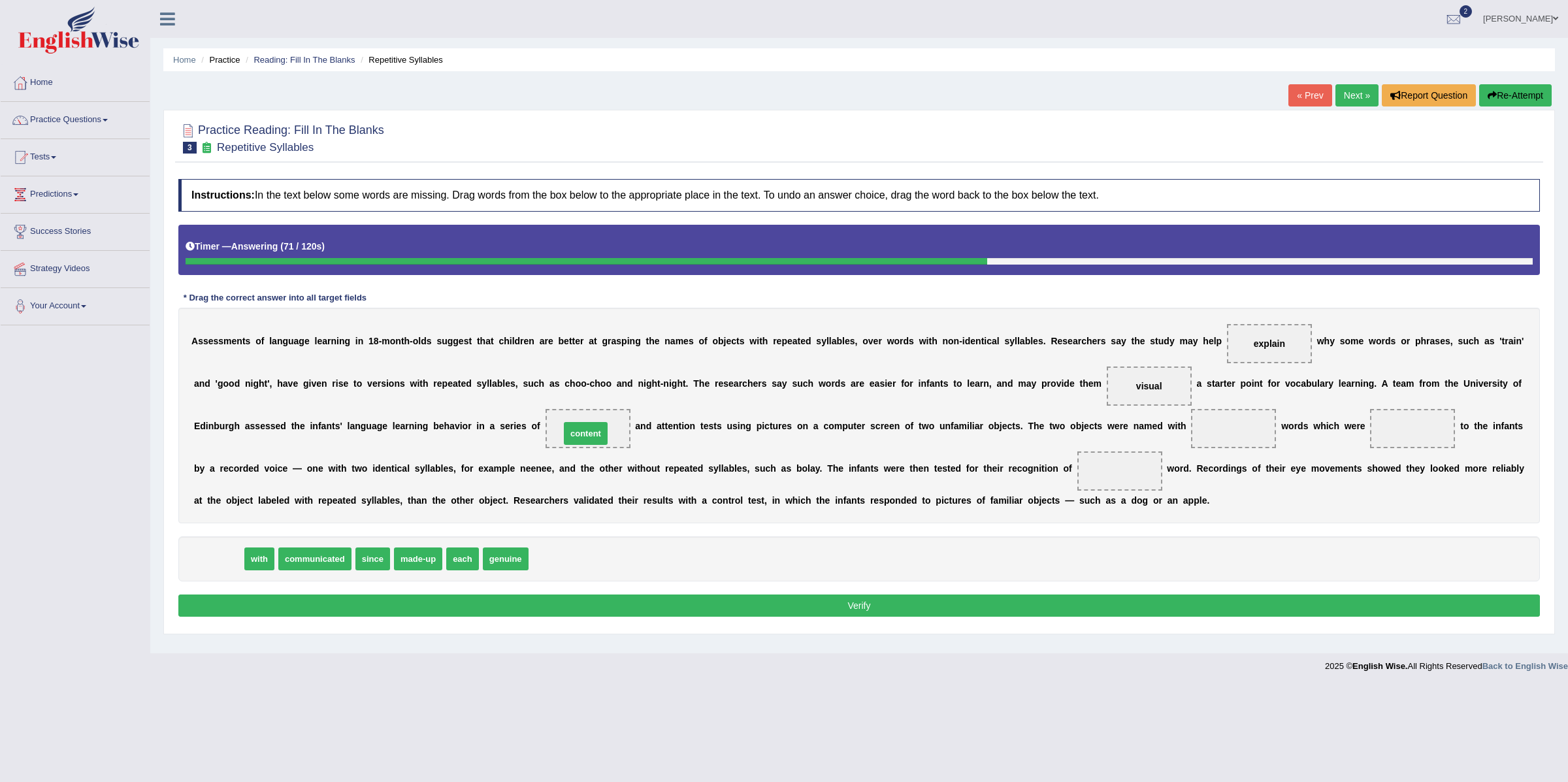
drag, startPoint x: 223, startPoint y: 567, endPoint x: 591, endPoint y: 442, distance: 388.7
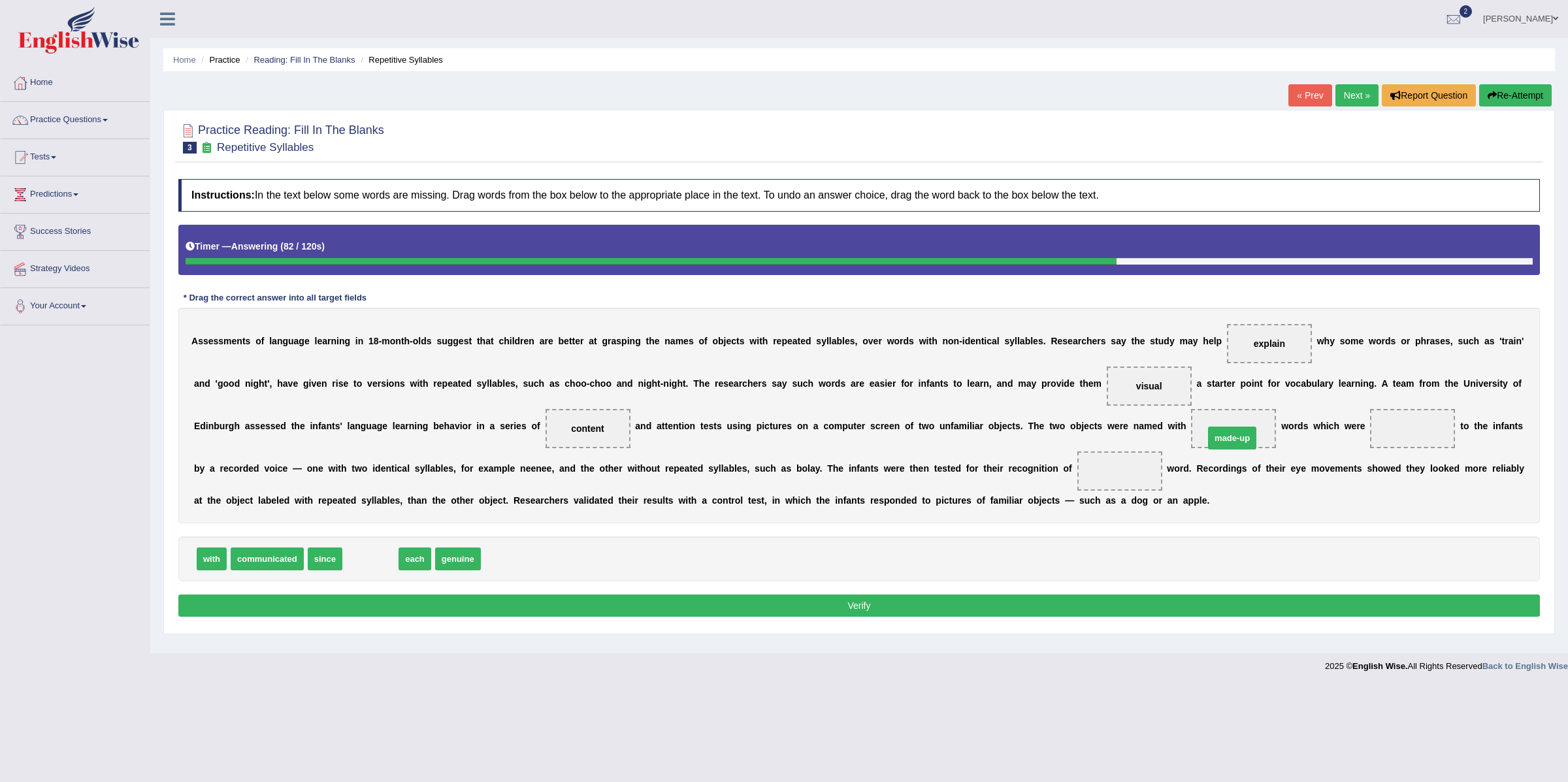
drag, startPoint x: 358, startPoint y: 564, endPoint x: 1220, endPoint y: 443, distance: 870.5
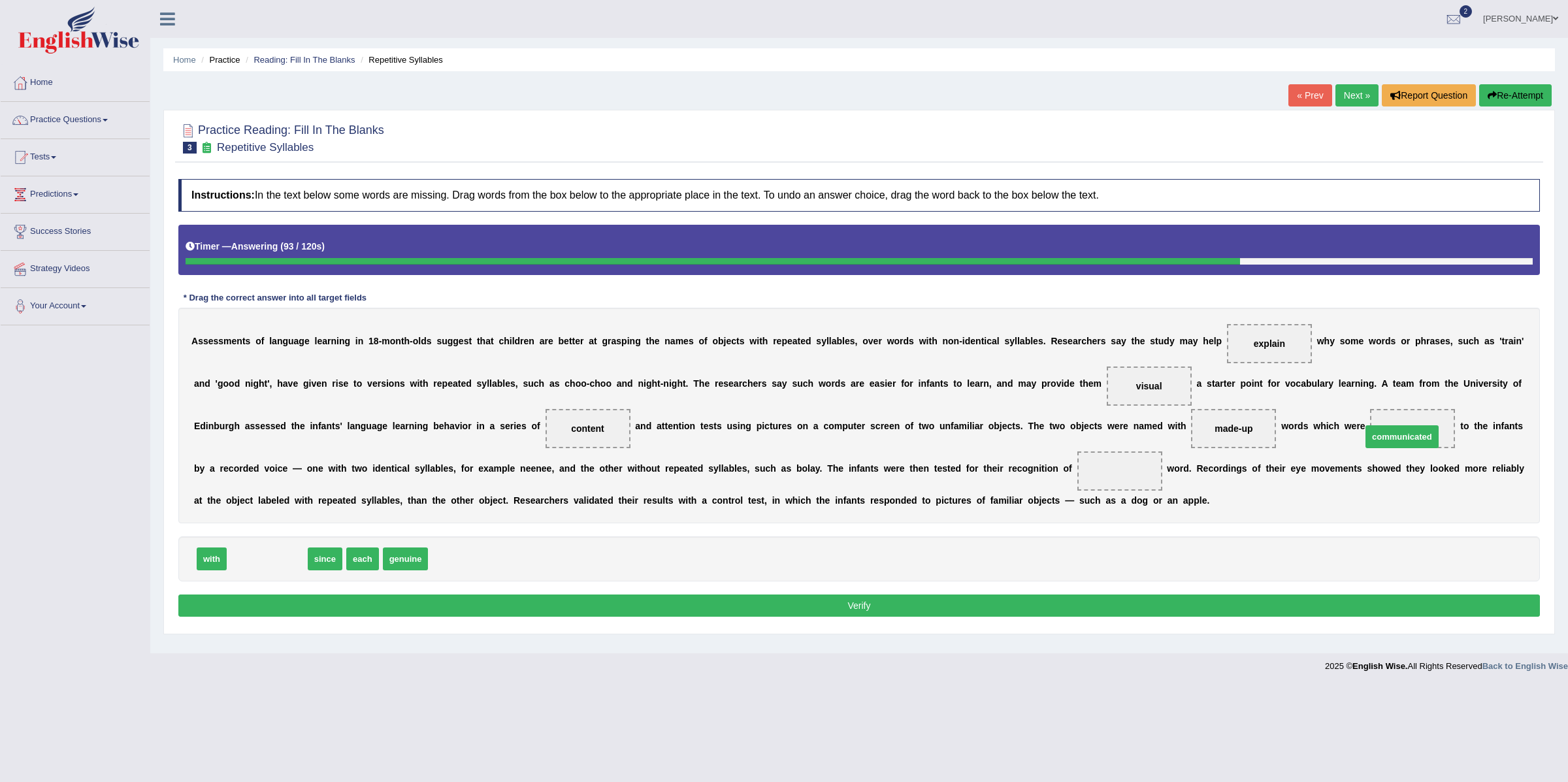
drag, startPoint x: 280, startPoint y: 567, endPoint x: 1415, endPoint y: 445, distance: 1141.5
drag, startPoint x: 290, startPoint y: 567, endPoint x: 1132, endPoint y: 478, distance: 846.7
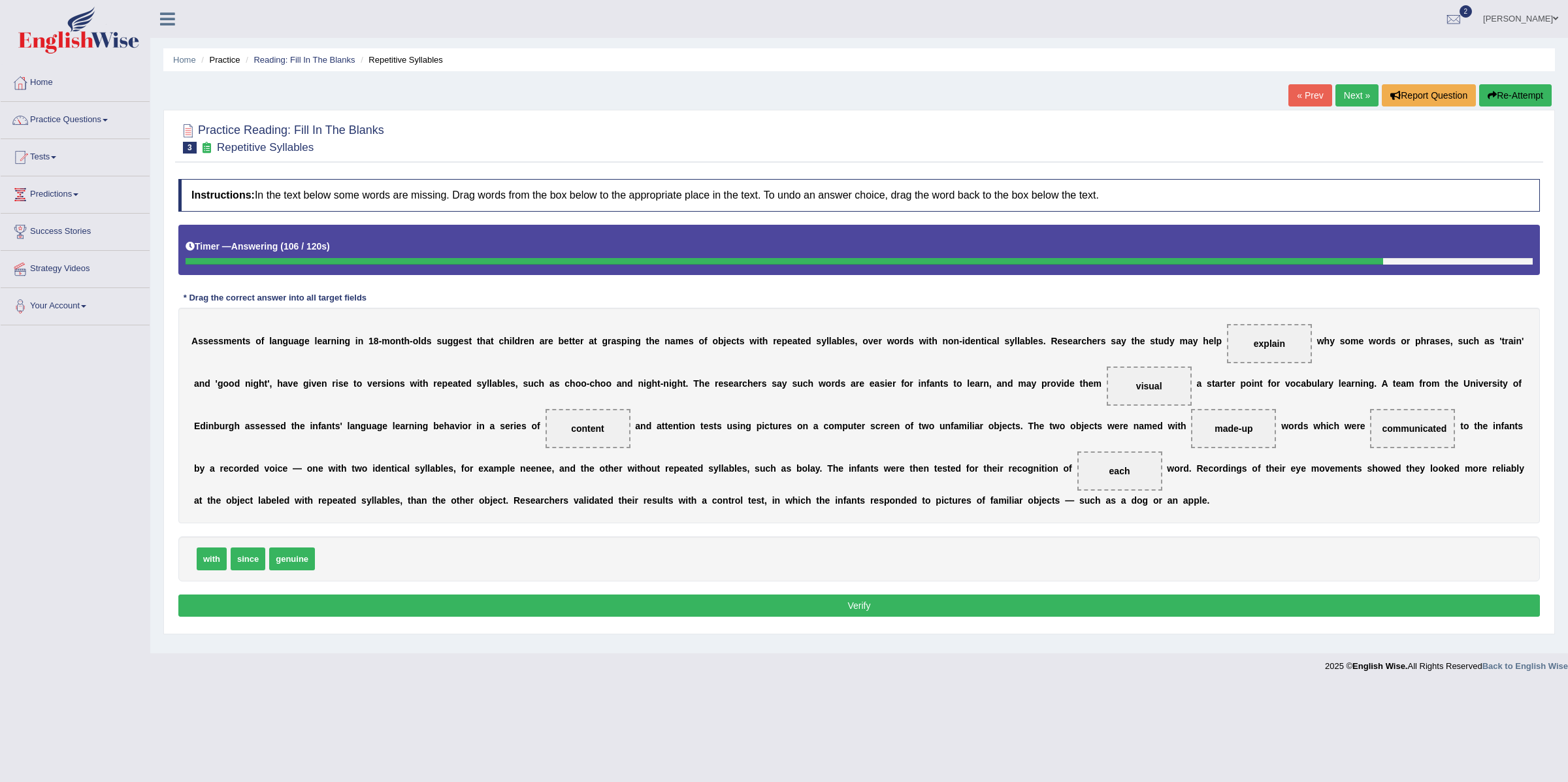
click at [896, 613] on button "Verify" at bounding box center [859, 606] width 1361 height 22
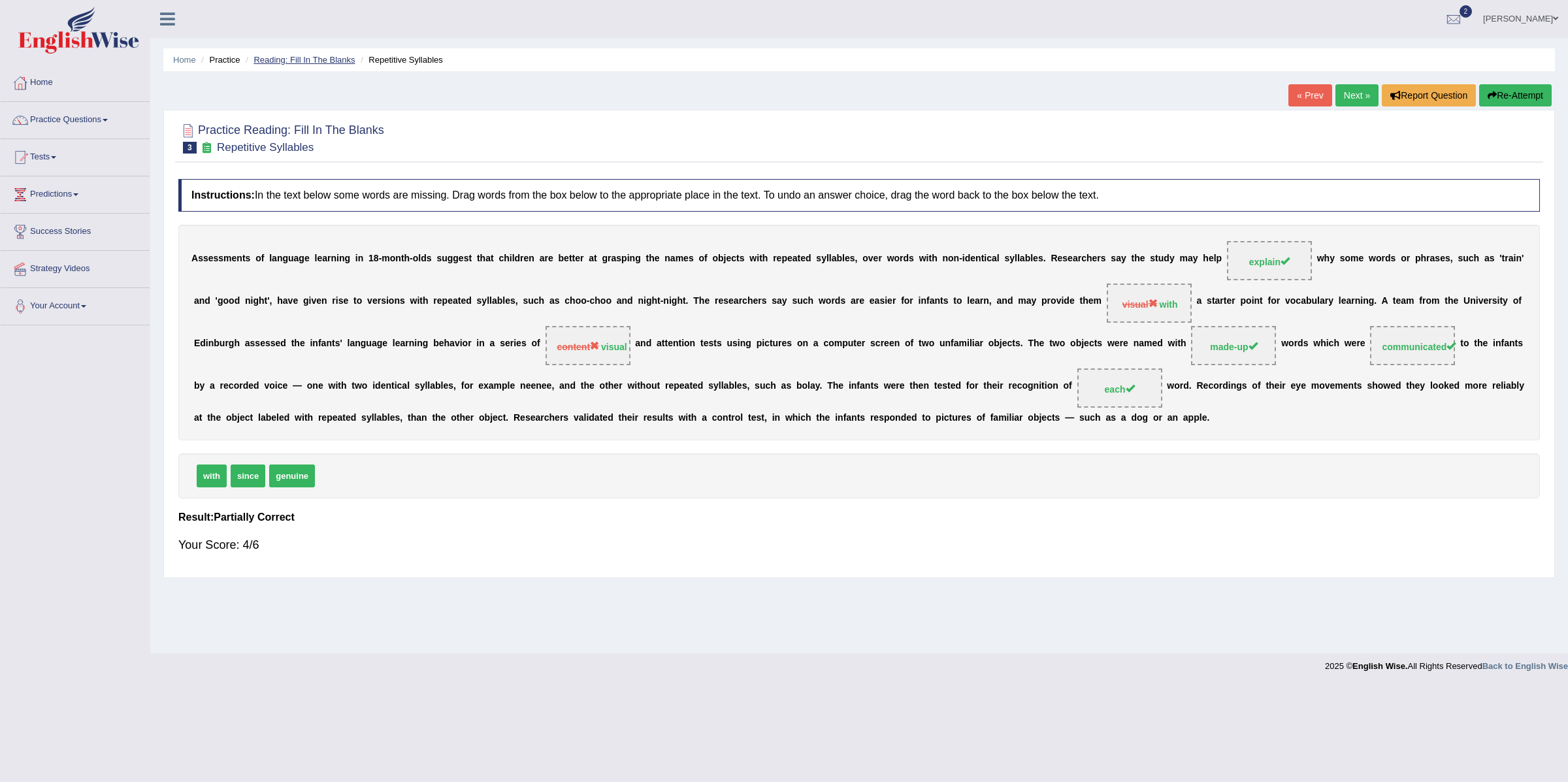
click at [303, 58] on link "Reading: Fill In The Blanks" at bounding box center [304, 60] width 101 height 10
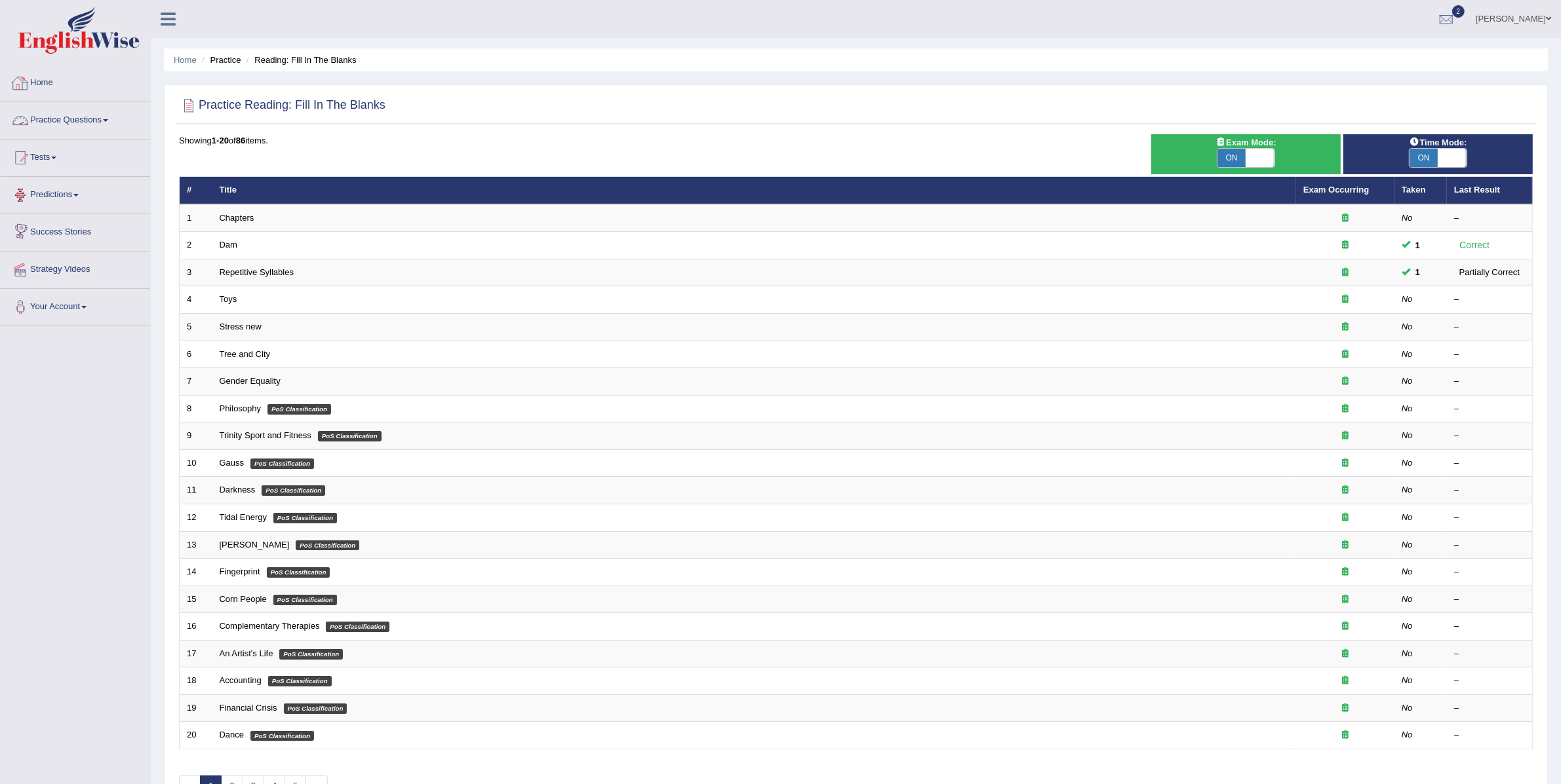
click at [77, 121] on link "Practice Questions" at bounding box center [75, 118] width 149 height 33
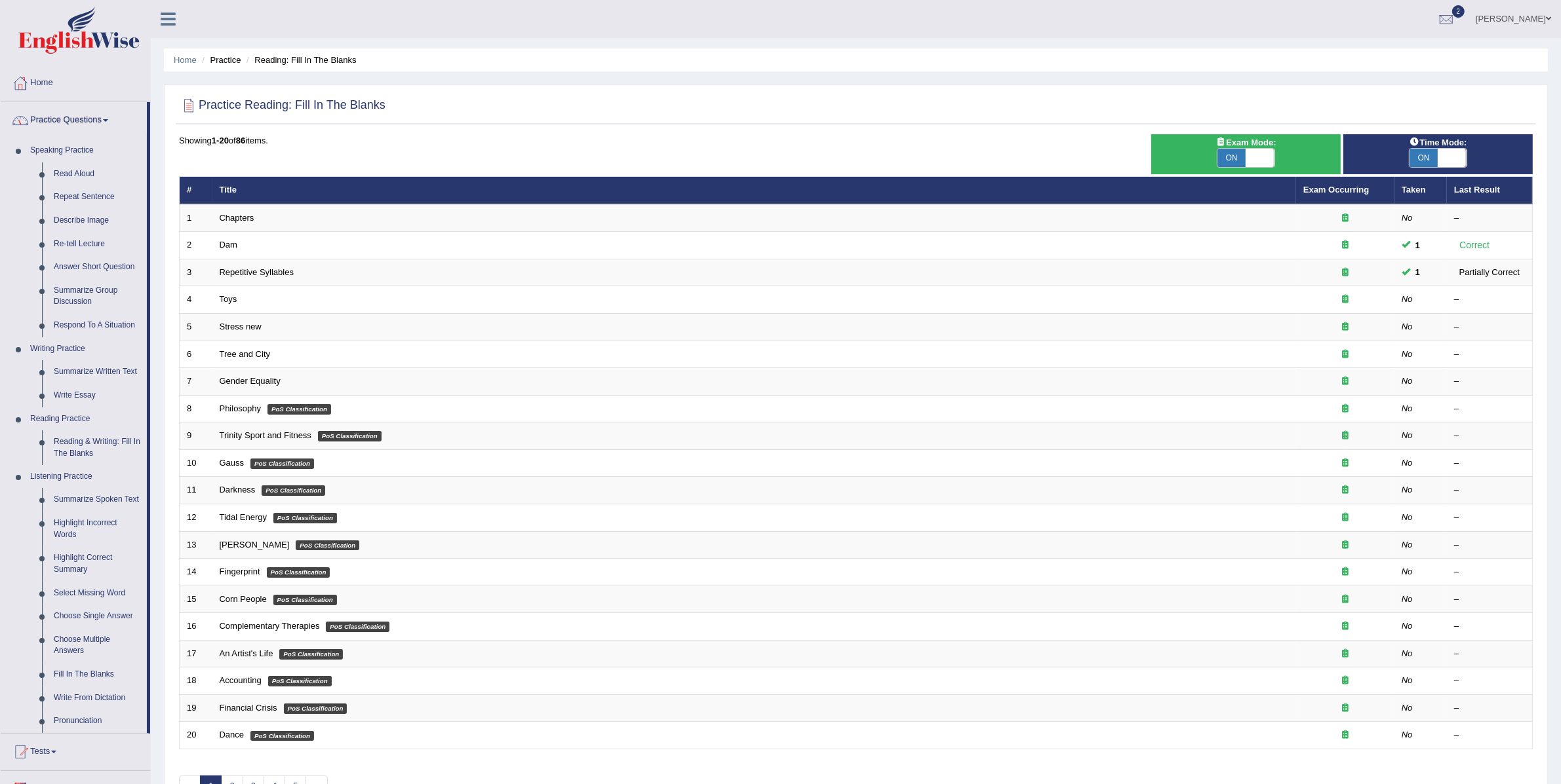
click at [76, 126] on link "Practice Questions" at bounding box center [73, 118] width 146 height 33
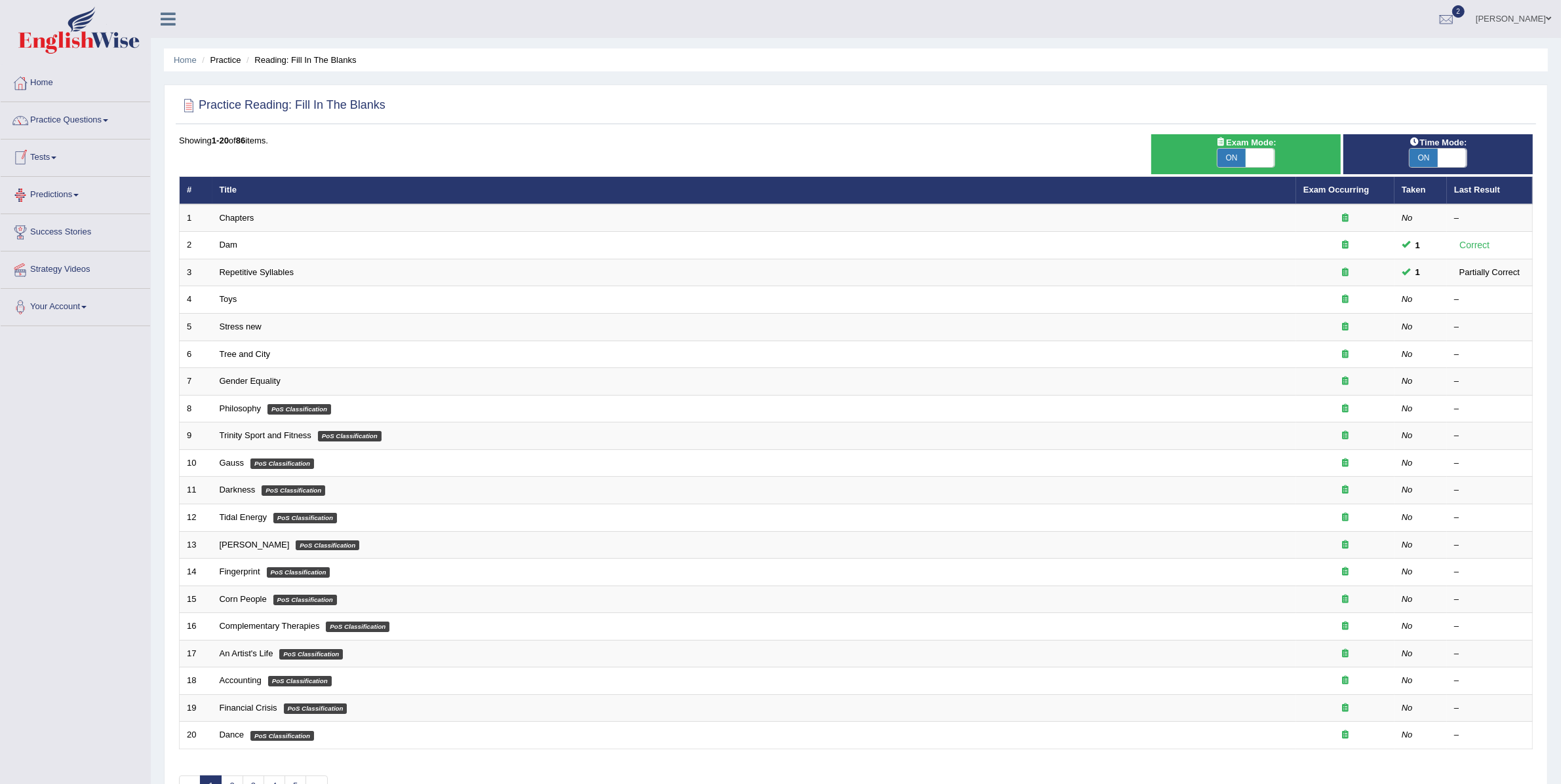
click at [59, 156] on link "Tests" at bounding box center [75, 156] width 149 height 33
click at [66, 190] on link "Take Practice Sectional Test" at bounding box center [85, 187] width 123 height 23
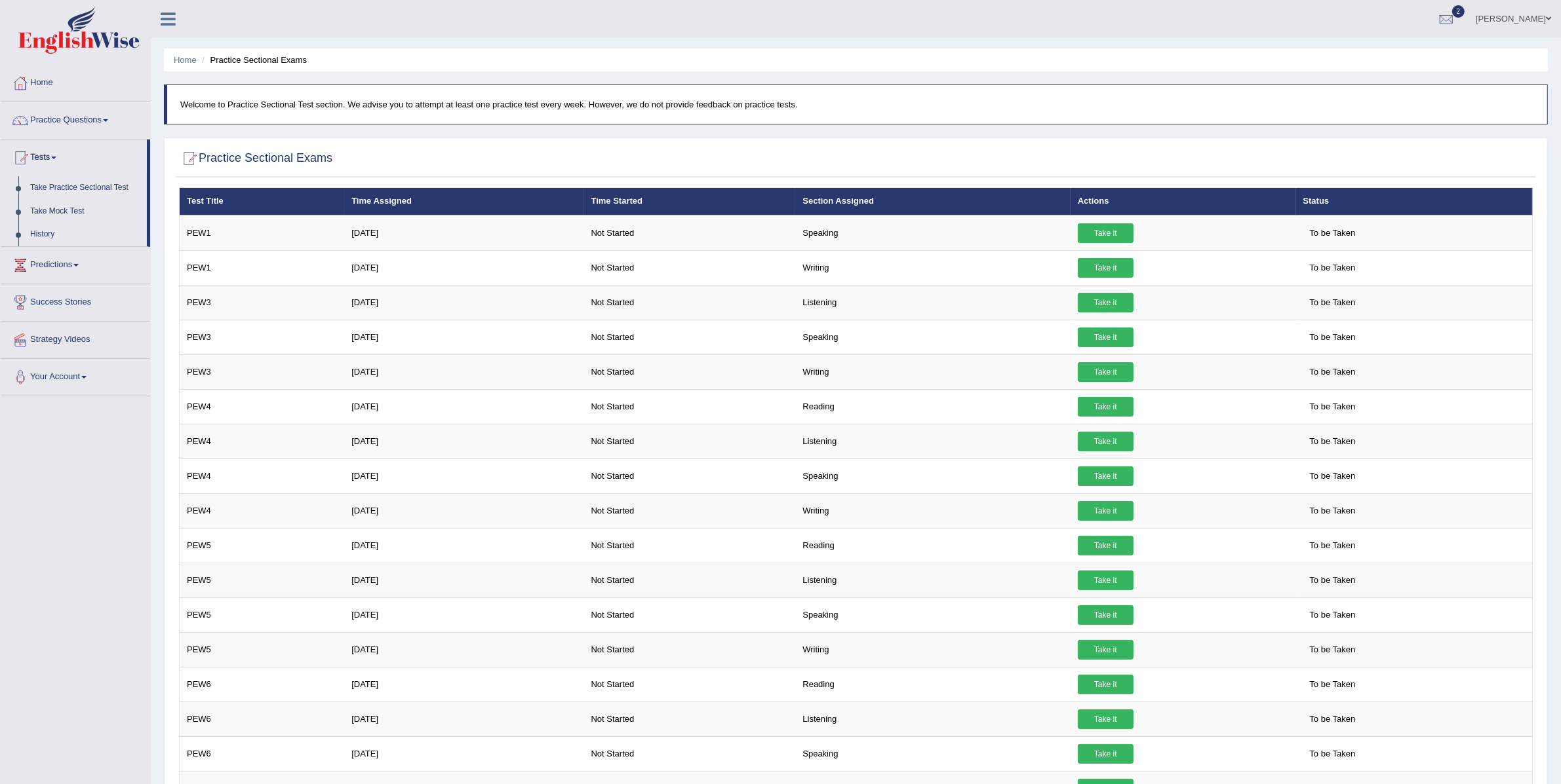
click at [47, 230] on link "History" at bounding box center [85, 234] width 123 height 23
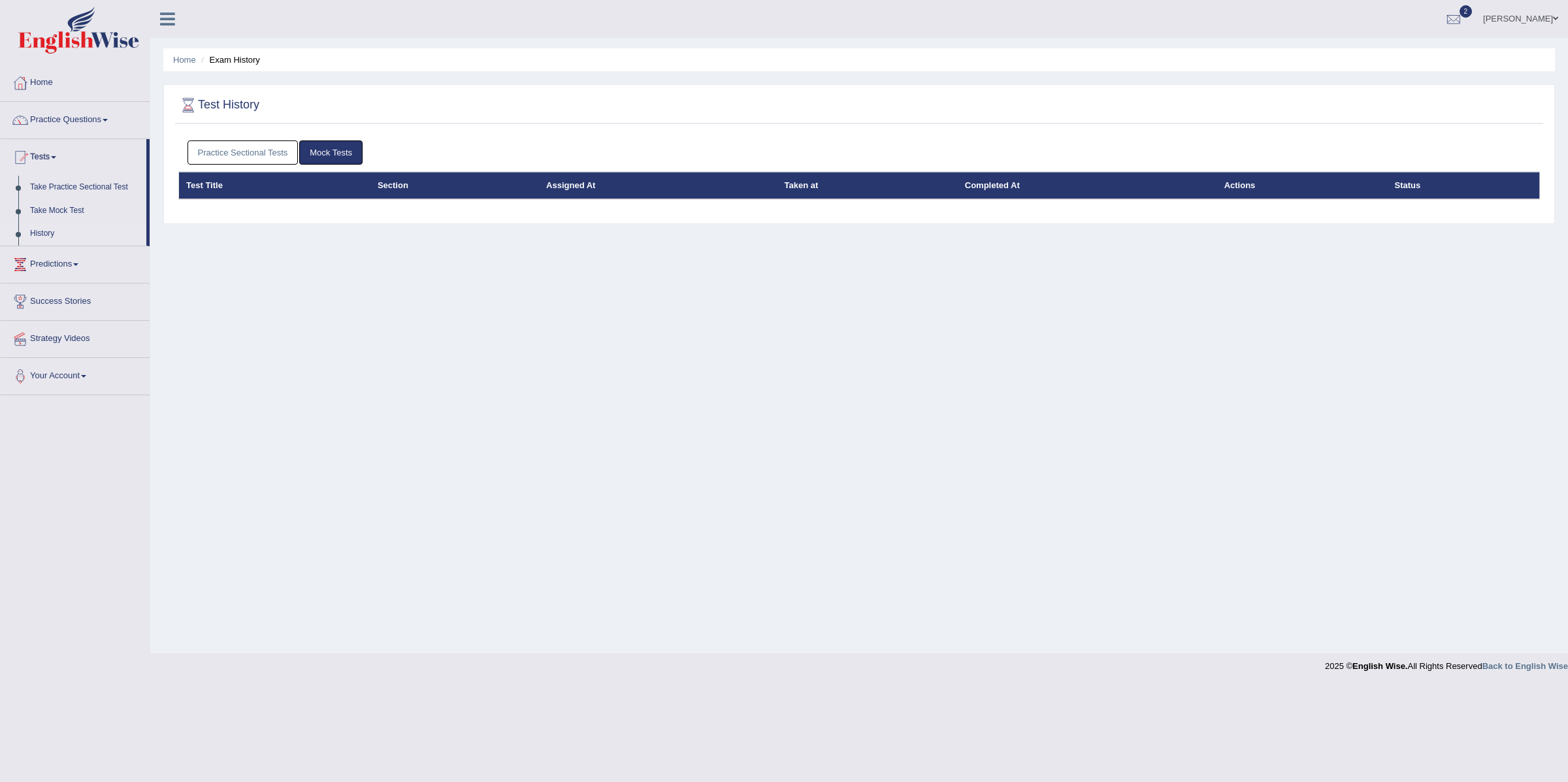
click at [275, 160] on link "Practice Sectional Tests" at bounding box center [243, 152] width 111 height 24
click at [224, 156] on link "Practice Sectional Tests" at bounding box center [243, 152] width 111 height 24
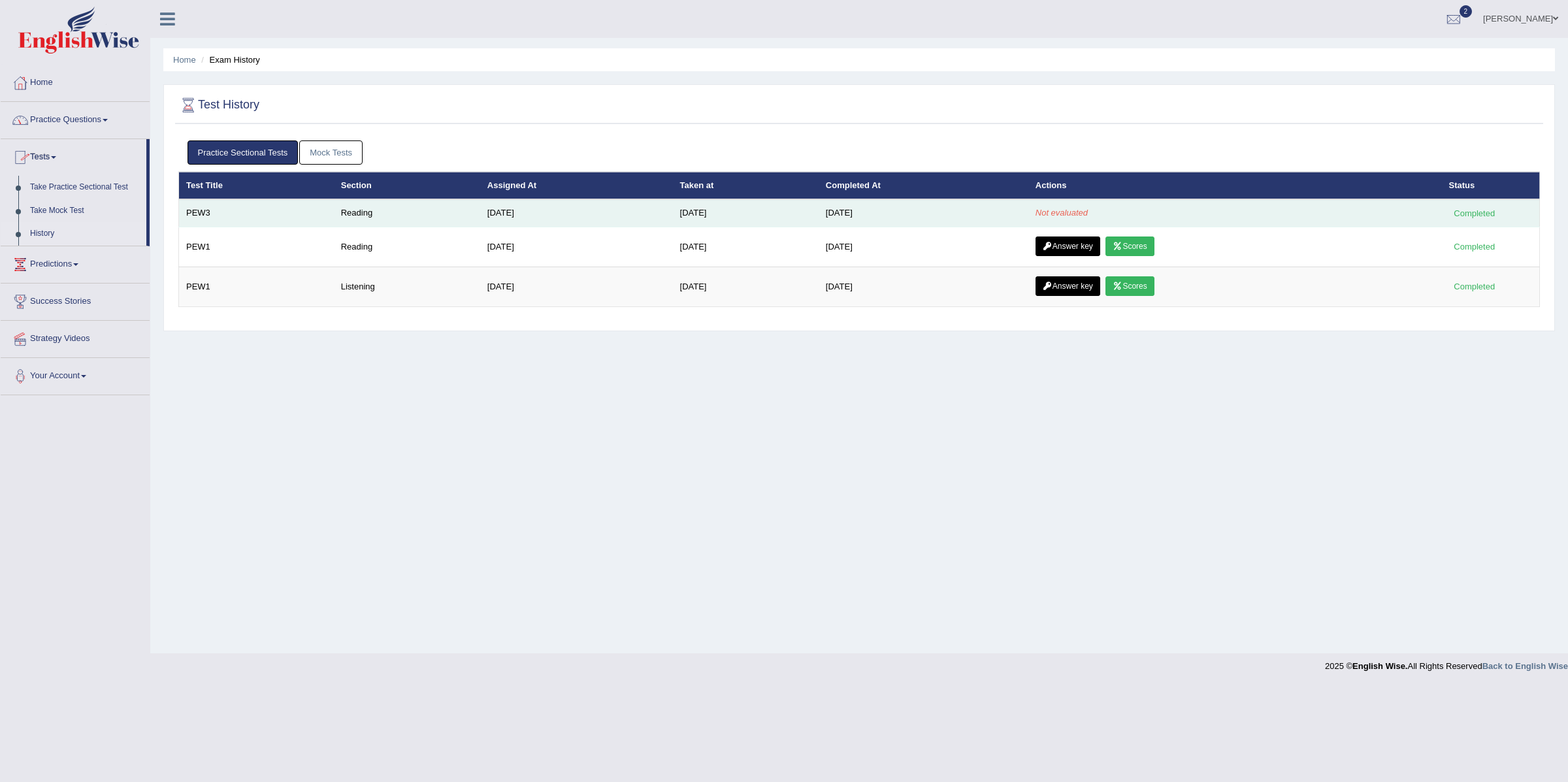
click at [1069, 215] on em "Not evaluated" at bounding box center [1061, 213] width 52 height 10
click at [356, 209] on td "Reading" at bounding box center [407, 213] width 146 height 27
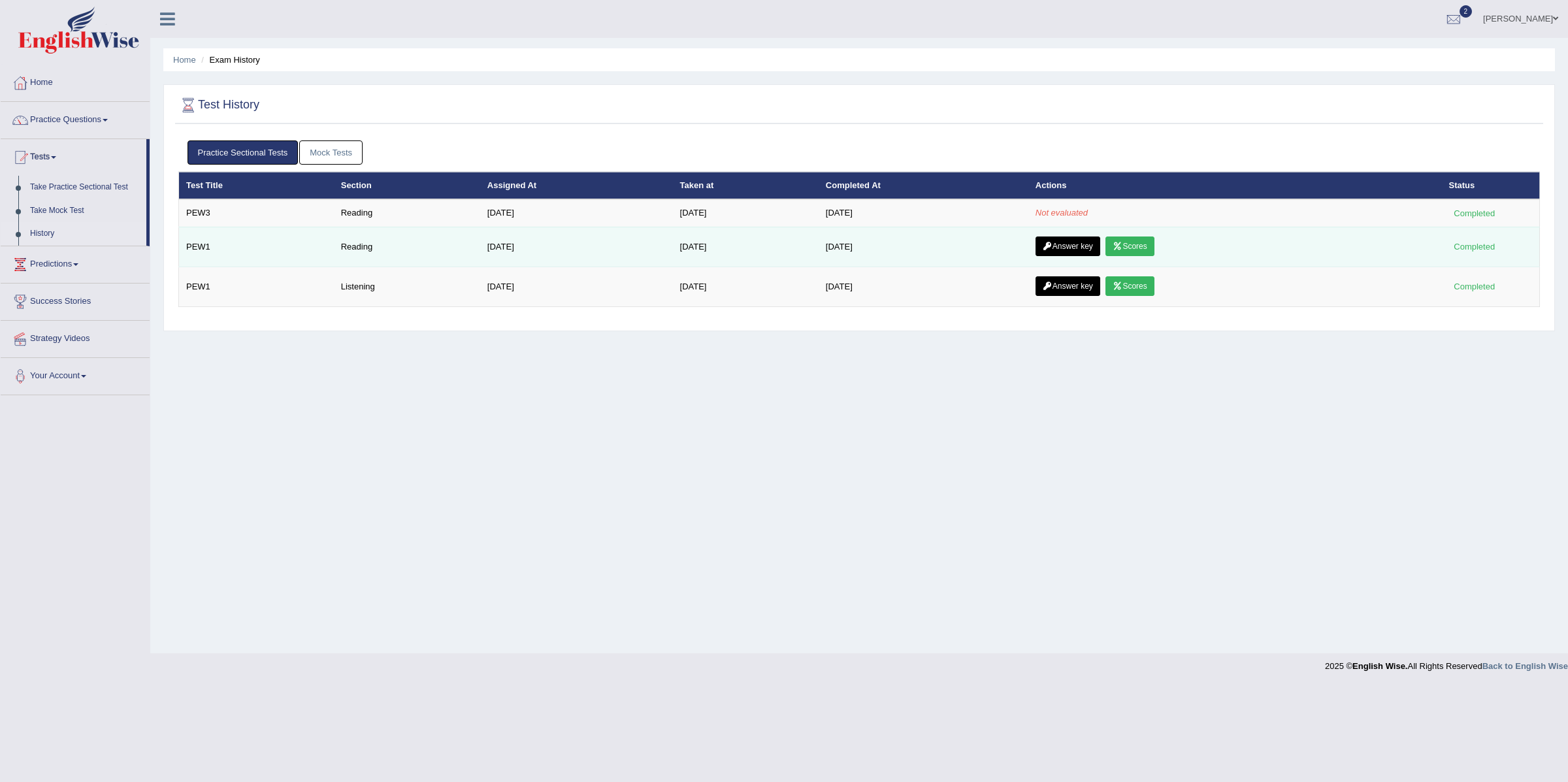
click at [1052, 245] on icon at bounding box center [1048, 246] width 10 height 8
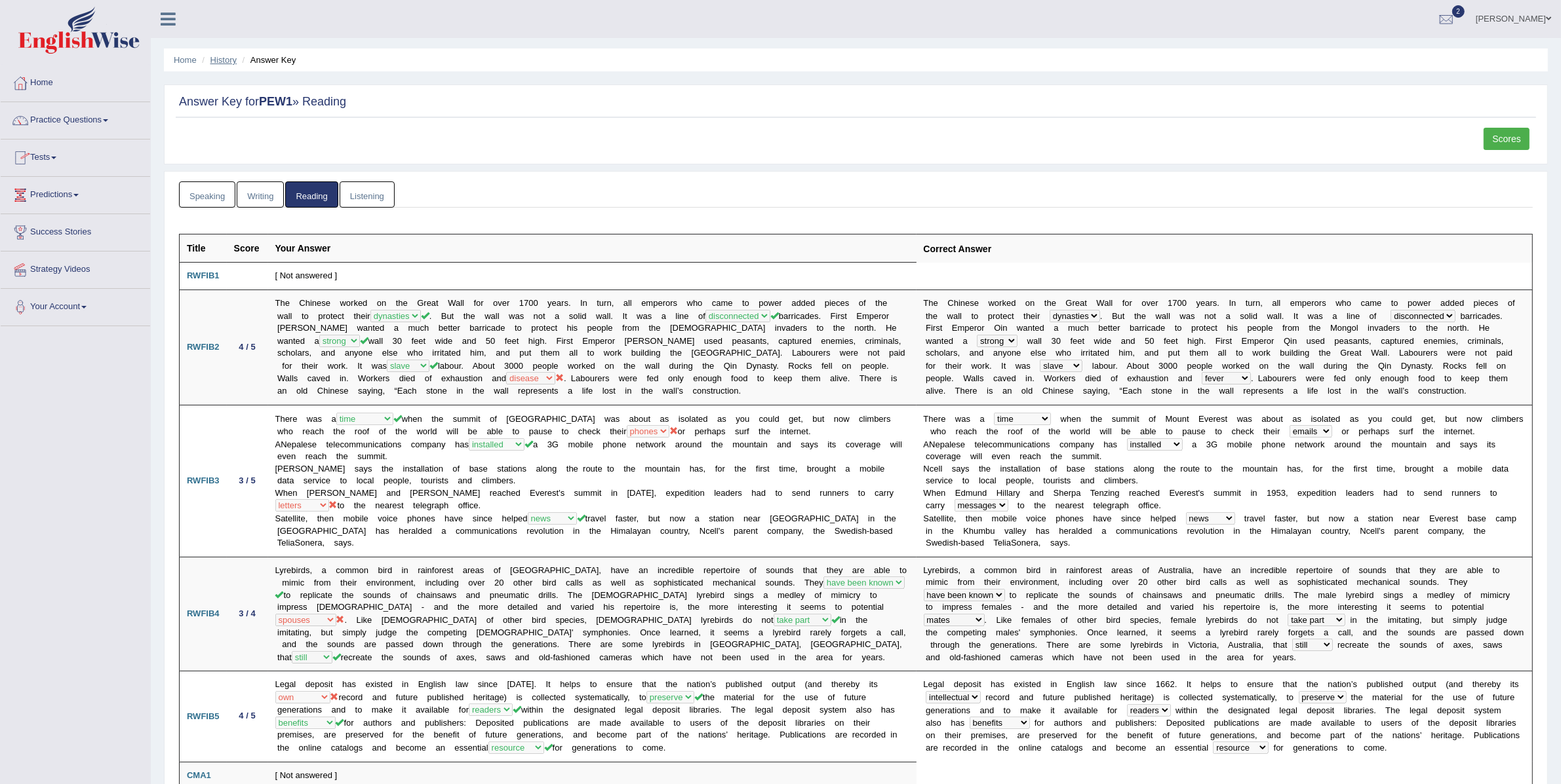
click at [219, 61] on link "History" at bounding box center [223, 60] width 26 height 10
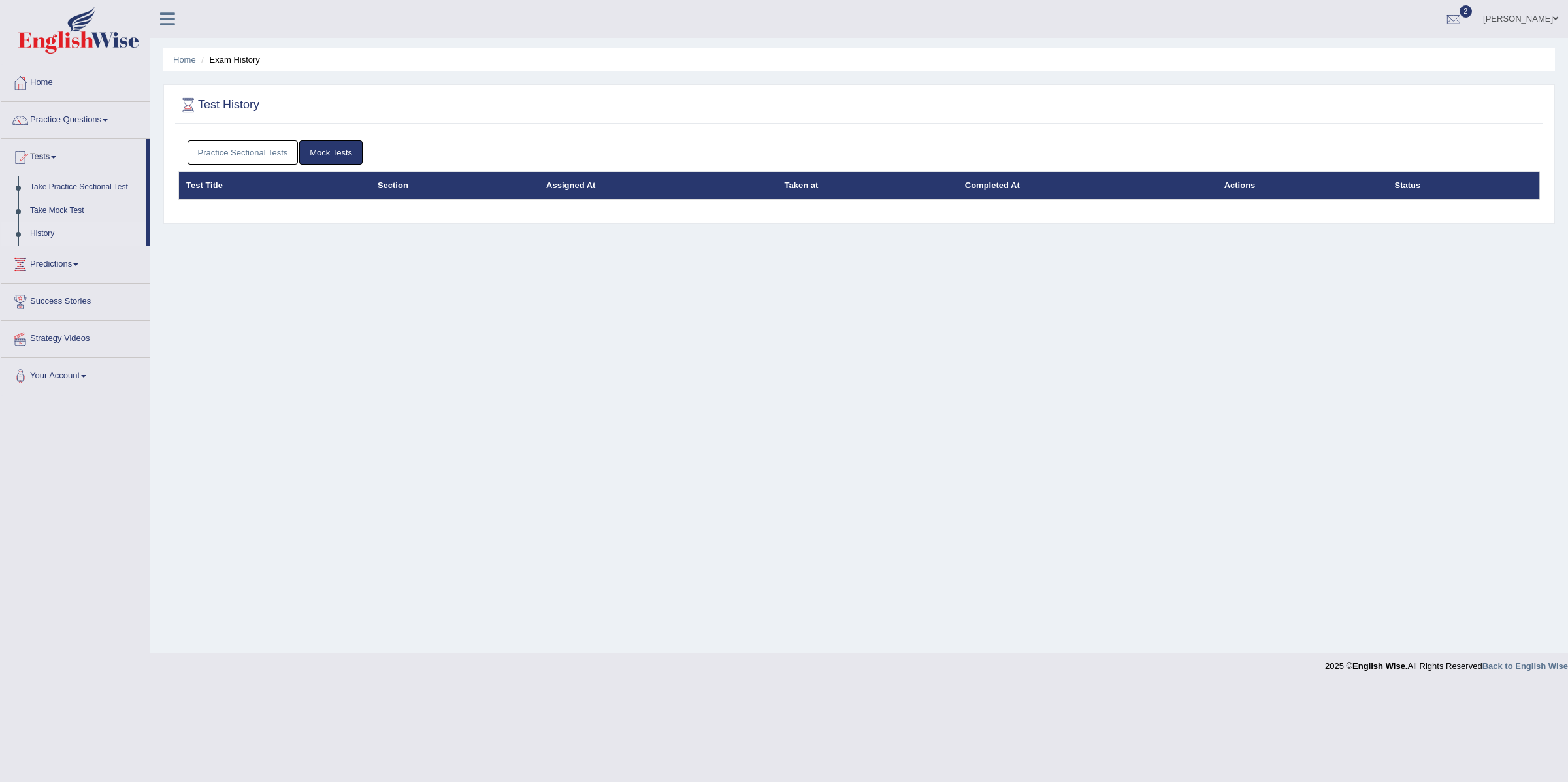
click at [249, 151] on link "Practice Sectional Tests" at bounding box center [243, 152] width 111 height 24
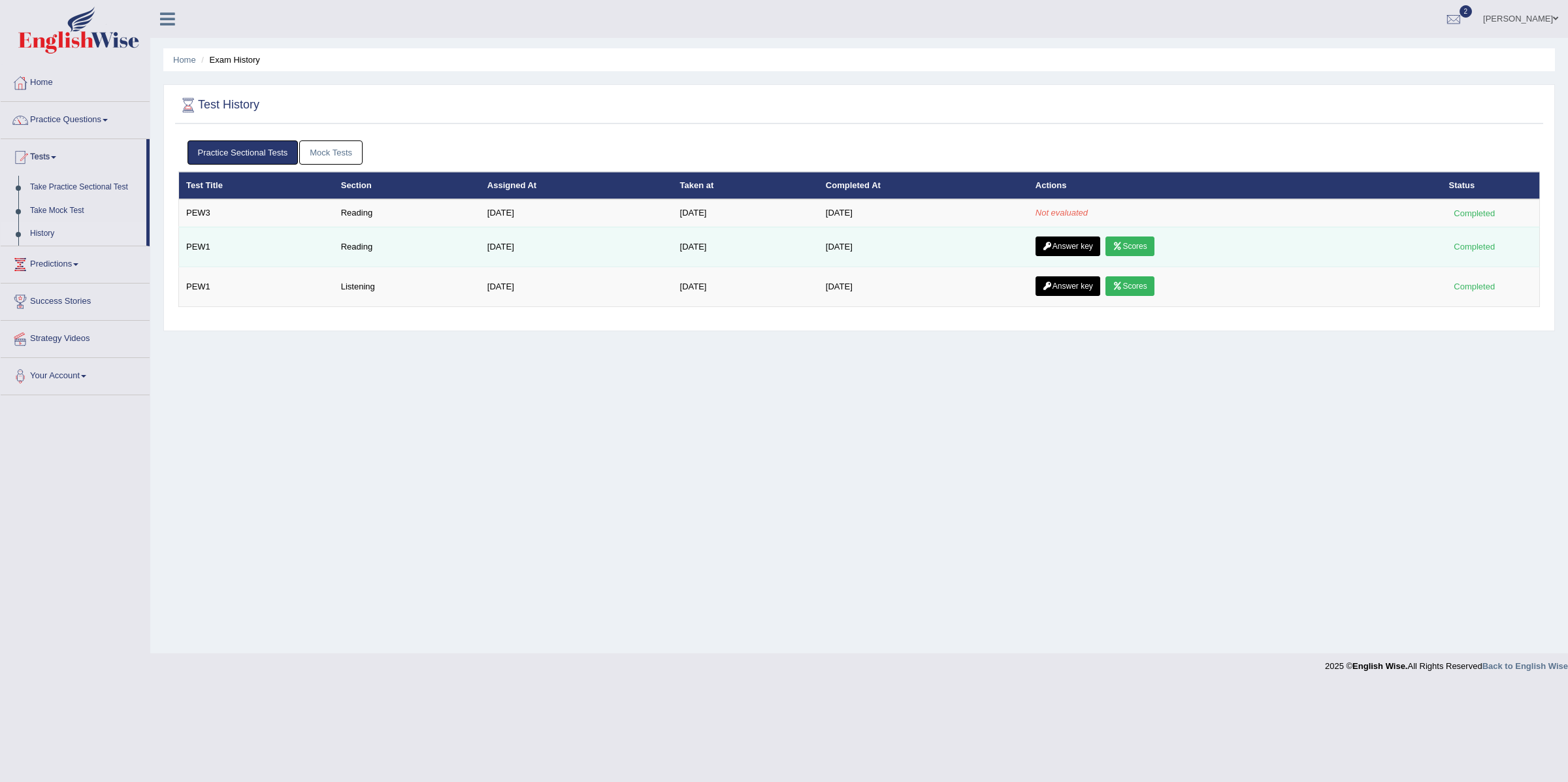
click at [1141, 249] on link "Scores" at bounding box center [1130, 247] width 48 height 20
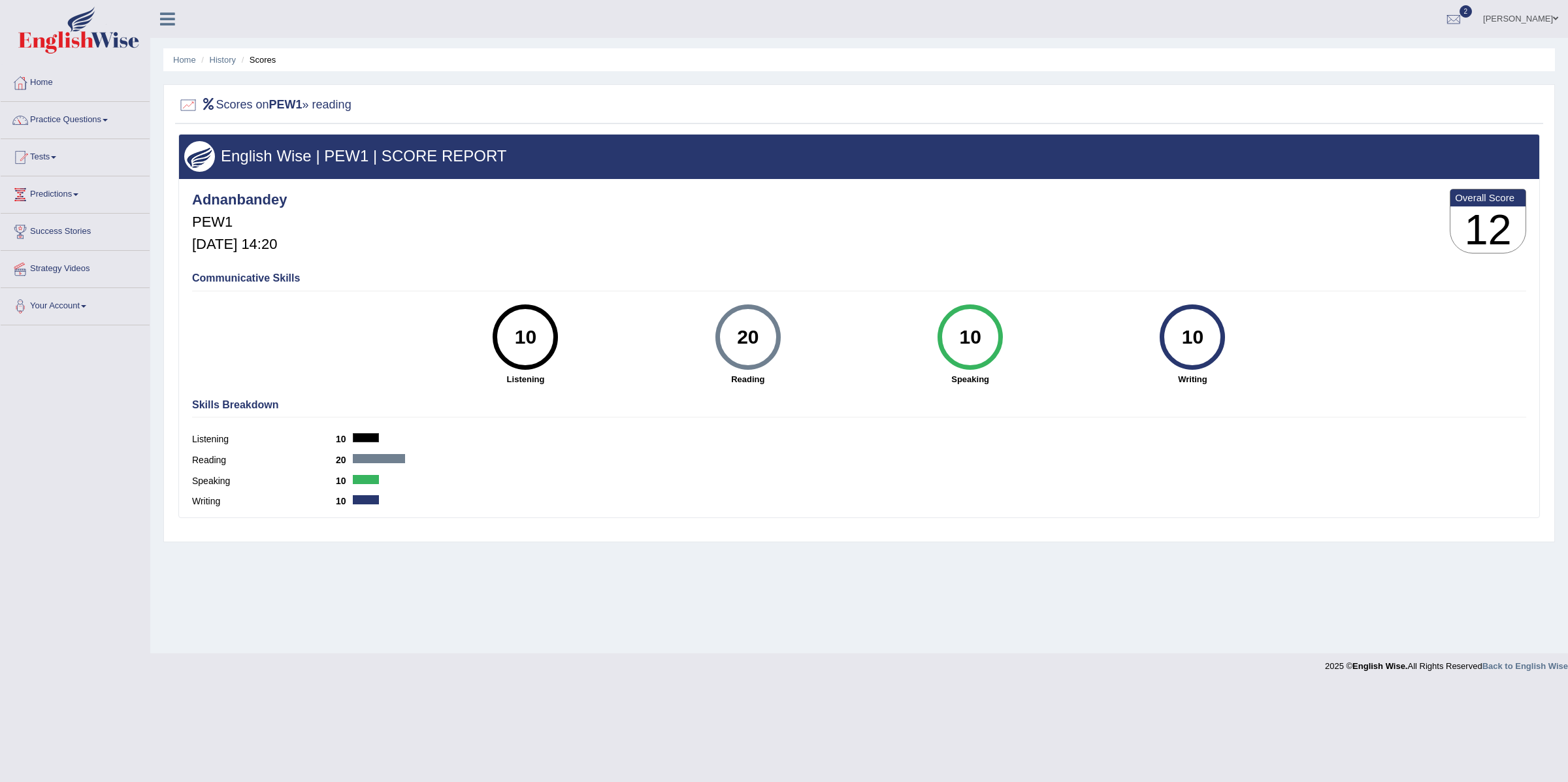
drag, startPoint x: 455, startPoint y: 341, endPoint x: 1214, endPoint y: 348, distance: 759.0
click at [1214, 304] on div "10 Listening 20 Reading 10 Speaking 10 Writing" at bounding box center [858, 304] width 1334 height 0
click at [711, 294] on div "Communicative Skills 10 Listening 20 Reading 10 Speaking 10 Writing" at bounding box center [859, 328] width 1341 height 124
click at [223, 58] on link "History" at bounding box center [223, 60] width 26 height 10
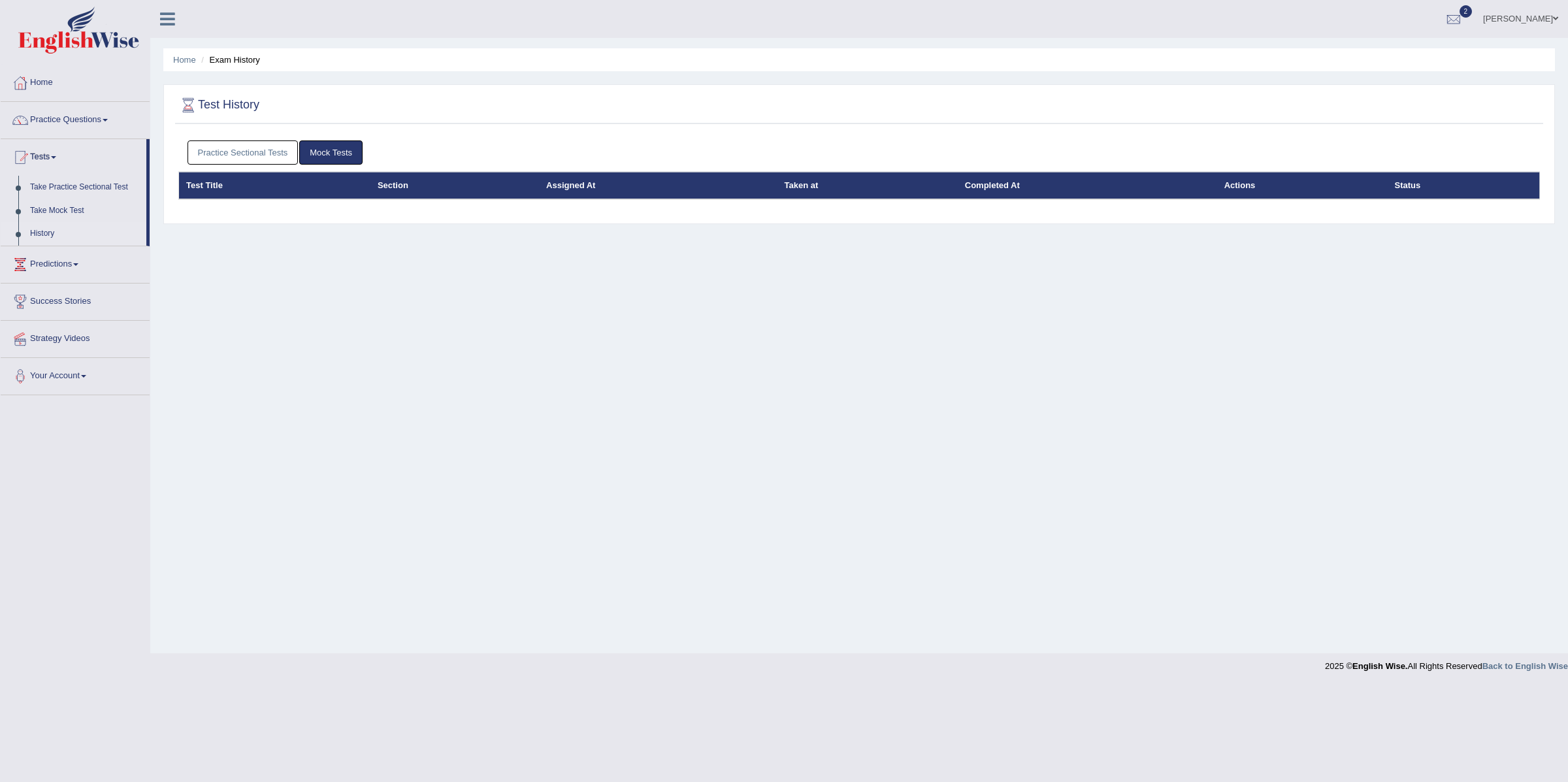
click at [239, 155] on link "Practice Sectional Tests" at bounding box center [243, 152] width 111 height 24
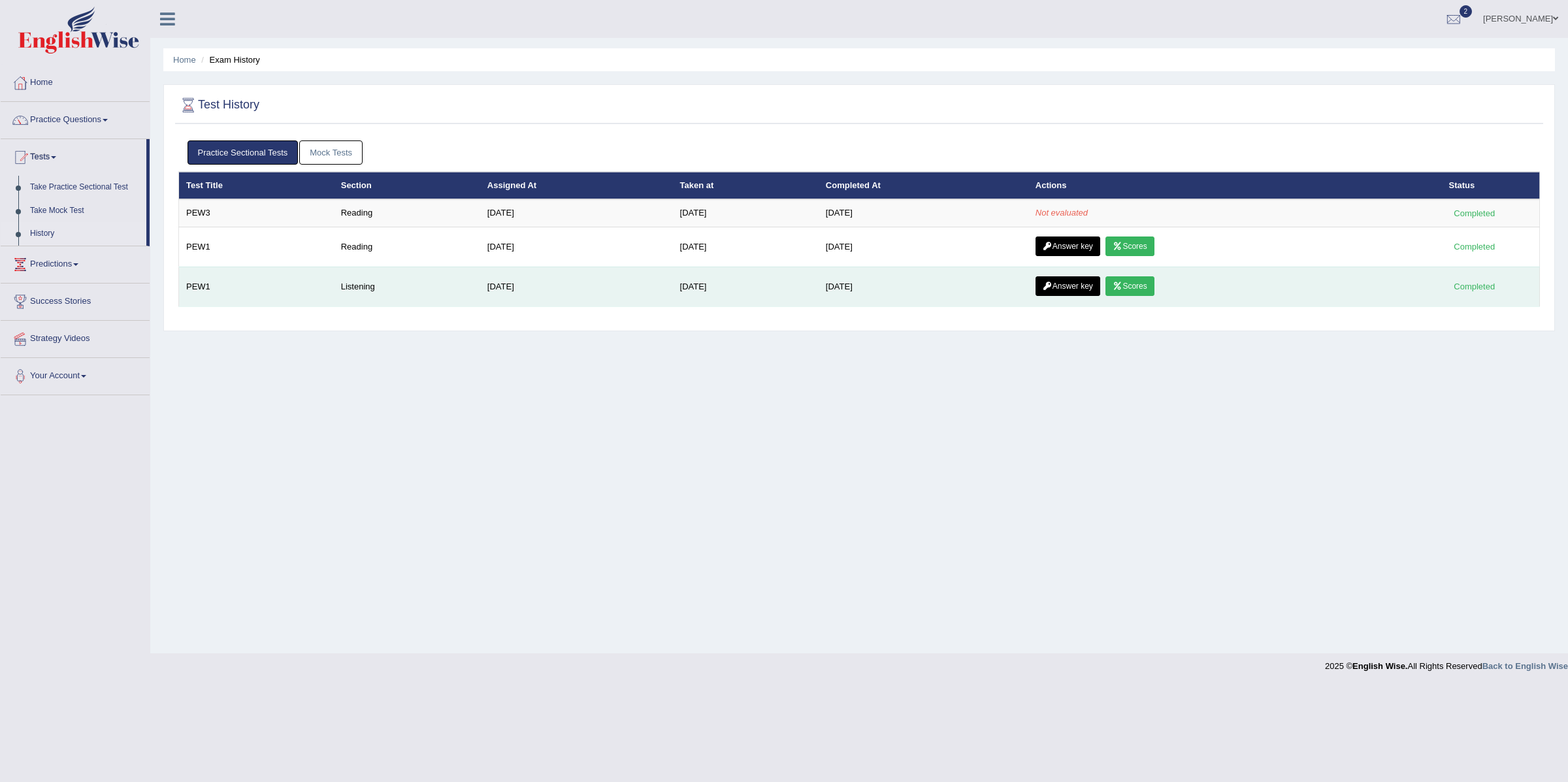
click at [1139, 285] on link "Scores" at bounding box center [1130, 286] width 48 height 20
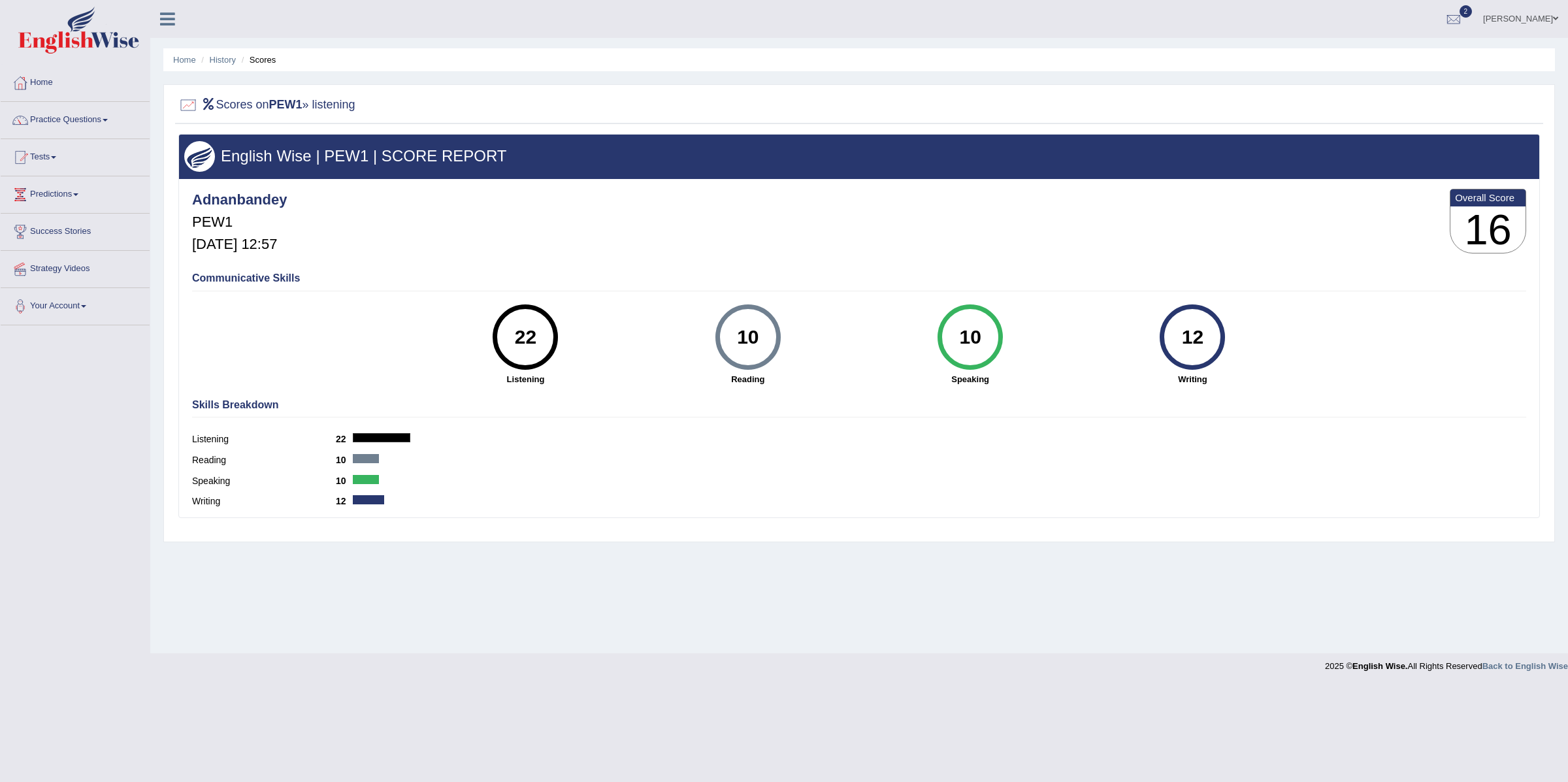
drag, startPoint x: 226, startPoint y: 57, endPoint x: 237, endPoint y: 63, distance: 12.5
click at [226, 57] on link "History" at bounding box center [223, 60] width 26 height 10
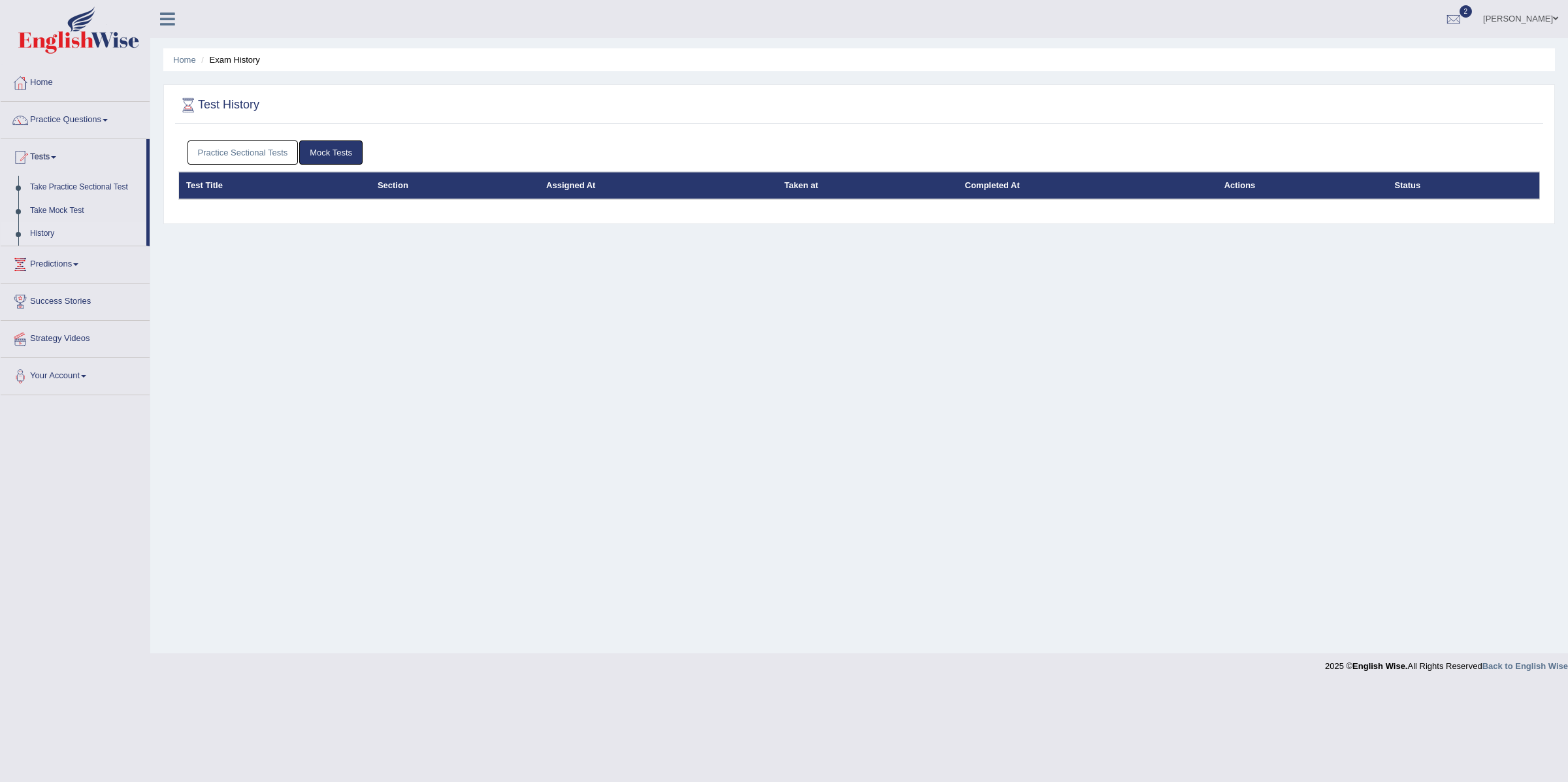
drag, startPoint x: 235, startPoint y: 145, endPoint x: 346, endPoint y: 160, distance: 112.0
click at [235, 144] on link "Practice Sectional Tests" at bounding box center [243, 152] width 111 height 24
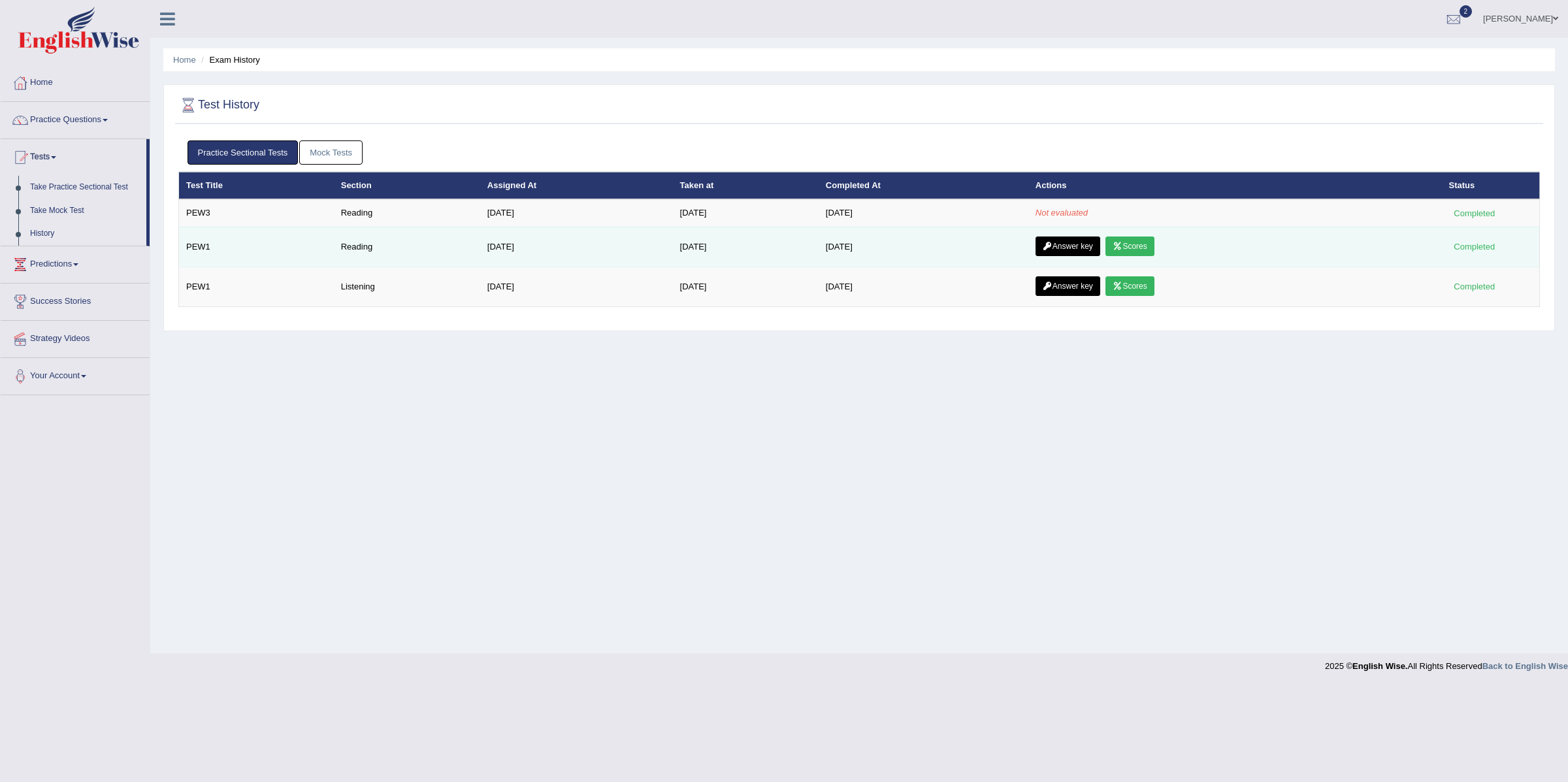
click at [1134, 248] on link "Scores" at bounding box center [1130, 247] width 48 height 20
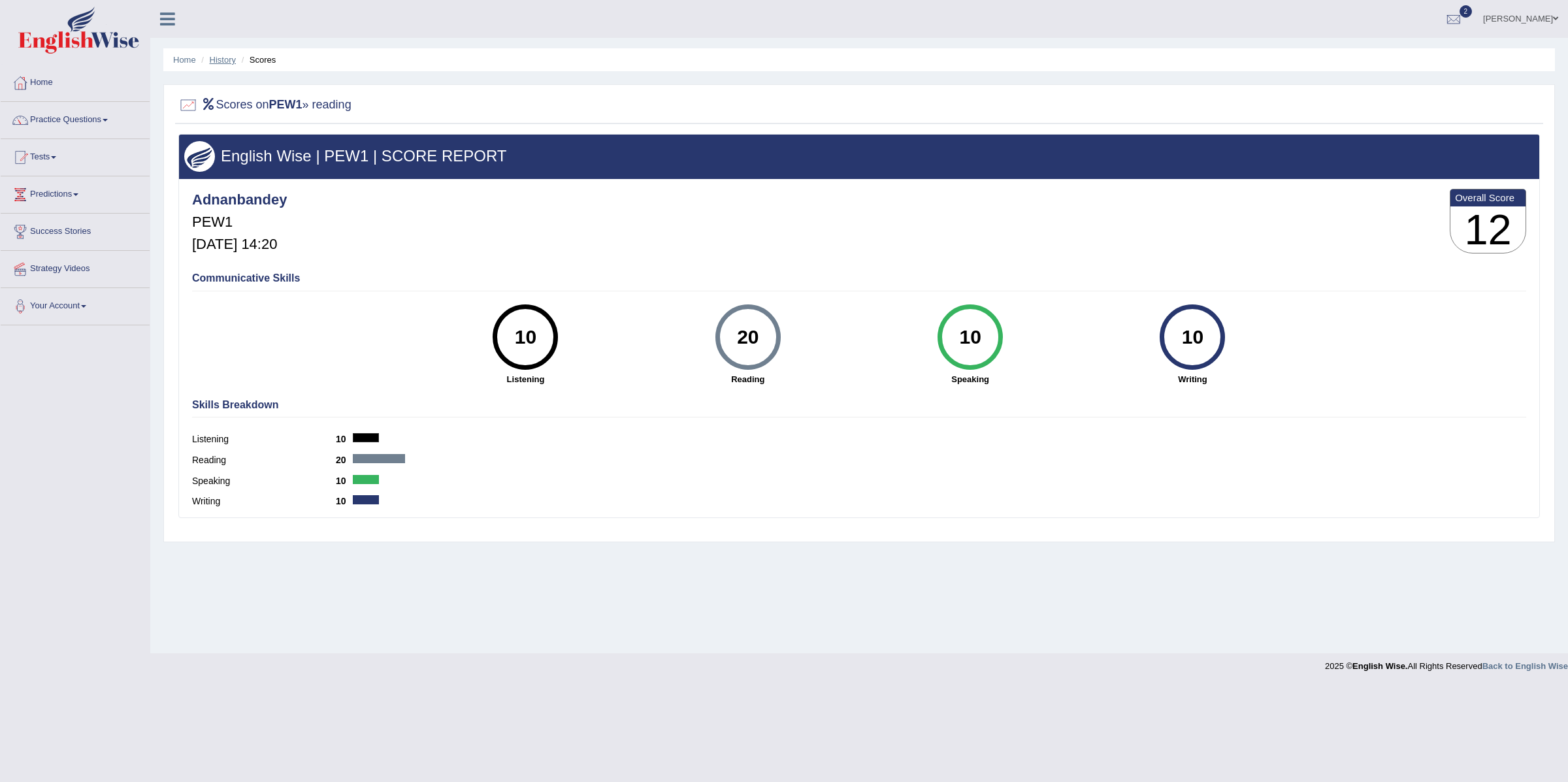
click at [221, 60] on link "History" at bounding box center [223, 60] width 26 height 10
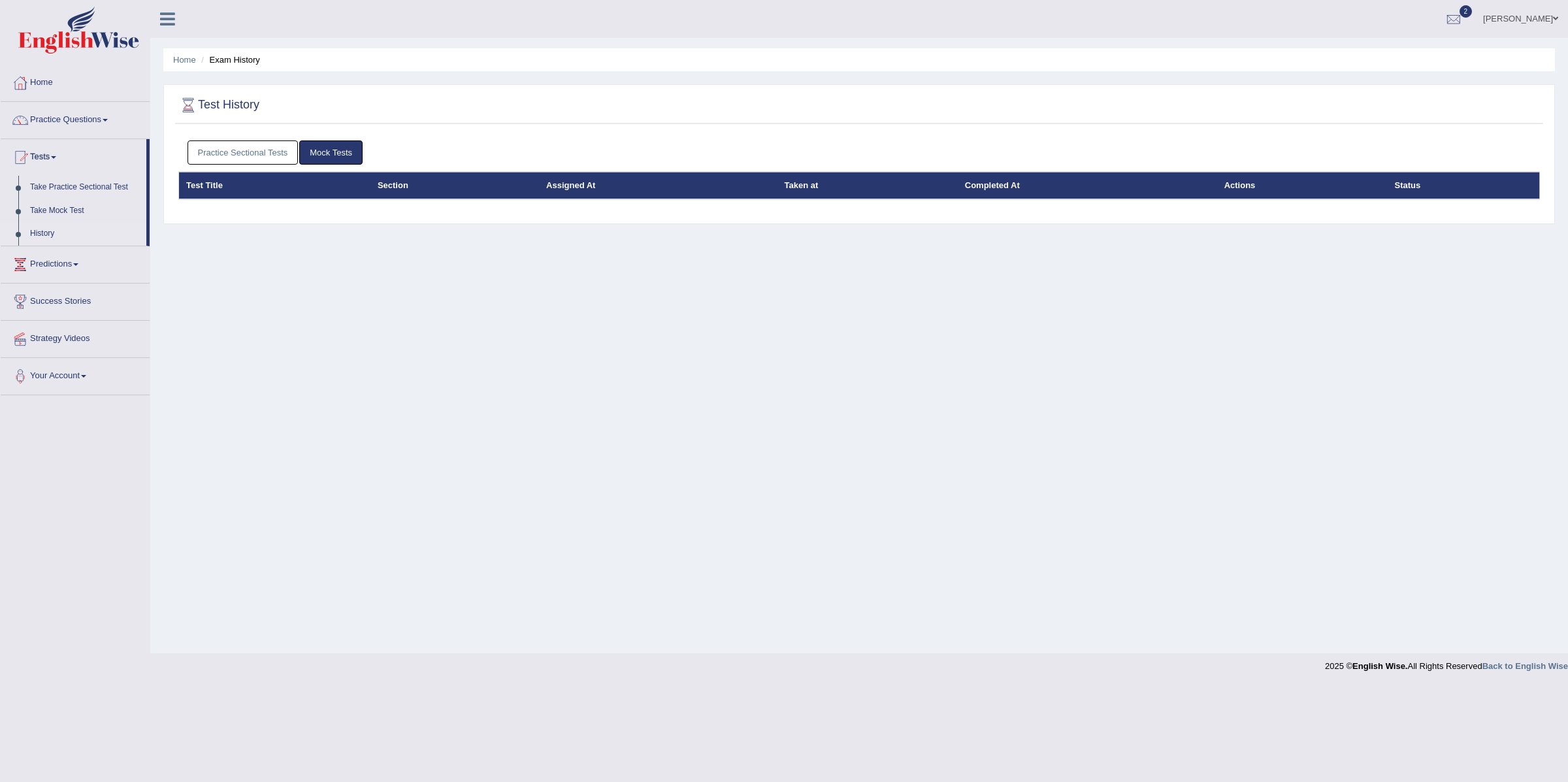
click at [257, 158] on link "Practice Sectional Tests" at bounding box center [243, 152] width 111 height 24
click at [257, 143] on link "Practice Sectional Tests" at bounding box center [243, 152] width 111 height 24
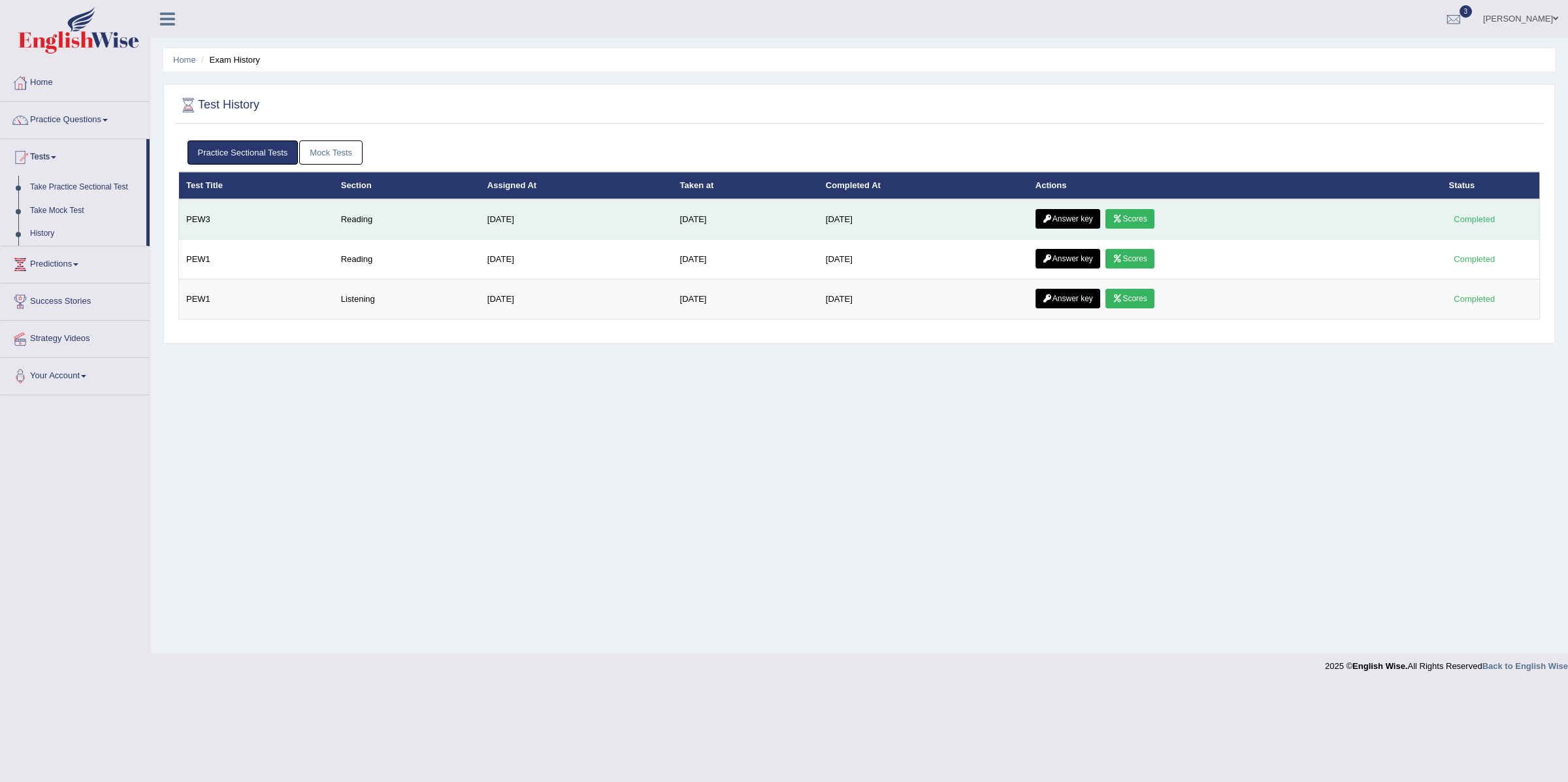
click at [1139, 220] on link "Scores" at bounding box center [1130, 219] width 48 height 20
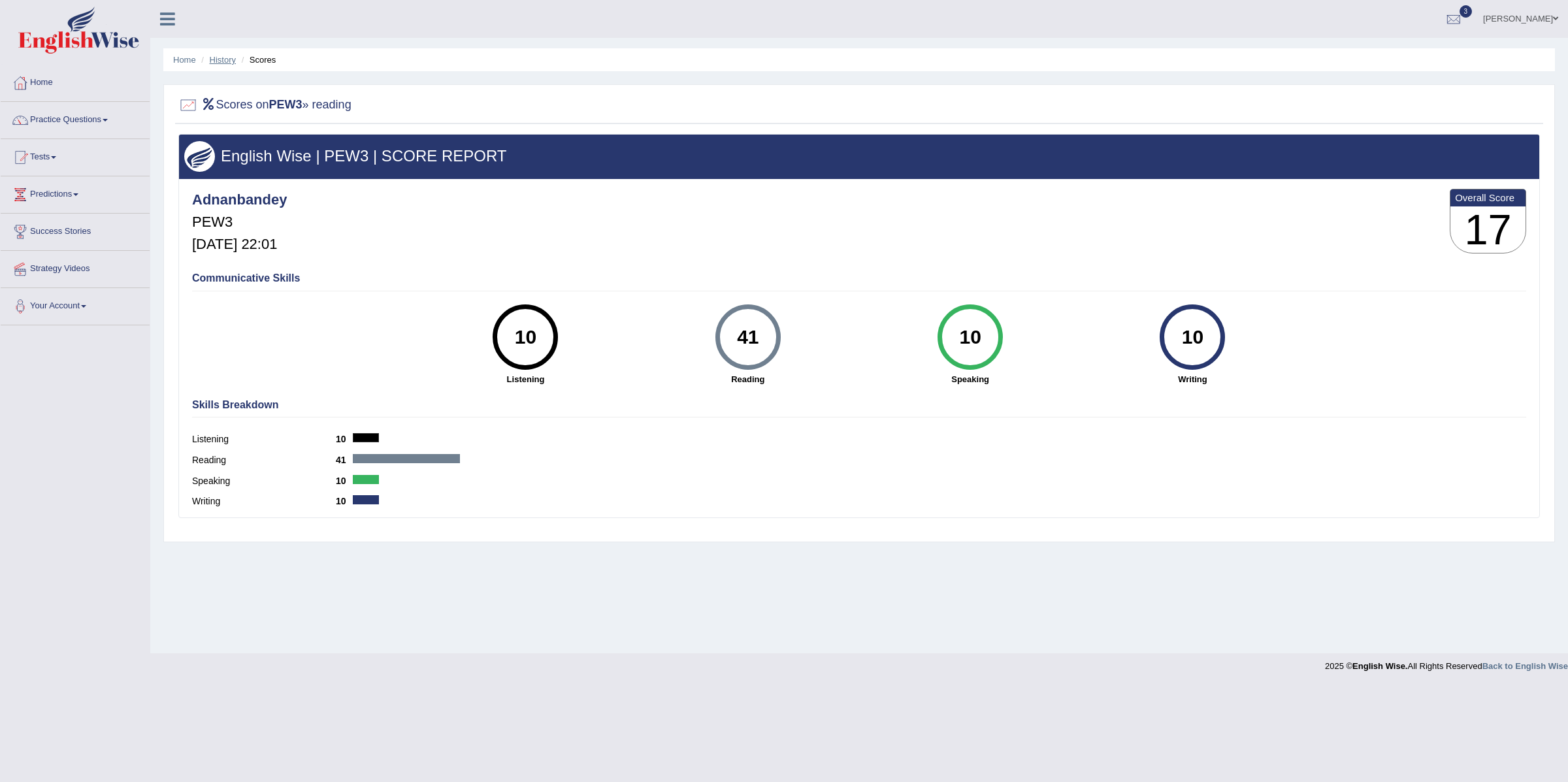
click at [215, 60] on link "History" at bounding box center [223, 60] width 26 height 10
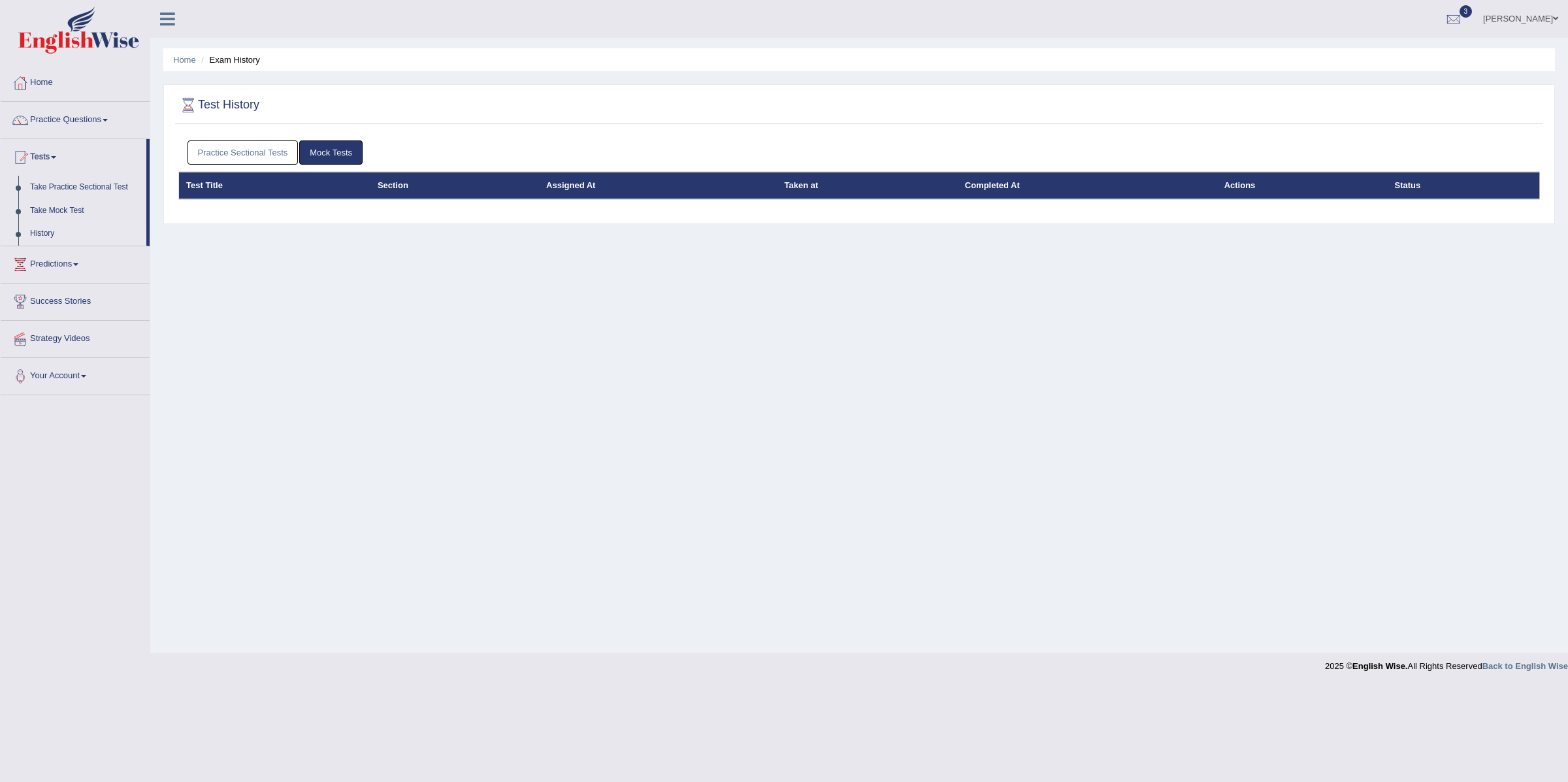
click at [268, 146] on link "Practice Sectional Tests" at bounding box center [243, 152] width 111 height 24
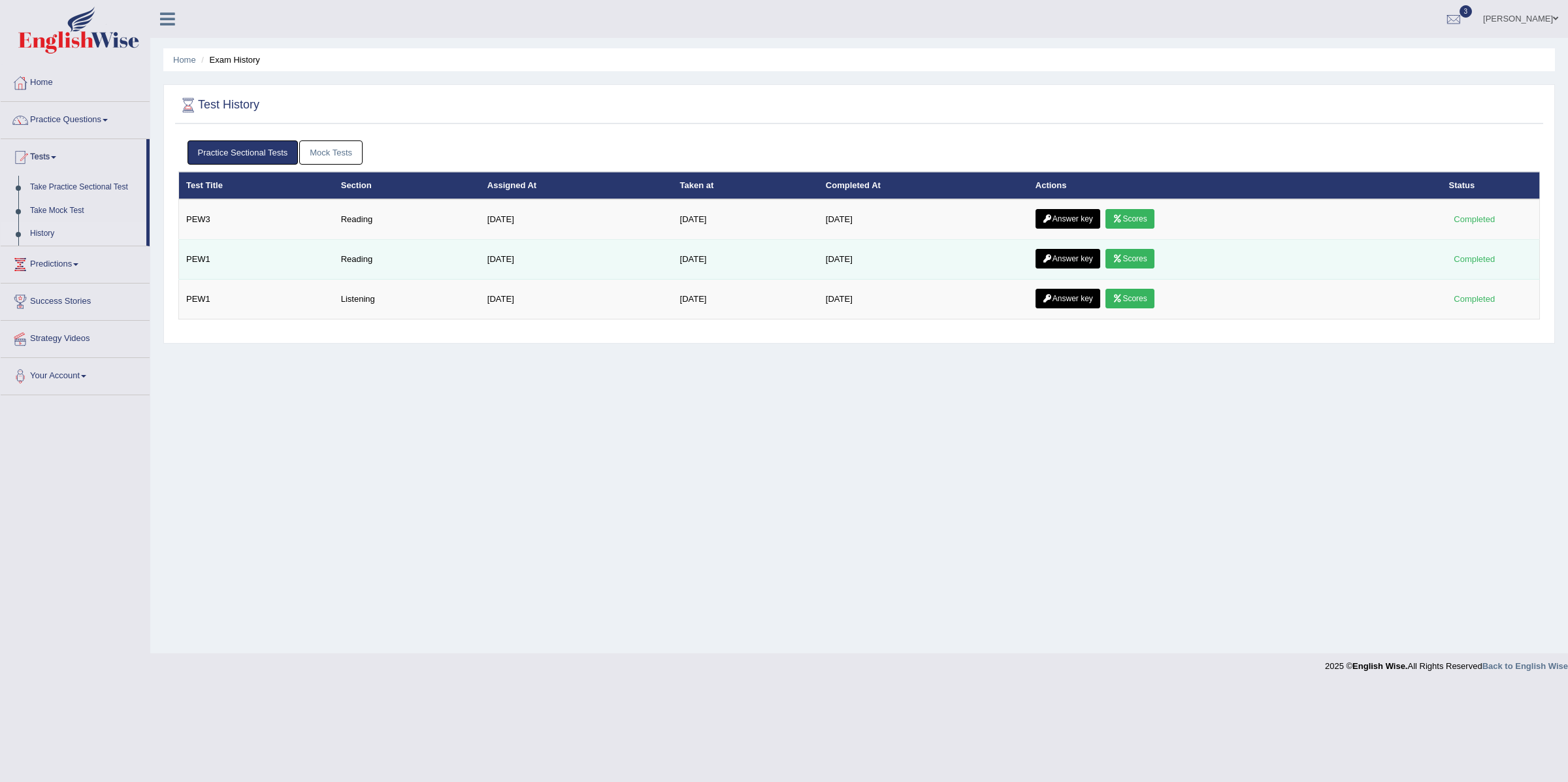
click at [1123, 256] on icon at bounding box center [1118, 259] width 10 height 8
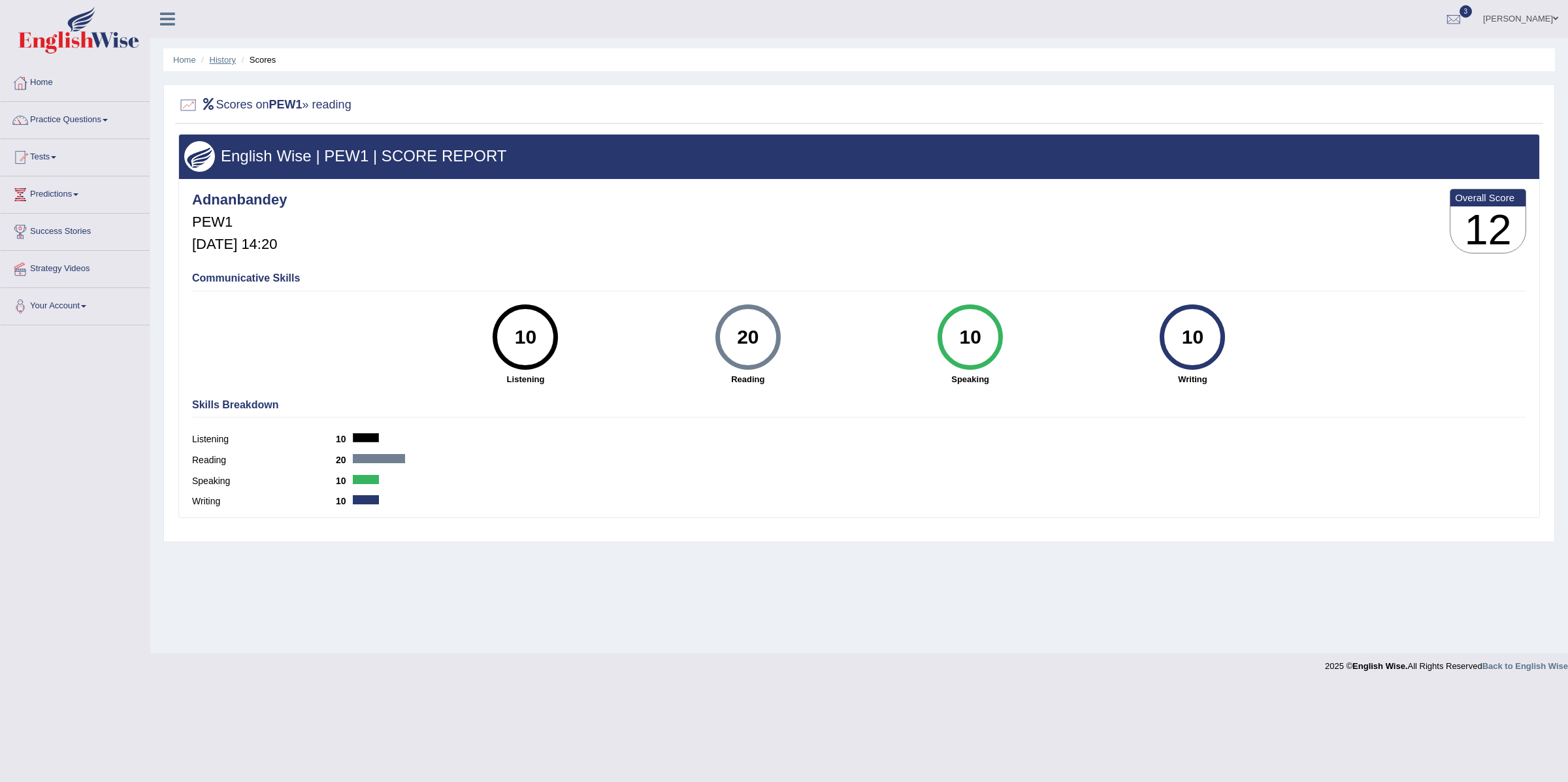
click at [222, 60] on link "History" at bounding box center [223, 60] width 26 height 10
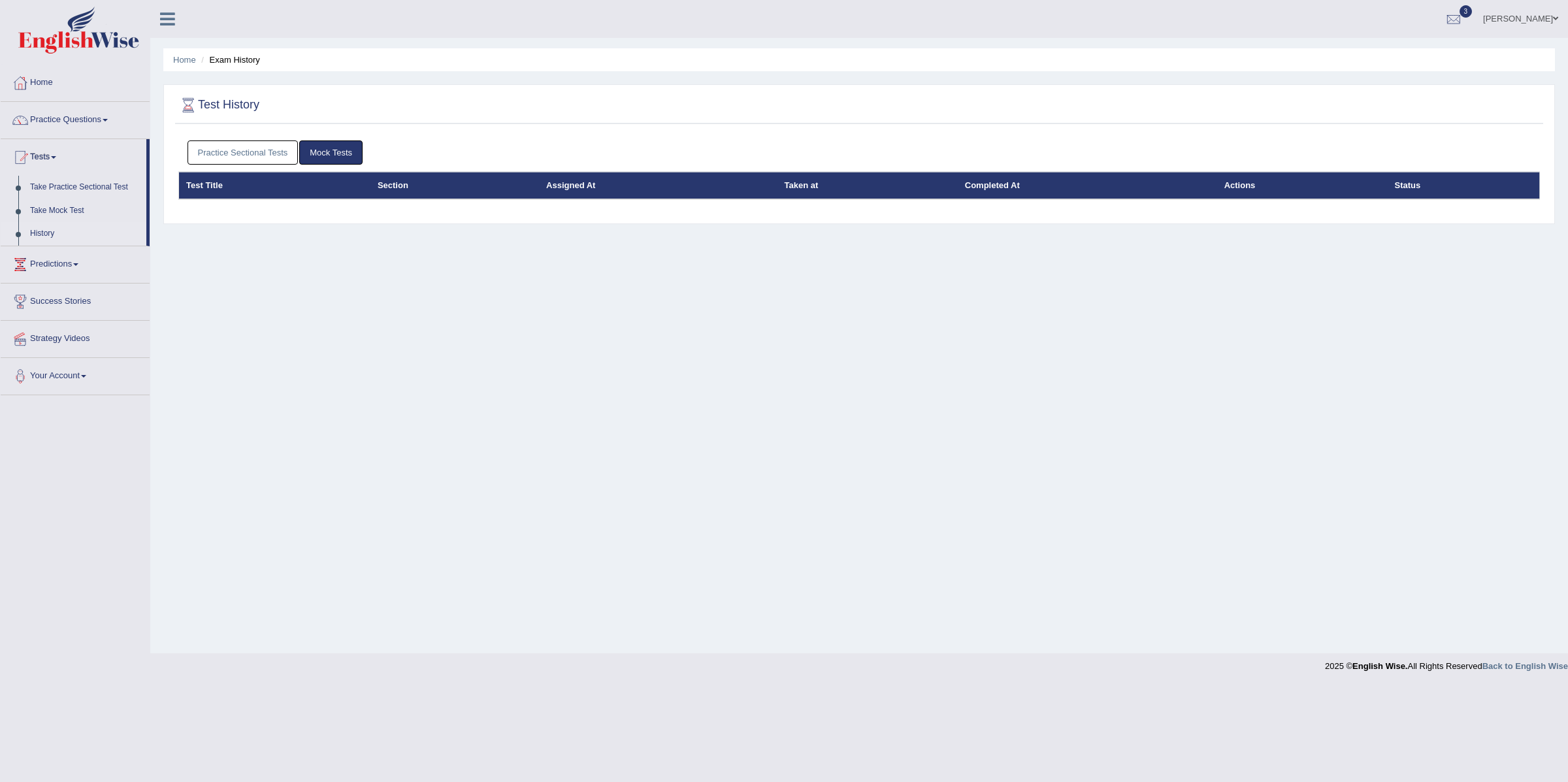
click at [242, 149] on link "Practice Sectional Tests" at bounding box center [243, 152] width 111 height 24
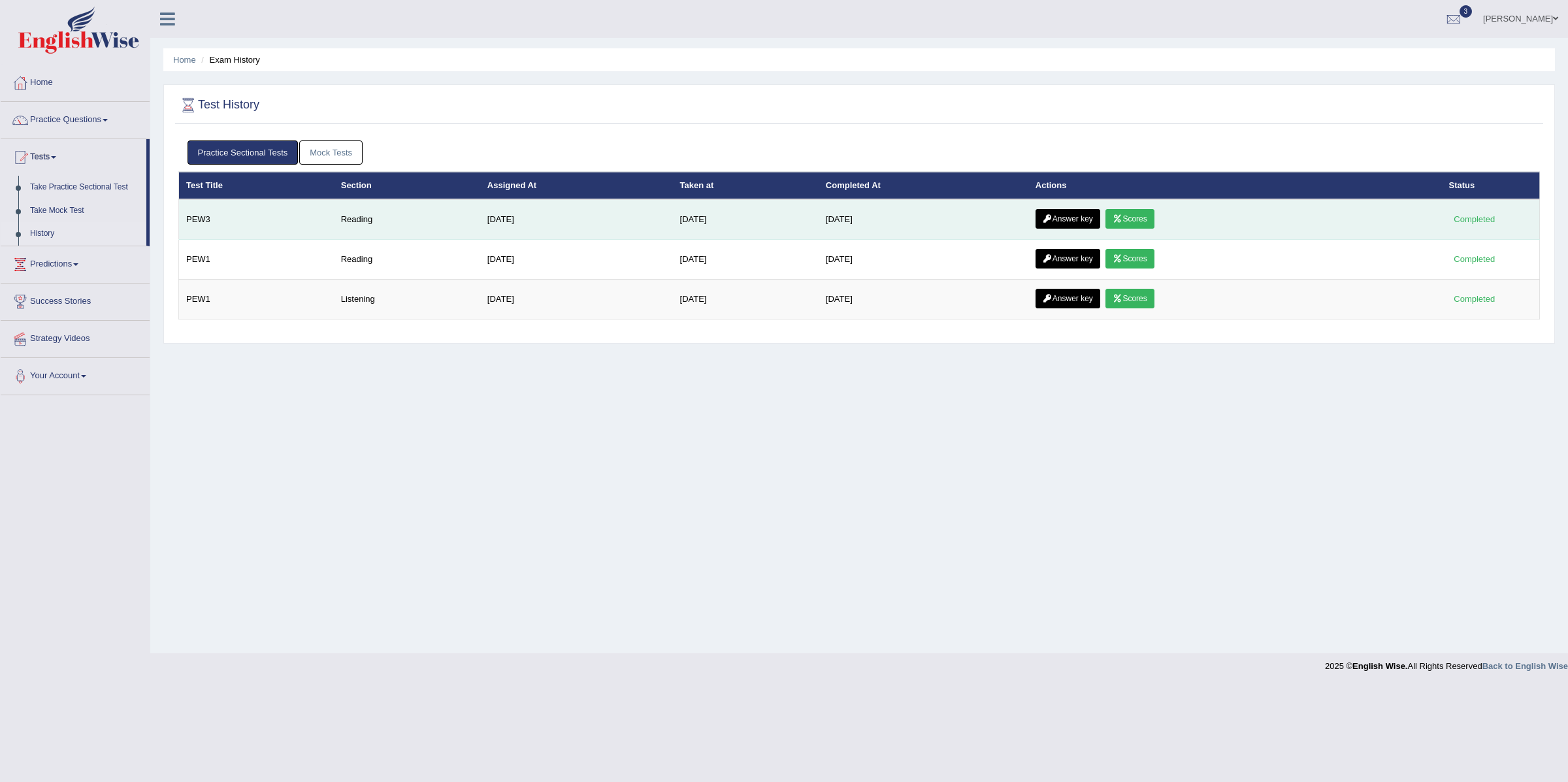
click at [1080, 219] on link "Answer key" at bounding box center [1068, 219] width 65 height 20
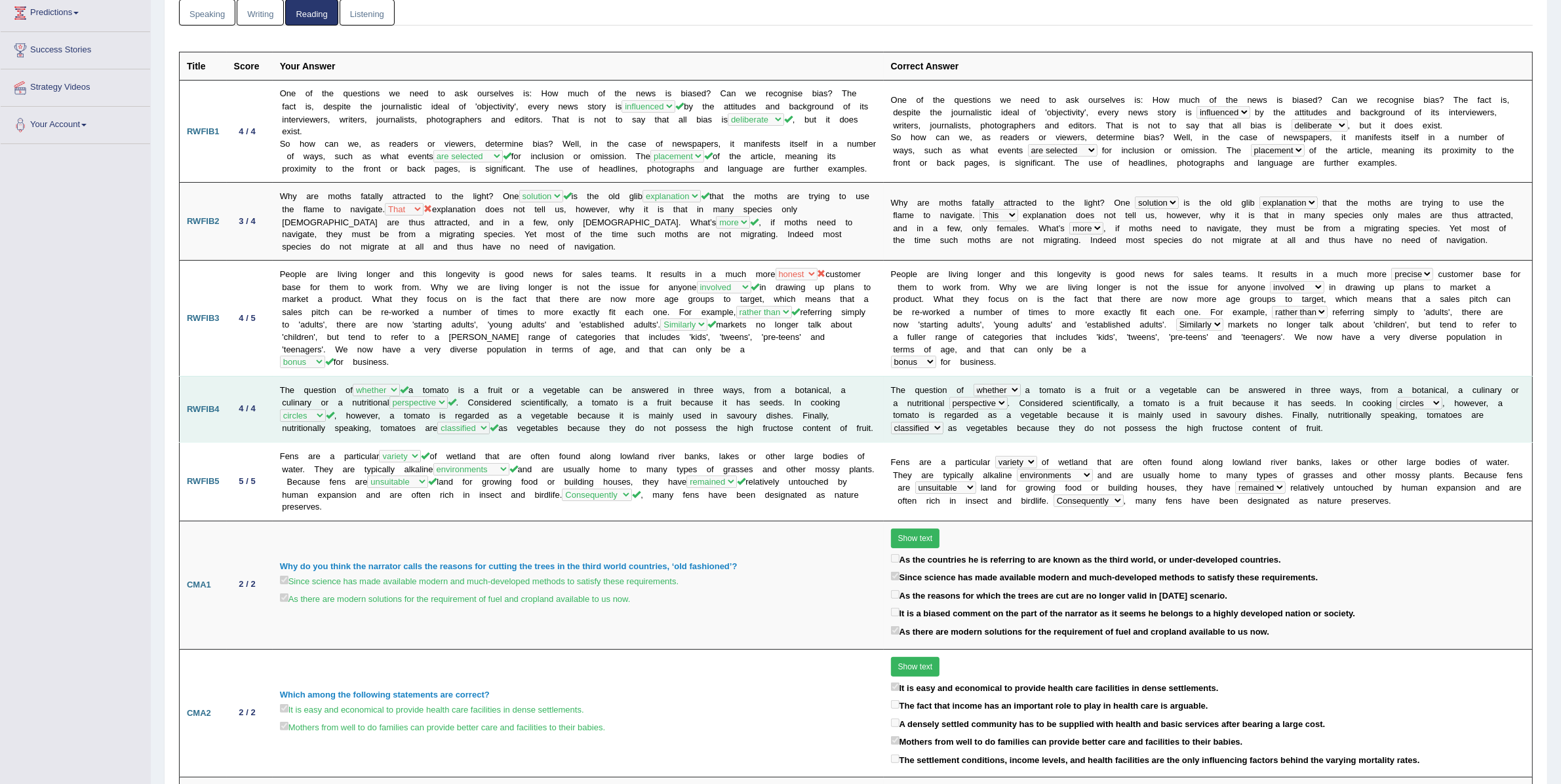
scroll to position [127, 0]
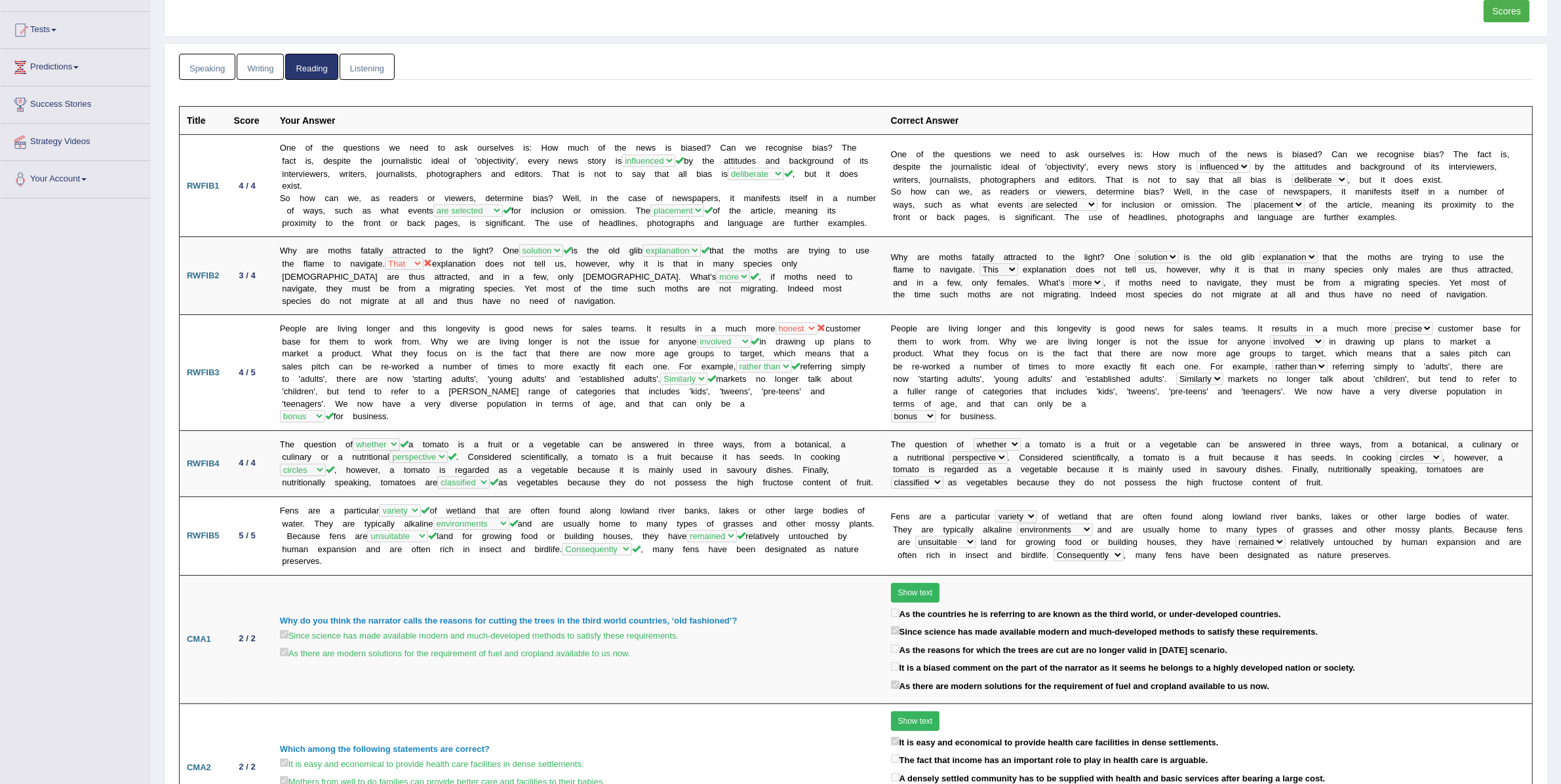
click at [254, 74] on link "Writing" at bounding box center [260, 67] width 47 height 27
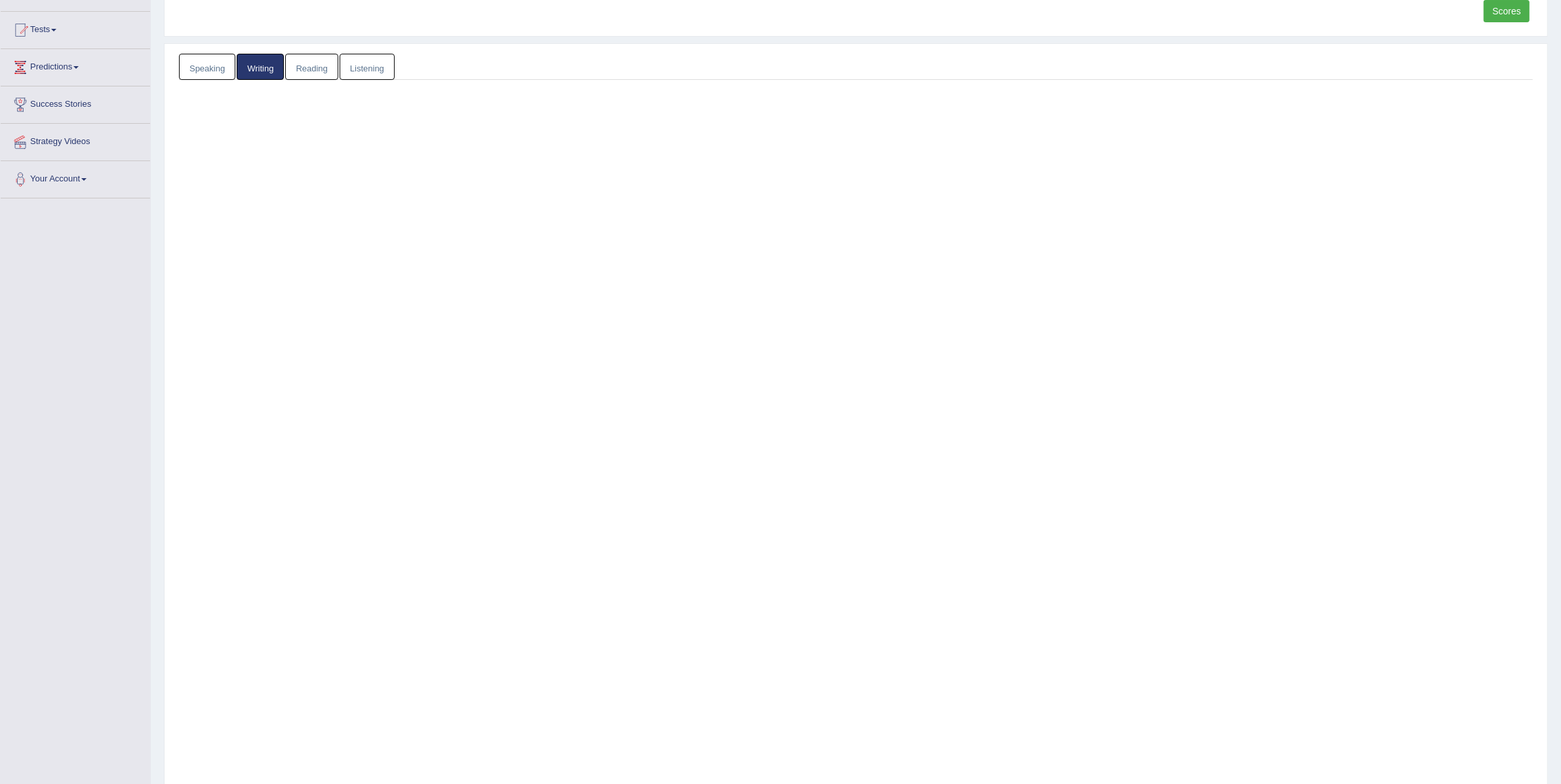
scroll to position [0, 0]
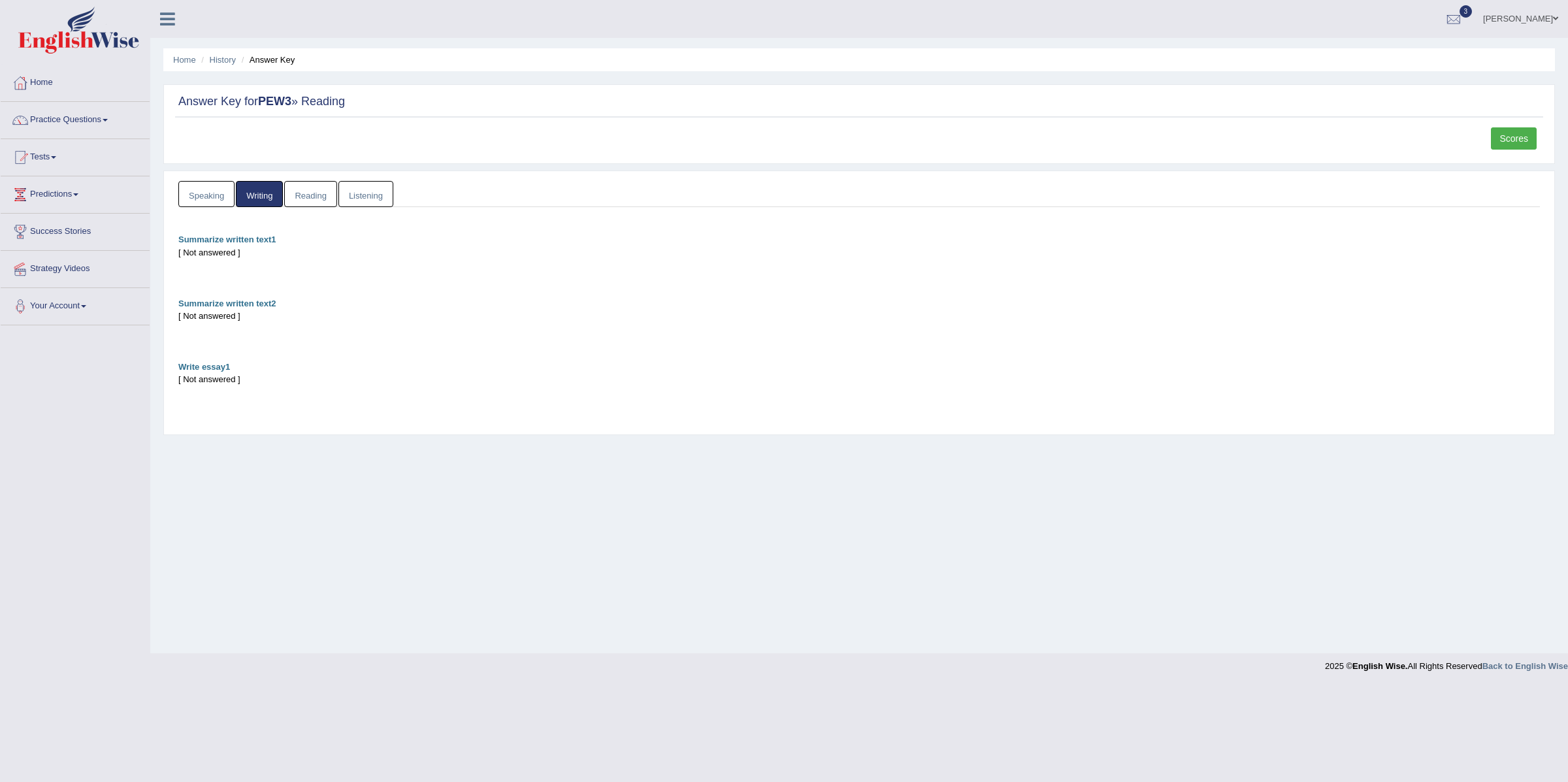
click at [355, 192] on link "Listening" at bounding box center [366, 195] width 55 height 27
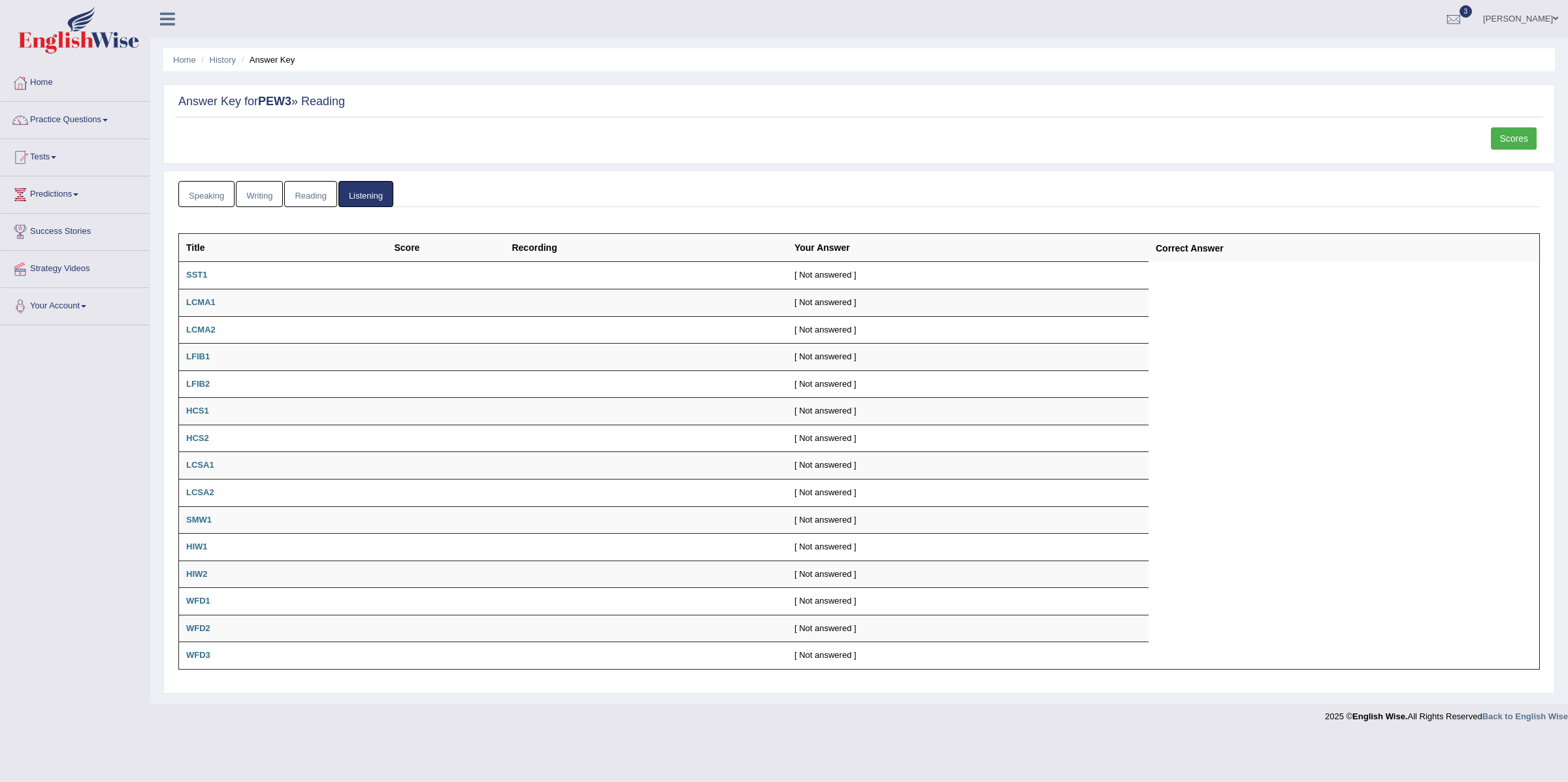
click at [226, 196] on link "Speaking" at bounding box center [207, 195] width 56 height 27
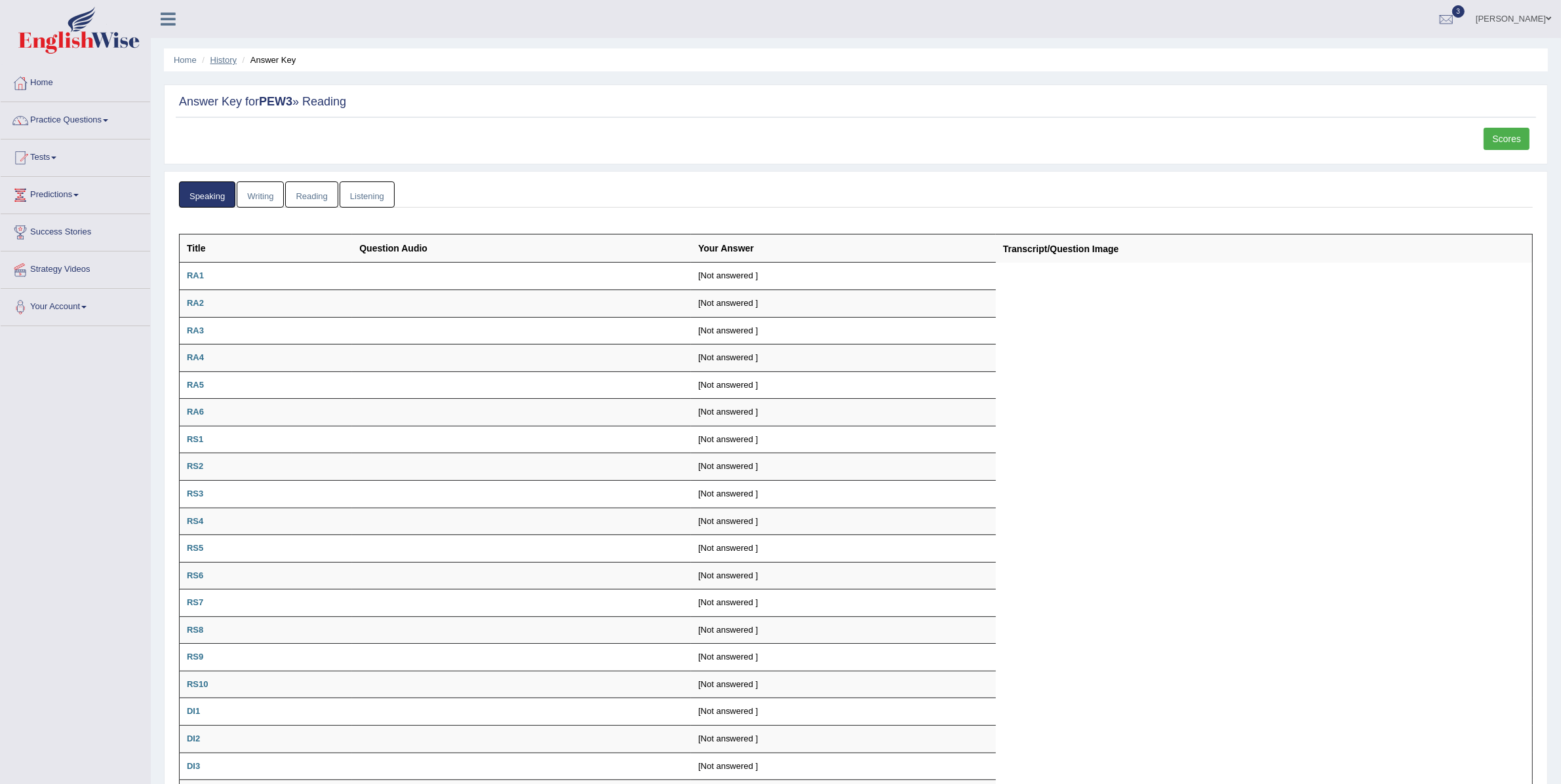
click at [233, 58] on link "History" at bounding box center [223, 60] width 26 height 10
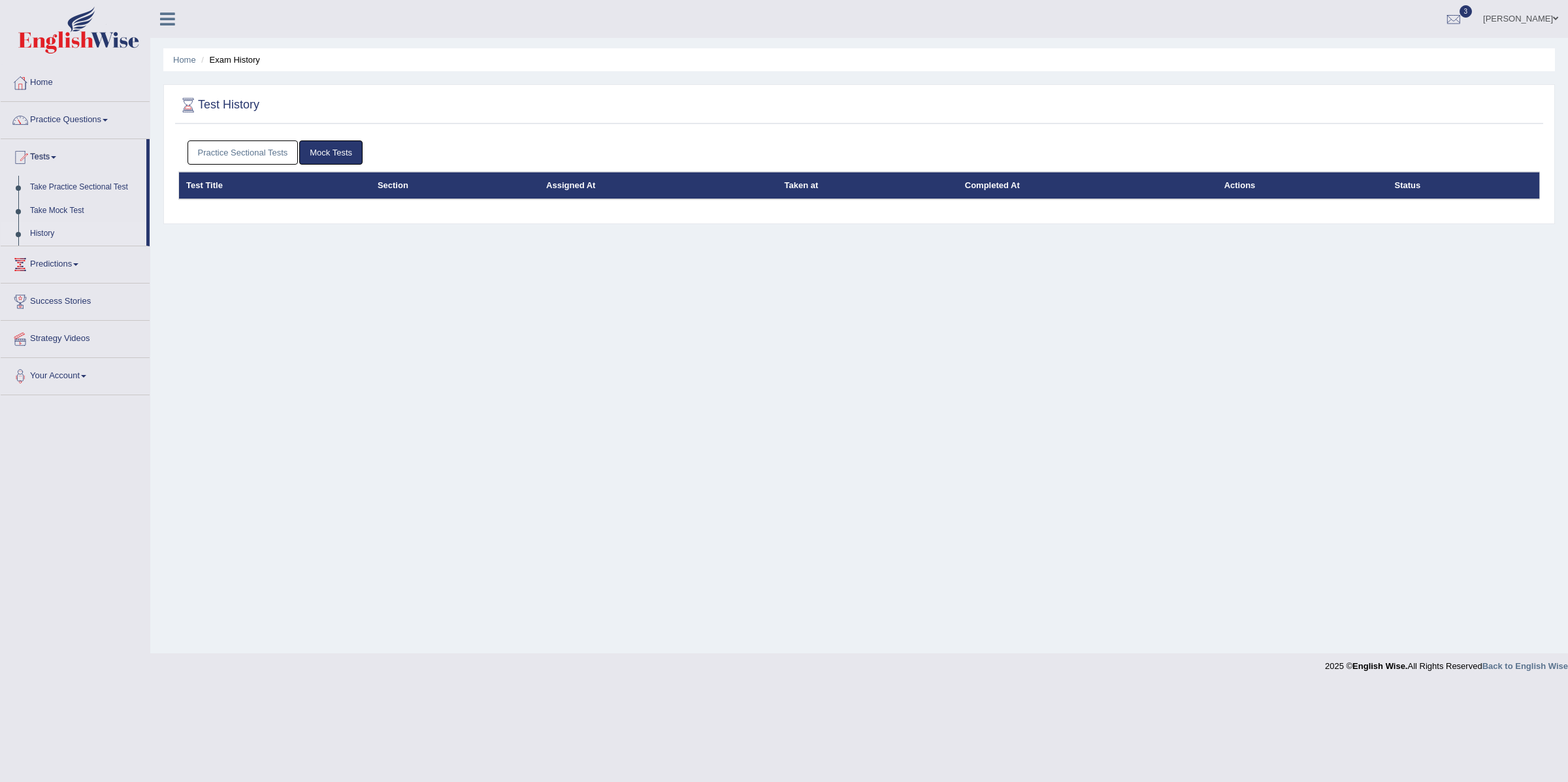
click at [251, 153] on link "Practice Sectional Tests" at bounding box center [243, 152] width 111 height 24
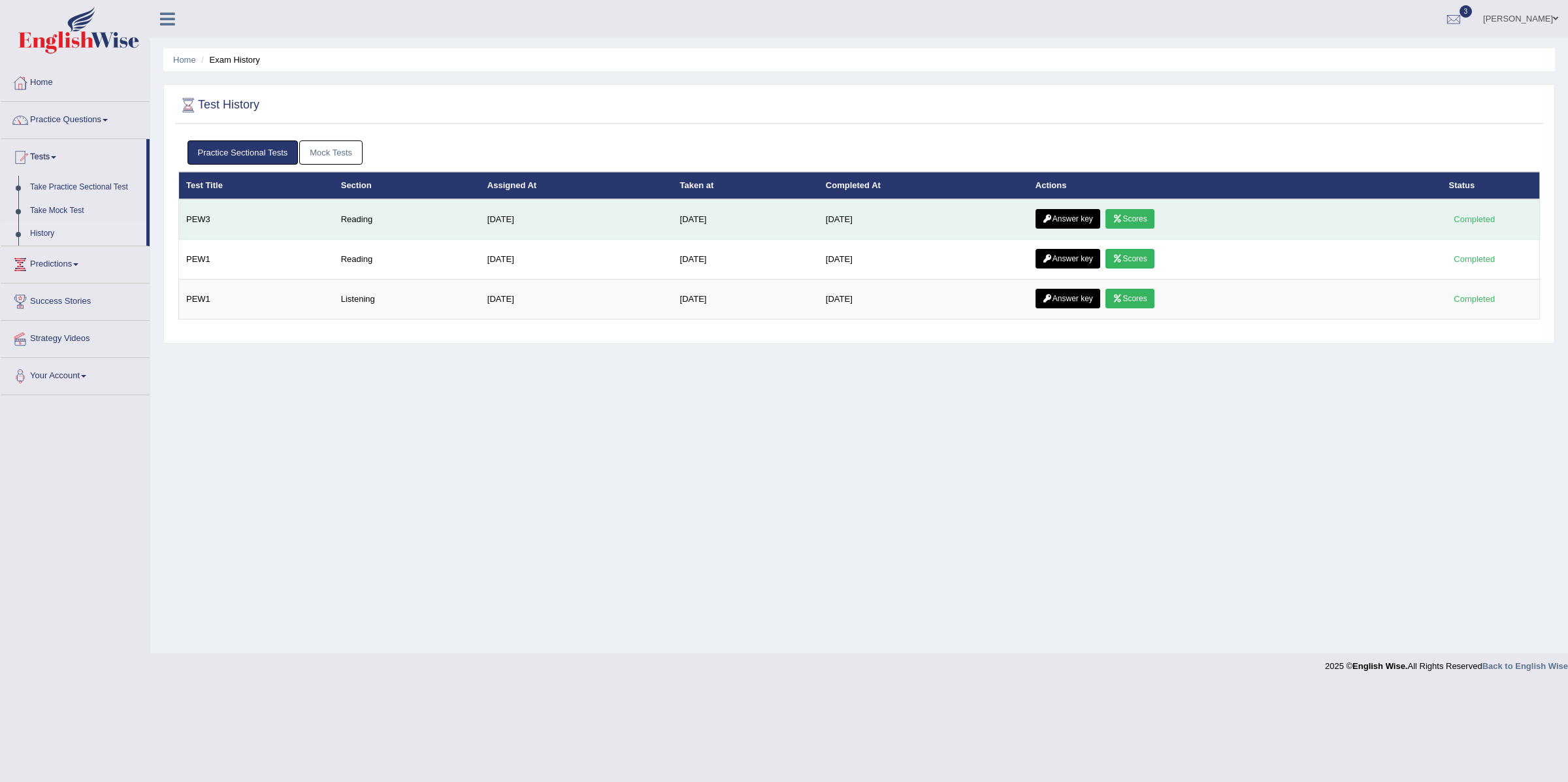
click at [1154, 218] on link "Scores" at bounding box center [1130, 219] width 48 height 20
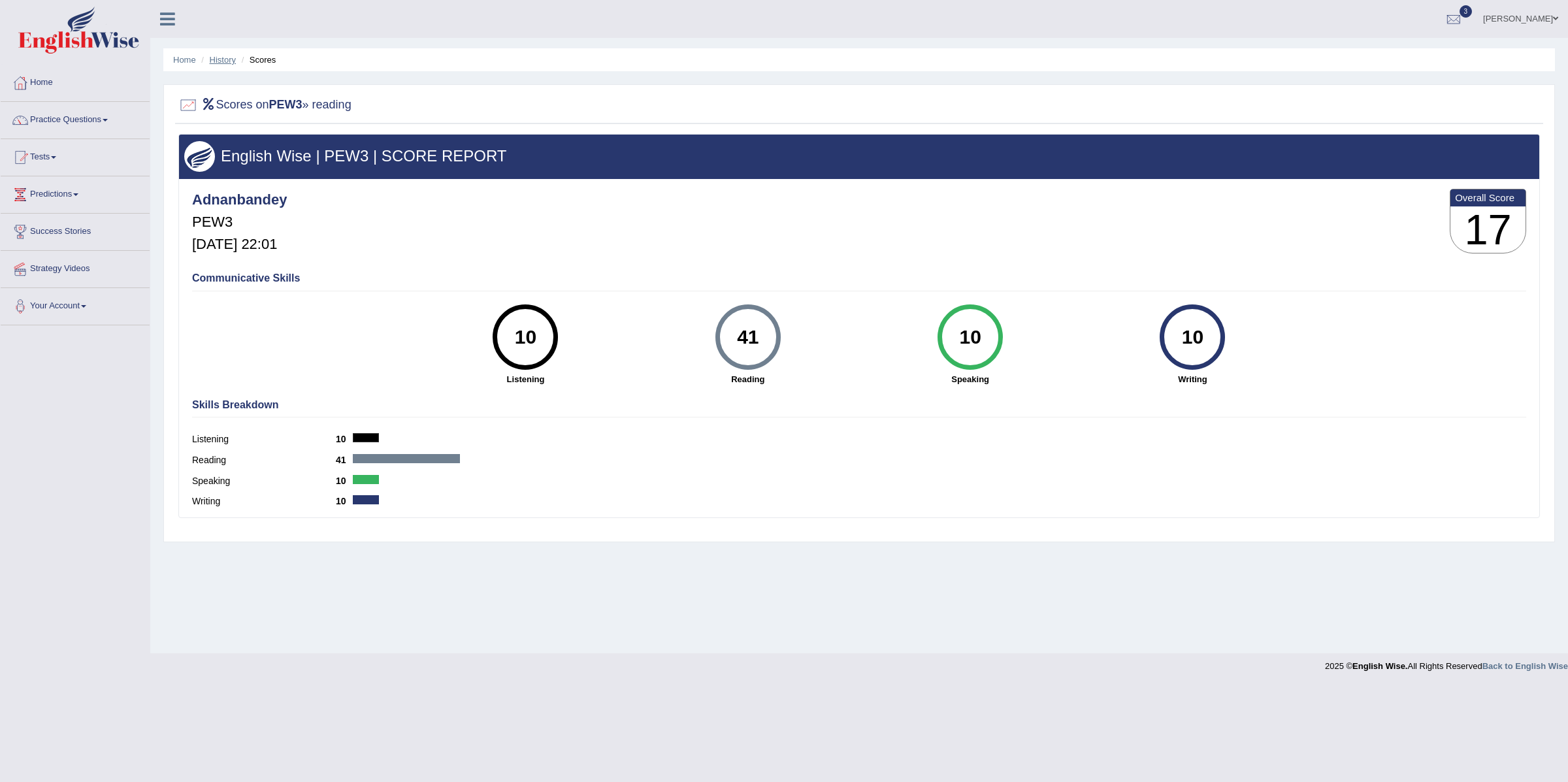
click at [224, 60] on link "History" at bounding box center [223, 60] width 26 height 10
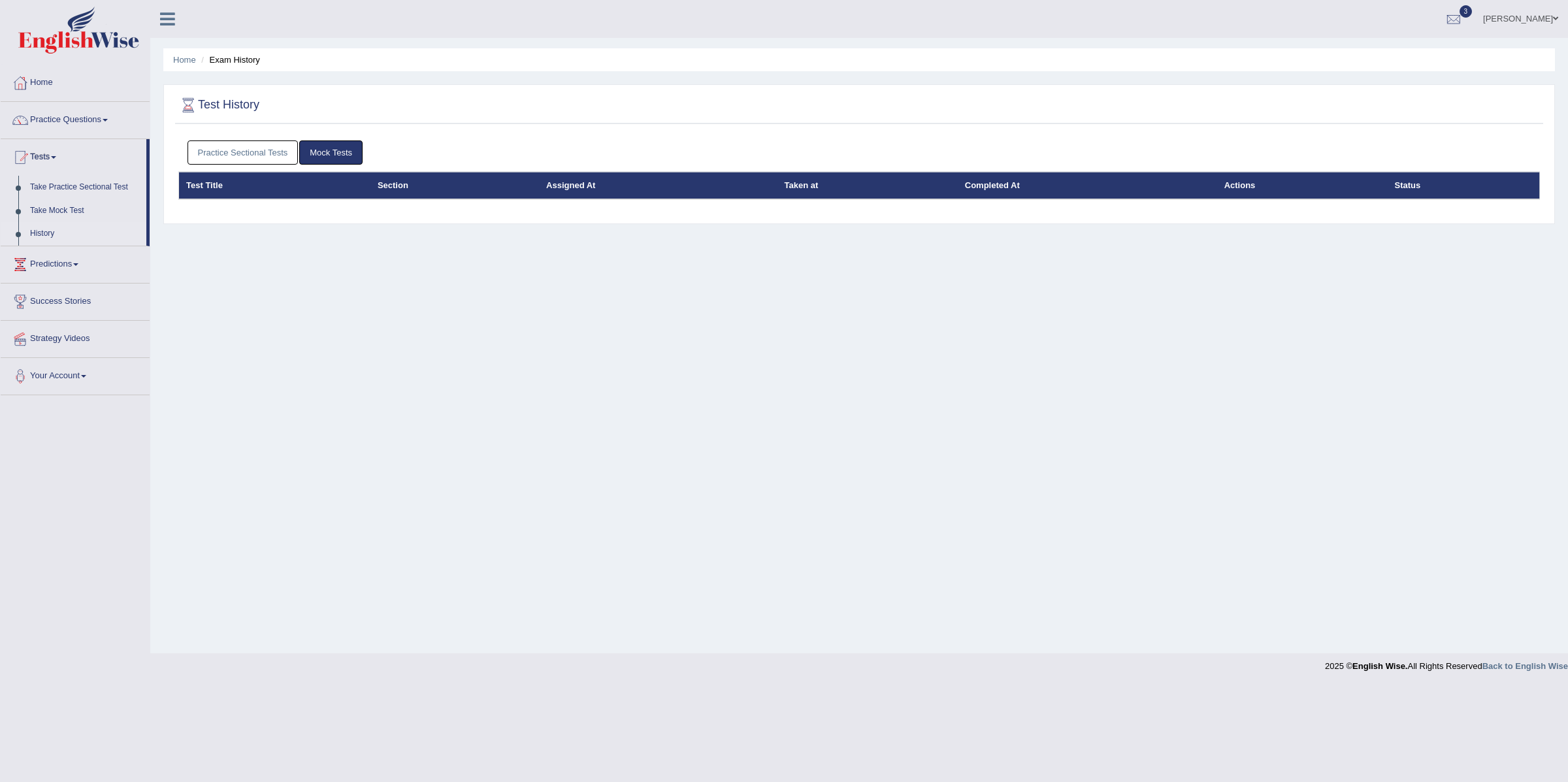
click at [257, 152] on link "Practice Sectional Tests" at bounding box center [243, 152] width 111 height 24
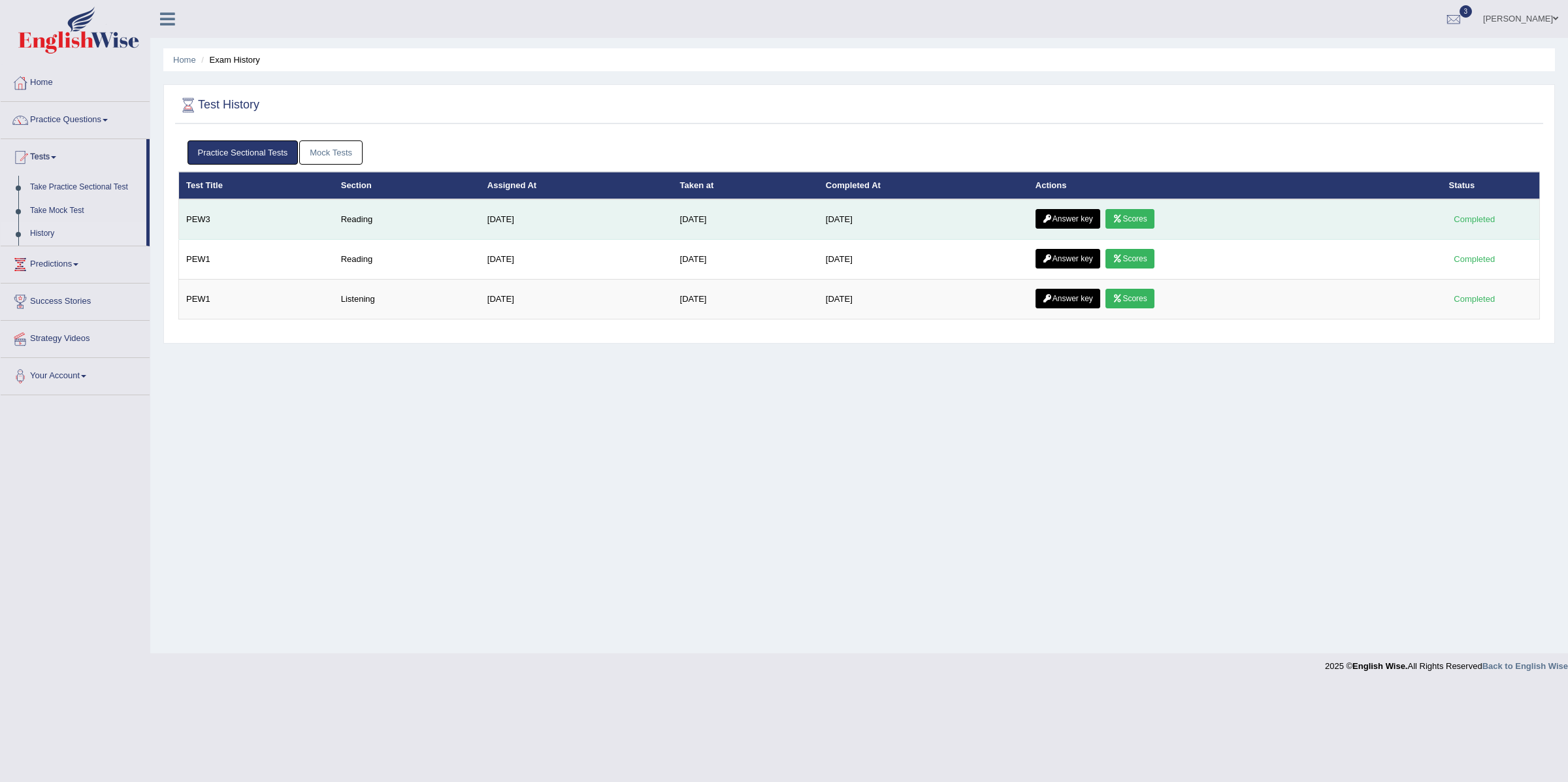
click at [1141, 221] on link "Scores" at bounding box center [1130, 219] width 48 height 20
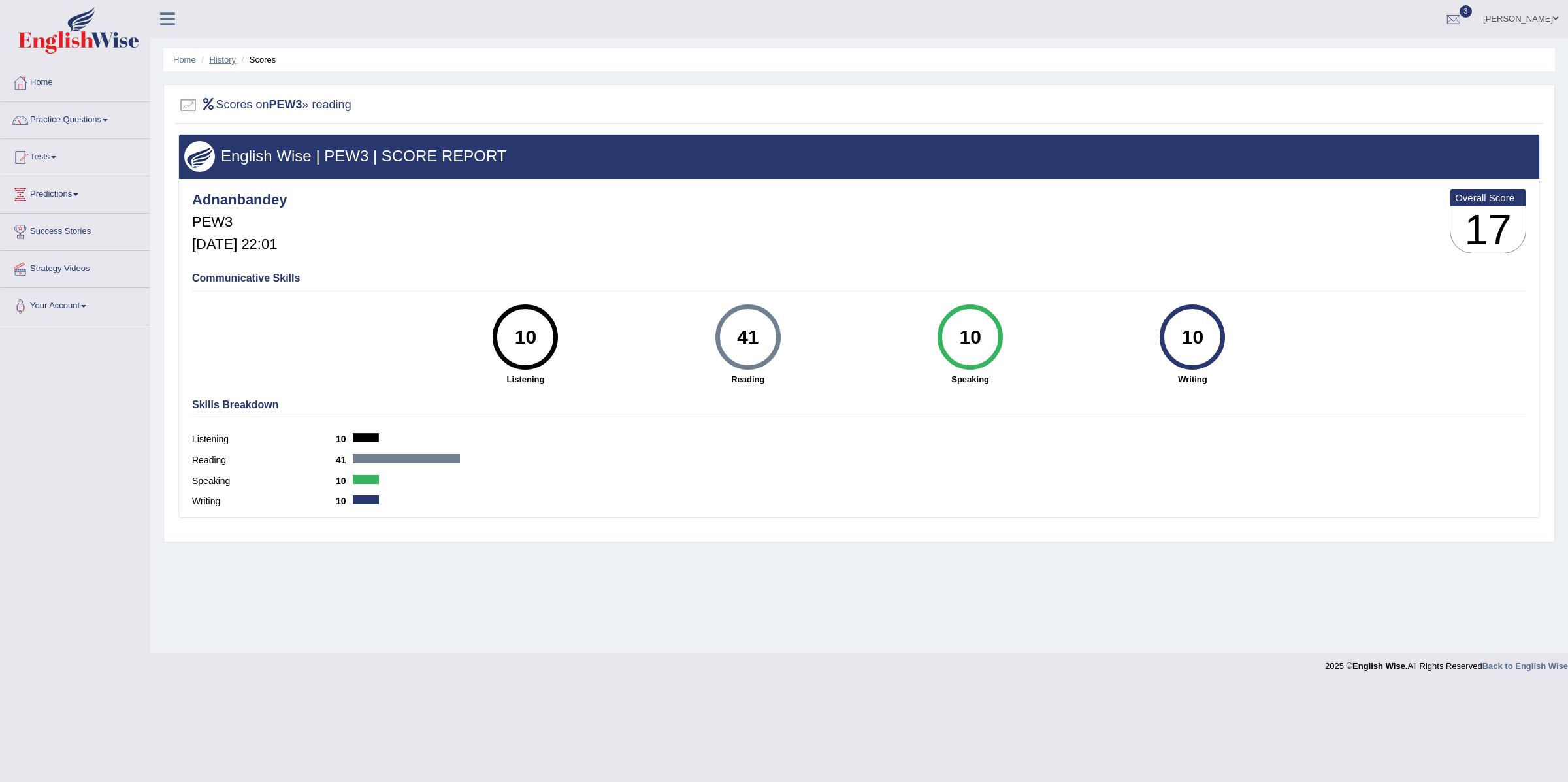
click at [214, 56] on link "History" at bounding box center [223, 60] width 26 height 10
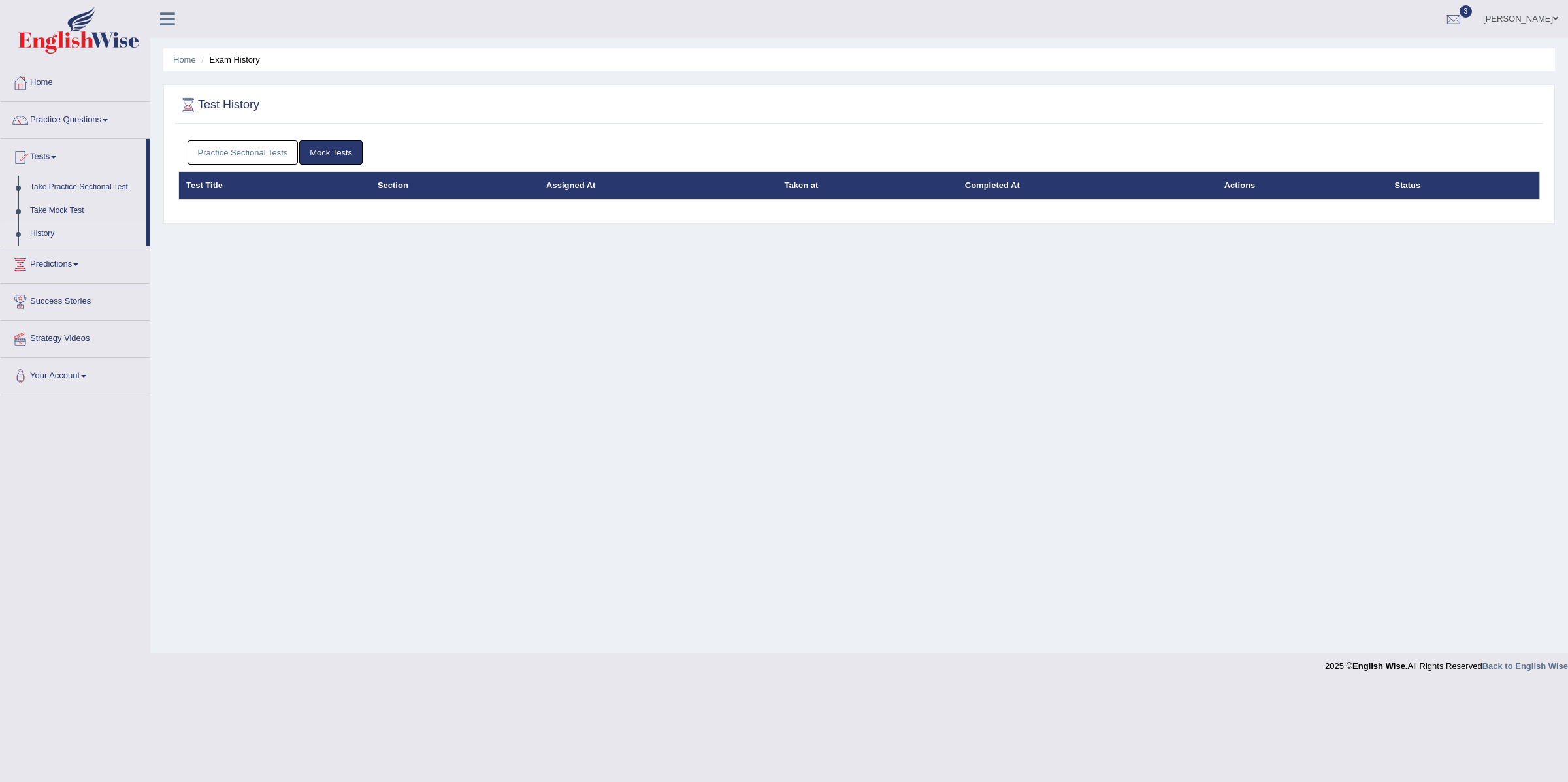
click at [251, 152] on link "Practice Sectional Tests" at bounding box center [243, 152] width 111 height 24
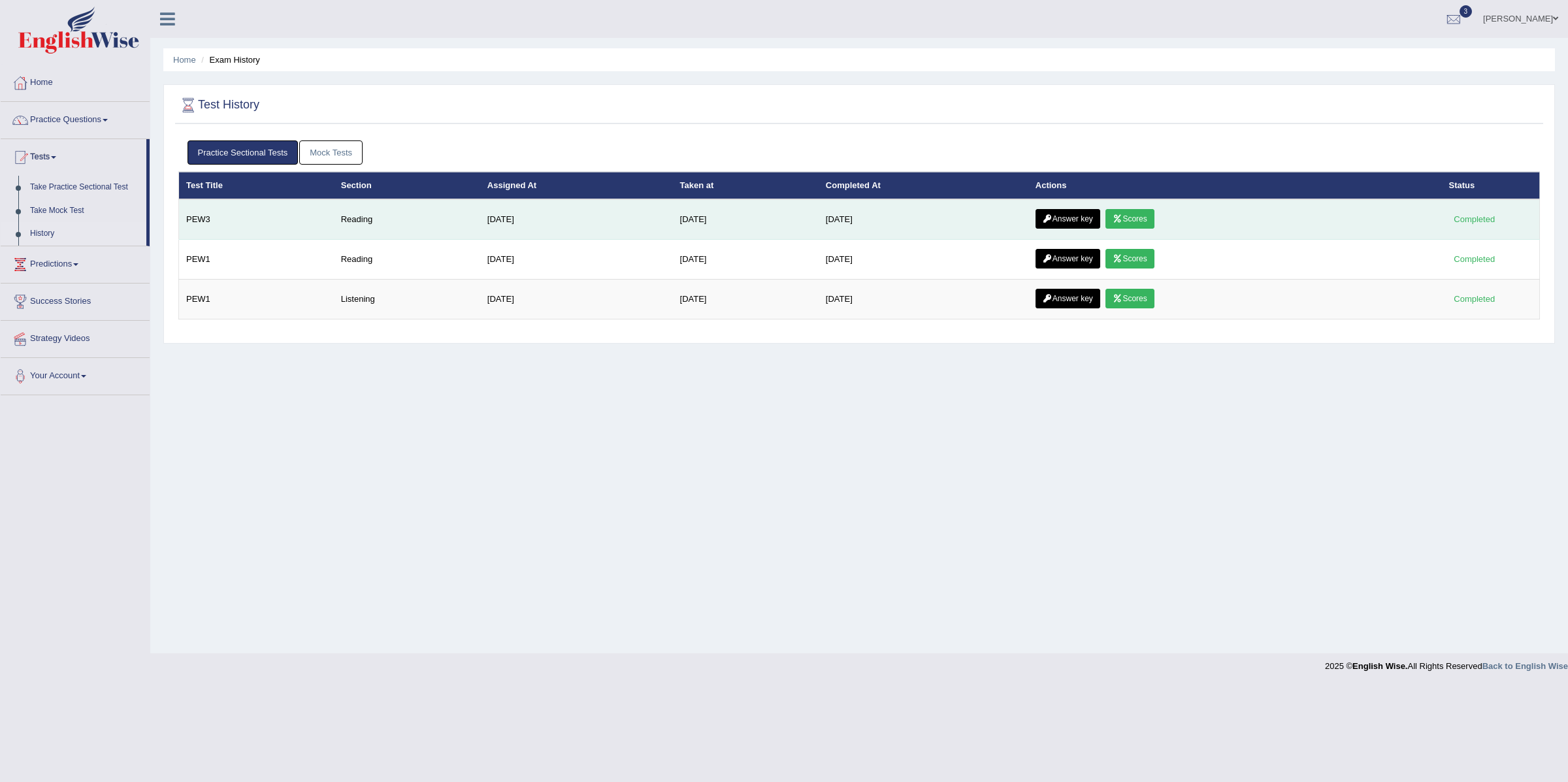
click at [1087, 219] on link "Answer key" at bounding box center [1068, 219] width 65 height 20
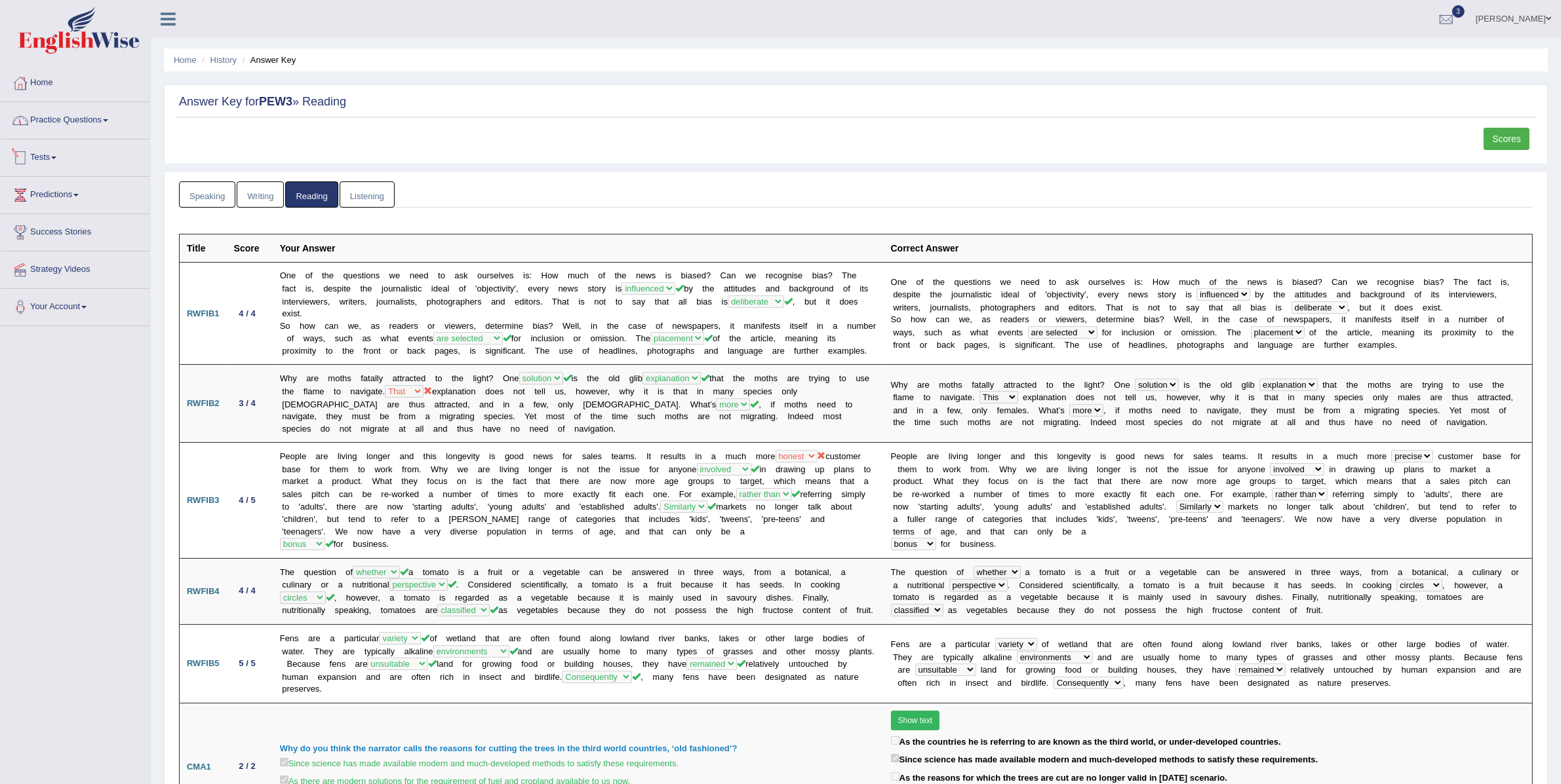
click at [54, 127] on link "Practice Questions" at bounding box center [75, 118] width 149 height 33
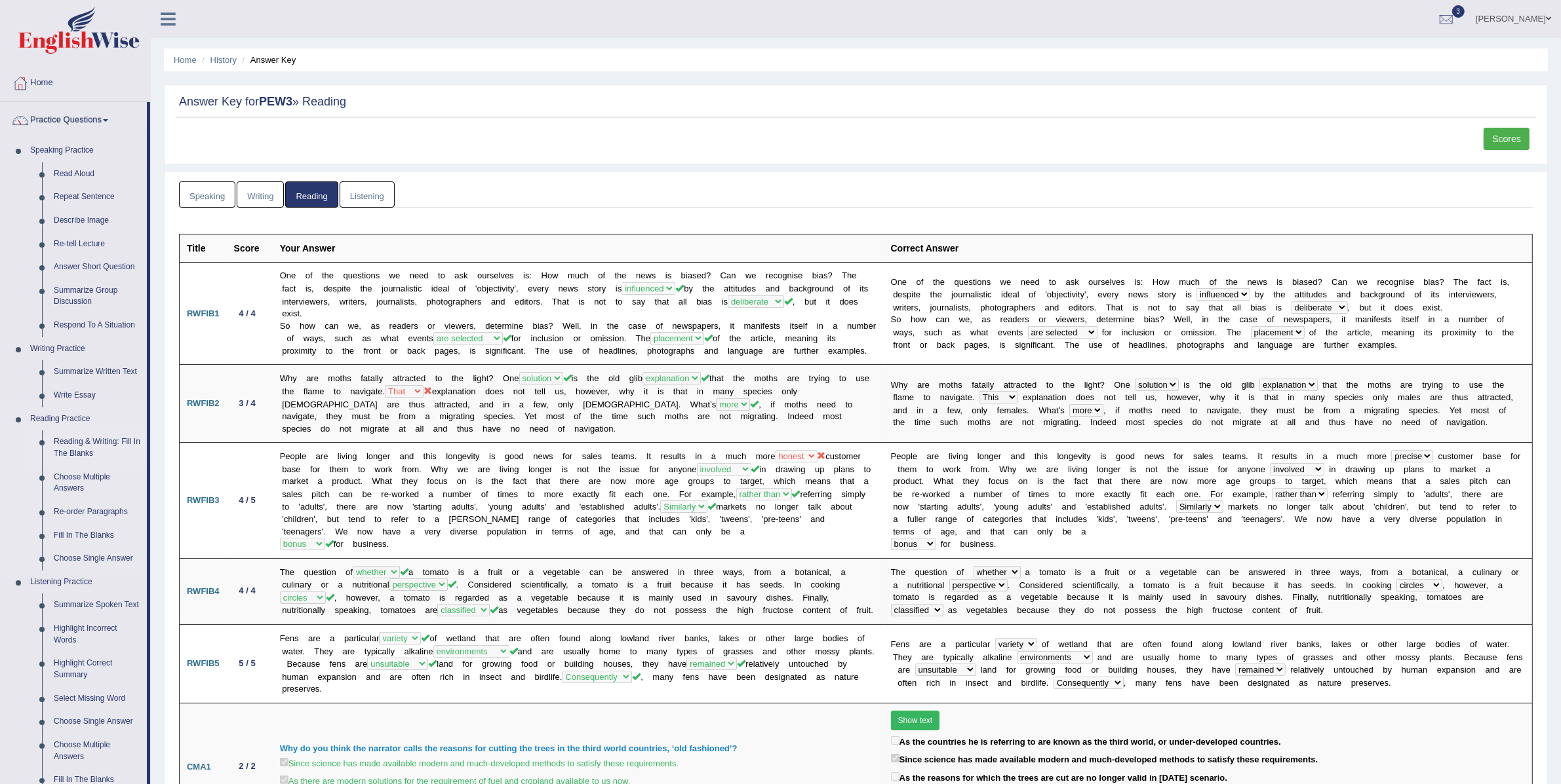
click at [88, 444] on link "Reading & Writing: Fill In The Blanks" at bounding box center [97, 447] width 99 height 35
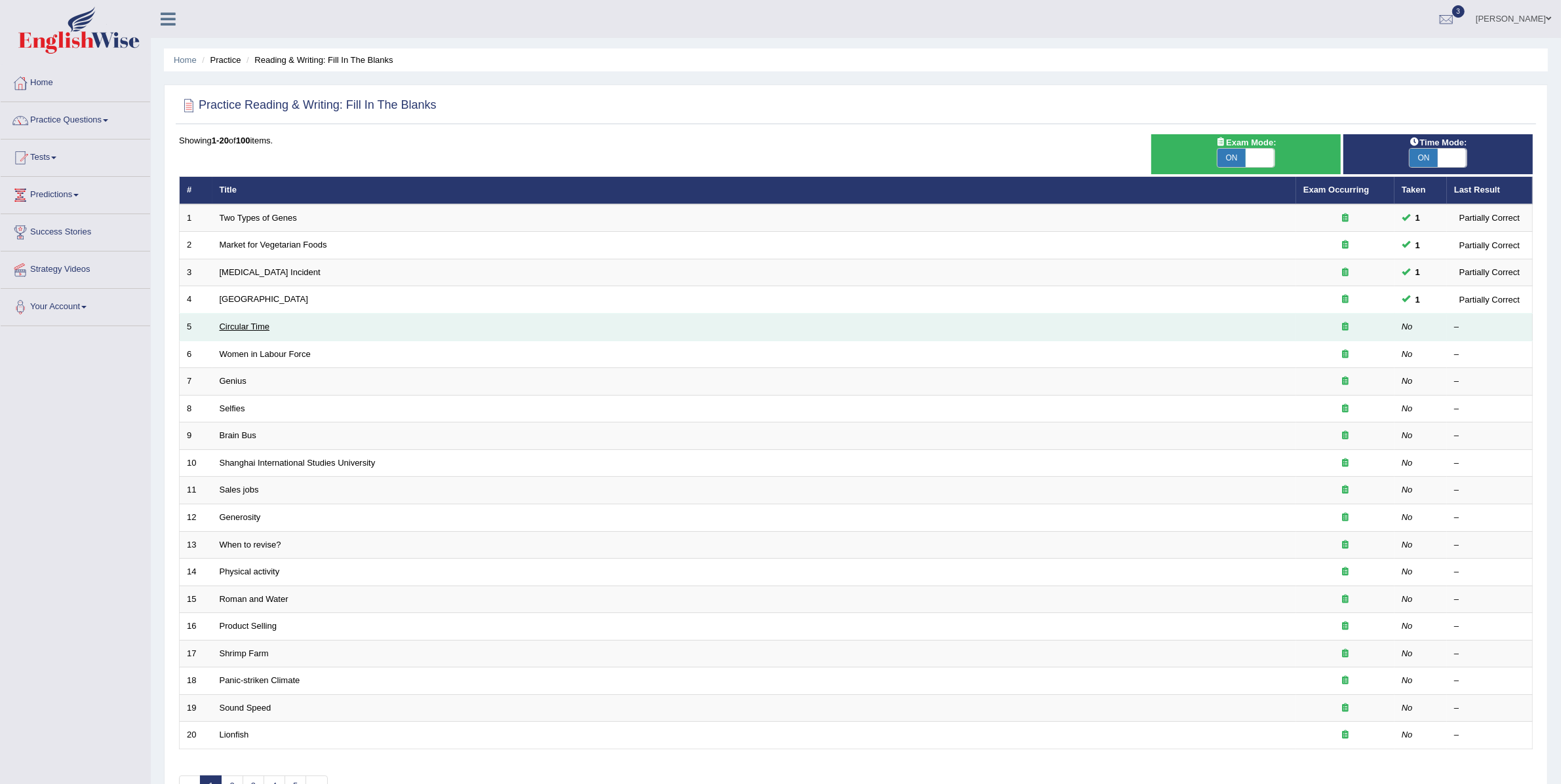
click at [251, 327] on link "Circular Time" at bounding box center [245, 327] width 51 height 10
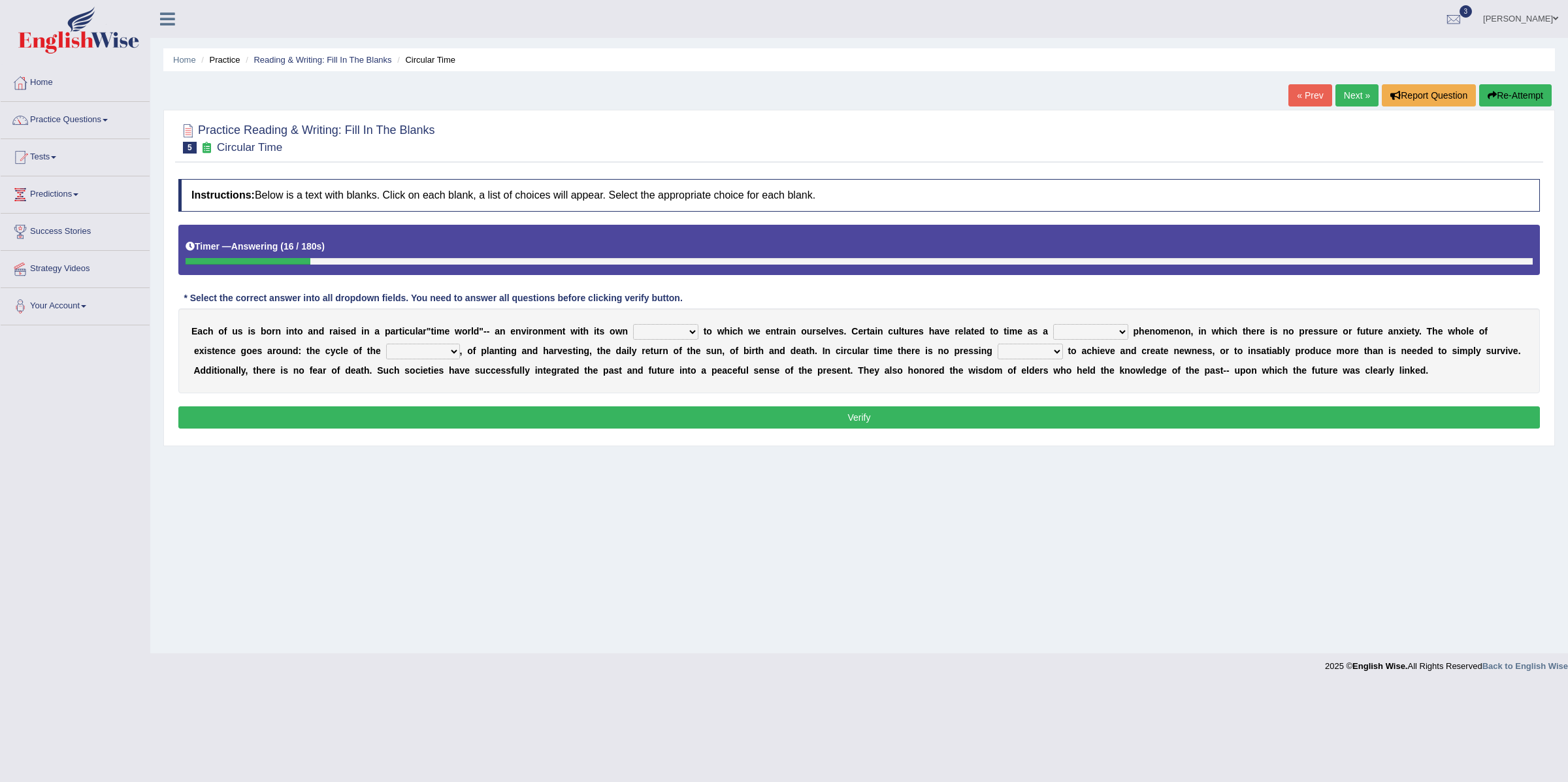
click at [653, 334] on select "area shape rhythm inclination" at bounding box center [665, 332] width 65 height 15
click at [673, 332] on select "area shape rhythm inclination" at bounding box center [665, 332] width 65 height 15
select select "rhythm"
click at [634, 325] on select "area shape rhythm inclination" at bounding box center [665, 332] width 65 height 15
click at [1095, 335] on select "cyclical conventional recycling cylindrical" at bounding box center [1090, 332] width 75 height 15
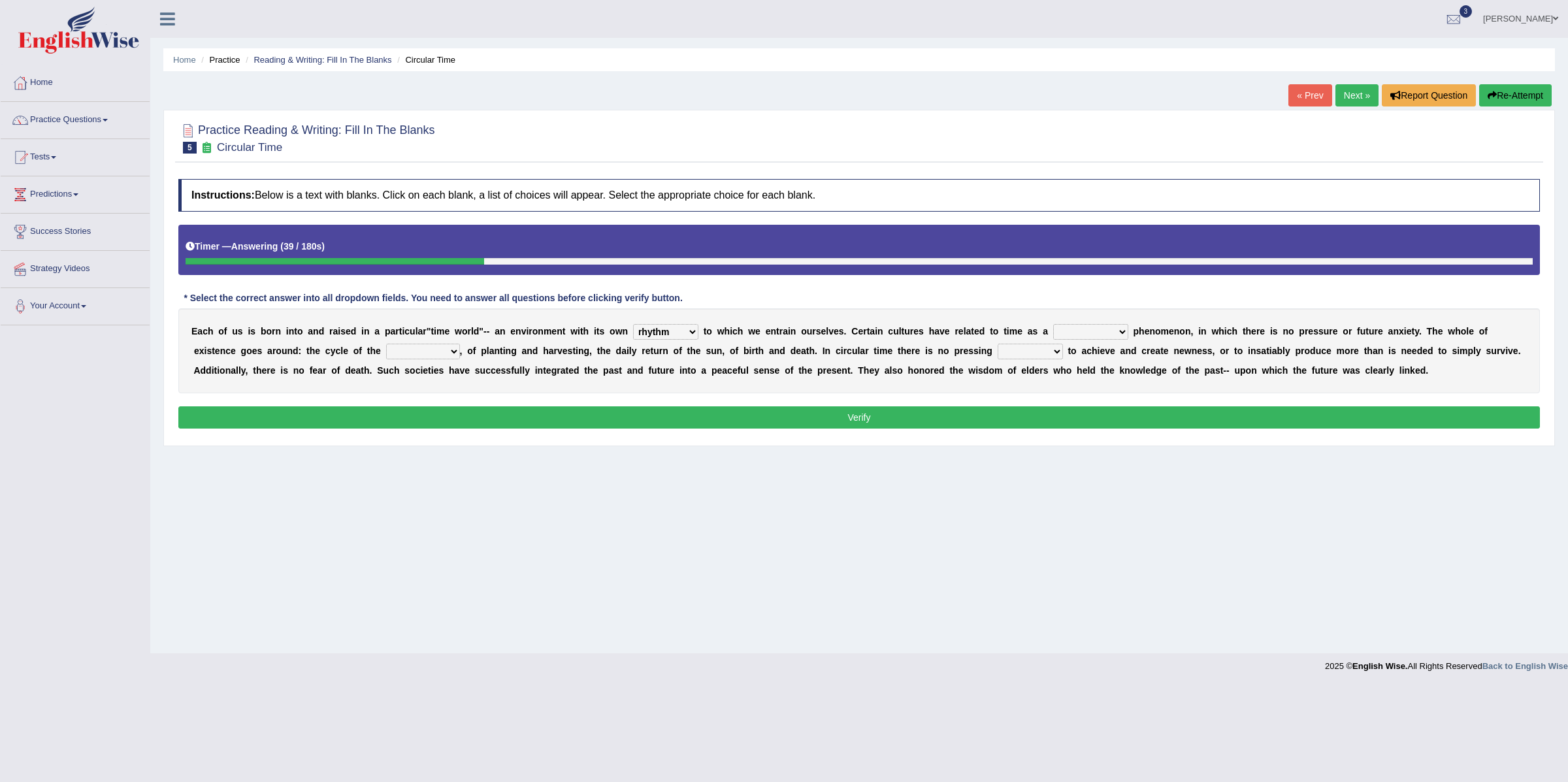
click at [1055, 325] on select "cyclical conventional recycling cylindrical" at bounding box center [1090, 332] width 75 height 15
click at [1095, 335] on select "cyclical conventional recycling cylindrical" at bounding box center [1090, 332] width 75 height 15
select select "conventional"
click at [1055, 325] on select "cyclical conventional recycling cylindrical" at bounding box center [1090, 332] width 75 height 15
click at [434, 353] on select "days seasons arrangement periods" at bounding box center [423, 351] width 74 height 15
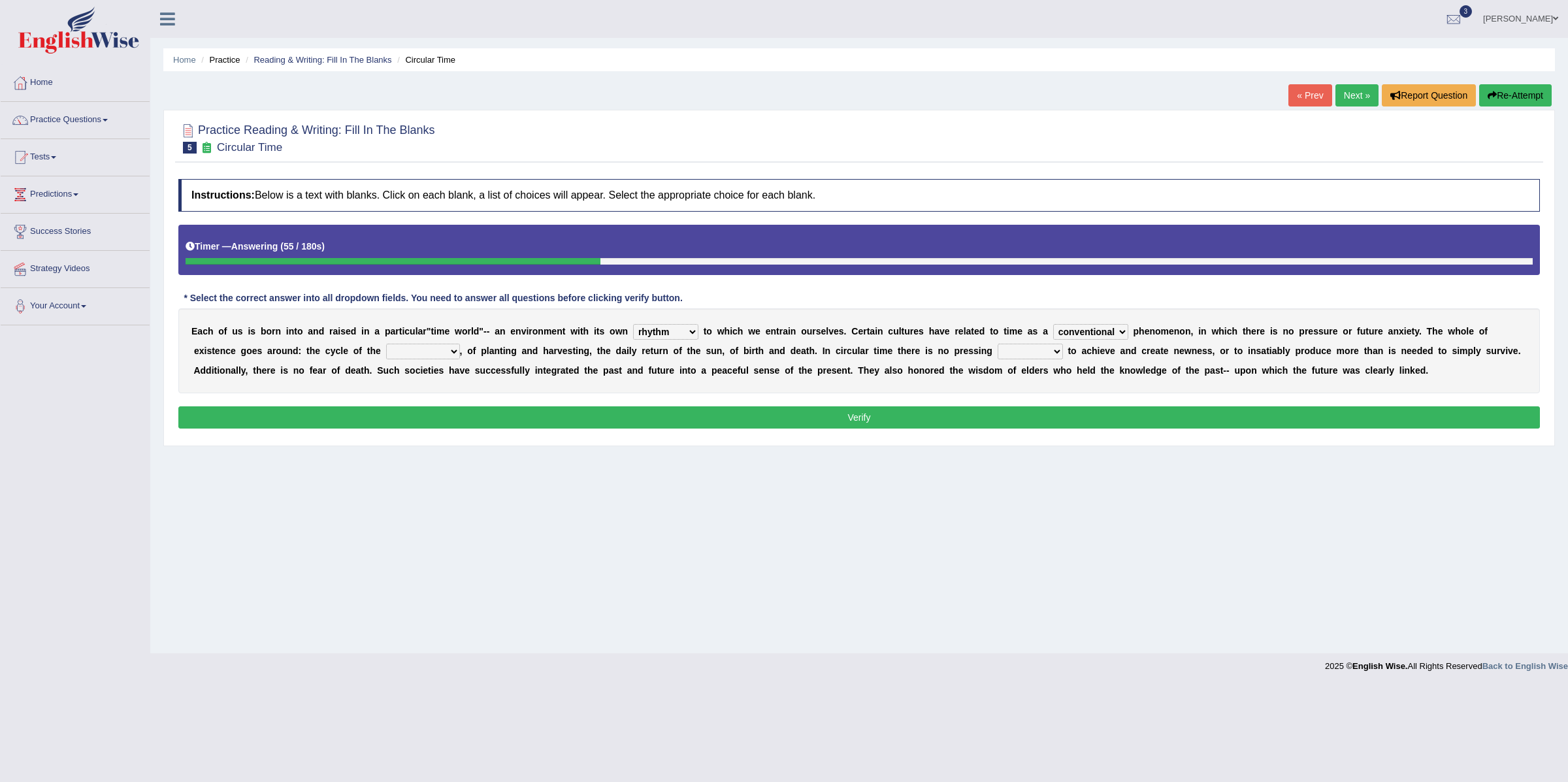
select select "seasons"
click at [386, 345] on select "days seasons arrangement periods" at bounding box center [423, 351] width 74 height 15
click at [429, 356] on select "days seasons arrangement periods" at bounding box center [423, 351] width 74 height 15
click at [386, 345] on select "days seasons arrangement periods" at bounding box center [423, 351] width 74 height 15
click at [429, 356] on select "days seasons arrangement periods" at bounding box center [423, 351] width 74 height 15
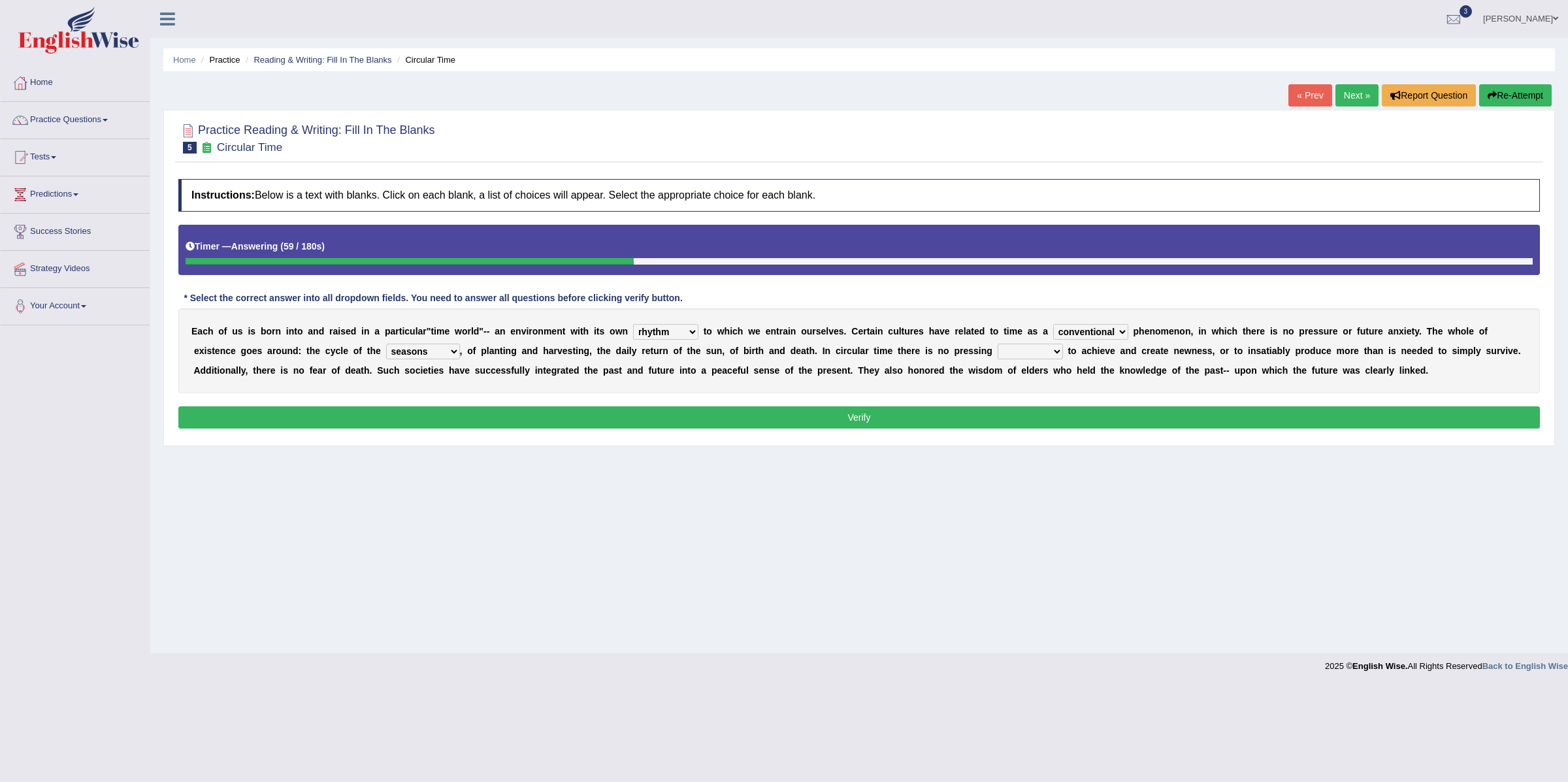
click at [386, 345] on select "days seasons arrangement periods" at bounding box center [423, 351] width 74 height 15
click at [1030, 355] on select "issue point cause need" at bounding box center [1030, 351] width 65 height 15
click at [1040, 351] on select "issue point cause need" at bounding box center [1030, 351] width 65 height 15
select select "need"
click at [998, 345] on select "issue point cause need" at bounding box center [1030, 351] width 65 height 15
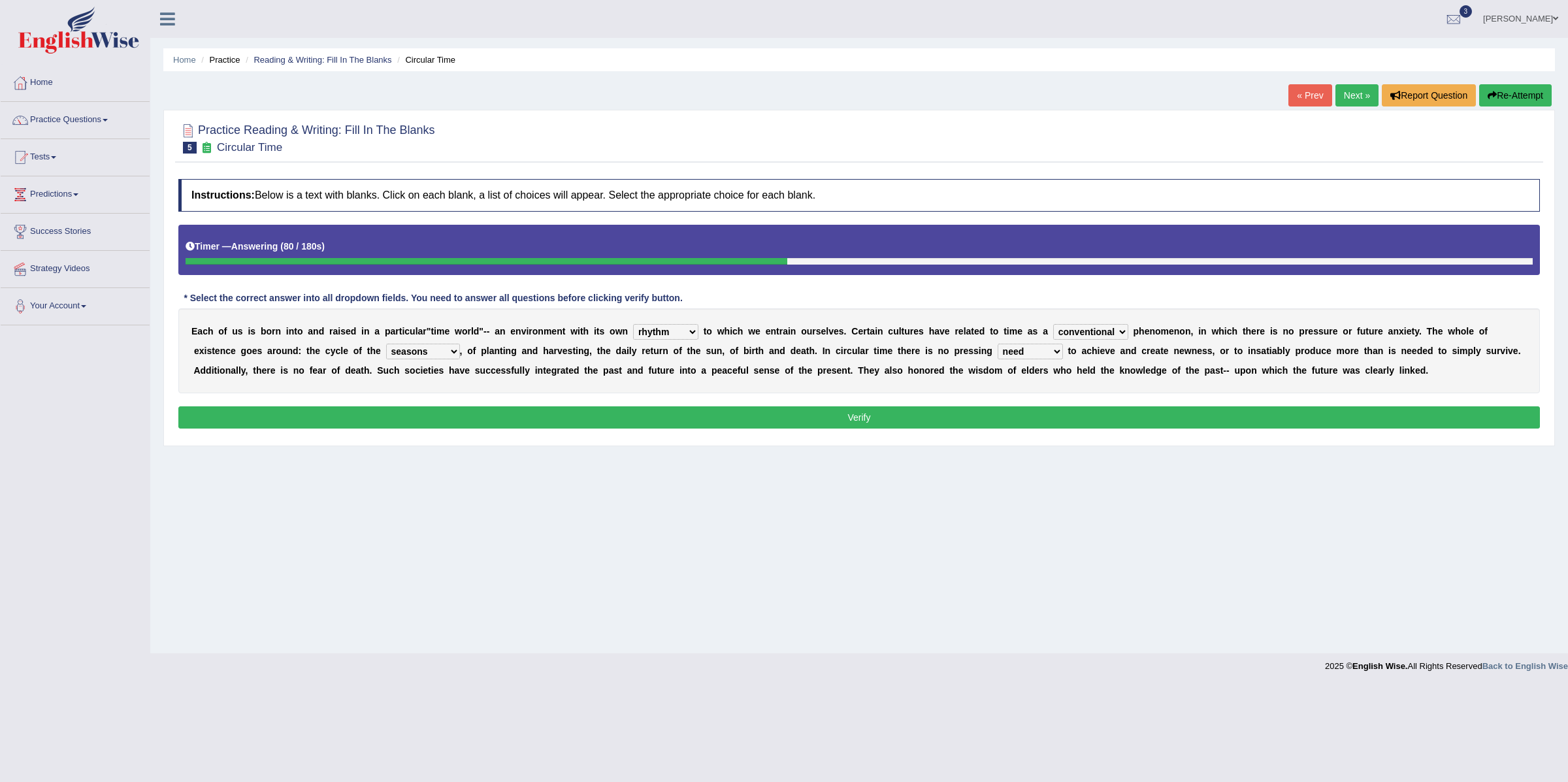
click at [683, 419] on button "Verify" at bounding box center [859, 418] width 1361 height 22
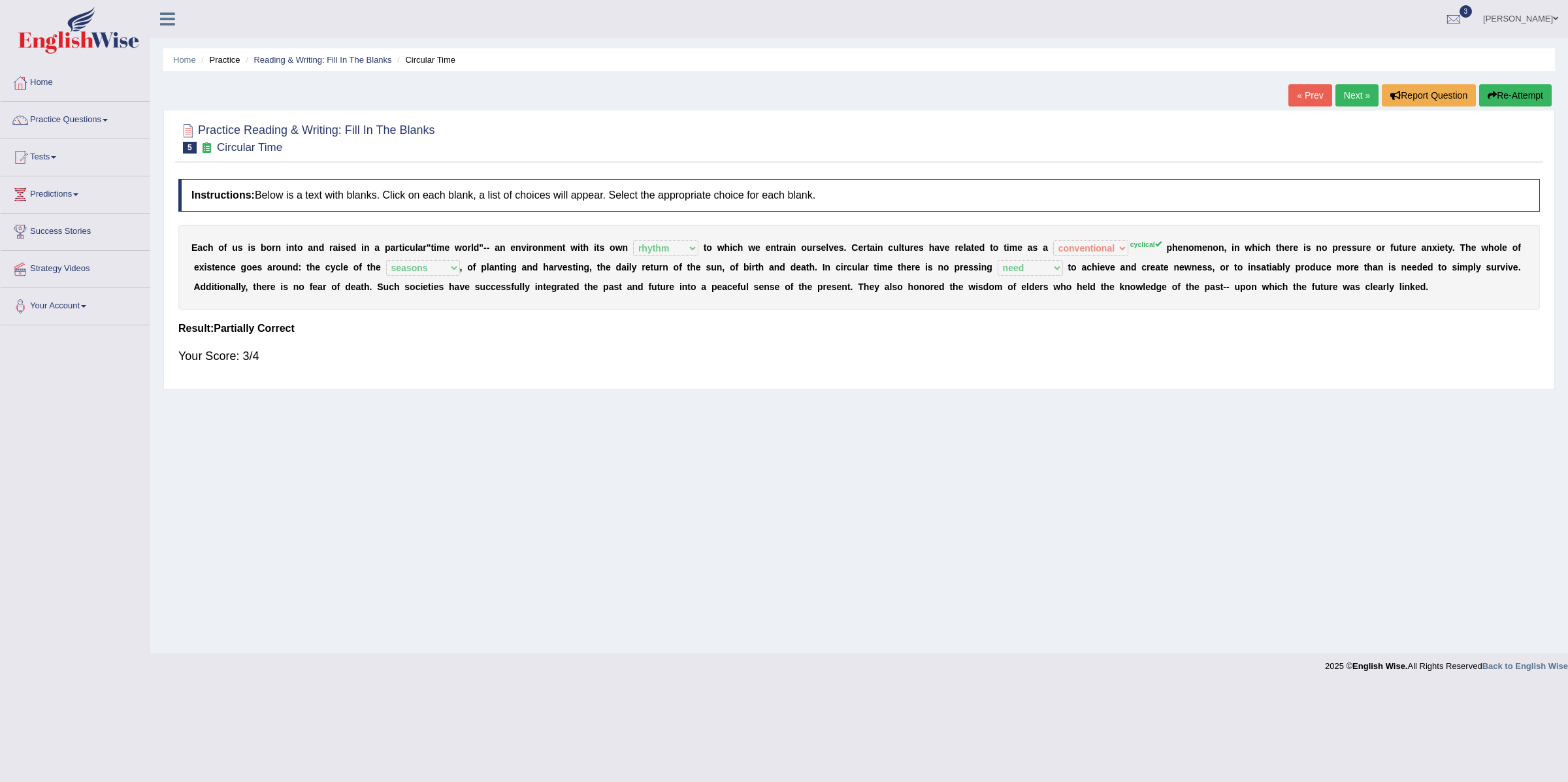
click at [1343, 96] on link "Next »" at bounding box center [1357, 96] width 43 height 22
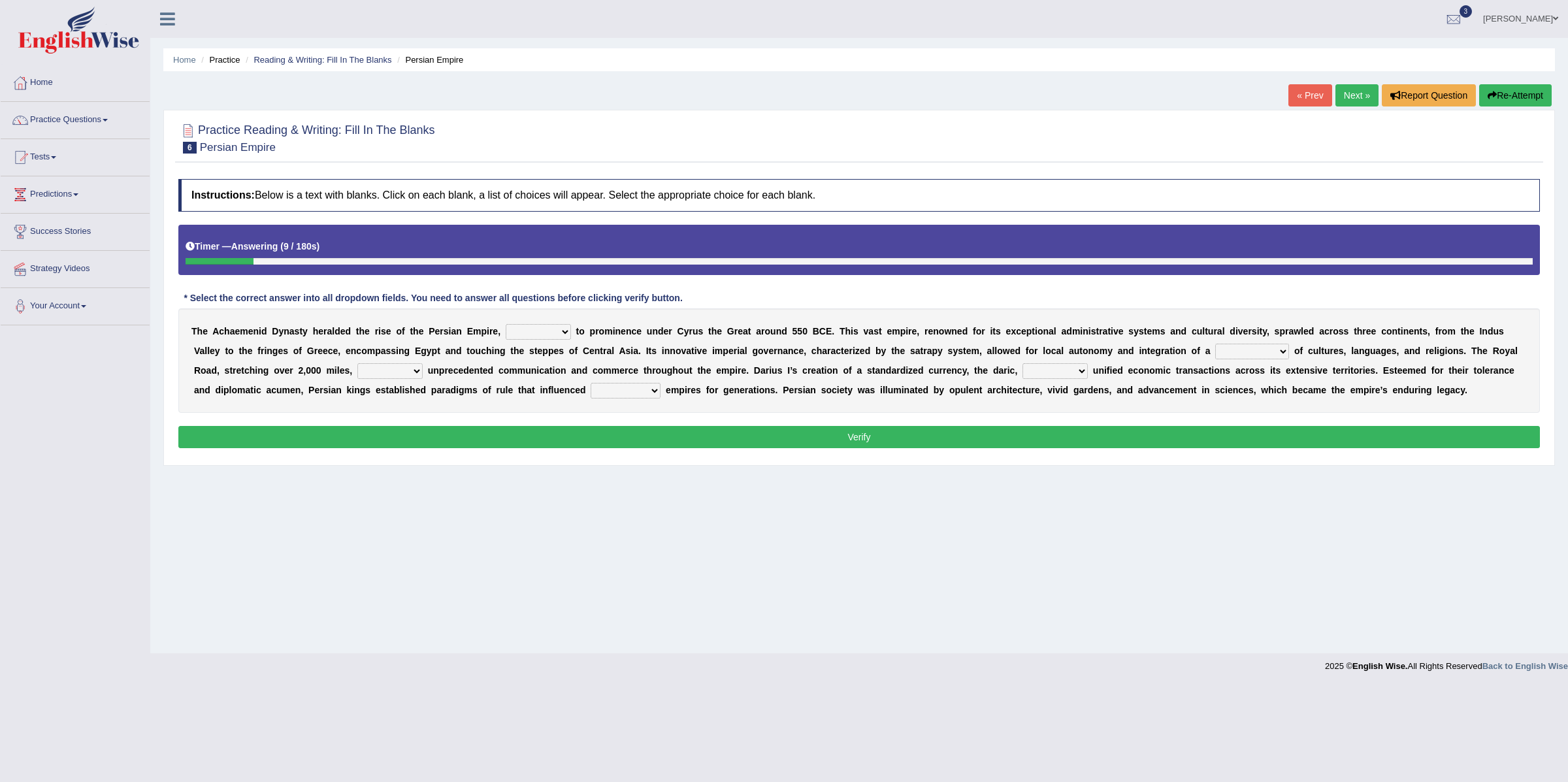
click at [542, 333] on select "directing staging ascending stumbling" at bounding box center [538, 332] width 65 height 15
select select "ascending"
click at [506, 325] on select "directing staging ascending stumbling" at bounding box center [538, 332] width 65 height 15
click at [1255, 353] on select "construction separation magnitude multitude" at bounding box center [1252, 351] width 74 height 15
click at [1243, 353] on select "construction separation magnitude multitude" at bounding box center [1252, 351] width 74 height 15
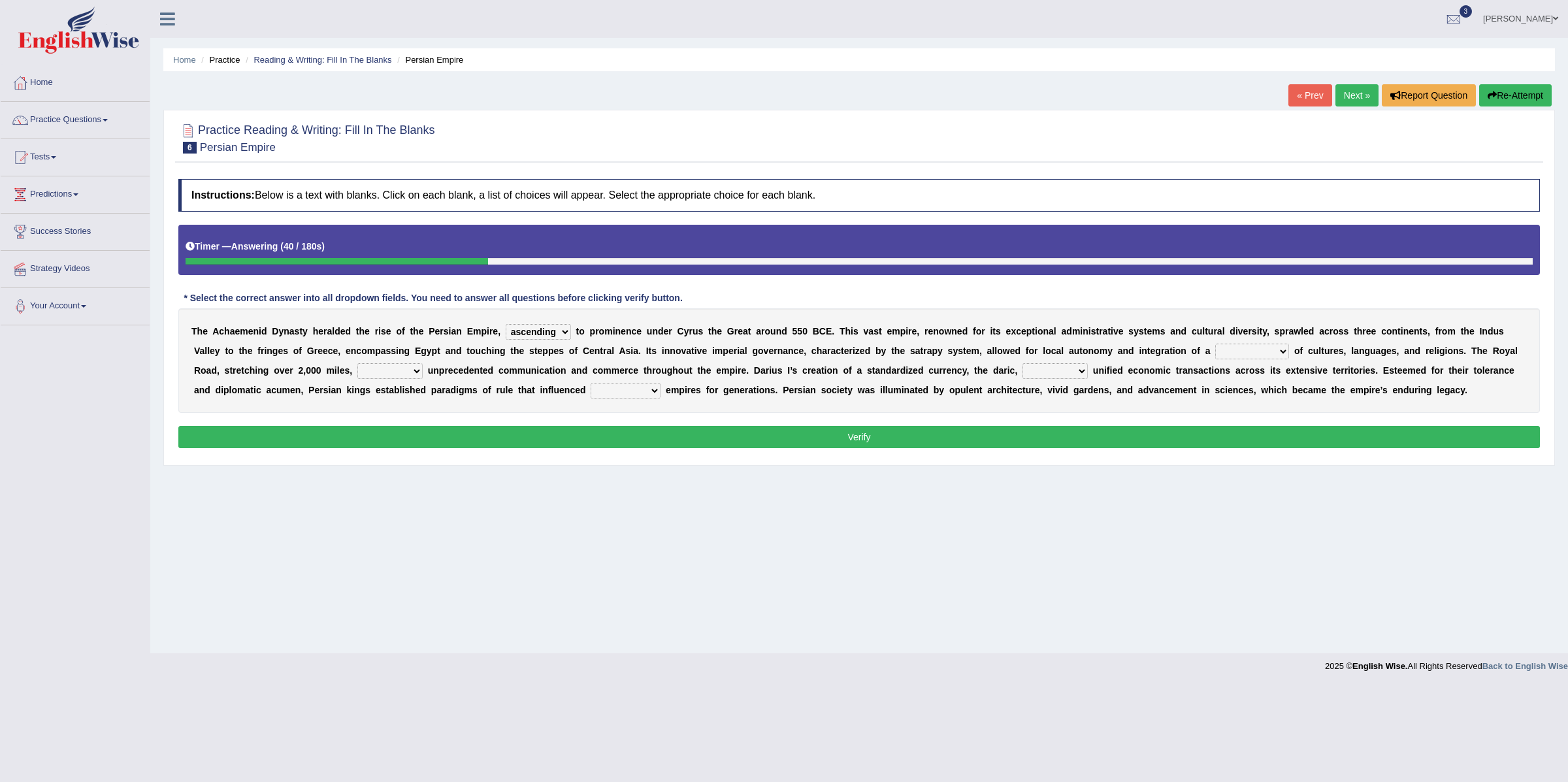
select select "multitude"
click at [1215, 345] on select "construction separation magnitude multitude" at bounding box center [1252, 351] width 74 height 15
click at [388, 371] on select "scattered united aimed facilitated" at bounding box center [390, 371] width 65 height 15
click at [384, 370] on select "scattered united aimed facilitated" at bounding box center [390, 371] width 65 height 15
click at [394, 370] on select "scattered united aimed facilitated" at bounding box center [390, 371] width 65 height 15
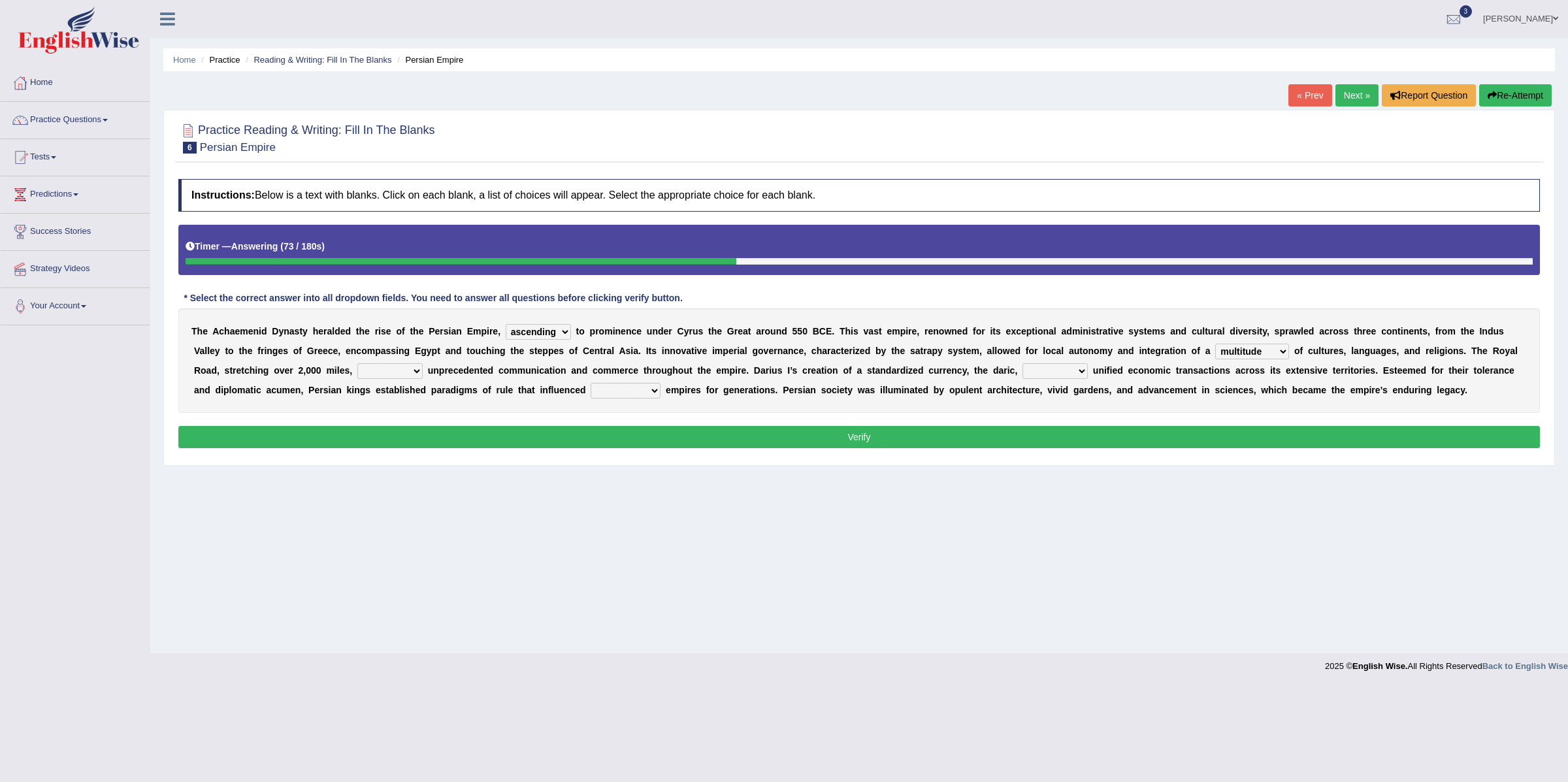
select select "facilitated"
click at [358, 365] on select "scattered united aimed facilitated" at bounding box center [390, 371] width 65 height 15
click at [1047, 374] on select "moreover wherein further so" at bounding box center [1055, 371] width 65 height 15
select select "further"
click at [1024, 365] on select "moreover wherein further so" at bounding box center [1055, 371] width 65 height 15
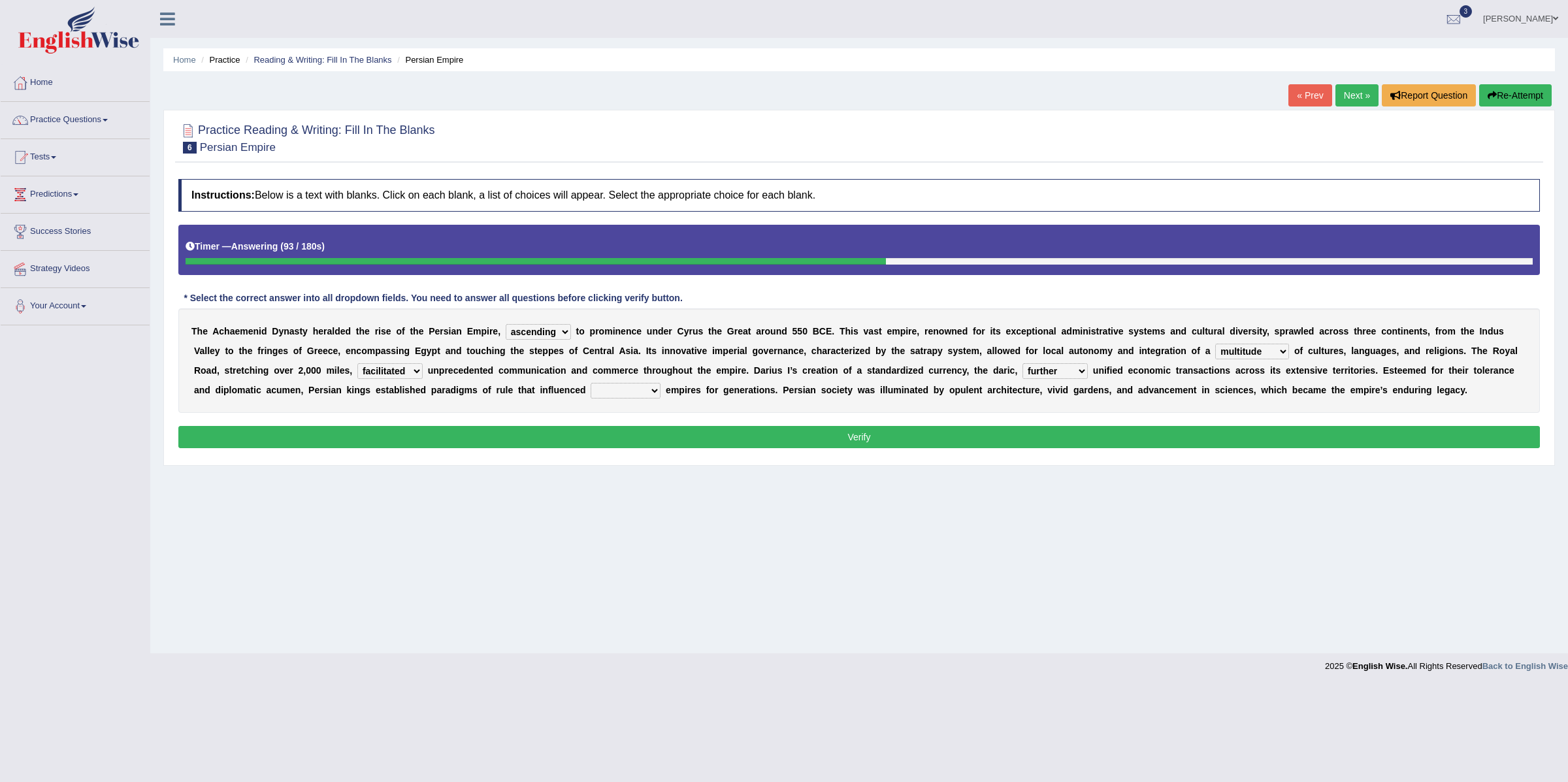
click at [648, 393] on select "subsequent explicit permanent trivial" at bounding box center [626, 391] width 70 height 15
select select "subsequent"
click at [591, 384] on select "subsequent explicit permanent trivial" at bounding box center [626, 391] width 70 height 15
click at [649, 434] on button "Verify" at bounding box center [859, 437] width 1361 height 22
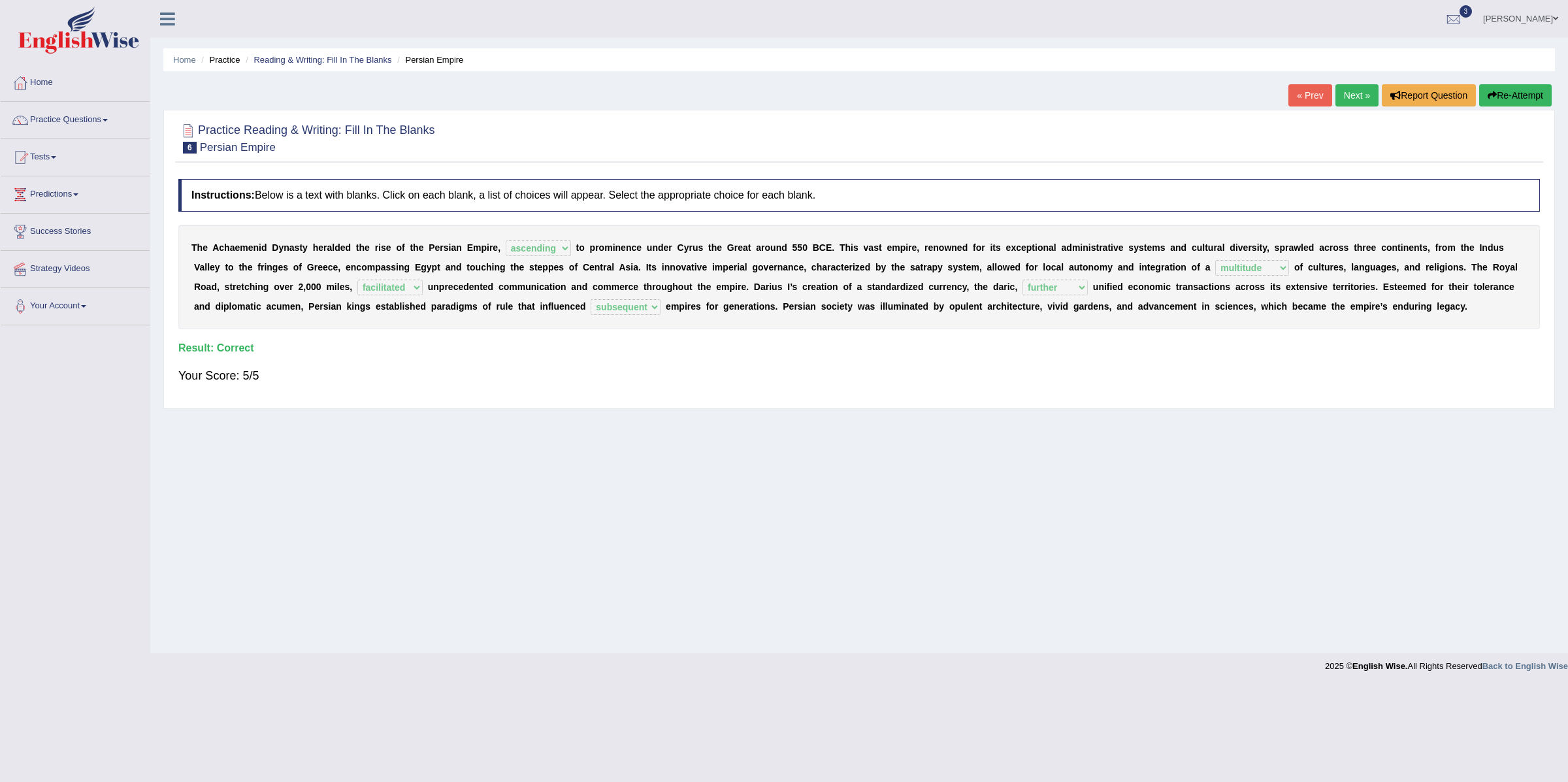
click at [1359, 97] on link "Next »" at bounding box center [1357, 96] width 43 height 22
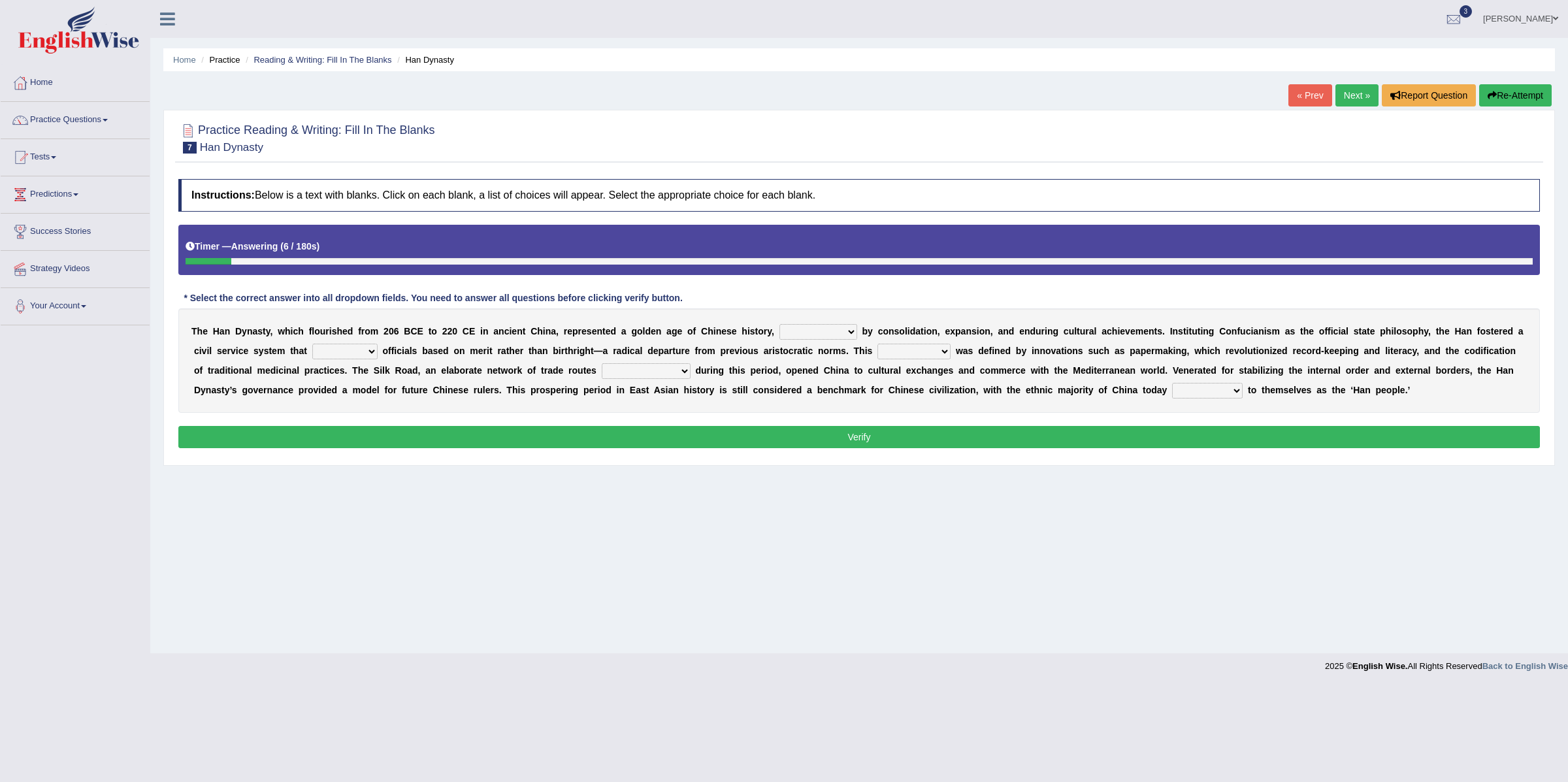
click at [805, 332] on select "disciplined journeyed input distinguished" at bounding box center [818, 332] width 78 height 15
click at [780, 325] on select "disciplined journeyed input distinguished" at bounding box center [818, 332] width 78 height 15
click at [805, 332] on select "disciplined journeyed input distinguished" at bounding box center [818, 332] width 78 height 15
select select "distinguished"
click at [780, 325] on select "disciplined journeyed input distinguished" at bounding box center [818, 332] width 78 height 15
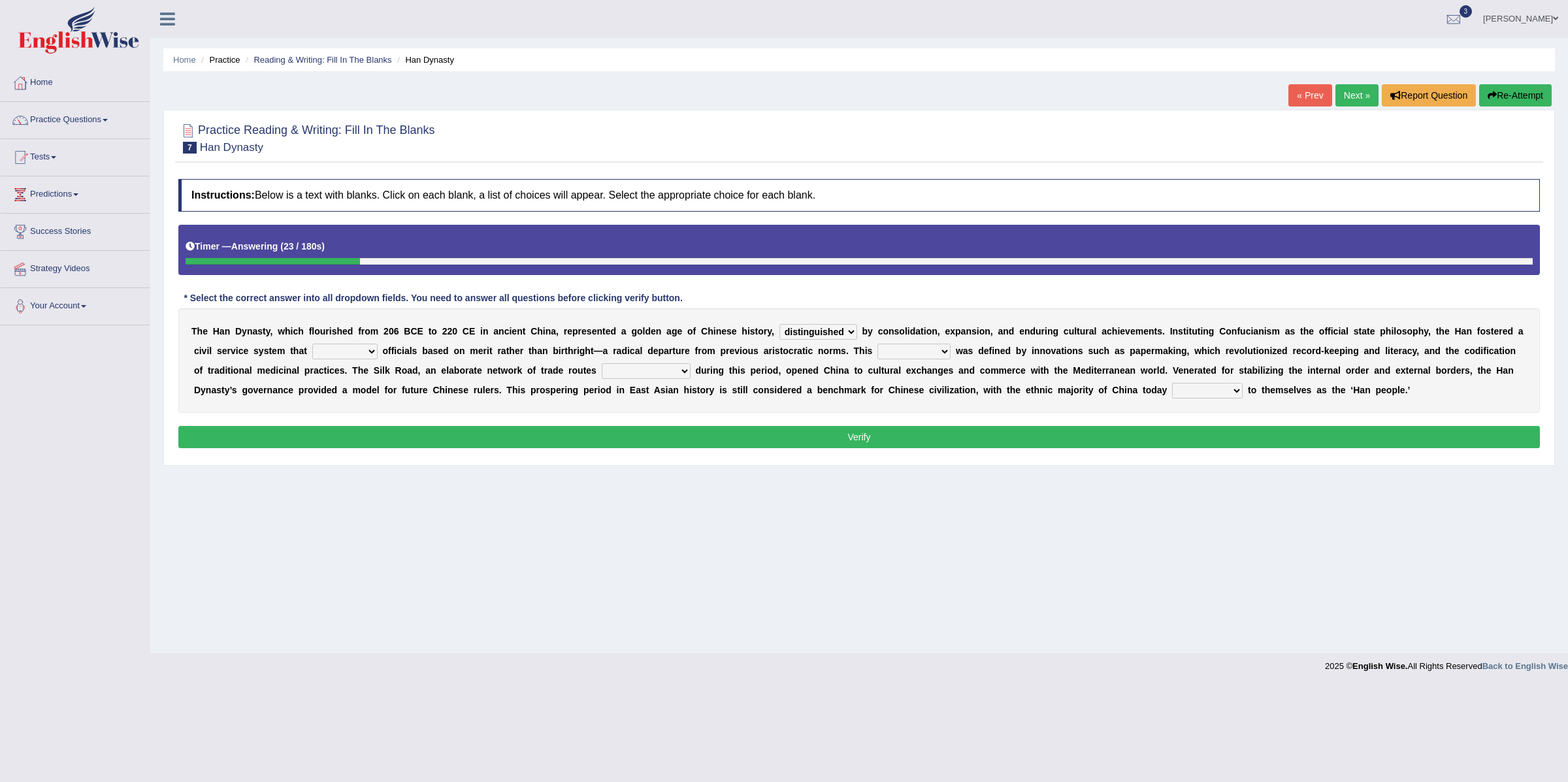
click at [359, 353] on select "discussed adapted reflected selected" at bounding box center [345, 351] width 65 height 15
click at [351, 353] on select "discussed adapted reflected selected" at bounding box center [345, 351] width 65 height 15
select select "selected"
click at [313, 345] on select "discussed adapted reflected selected" at bounding box center [345, 351] width 65 height 15
click at [902, 356] on select "moment epoch intermission interval" at bounding box center [914, 351] width 73 height 15
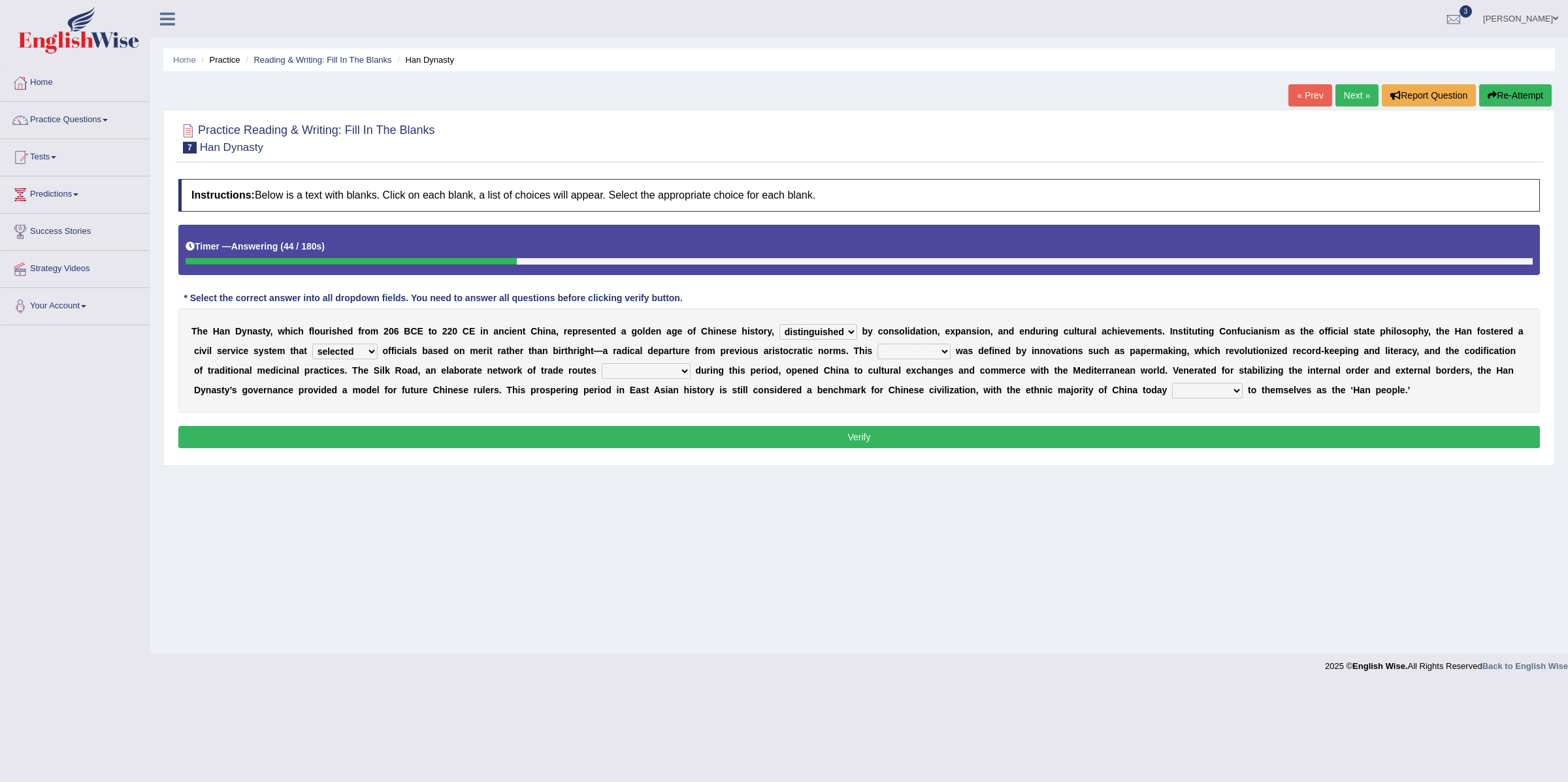
select select "moment"
click at [877, 345] on select "moment epoch intermission interval" at bounding box center [914, 351] width 73 height 15
click at [655, 375] on select "was established establishing that established established" at bounding box center [646, 371] width 89 height 15
select select "was established"
click at [603, 365] on select "was established establishing that established established" at bounding box center [646, 371] width 89 height 15
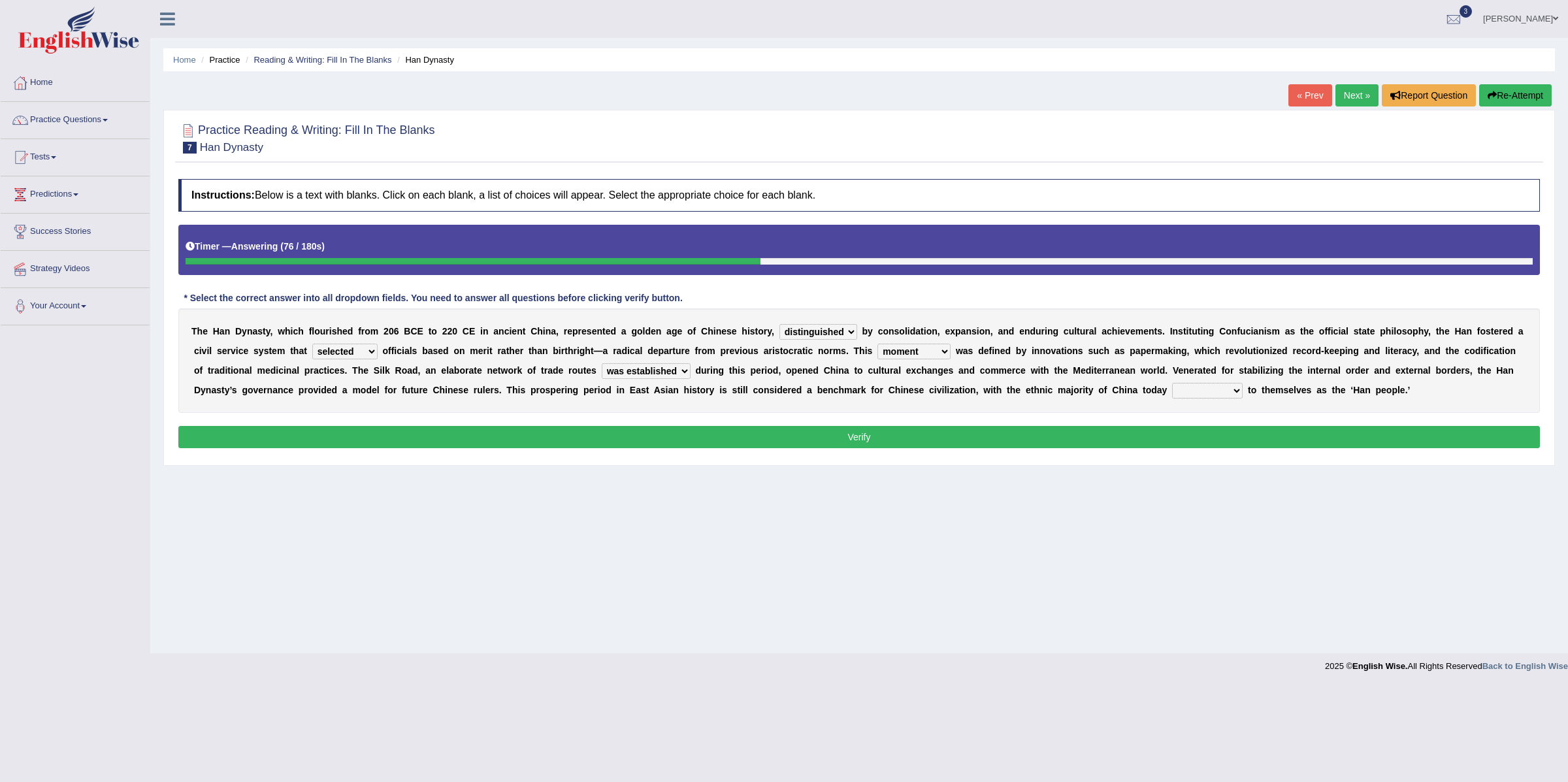
click at [1187, 393] on select "calling considering referring pointing" at bounding box center [1208, 391] width 70 height 15
select select "referring"
click at [1172, 384] on select "calling considering referring pointing" at bounding box center [1208, 391] width 70 height 15
click at [1052, 435] on button "Verify" at bounding box center [859, 437] width 1361 height 22
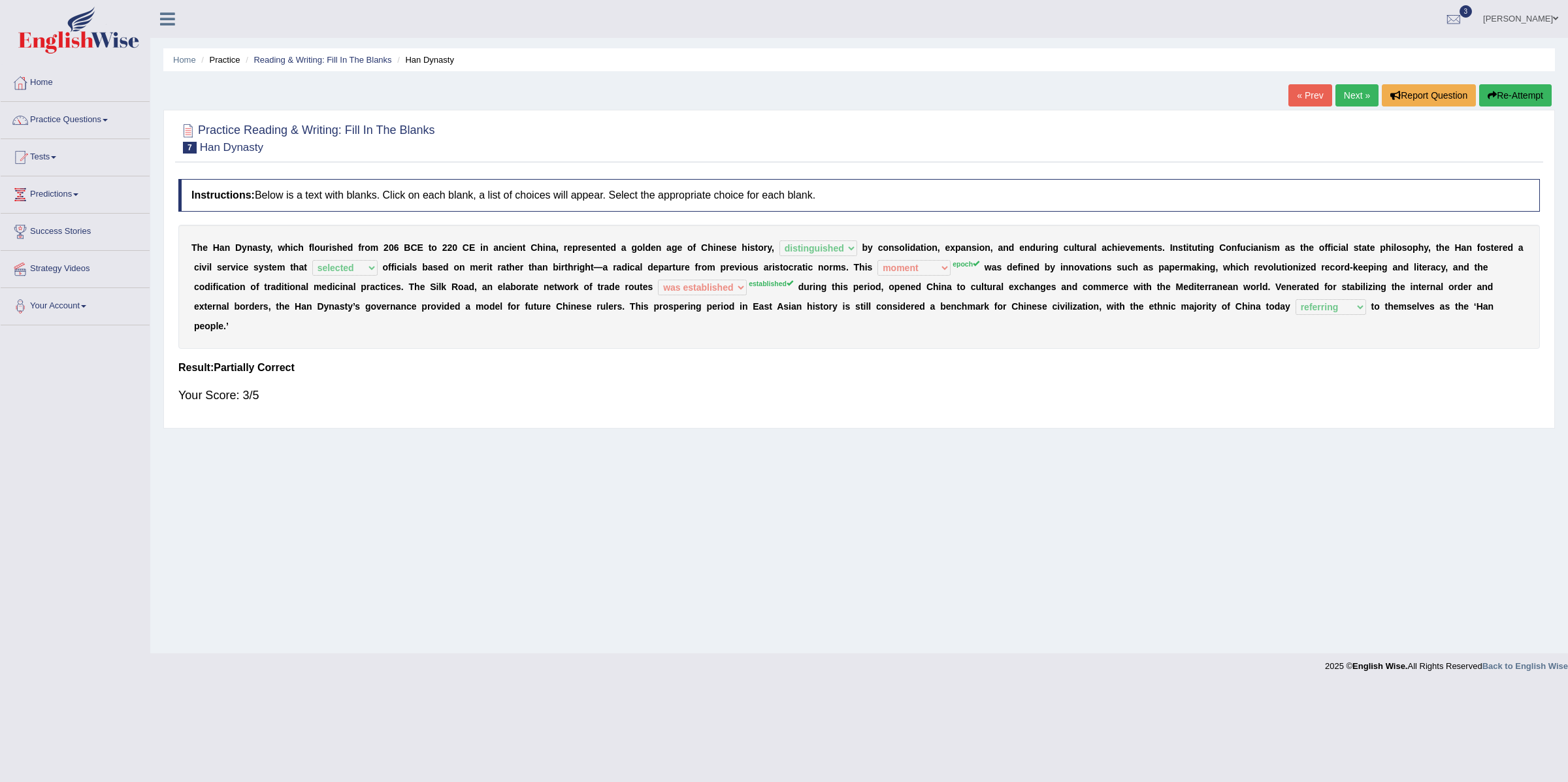
click at [1345, 105] on link "Next »" at bounding box center [1357, 96] width 43 height 22
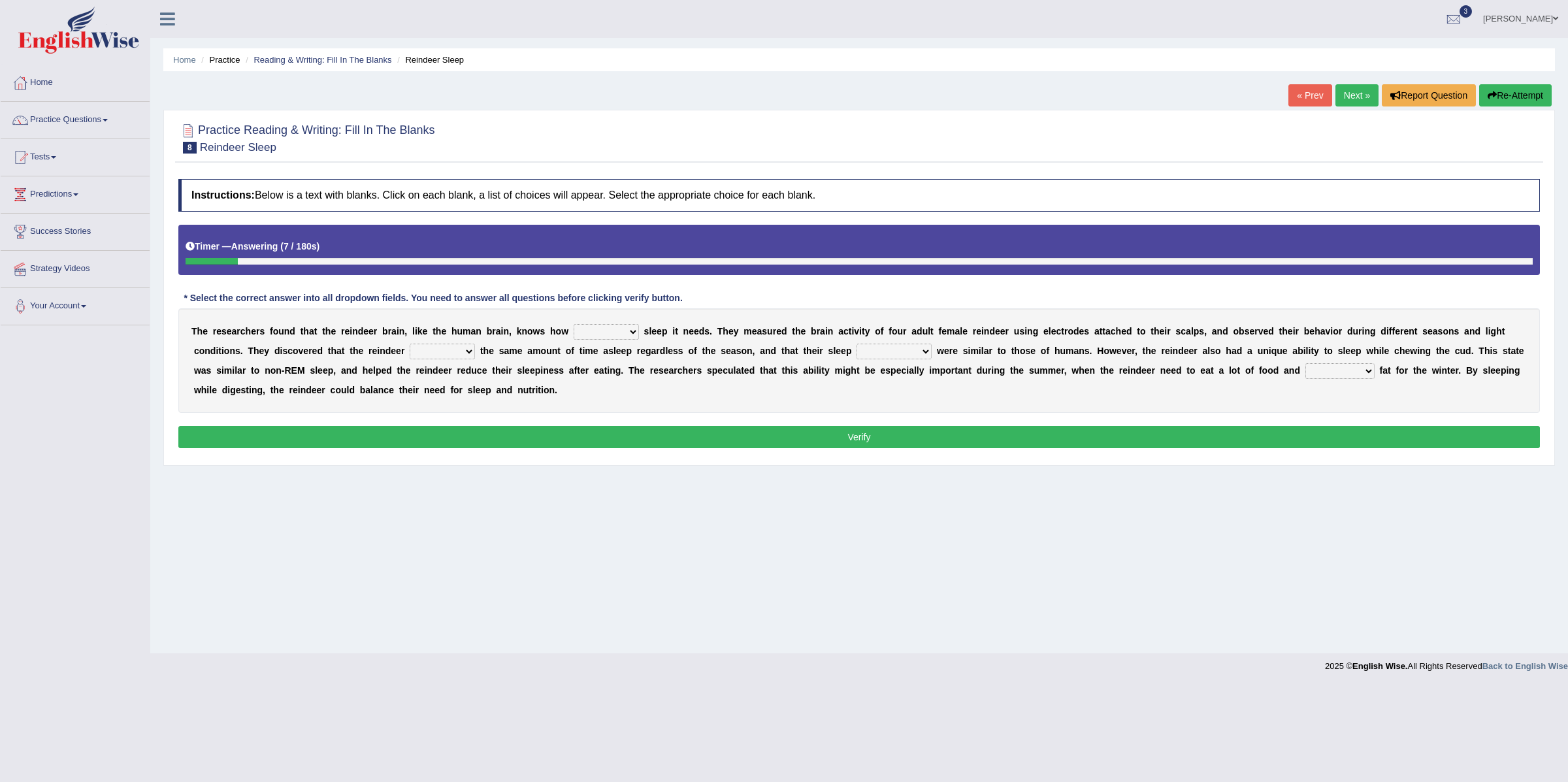
click at [599, 336] on select "much far regular often" at bounding box center [606, 332] width 65 height 15
select select "much"
click at [574, 325] on select "much far regular often" at bounding box center [606, 332] width 65 height 15
click at [452, 353] on select "made devoted saved spent" at bounding box center [442, 351] width 65 height 15
select select "spent"
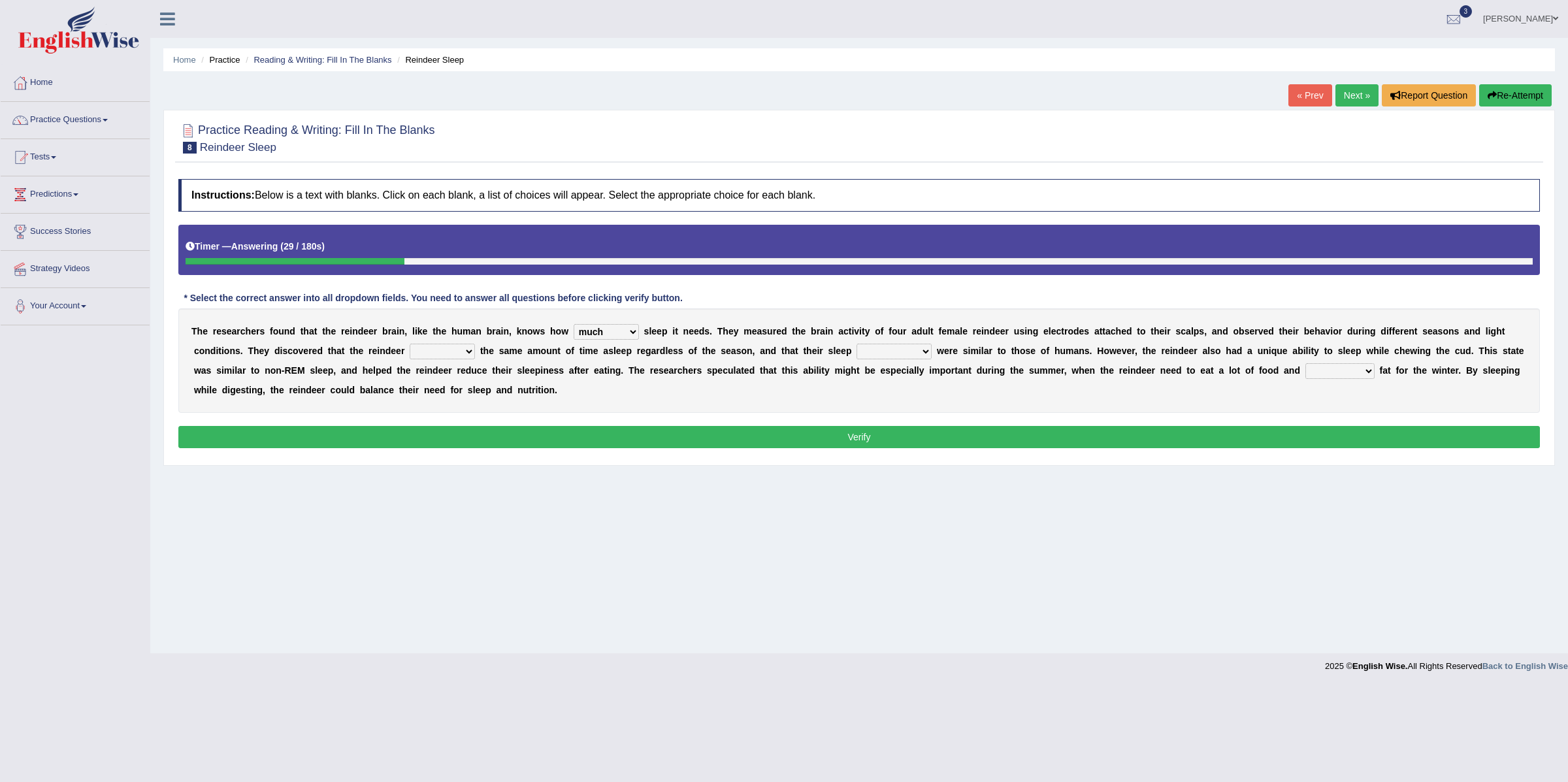
click at [410, 345] on select "made devoted saved spent" at bounding box center [442, 351] width 65 height 15
click at [896, 356] on select "rhythms interruptions patterns situations" at bounding box center [894, 351] width 75 height 15
select select "patterns"
click at [857, 345] on select "rhythms interruptions patterns situations" at bounding box center [894, 351] width 75 height 15
click at [1348, 375] on select "cultivate regard surmount accumulate" at bounding box center [1340, 371] width 70 height 15
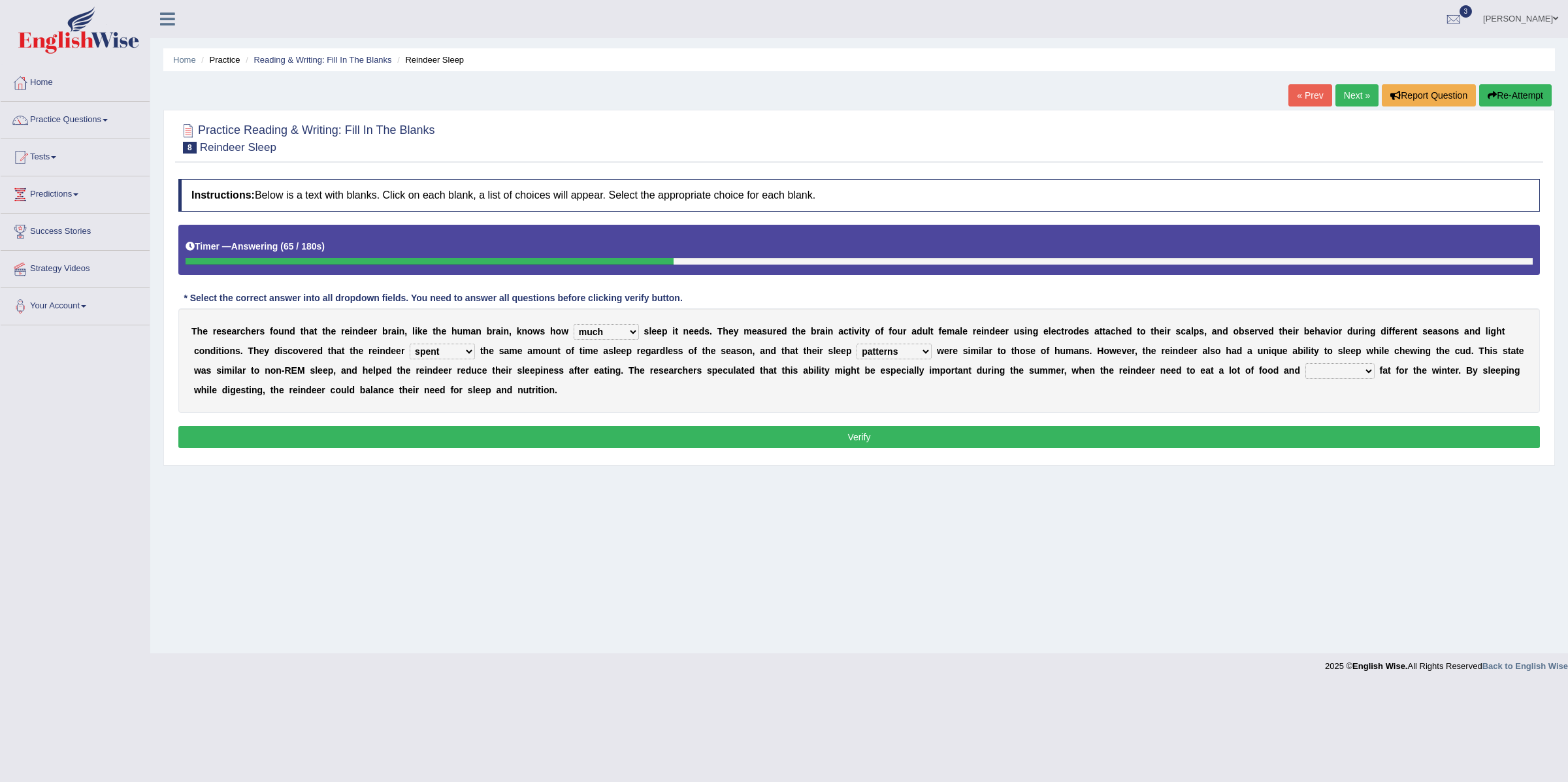
select select "accumulate"
click at [1307, 365] on select "cultivate regard surmount accumulate" at bounding box center [1340, 371] width 70 height 15
click at [269, 438] on button "Verify" at bounding box center [859, 437] width 1361 height 22
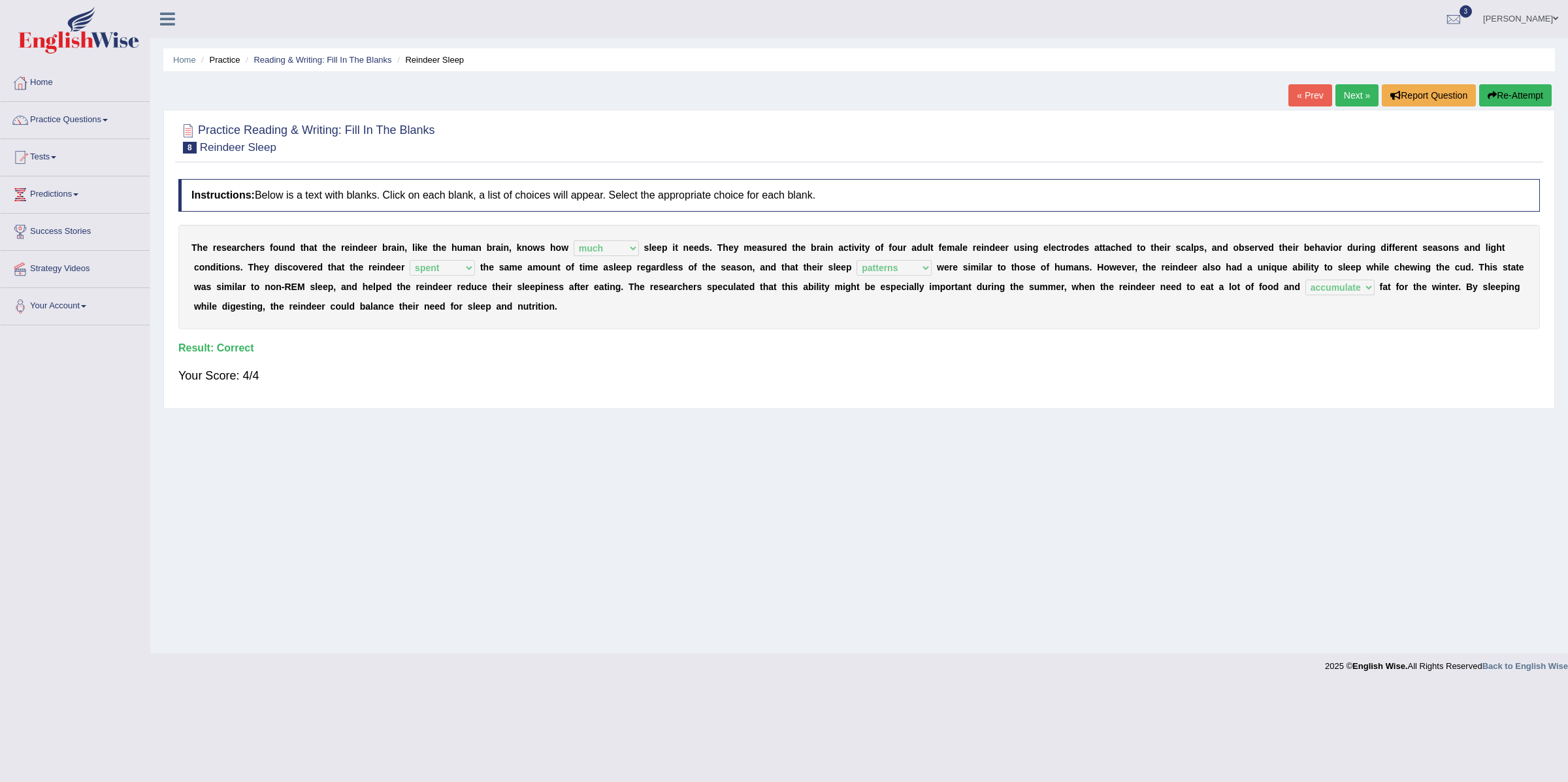
click at [1342, 96] on link "Next »" at bounding box center [1357, 96] width 43 height 22
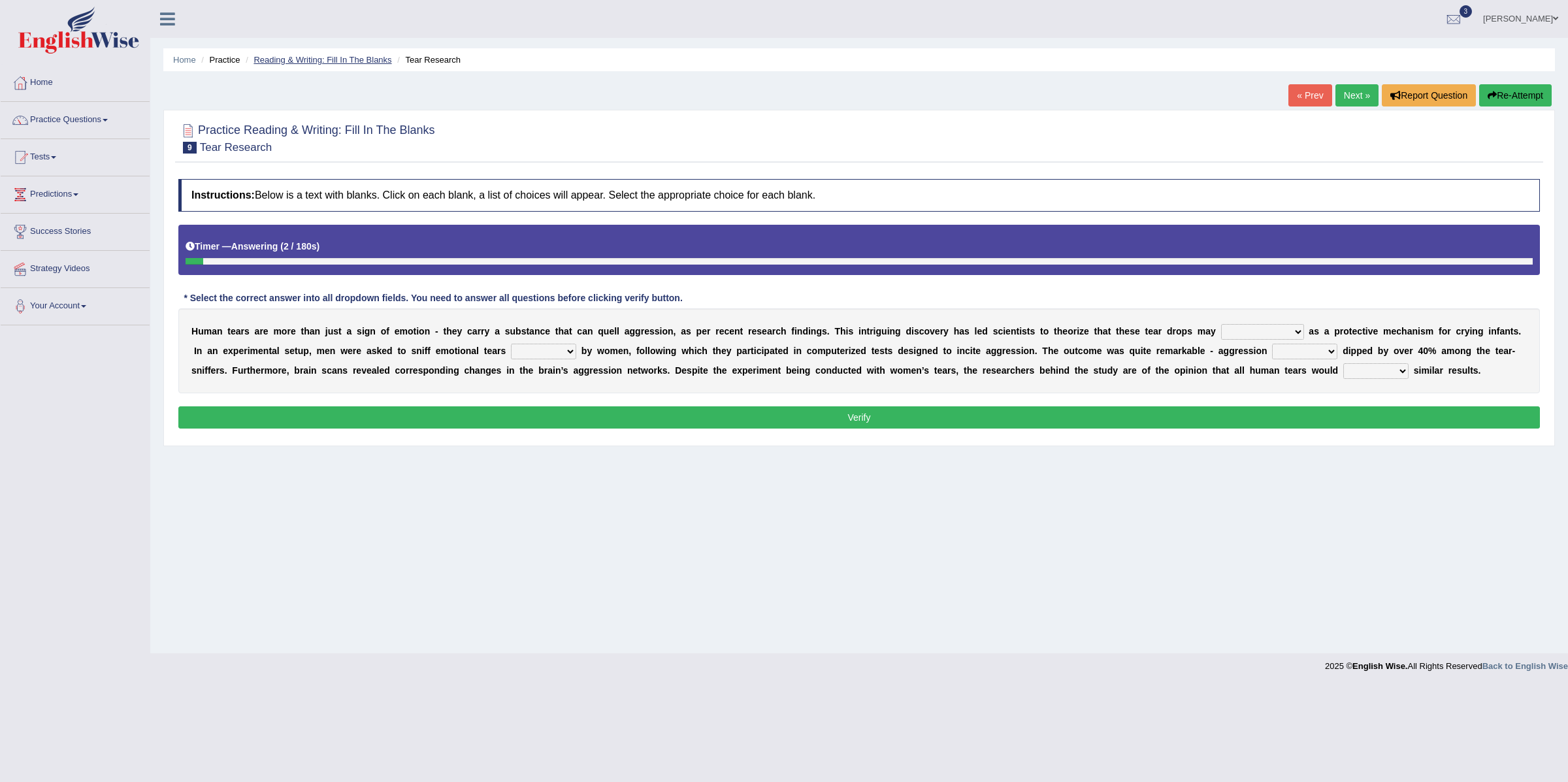
click at [347, 63] on link "Reading & Writing: Fill In The Blanks" at bounding box center [322, 60] width 138 height 10
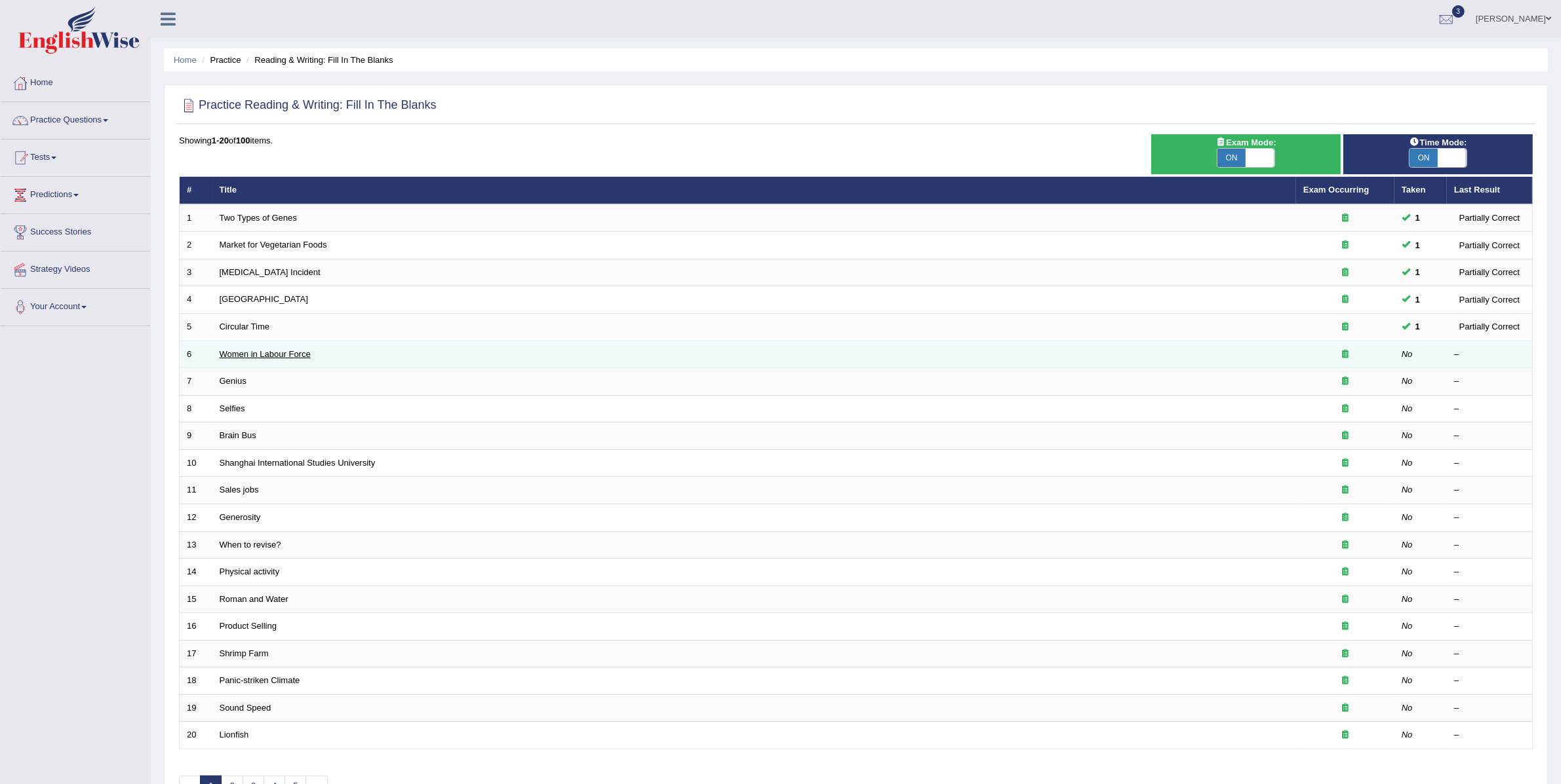
click at [290, 351] on link "Women in Labour Force" at bounding box center [265, 354] width 91 height 10
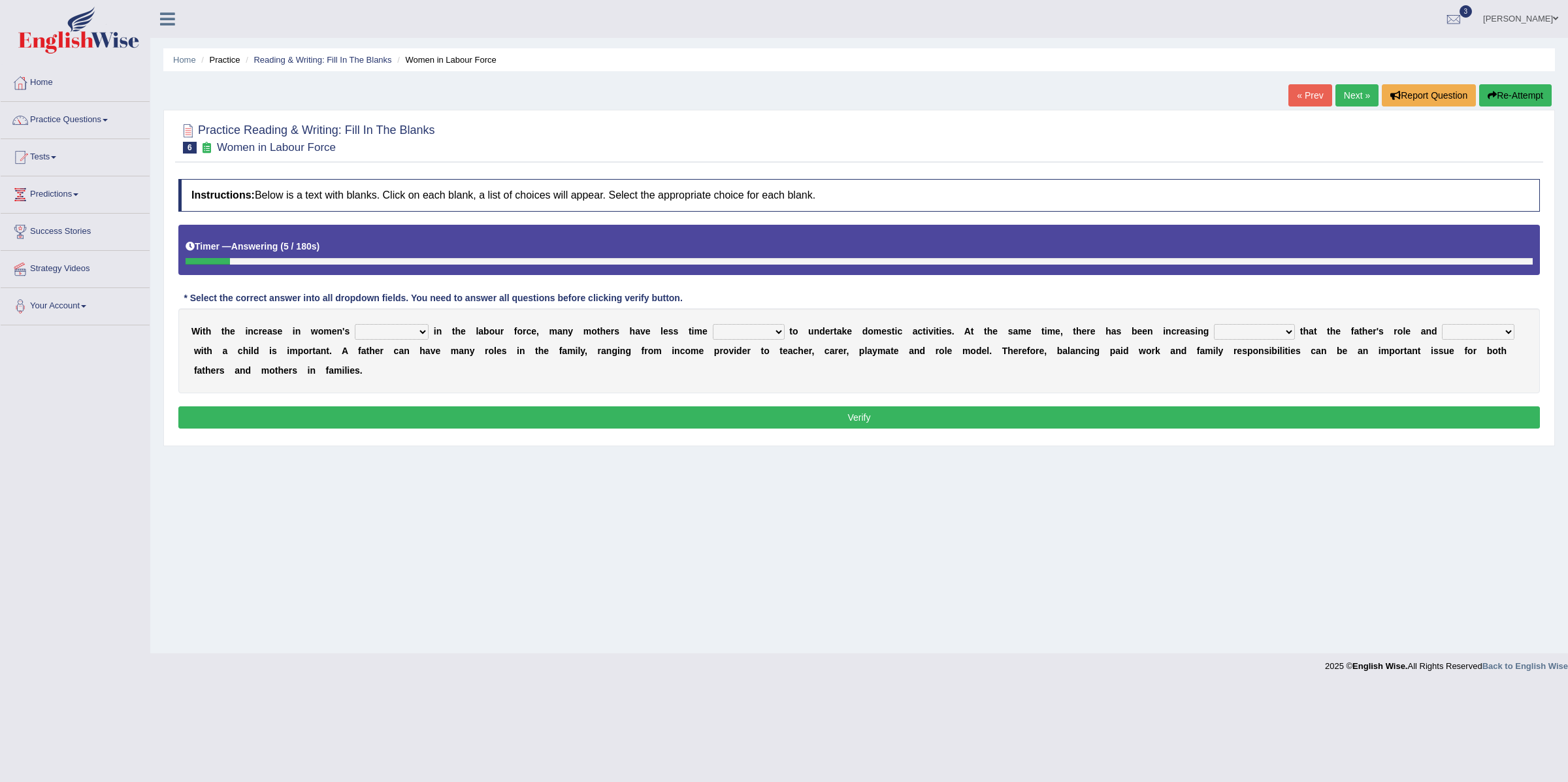
click at [400, 334] on select "attendance substitution participation definition" at bounding box center [391, 332] width 74 height 15
select select "participation"
click at [355, 325] on select "attendance substitution participation definition" at bounding box center [391, 332] width 74 height 15
click at [759, 335] on select "available related consumable useful" at bounding box center [749, 332] width 72 height 15
select select "available"
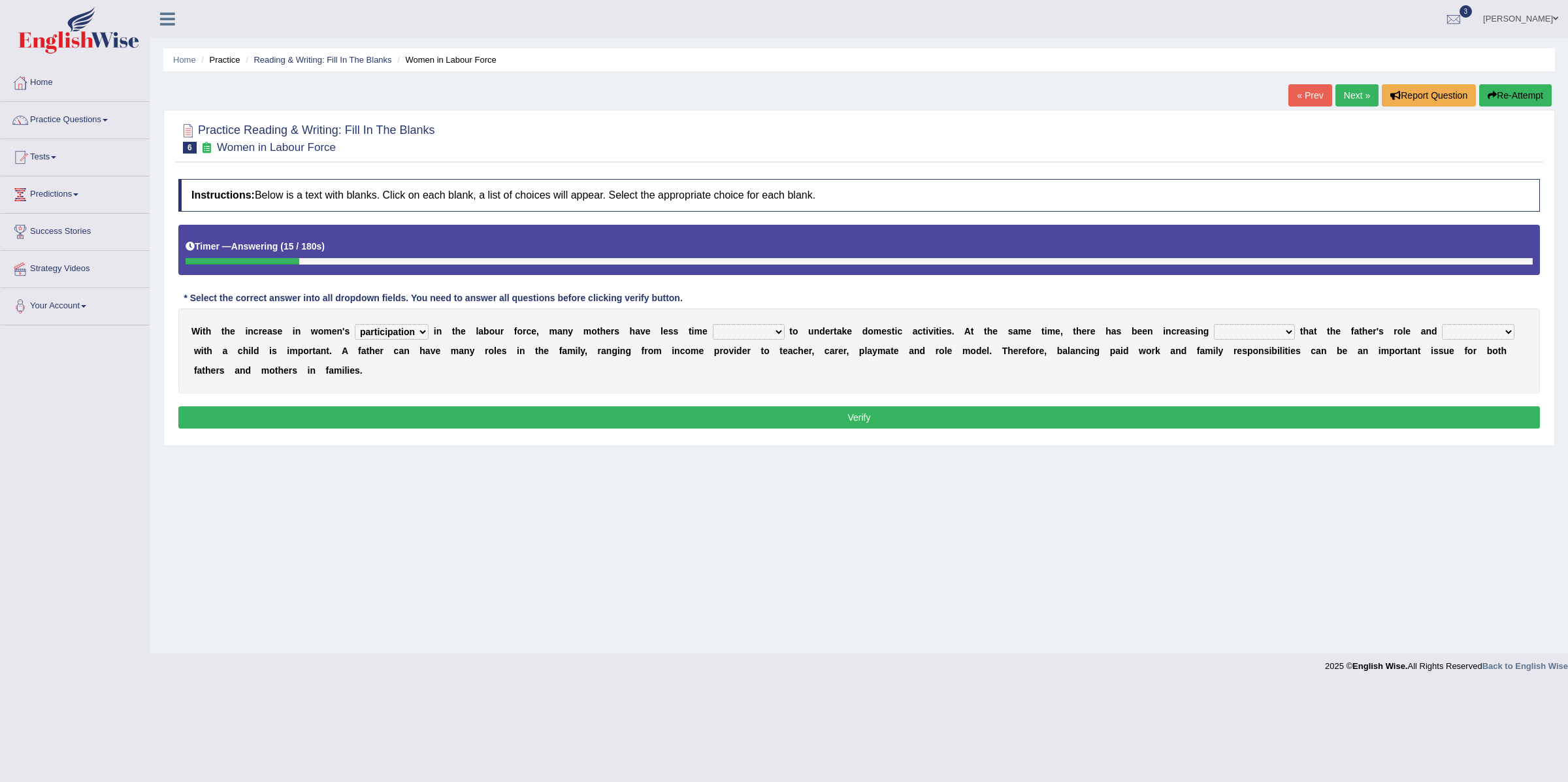
click at [715, 325] on select "available related consumable useful" at bounding box center [749, 332] width 72 height 15
click at [1245, 335] on select "recognition discrimination resolution recreation" at bounding box center [1254, 332] width 81 height 15
select select "recognition"
click at [1220, 325] on select "recognition discrimination resolution recreation" at bounding box center [1254, 332] width 81 height 15
click at [1491, 332] on select "scholarship realtionship worship employment" at bounding box center [1478, 332] width 72 height 15
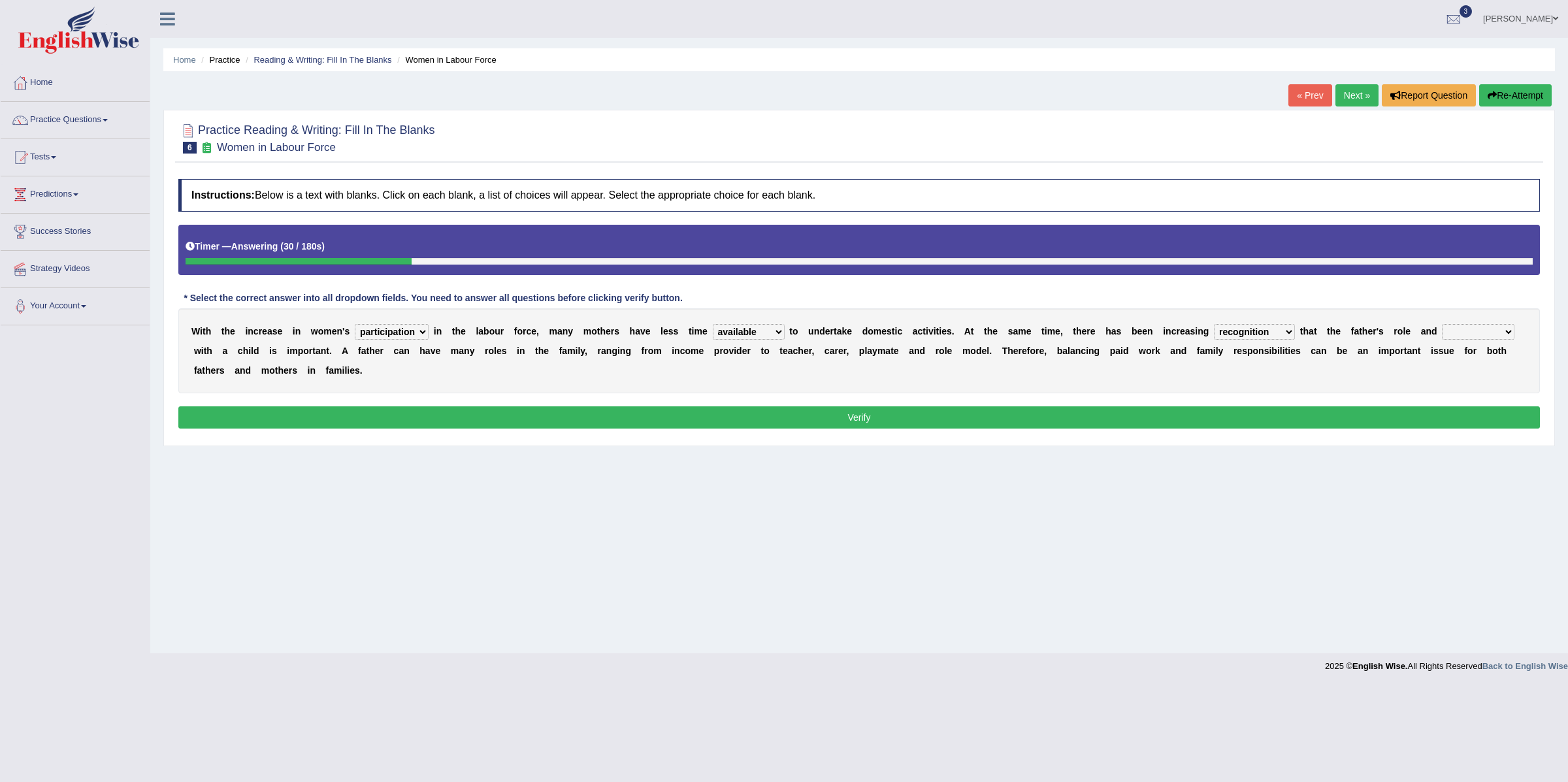
select select "realtionship"
click at [1451, 325] on select "scholarship realtionship worship employment" at bounding box center [1478, 332] width 72 height 15
click at [1245, 335] on select "recognition discrimination resolution recreation" at bounding box center [1254, 332] width 81 height 15
click at [943, 421] on button "Verify" at bounding box center [859, 418] width 1361 height 22
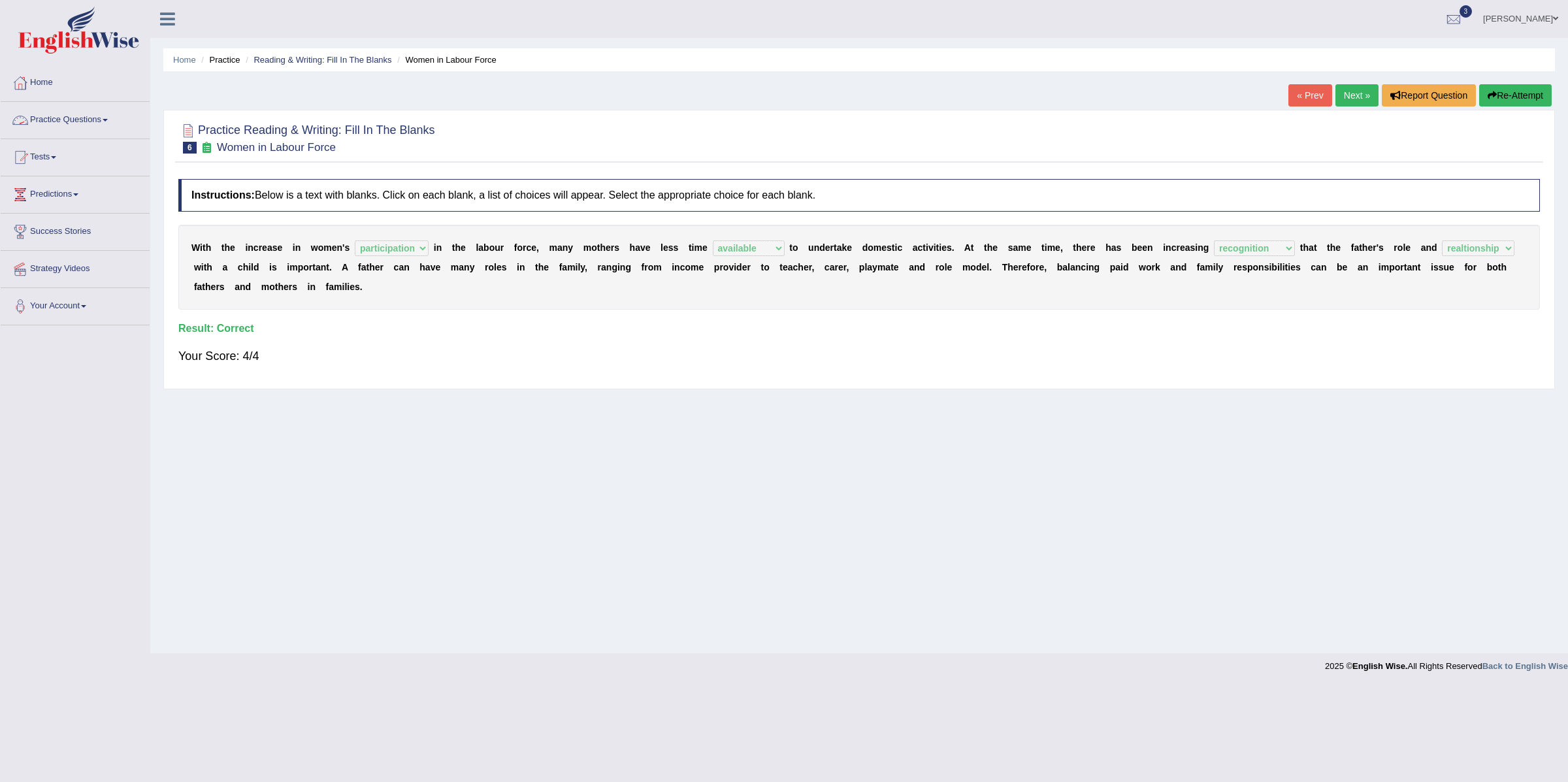
click at [94, 122] on link "Practice Questions" at bounding box center [75, 118] width 149 height 33
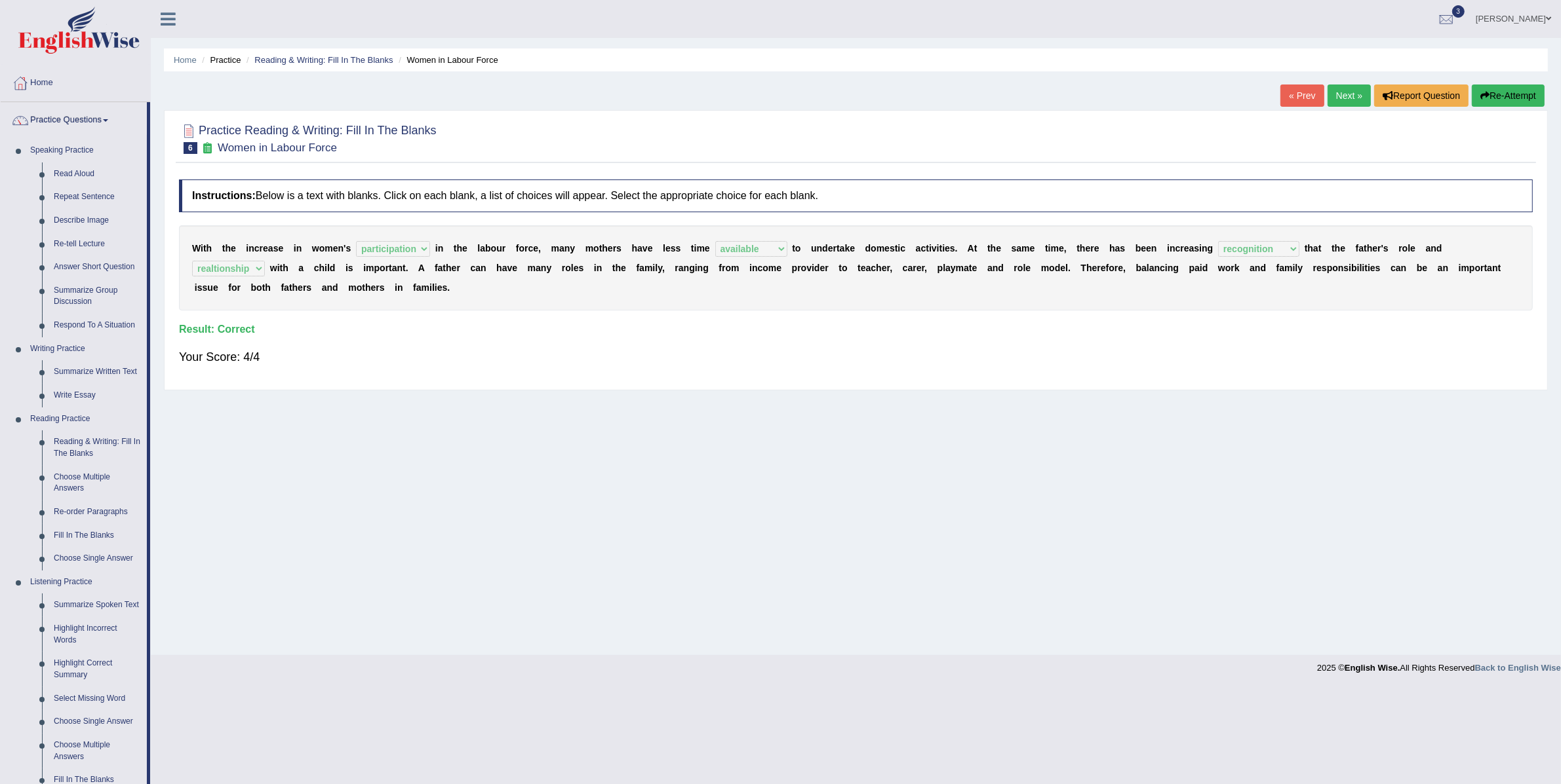
click at [75, 121] on link "Practice Questions" at bounding box center [73, 118] width 146 height 33
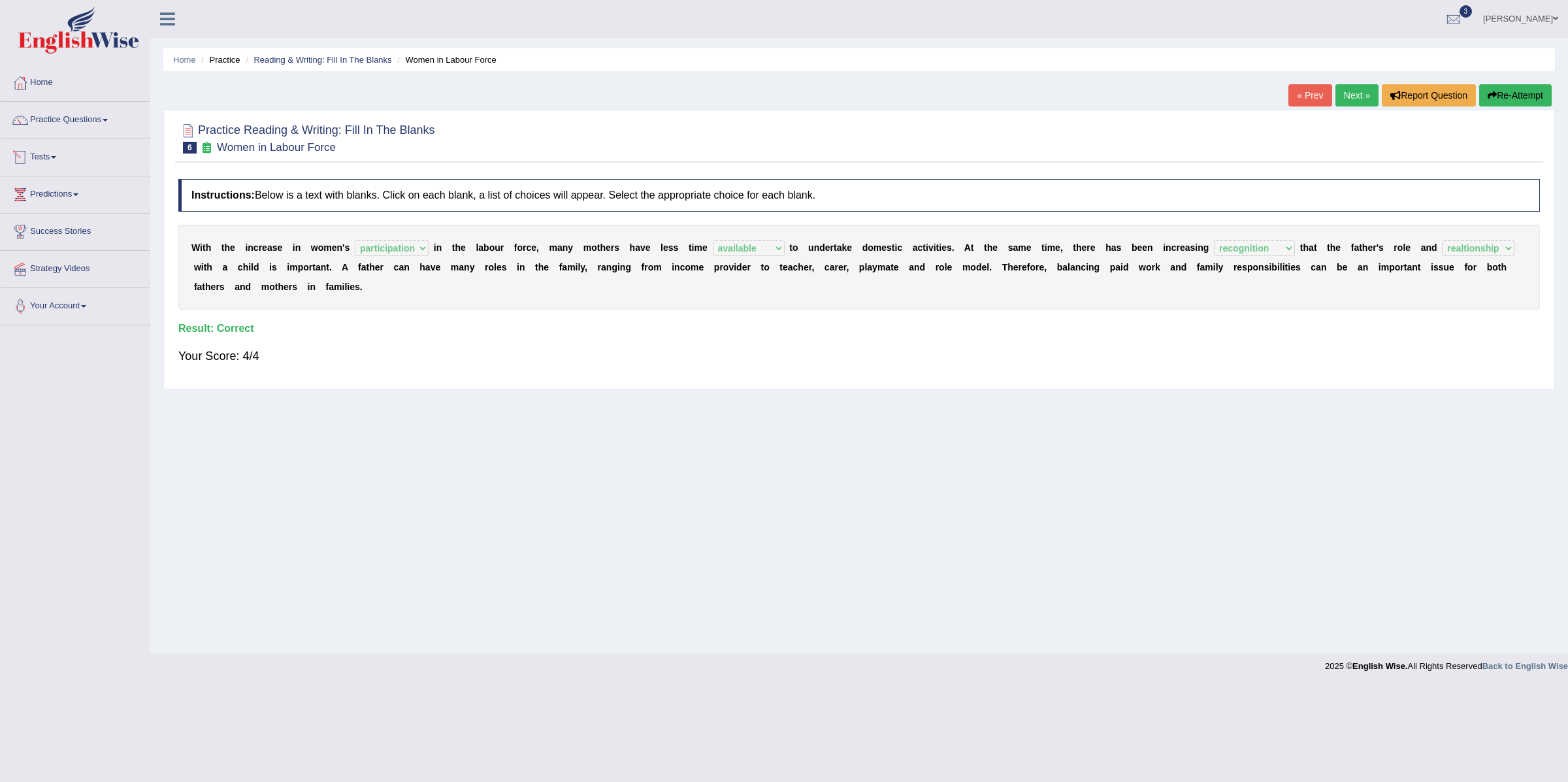
click at [49, 159] on link "Tests" at bounding box center [75, 155] width 149 height 33
click at [61, 183] on link "Take Practice Sectional Test" at bounding box center [85, 187] width 122 height 23
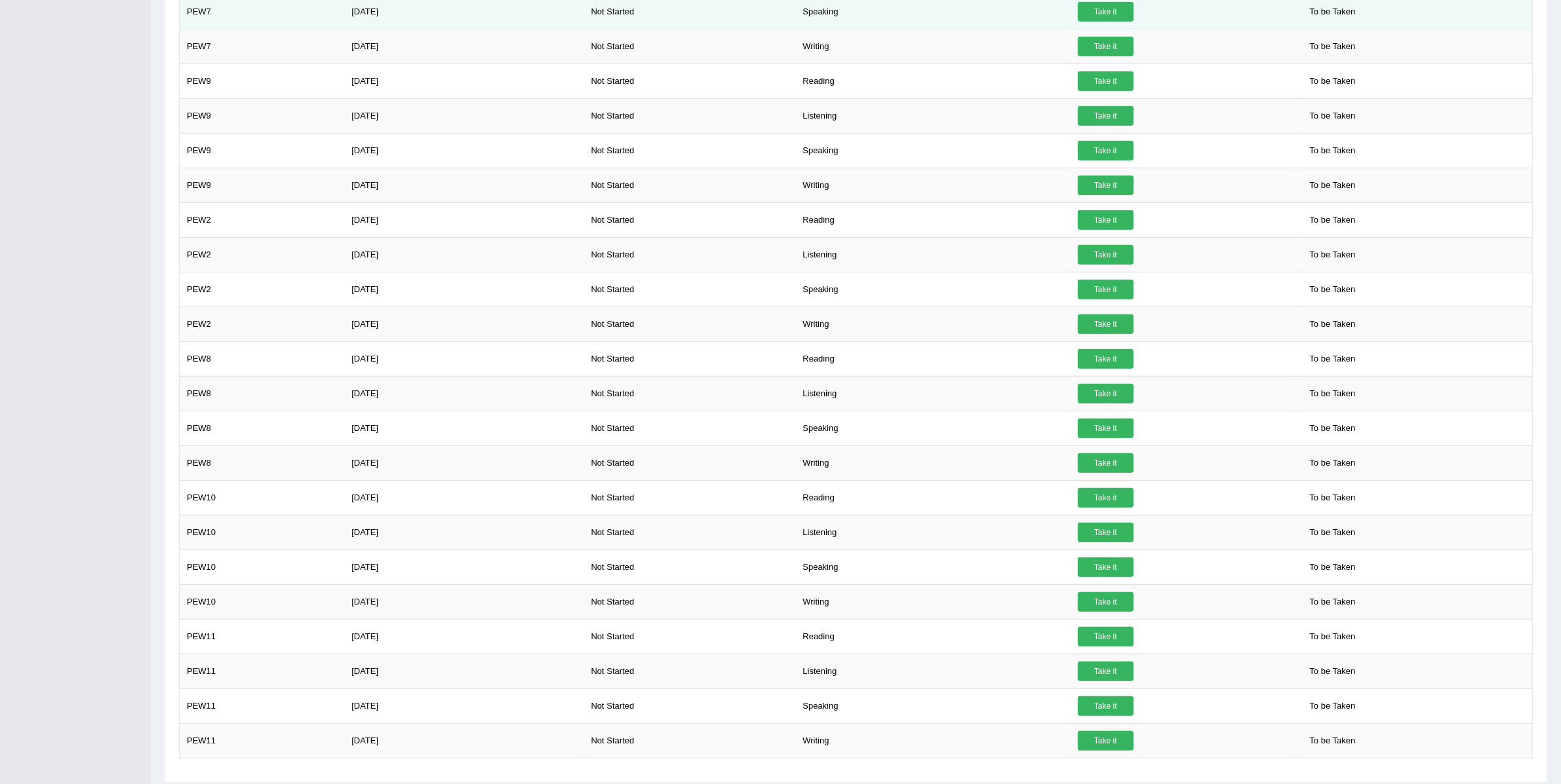
scroll to position [942, 0]
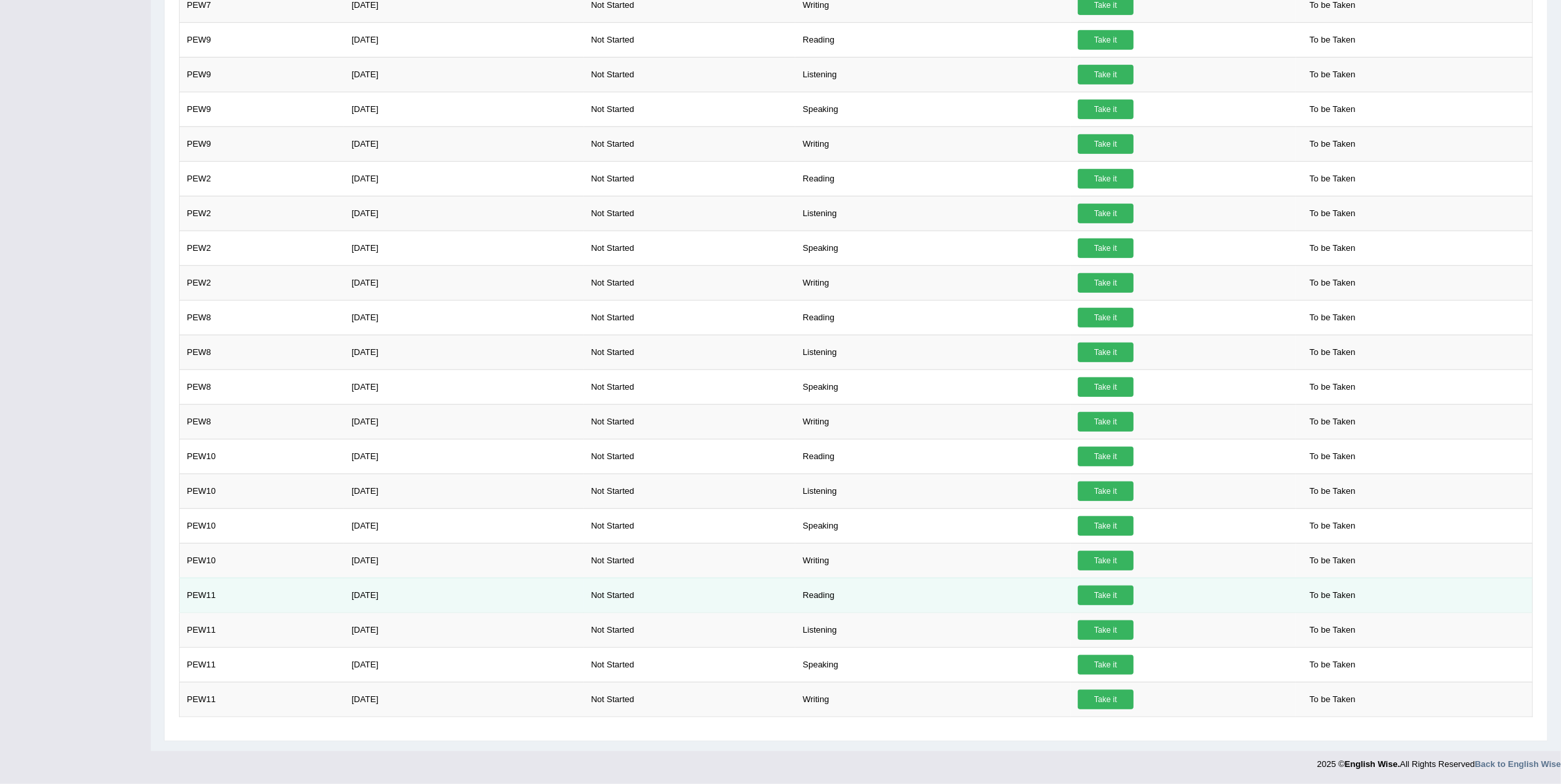
drag, startPoint x: 880, startPoint y: 589, endPoint x: 245, endPoint y: 596, distance: 635.0
click at [245, 596] on tr "PEW11 Aug 28, 2025 Not Started Reading Take it To be Taken" at bounding box center [856, 595] width 1353 height 35
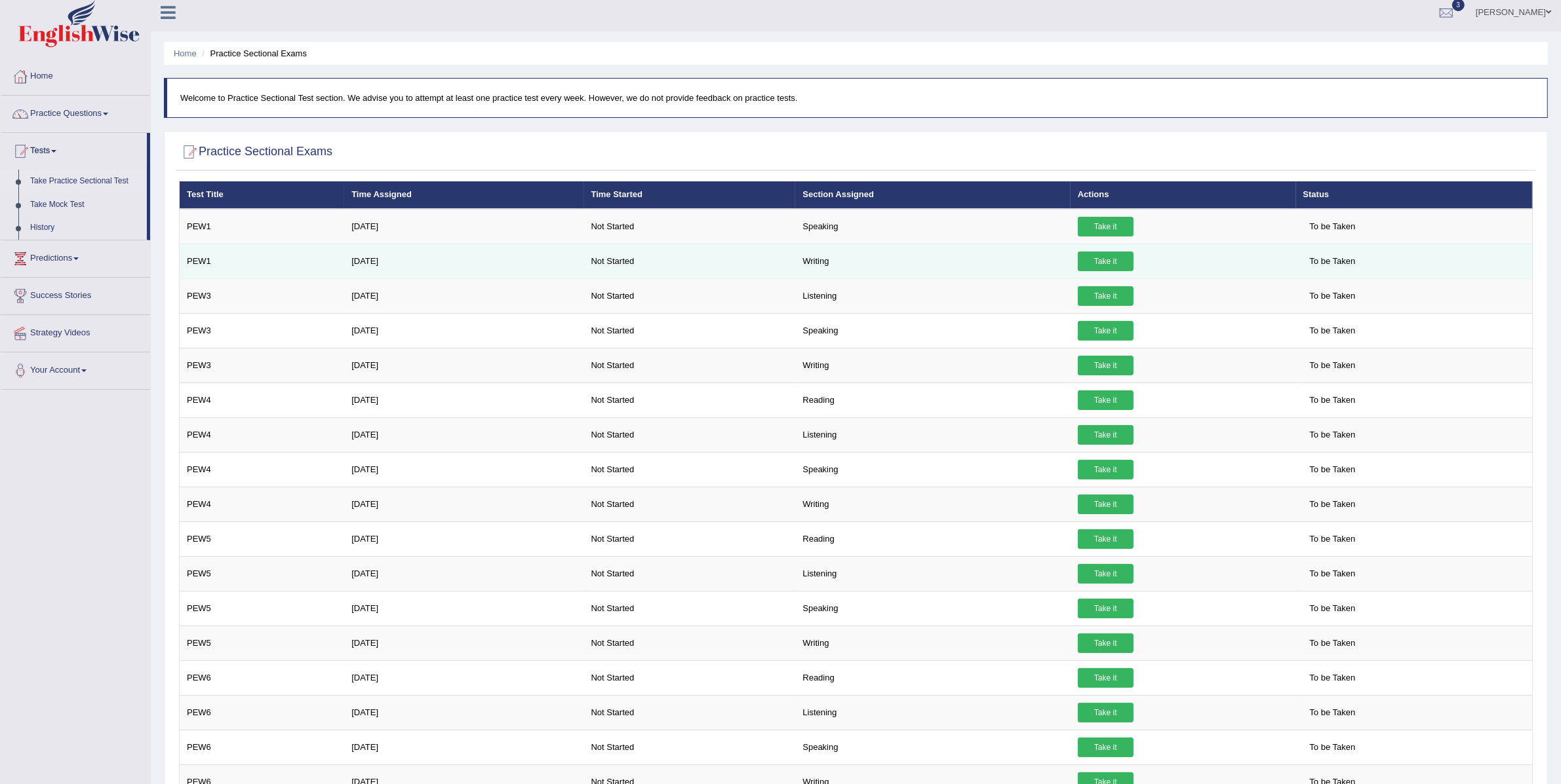
scroll to position [0, 0]
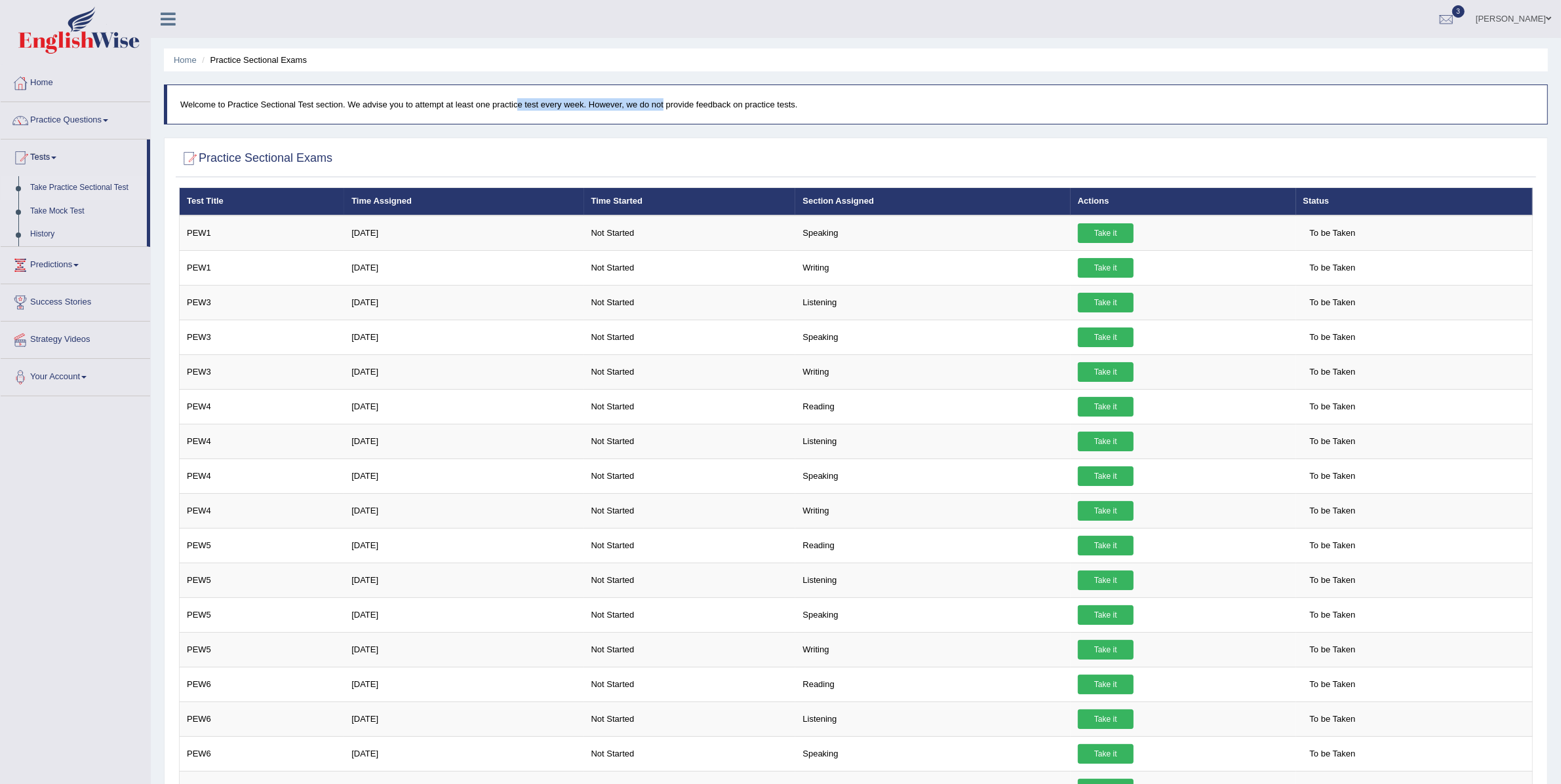
drag, startPoint x: 488, startPoint y: 107, endPoint x: 634, endPoint y: 105, distance: 146.0
click at [634, 105] on p "Welcome to Practice Sectional Test section. We advise you to attempt at least o…" at bounding box center [857, 105] width 1354 height 13
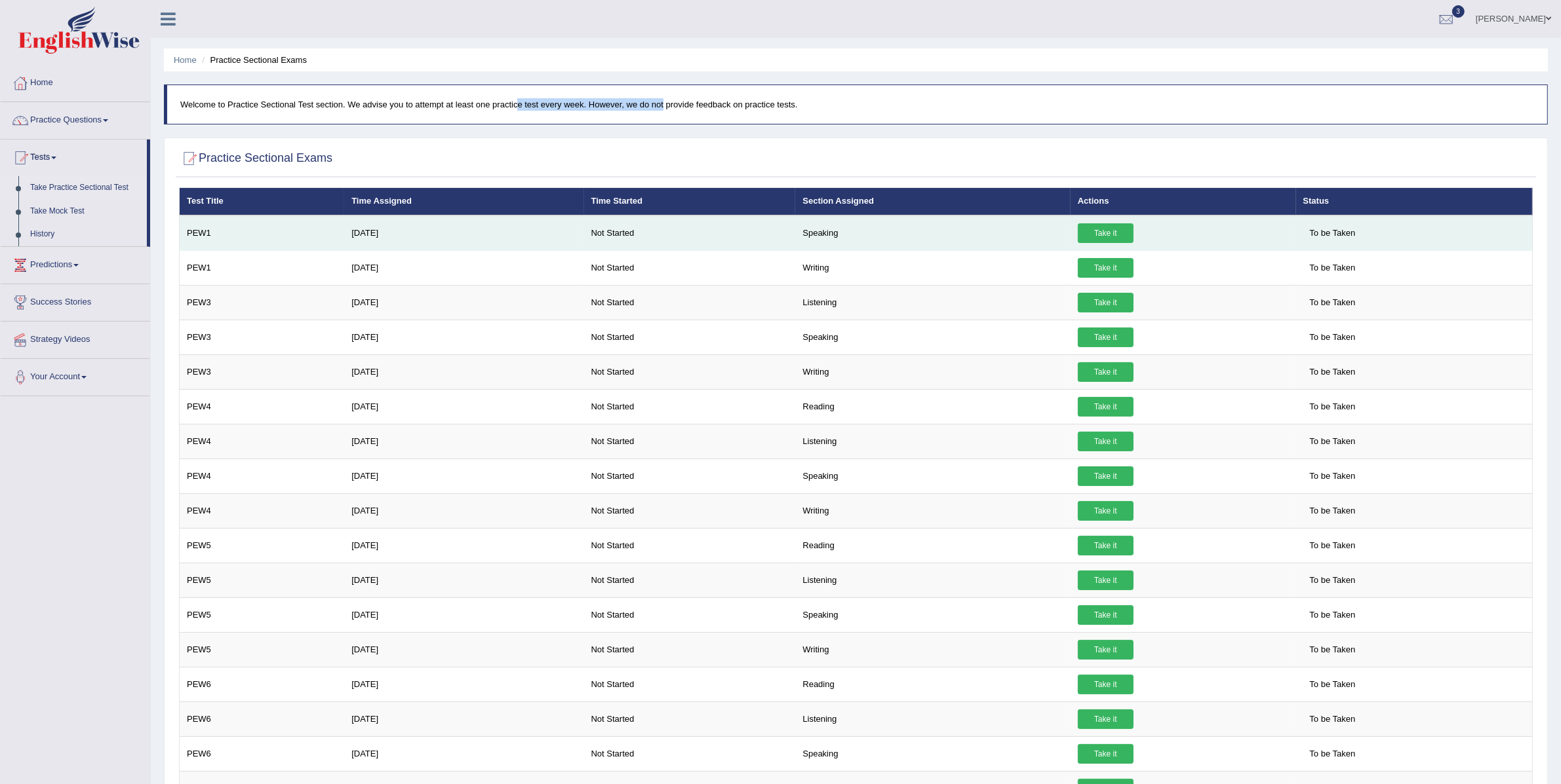
drag, startPoint x: 837, startPoint y: 380, endPoint x: 572, endPoint y: 239, distance: 300.2
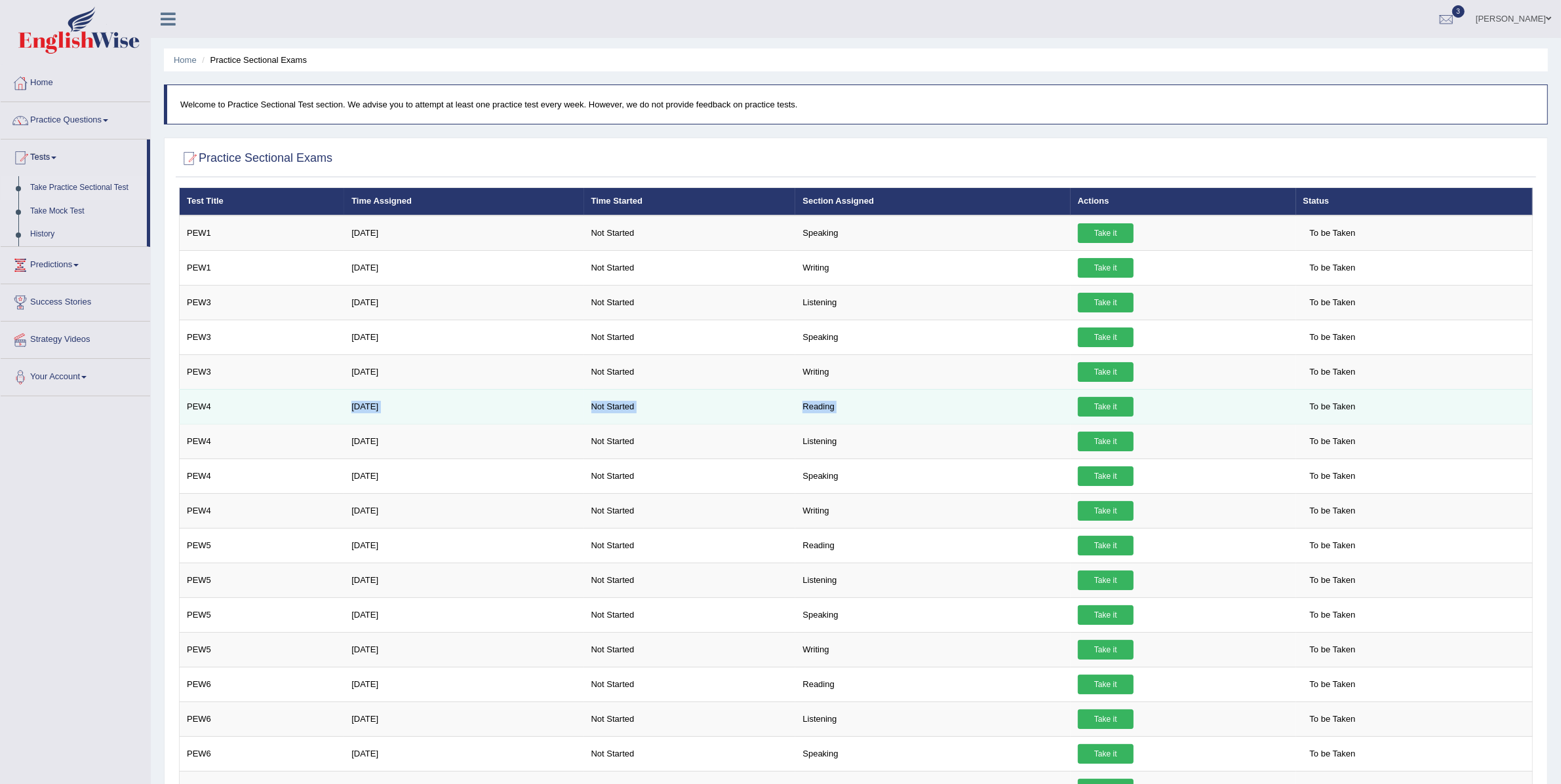
drag, startPoint x: 319, startPoint y: 411, endPoint x: 1159, endPoint y: 404, distance: 840.0
click at [1159, 404] on tr "PEW4 Aug 28, 2025 Not Started Reading Take it To be Taken" at bounding box center [856, 406] width 1353 height 35
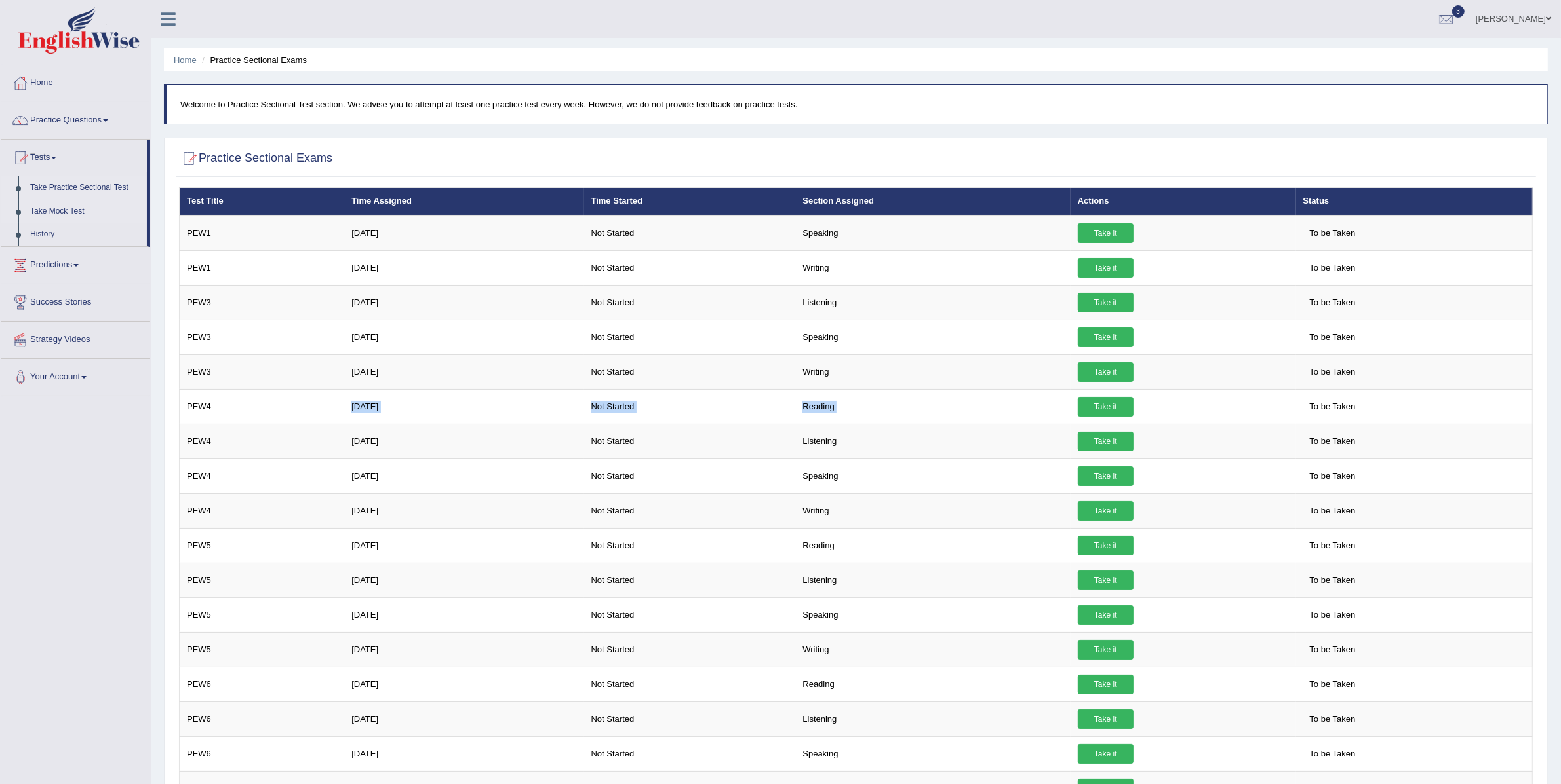
click at [54, 211] on link "Take Mock Test" at bounding box center [85, 211] width 123 height 23
click at [63, 192] on link "Take Practice Sectional Test" at bounding box center [85, 187] width 123 height 23
